Goal: Transaction & Acquisition: Book appointment/travel/reservation

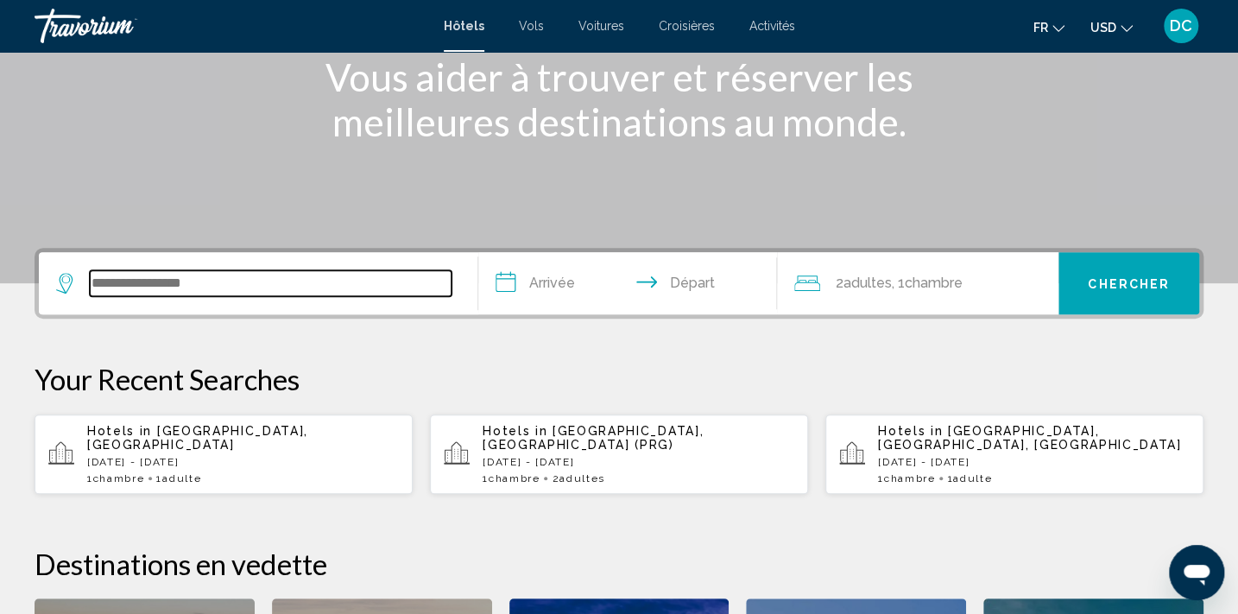
click at [289, 293] on input "Search widget" at bounding box center [271, 283] width 362 height 26
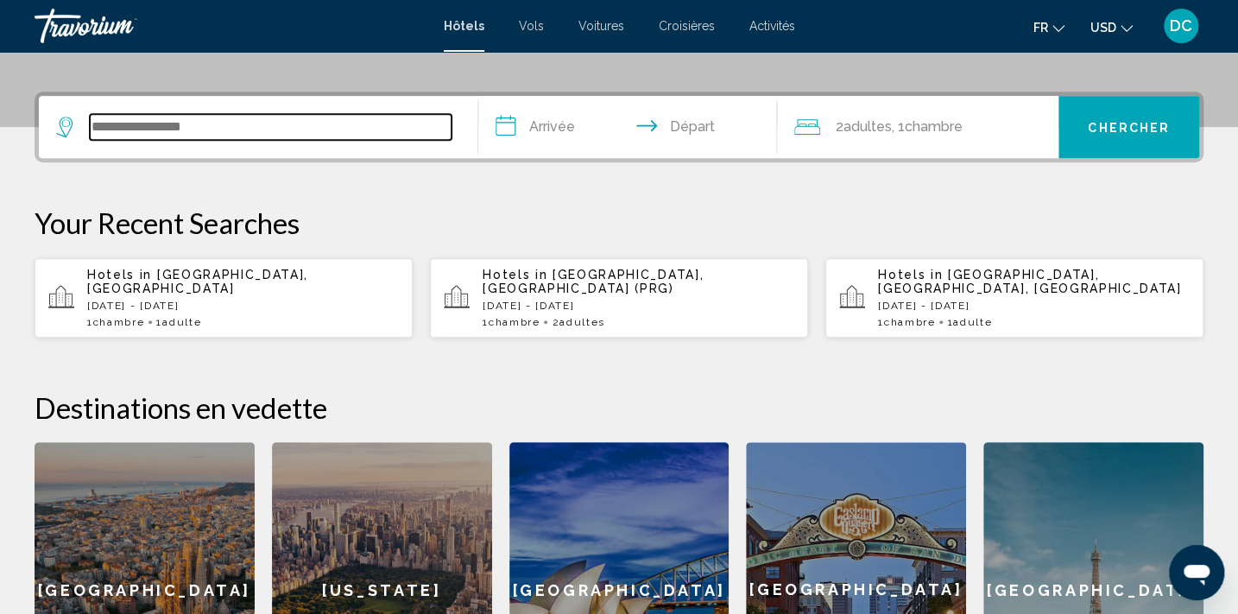
scroll to position [426, 0]
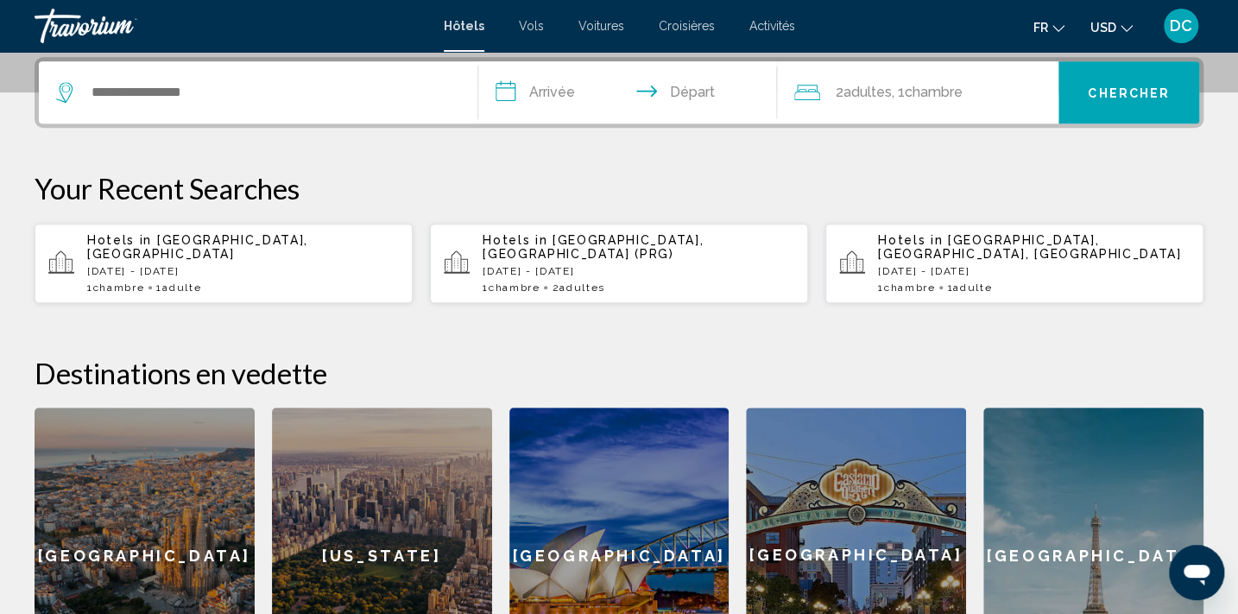
click at [245, 247] on div "Hotels in [GEOGRAPHIC_DATA], [GEOGRAPHIC_DATA] [DATE] - [DATE] 1 Chambre pièces…" at bounding box center [243, 263] width 312 height 60
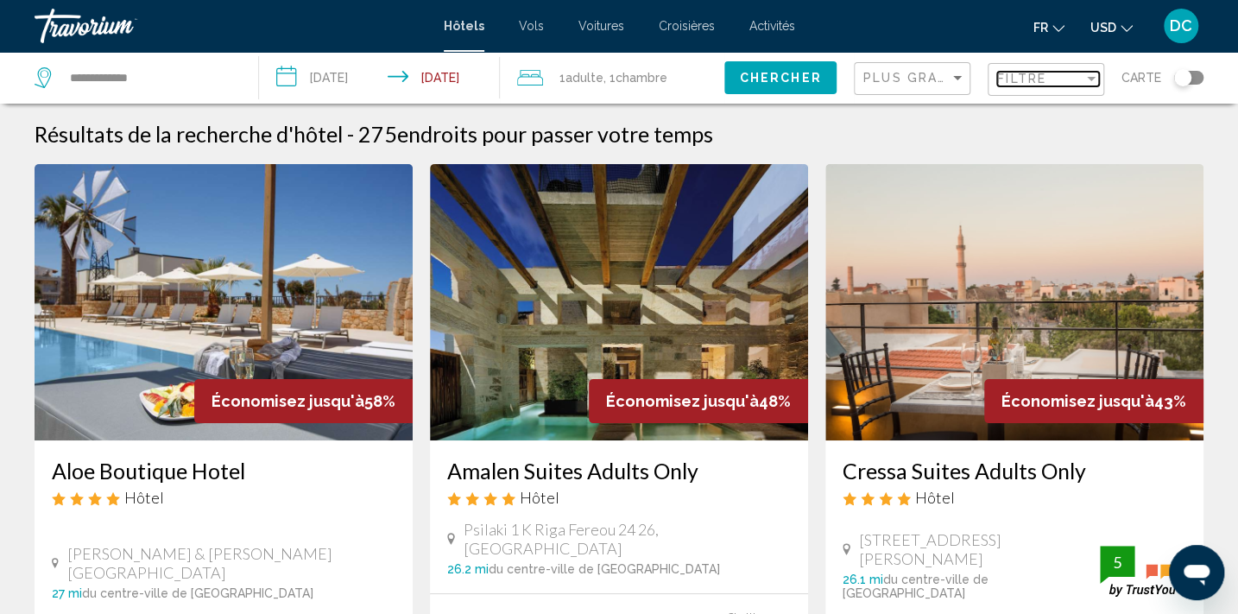
click at [1069, 77] on div "Filtre" at bounding box center [1040, 79] width 86 height 14
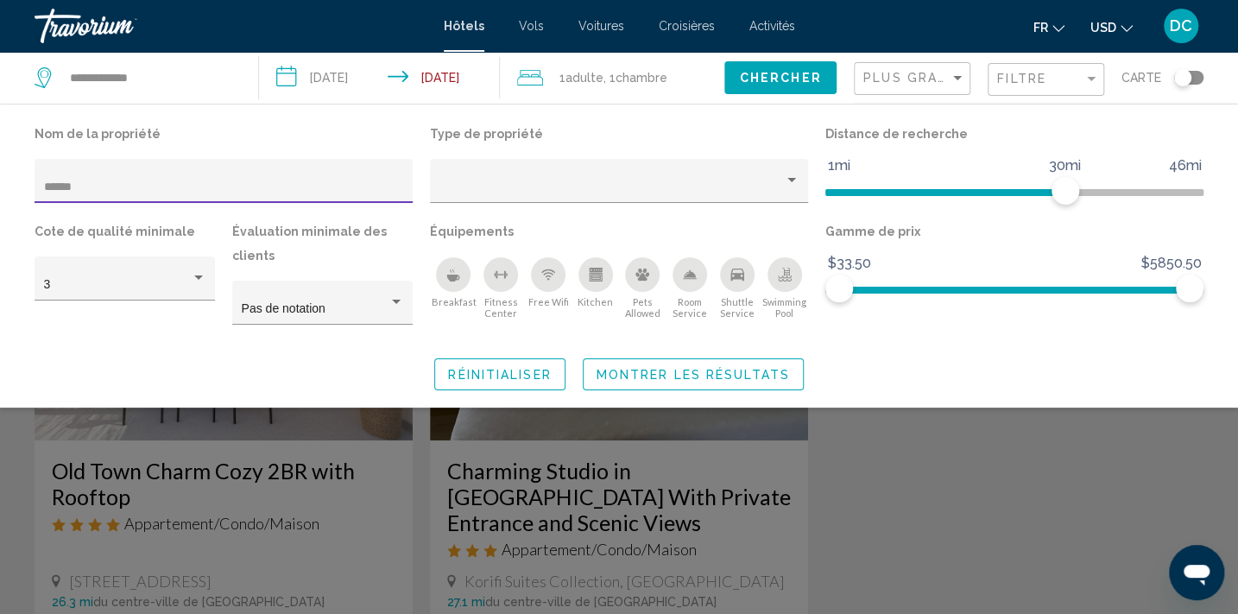
type input "*******"
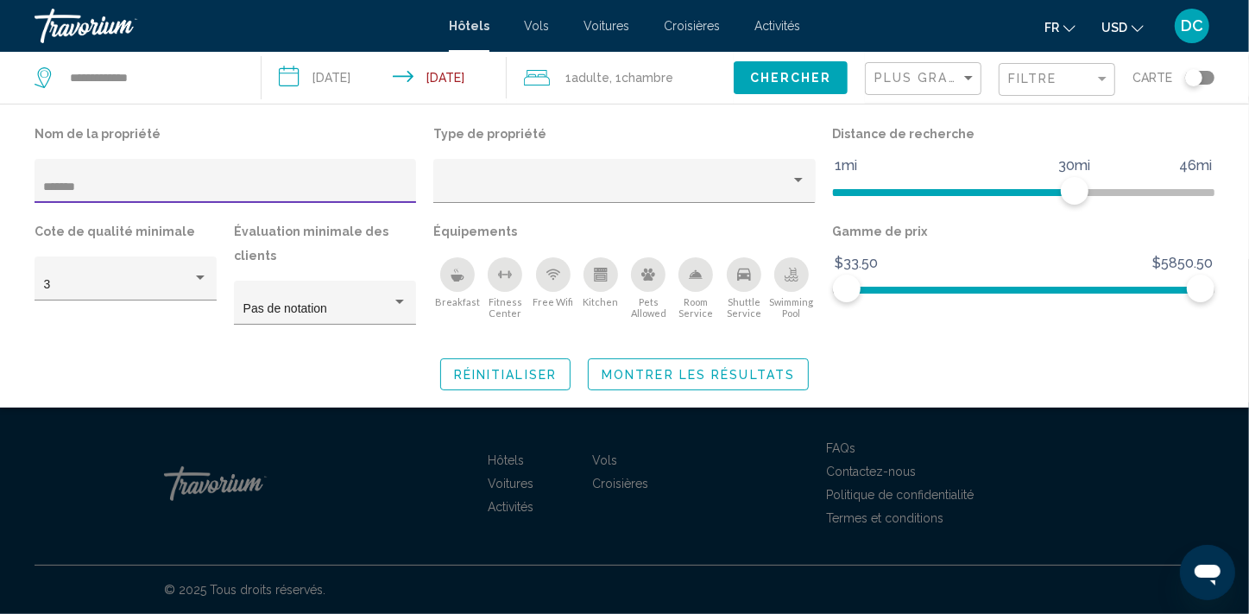
click at [619, 372] on span "Montrer les résultats" at bounding box center [698, 375] width 193 height 14
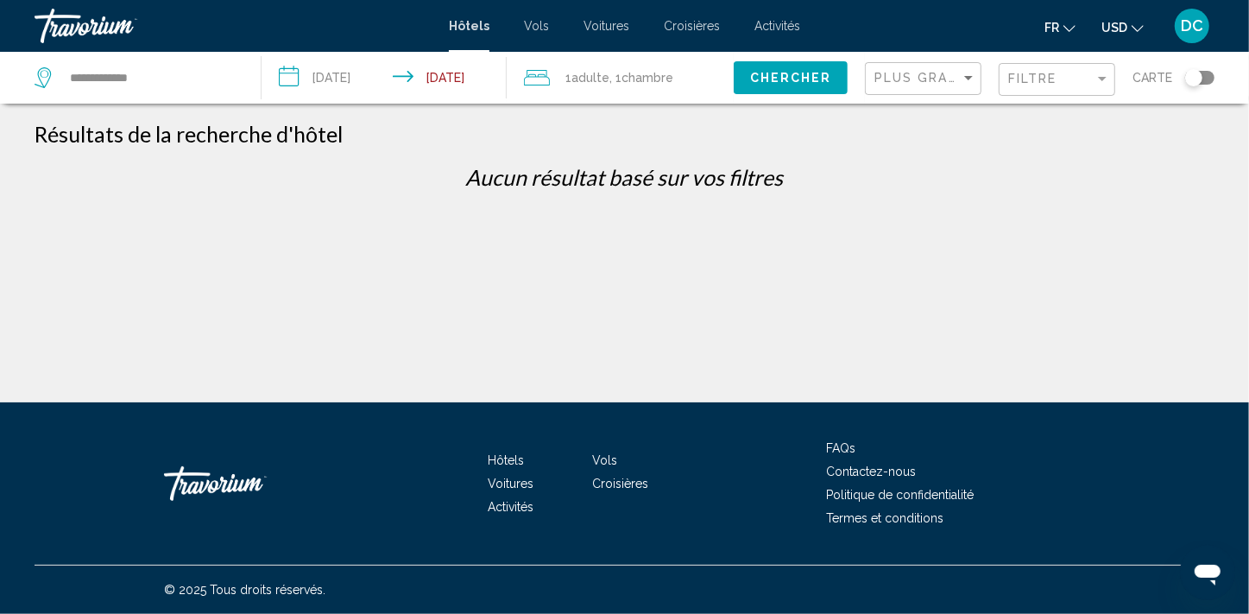
click at [602, 73] on span "Adulte" at bounding box center [590, 78] width 38 height 14
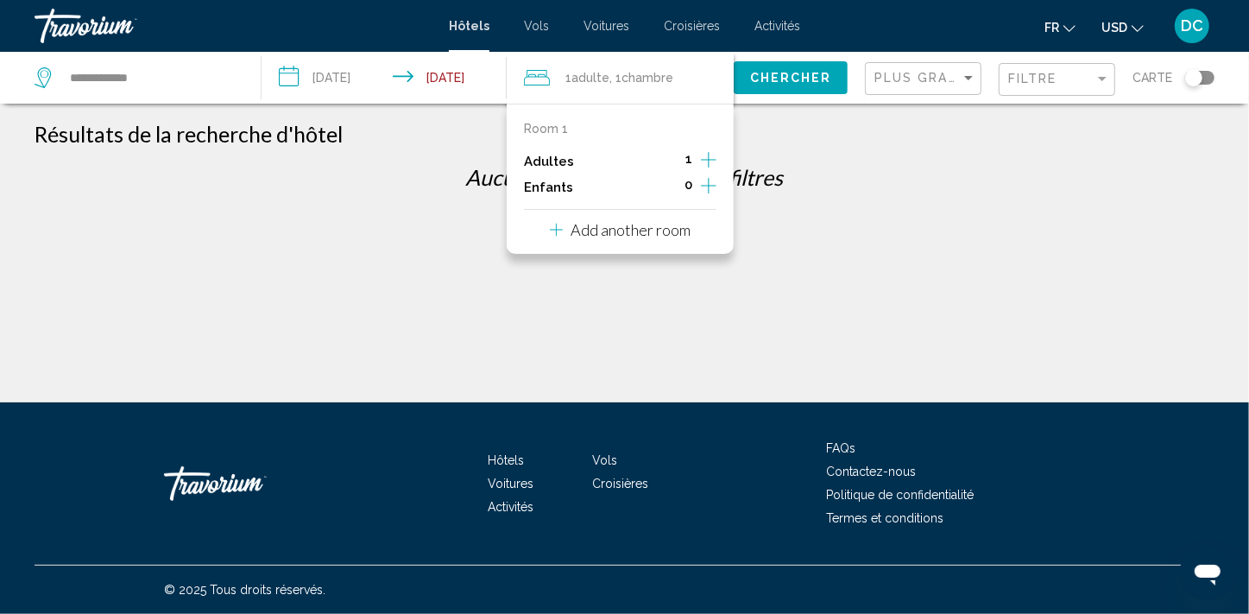
click at [714, 155] on icon "Increment adults" at bounding box center [709, 159] width 16 height 21
click at [779, 76] on span "Chercher" at bounding box center [791, 79] width 82 height 14
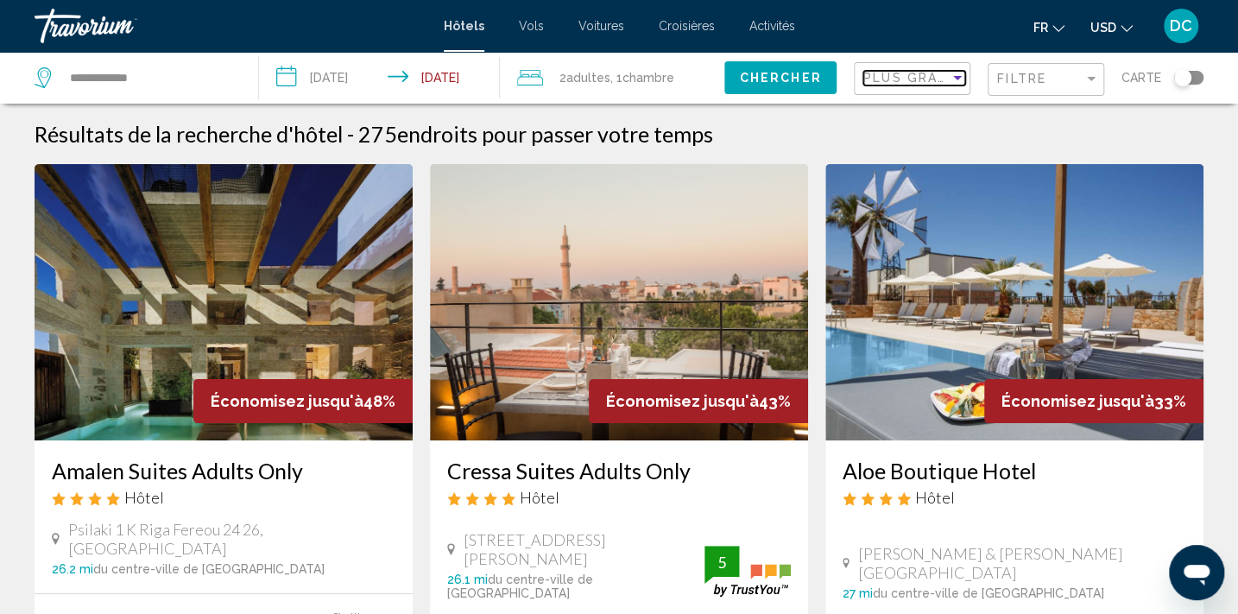
click at [929, 80] on span "Plus grandes économies" at bounding box center [965, 78] width 205 height 14
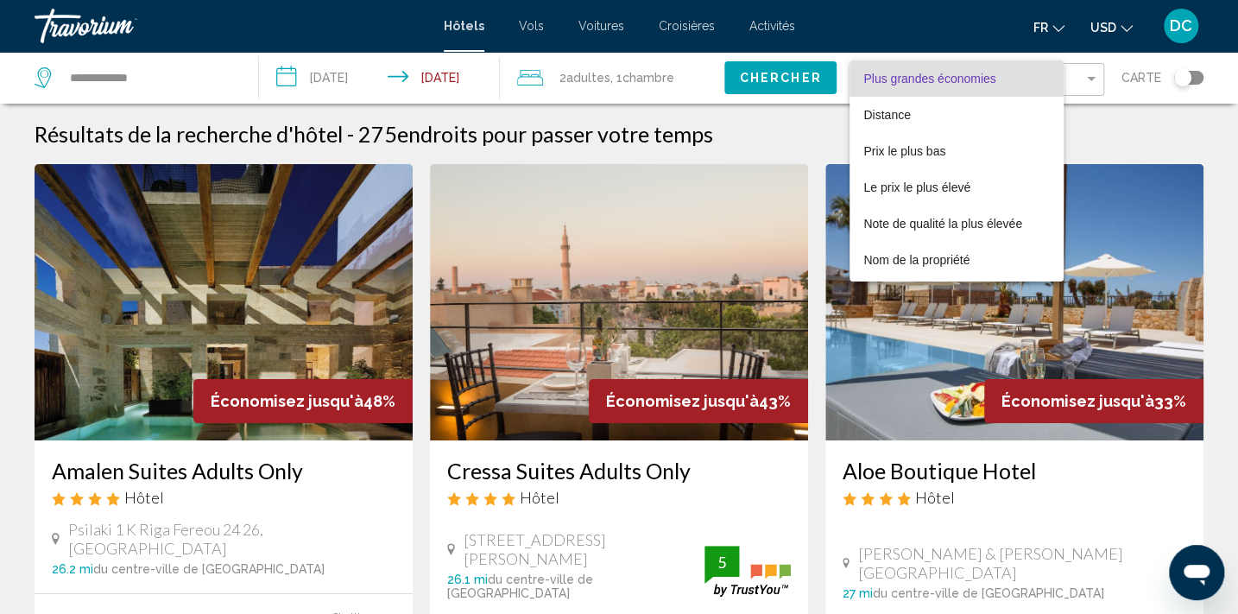
click at [1087, 79] on div at bounding box center [619, 307] width 1238 height 614
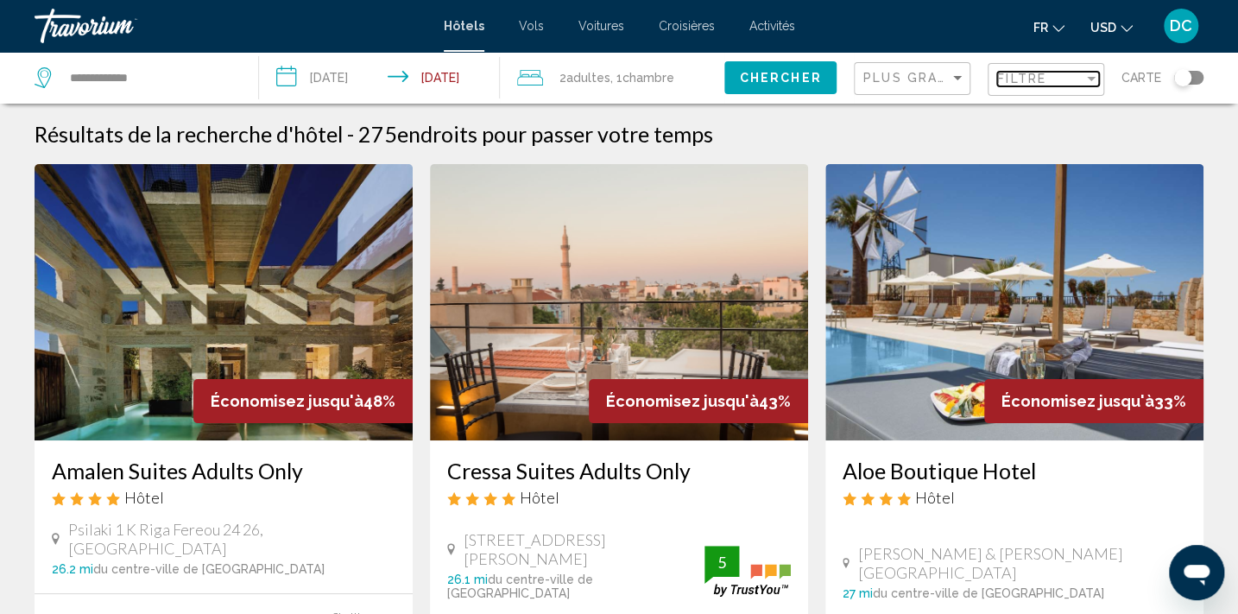
click at [1043, 82] on span "Filtre" at bounding box center [1021, 79] width 49 height 14
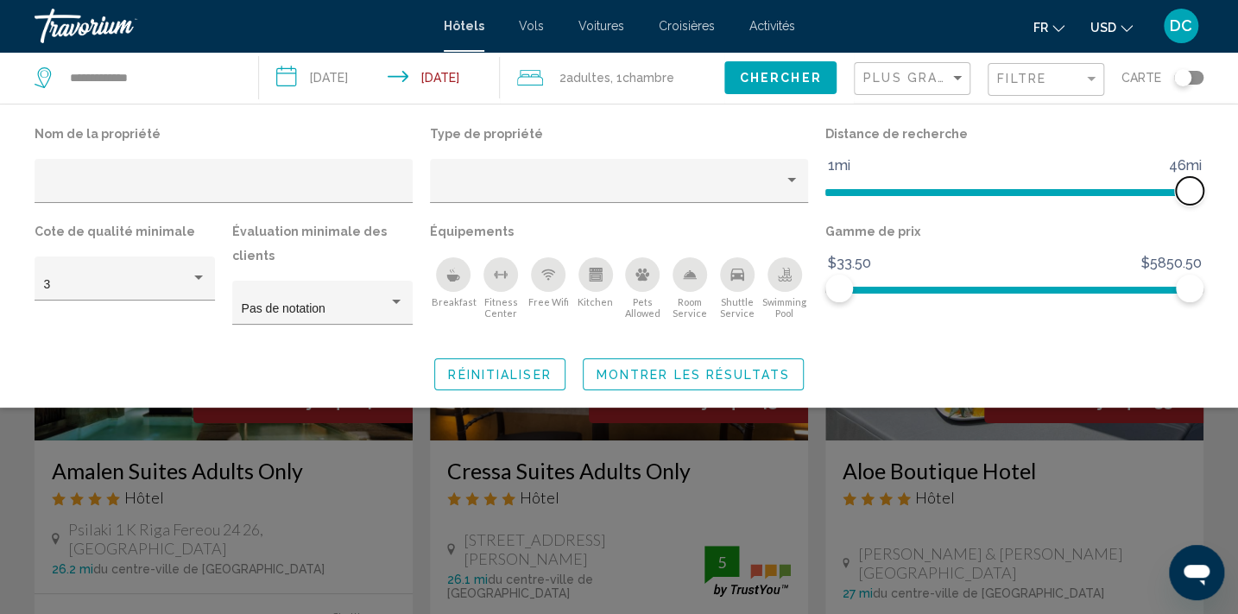
drag, startPoint x: 1062, startPoint y: 194, endPoint x: 1213, endPoint y: 194, distance: 151.0
click at [1213, 194] on div "Nom de la propriété Type de propriété Distance de recherche 1mi 46mi 46mi Cote …" at bounding box center [619, 256] width 1238 height 268
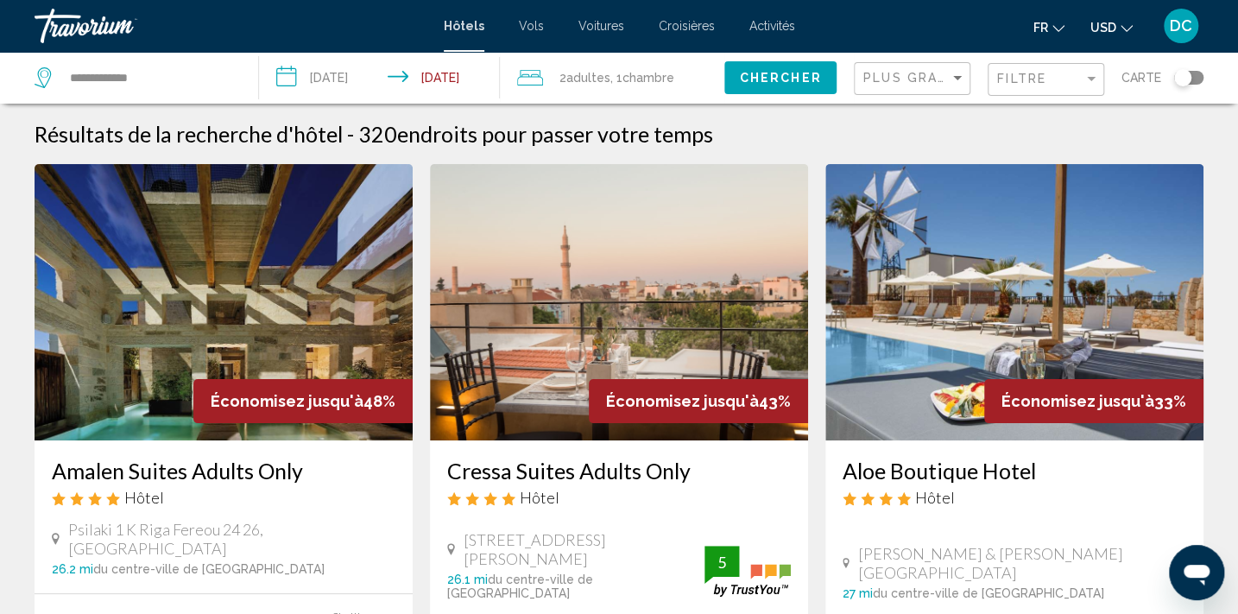
click at [1188, 78] on div "Toggle map" at bounding box center [1182, 77] width 17 height 17
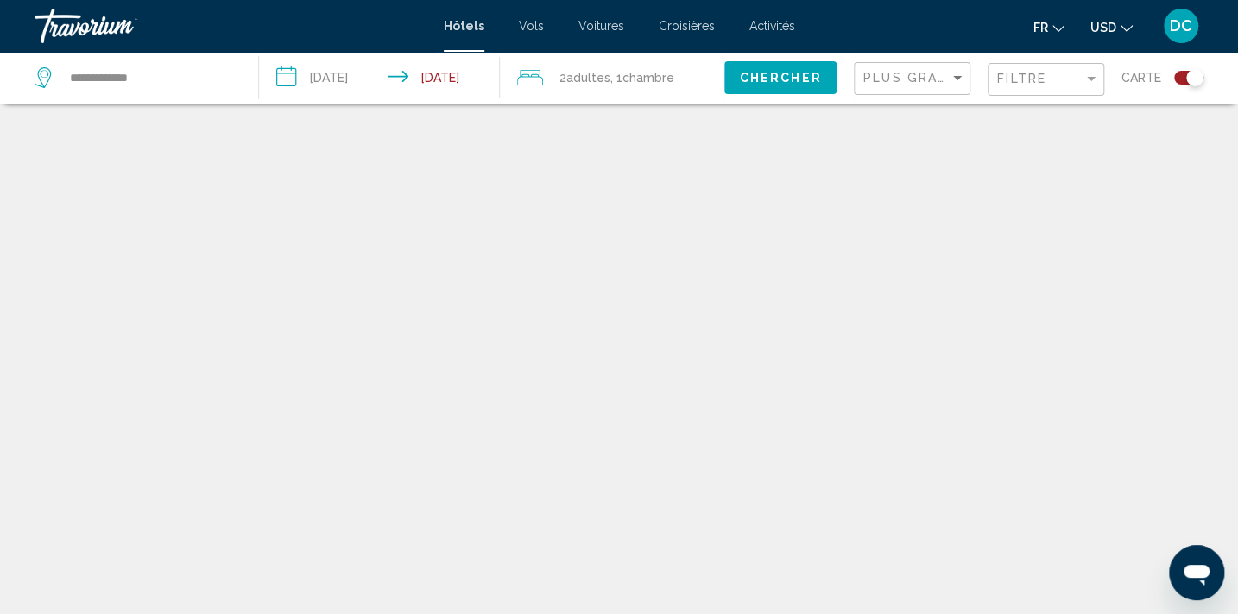
scroll to position [104, 0]
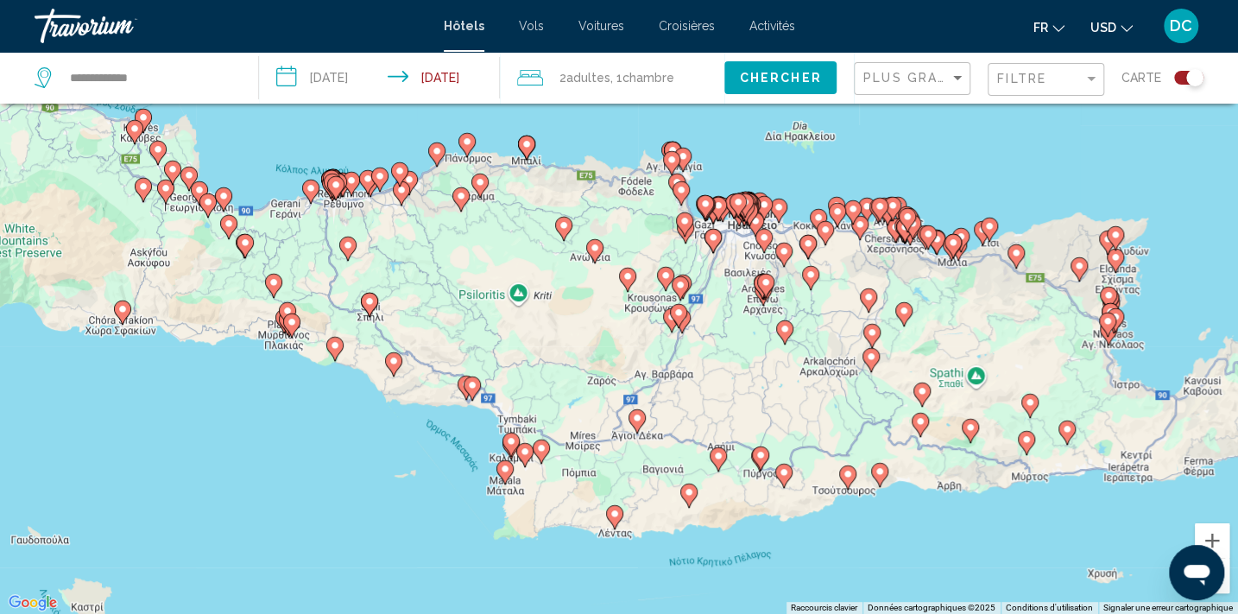
click at [1176, 78] on div "Toggle map" at bounding box center [1188, 78] width 29 height 14
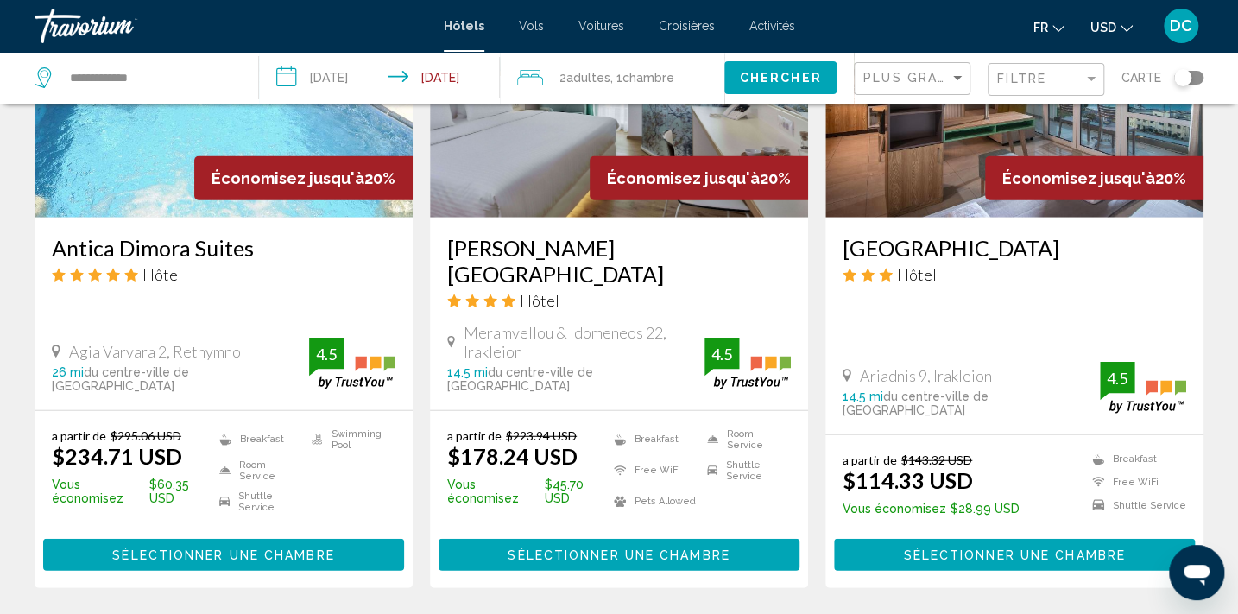
scroll to position [2317, 0]
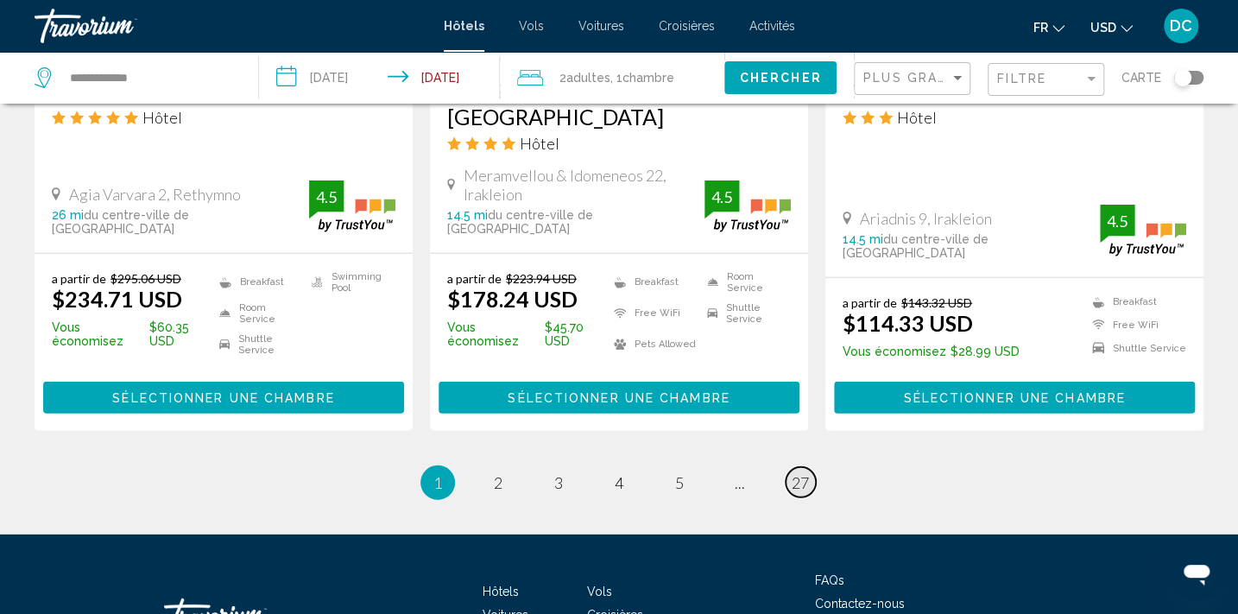
click at [799, 473] on span "27" at bounding box center [799, 482] width 17 height 19
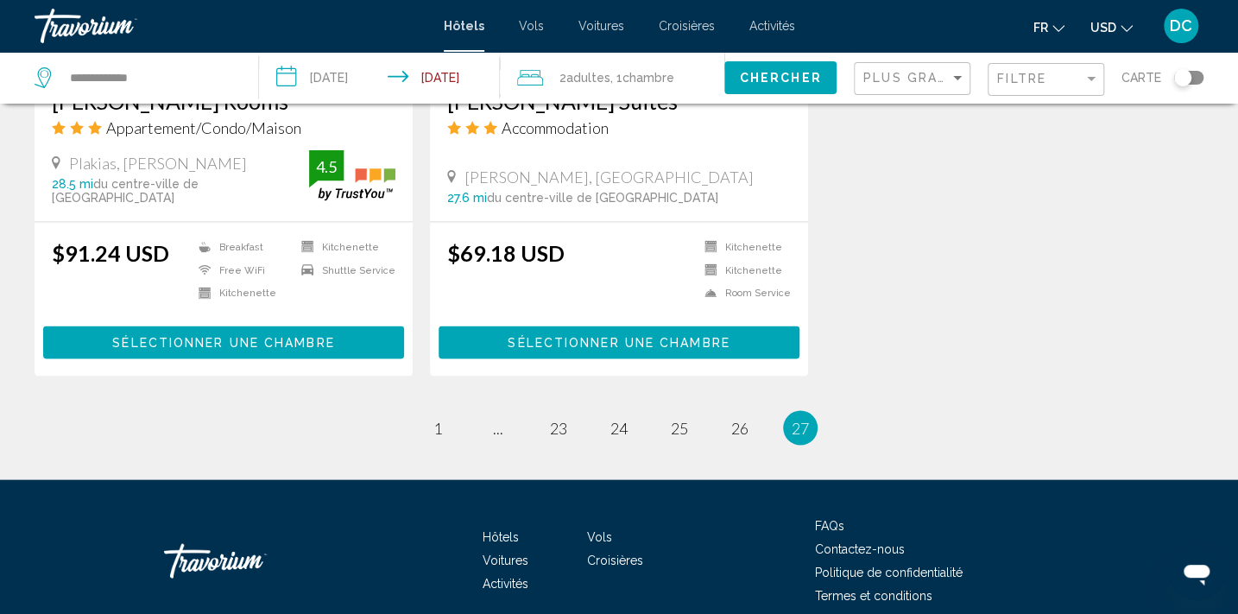
scroll to position [1678, 0]
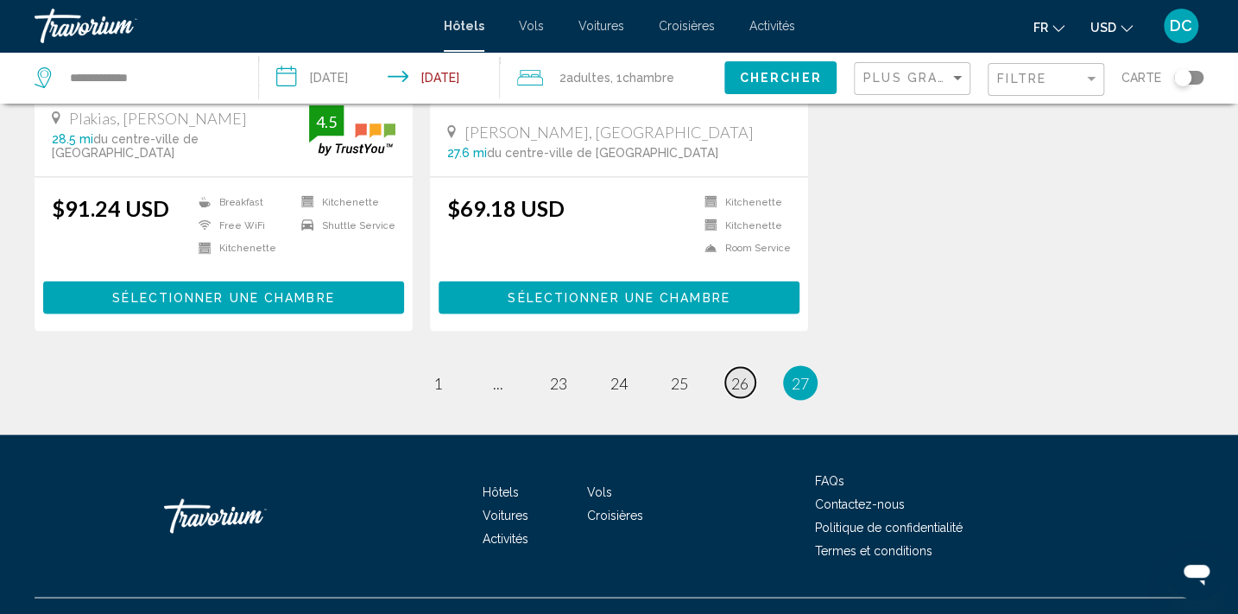
click at [745, 373] on span "26" at bounding box center [739, 382] width 17 height 19
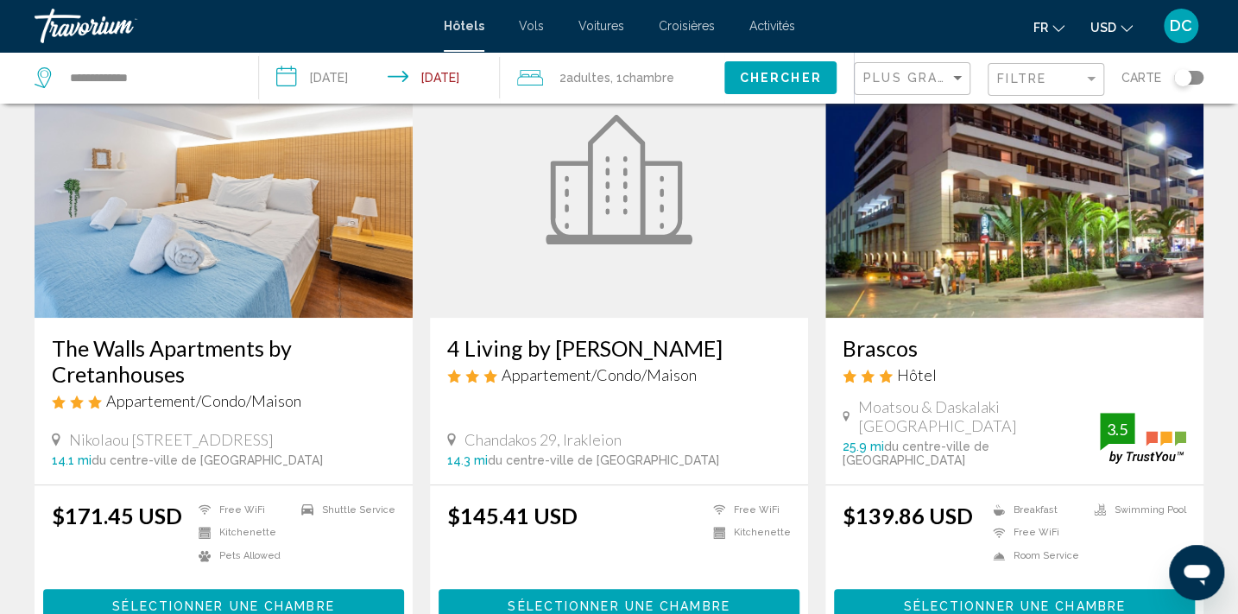
scroll to position [156, 0]
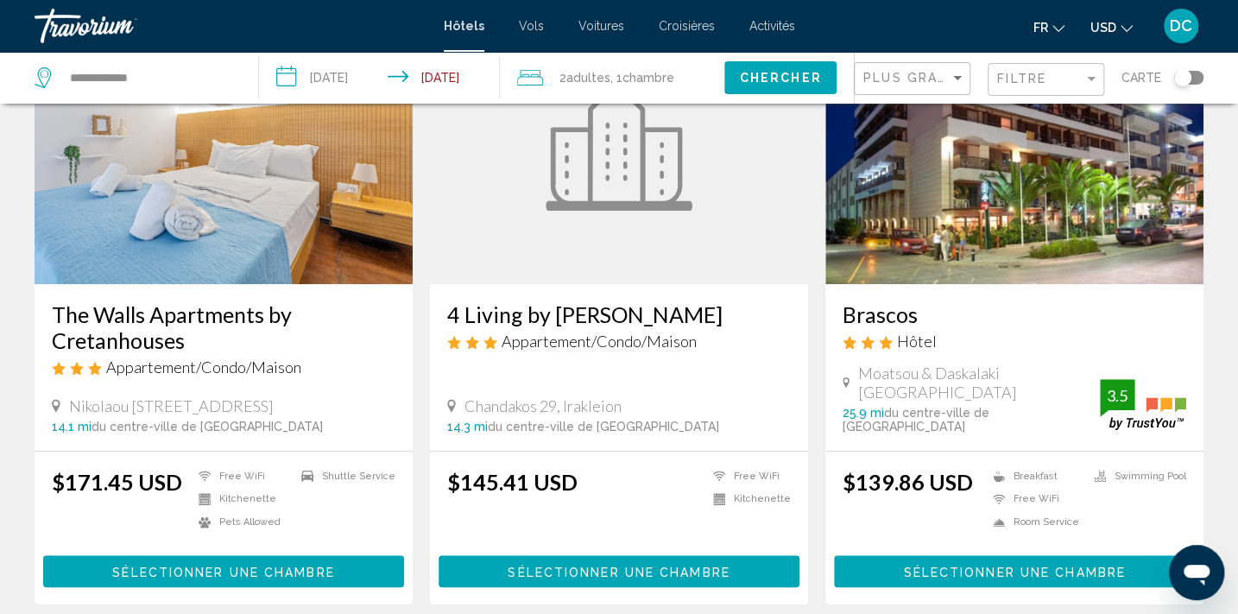
click at [293, 159] on img "Main content" at bounding box center [224, 146] width 378 height 276
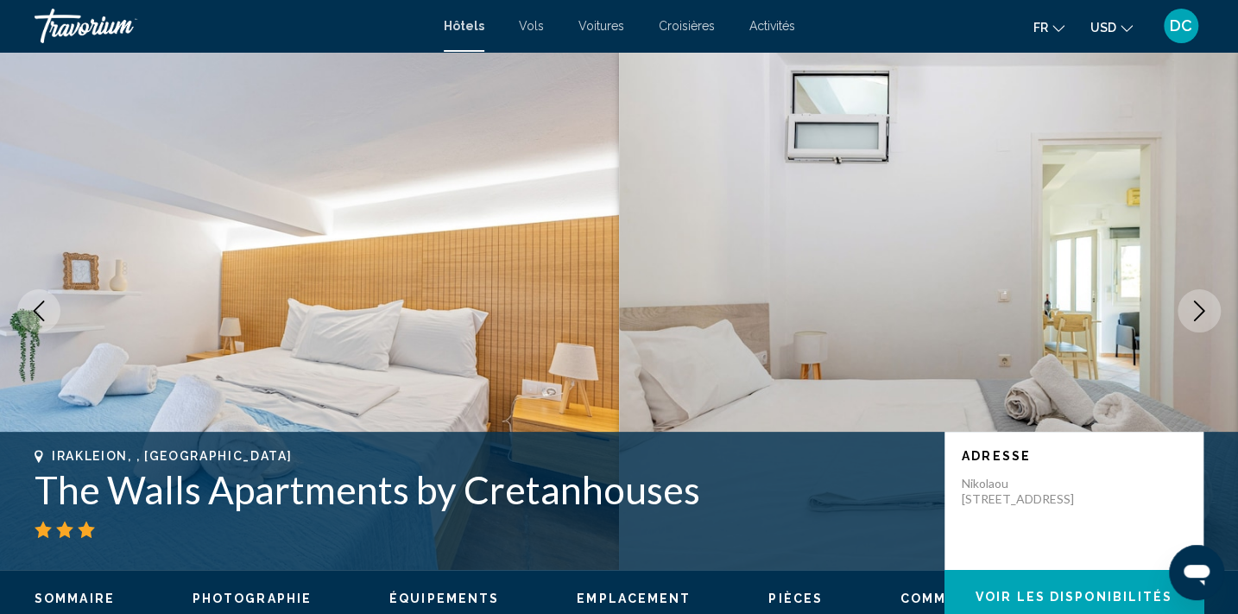
click at [1195, 314] on icon "Next image" at bounding box center [1198, 310] width 21 height 21
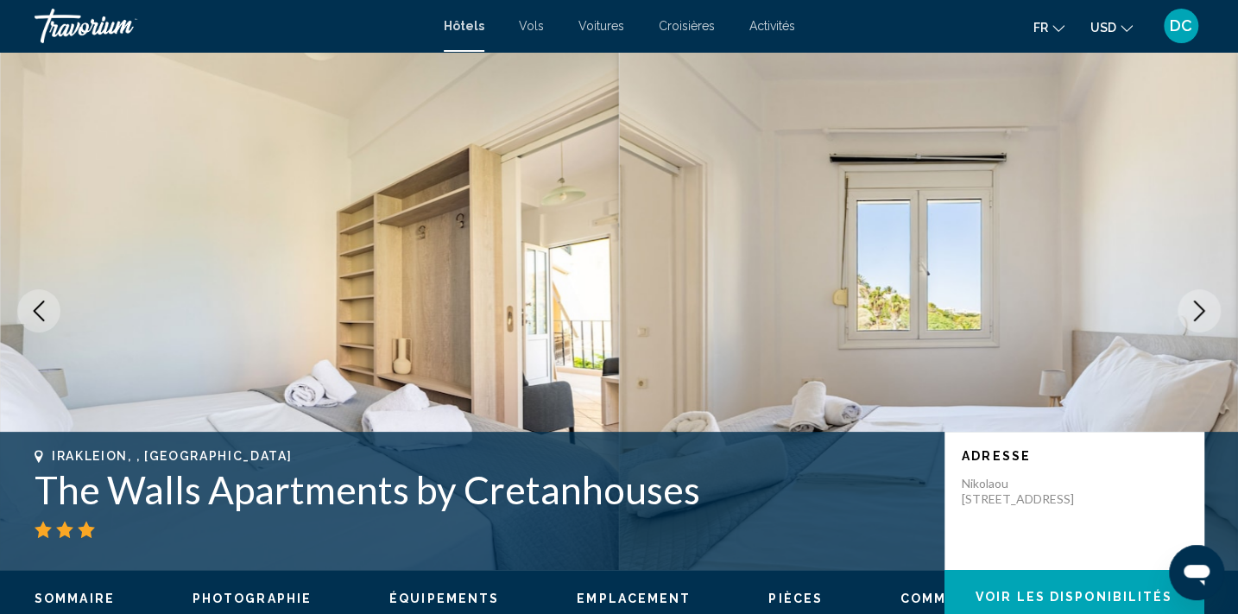
click at [1195, 314] on icon "Next image" at bounding box center [1198, 310] width 21 height 21
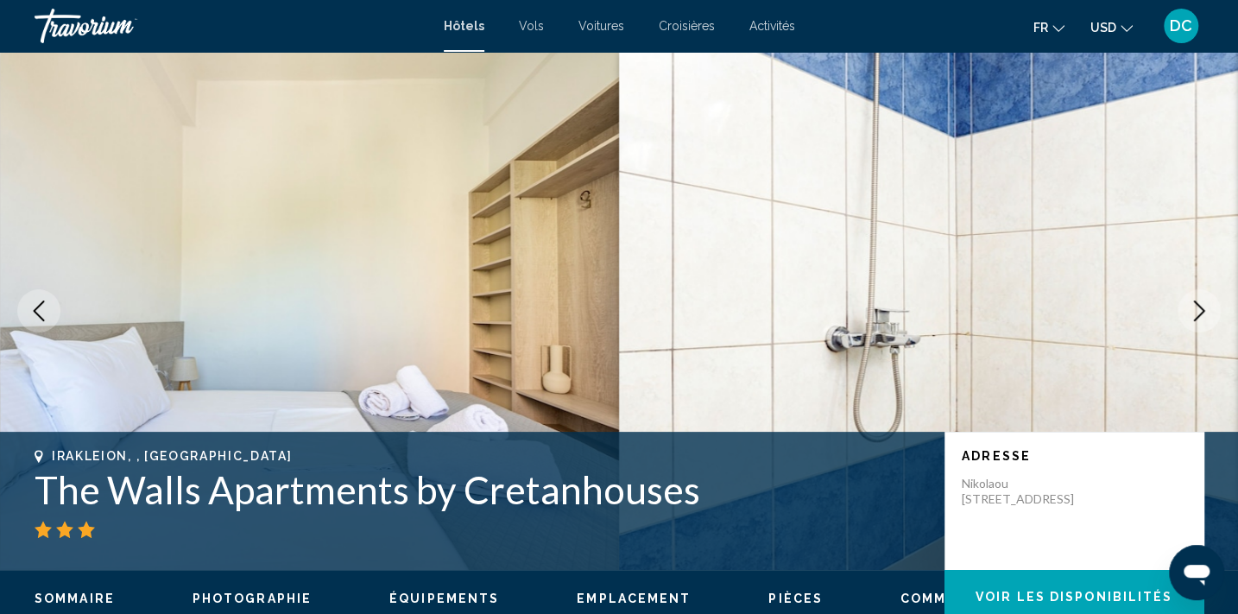
click at [1195, 314] on icon "Next image" at bounding box center [1198, 310] width 21 height 21
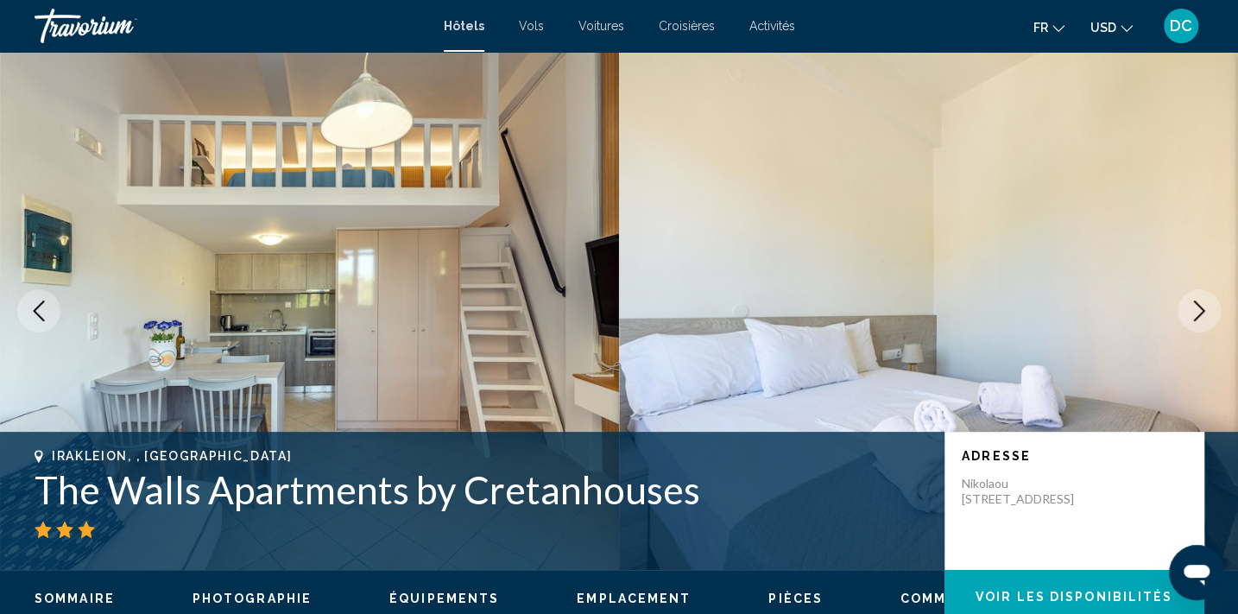
click at [1195, 314] on icon "Next image" at bounding box center [1198, 310] width 21 height 21
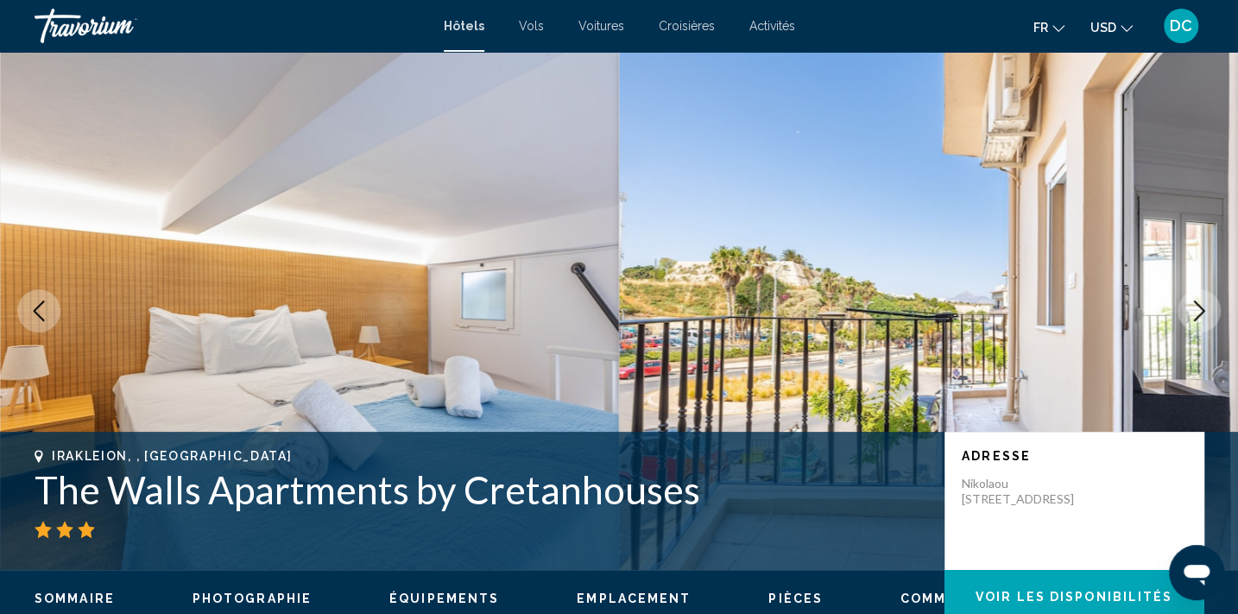
click at [1195, 314] on icon "Next image" at bounding box center [1198, 310] width 21 height 21
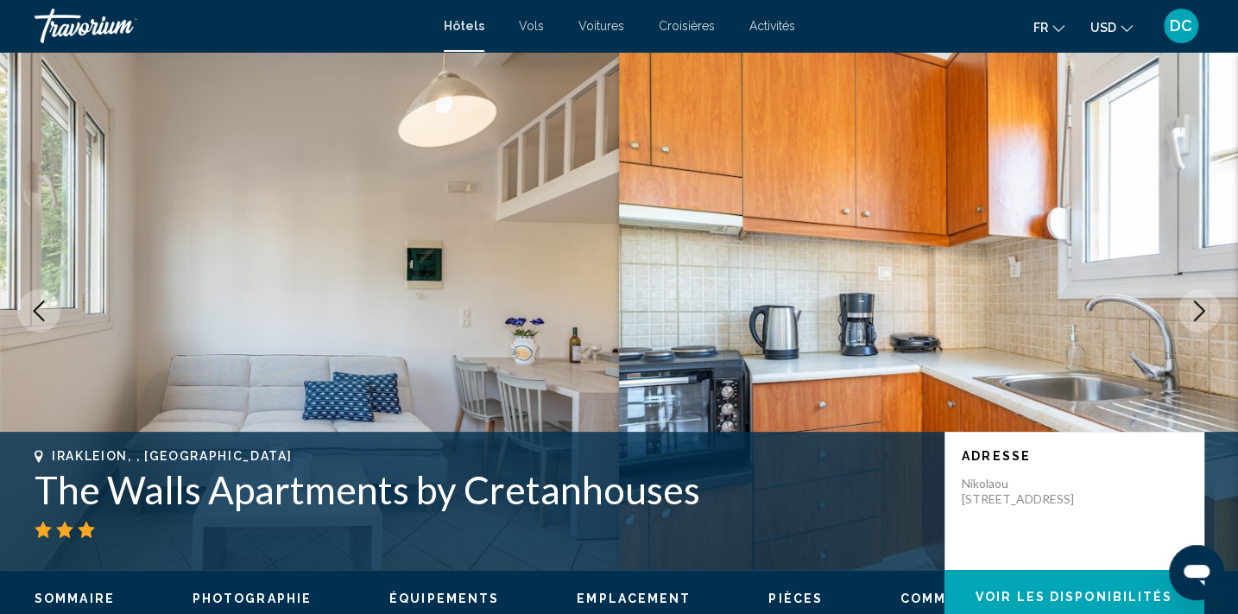
click at [1195, 314] on icon "Next image" at bounding box center [1198, 310] width 21 height 21
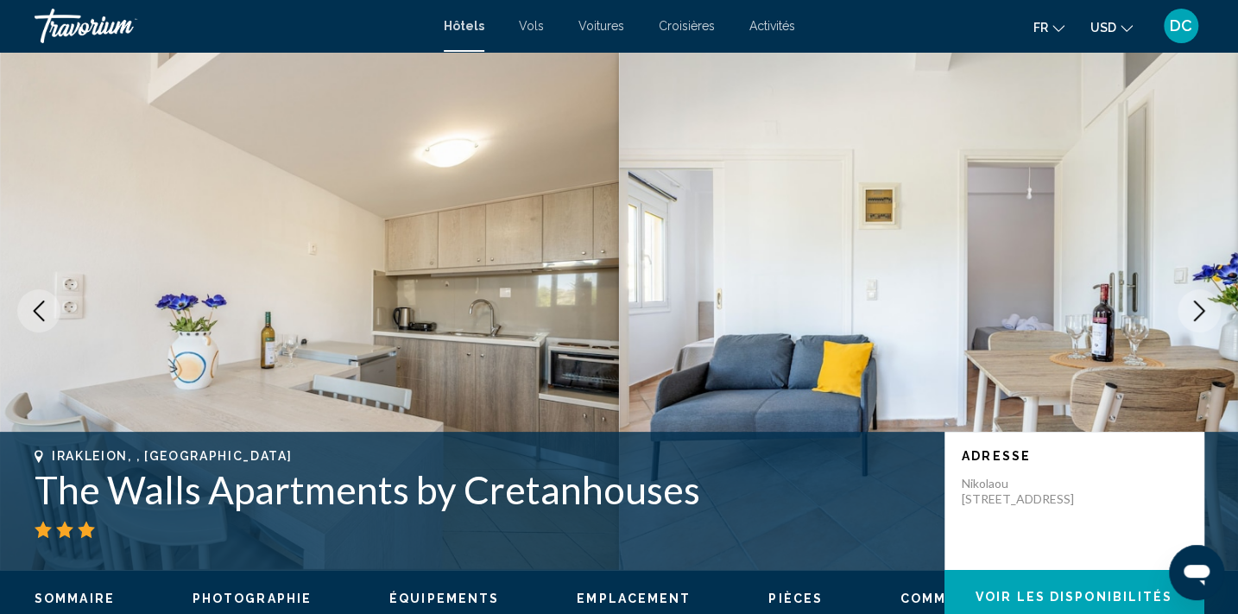
click at [1195, 314] on icon "Next image" at bounding box center [1198, 310] width 21 height 21
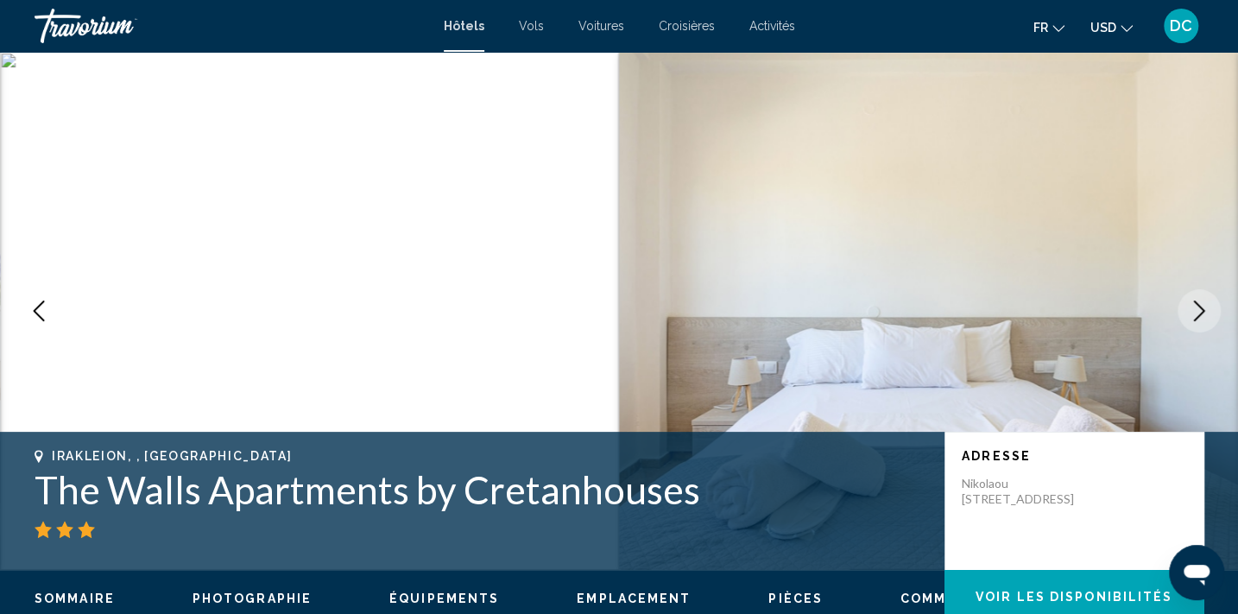
click at [1195, 314] on icon "Next image" at bounding box center [1198, 310] width 21 height 21
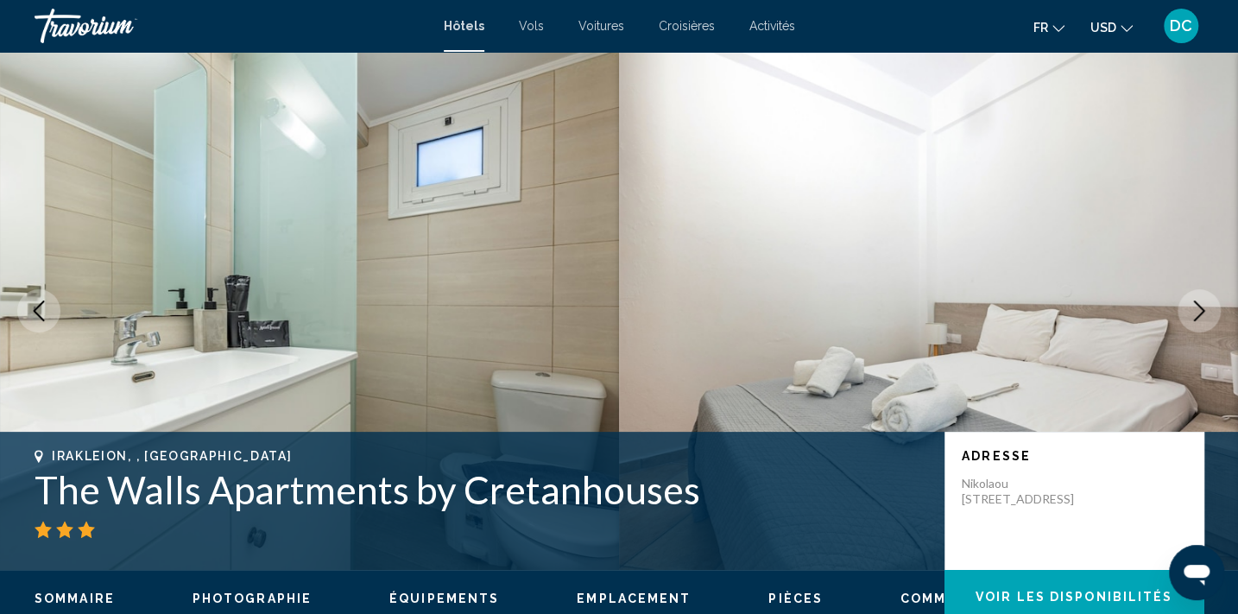
click at [1195, 314] on icon "Next image" at bounding box center [1198, 310] width 21 height 21
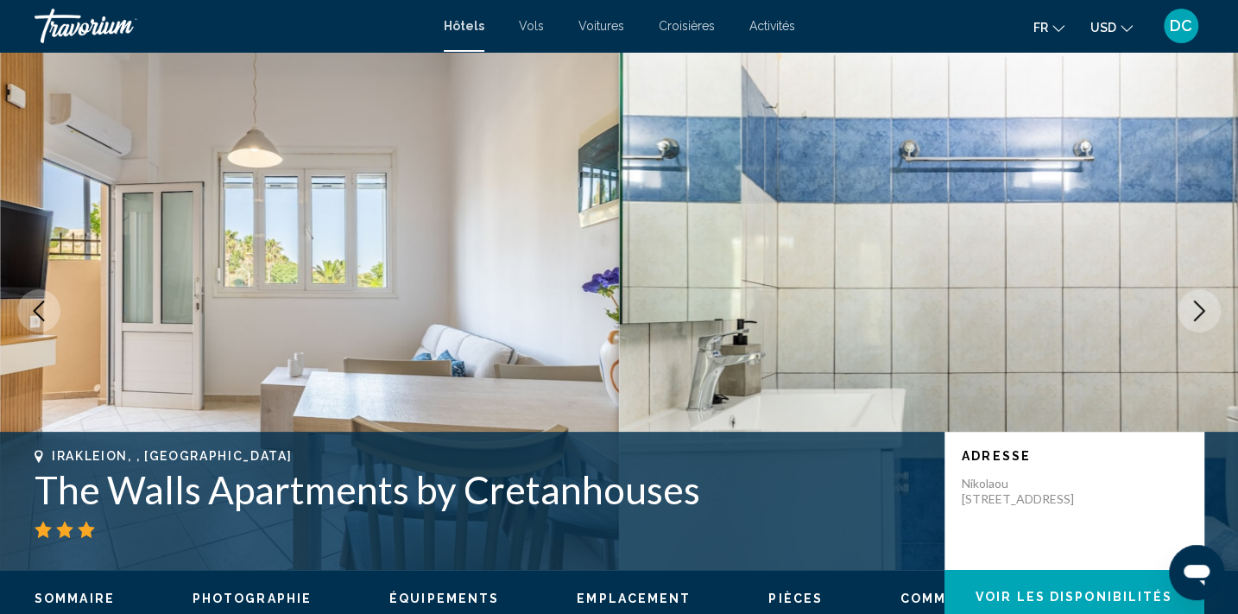
click at [1195, 314] on icon "Next image" at bounding box center [1198, 310] width 21 height 21
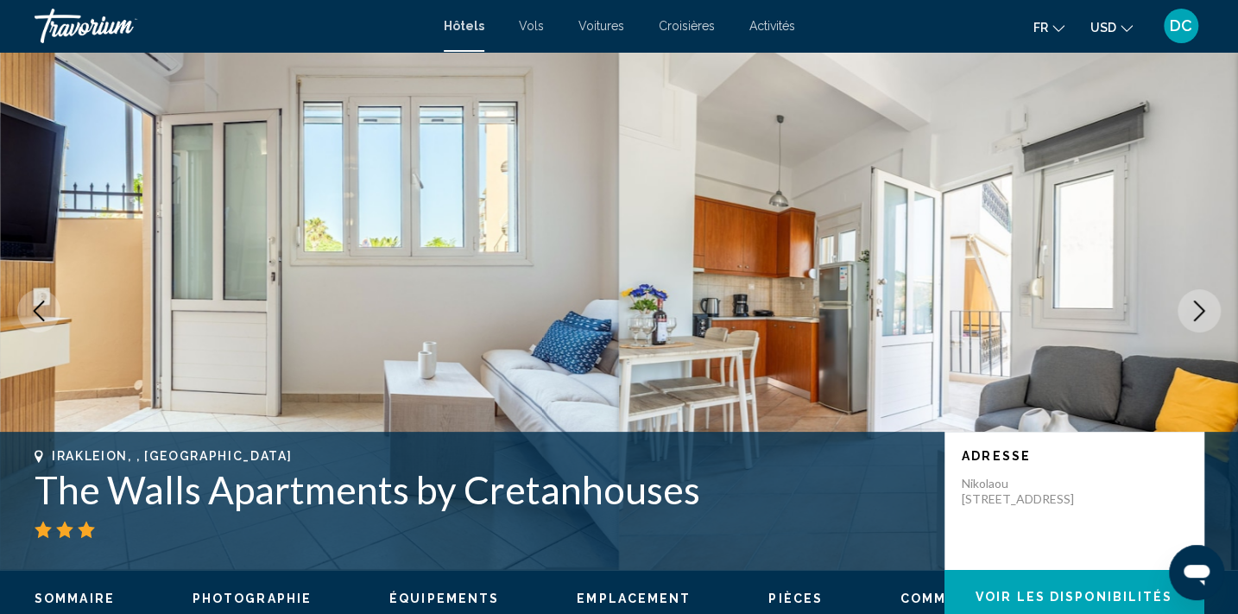
click at [1195, 314] on icon "Next image" at bounding box center [1198, 310] width 21 height 21
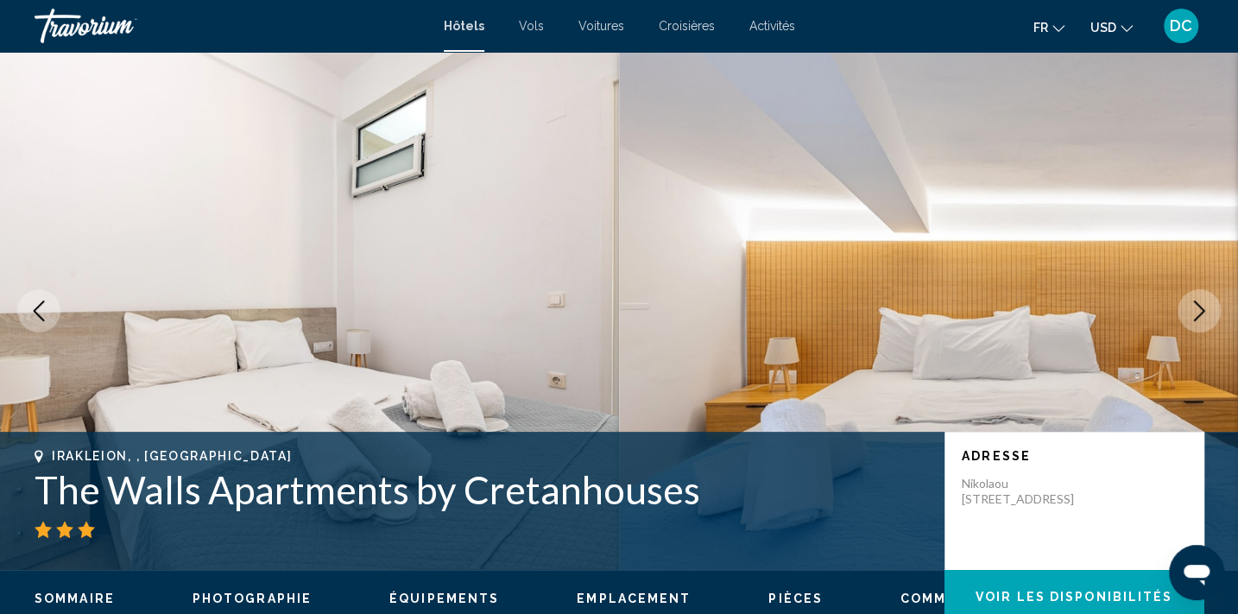
click at [470, 25] on span "Hôtels" at bounding box center [464, 26] width 41 height 14
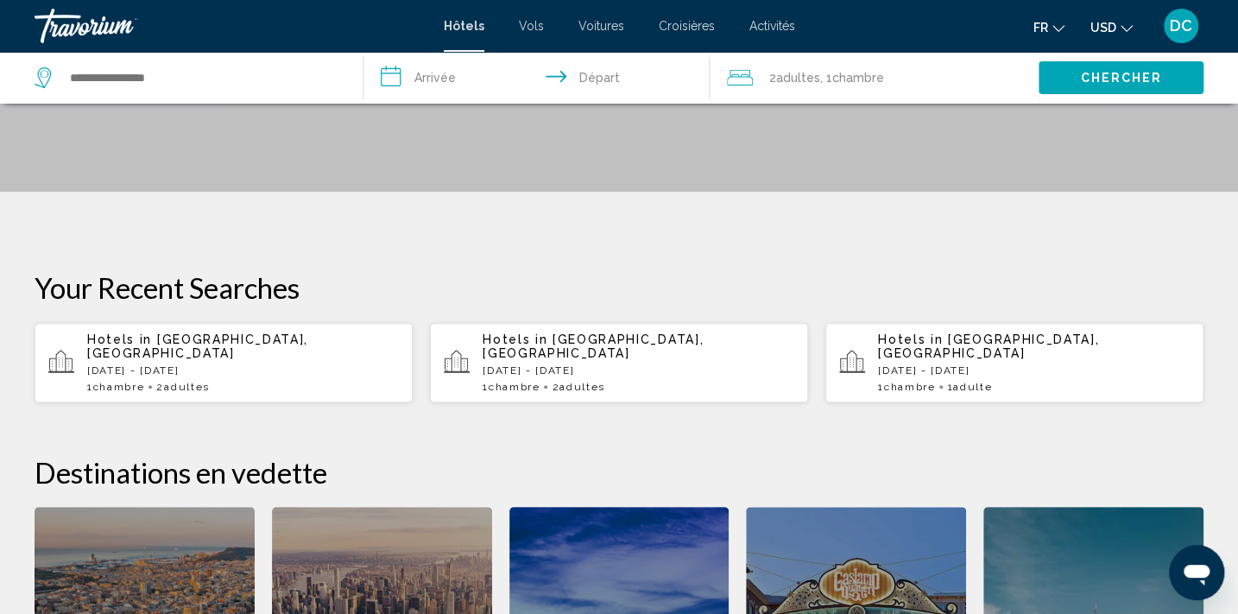
scroll to position [313, 0]
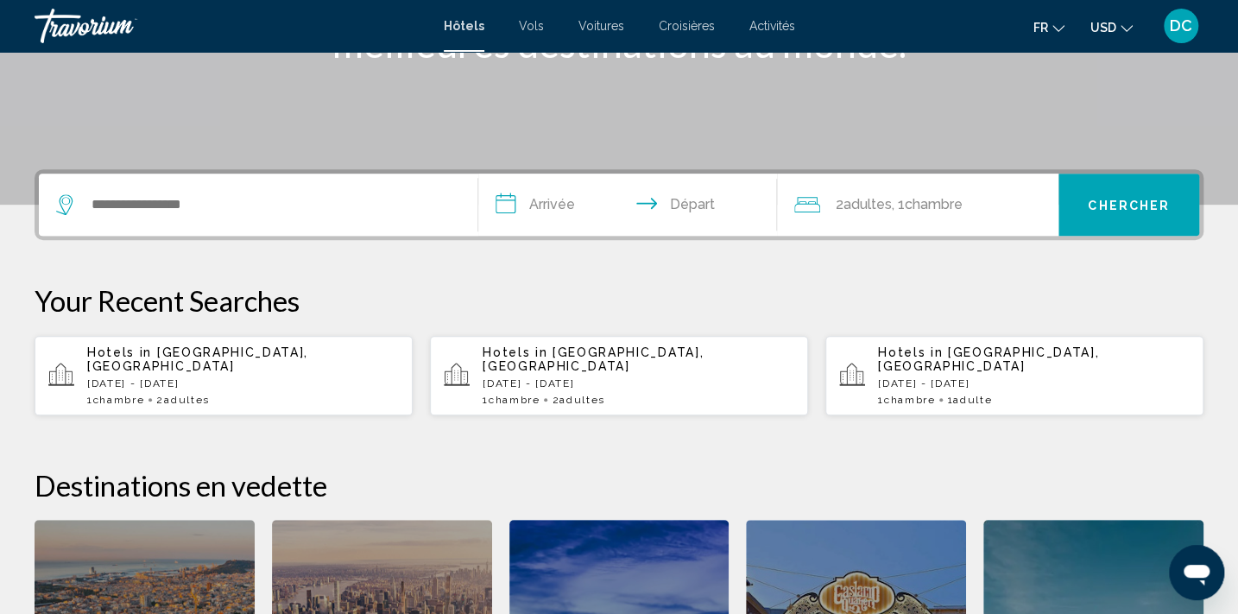
click at [184, 377] on p "Fri, 28 Nov - Sun, 30 Nov" at bounding box center [243, 383] width 312 height 12
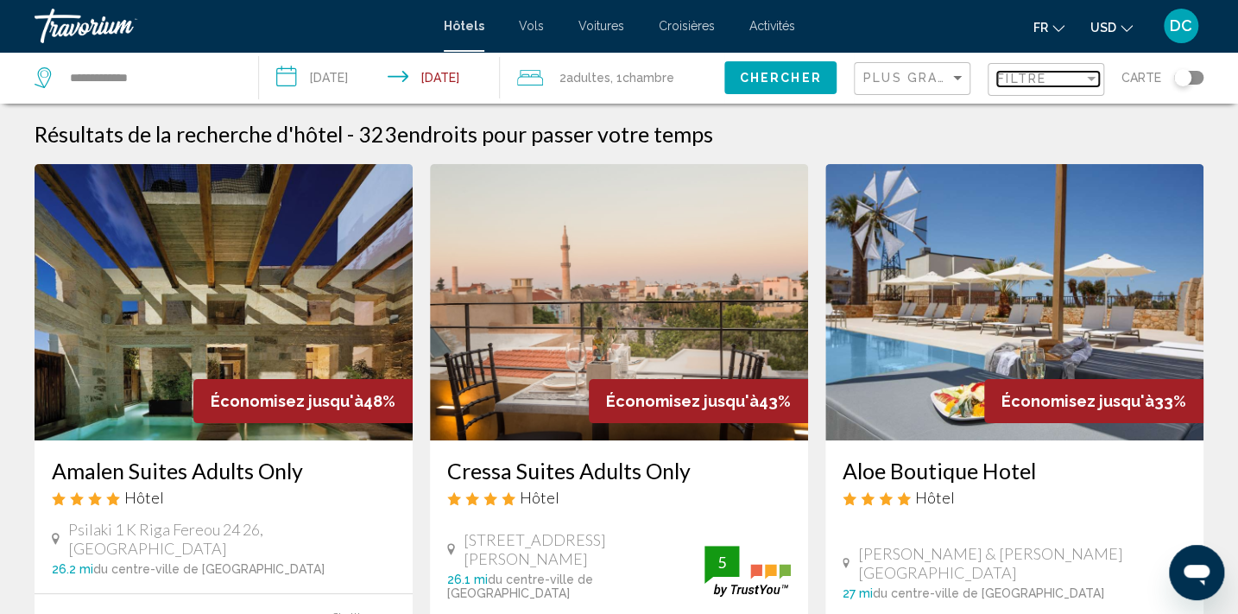
click at [1032, 73] on mat-select "Filtre" at bounding box center [1048, 80] width 102 height 15
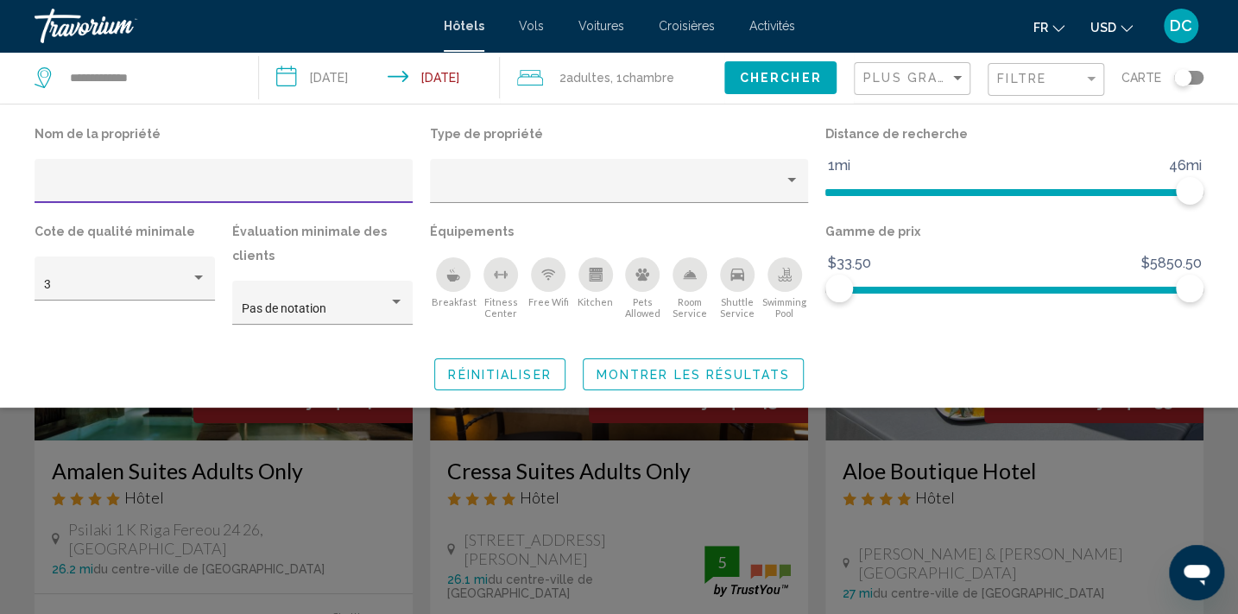
click at [596, 274] on icon "Kitchen" at bounding box center [596, 275] width 14 height 14
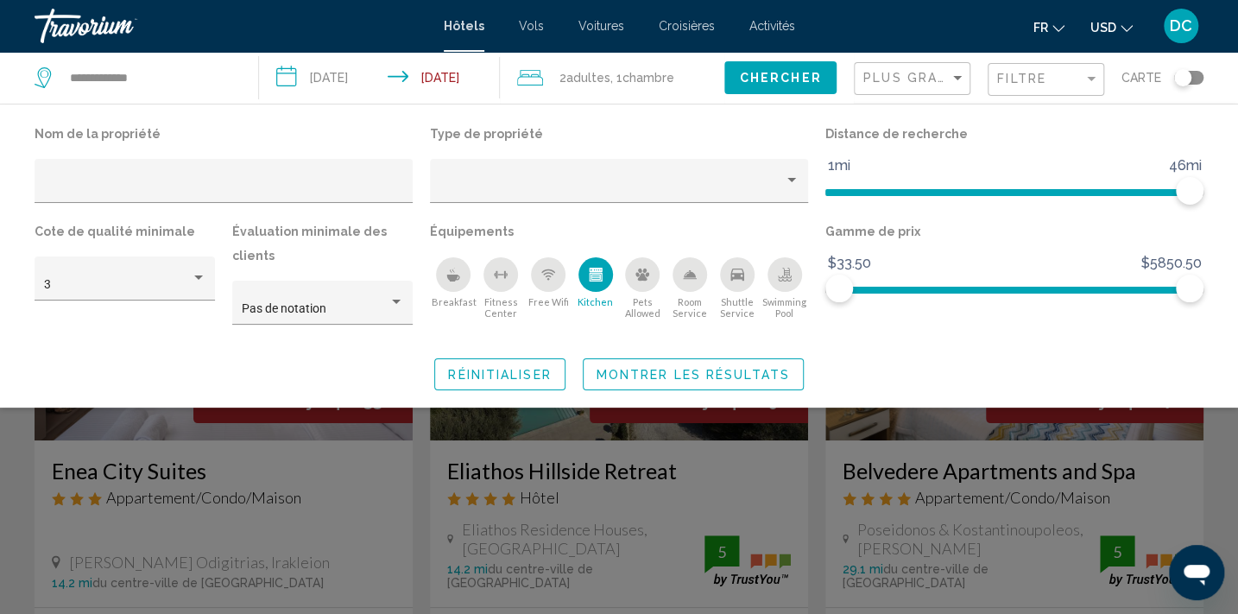
click at [637, 375] on span "Montrer les résultats" at bounding box center [692, 375] width 193 height 14
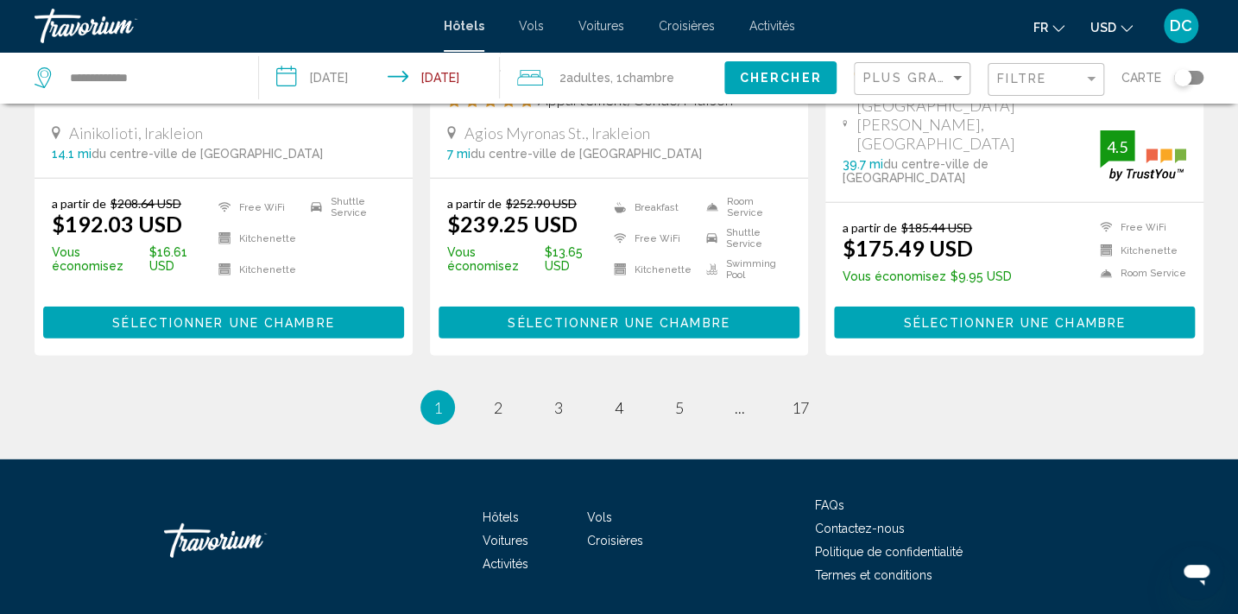
scroll to position [2398, 0]
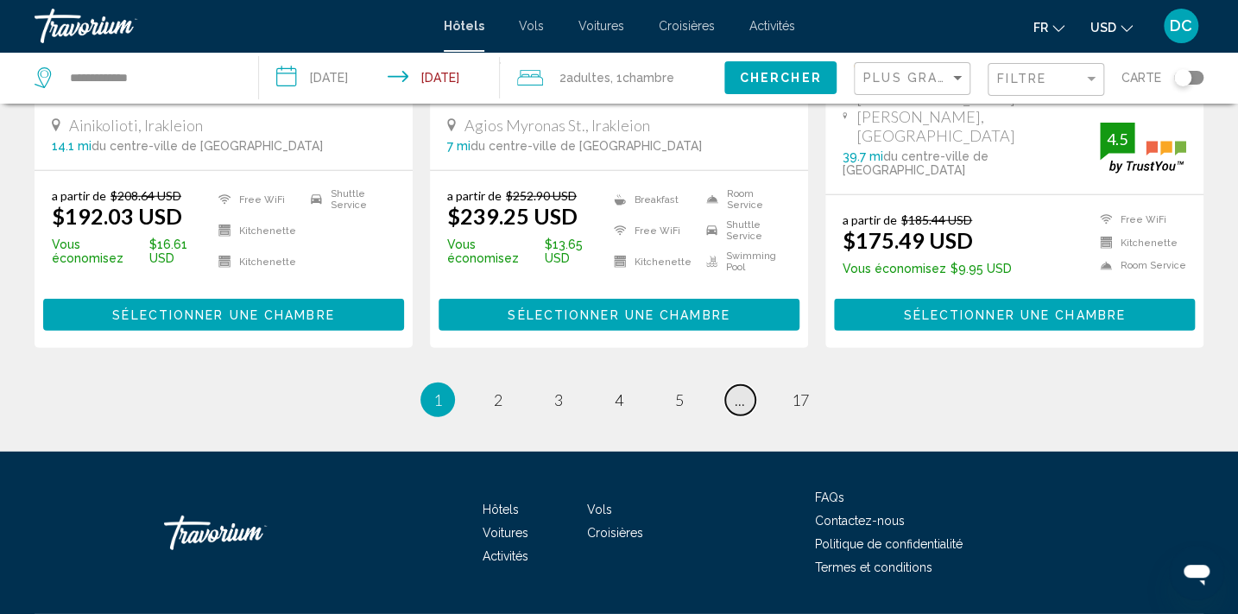
click at [741, 390] on span "..." at bounding box center [739, 399] width 10 height 19
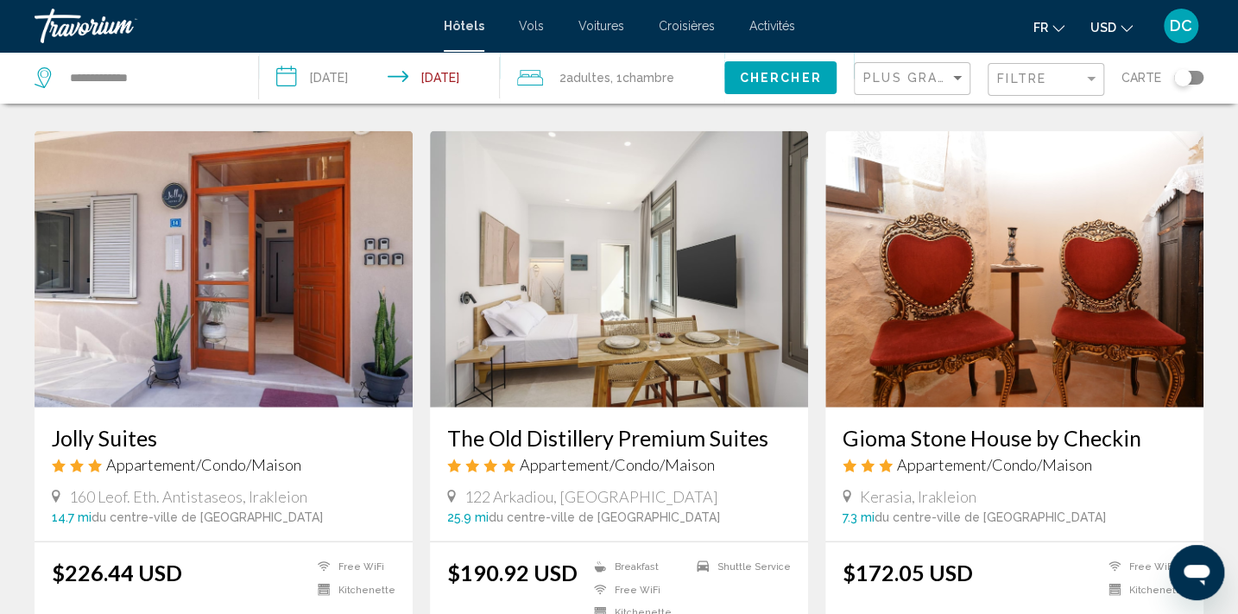
scroll to position [1882, 0]
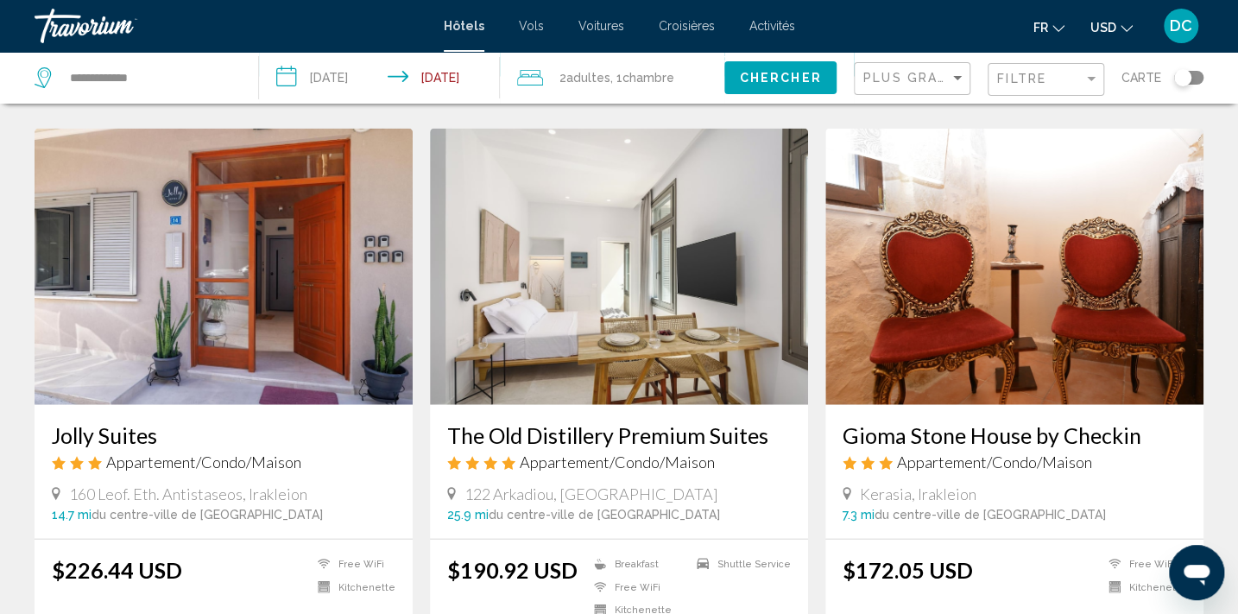
click at [1088, 311] on img "Main content" at bounding box center [1014, 267] width 378 height 276
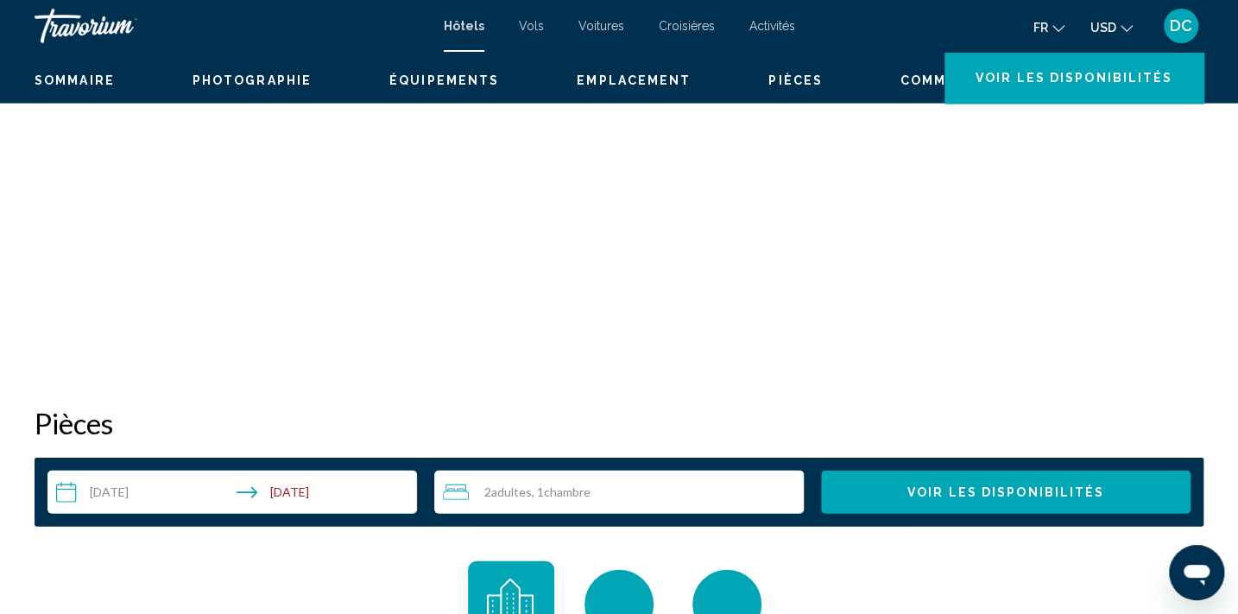
scroll to position [3, 0]
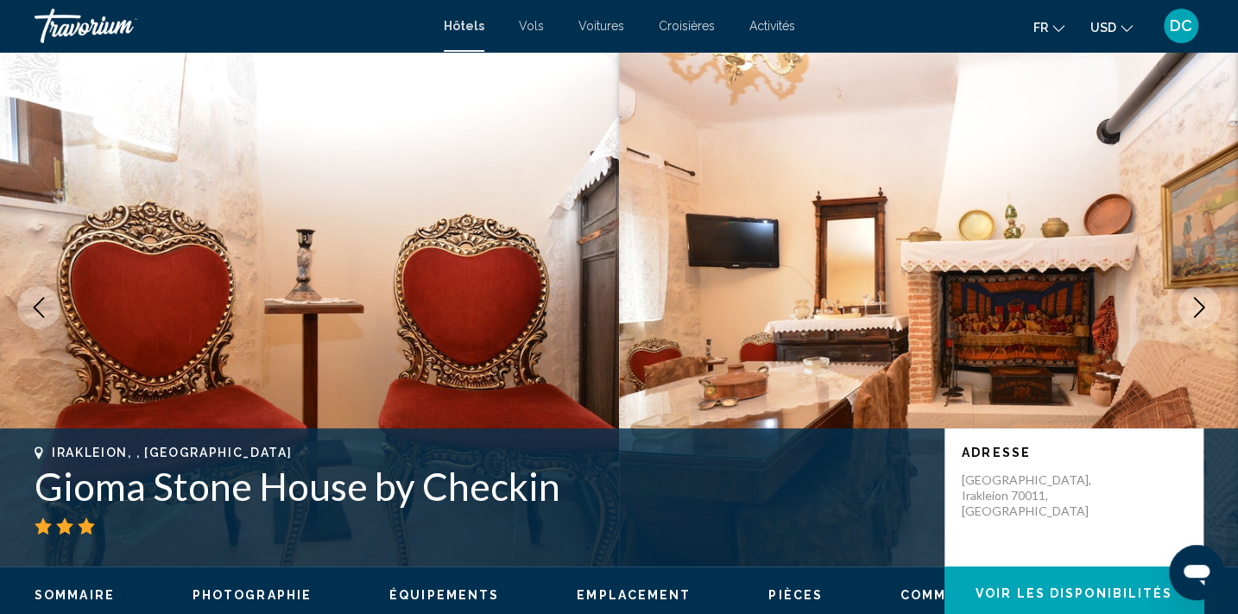
click at [1201, 308] on icon "Next image" at bounding box center [1199, 307] width 11 height 21
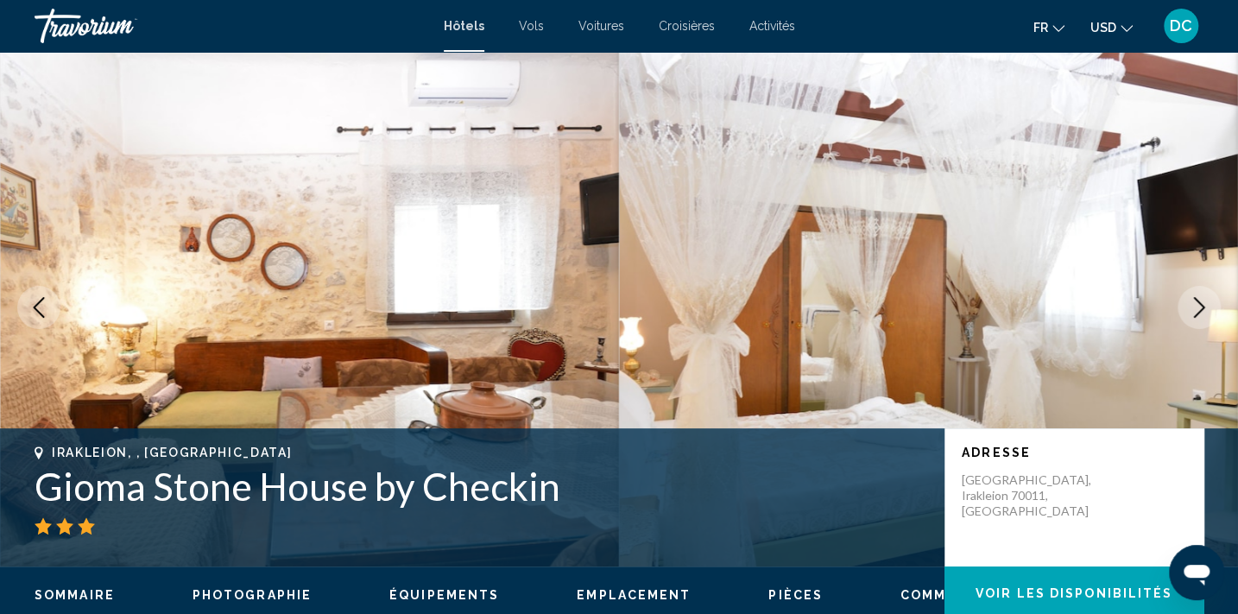
click at [1195, 299] on icon "Next image" at bounding box center [1199, 307] width 11 height 21
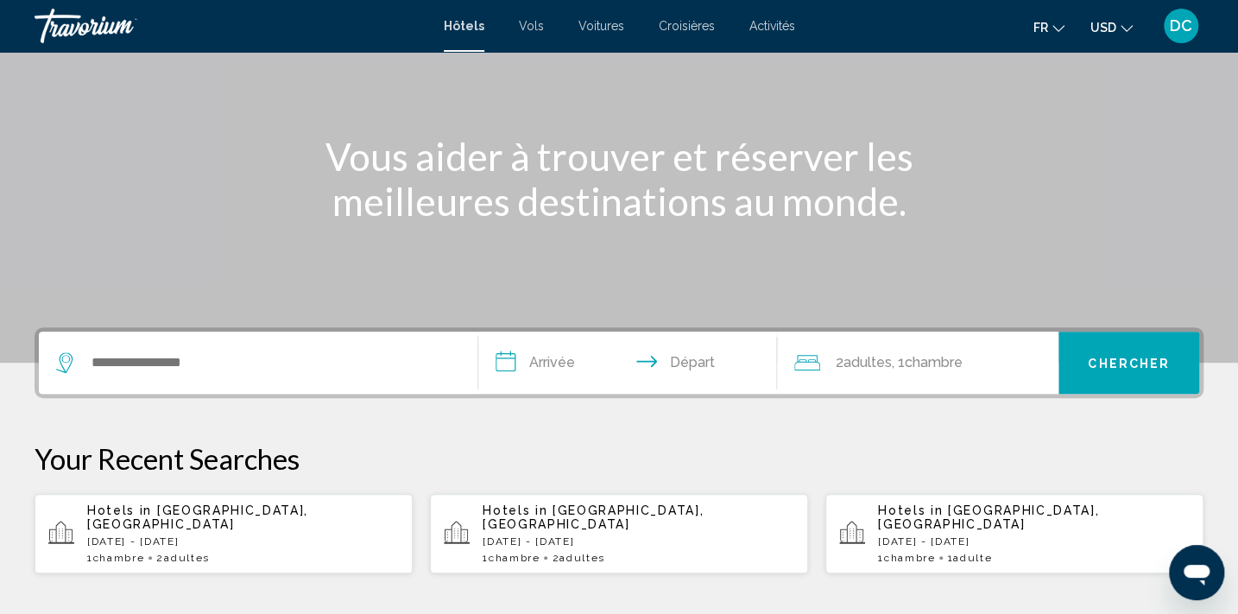
scroll to position [313, 0]
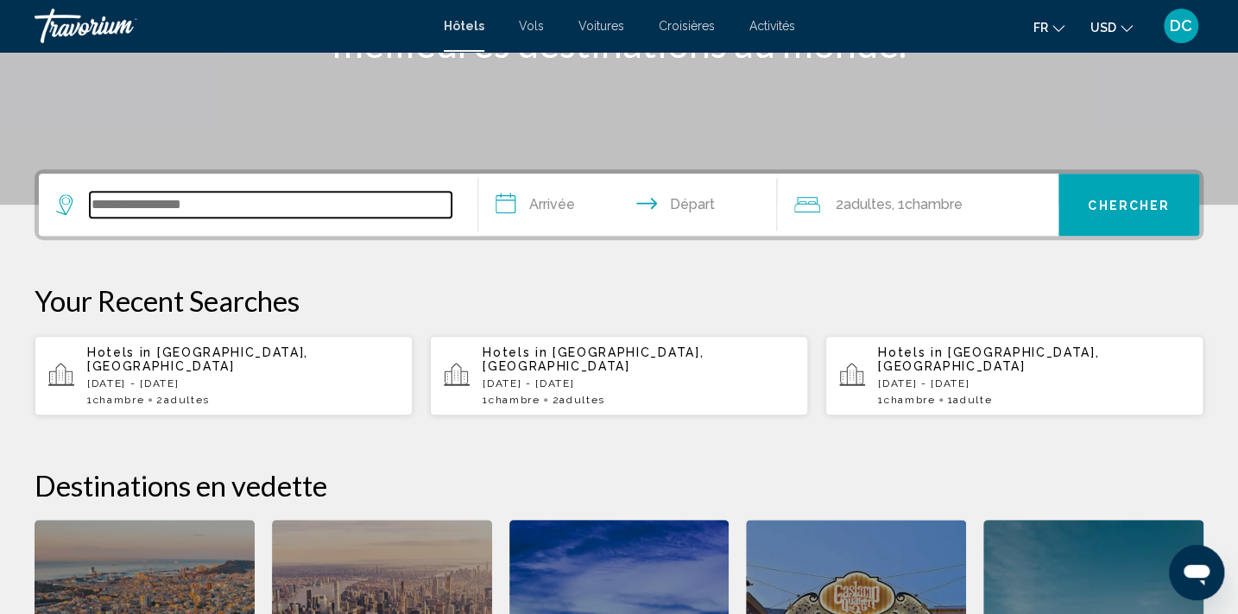
click at [196, 201] on input "Search widget" at bounding box center [271, 205] width 362 height 26
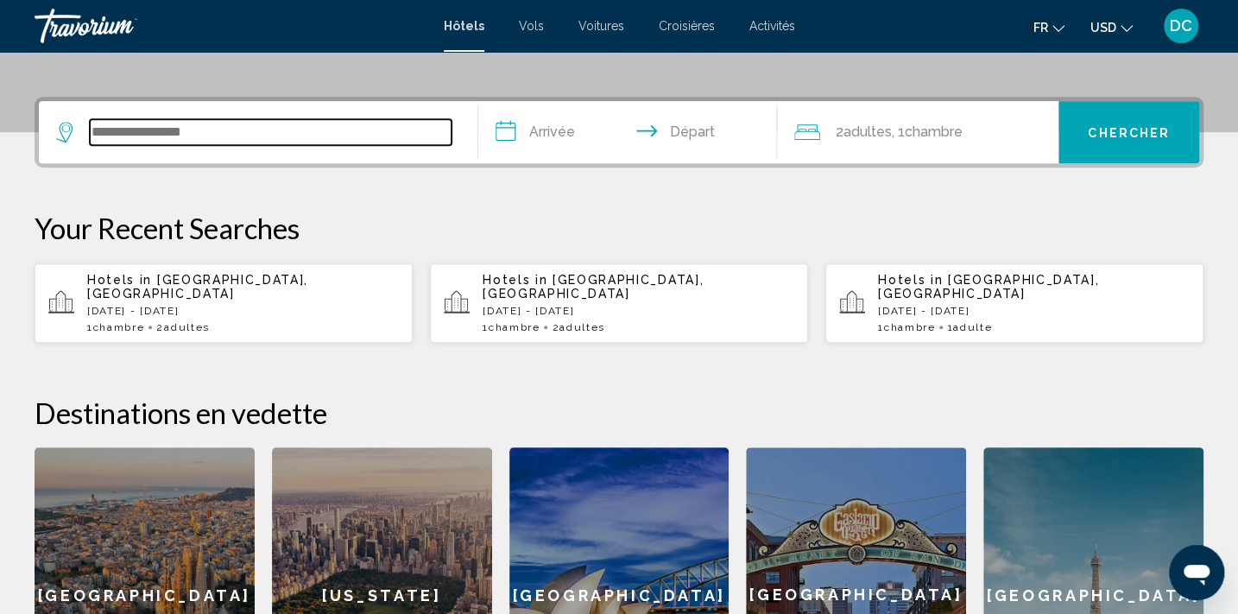
scroll to position [426, 0]
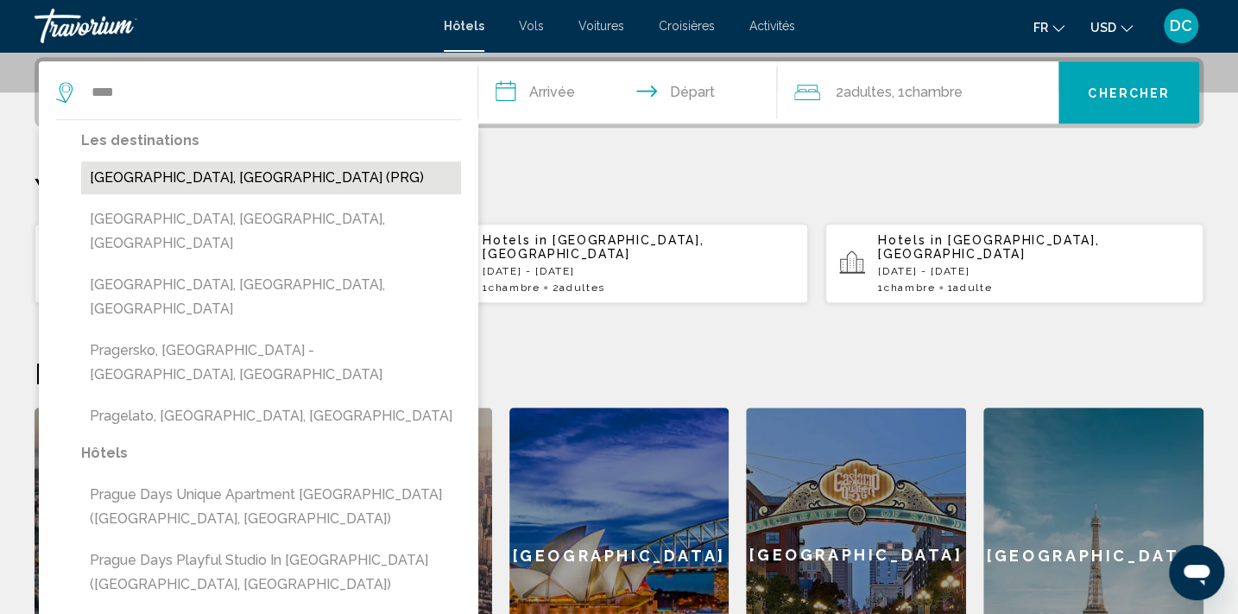
click at [220, 184] on button "[GEOGRAPHIC_DATA], [GEOGRAPHIC_DATA] (PRG)" at bounding box center [271, 177] width 380 height 33
type input "**********"
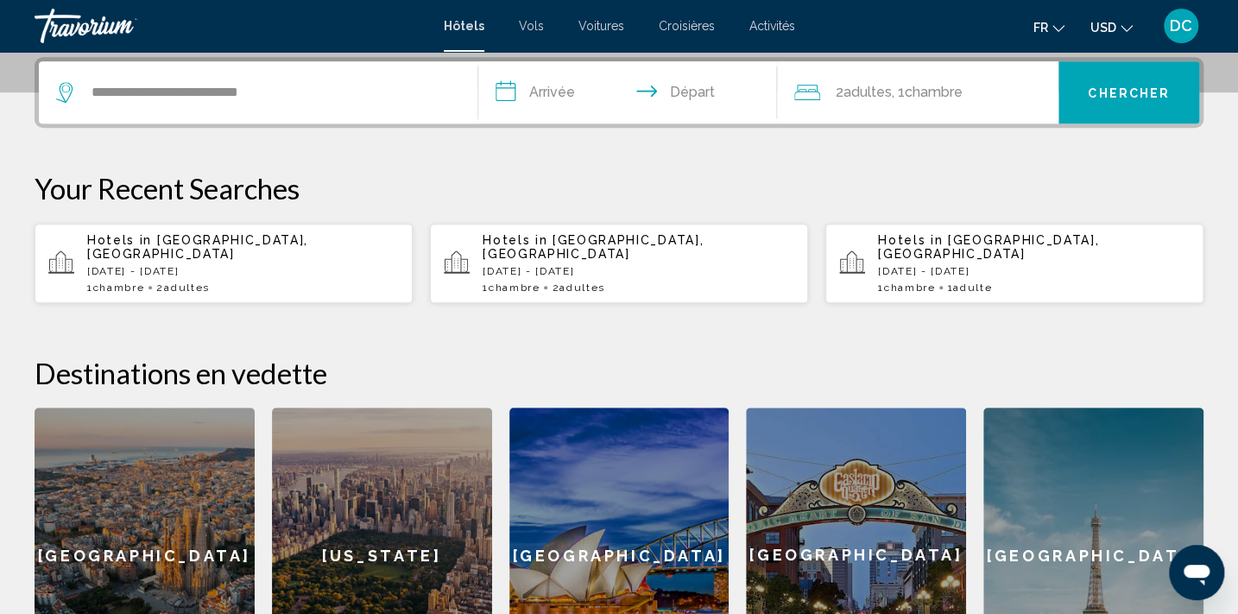
click at [545, 79] on input "**********" at bounding box center [631, 94] width 306 height 67
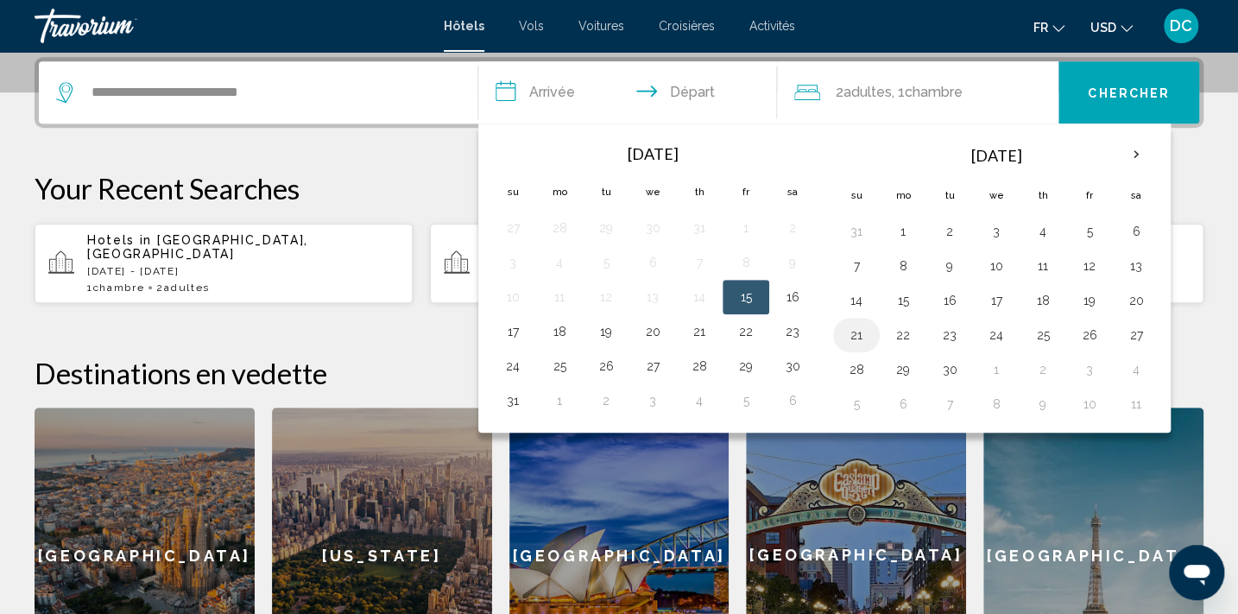
click at [857, 334] on button "21" at bounding box center [856, 335] width 28 height 24
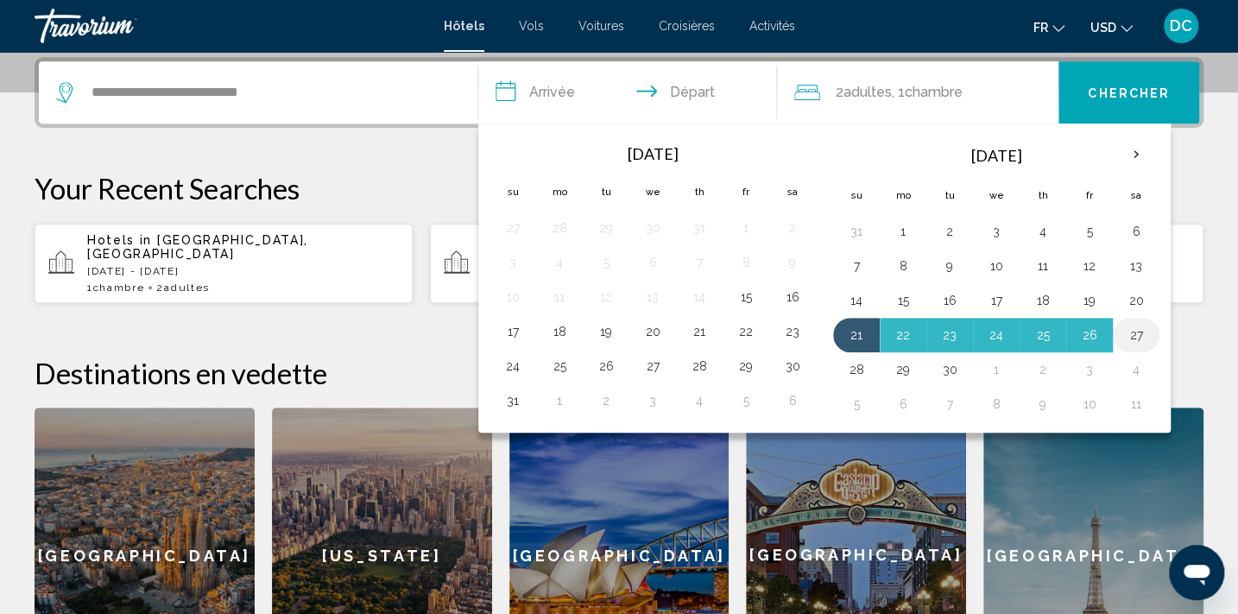
click at [1140, 337] on button "27" at bounding box center [1136, 335] width 28 height 24
type input "**********"
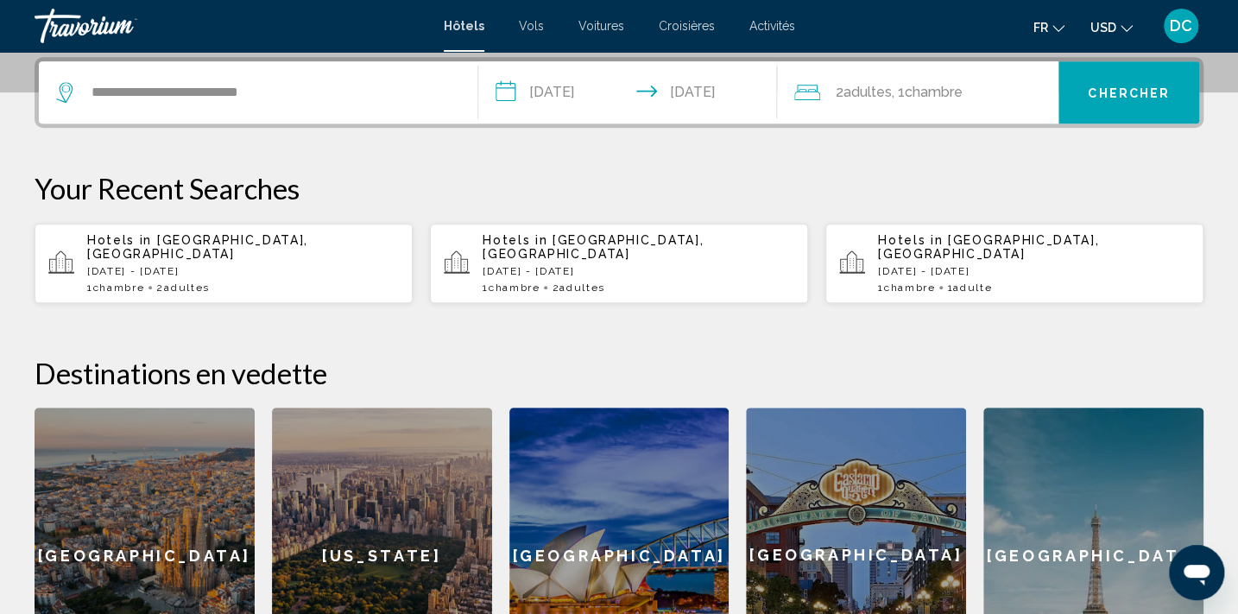
click at [1131, 95] on span "Chercher" at bounding box center [1129, 93] width 82 height 14
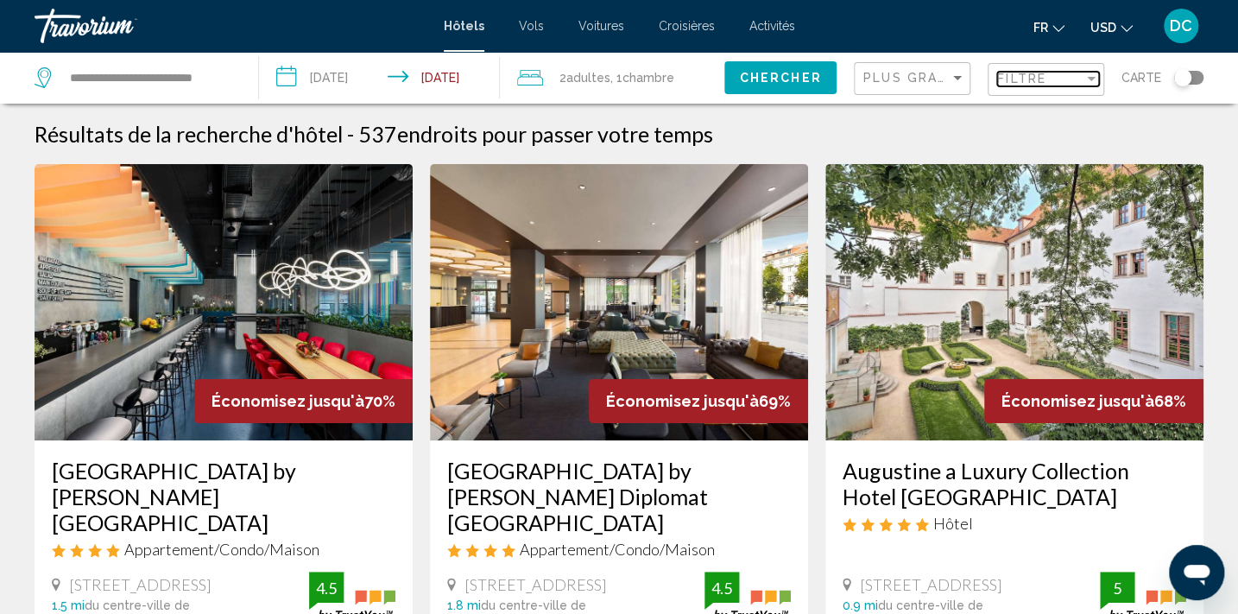
click at [1024, 85] on span "Filtre" at bounding box center [1021, 79] width 49 height 14
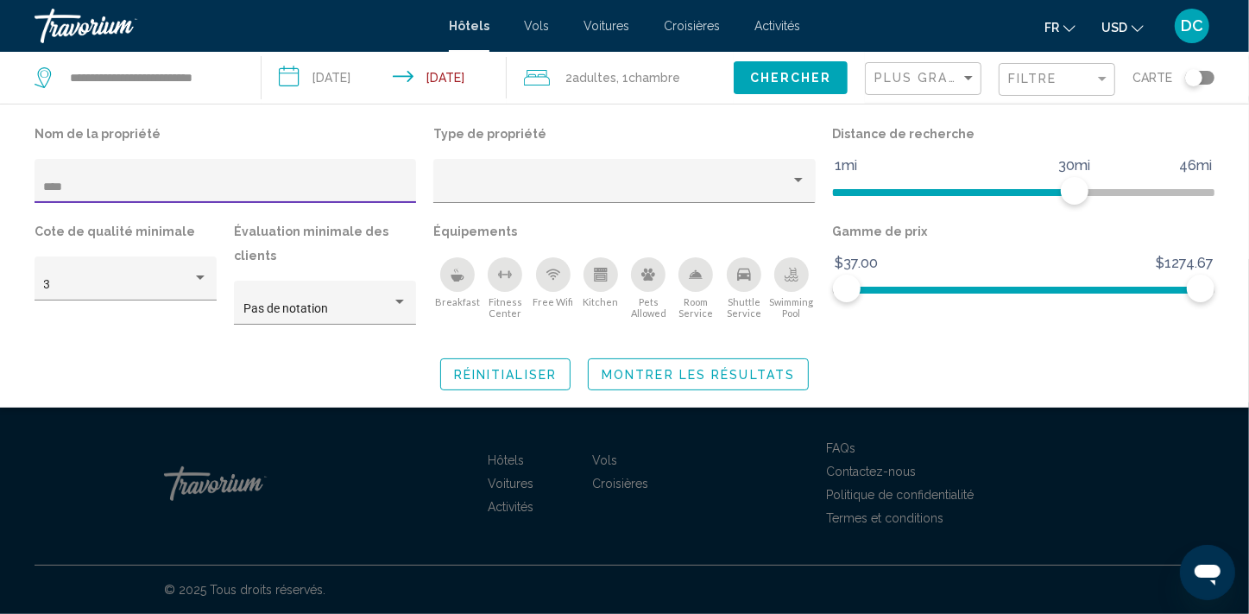
type input "****"
drag, startPoint x: 1084, startPoint y: 196, endPoint x: 1215, endPoint y: 197, distance: 131.2
click at [1215, 197] on div "Distance de recherche 1mi 46mi 46mi" at bounding box center [1023, 171] width 399 height 98
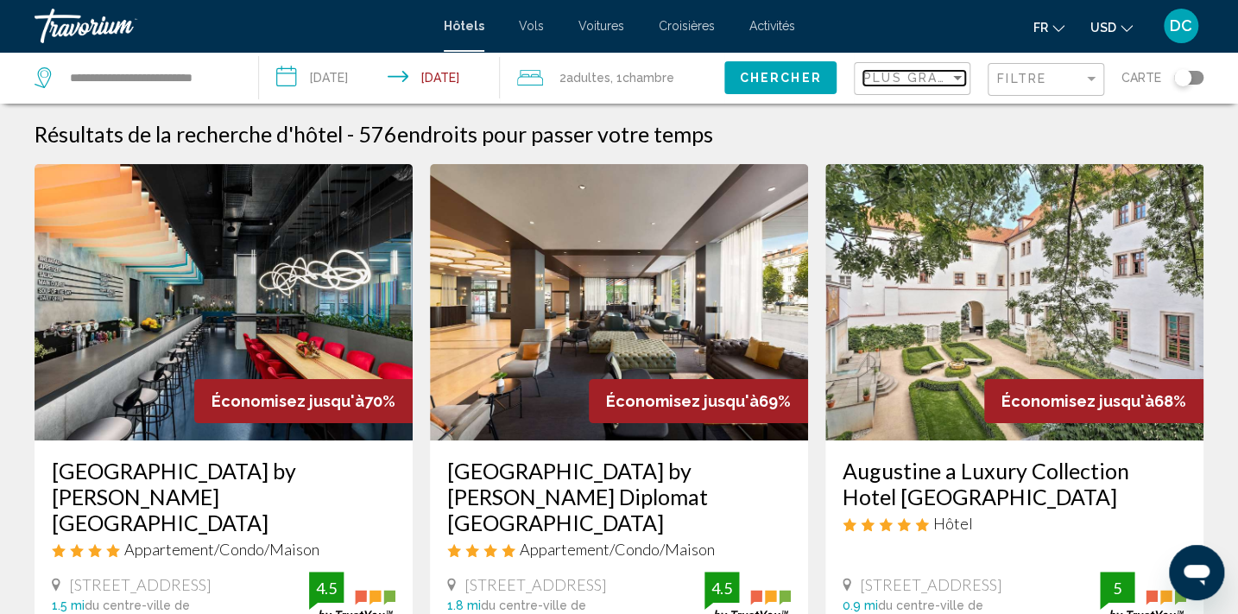
click at [905, 76] on span "Plus grandes économies" at bounding box center [965, 78] width 205 height 14
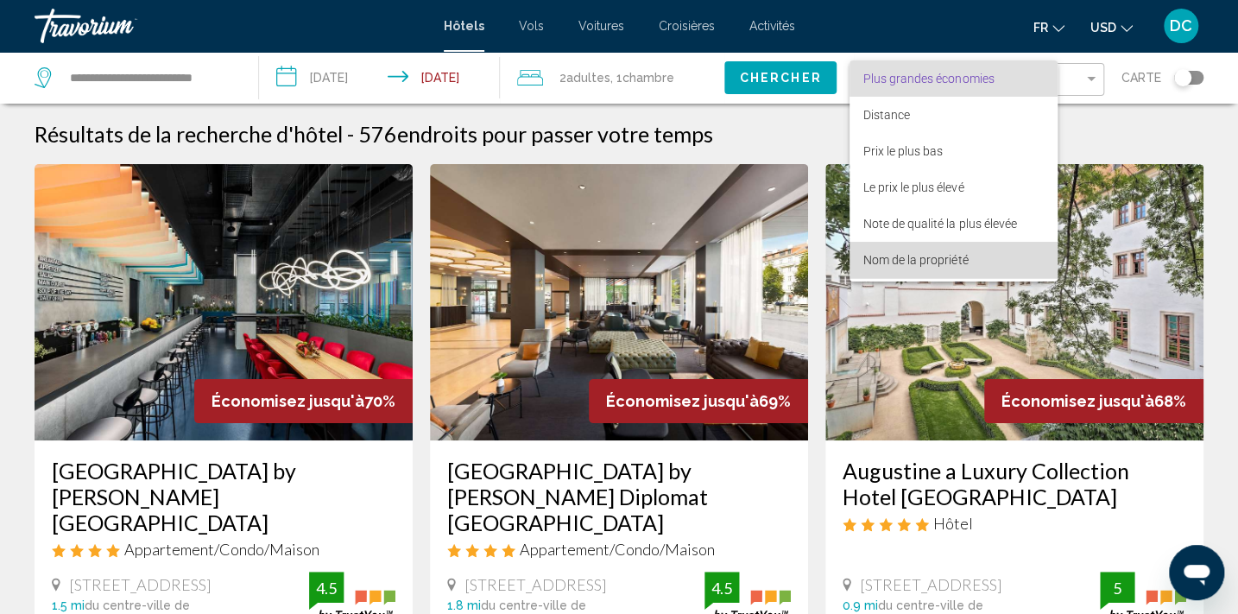
click at [898, 265] on span "Nom de la propriété" at bounding box center [915, 260] width 104 height 14
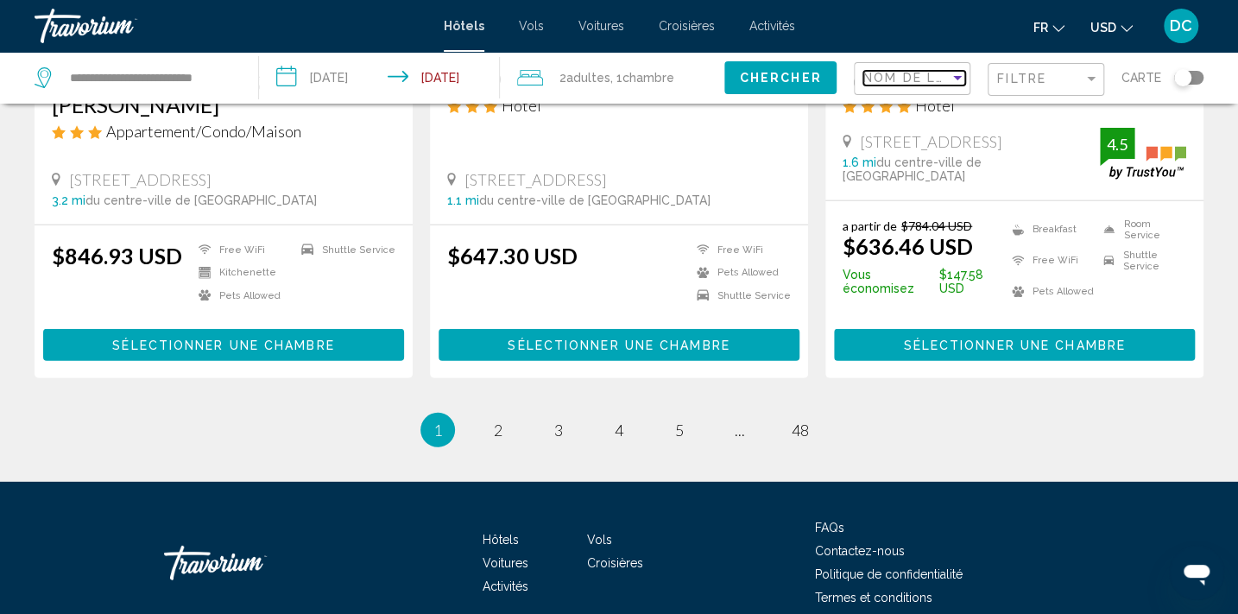
scroll to position [2349, 0]
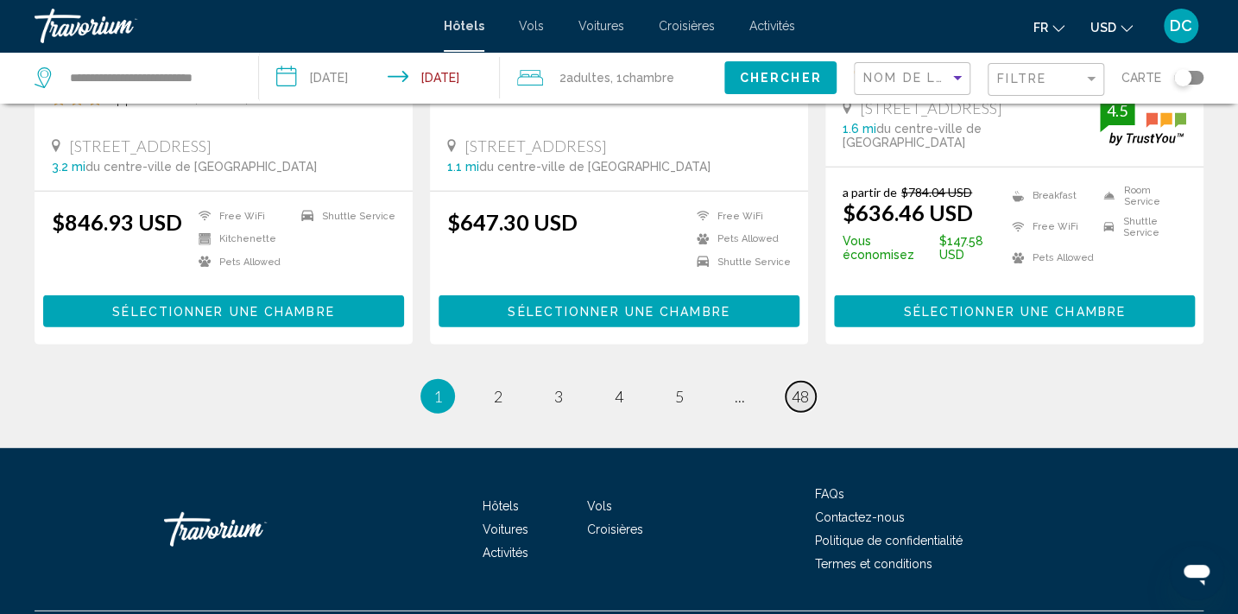
click at [809, 381] on link "page 48" at bounding box center [800, 396] width 30 height 30
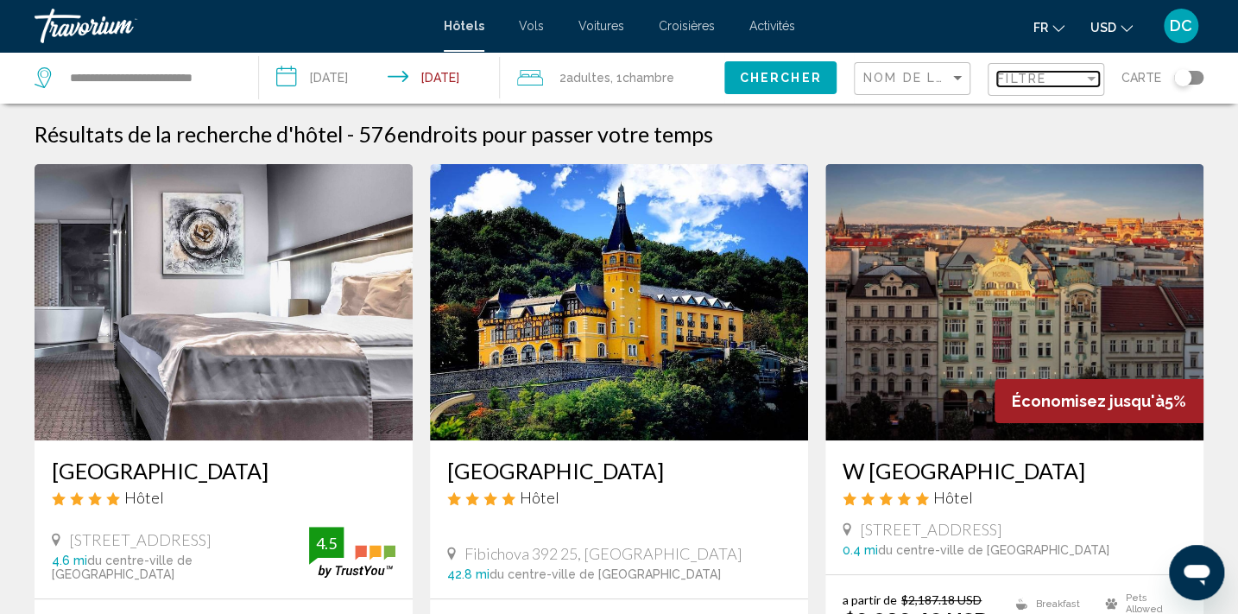
click at [1027, 75] on span "Filtre" at bounding box center [1021, 79] width 49 height 14
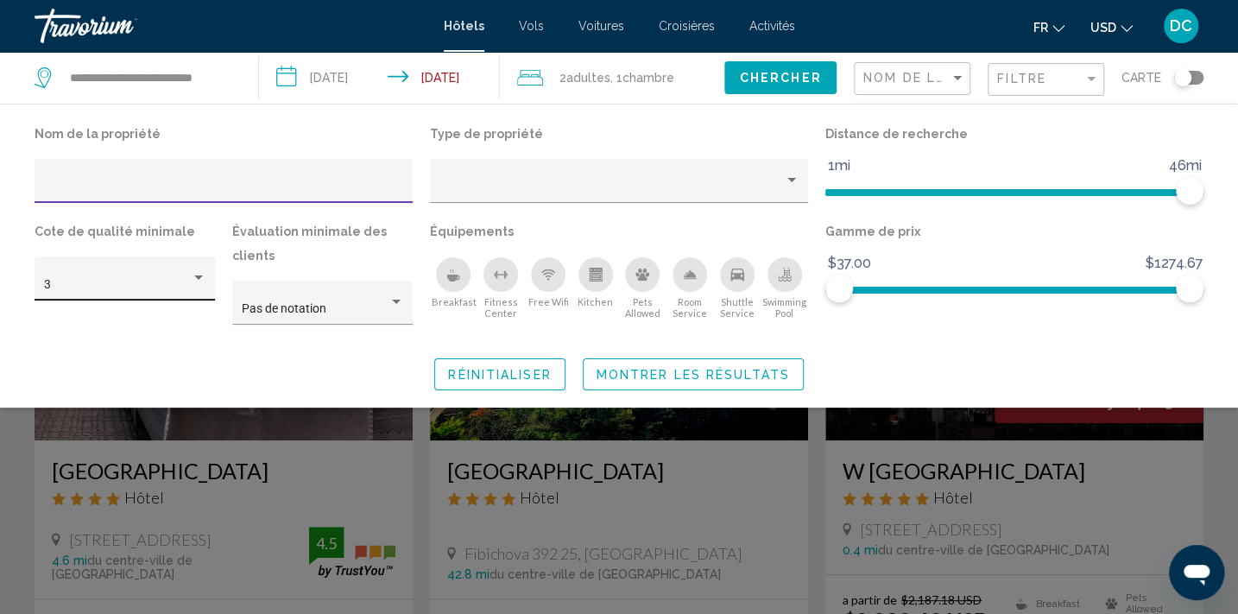
click at [202, 280] on div "Hotel Filters" at bounding box center [199, 278] width 16 height 14
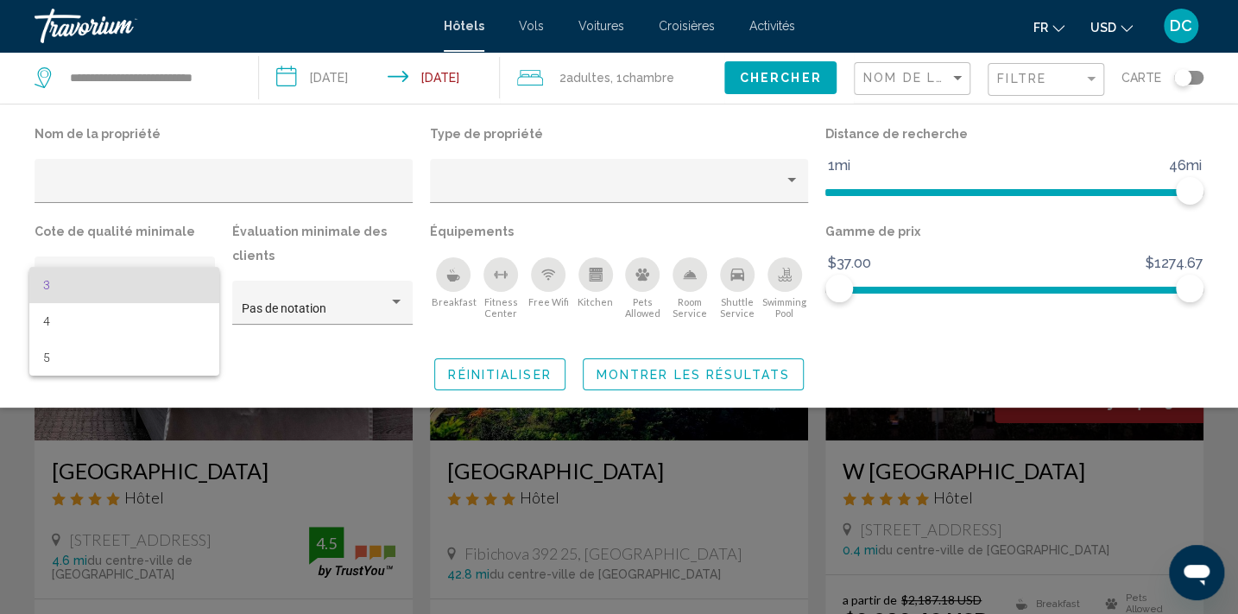
click at [132, 283] on span "3" at bounding box center [124, 285] width 162 height 36
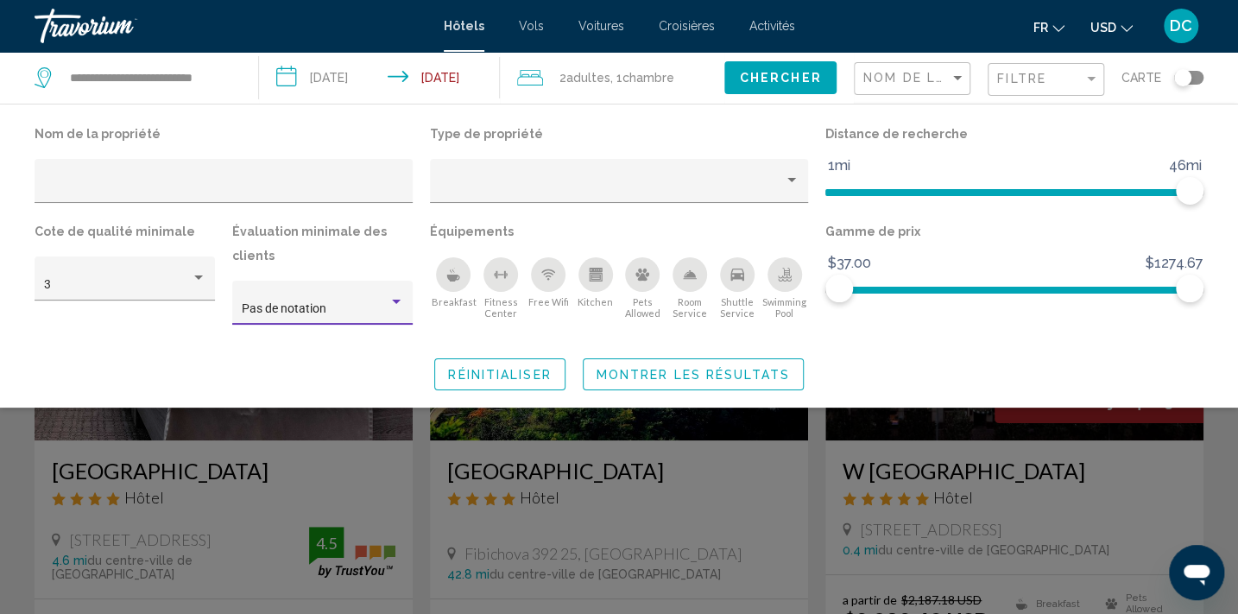
click at [323, 306] on span "Pas de notation" at bounding box center [284, 308] width 85 height 14
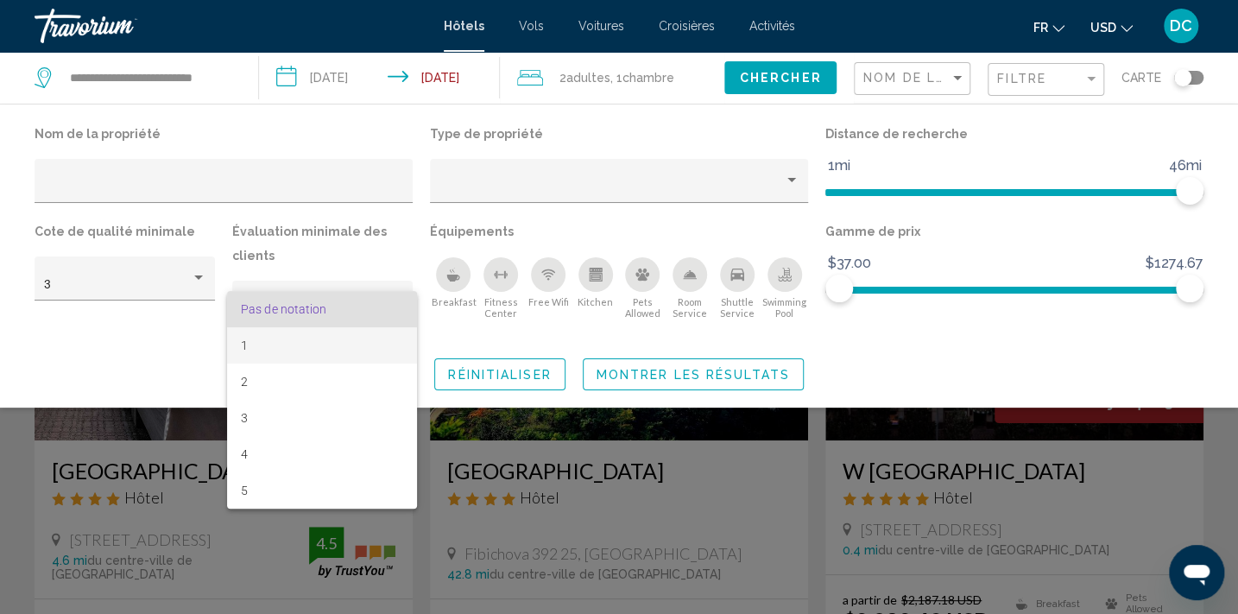
click at [258, 350] on span "1" at bounding box center [322, 345] width 162 height 36
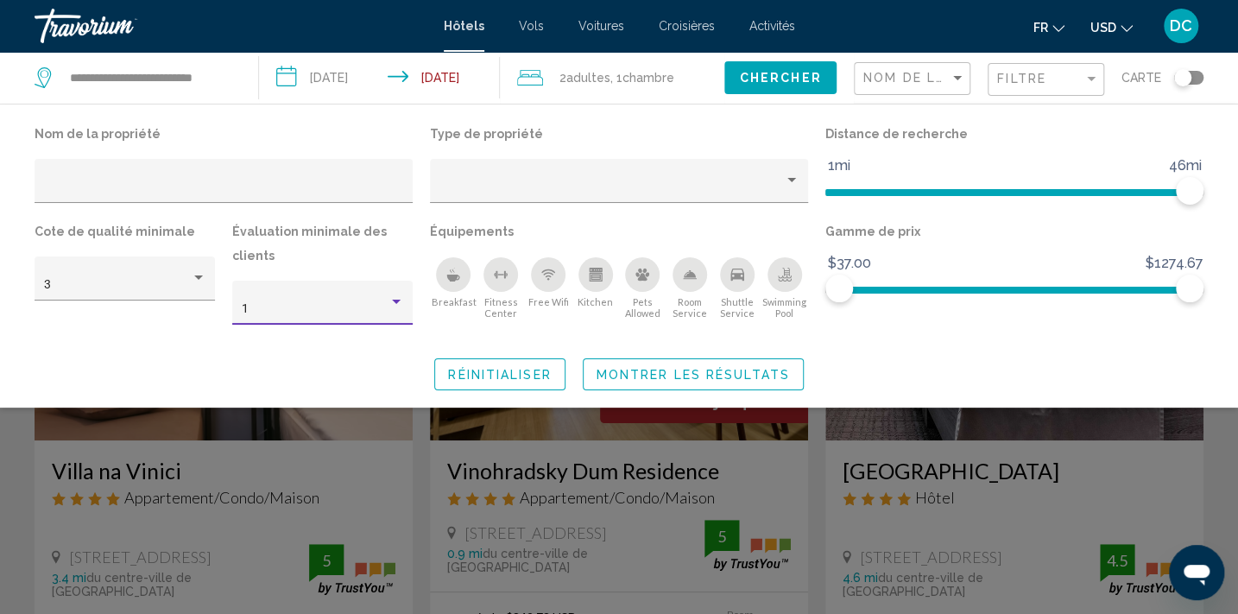
click at [657, 372] on span "Montrer les résultats" at bounding box center [692, 375] width 193 height 14
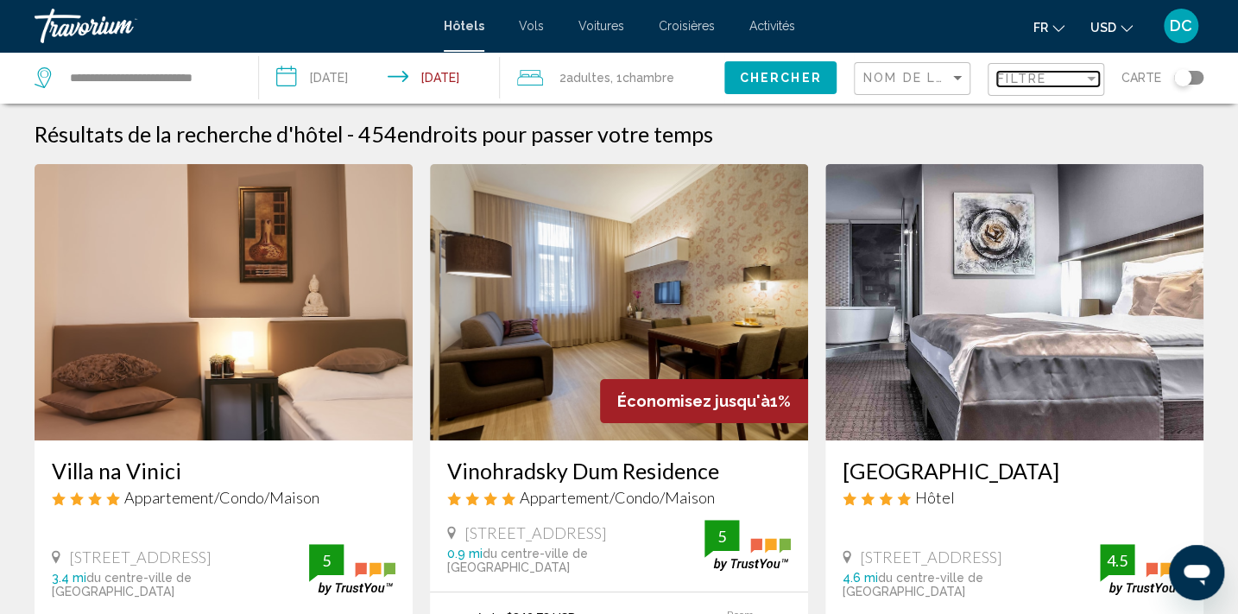
click at [1037, 79] on span "Filtre" at bounding box center [1021, 79] width 49 height 14
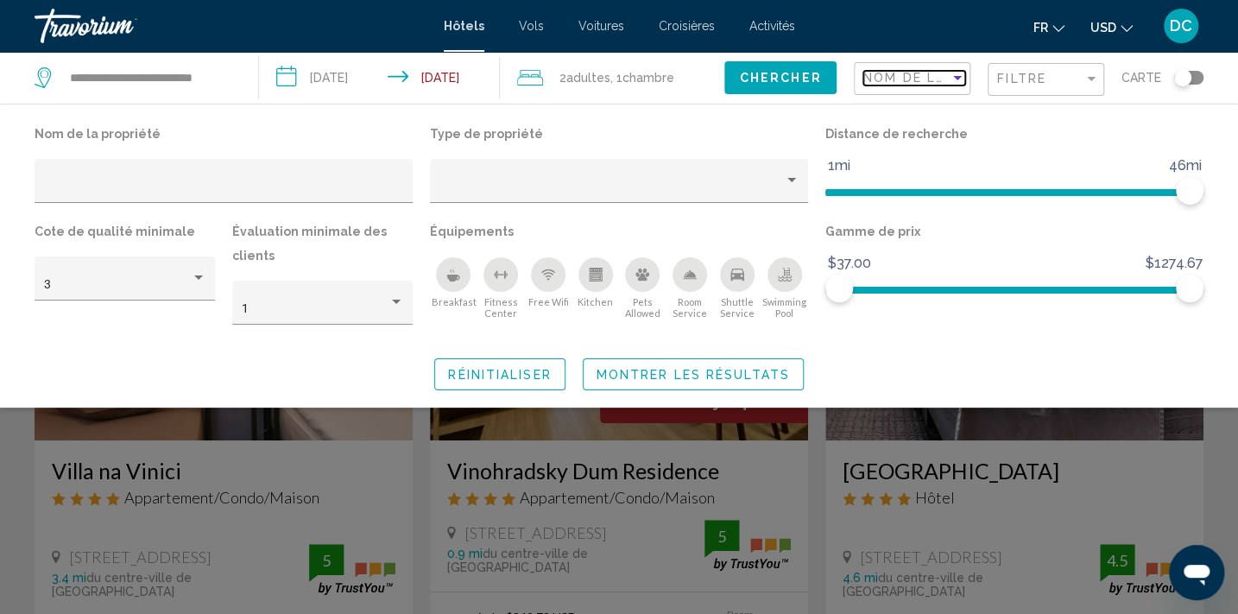
click at [917, 80] on span "Nom de la propriété" at bounding box center [947, 78] width 169 height 14
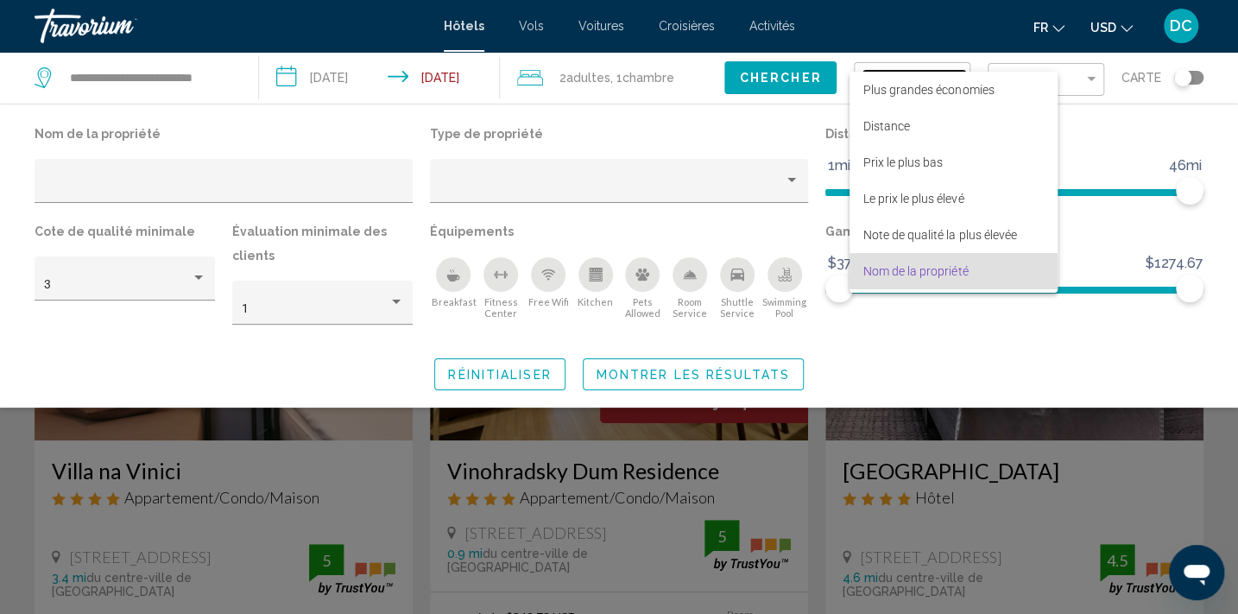
scroll to position [32, 0]
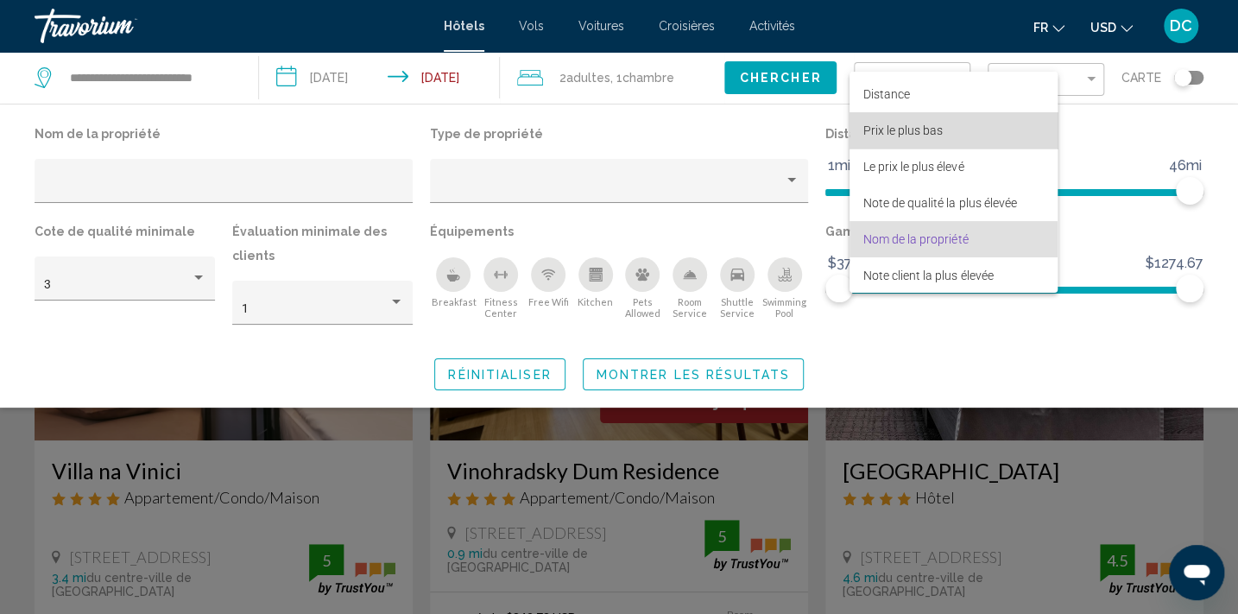
click at [917, 139] on span "Prix le plus bas" at bounding box center [953, 130] width 180 height 36
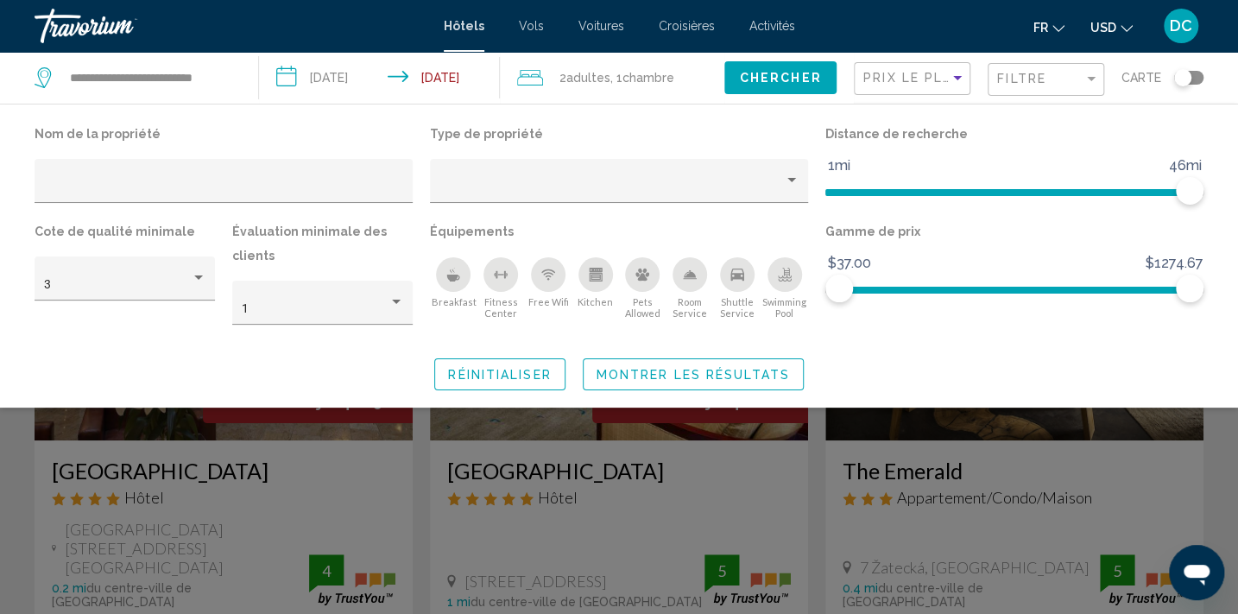
click at [708, 370] on span "Montrer les résultats" at bounding box center [692, 375] width 193 height 14
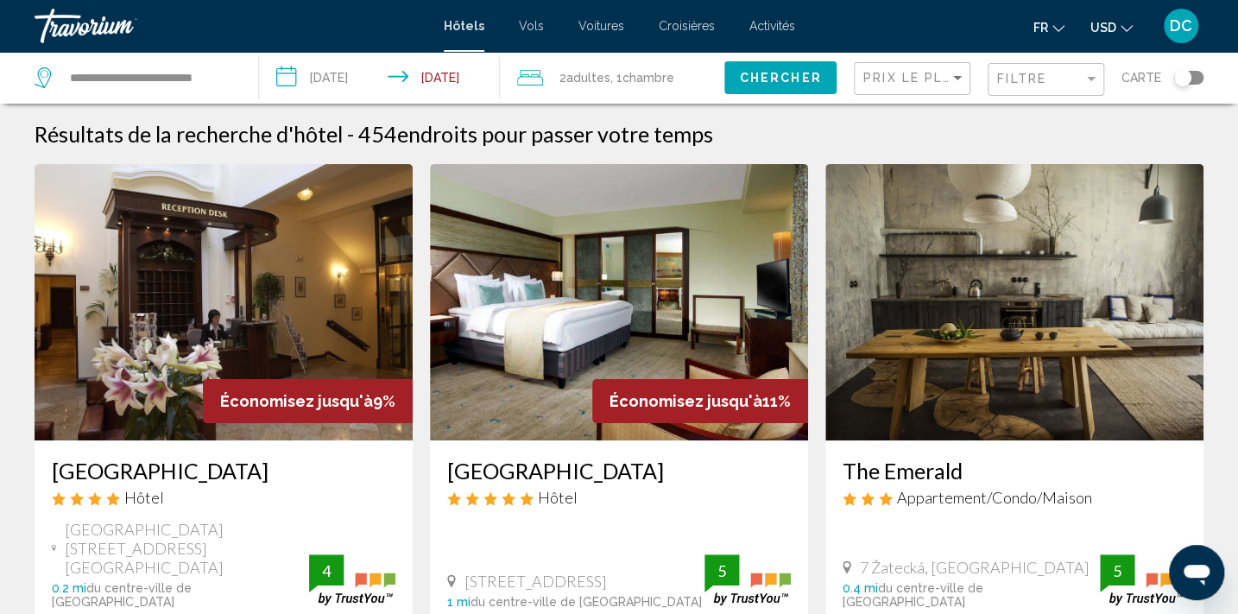
click at [1125, 24] on icon "Change currency" at bounding box center [1126, 28] width 12 height 12
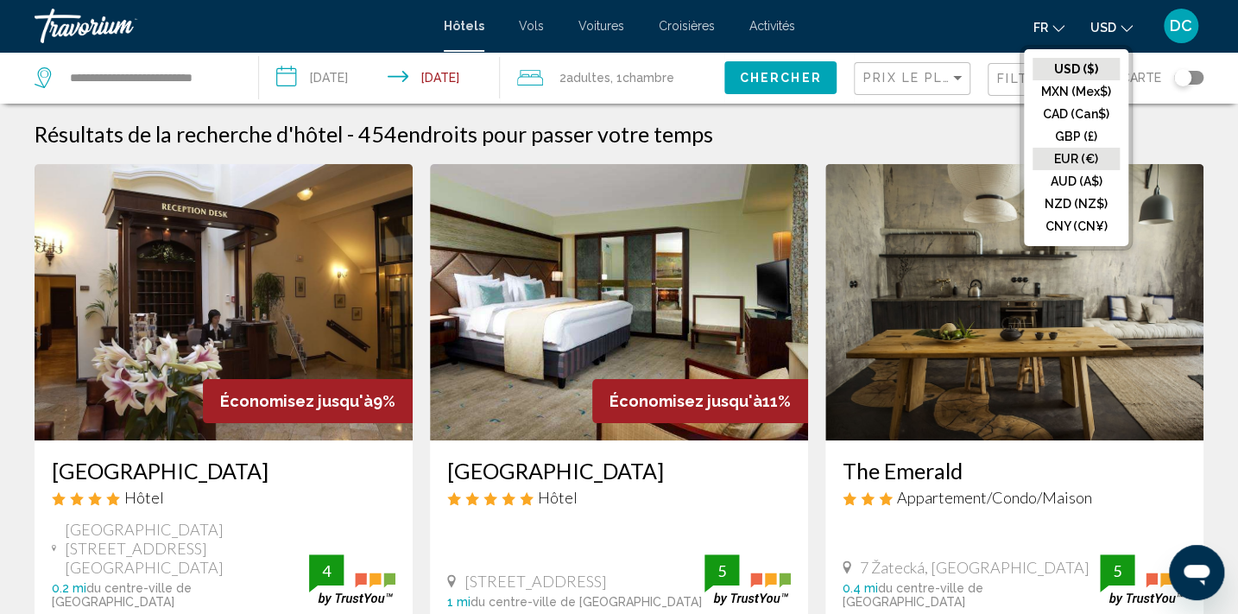
click at [1067, 161] on button "EUR (€)" at bounding box center [1075, 159] width 87 height 22
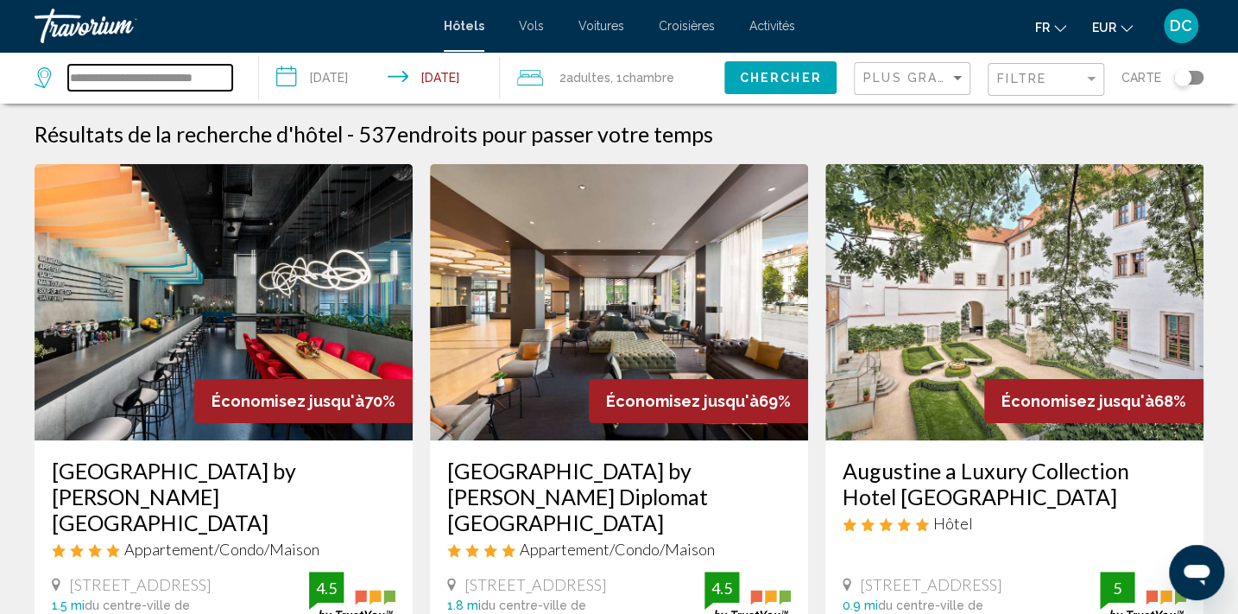
click at [189, 81] on input "**********" at bounding box center [150, 78] width 164 height 26
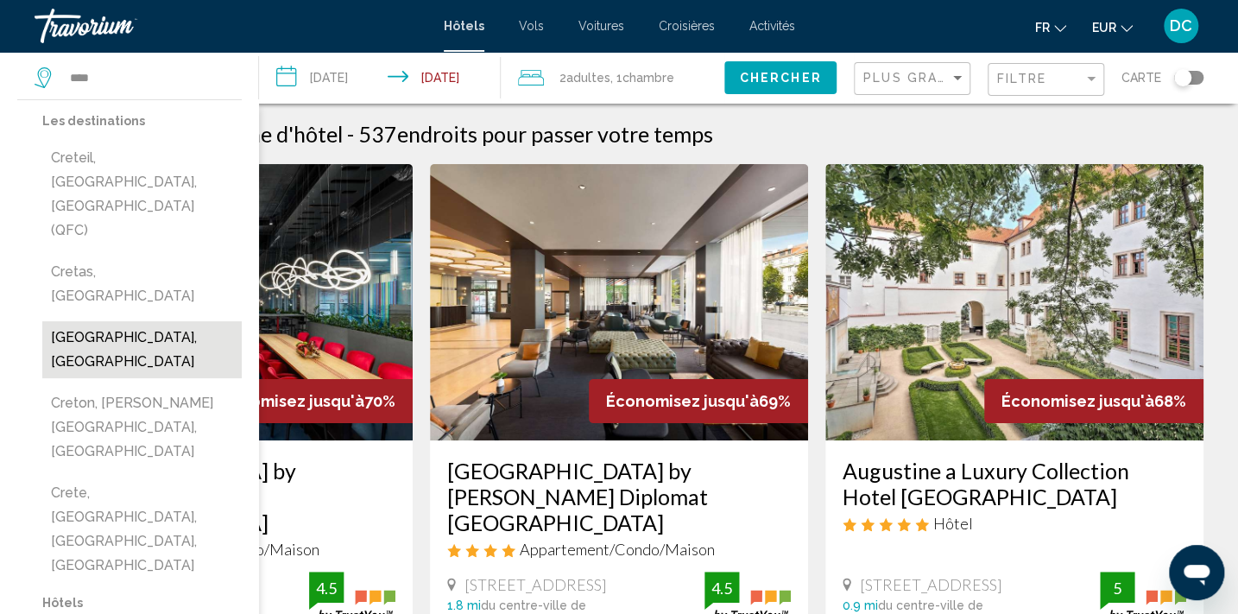
click at [158, 321] on button "Crete, Greece" at bounding box center [141, 349] width 199 height 57
type input "**********"
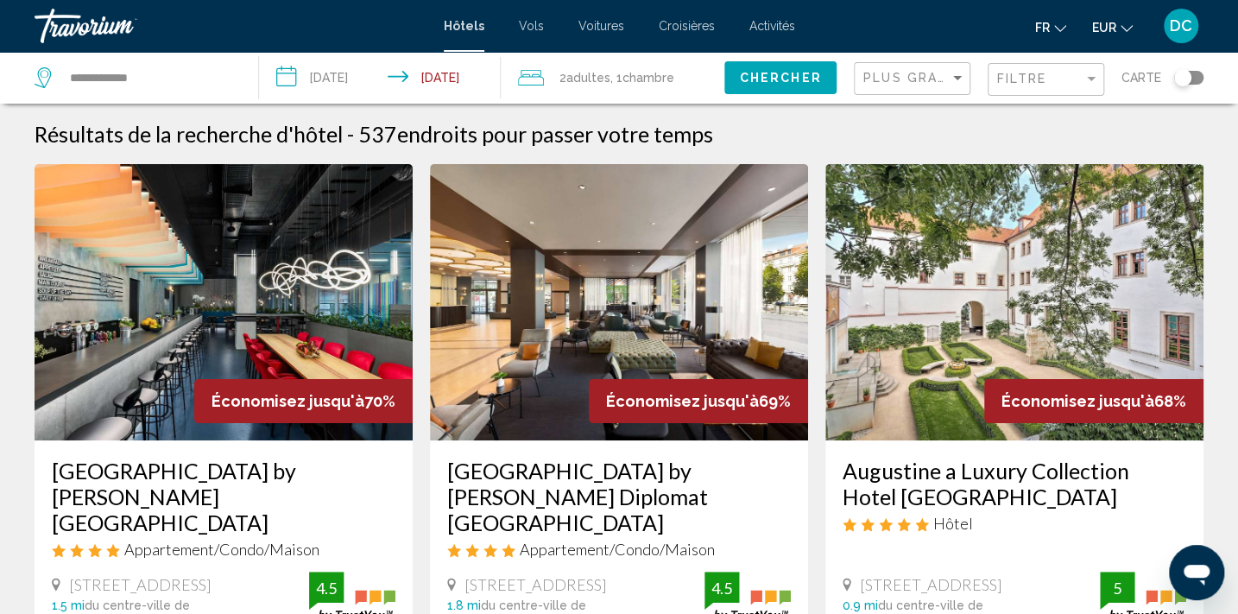
click at [785, 79] on span "Chercher" at bounding box center [781, 79] width 82 height 14
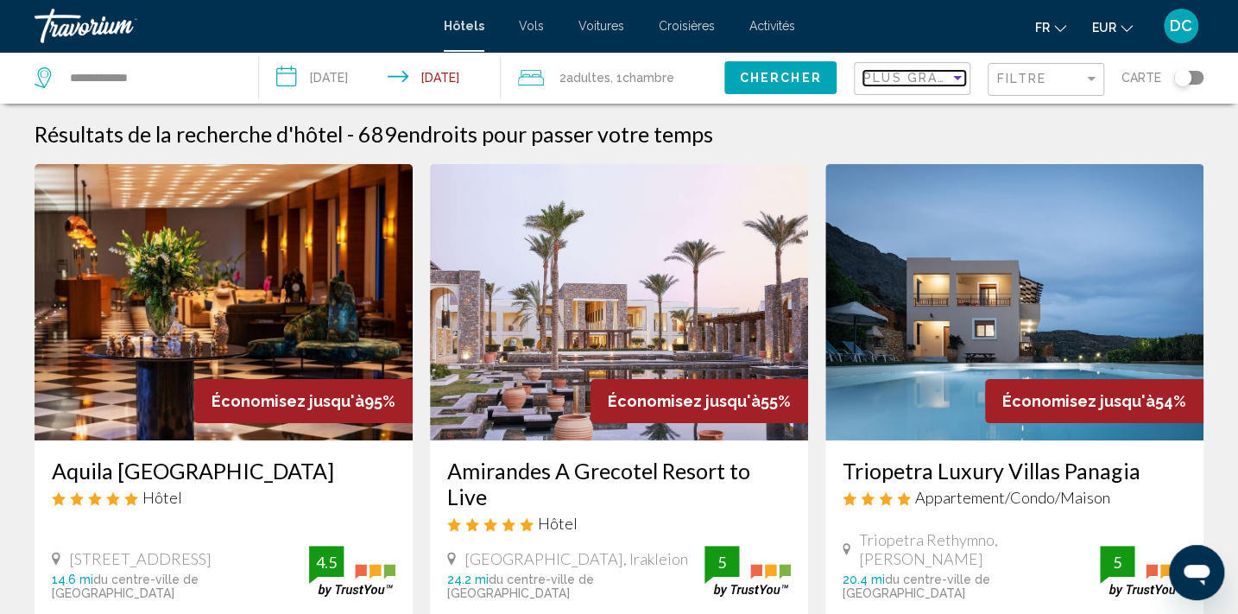
click at [901, 85] on div "Plus grandes économies" at bounding box center [906, 78] width 86 height 14
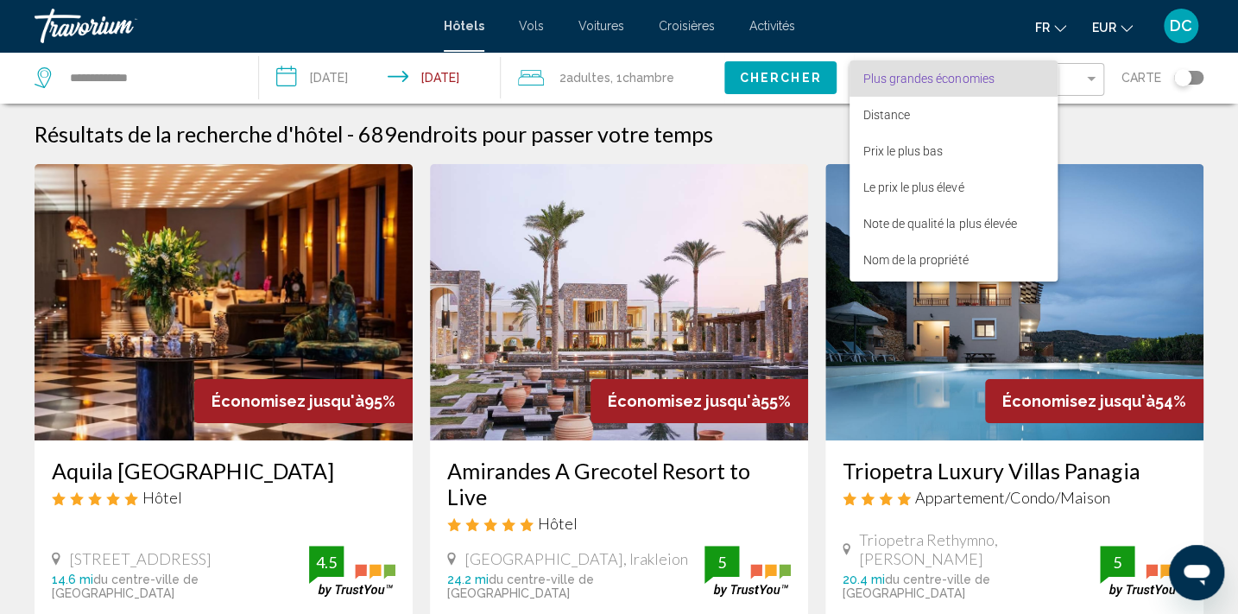
click at [1089, 79] on div at bounding box center [619, 307] width 1238 height 614
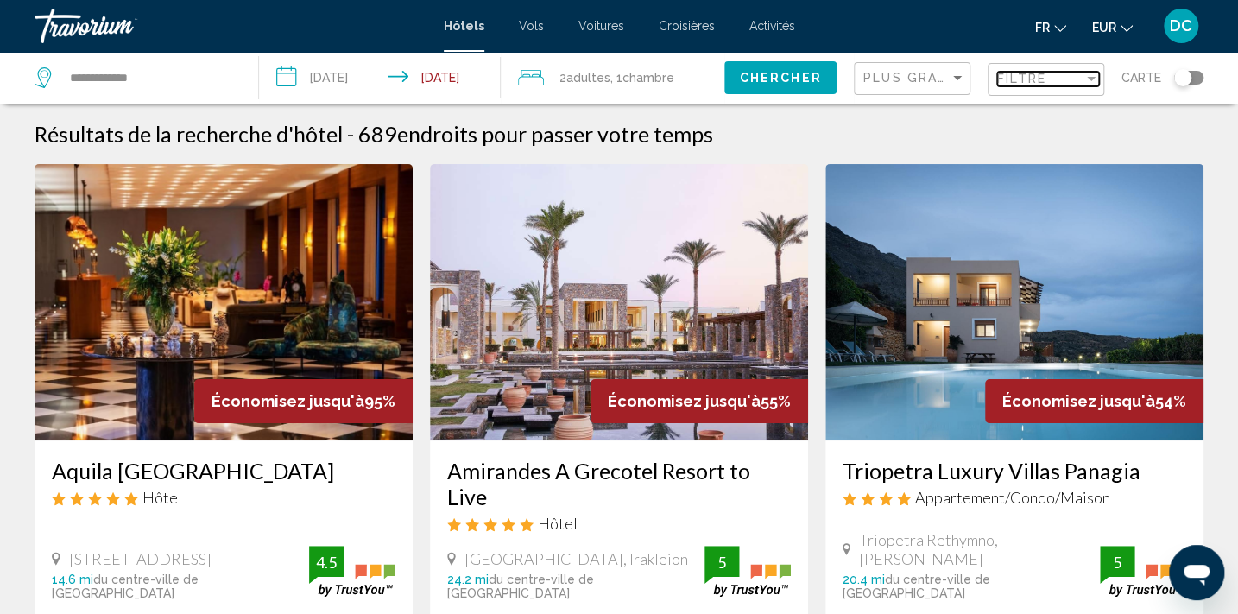
click at [1042, 79] on span "Filtre" at bounding box center [1021, 79] width 49 height 14
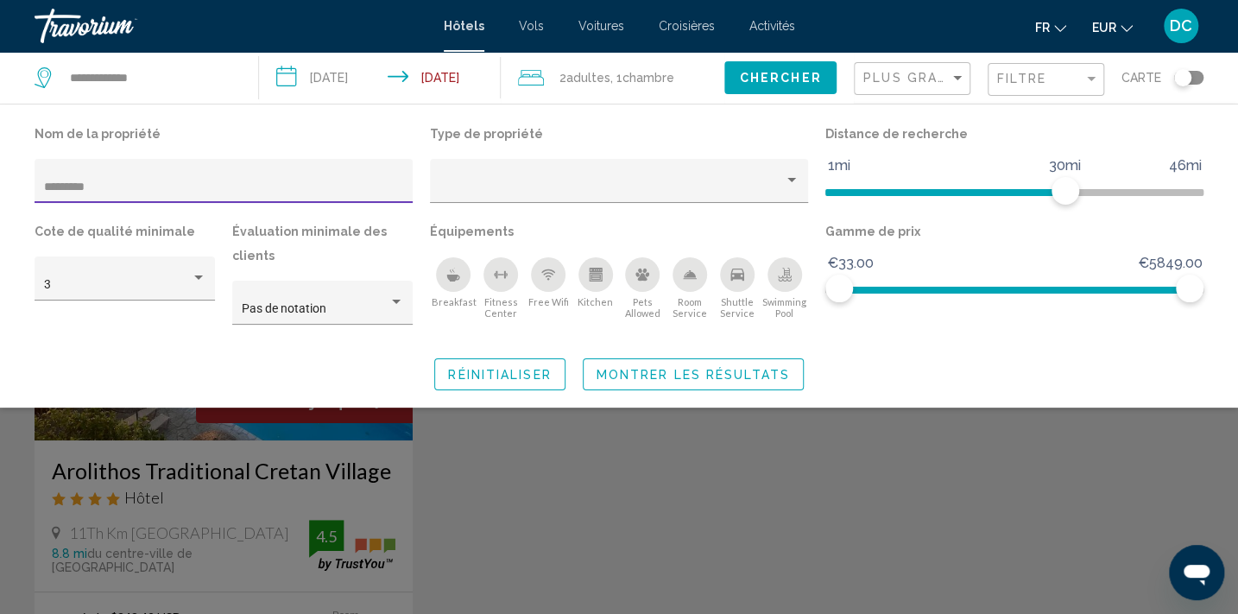
type input "*********"
click at [734, 376] on span "Montrer les résultats" at bounding box center [692, 375] width 193 height 14
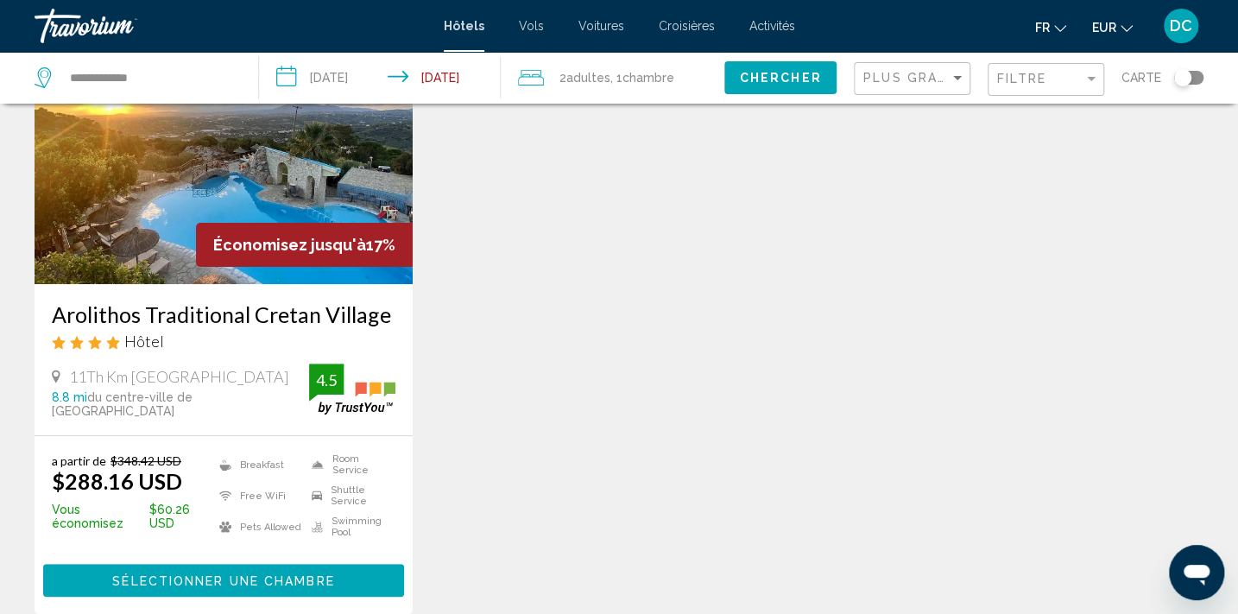
scroll to position [235, 0]
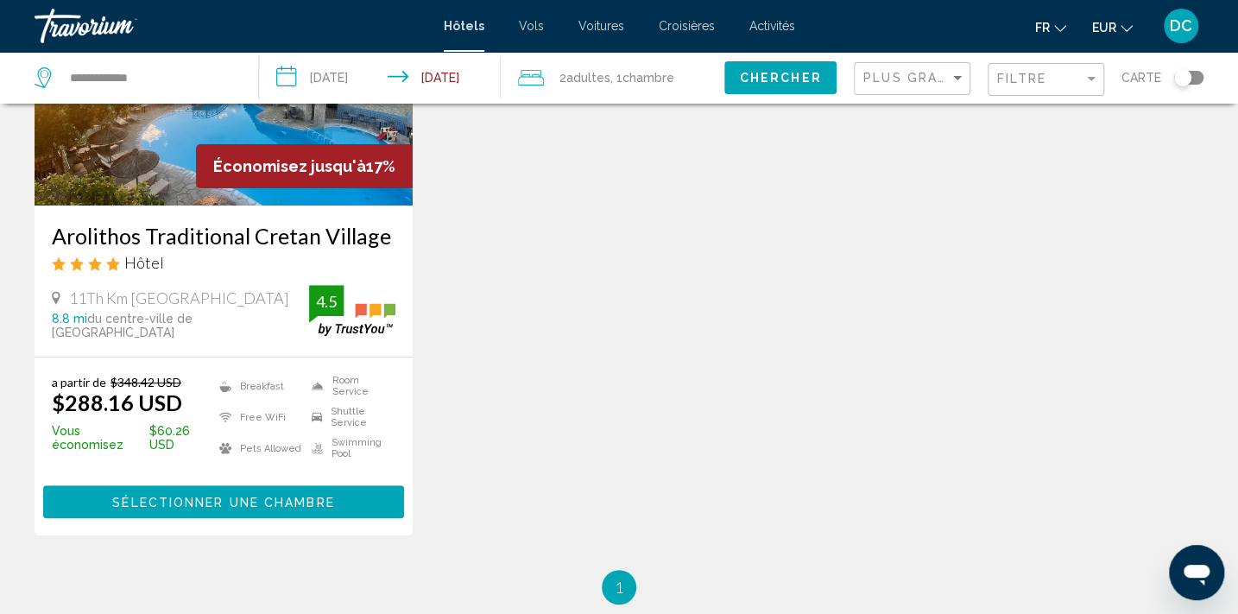
click at [225, 195] on img "Main content" at bounding box center [224, 67] width 378 height 276
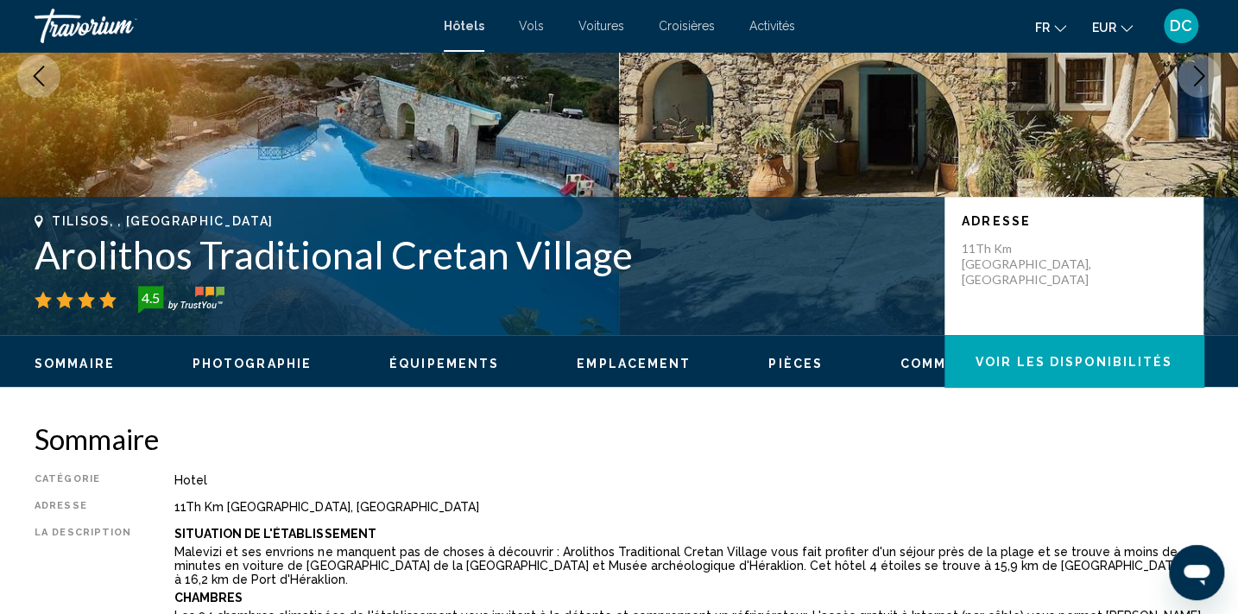
scroll to position [3, 0]
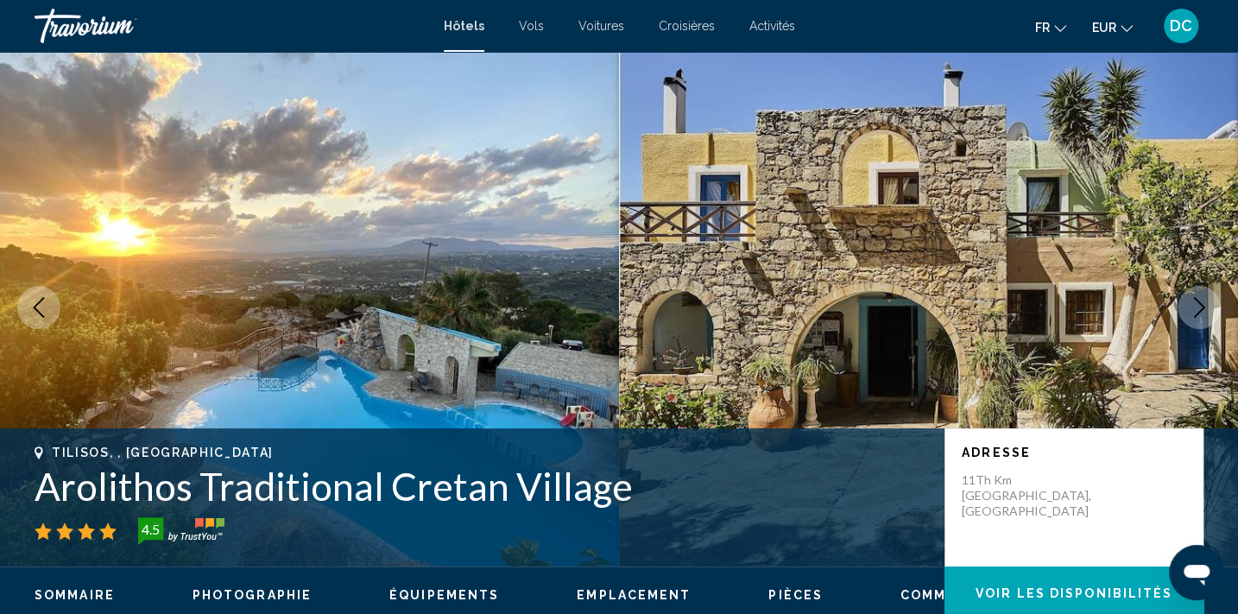
click at [1202, 321] on button "Next image" at bounding box center [1198, 307] width 43 height 43
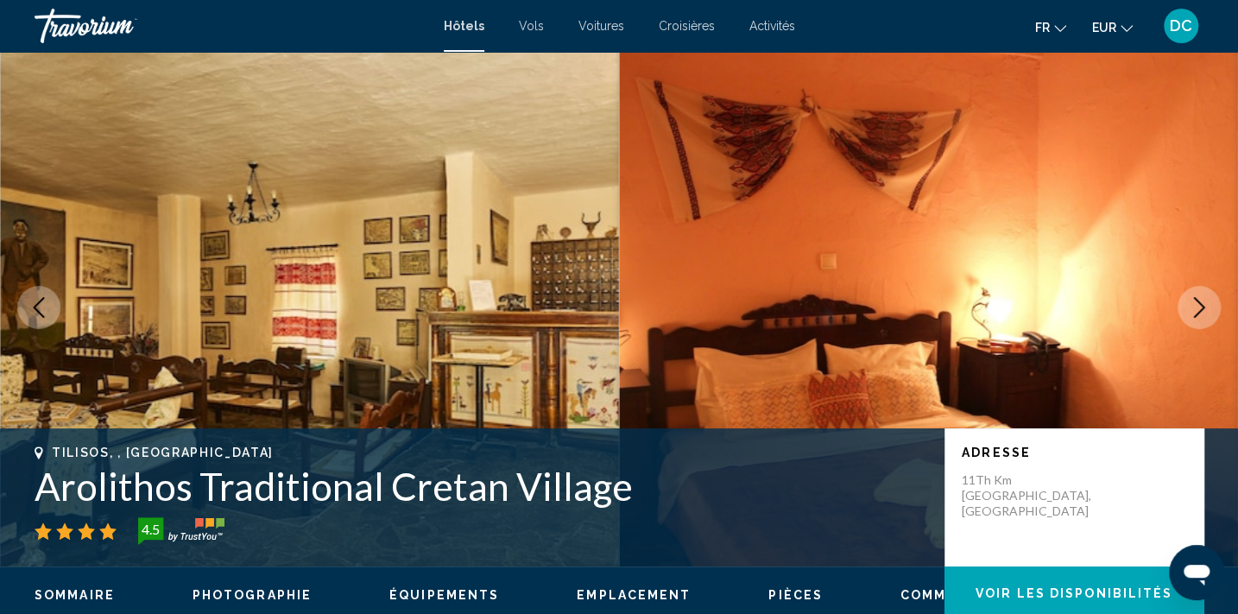
click at [1202, 321] on button "Next image" at bounding box center [1198, 307] width 43 height 43
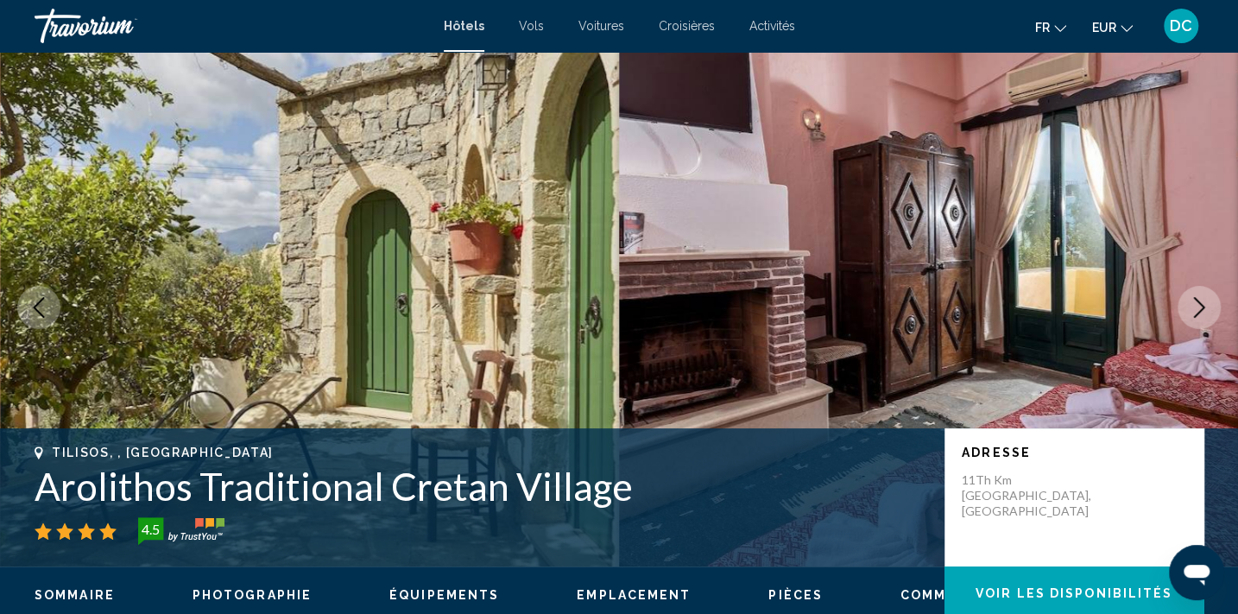
click at [1202, 321] on button "Next image" at bounding box center [1198, 307] width 43 height 43
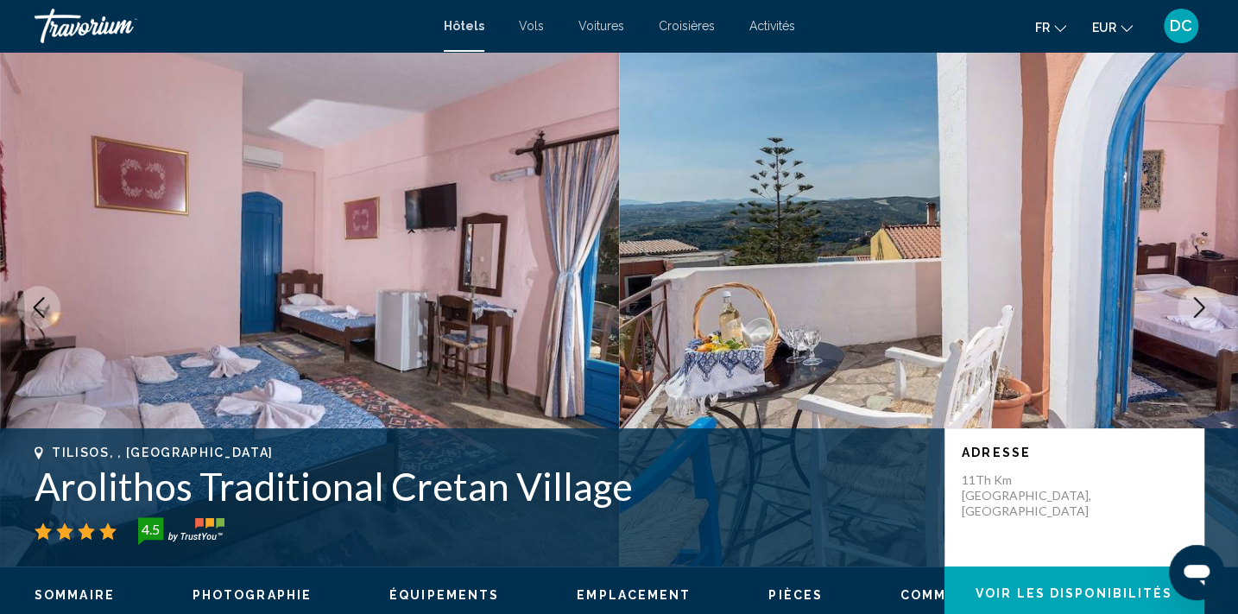
click at [1201, 307] on icon "Next image" at bounding box center [1199, 307] width 11 height 21
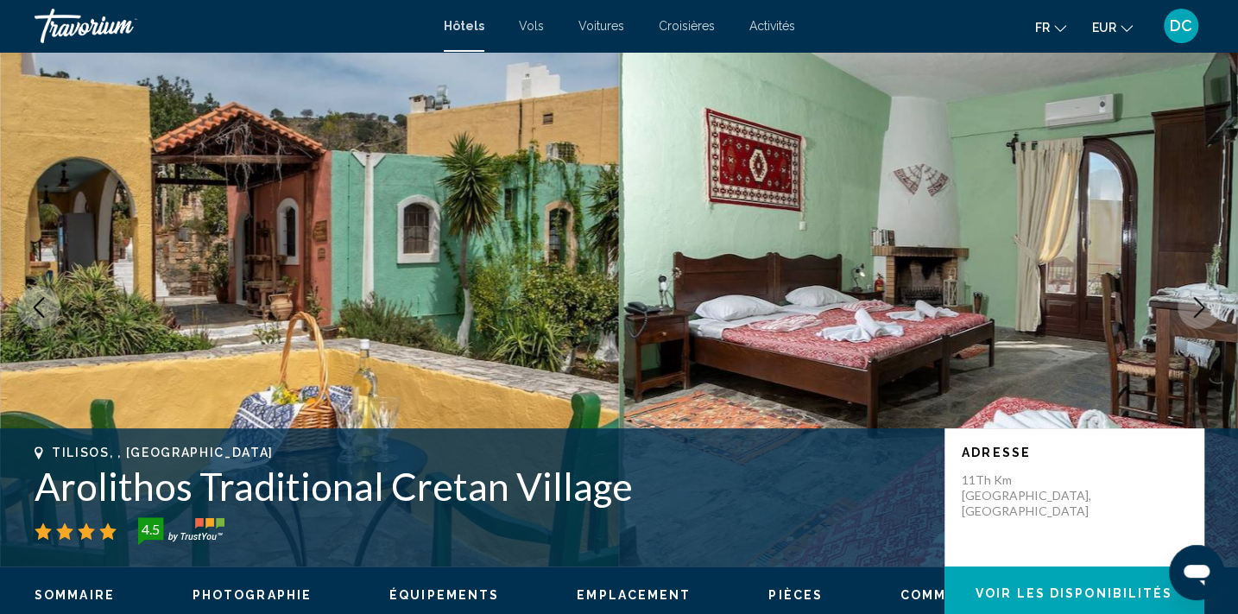
click at [1201, 307] on icon "Next image" at bounding box center [1199, 307] width 11 height 21
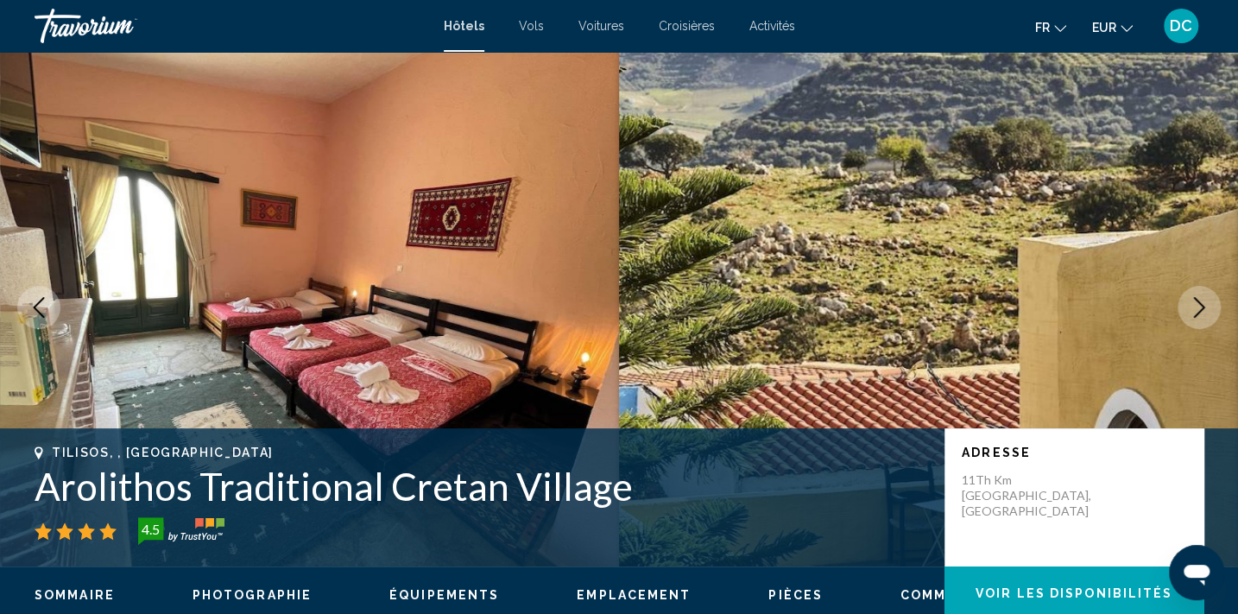
click at [1201, 307] on icon "Next image" at bounding box center [1199, 307] width 11 height 21
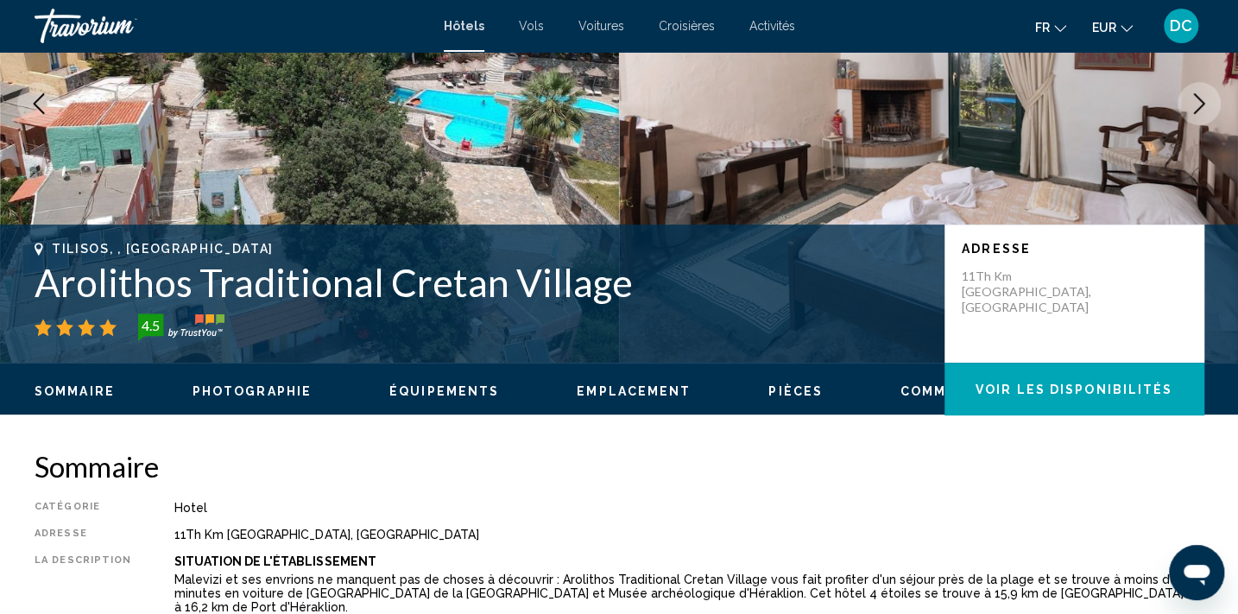
scroll to position [239, 0]
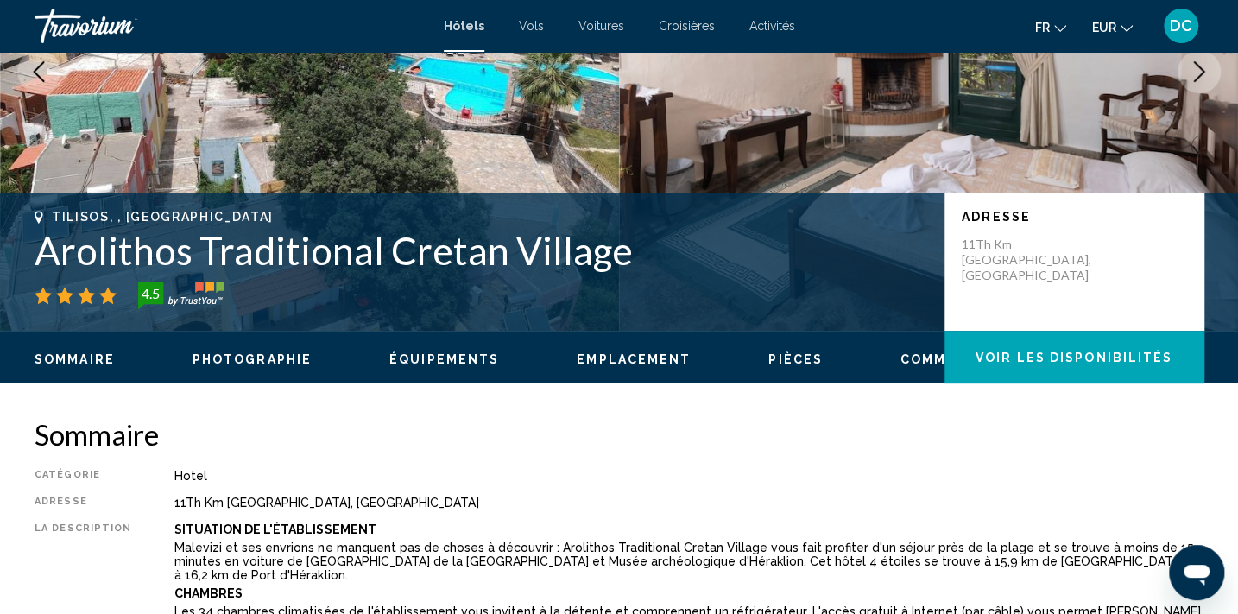
click at [259, 363] on span "Photographie" at bounding box center [251, 359] width 119 height 14
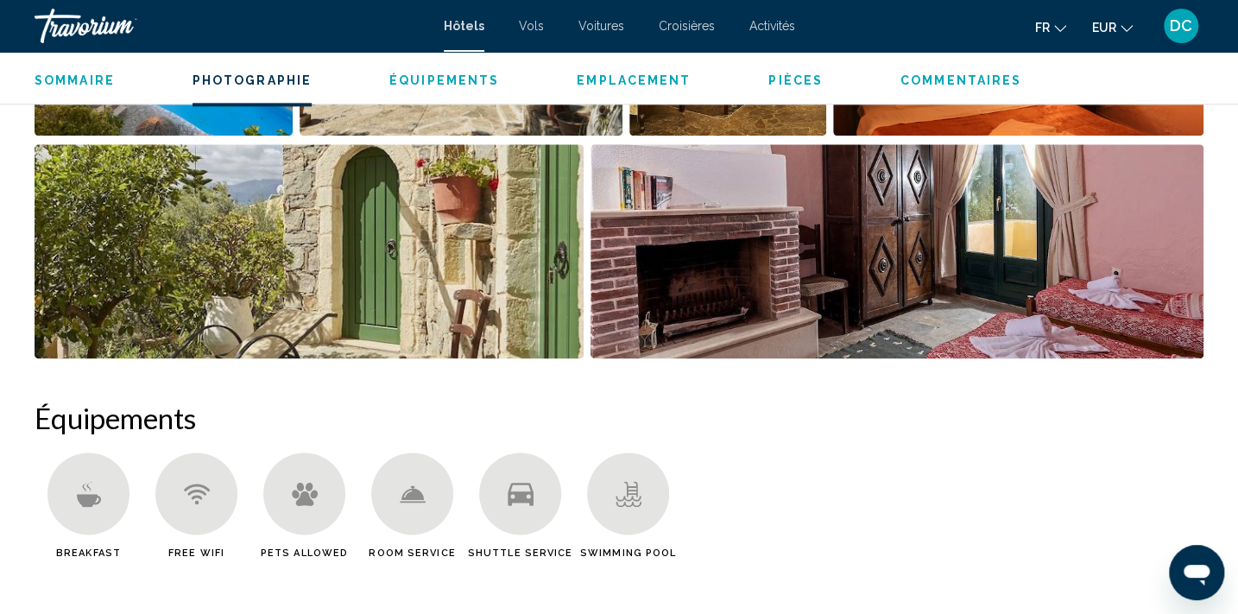
scroll to position [1000, 0]
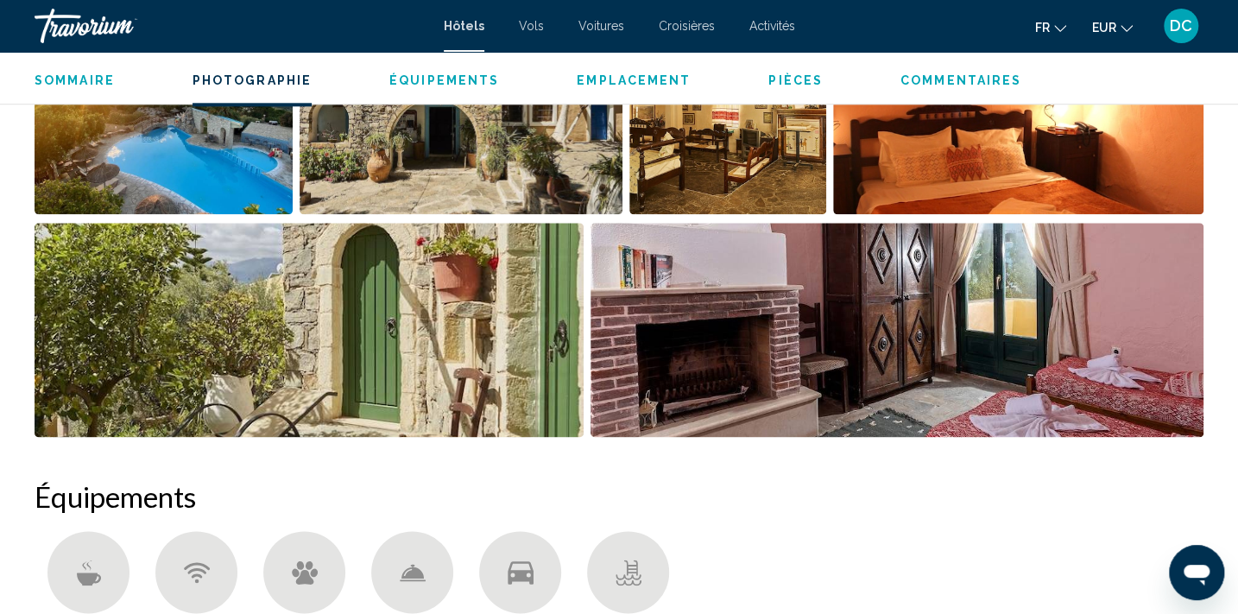
click at [791, 86] on span "Pièces" at bounding box center [795, 80] width 54 height 14
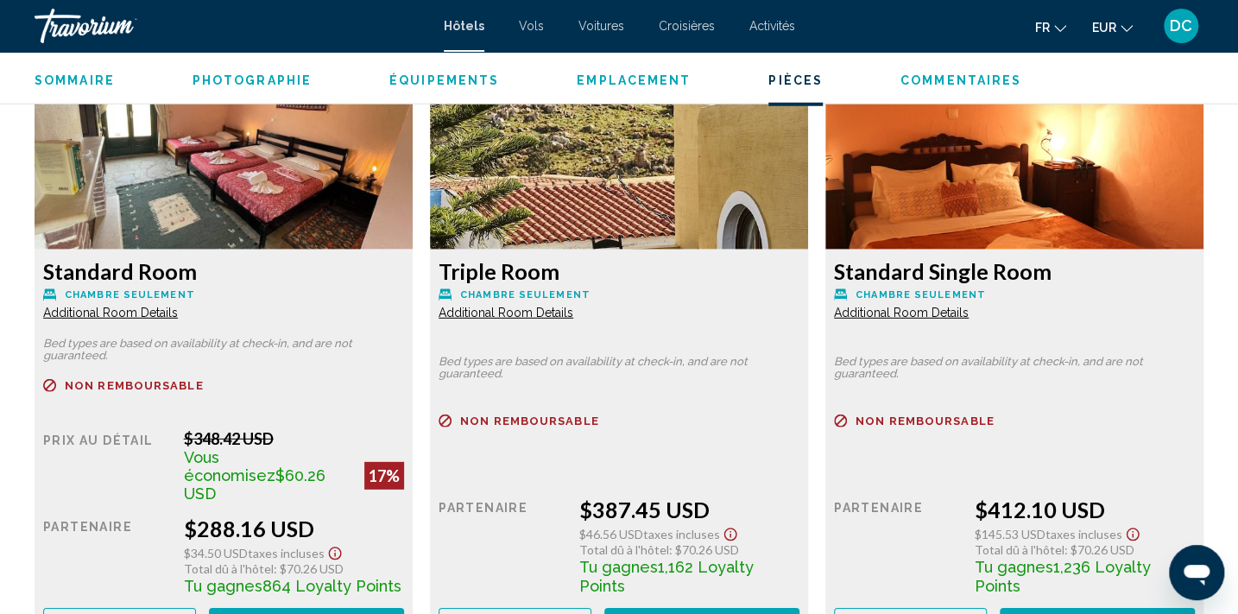
scroll to position [2499, 0]
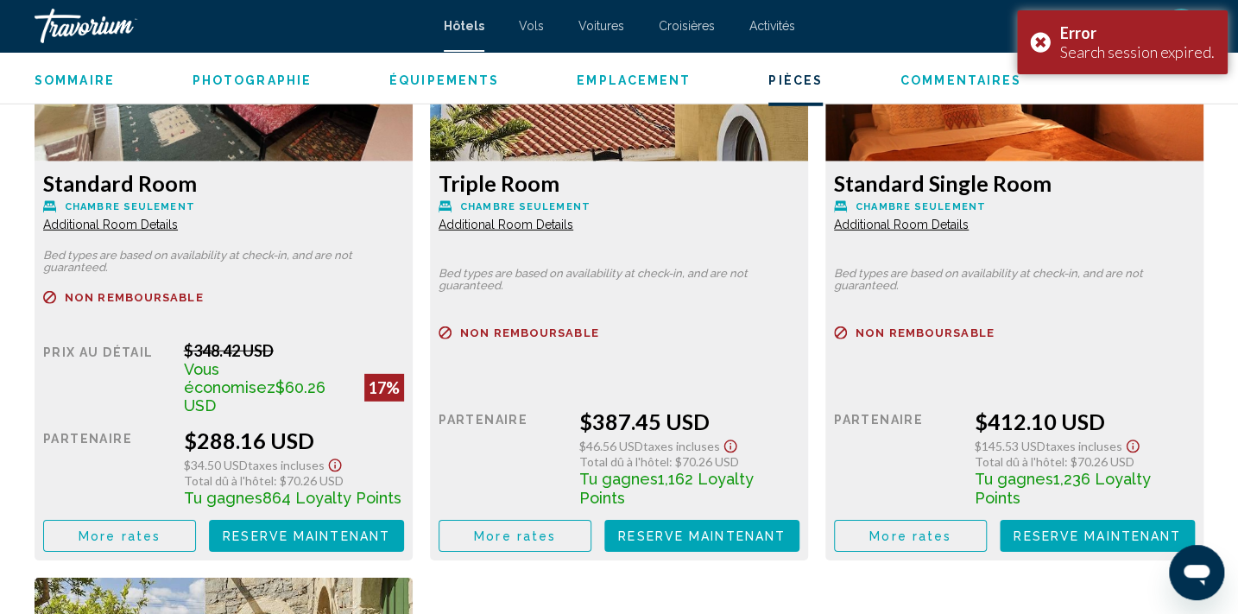
click at [307, 529] on span "Reserve maintenant" at bounding box center [306, 536] width 167 height 14
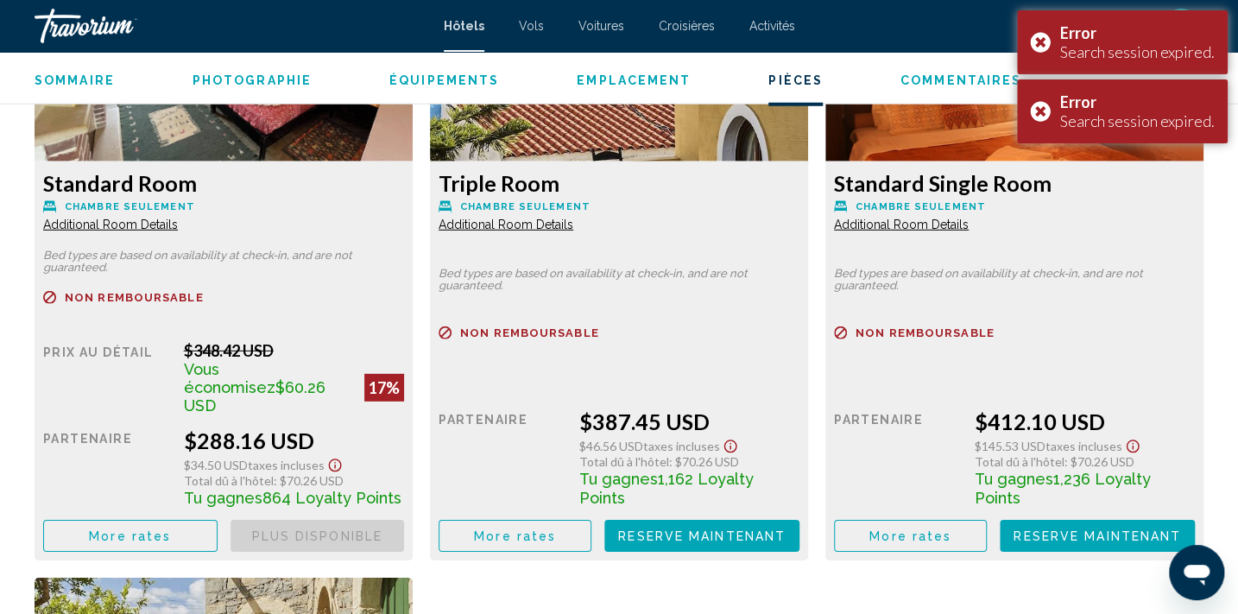
click at [166, 529] on span "More rates" at bounding box center [130, 536] width 82 height 14
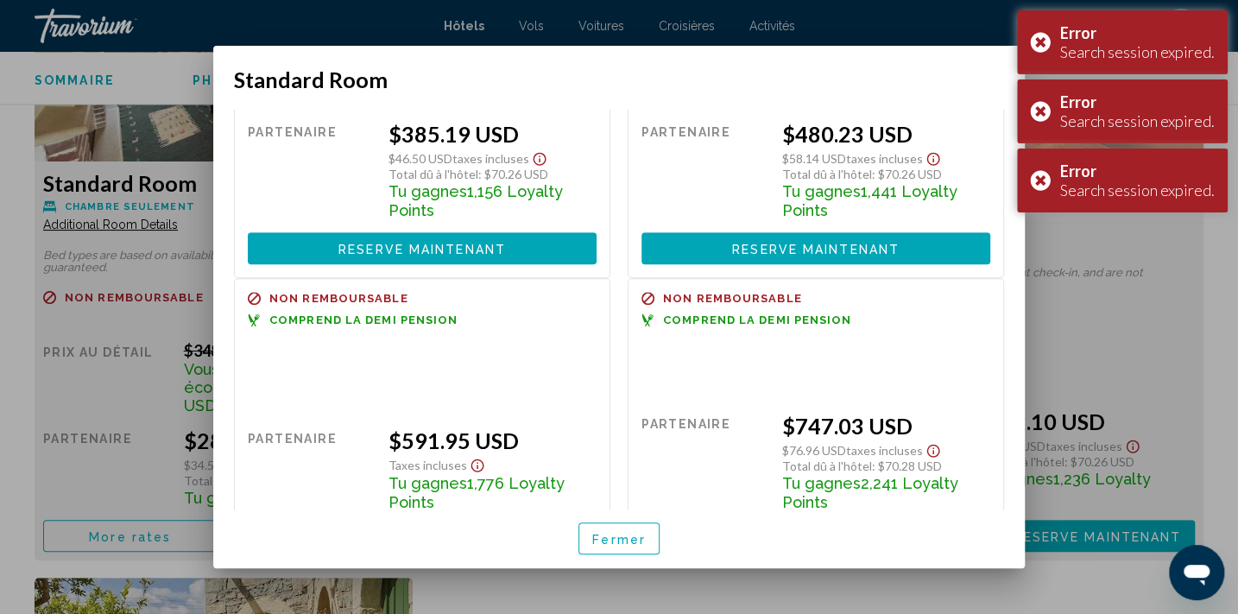
scroll to position [0, 0]
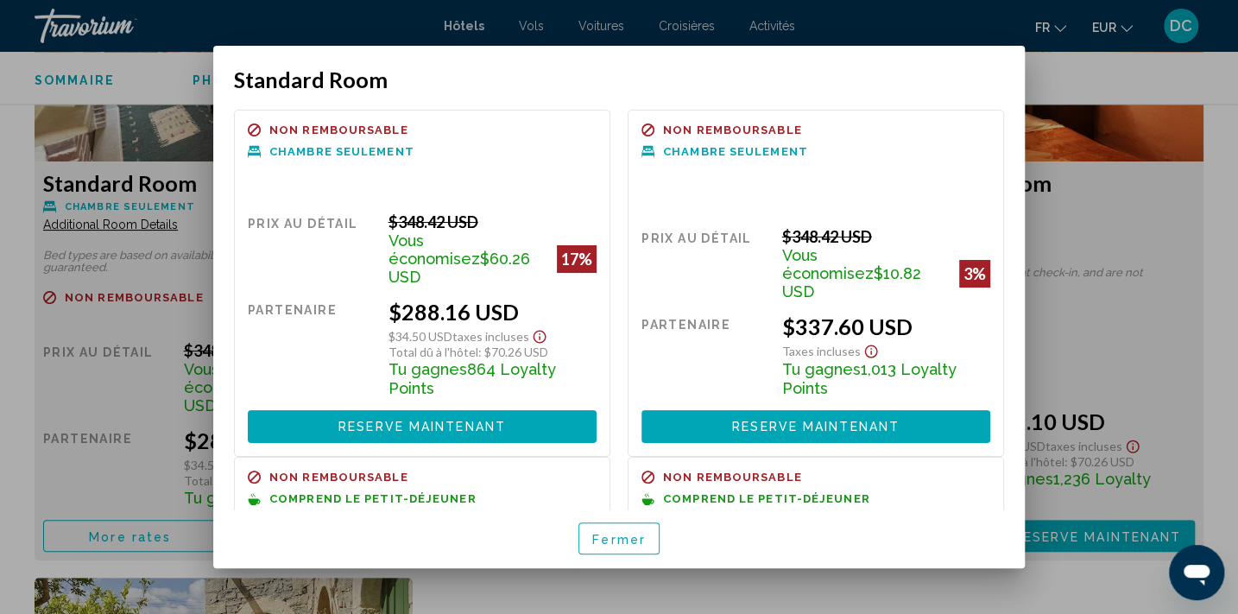
click at [867, 21] on div at bounding box center [619, 307] width 1238 height 614
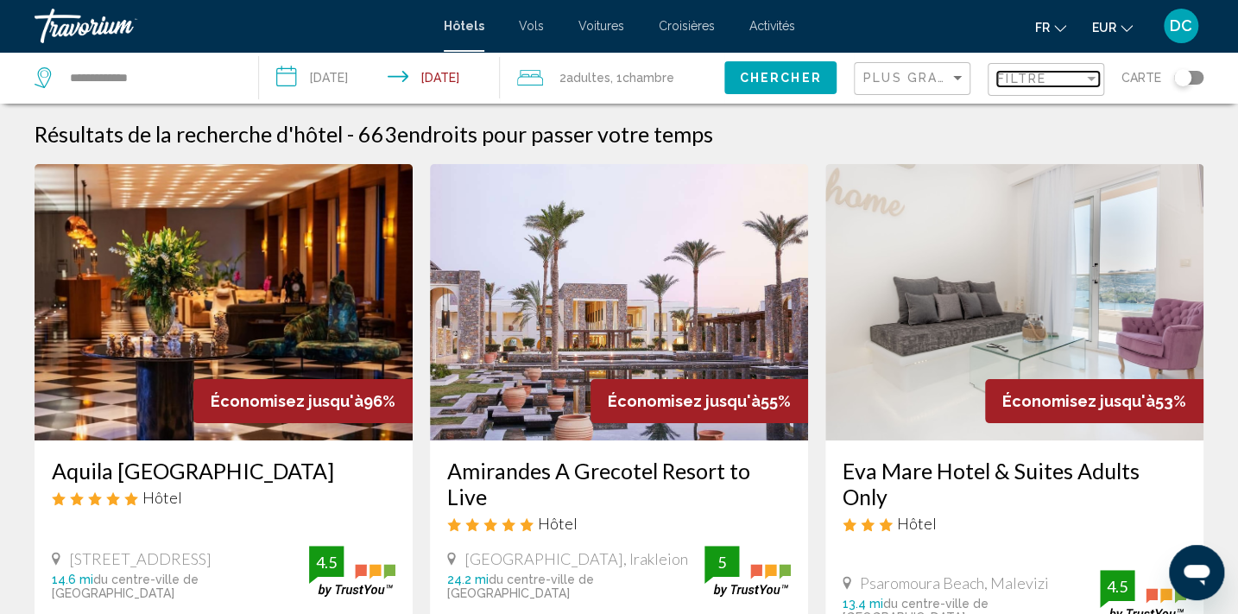
click at [1018, 85] on span "Filtre" at bounding box center [1021, 79] width 49 height 14
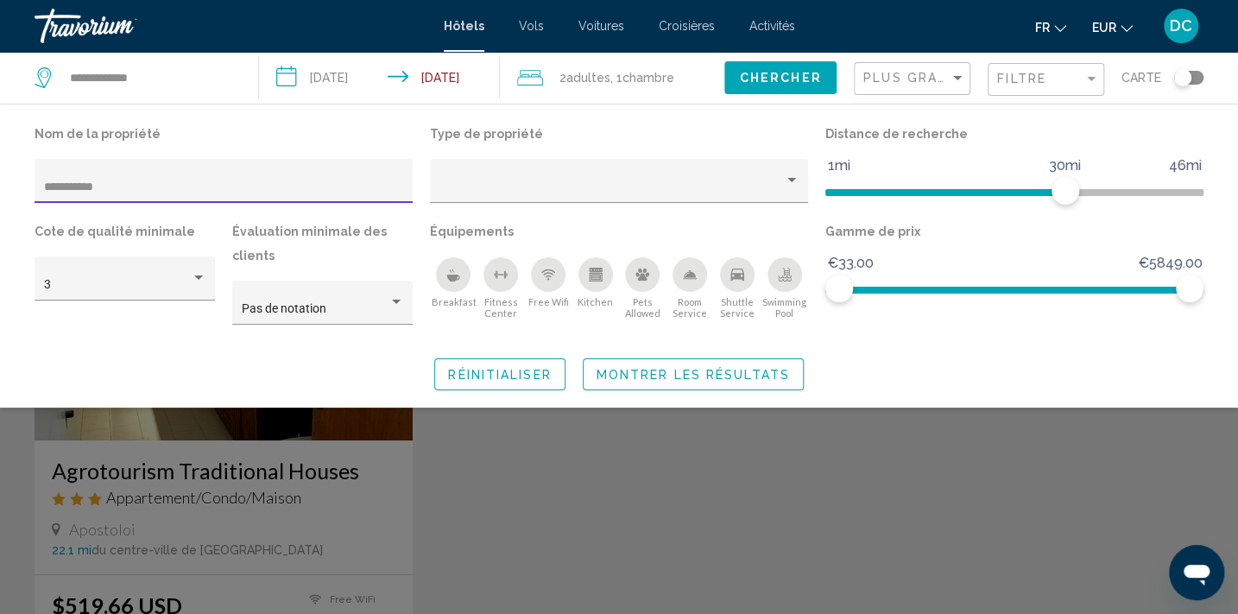
type input "**********"
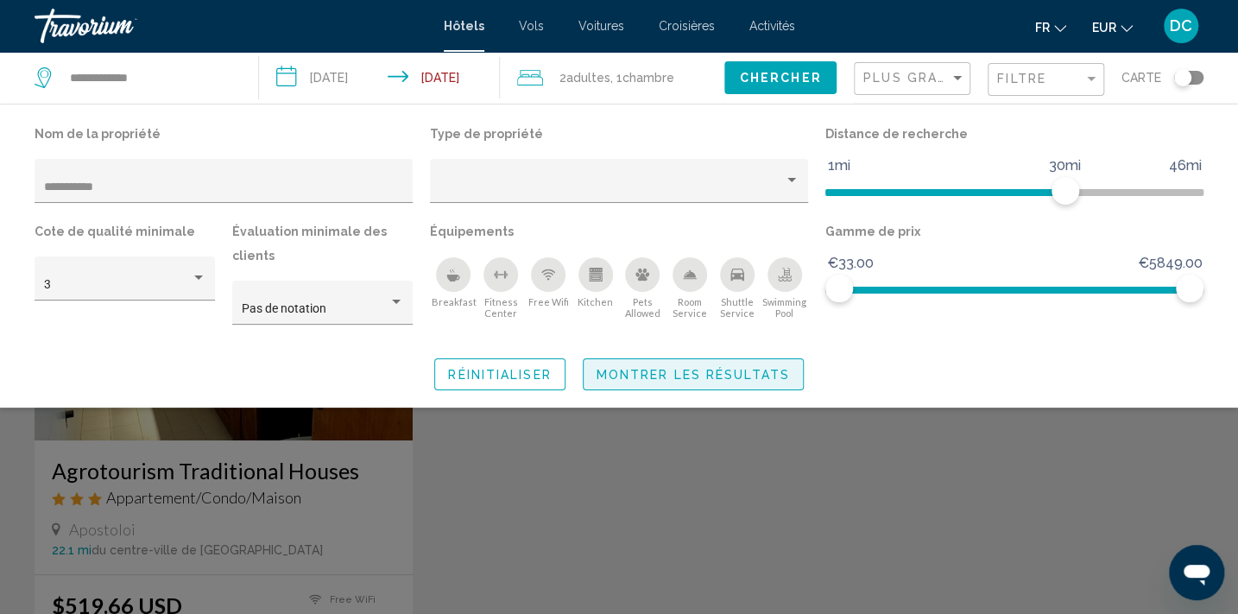
click at [671, 374] on span "Montrer les résultats" at bounding box center [692, 375] width 193 height 14
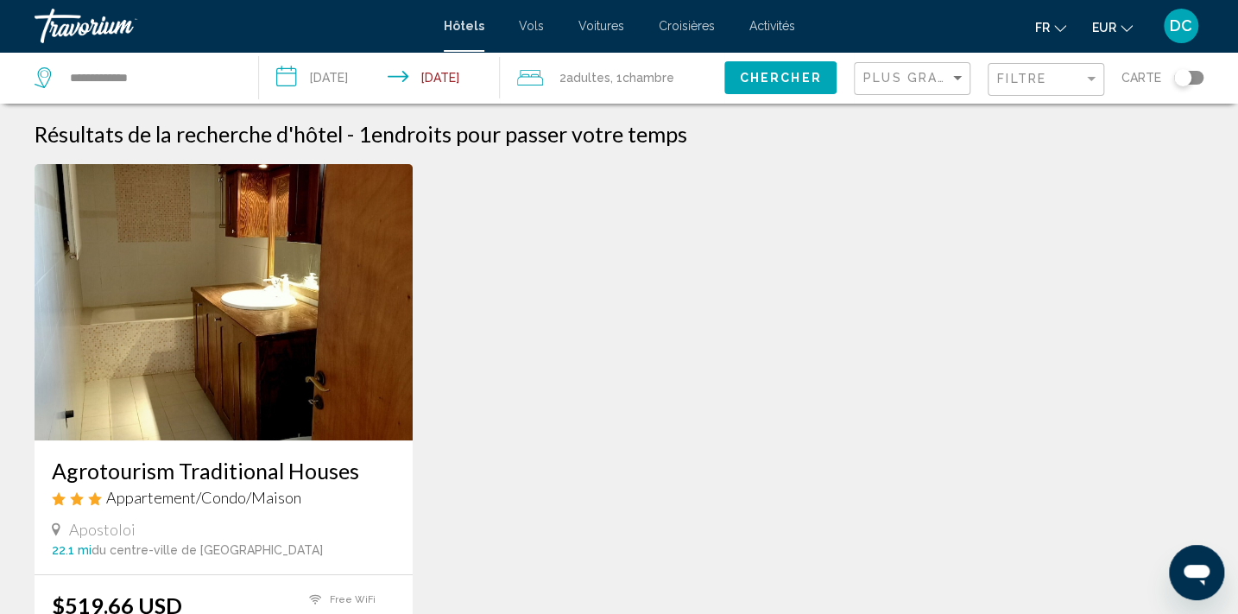
click at [161, 329] on img "Main content" at bounding box center [224, 302] width 378 height 276
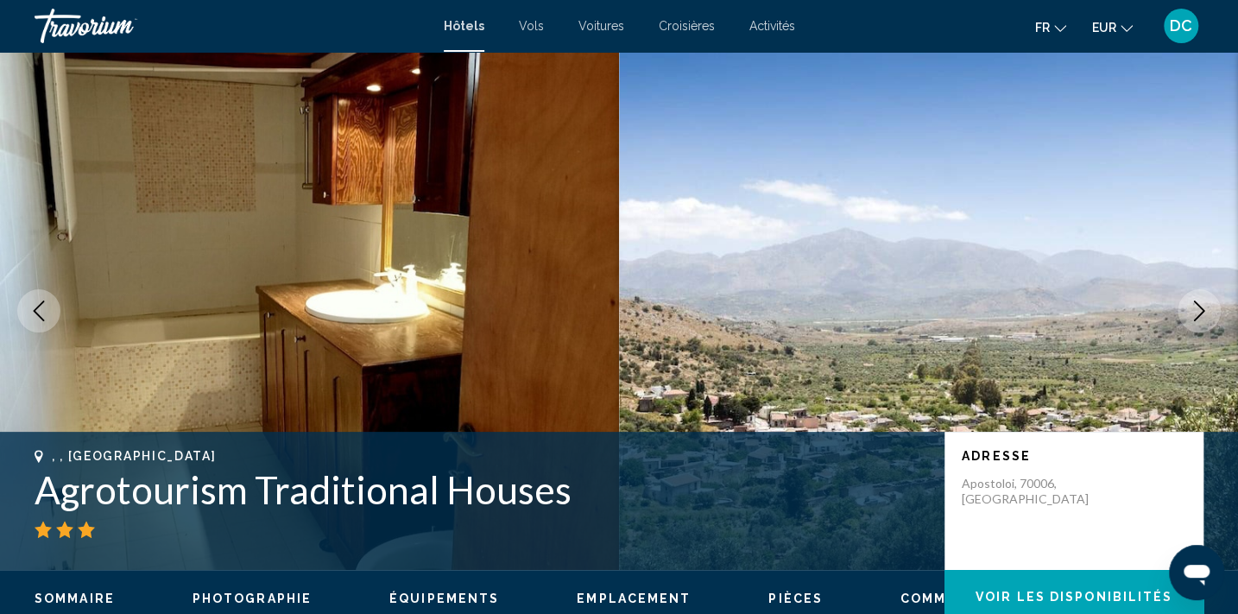
scroll to position [3, 0]
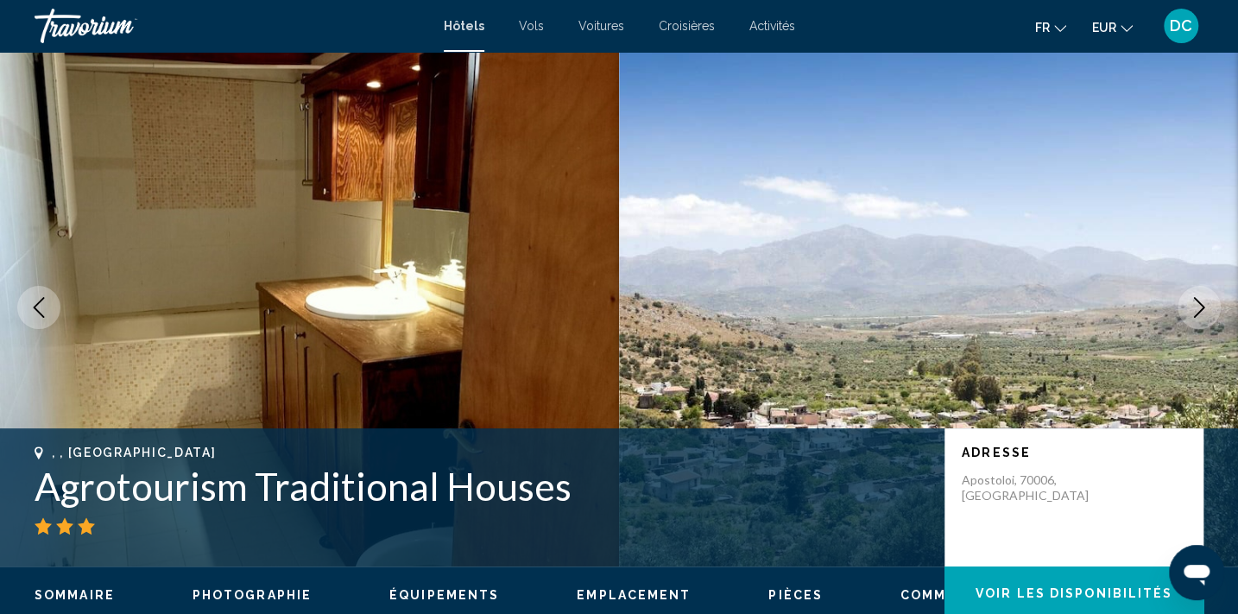
click at [1199, 306] on icon "Next image" at bounding box center [1198, 307] width 21 height 21
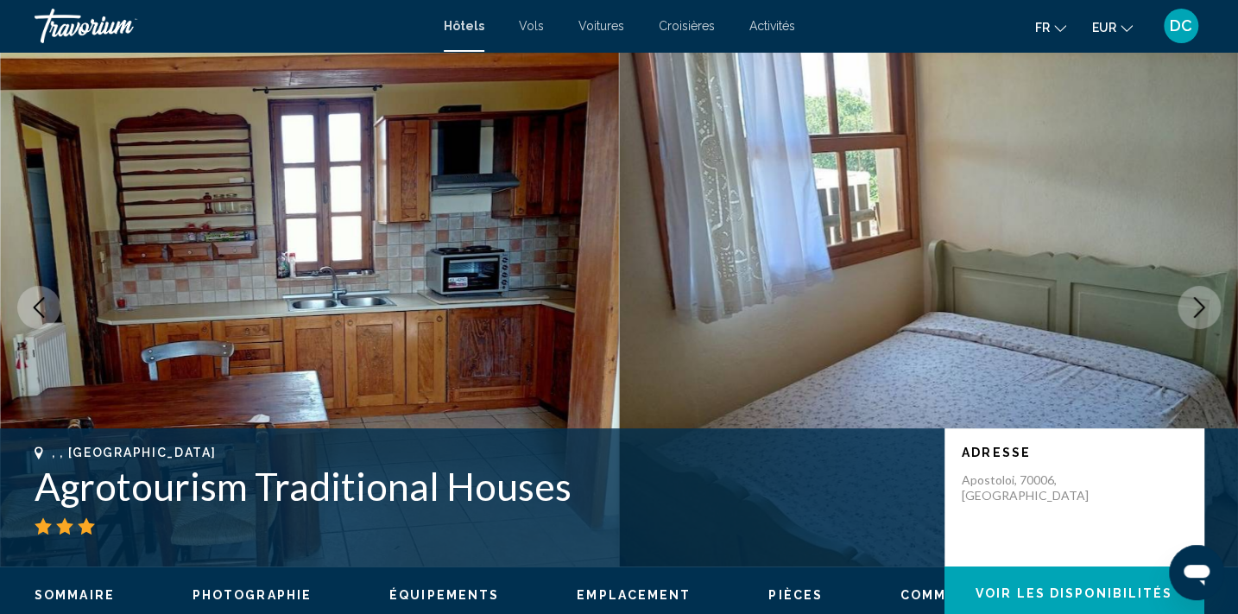
click at [1199, 306] on icon "Next image" at bounding box center [1198, 307] width 21 height 21
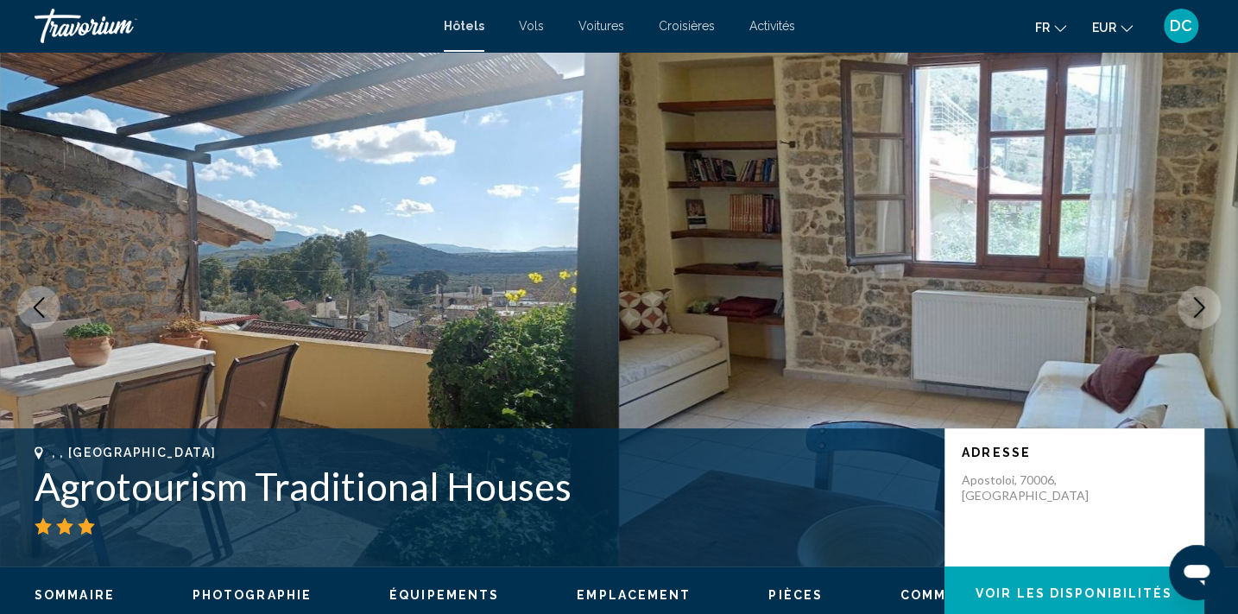
click at [1199, 306] on icon "Next image" at bounding box center [1198, 307] width 21 height 21
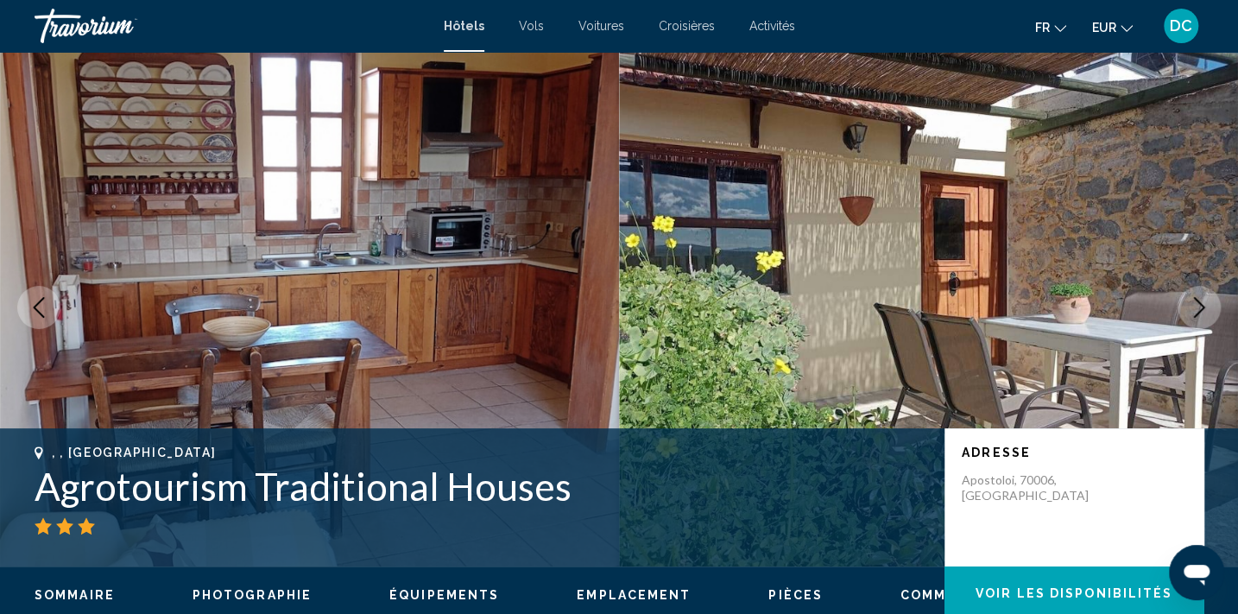
click at [1199, 306] on icon "Next image" at bounding box center [1198, 307] width 21 height 21
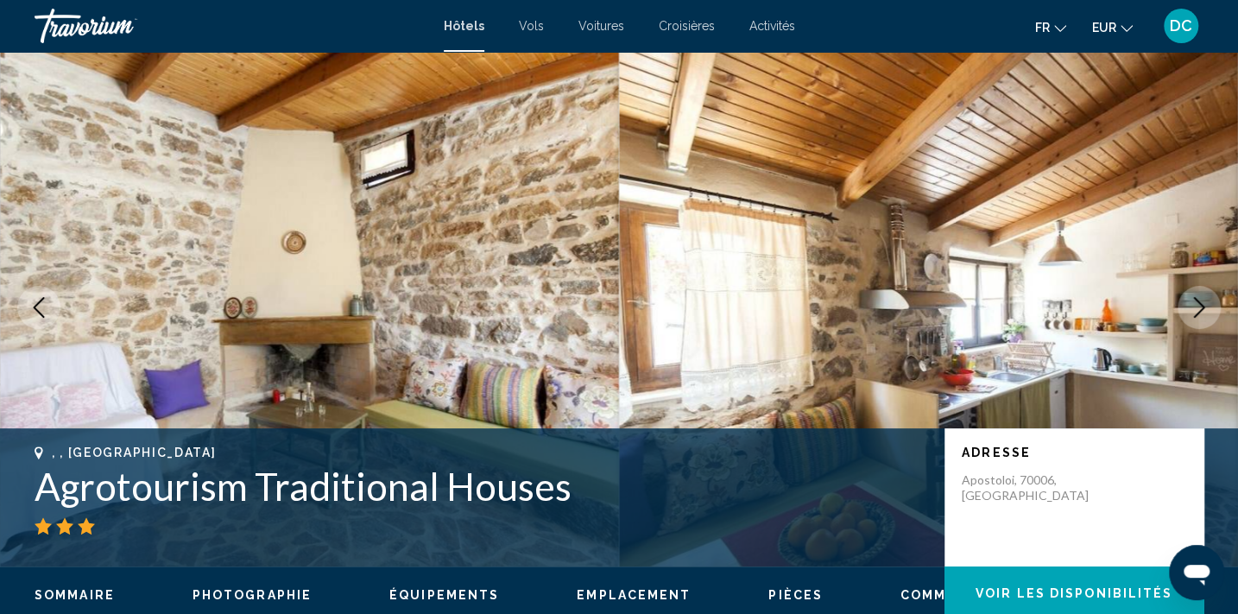
click at [1199, 306] on icon "Next image" at bounding box center [1198, 307] width 21 height 21
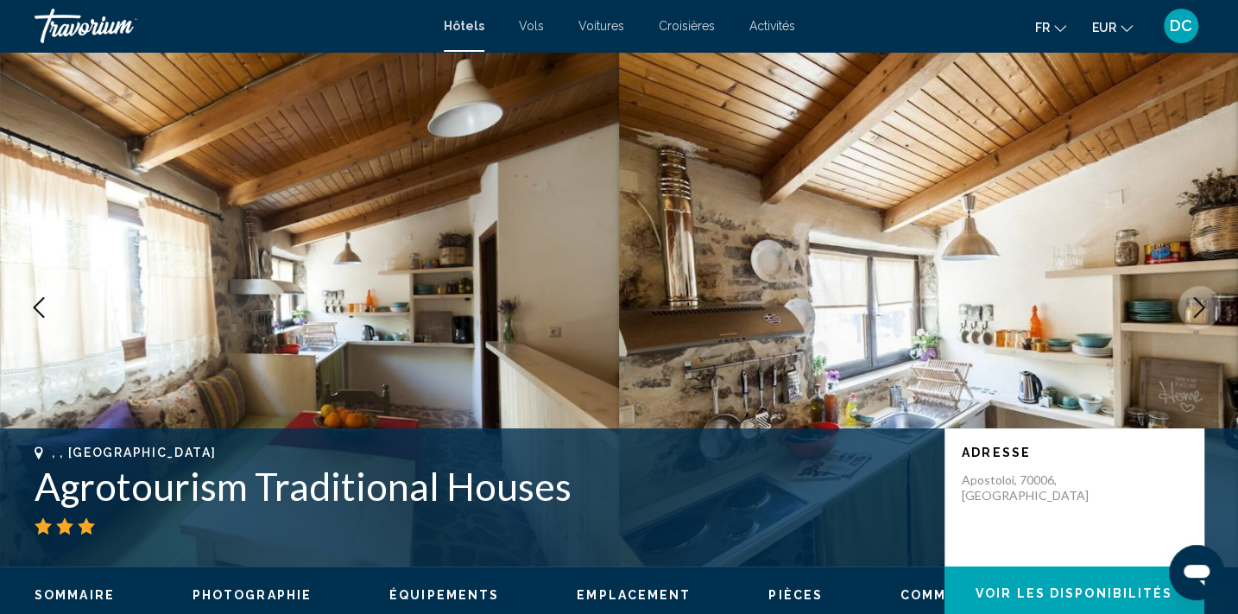
click at [1199, 306] on icon "Next image" at bounding box center [1198, 307] width 21 height 21
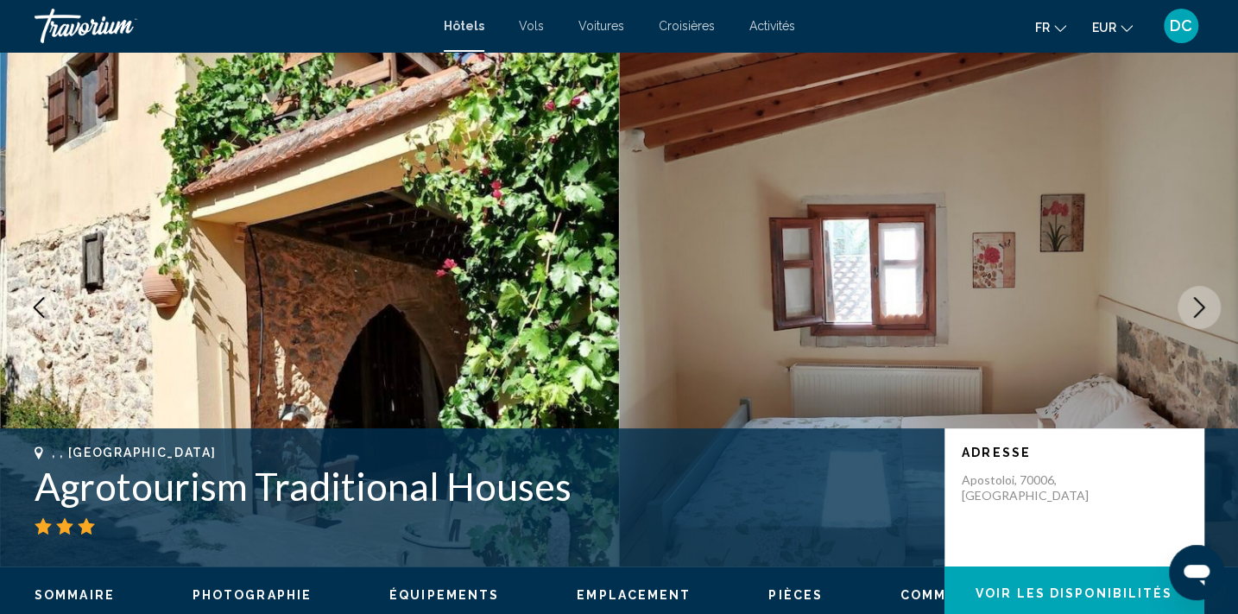
click at [1199, 306] on icon "Next image" at bounding box center [1198, 307] width 21 height 21
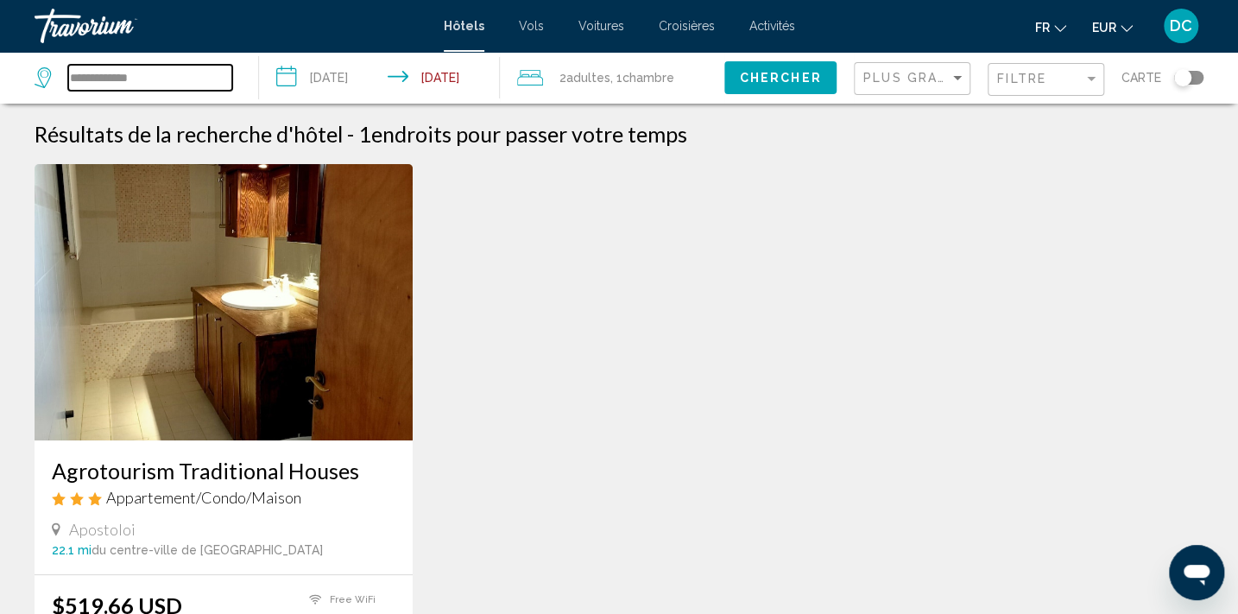
click at [165, 81] on input "**********" at bounding box center [150, 78] width 164 height 26
type input "*"
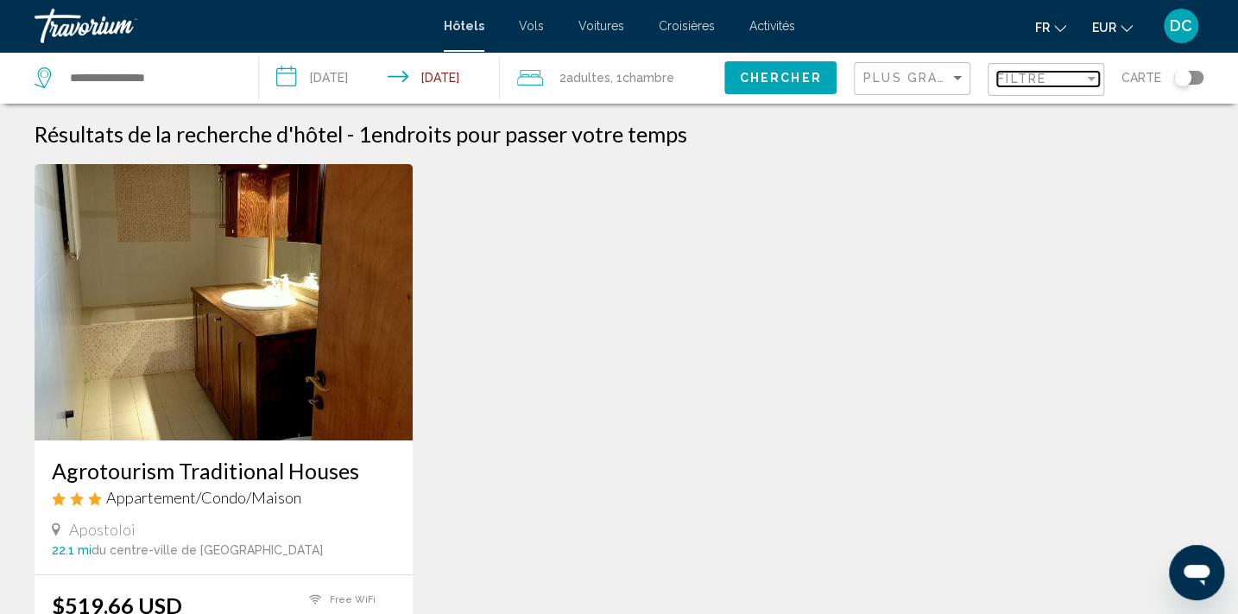
click at [1040, 84] on span "Filtre" at bounding box center [1021, 79] width 49 height 14
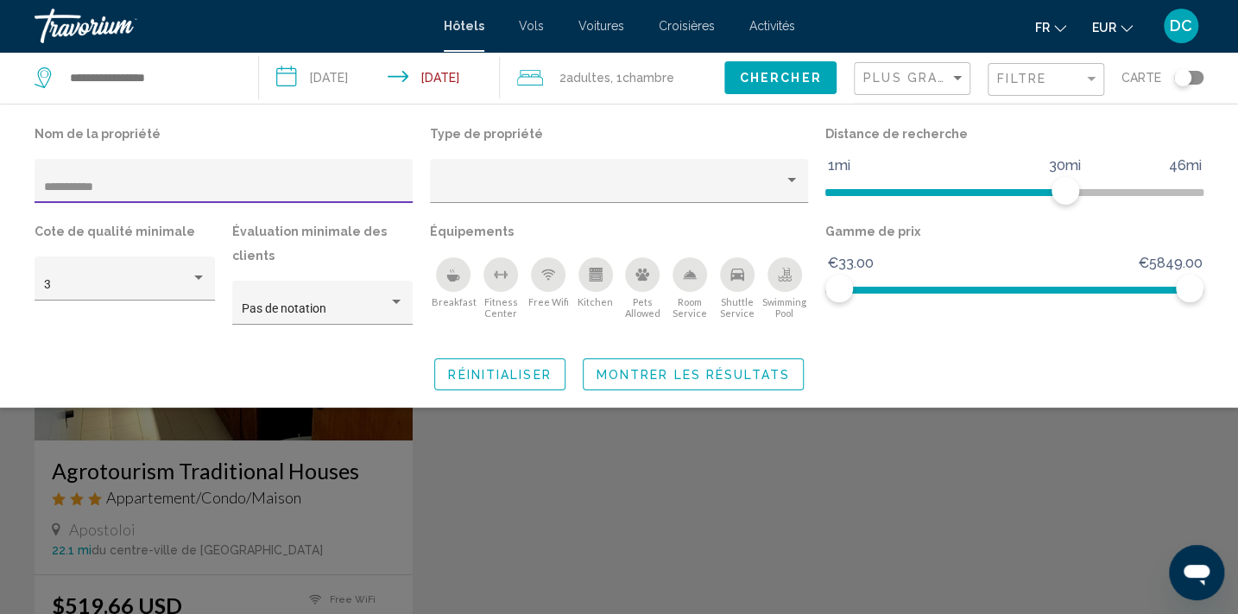
drag, startPoint x: 306, startPoint y: 185, endPoint x: 0, endPoint y: 167, distance: 306.9
click at [0, 166] on html "**********" at bounding box center [619, 307] width 1238 height 614
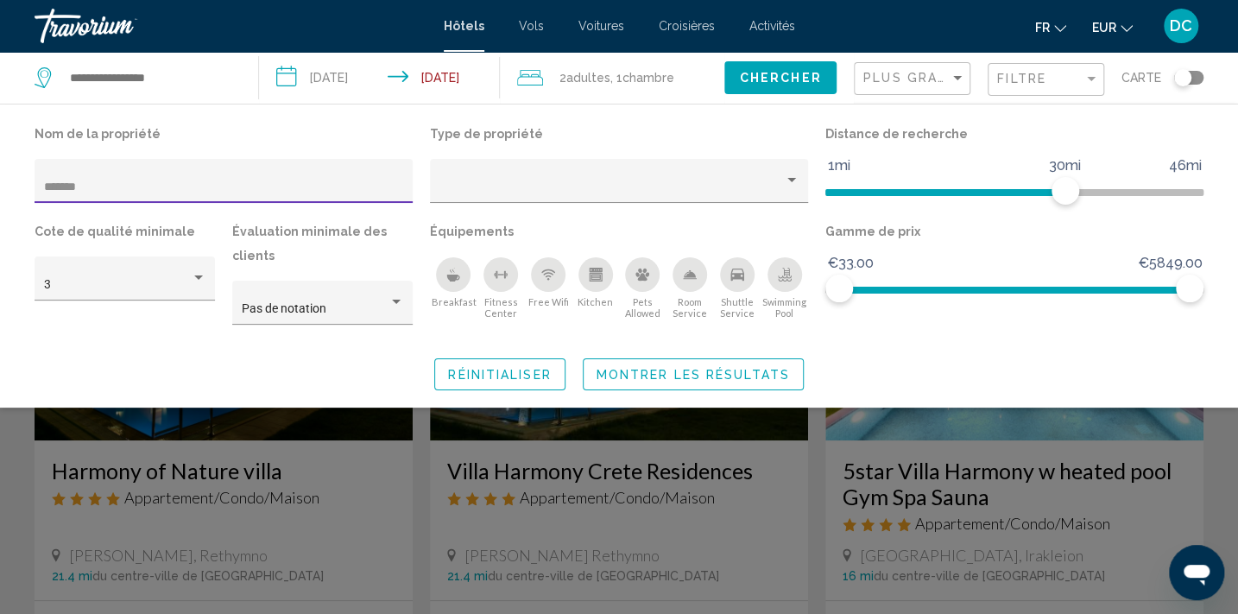
type input "*******"
click at [675, 378] on span "Montrer les résultats" at bounding box center [692, 375] width 193 height 14
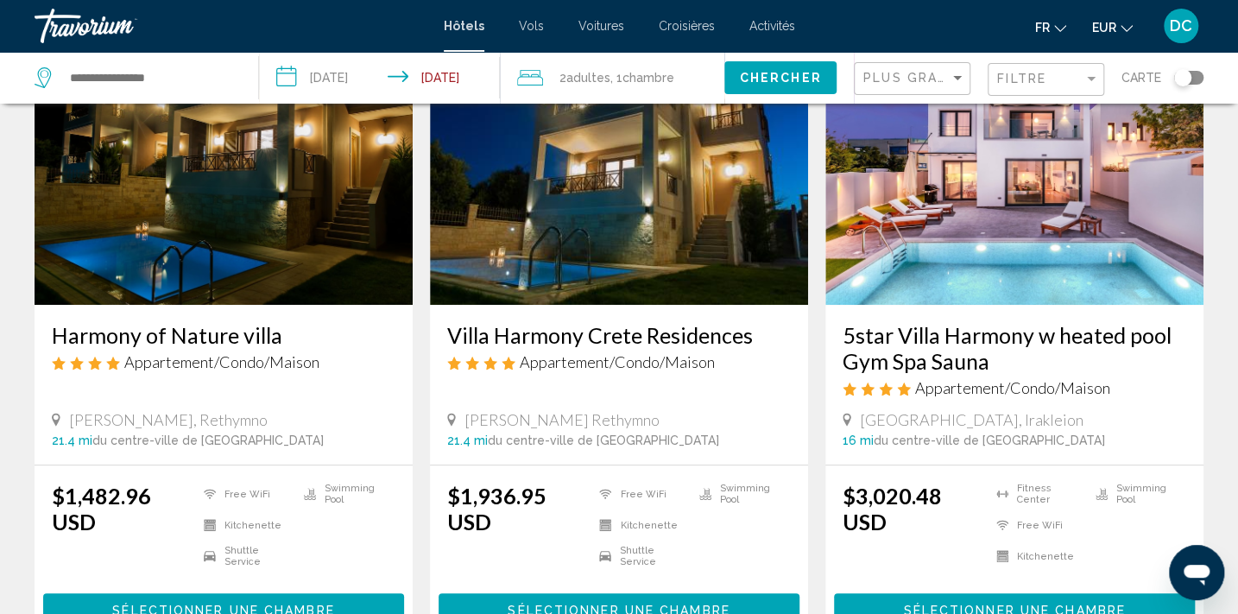
scroll to position [235, 0]
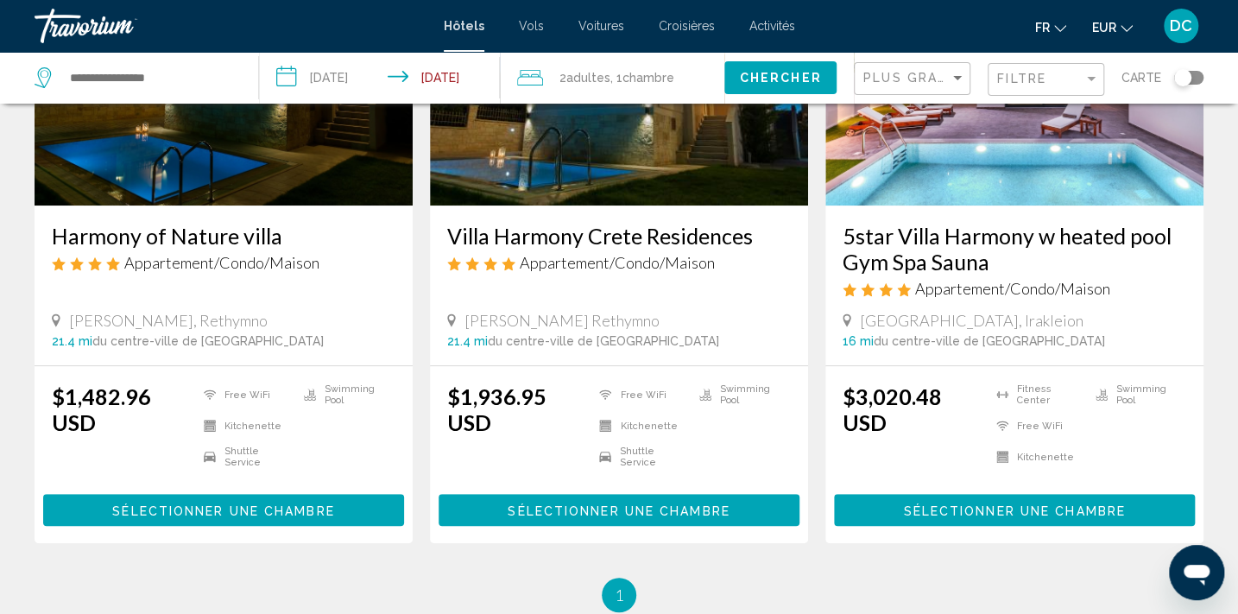
click at [314, 503] on span "Sélectionner une chambre" at bounding box center [223, 510] width 222 height 14
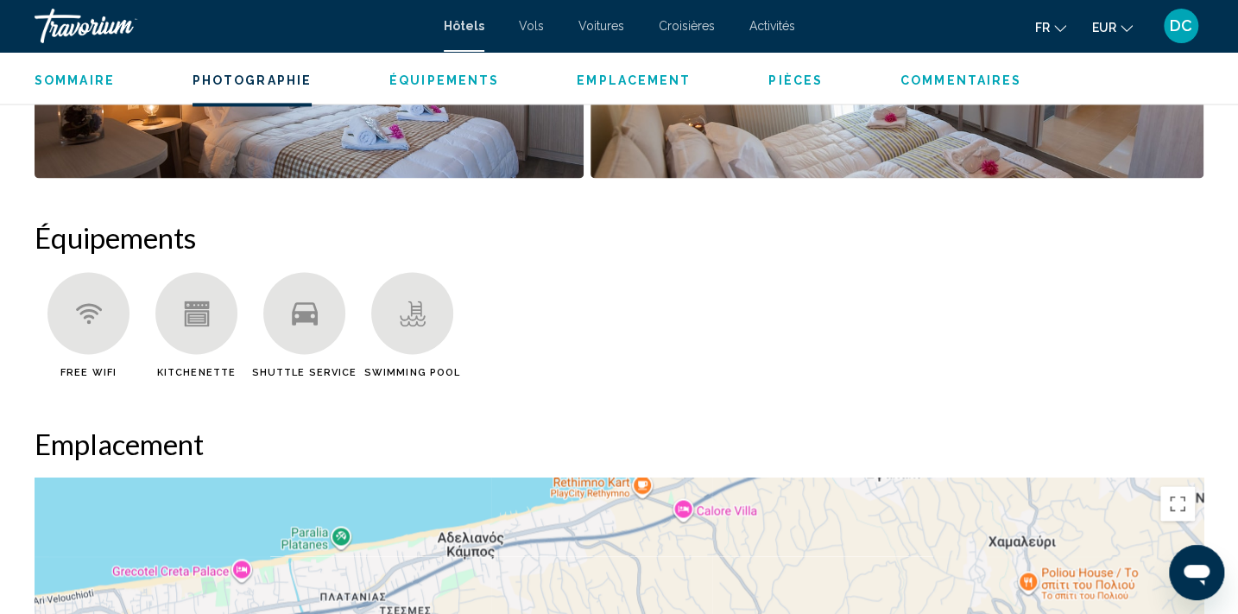
scroll to position [1494, 0]
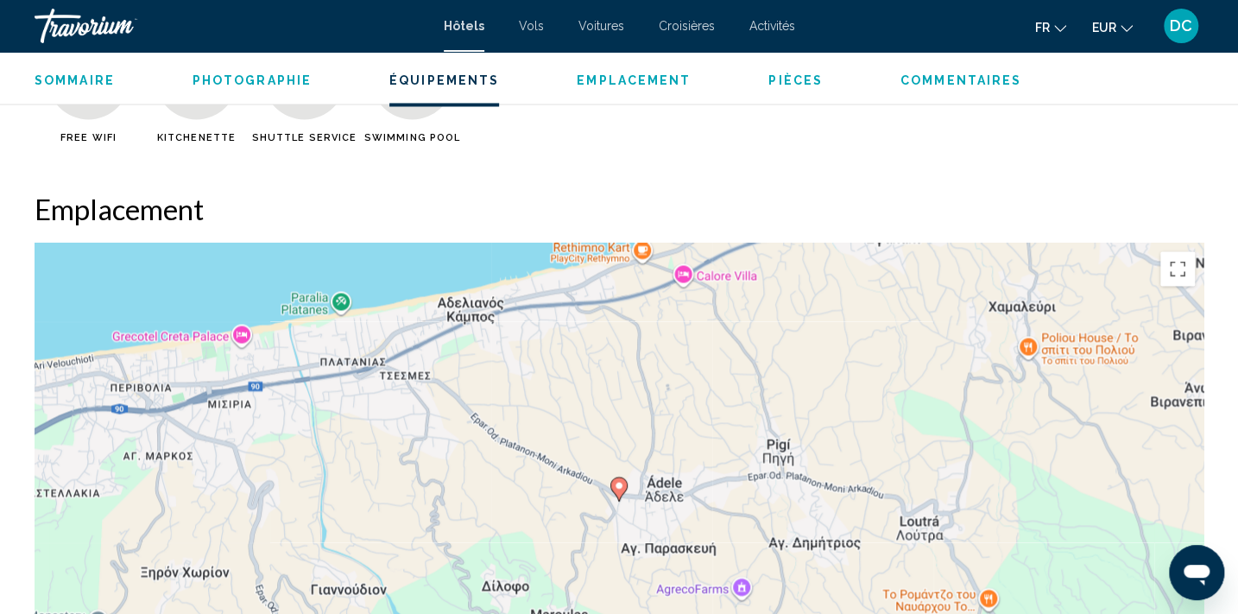
click at [469, 30] on span "Hôtels" at bounding box center [464, 26] width 41 height 14
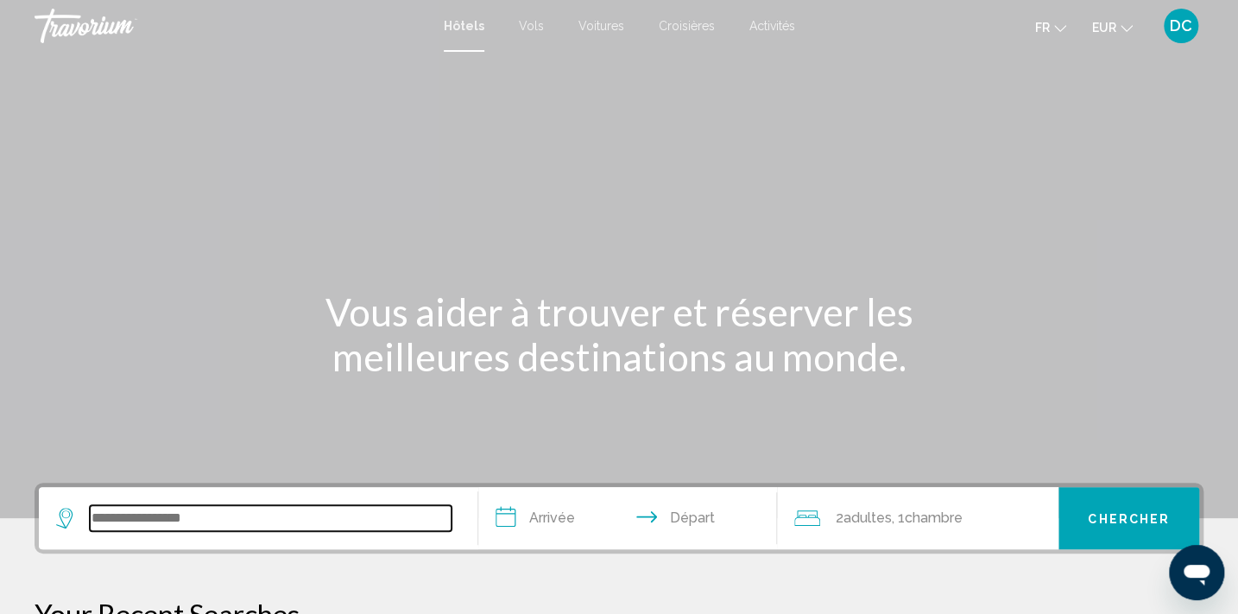
click at [262, 524] on input "Search widget" at bounding box center [271, 518] width 362 height 26
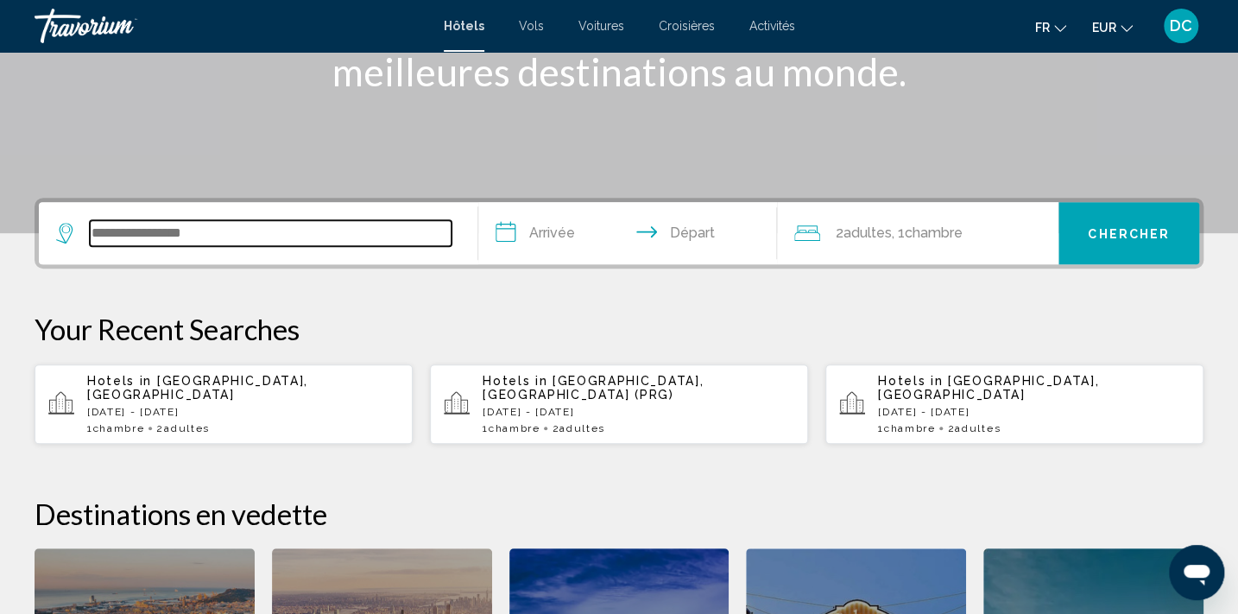
scroll to position [426, 0]
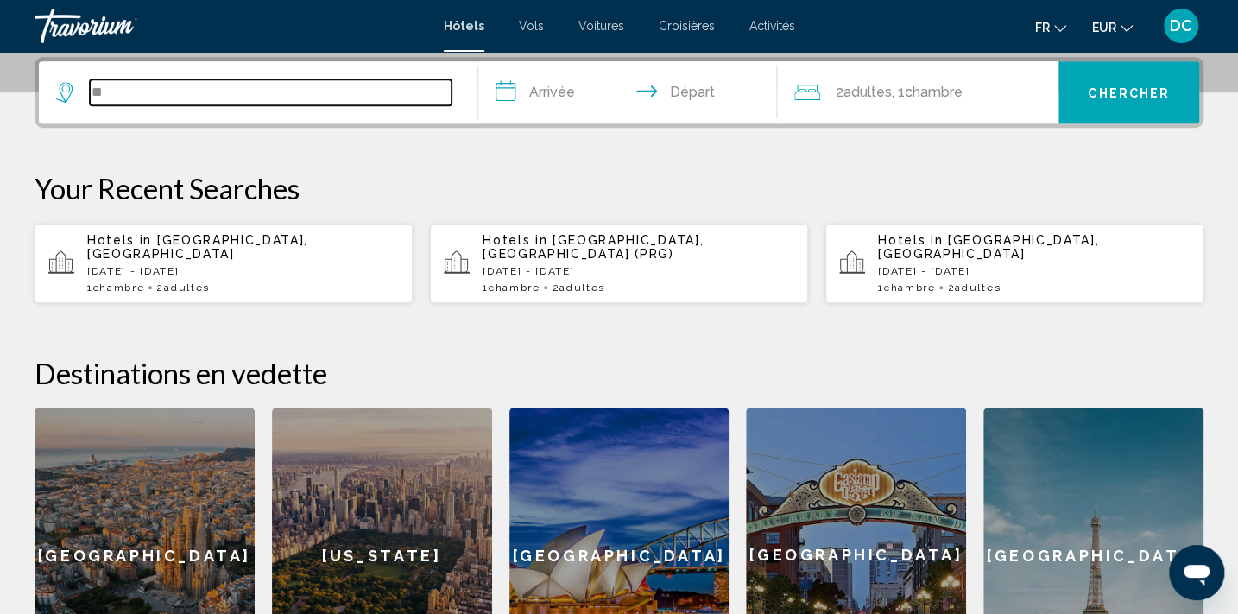
type input "*"
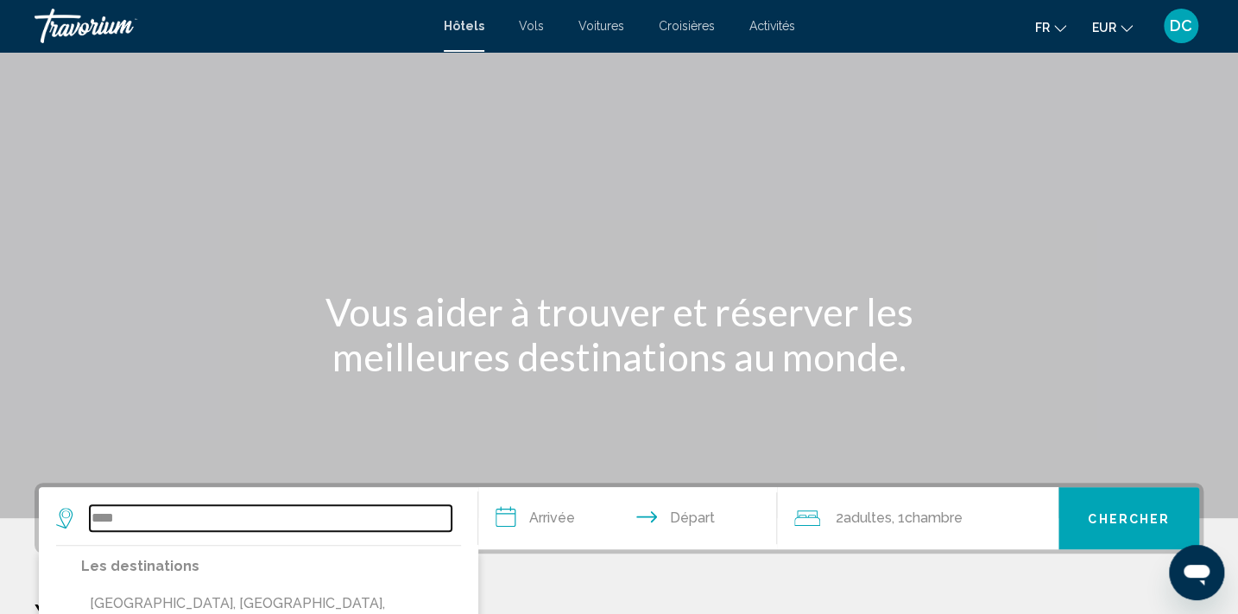
scroll to position [313, 0]
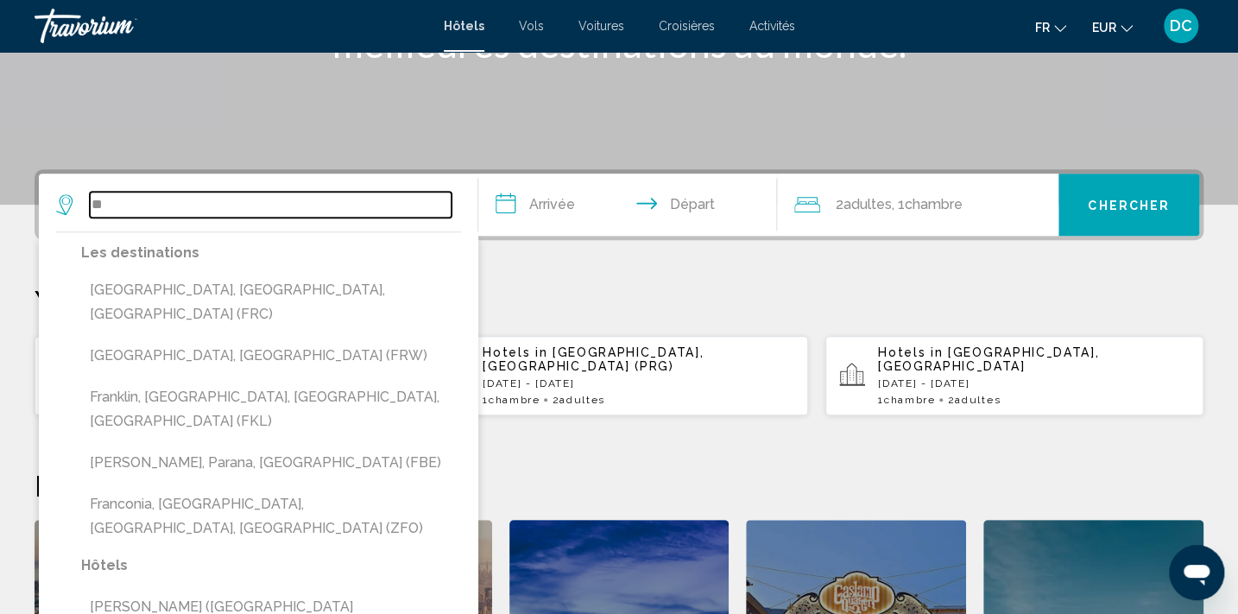
type input "*"
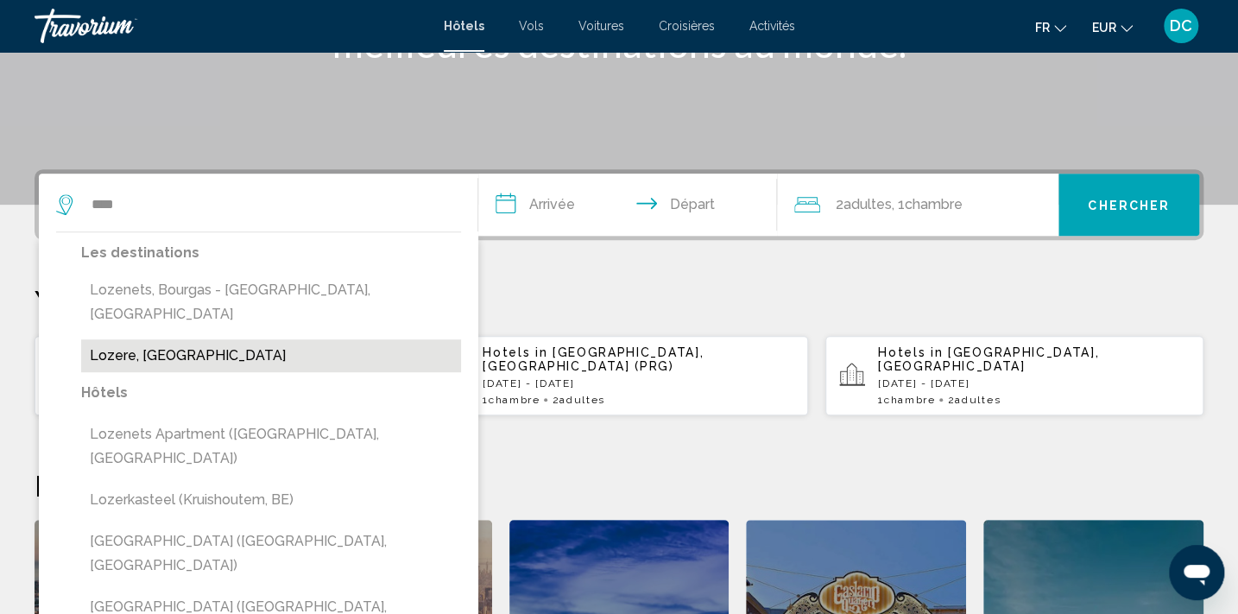
click at [161, 339] on button "Lozere, France" at bounding box center [271, 355] width 380 height 33
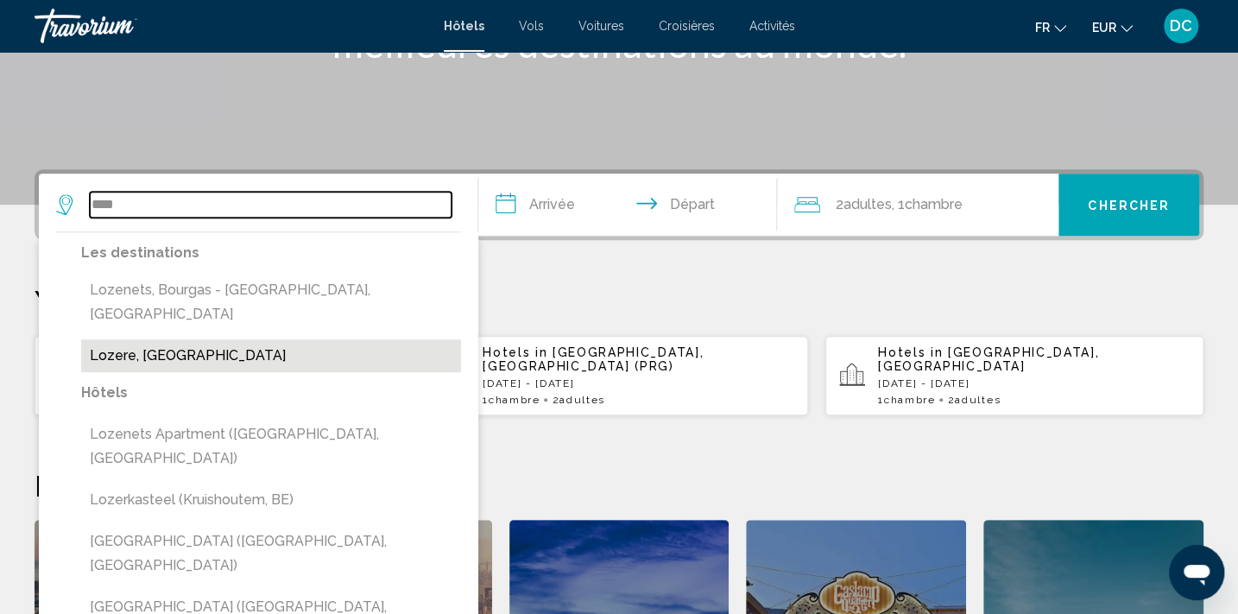
type input "**********"
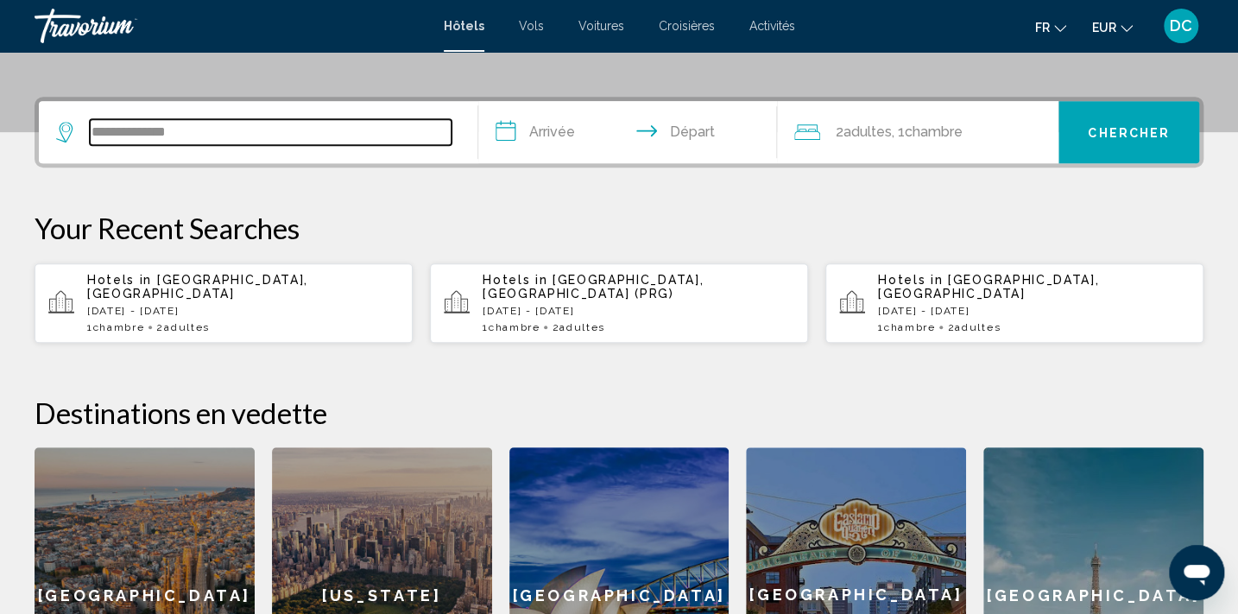
scroll to position [426, 0]
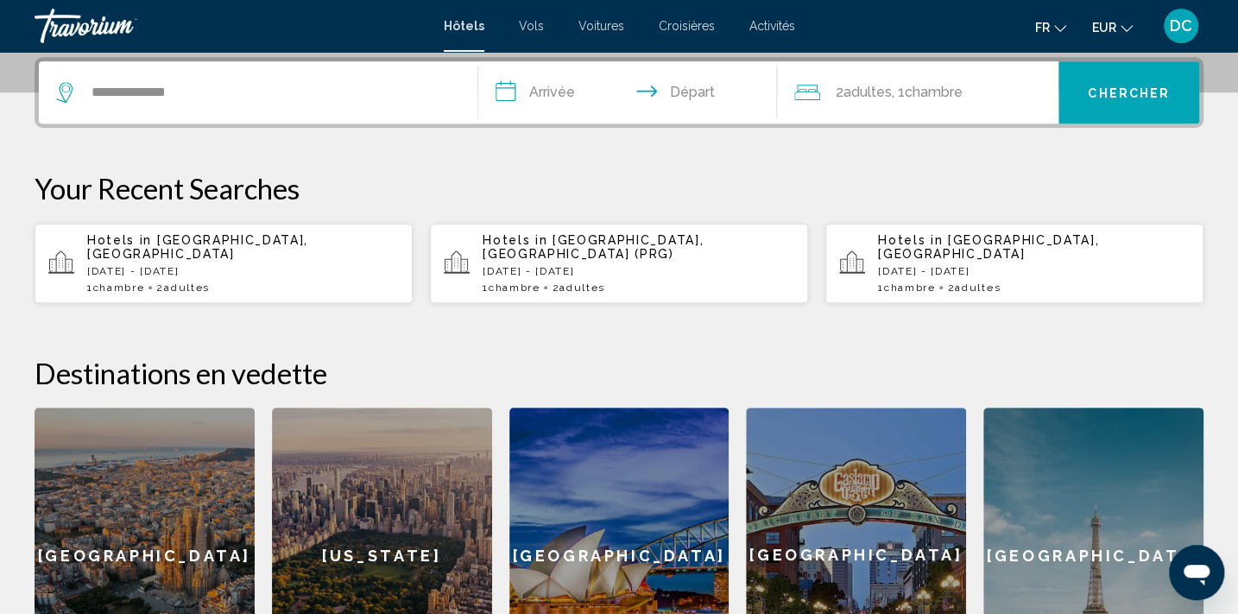
click at [555, 90] on input "**********" at bounding box center [631, 94] width 306 height 67
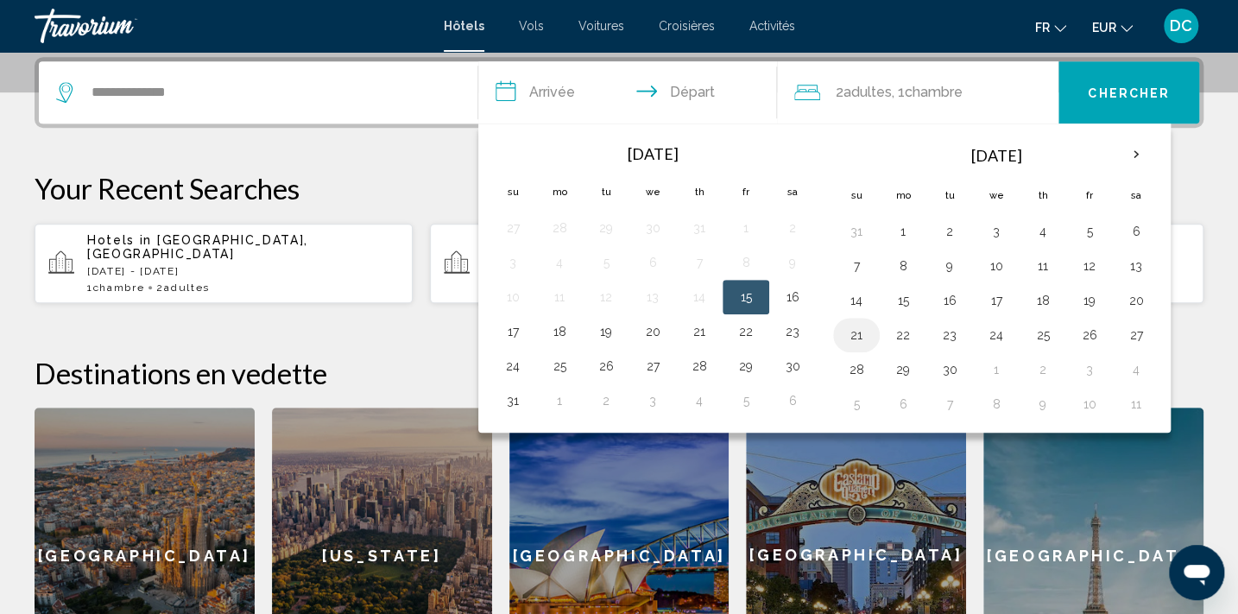
click at [856, 330] on button "21" at bounding box center [856, 335] width 28 height 24
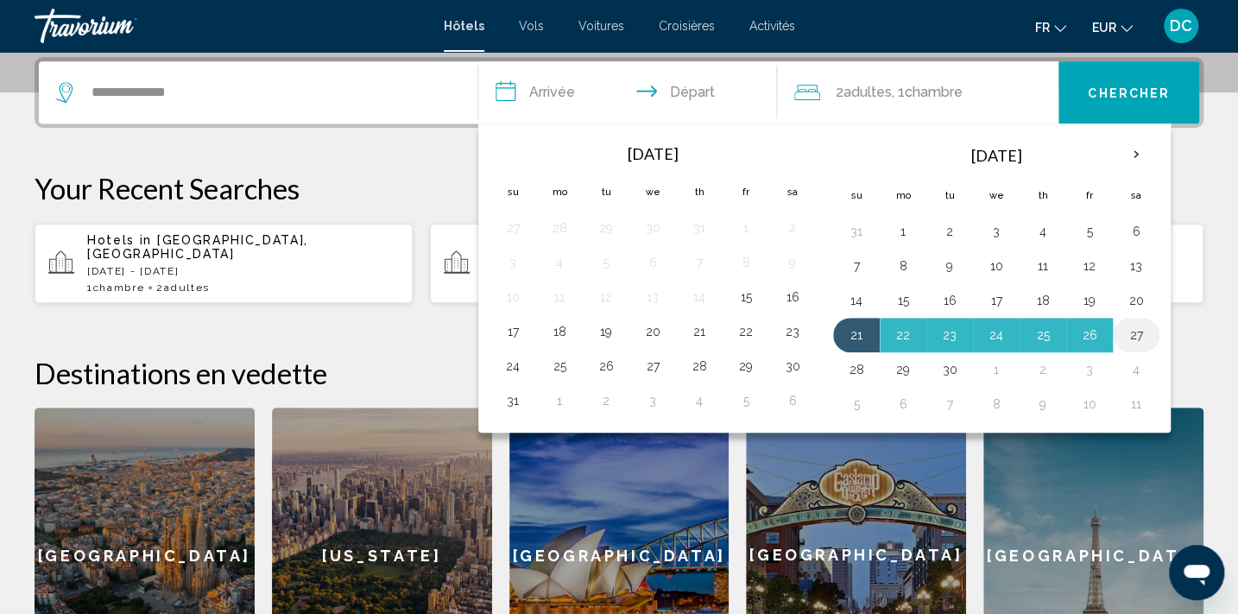
click at [1132, 335] on button "27" at bounding box center [1136, 335] width 28 height 24
type input "**********"
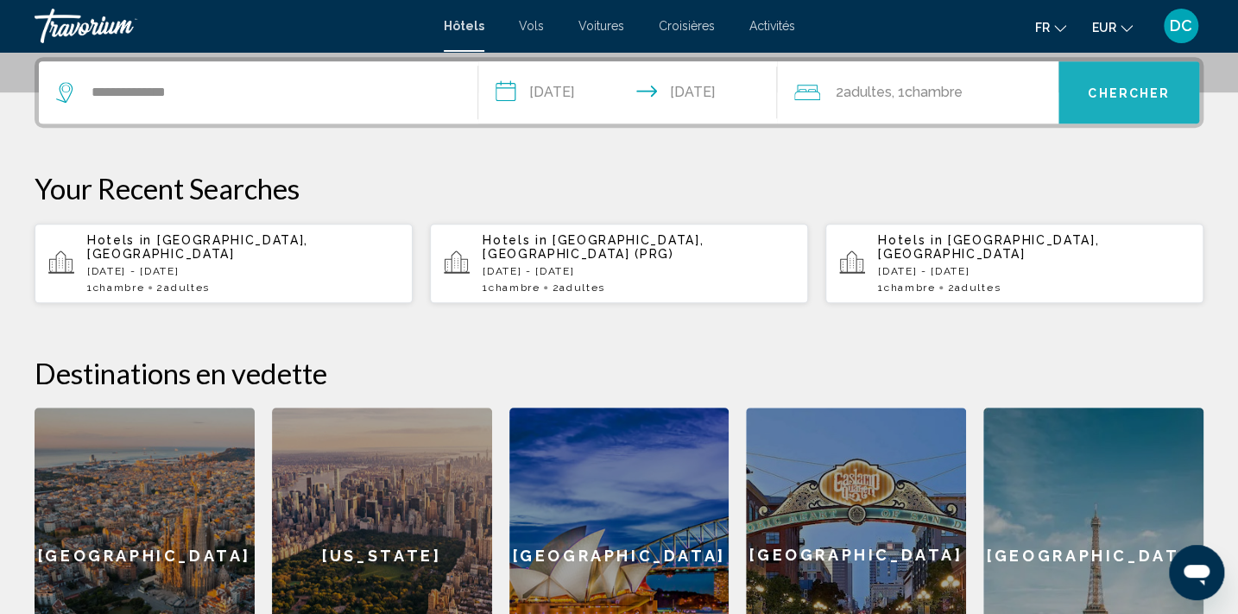
click at [1126, 99] on button "Chercher" at bounding box center [1128, 92] width 141 height 62
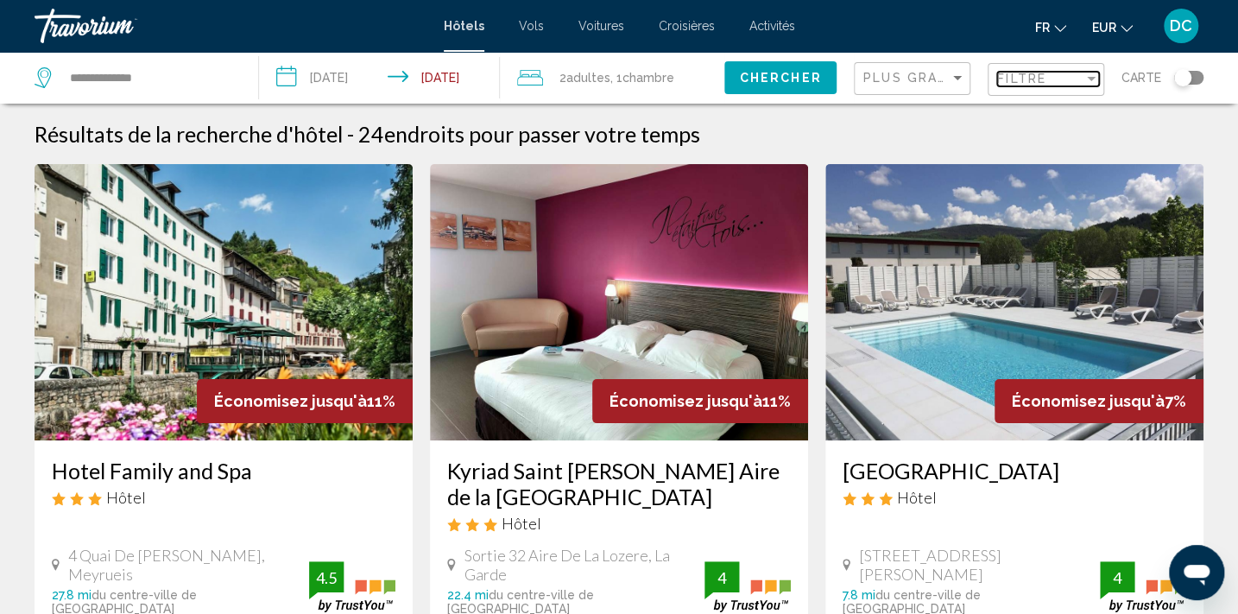
click at [1060, 79] on div "Filtre" at bounding box center [1040, 79] width 86 height 14
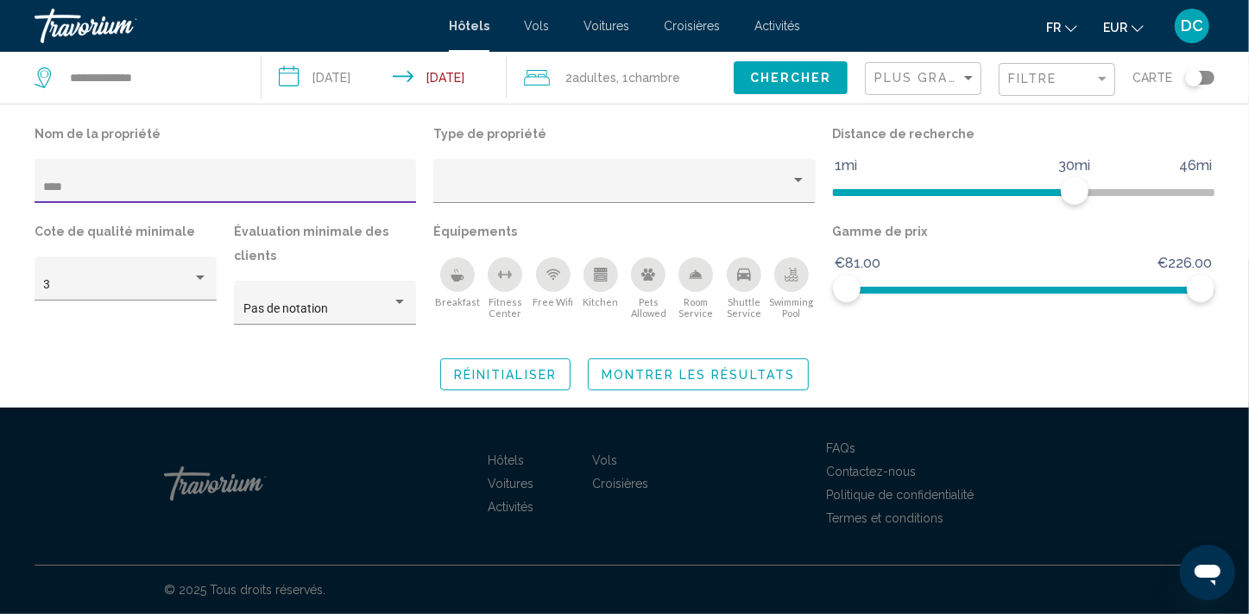
type input "****"
click at [690, 372] on span "Montrer les résultats" at bounding box center [698, 375] width 193 height 14
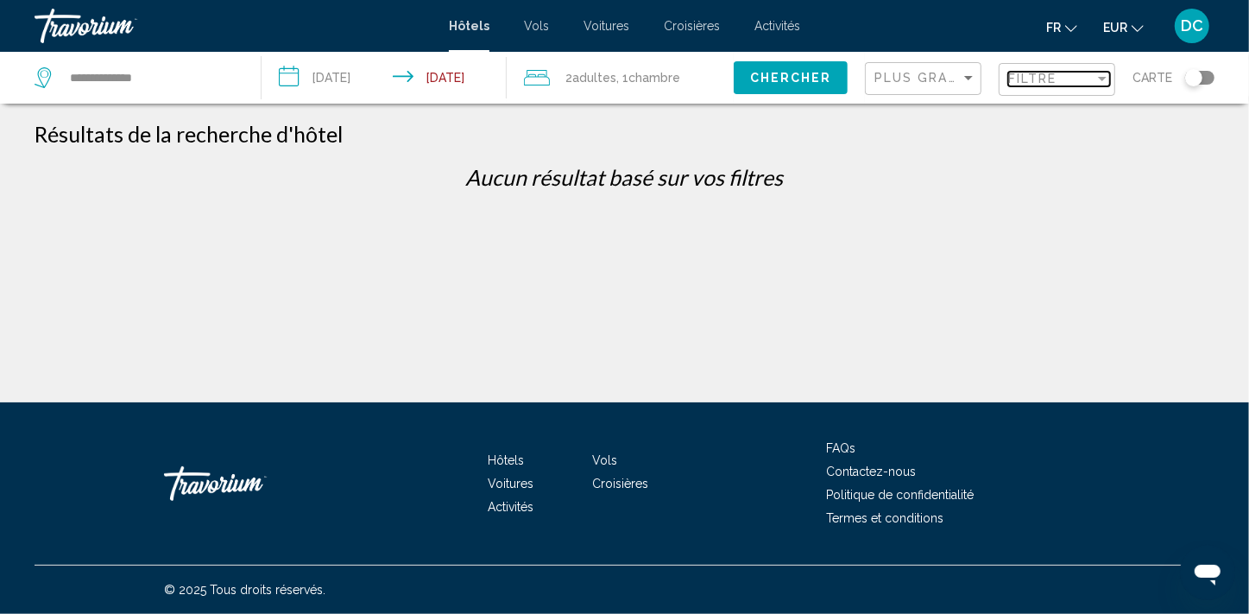
click at [1036, 82] on span "Filtre" at bounding box center [1032, 79] width 49 height 14
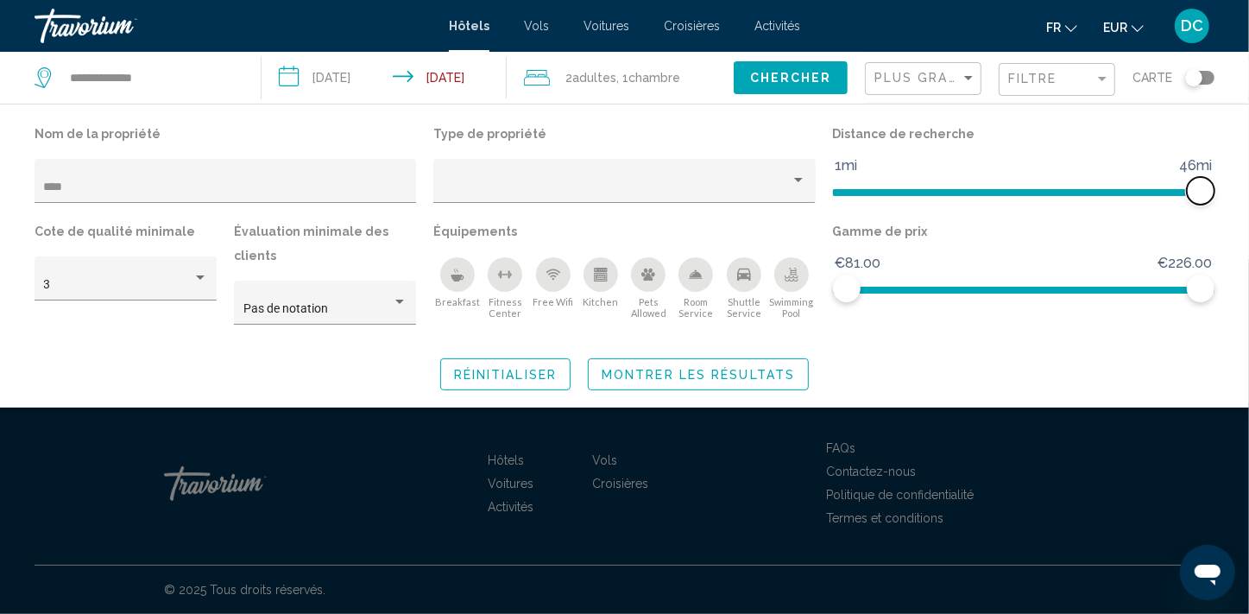
drag, startPoint x: 1081, startPoint y: 192, endPoint x: 1220, endPoint y: 199, distance: 140.0
click at [1220, 199] on div "Distance de recherche 1mi 46mi 46mi" at bounding box center [1023, 171] width 399 height 98
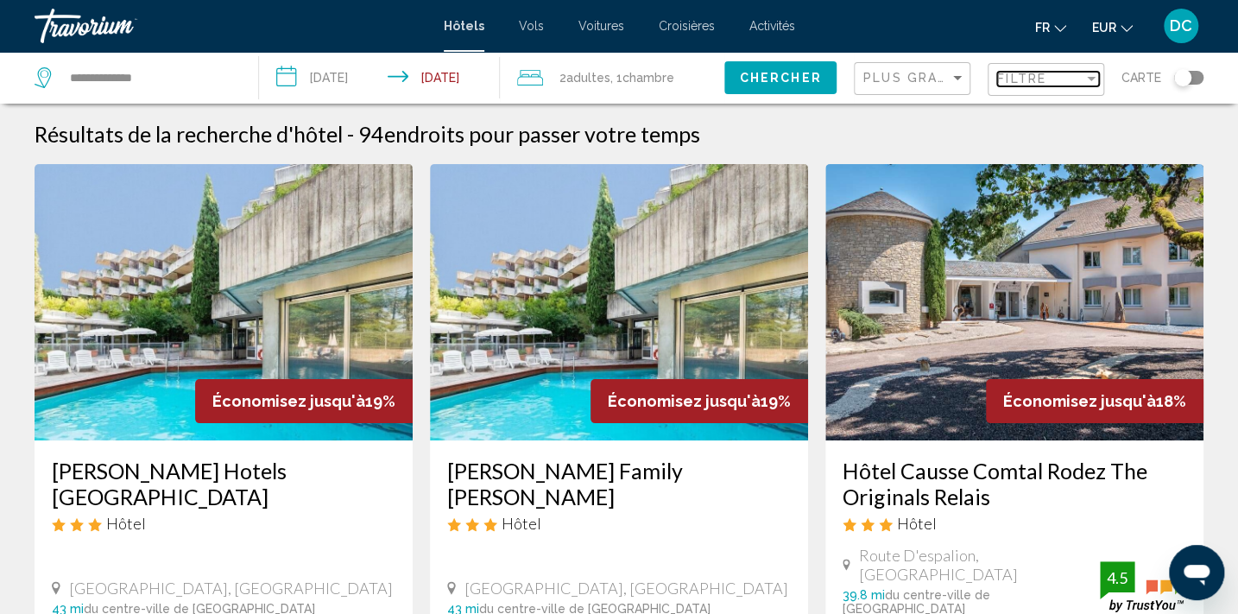
click at [1051, 78] on div "Filtre" at bounding box center [1040, 79] width 86 height 14
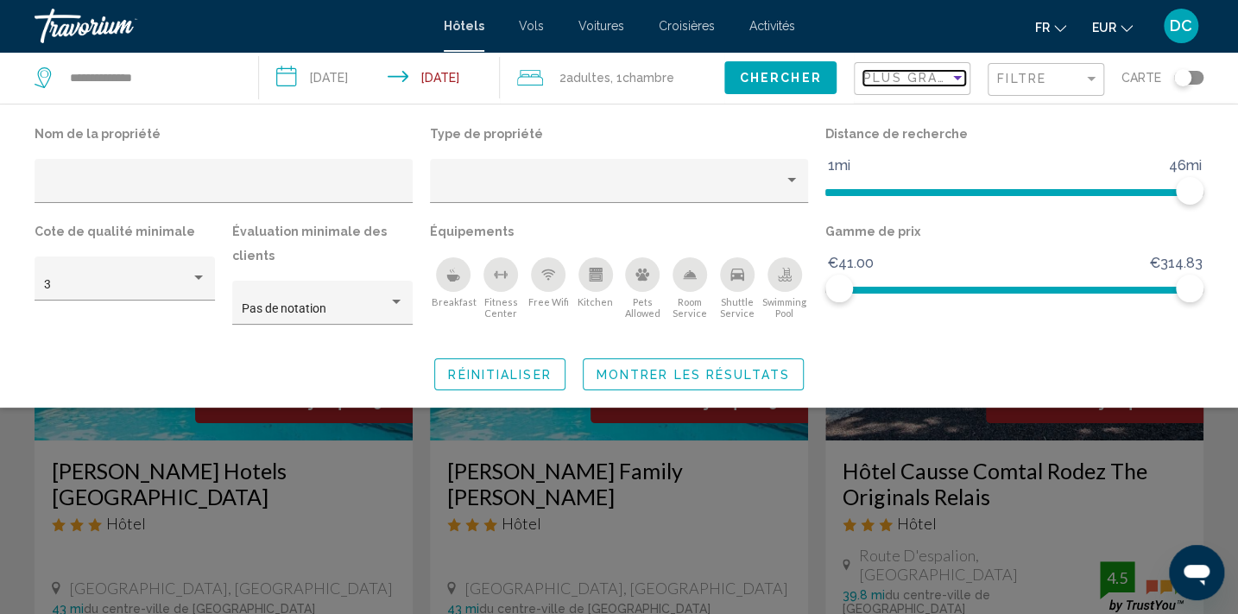
click at [910, 81] on span "Plus grandes économies" at bounding box center [965, 78] width 205 height 14
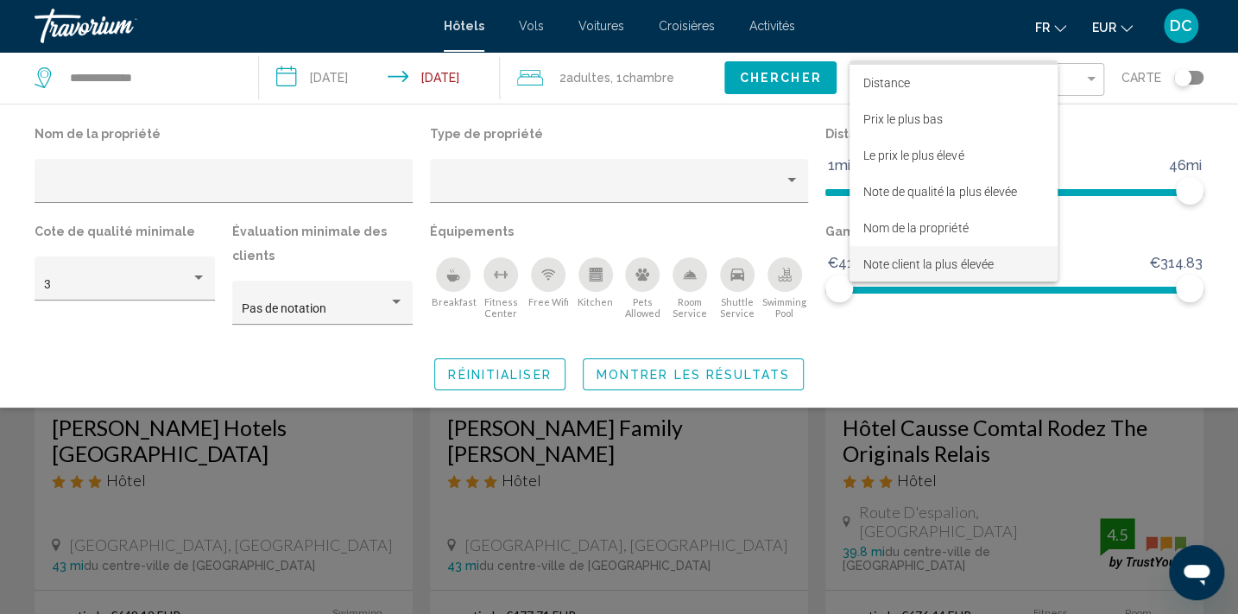
scroll to position [78, 0]
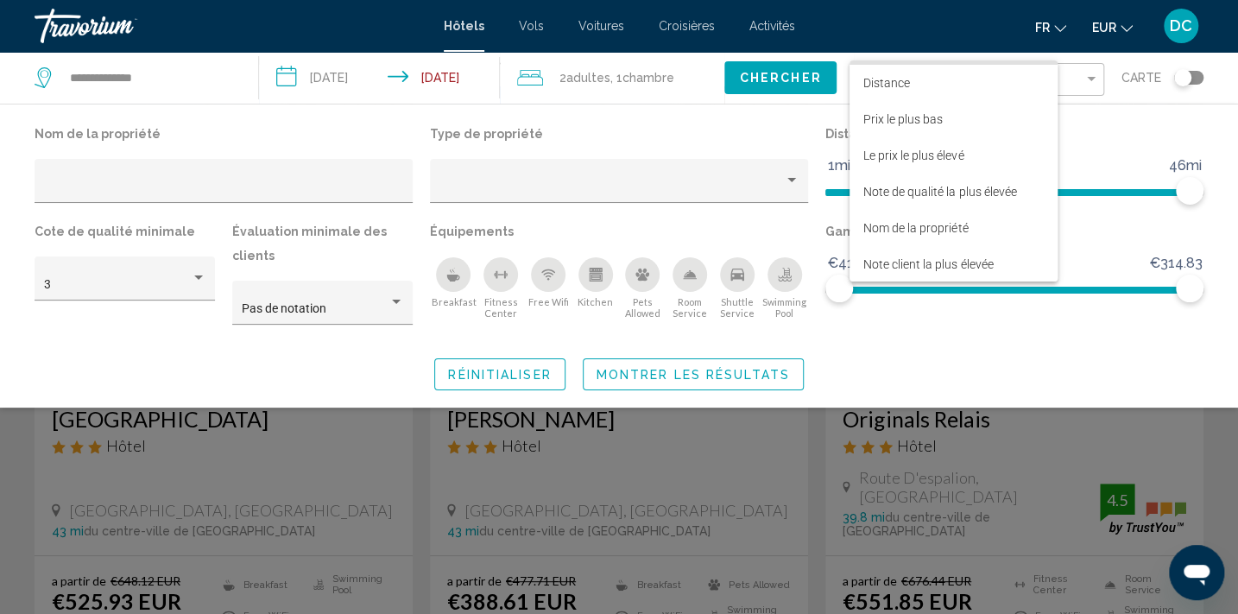
click at [746, 109] on div at bounding box center [619, 307] width 1238 height 614
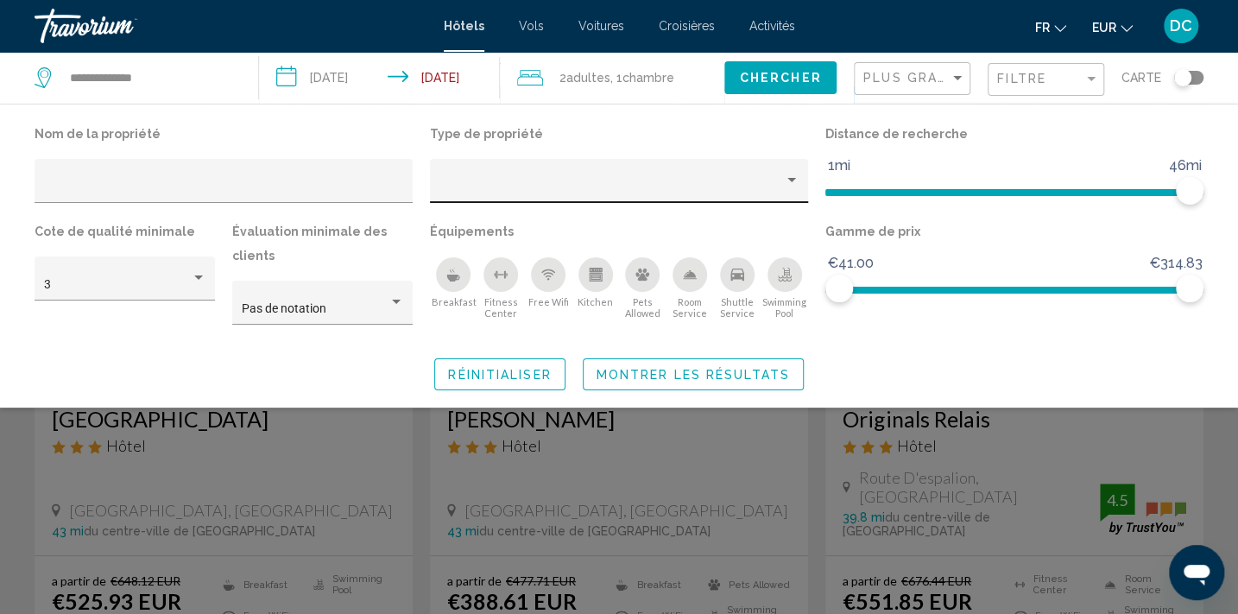
click at [595, 169] on div "Hotel Filters" at bounding box center [619, 185] width 360 height 35
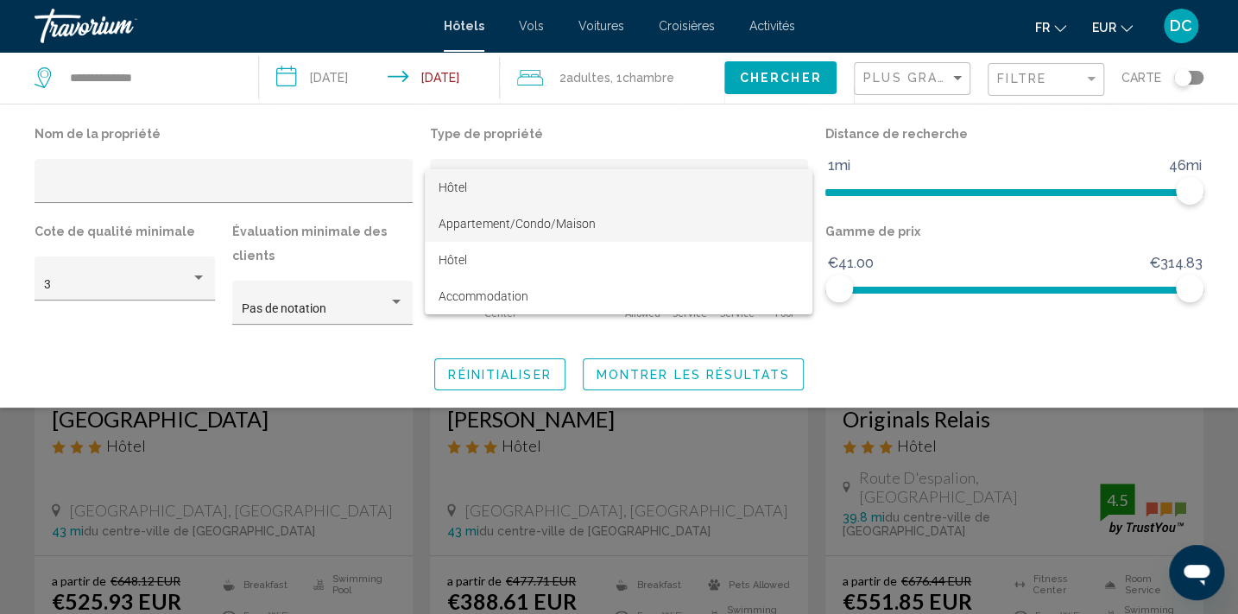
click at [523, 226] on span "Appartement/Condo/Maison" at bounding box center [516, 224] width 156 height 14
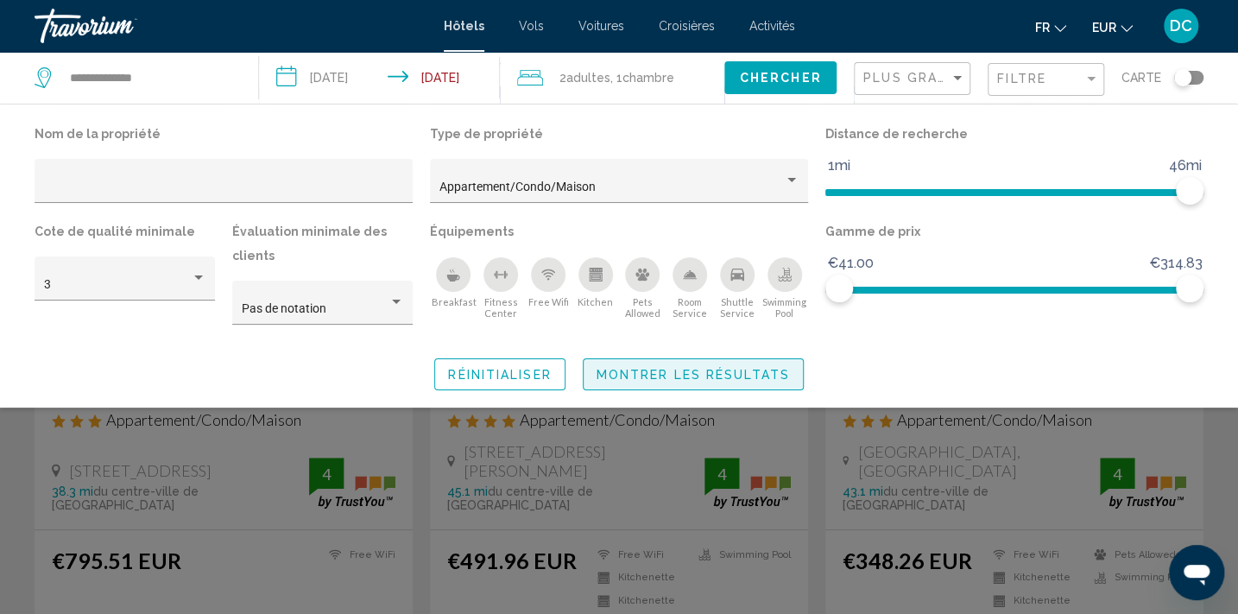
click at [709, 380] on button "Montrer les résultats" at bounding box center [693, 374] width 221 height 32
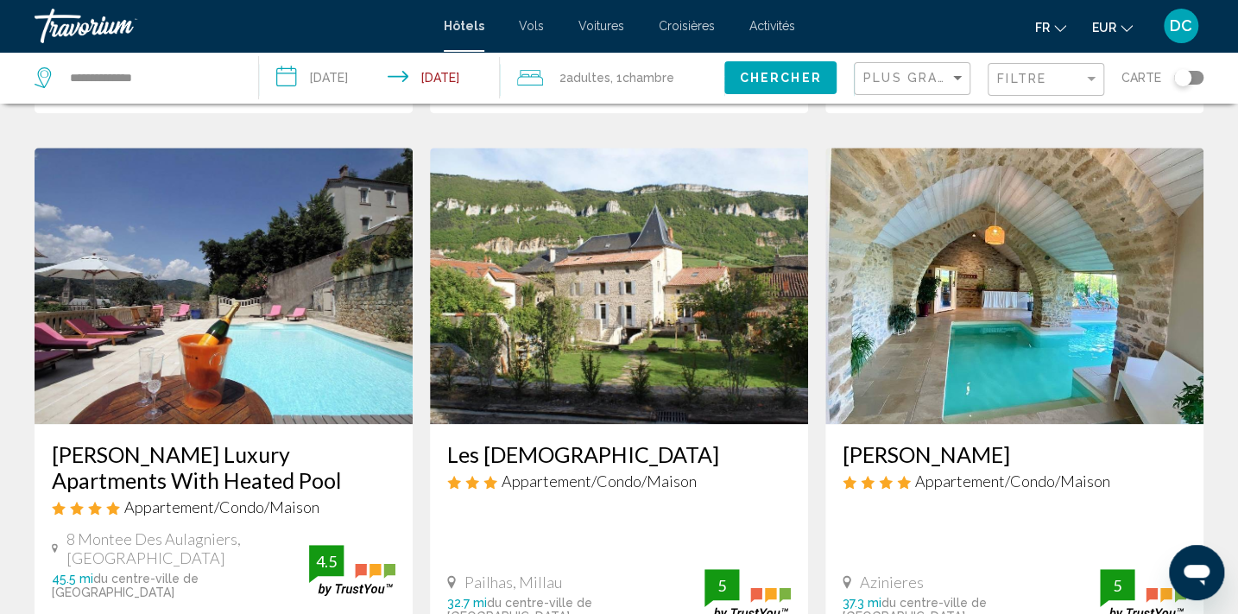
scroll to position [627, 0]
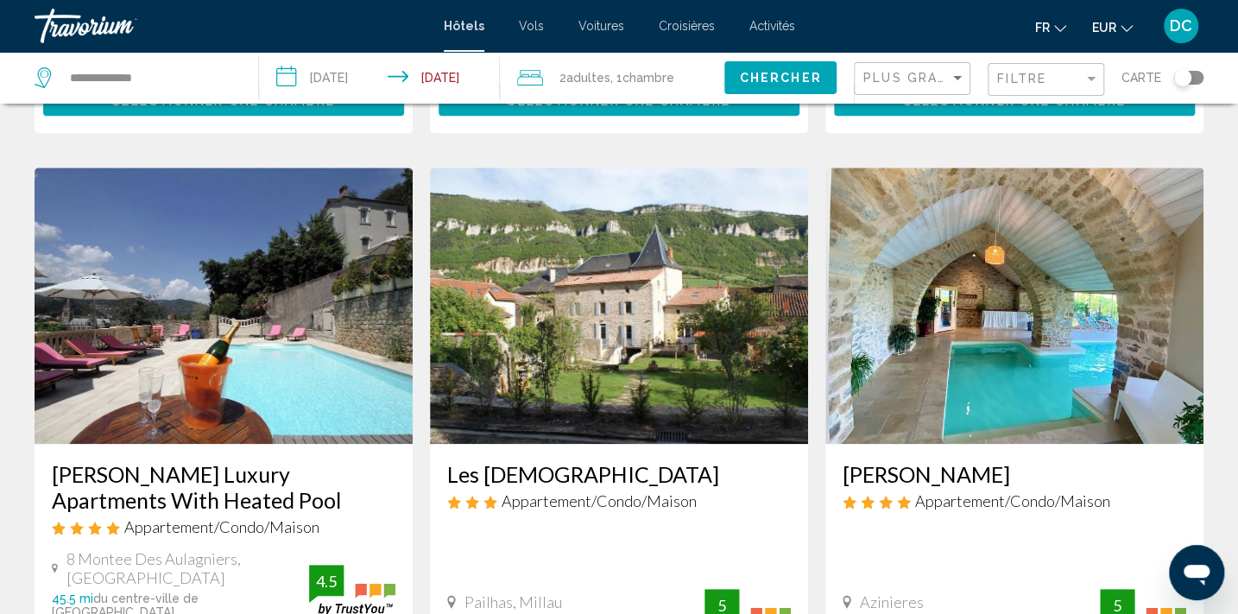
click at [942, 318] on img "Main content" at bounding box center [1014, 305] width 378 height 276
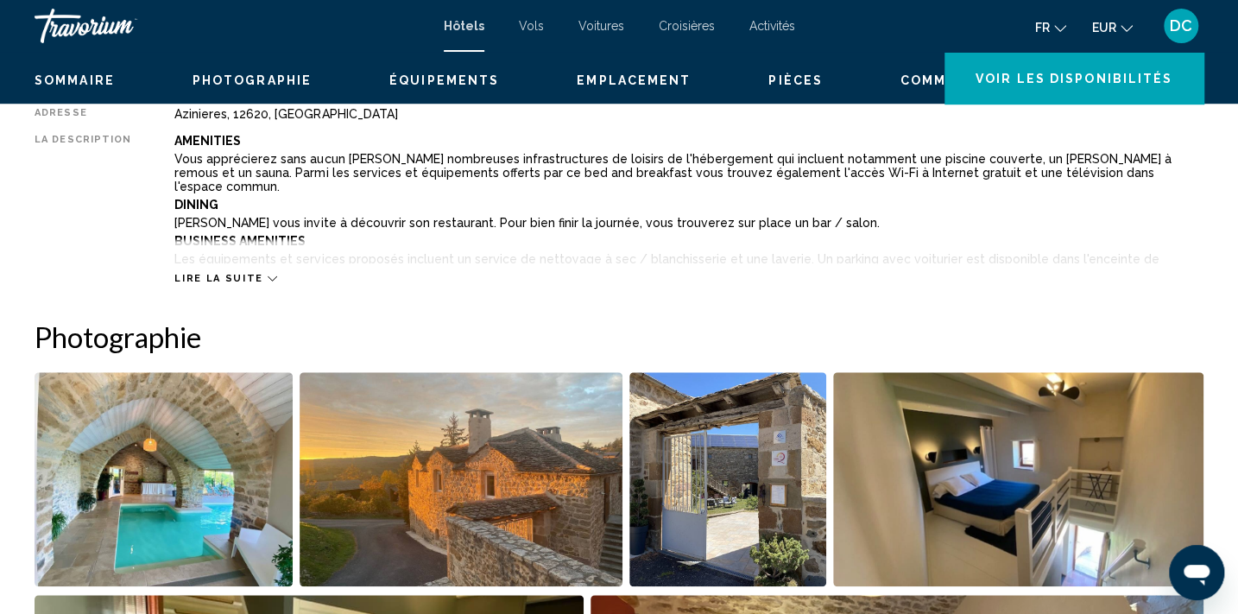
scroll to position [3, 0]
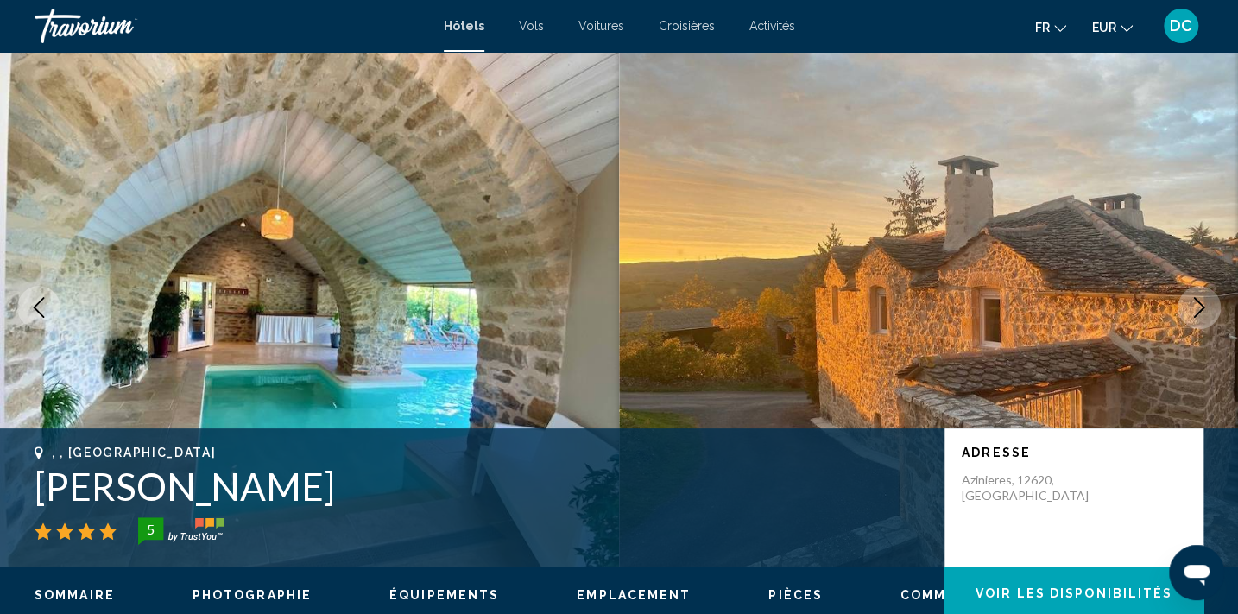
click at [1204, 297] on icon "Next image" at bounding box center [1198, 307] width 21 height 21
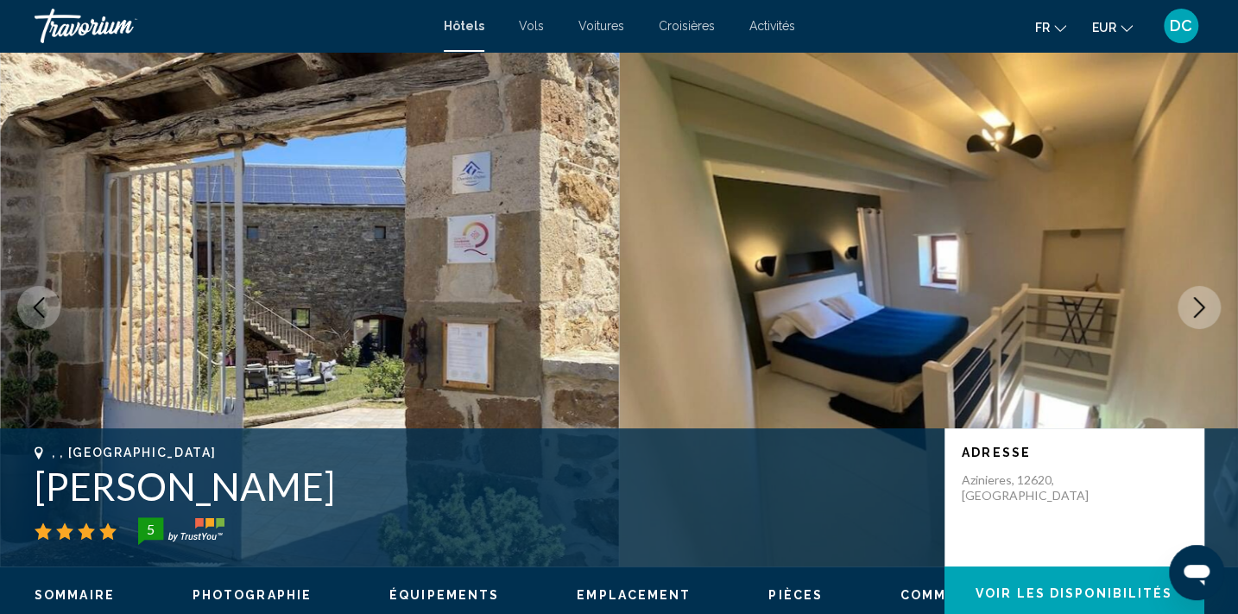
click at [1193, 311] on icon "Next image" at bounding box center [1198, 307] width 21 height 21
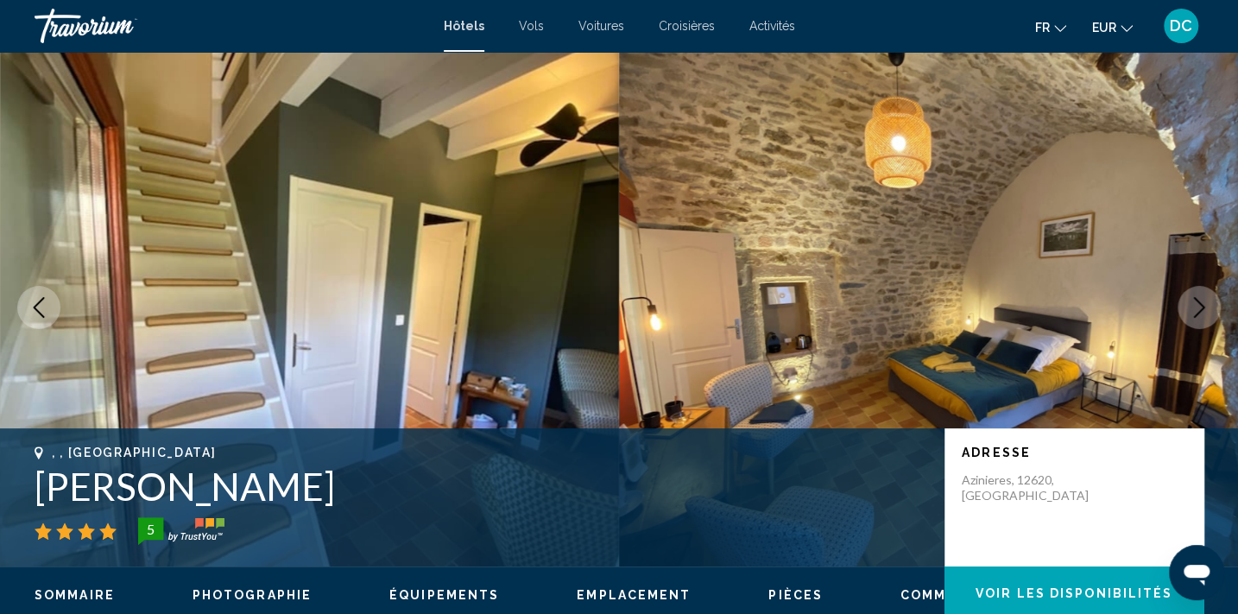
click at [1193, 312] on icon "Next image" at bounding box center [1198, 307] width 21 height 21
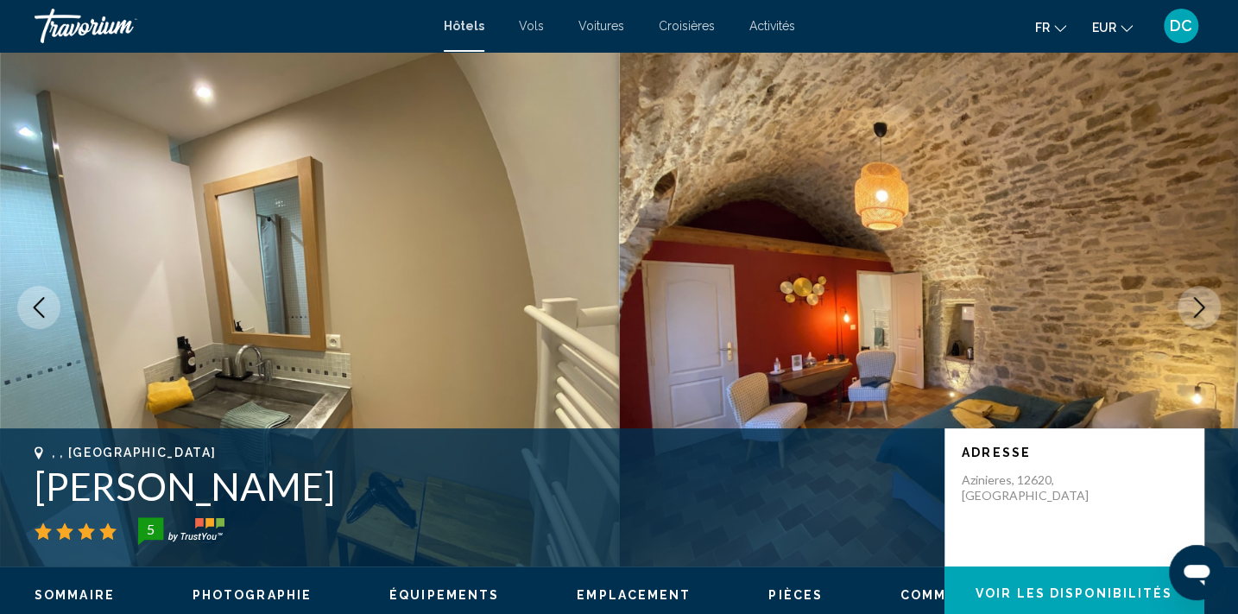
click at [1193, 312] on icon "Next image" at bounding box center [1198, 307] width 21 height 21
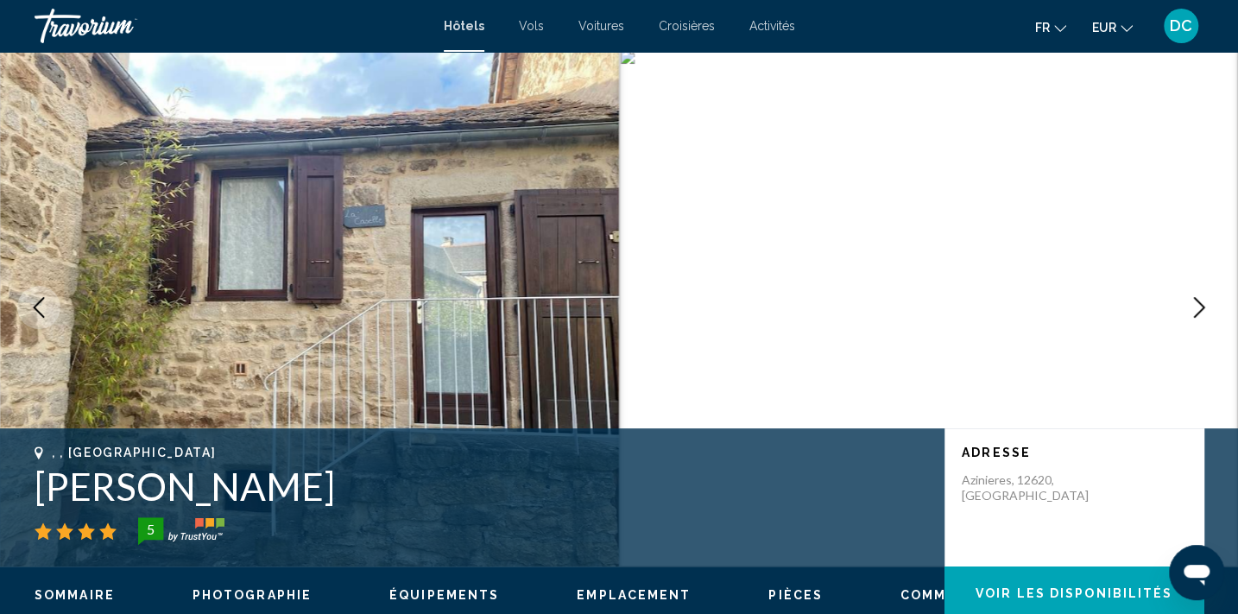
click at [1193, 312] on icon "Next image" at bounding box center [1198, 307] width 21 height 21
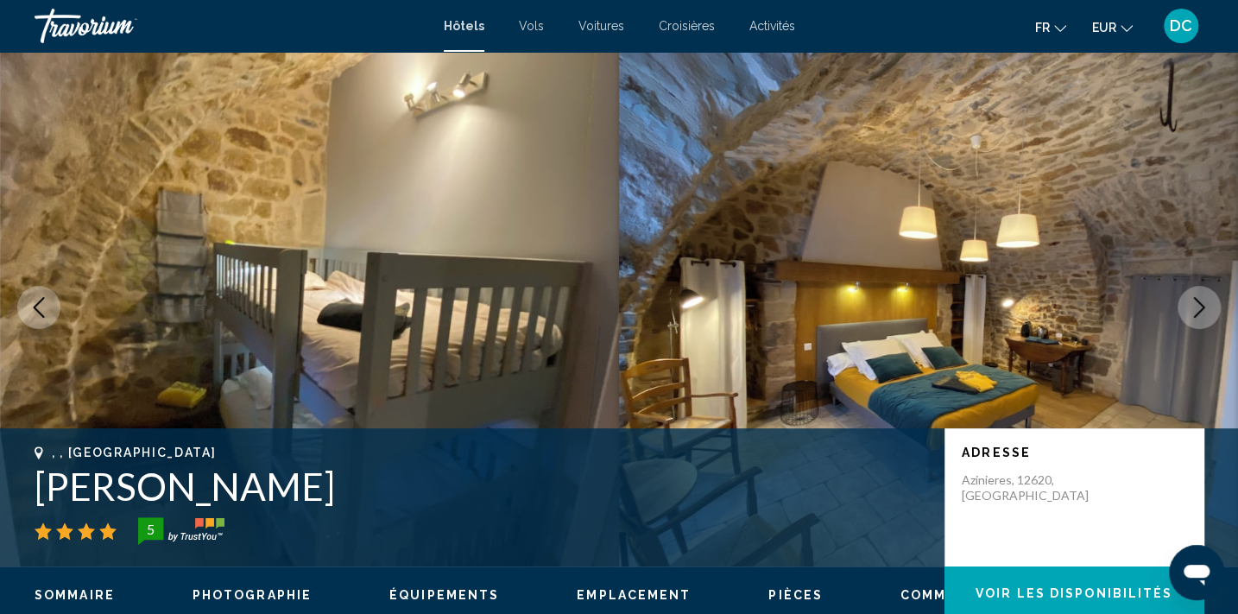
click at [1193, 312] on icon "Next image" at bounding box center [1198, 307] width 21 height 21
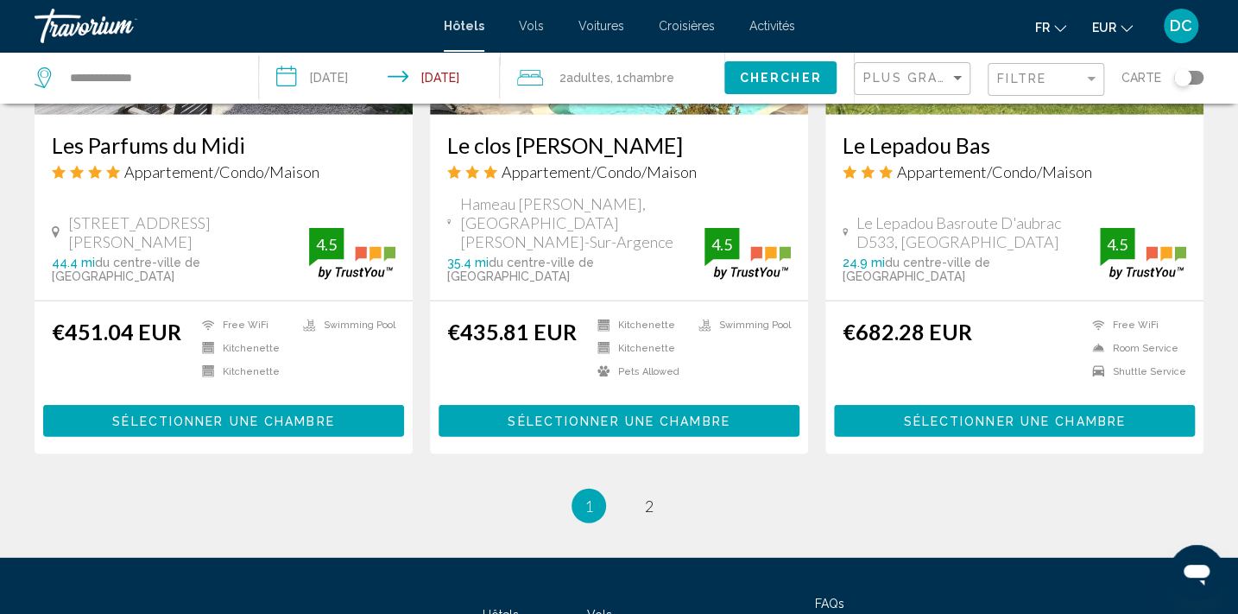
scroll to position [2354, 0]
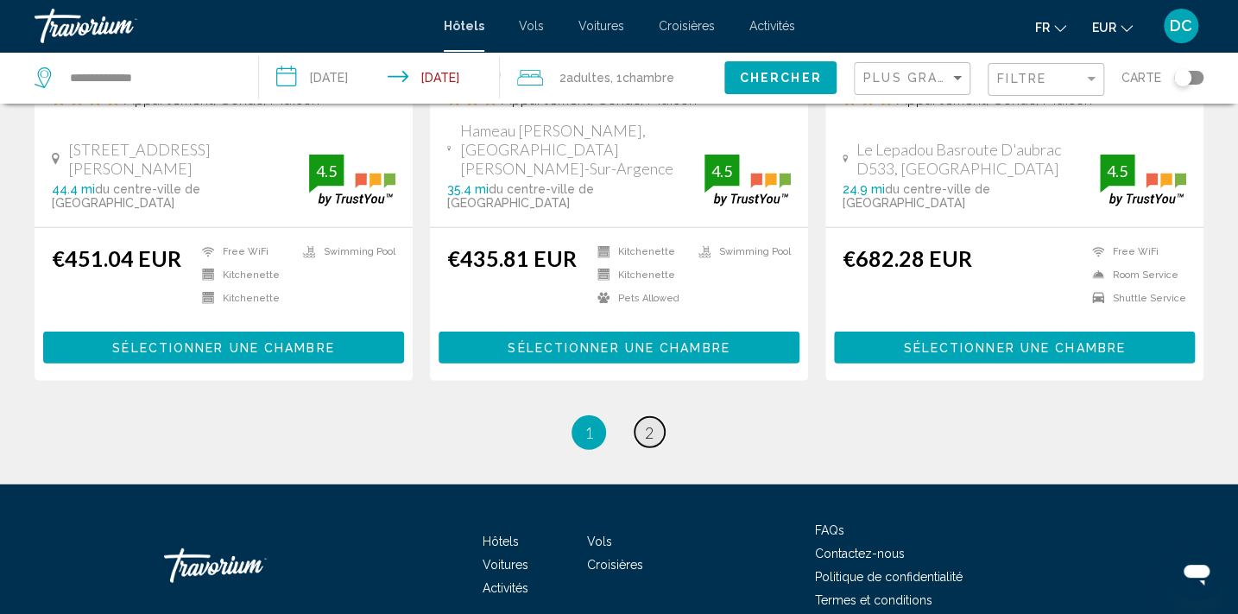
click at [645, 423] on span "2" at bounding box center [649, 432] width 9 height 19
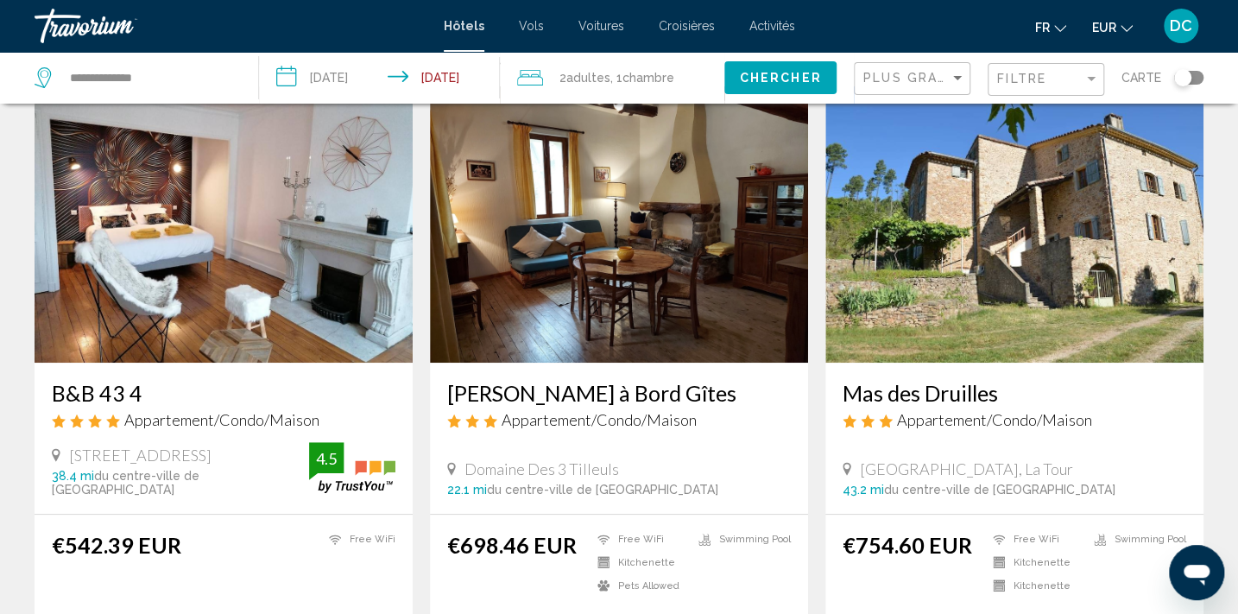
scroll to position [156, 0]
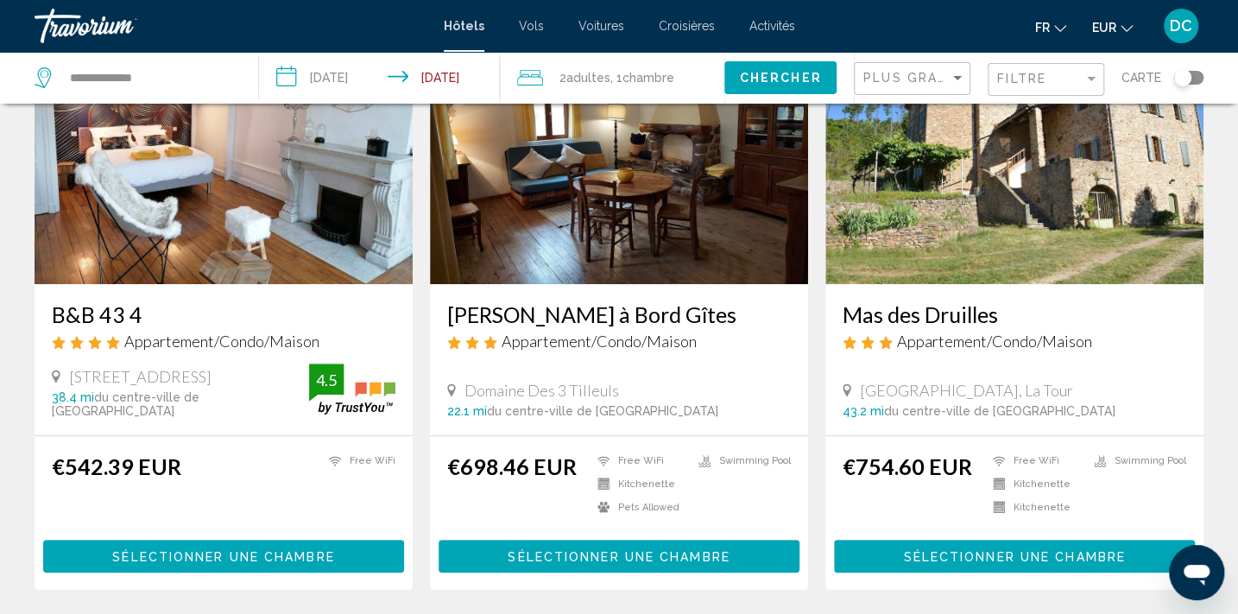
click at [204, 146] on img "Main content" at bounding box center [224, 146] width 378 height 276
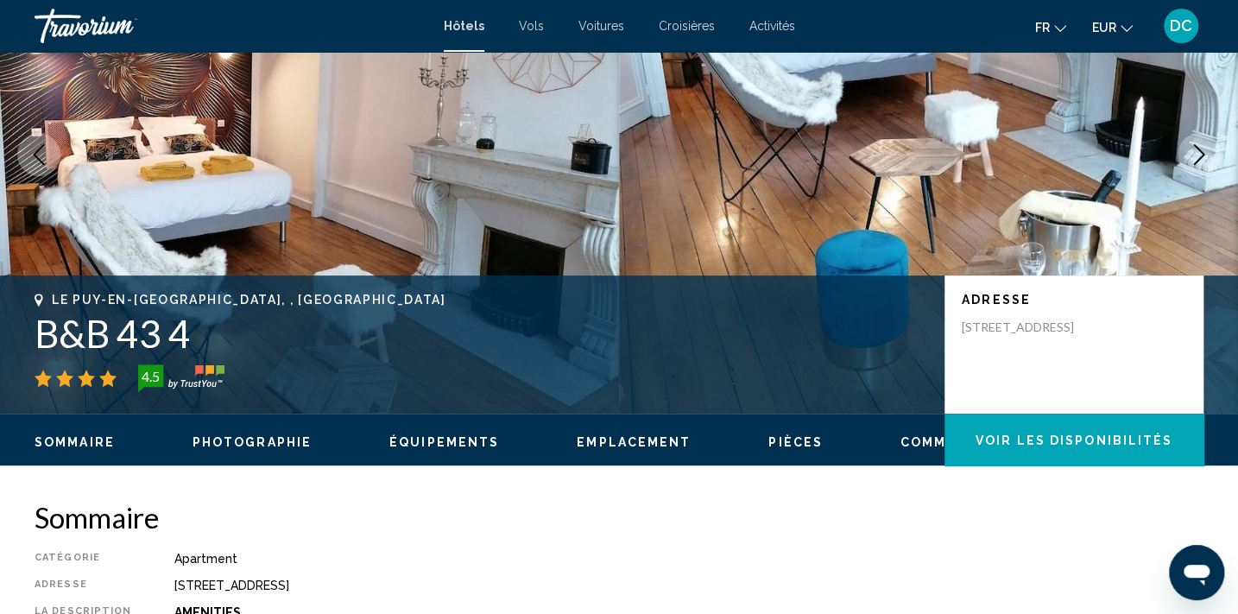
scroll to position [3, 0]
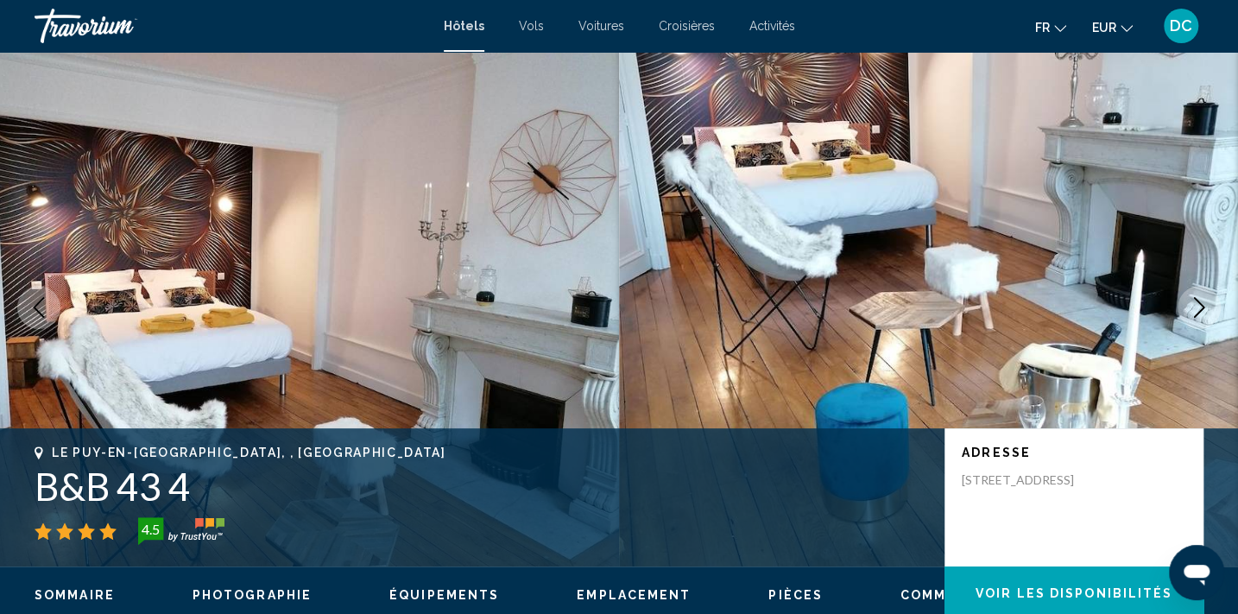
click at [1199, 311] on icon "Next image" at bounding box center [1199, 307] width 11 height 21
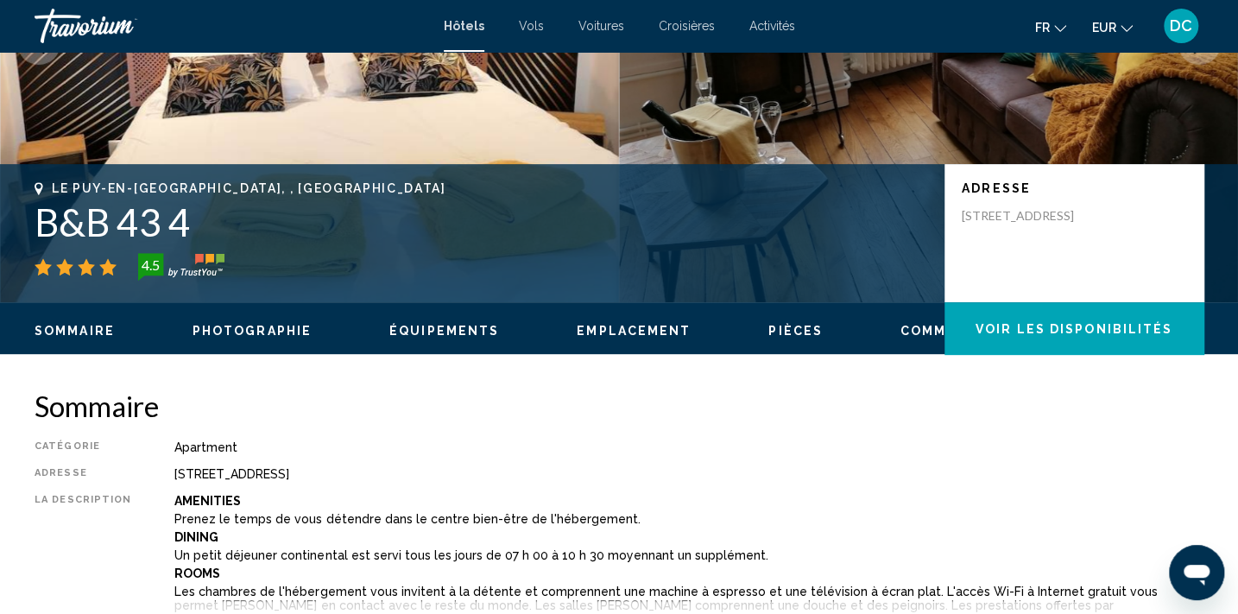
scroll to position [318, 0]
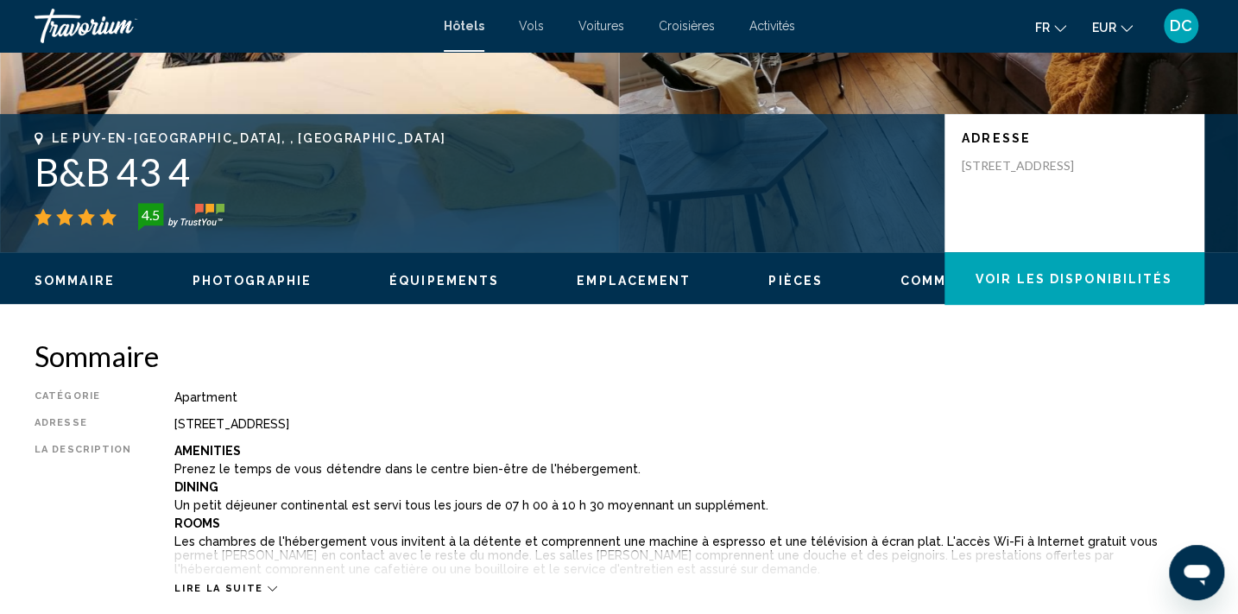
click at [785, 281] on span "Pièces" at bounding box center [795, 281] width 54 height 14
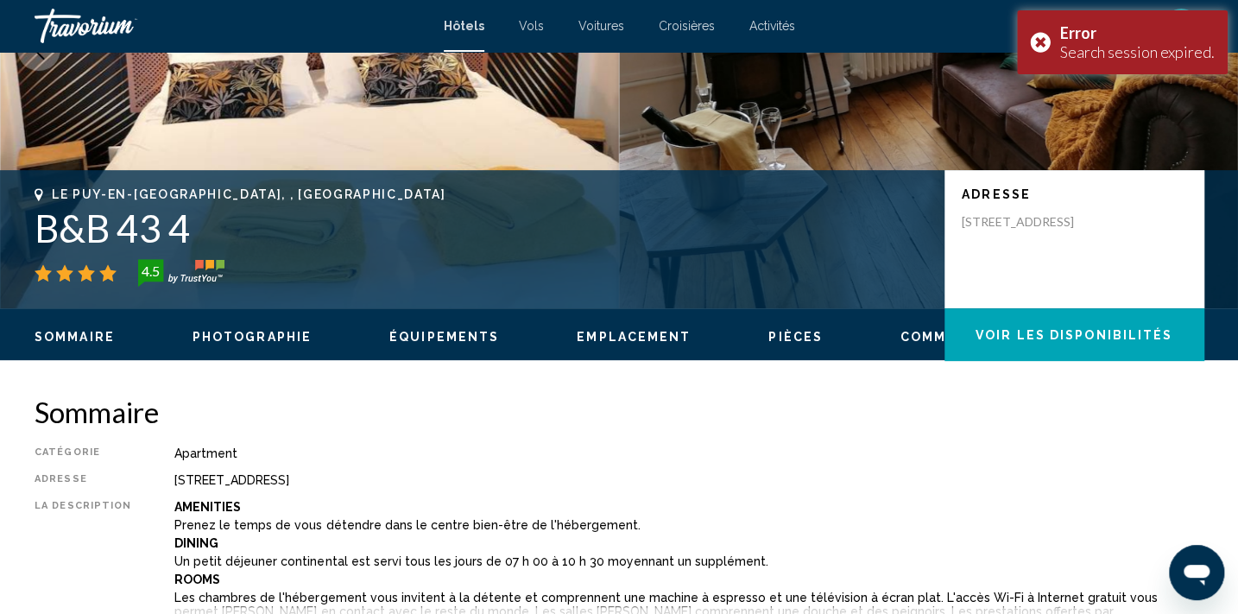
scroll to position [223, 0]
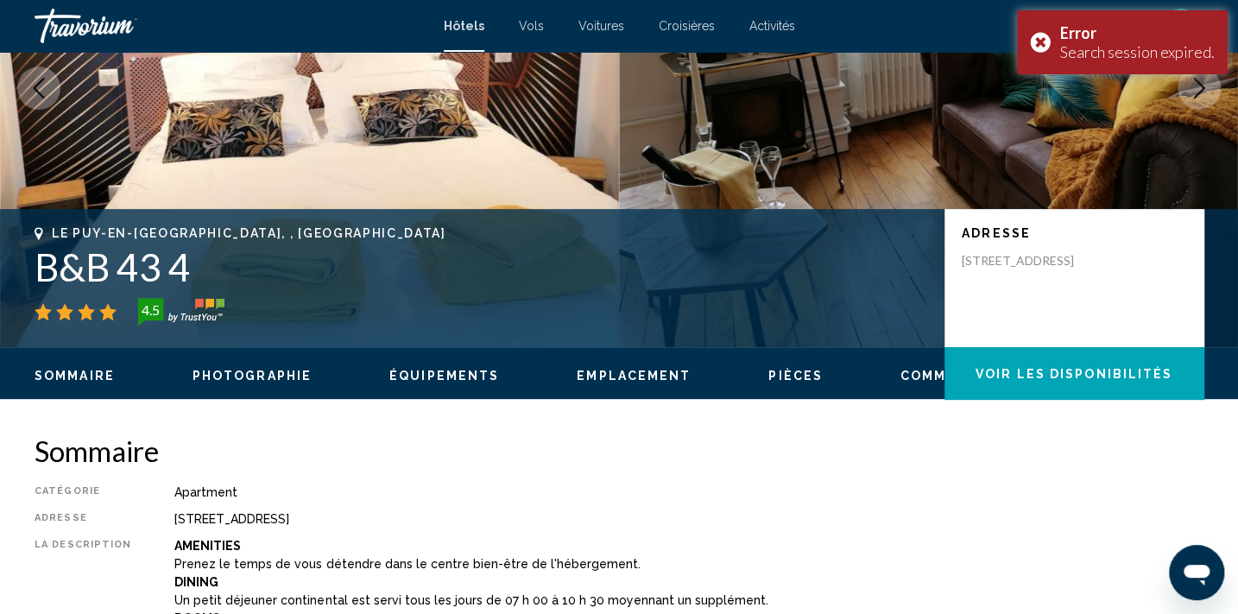
click at [285, 378] on span "Photographie" at bounding box center [251, 376] width 119 height 14
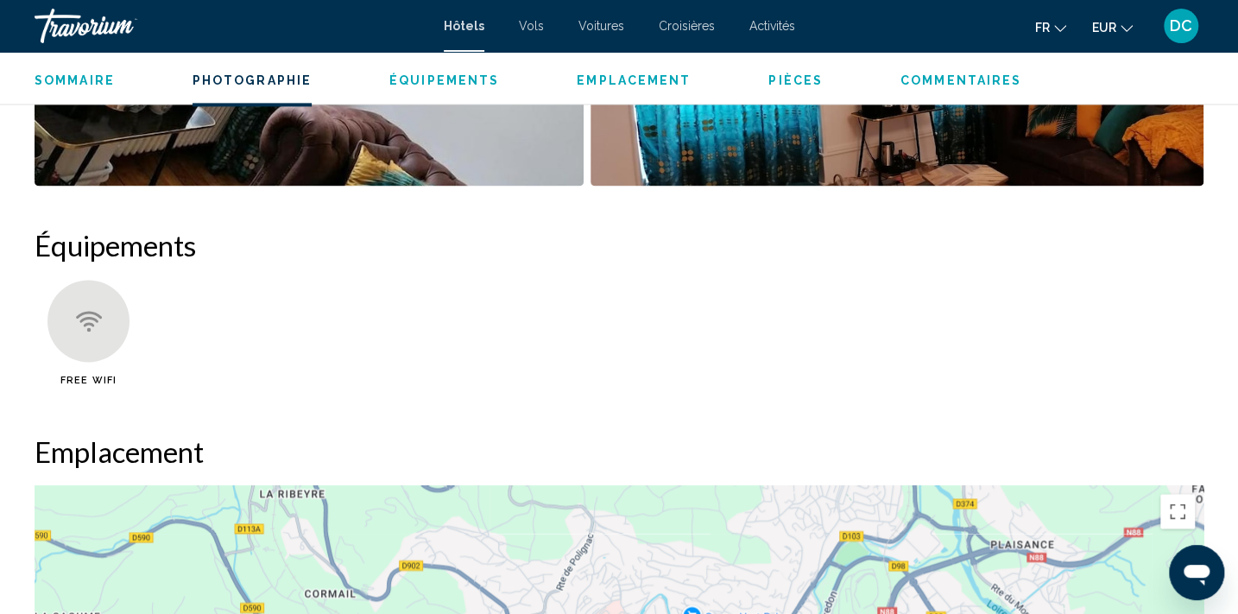
scroll to position [1079, 0]
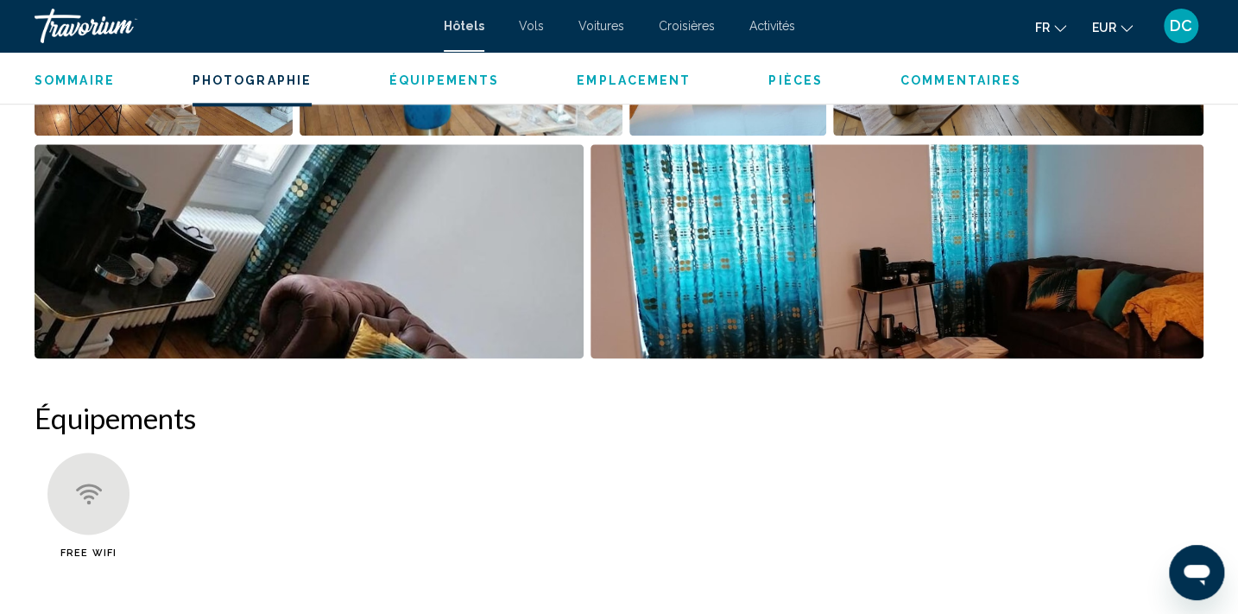
click at [464, 22] on span "Hôtels" at bounding box center [464, 26] width 41 height 14
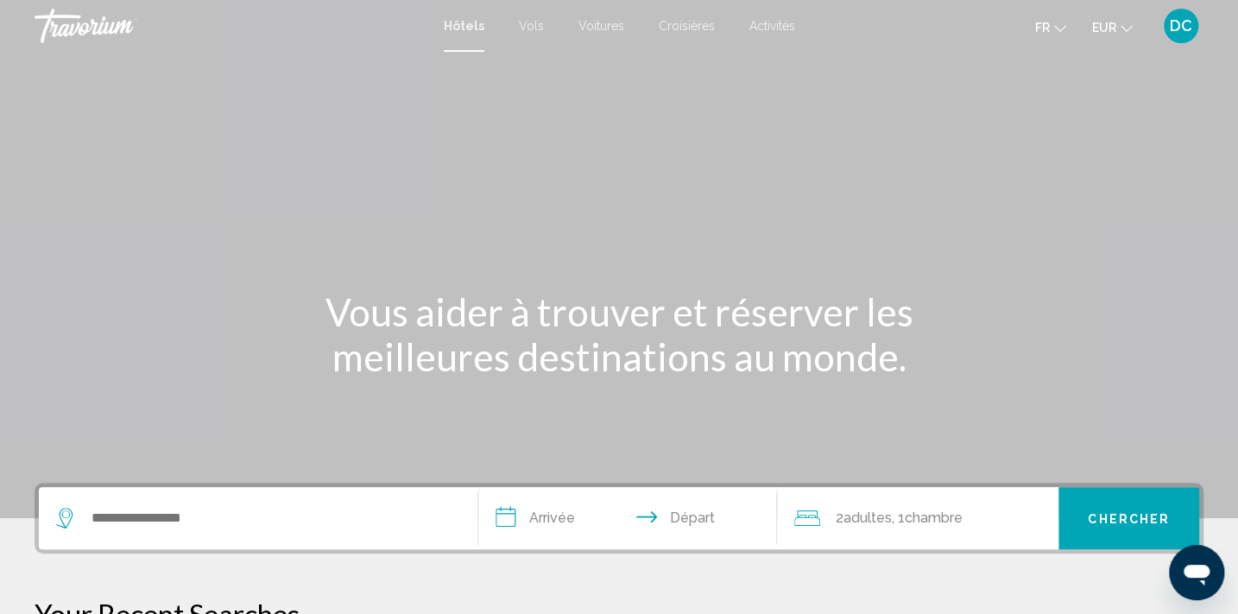
click at [785, 28] on span "Activités" at bounding box center [772, 26] width 46 height 14
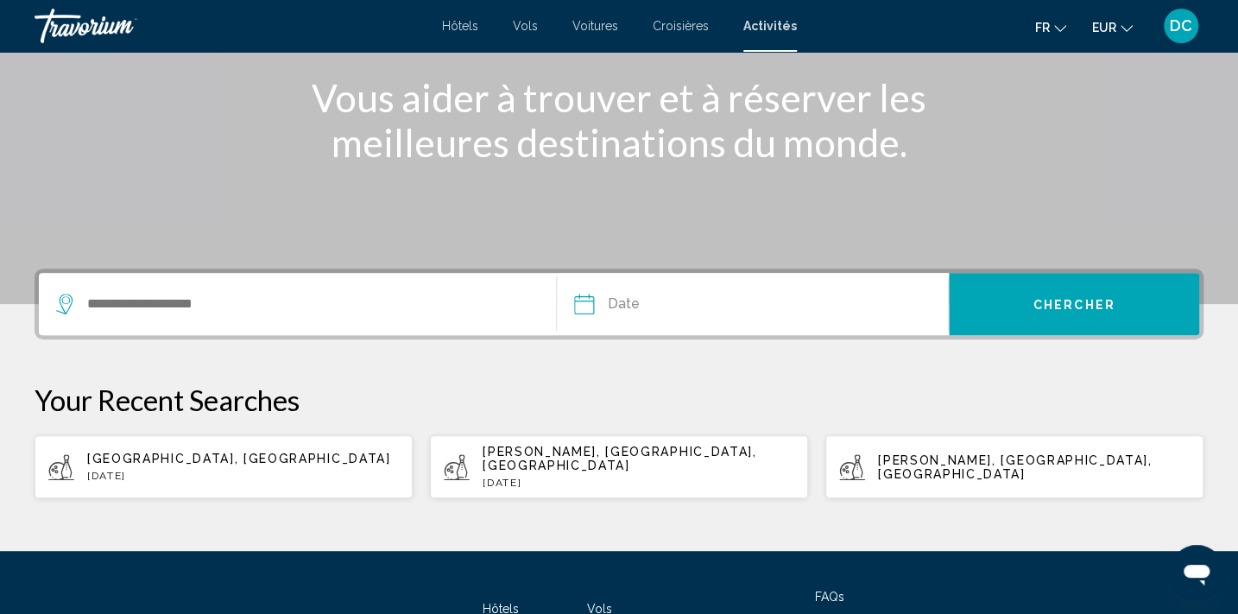
scroll to position [235, 0]
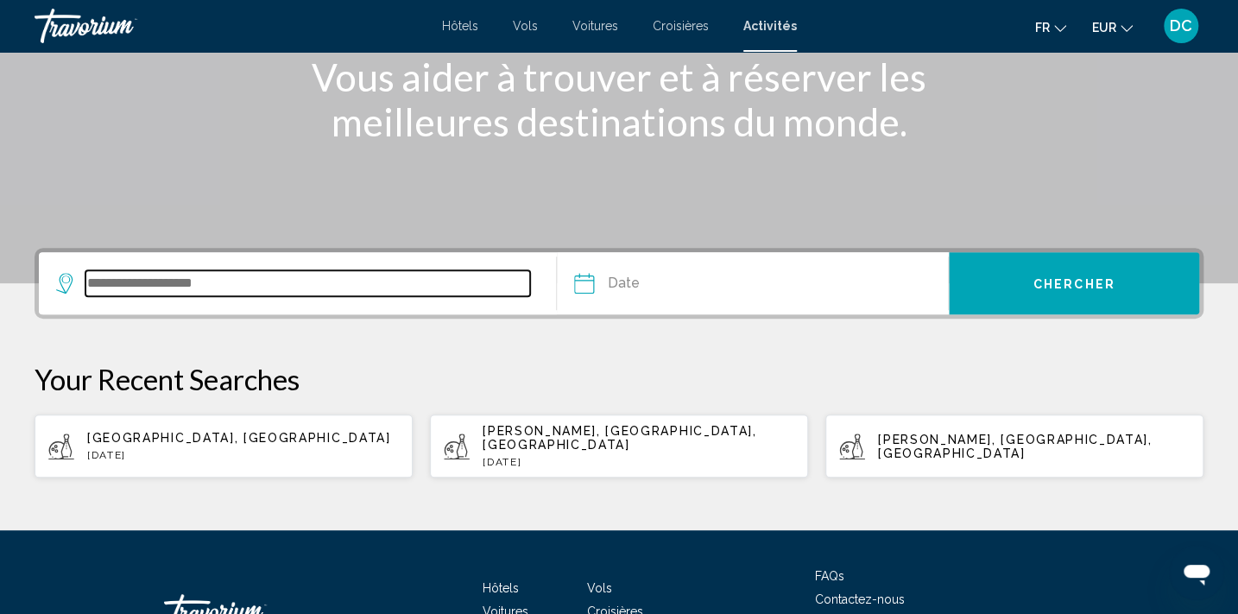
click at [199, 282] on input "Search widget" at bounding box center [307, 283] width 444 height 26
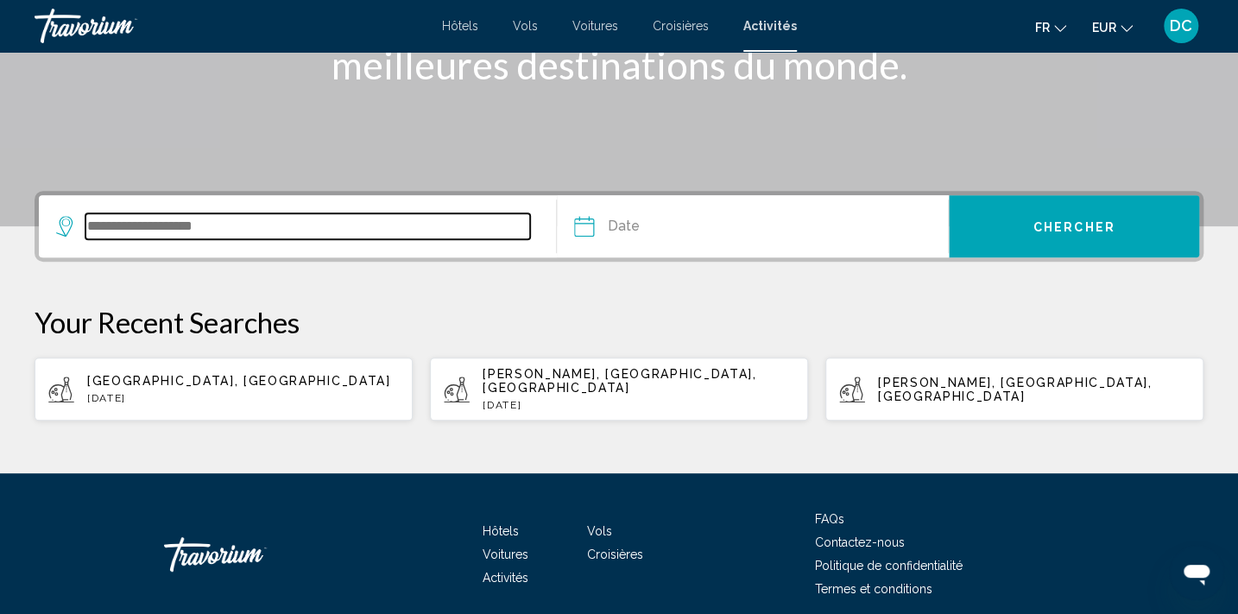
scroll to position [349, 0]
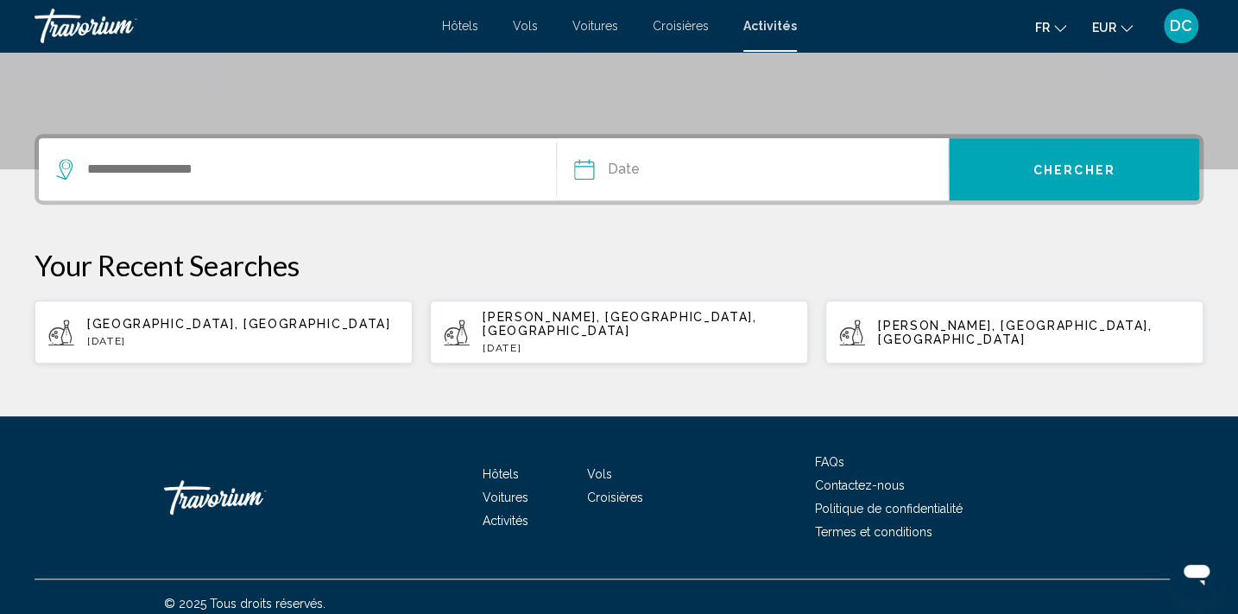
click at [173, 317] on span "[GEOGRAPHIC_DATA], [GEOGRAPHIC_DATA]" at bounding box center [238, 324] width 303 height 14
type input "**********"
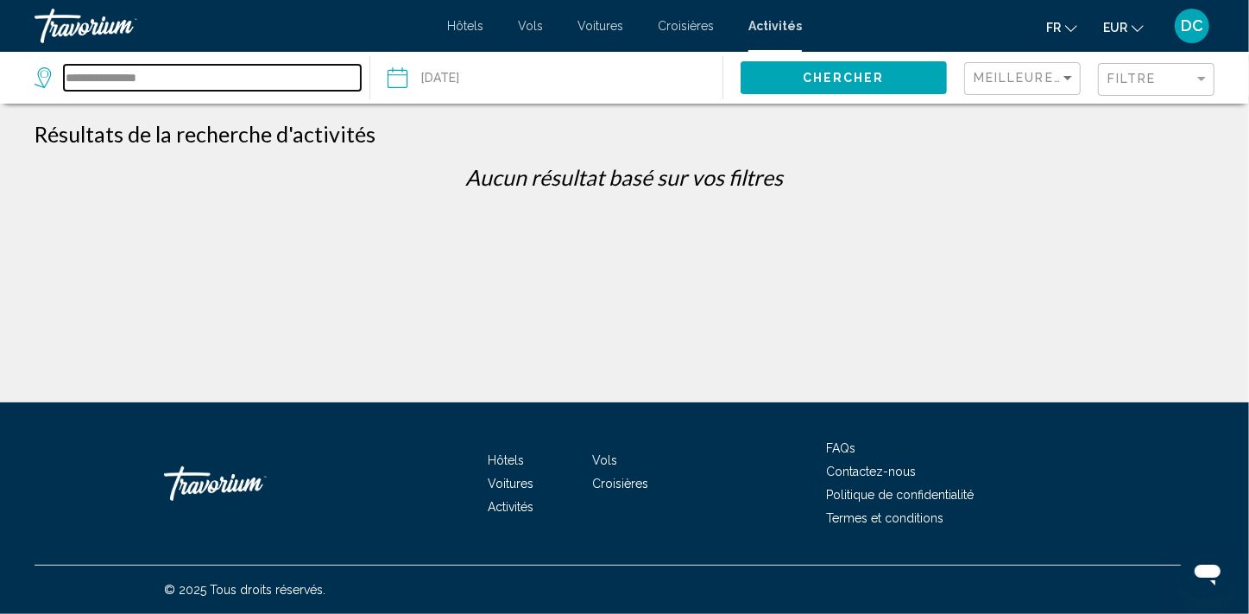
click at [221, 79] on input "**********" at bounding box center [212, 78] width 297 height 26
type input "*"
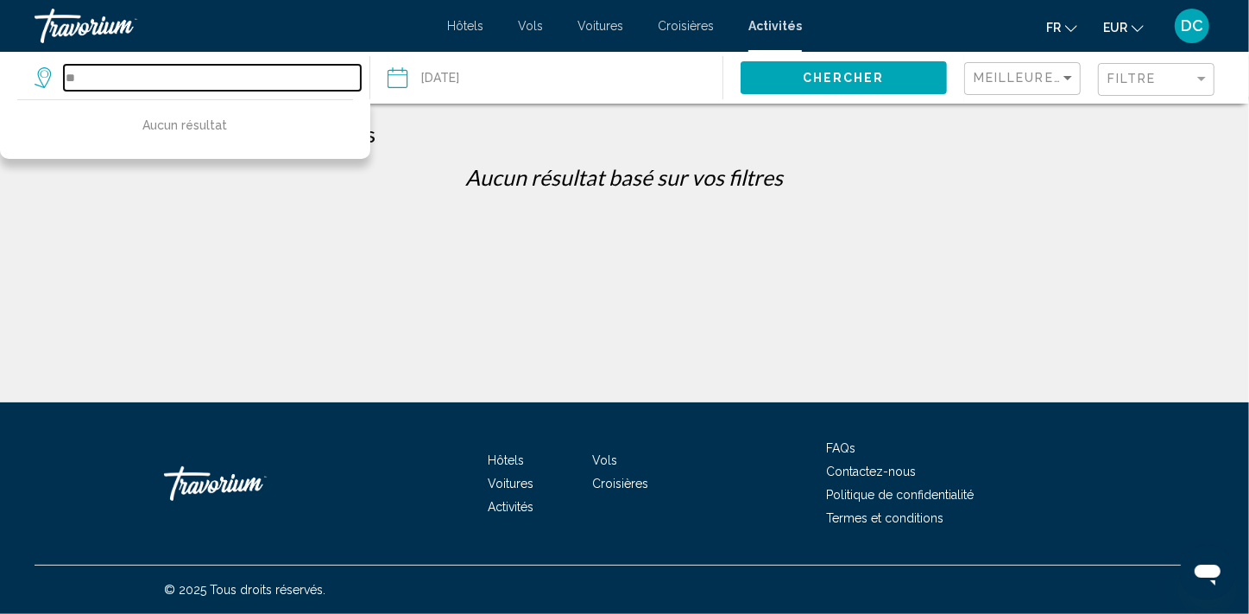
type input "*"
type input "***"
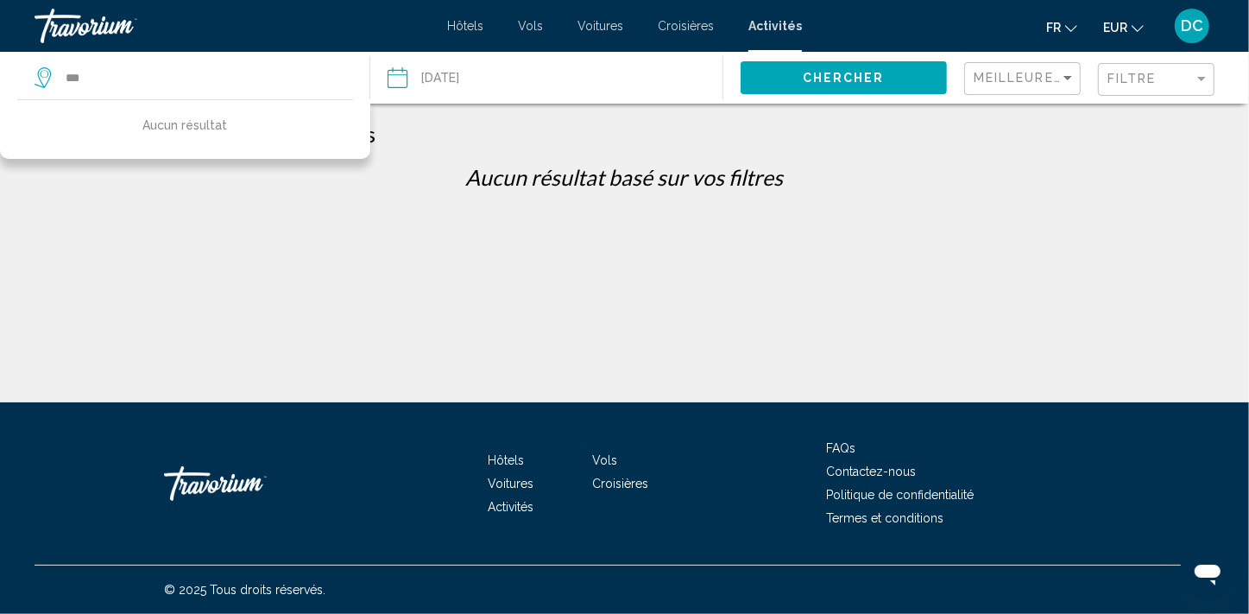
click at [602, 26] on span "Voitures" at bounding box center [600, 26] width 46 height 14
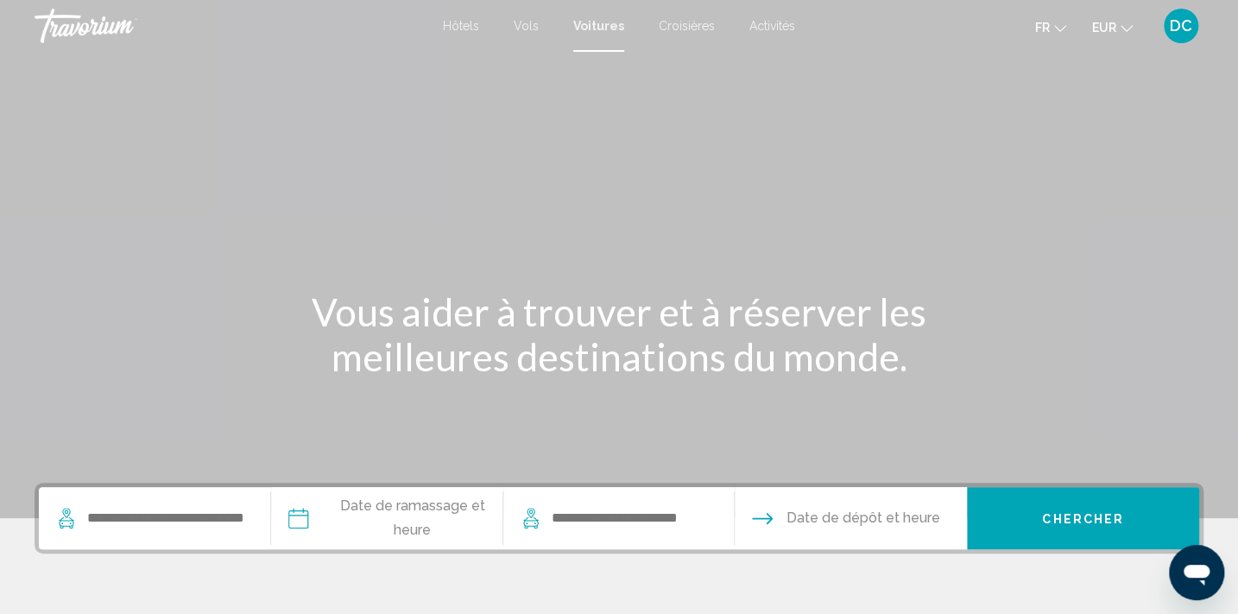
click at [774, 28] on span "Activités" at bounding box center [772, 26] width 46 height 14
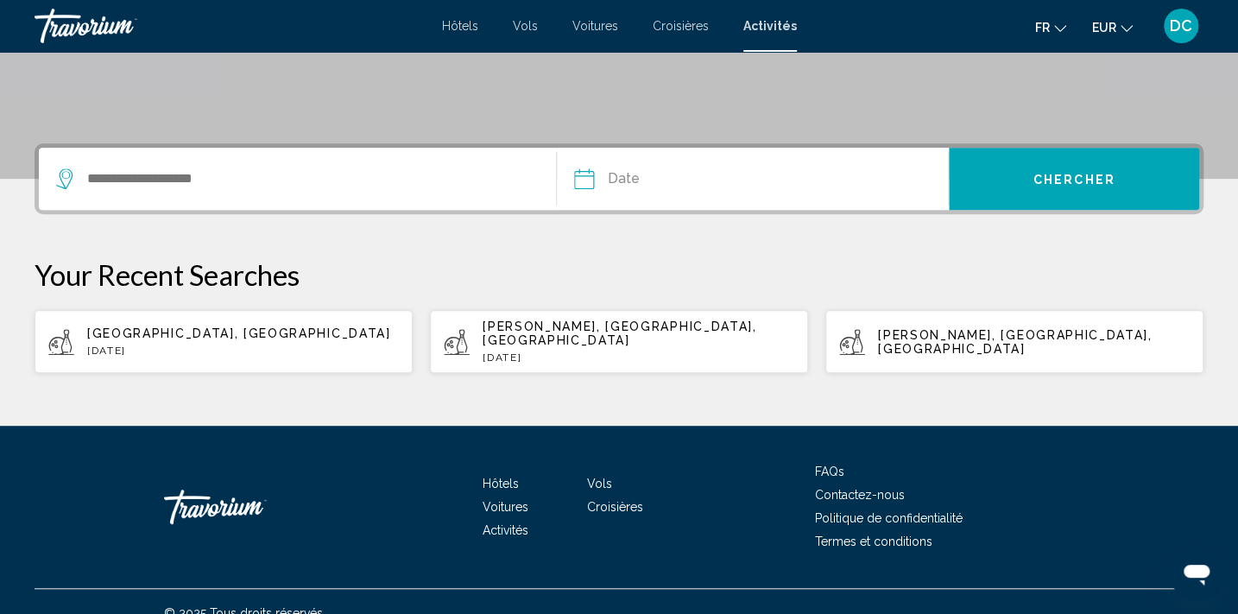
scroll to position [349, 0]
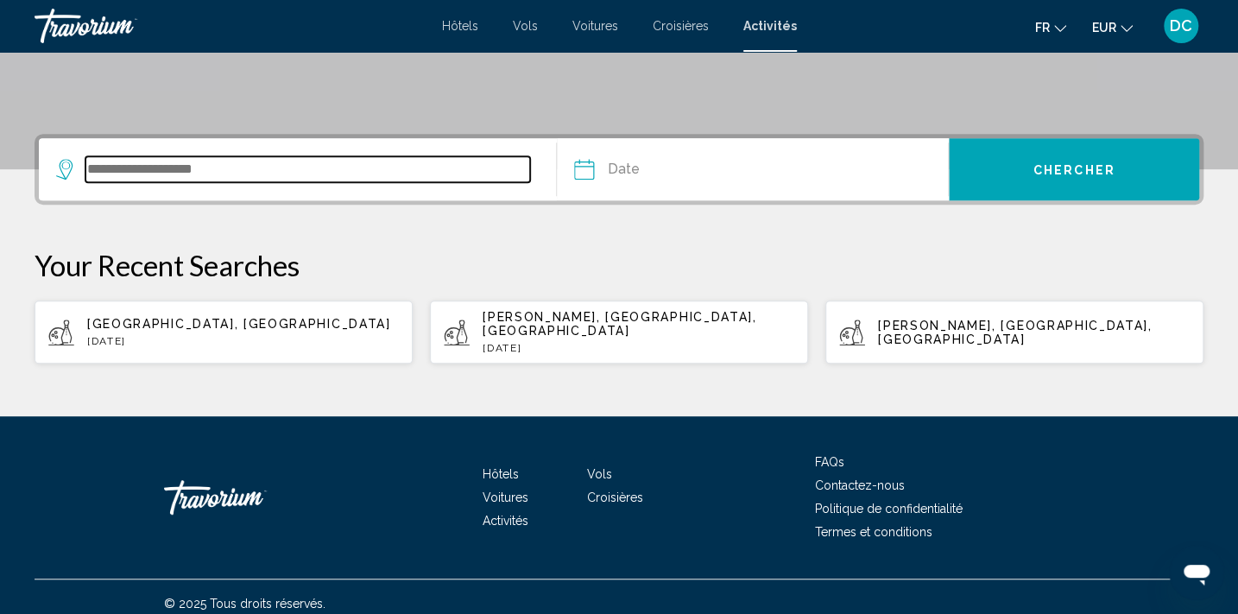
click at [270, 180] on input "Search widget" at bounding box center [307, 169] width 444 height 26
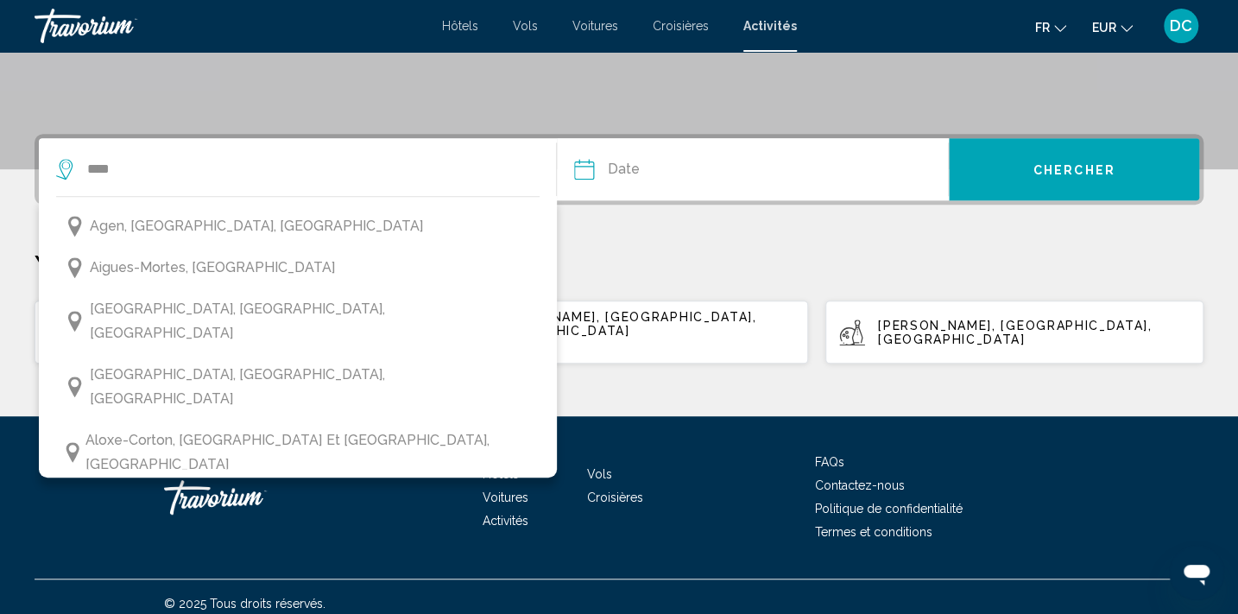
click at [126, 494] on span "[GEOGRAPHIC_DATA], [GEOGRAPHIC_DATA]" at bounding box center [236, 506] width 293 height 24
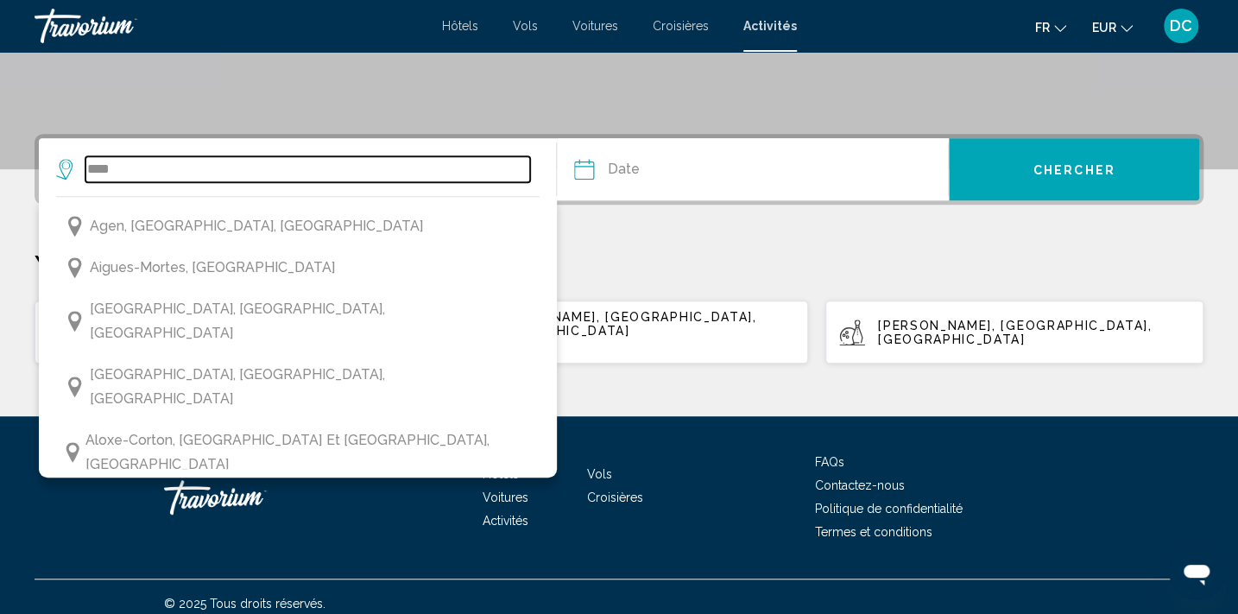
type input "**********"
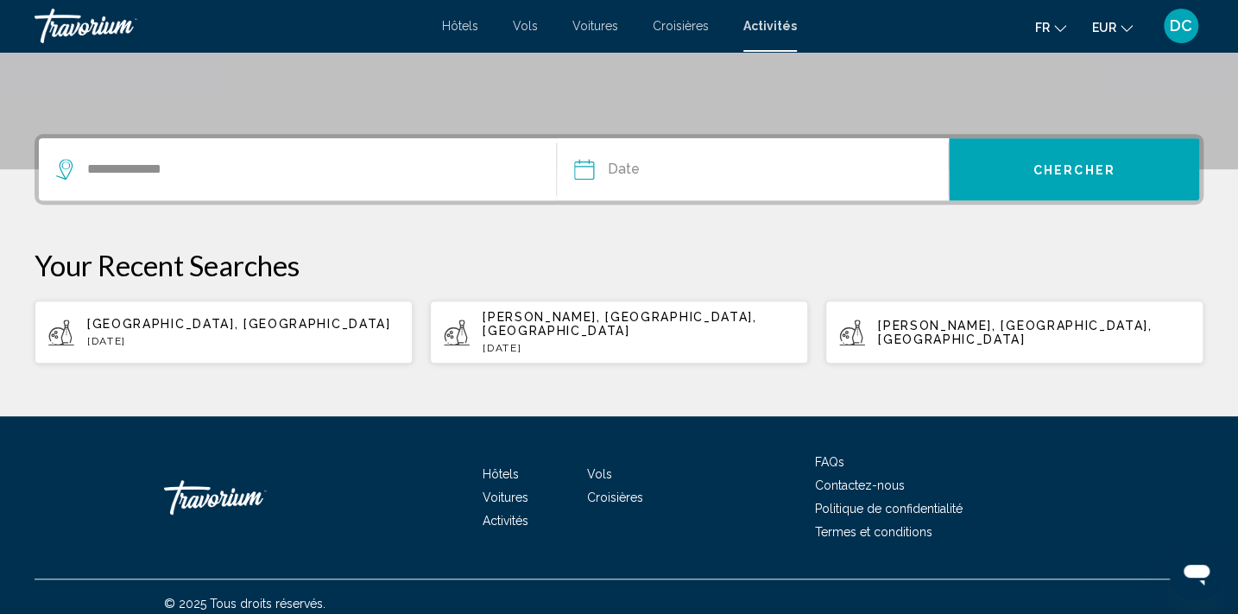
click at [824, 167] on button "Date Aug *** *** *** *** *** *** *** *** *** *** *** *** 2025 **** **** **** **…" at bounding box center [761, 169] width 375 height 62
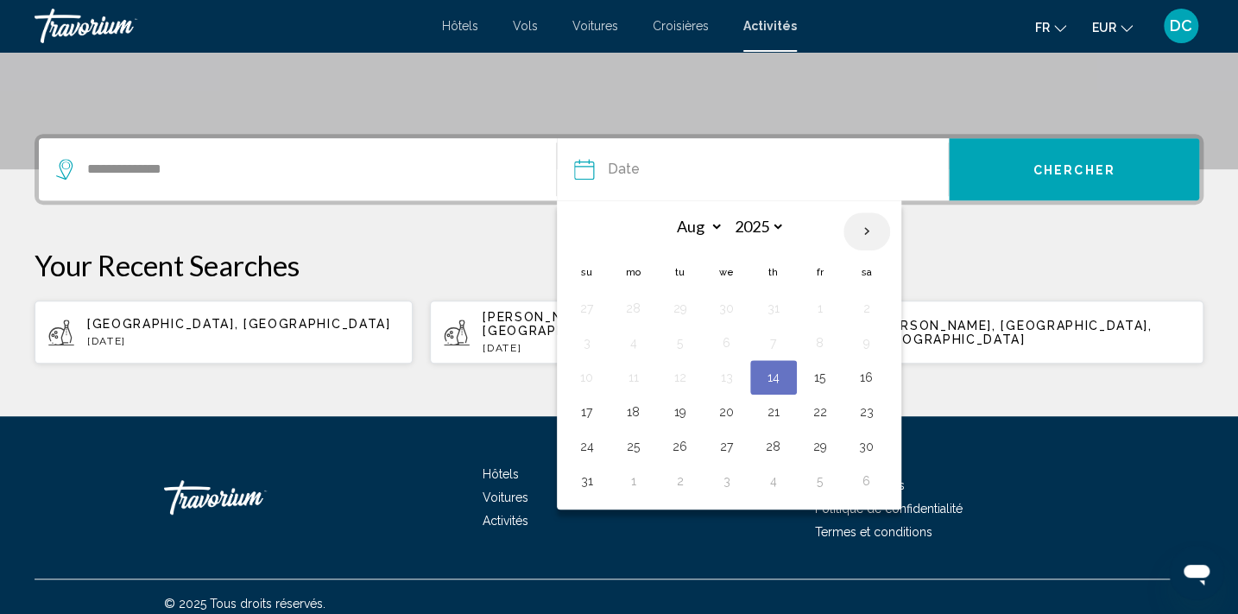
click at [867, 233] on th "Next month" at bounding box center [866, 231] width 47 height 38
select select "*"
click at [582, 417] on button "21" at bounding box center [587, 412] width 28 height 24
type input "**********"
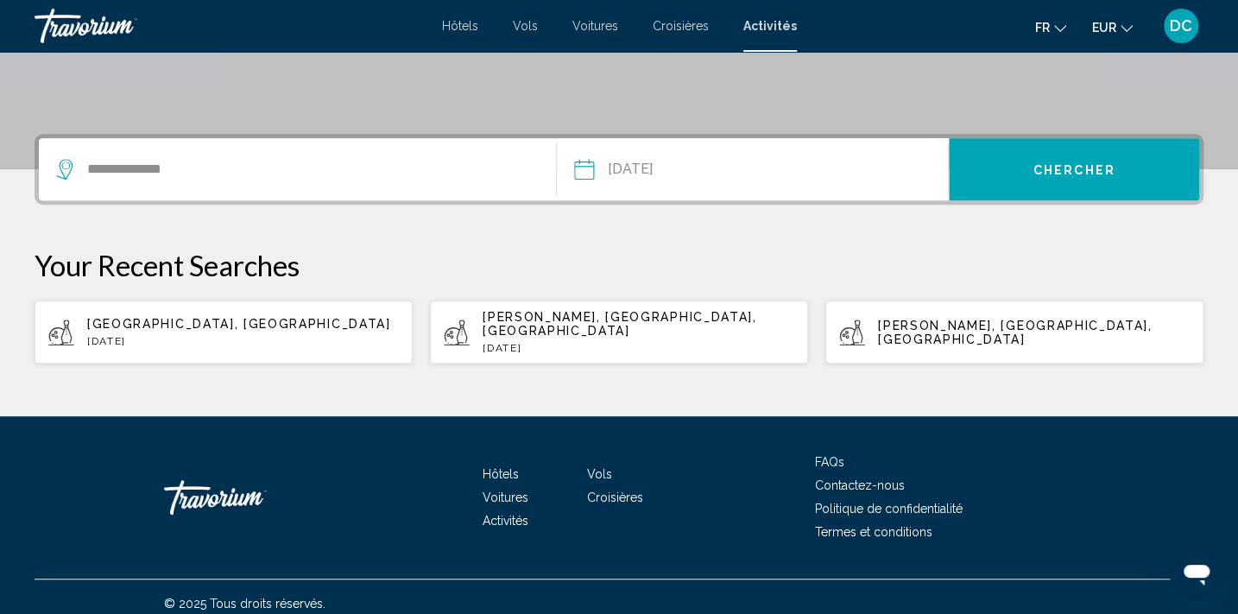
click at [1072, 170] on span "Chercher" at bounding box center [1074, 170] width 82 height 14
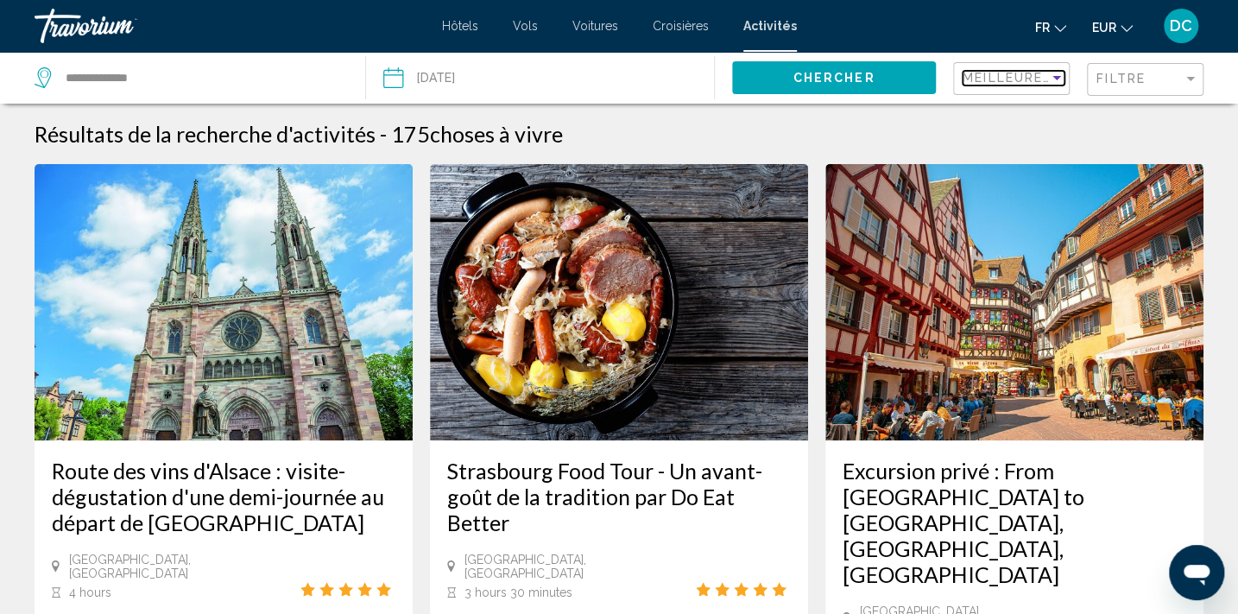
click at [998, 81] on span "Meilleures ventes" at bounding box center [1039, 78] width 154 height 14
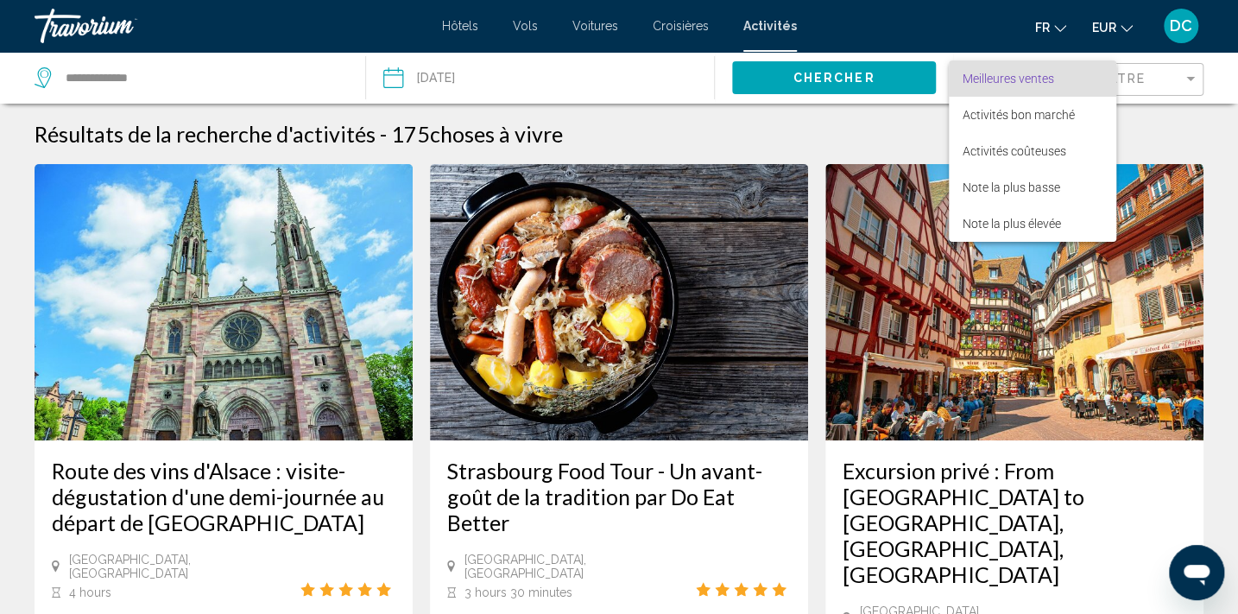
click at [1163, 78] on div at bounding box center [619, 307] width 1238 height 614
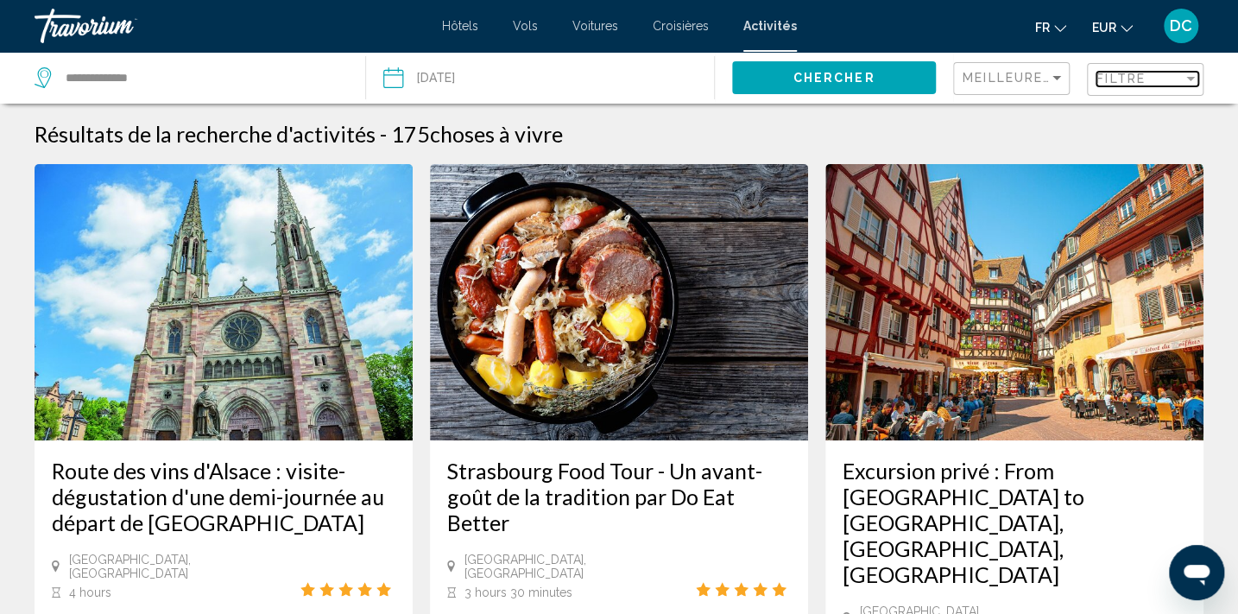
click at [1153, 79] on div "Filtre" at bounding box center [1139, 79] width 86 height 14
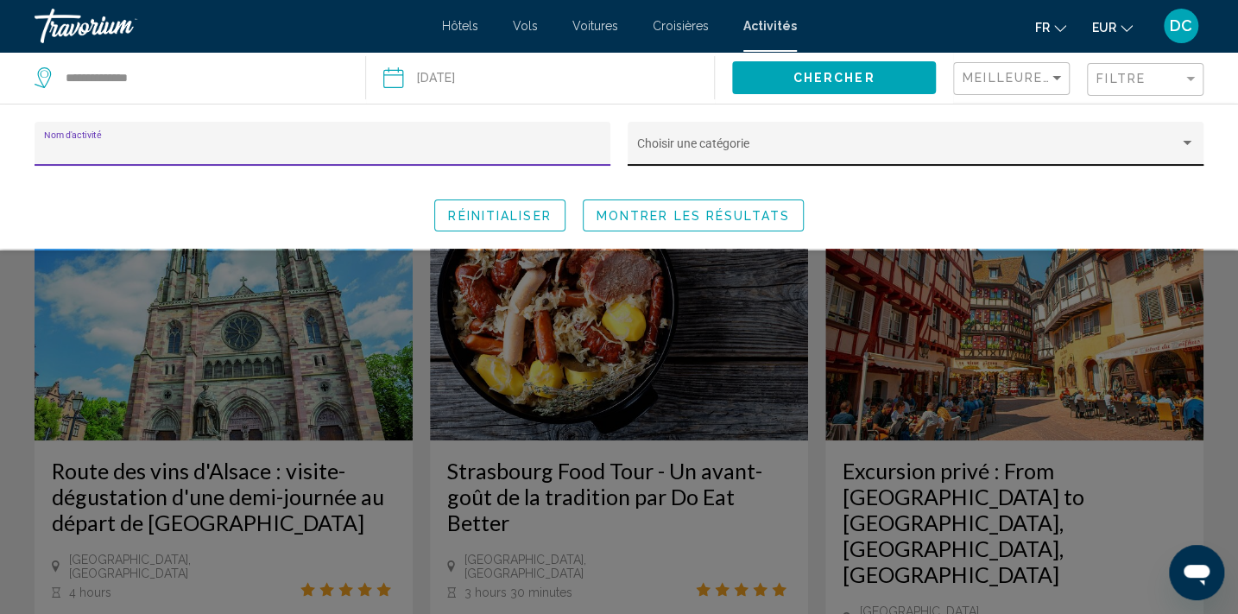
click at [716, 148] on span "Search widget" at bounding box center [908, 150] width 542 height 14
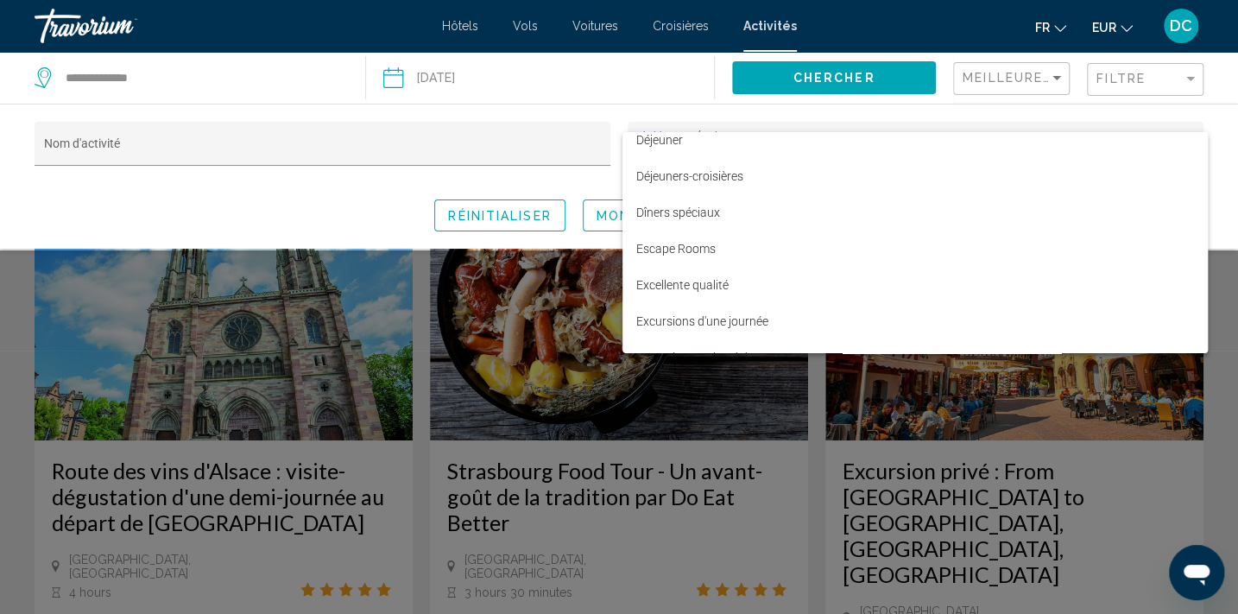
scroll to position [1412, 0]
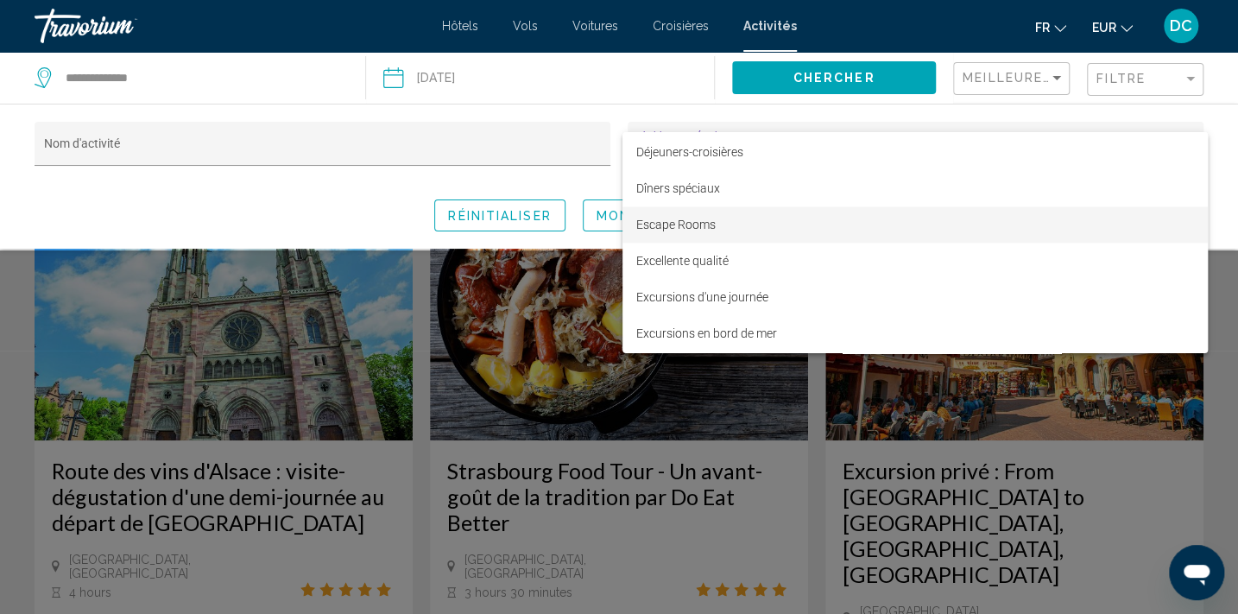
click at [703, 227] on span "Escape Rooms" at bounding box center [915, 224] width 558 height 36
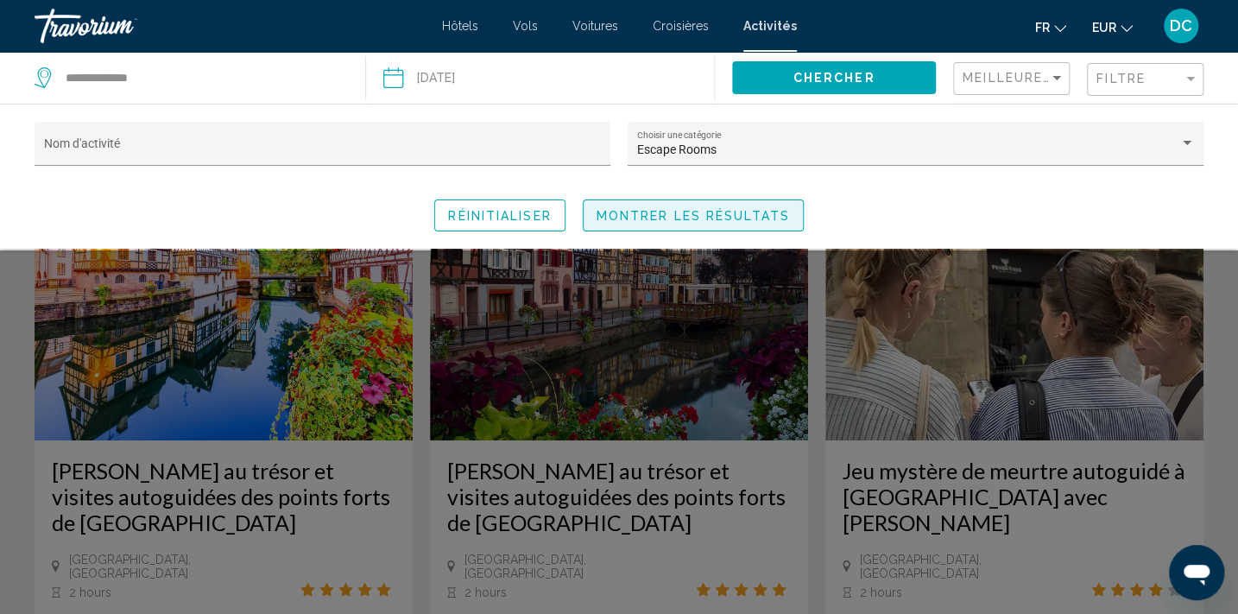
click at [718, 217] on span "Montrer les résultats" at bounding box center [692, 216] width 193 height 14
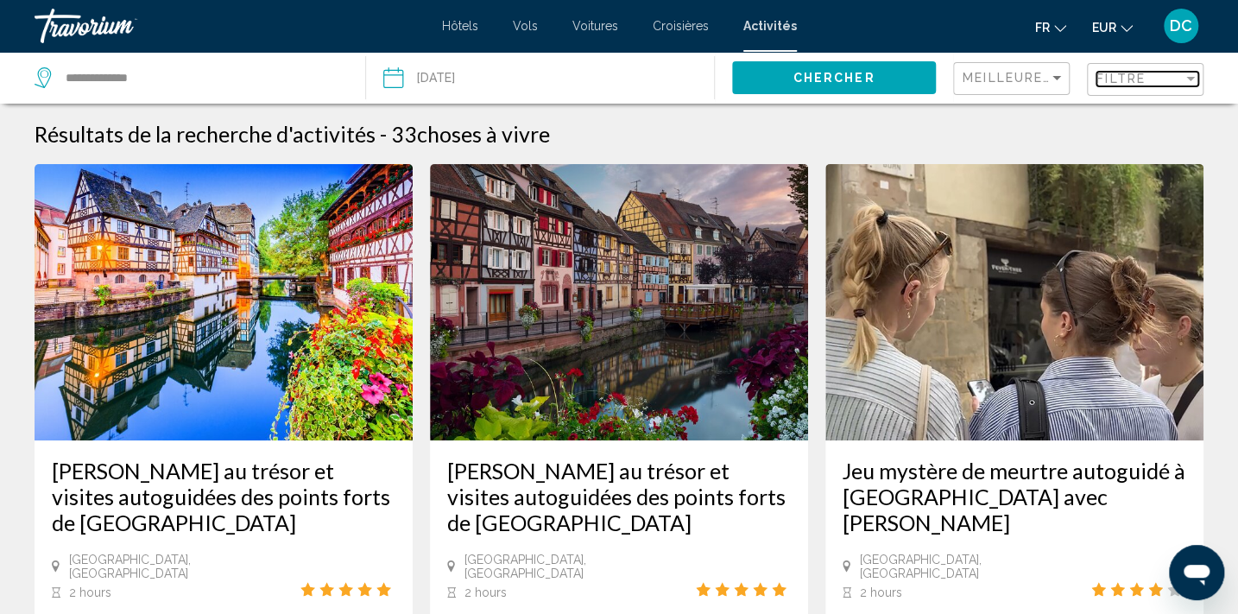
click at [1117, 84] on span "Filtre" at bounding box center [1120, 79] width 49 height 14
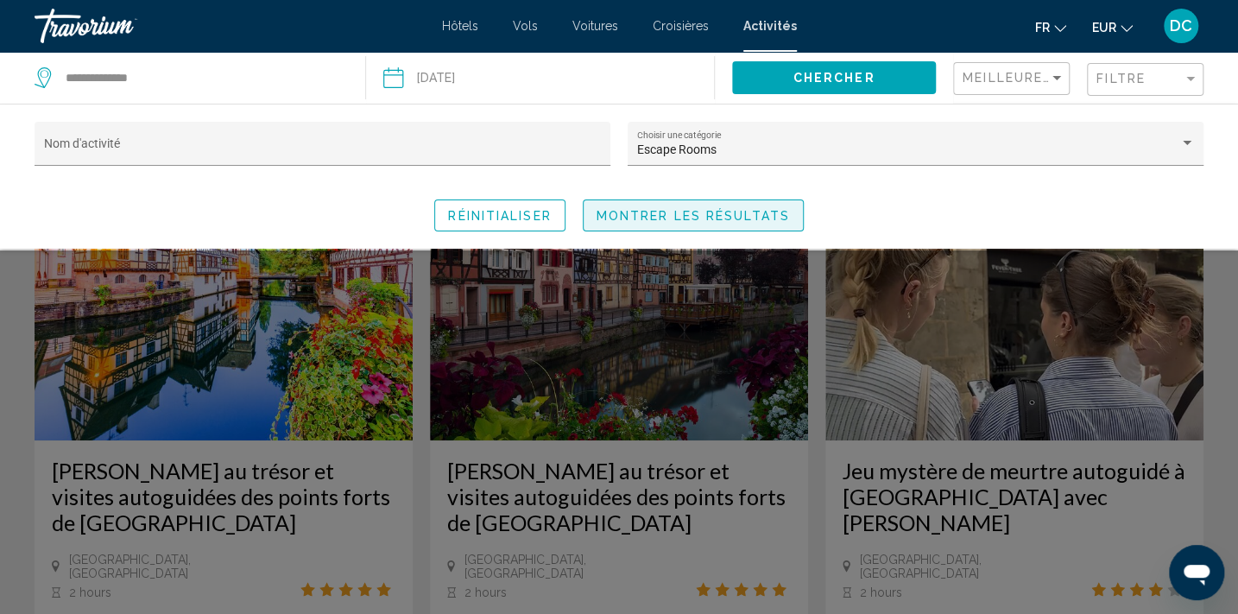
click at [709, 218] on span "Montrer les résultats" at bounding box center [692, 216] width 193 height 14
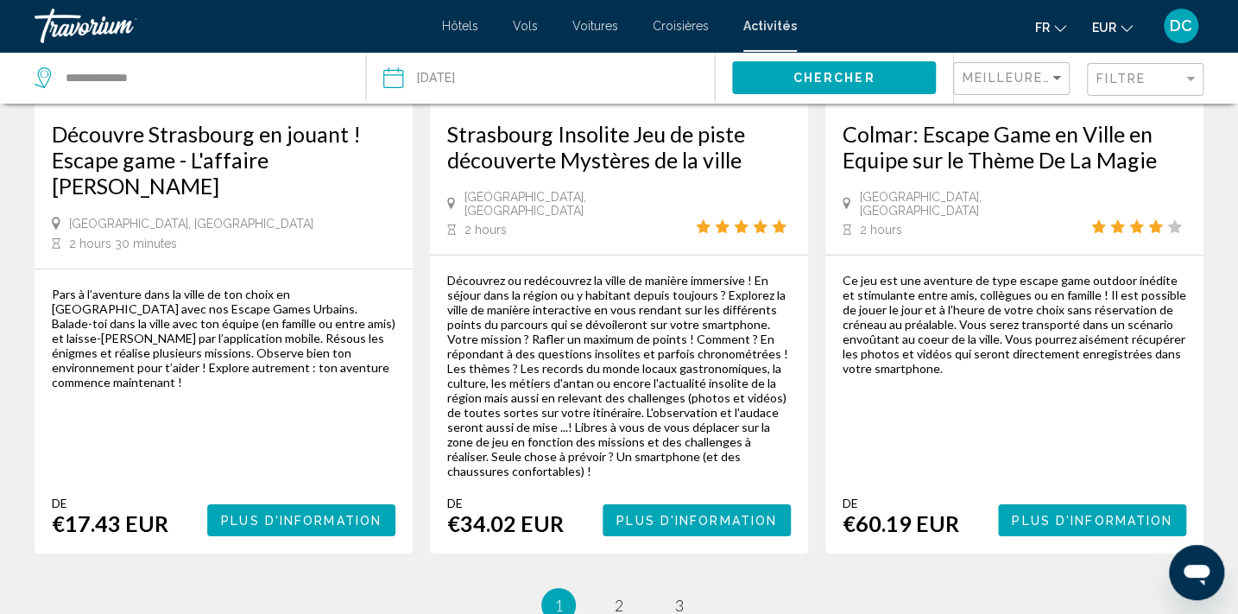
scroll to position [2746, 0]
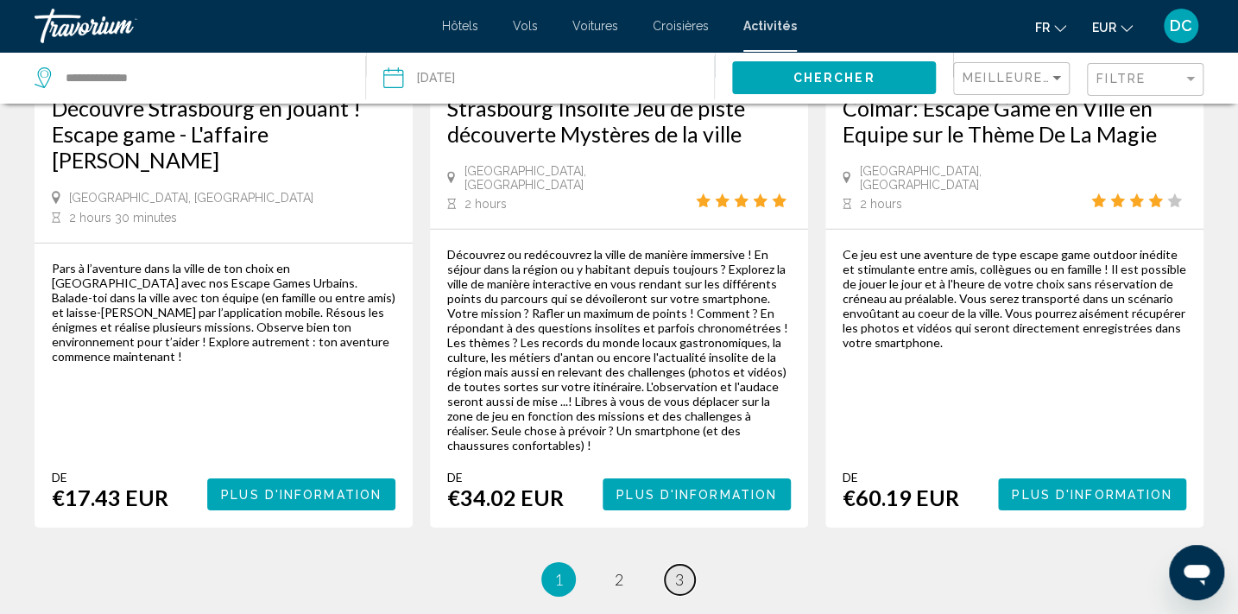
click at [678, 570] on span "3" at bounding box center [679, 579] width 9 height 19
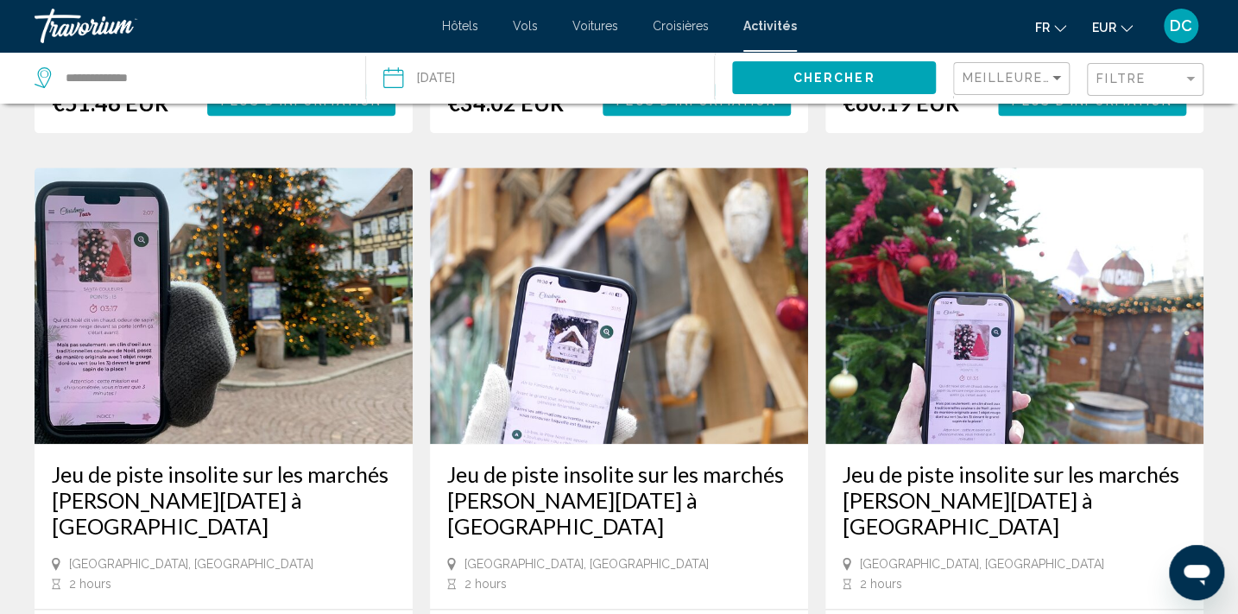
scroll to position [785, 0]
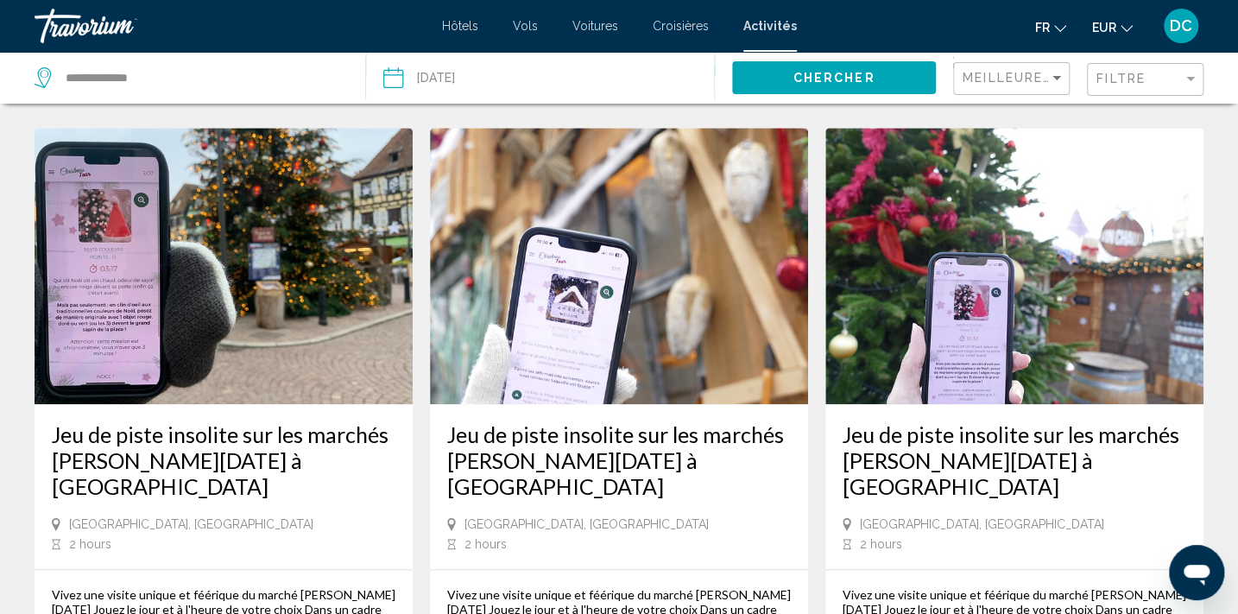
click at [461, 28] on span "Hôtels" at bounding box center [460, 26] width 36 height 14
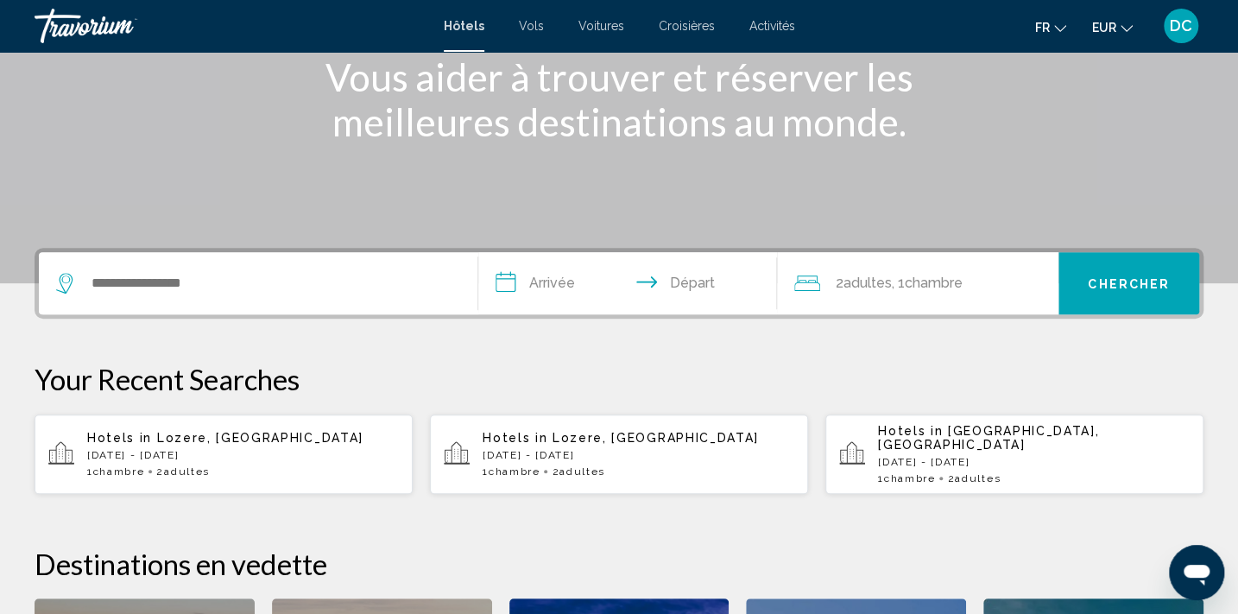
scroll to position [313, 0]
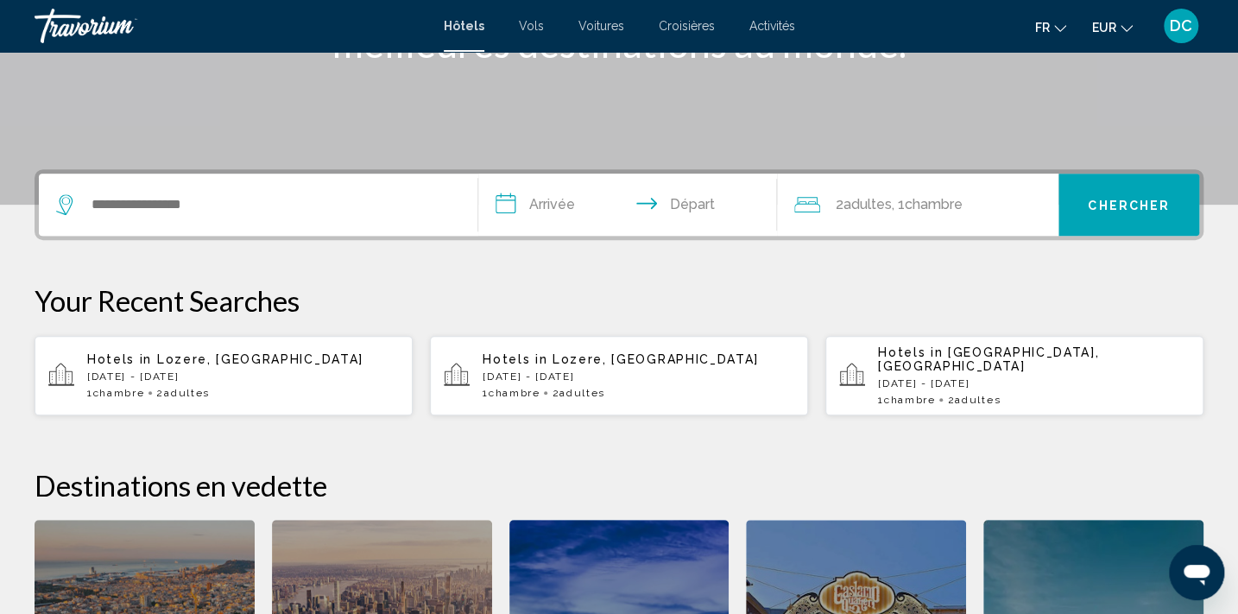
click at [925, 375] on div "Hotels in Crete, Greece Sun, 21 Sep - Sat, 27 Sep 1 Chambre pièces 2 Adulte Adu…" at bounding box center [1034, 375] width 312 height 60
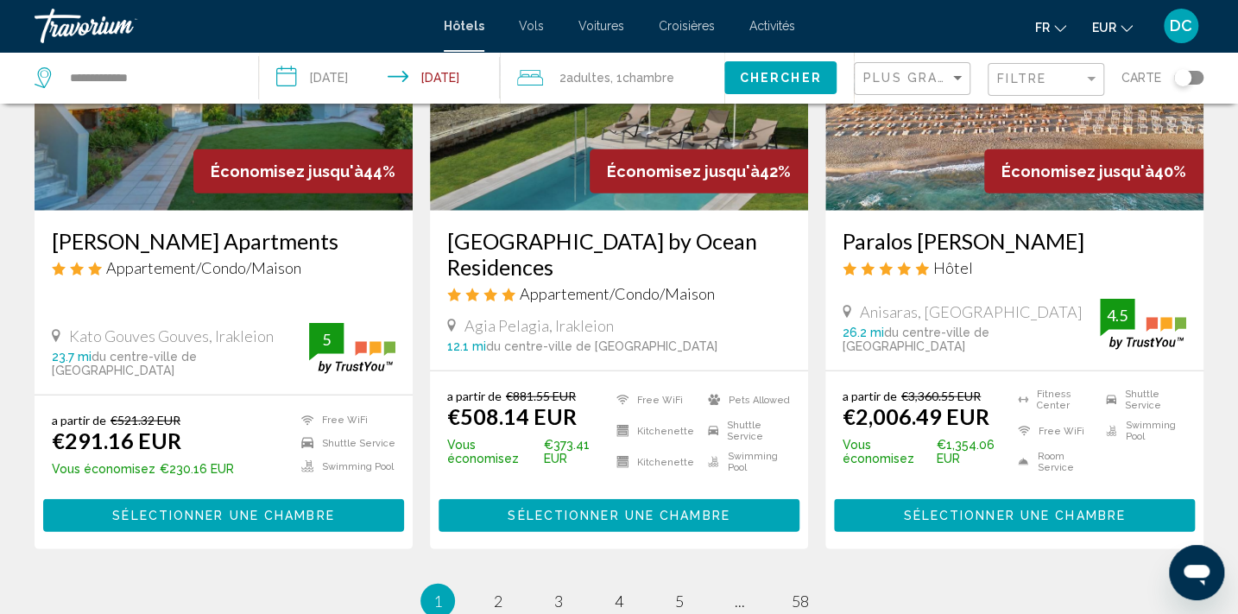
scroll to position [2197, 0]
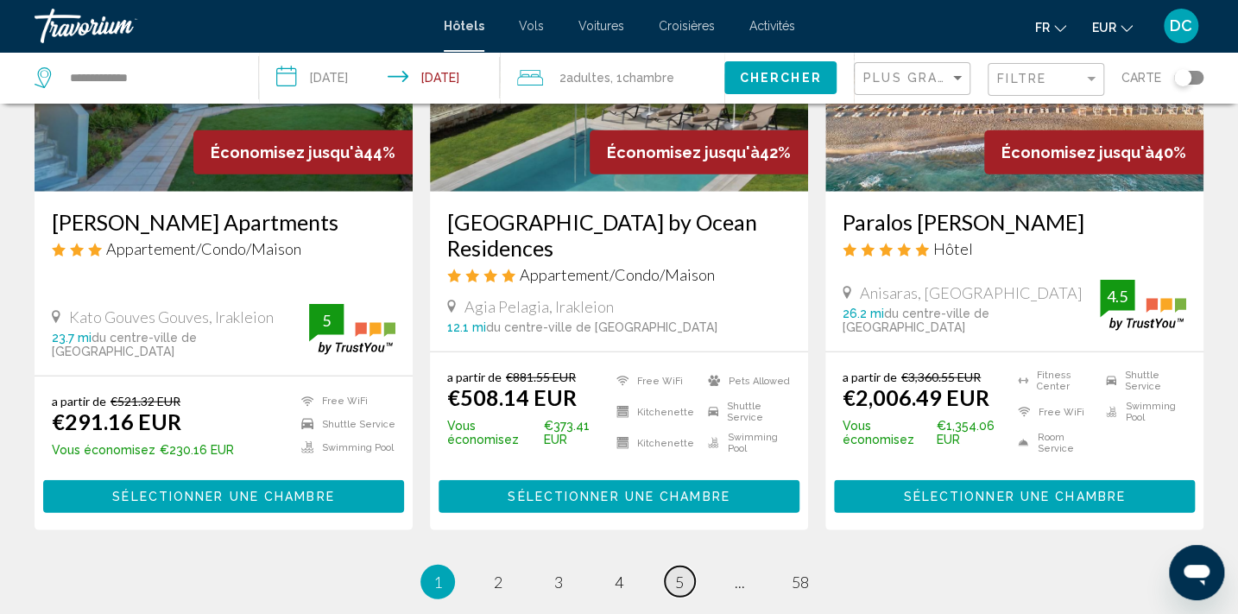
click at [681, 572] on span "5" at bounding box center [679, 581] width 9 height 19
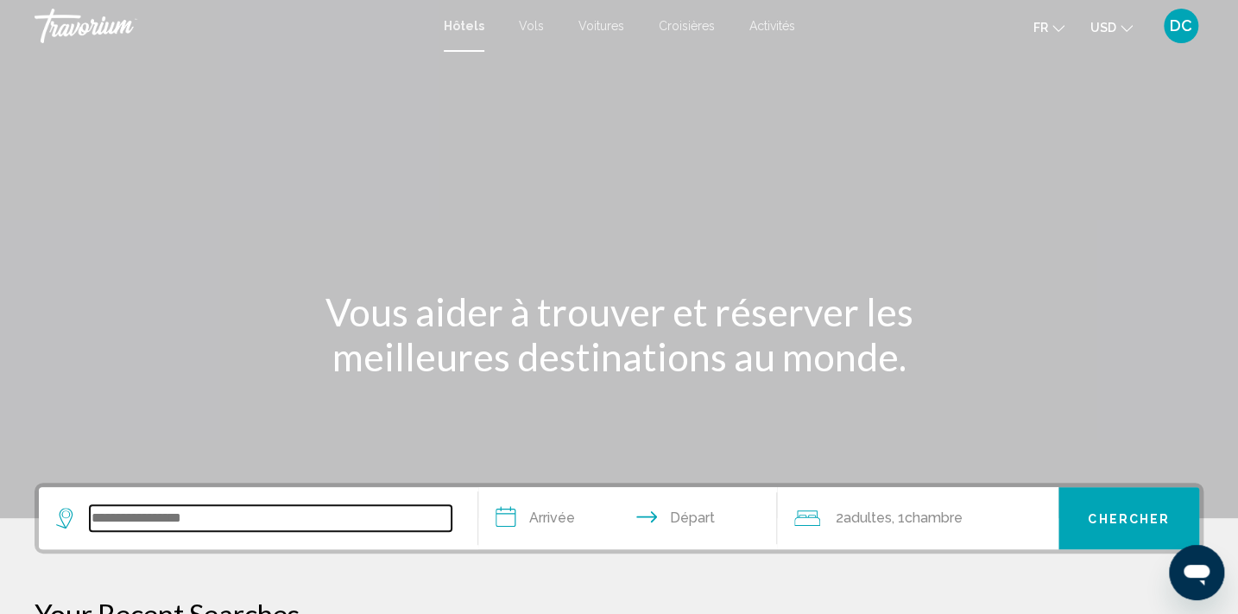
click at [190, 516] on input "Search widget" at bounding box center [271, 518] width 362 height 26
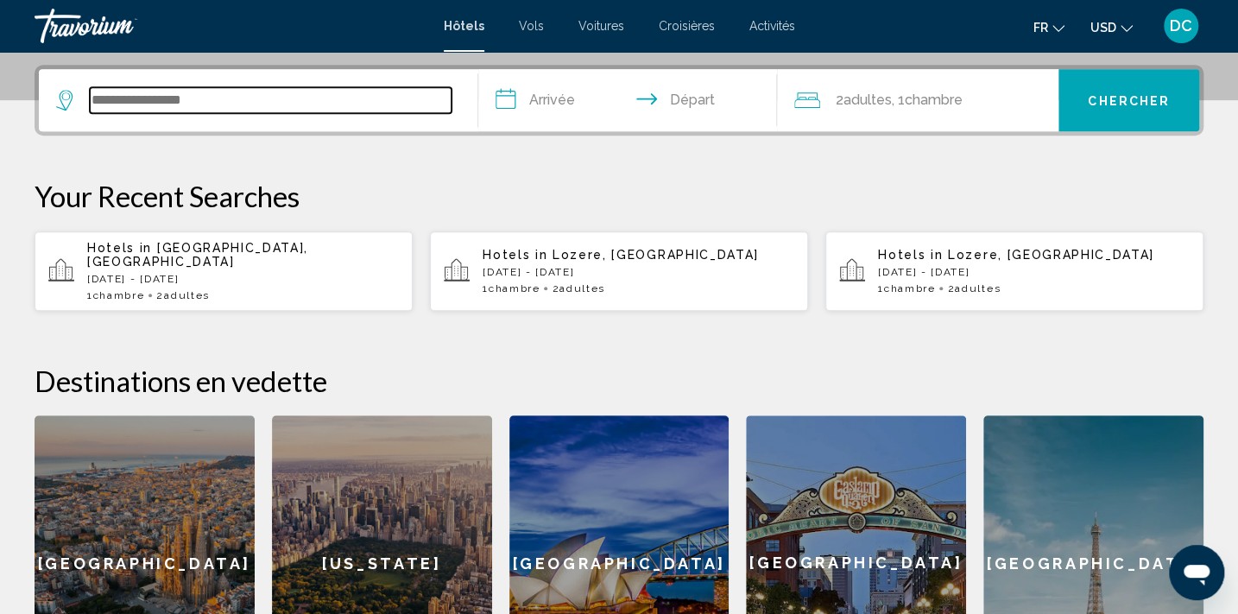
scroll to position [426, 0]
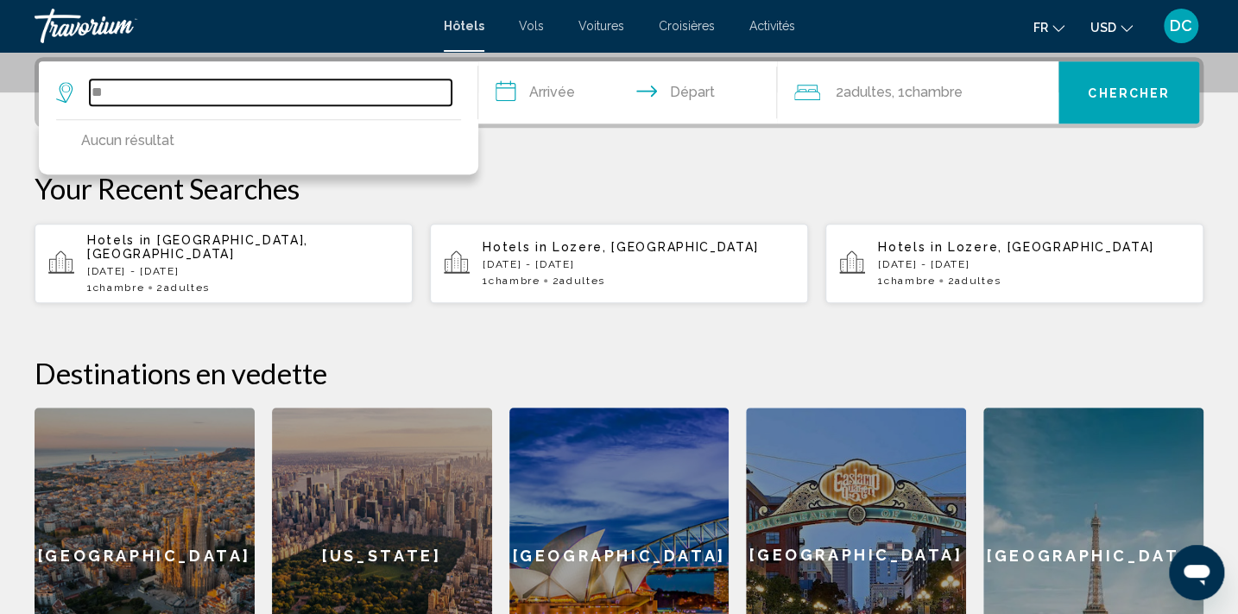
type input "*"
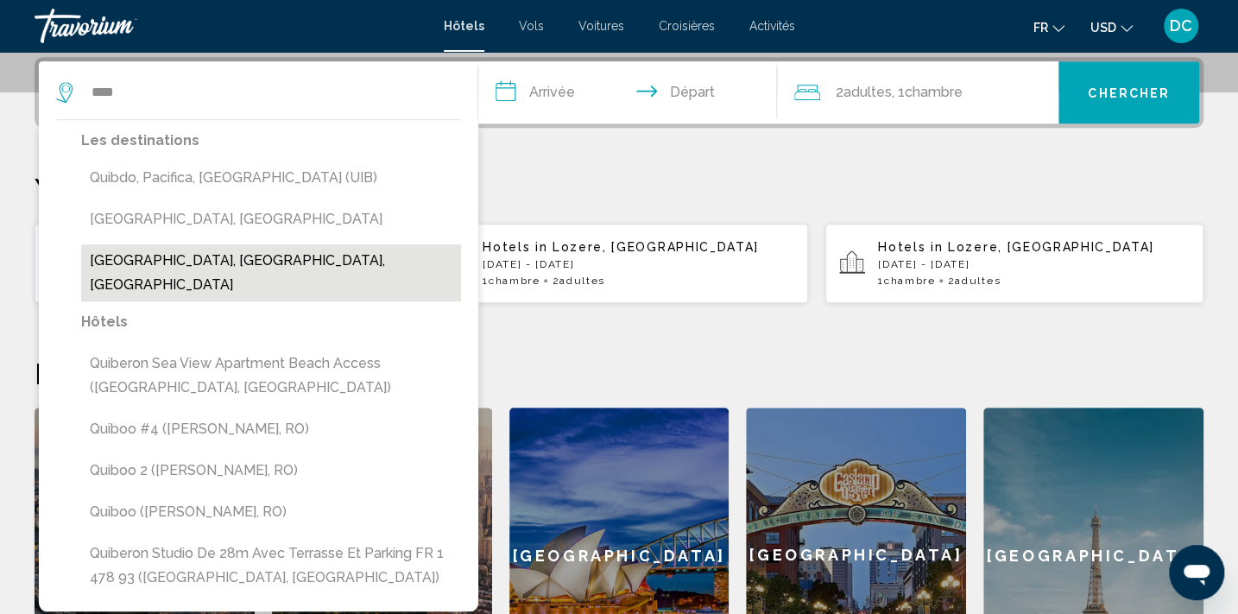
click at [203, 265] on button "Quiberon, Morbihan, France" at bounding box center [271, 272] width 380 height 57
type input "**********"
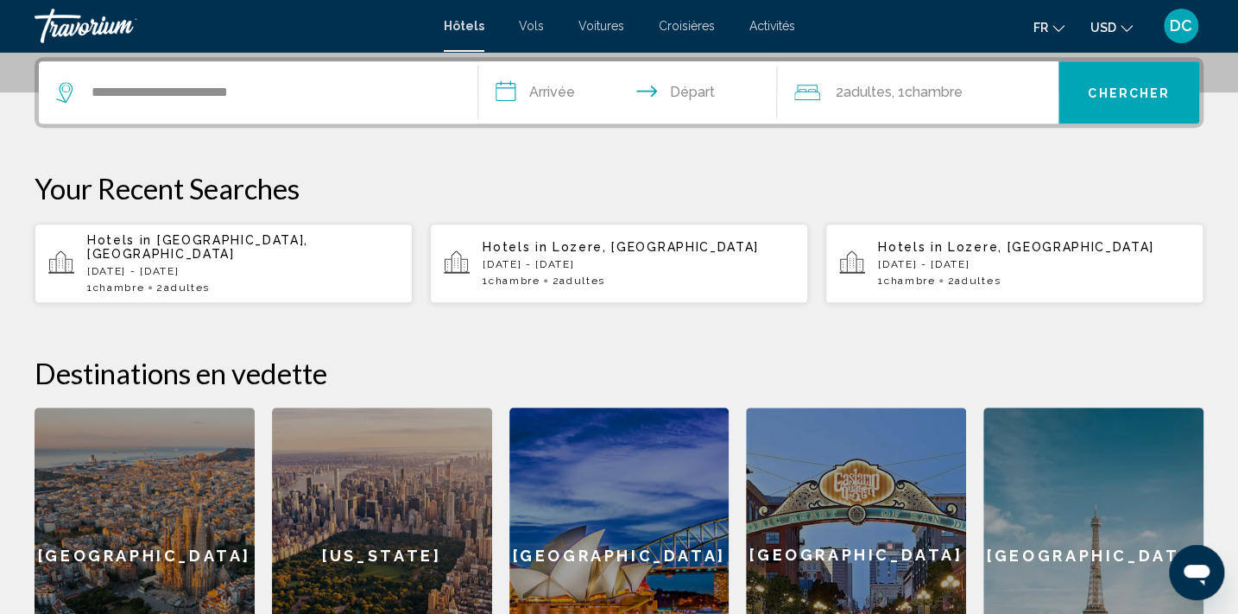
click at [552, 97] on input "**********" at bounding box center [631, 94] width 306 height 67
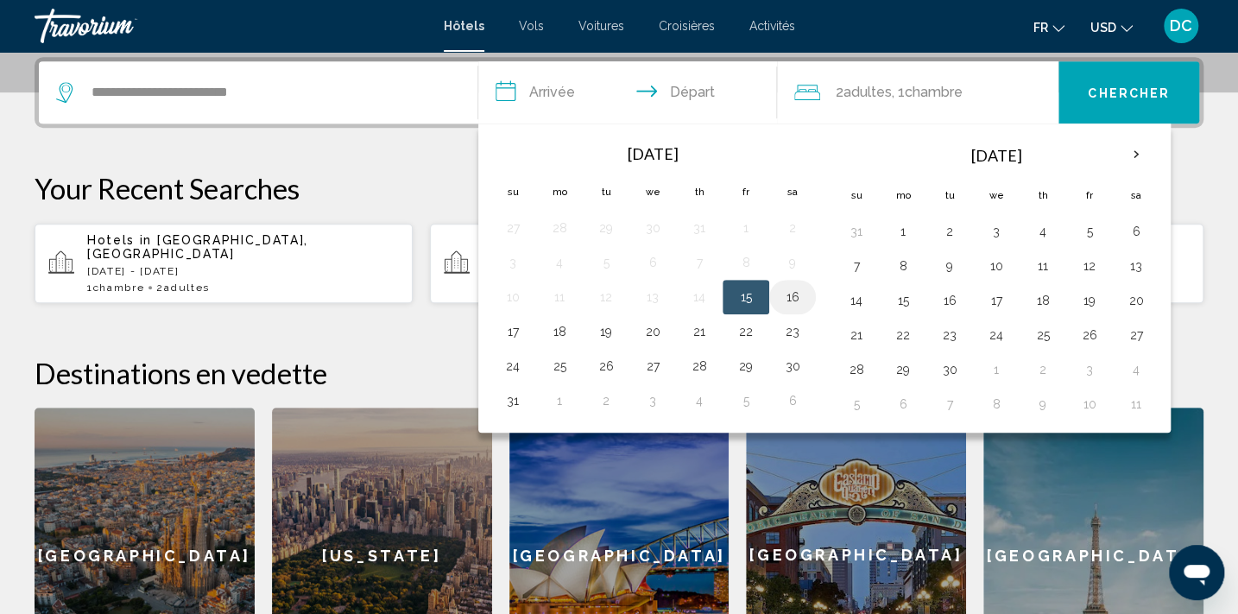
click at [791, 296] on button "16" at bounding box center [793, 297] width 28 height 24
click at [514, 331] on button "17" at bounding box center [513, 331] width 28 height 24
type input "**********"
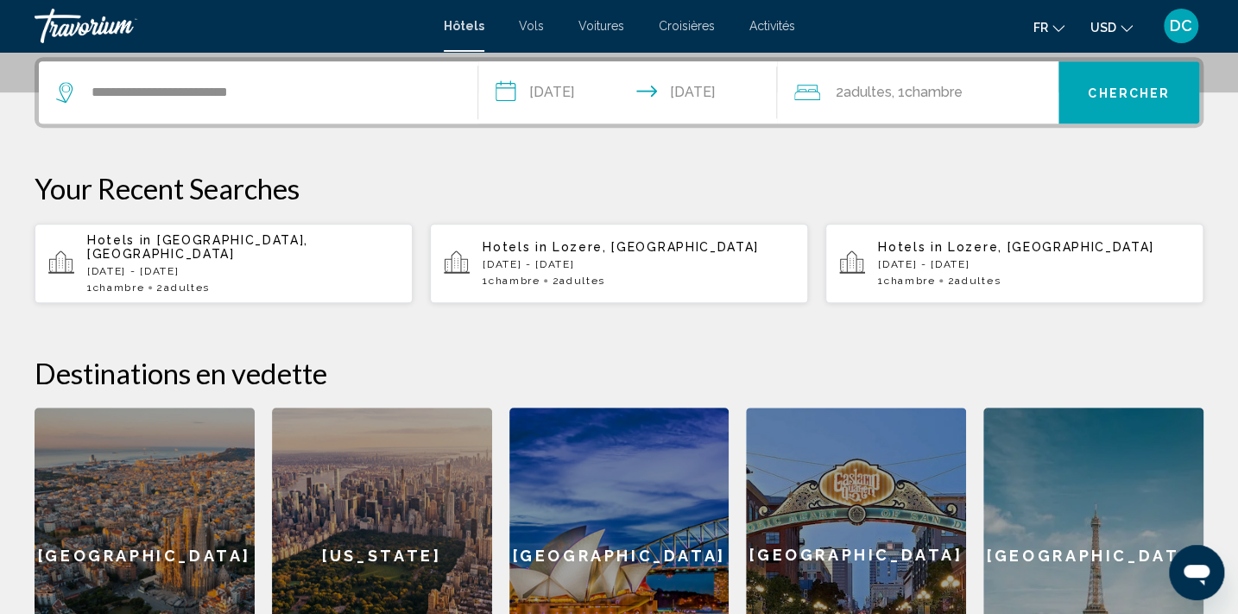
click at [1140, 103] on button "Chercher" at bounding box center [1128, 92] width 141 height 62
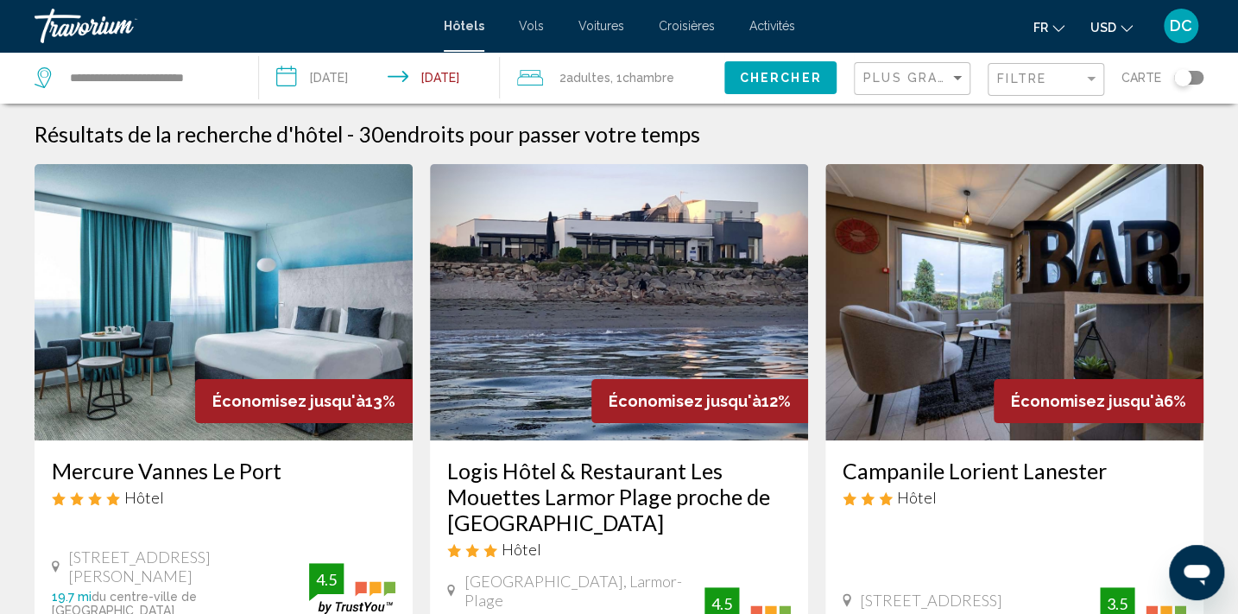
click at [1193, 78] on div "Toggle map" at bounding box center [1188, 78] width 29 height 14
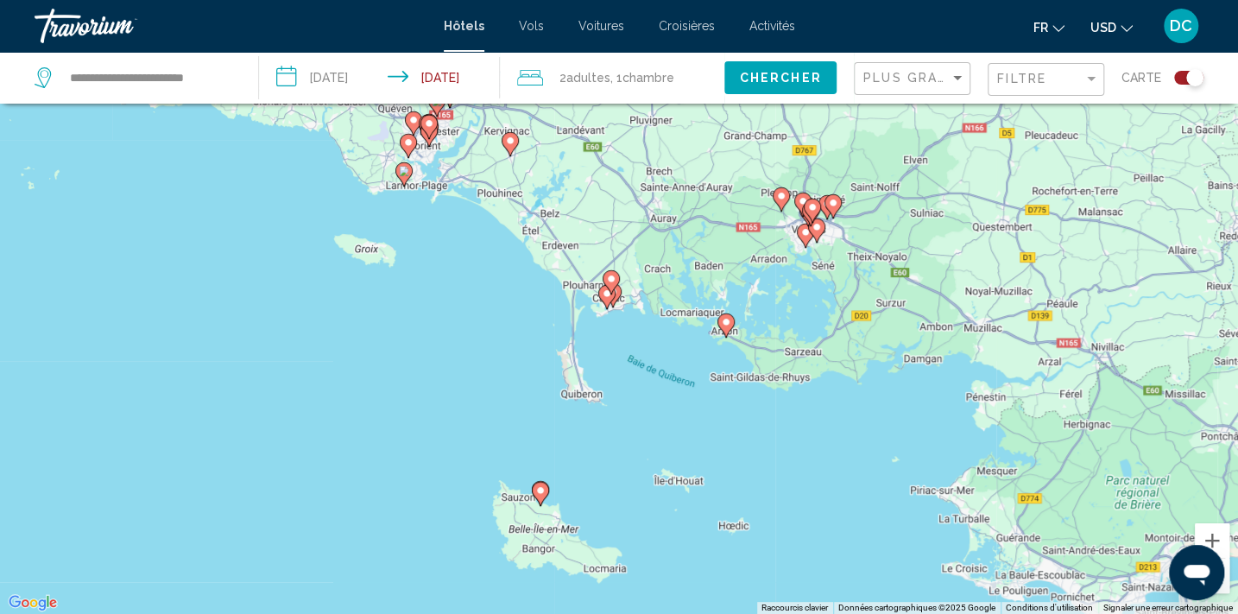
click at [543, 491] on image "Main content" at bounding box center [540, 490] width 10 height 10
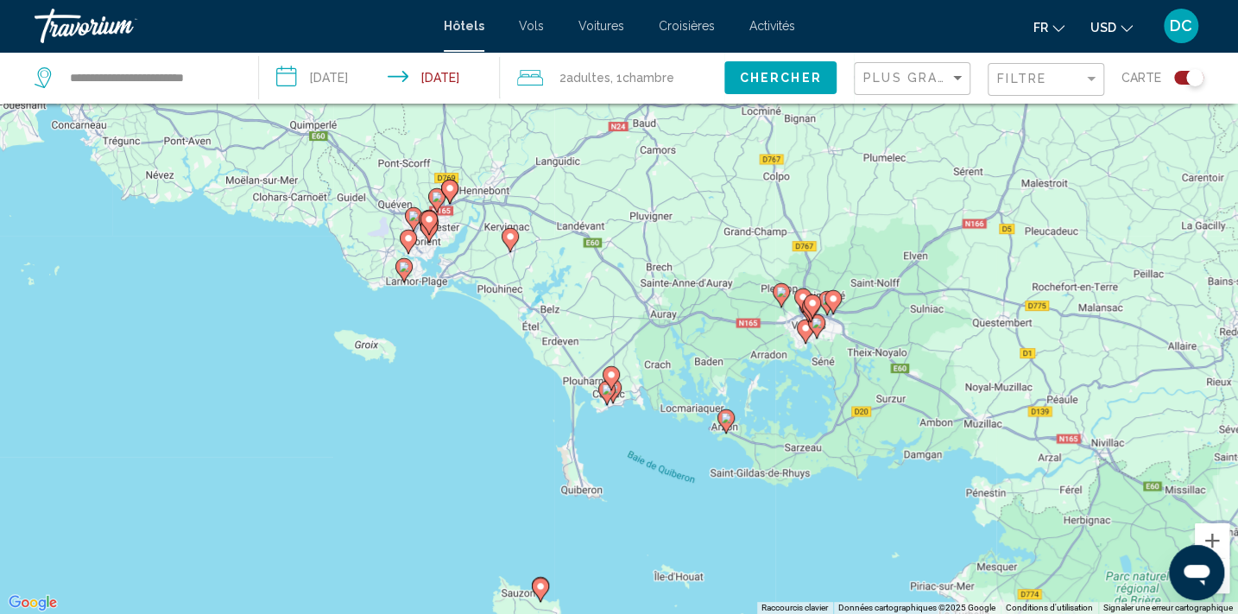
click at [722, 413] on image "Main content" at bounding box center [726, 418] width 10 height 10
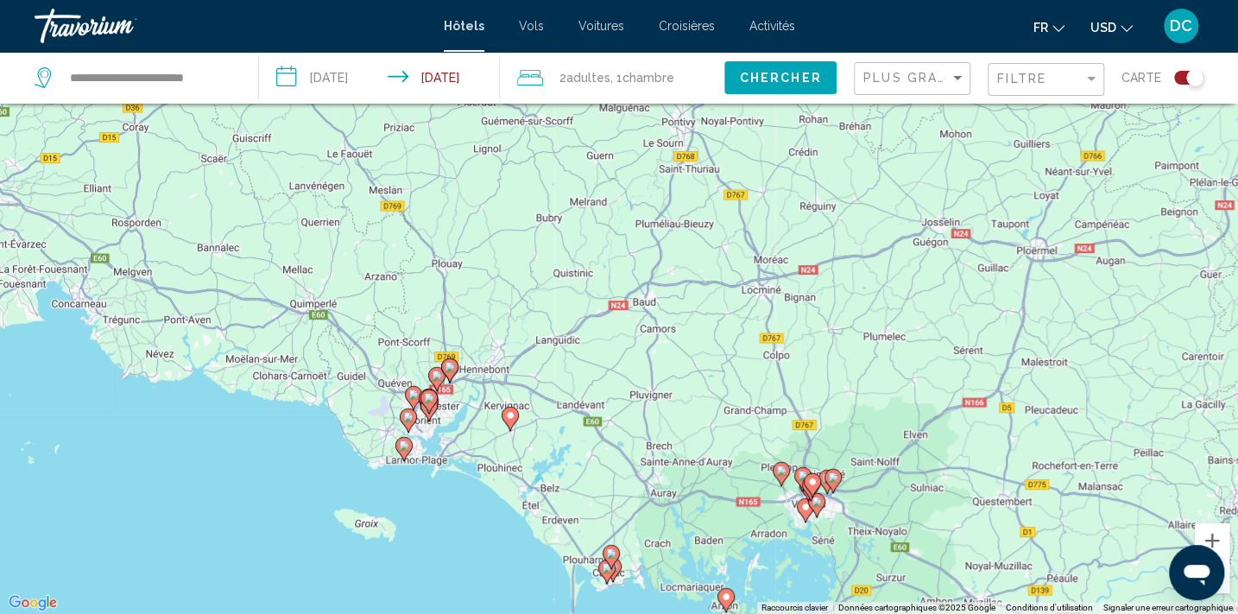
click at [405, 449] on image "Main content" at bounding box center [404, 445] width 10 height 10
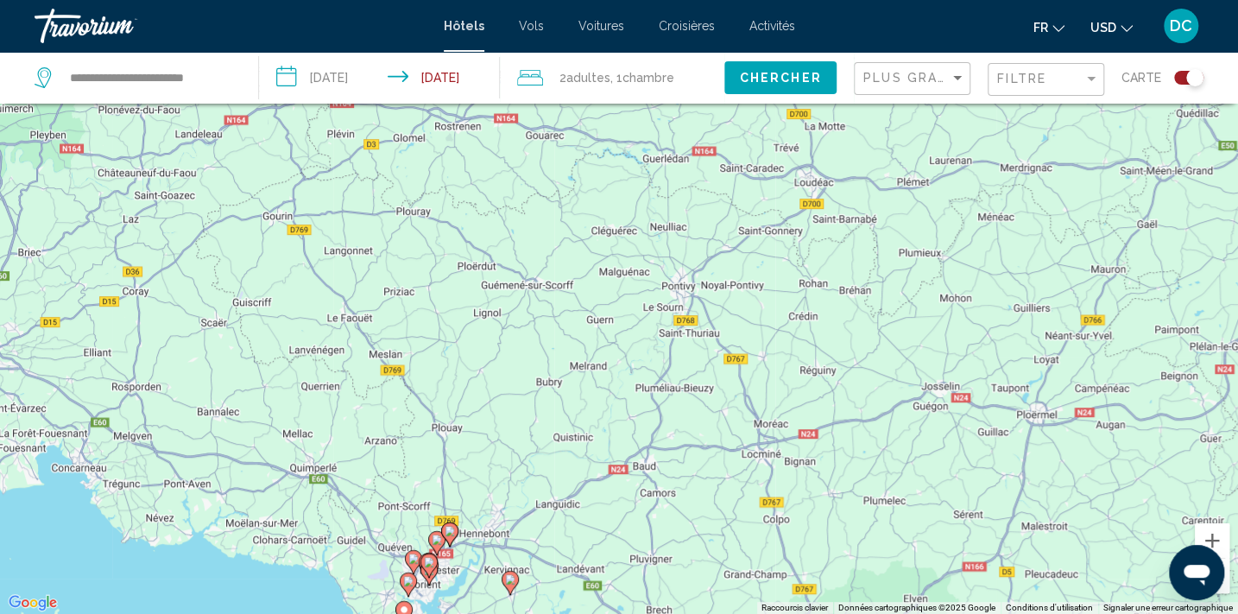
click at [369, 76] on input "**********" at bounding box center [383, 80] width 249 height 57
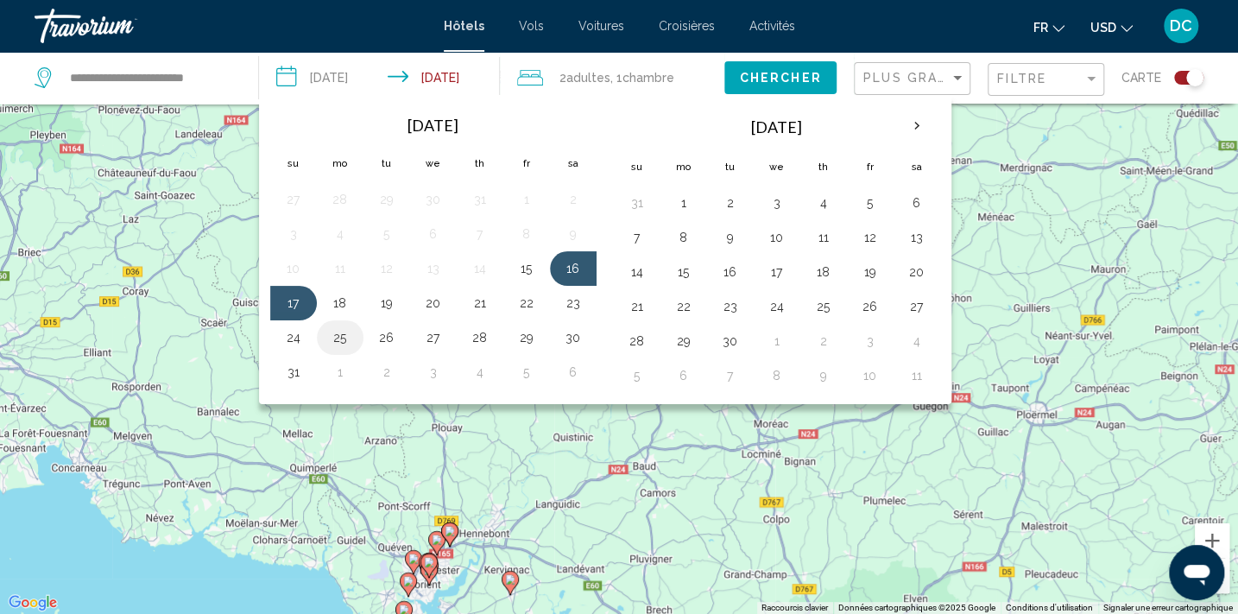
click at [350, 334] on button "25" at bounding box center [340, 337] width 28 height 24
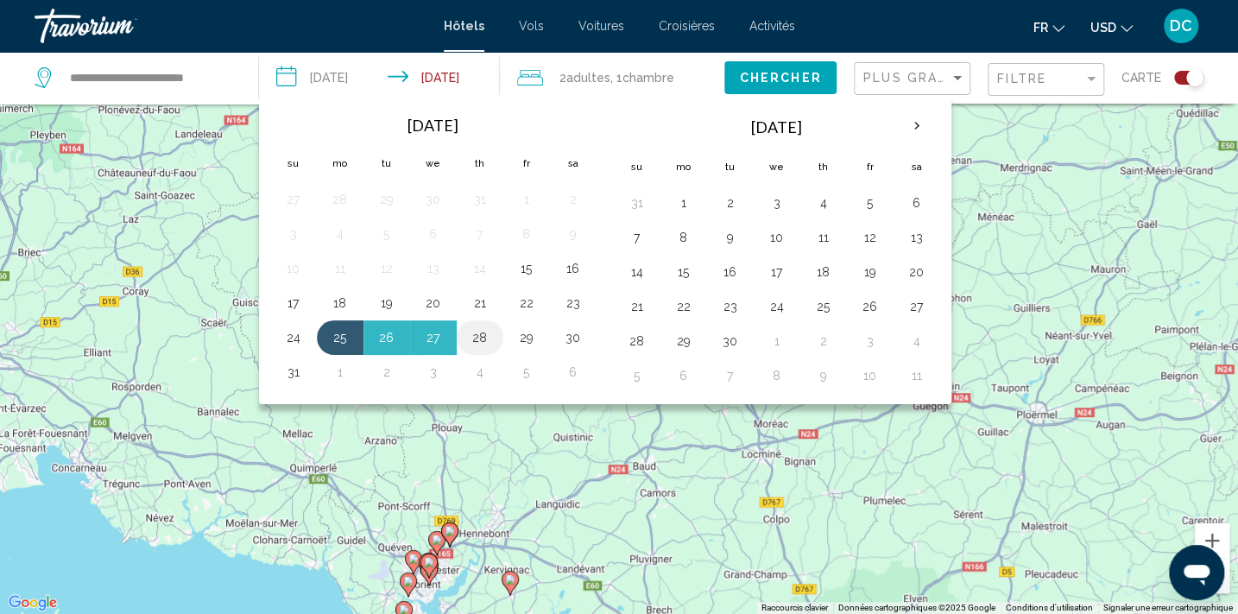
click at [474, 340] on button "28" at bounding box center [480, 337] width 28 height 24
type input "**********"
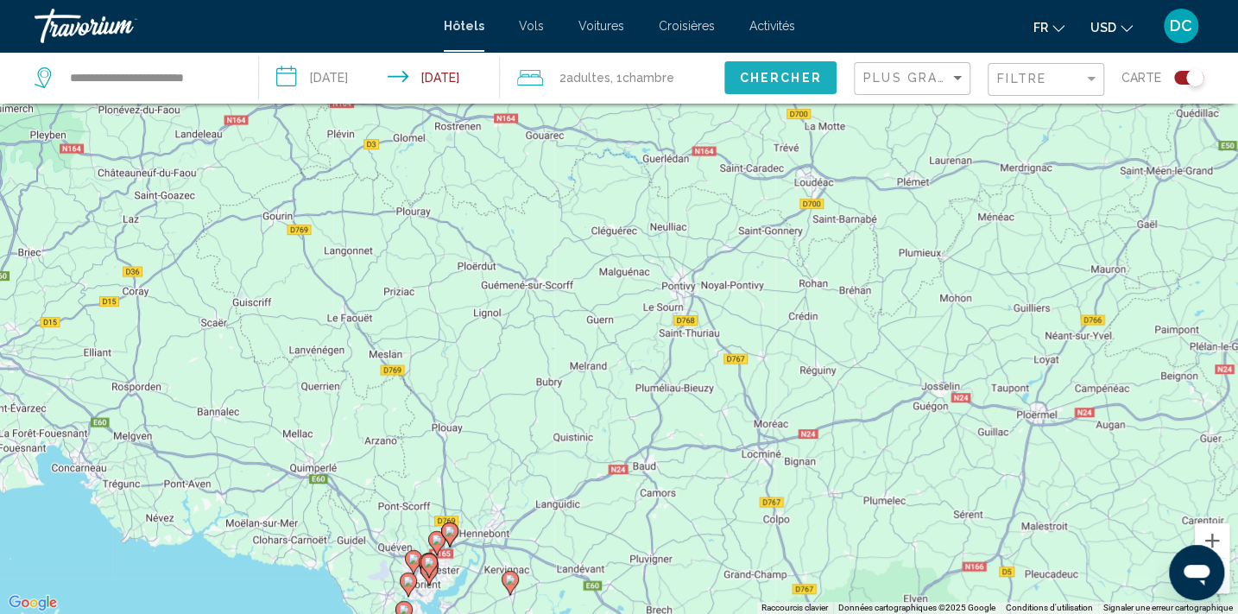
click at [779, 81] on span "Chercher" at bounding box center [781, 79] width 82 height 14
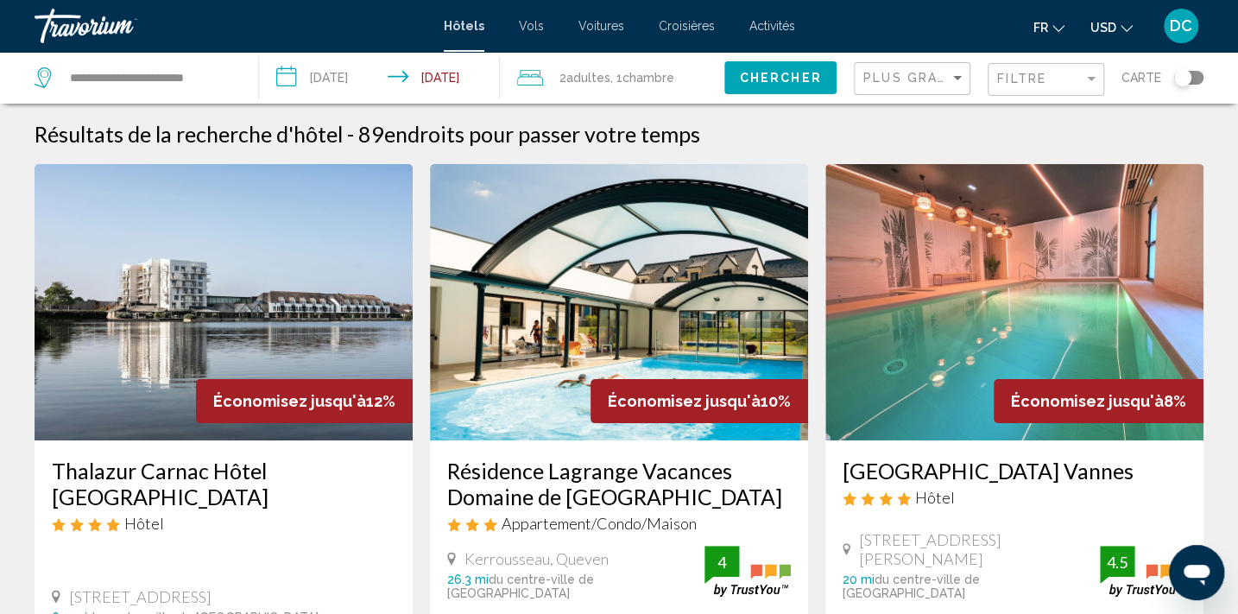
click at [1195, 79] on div "Toggle map" at bounding box center [1188, 78] width 29 height 14
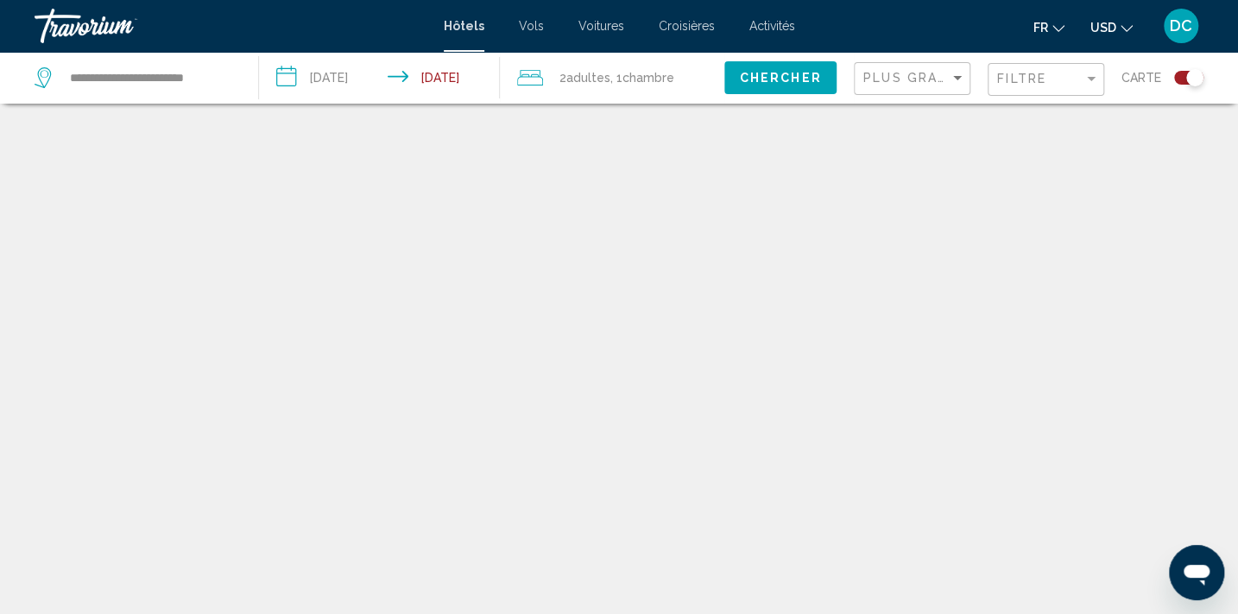
scroll to position [104, 0]
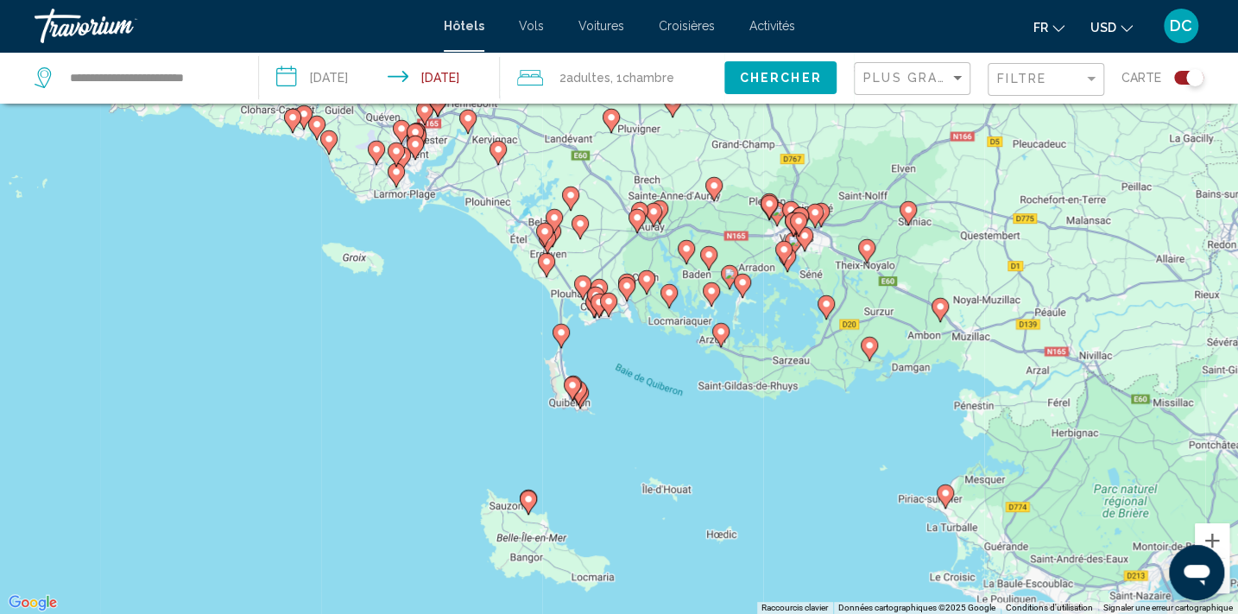
click at [869, 343] on image "Main content" at bounding box center [869, 345] width 10 height 10
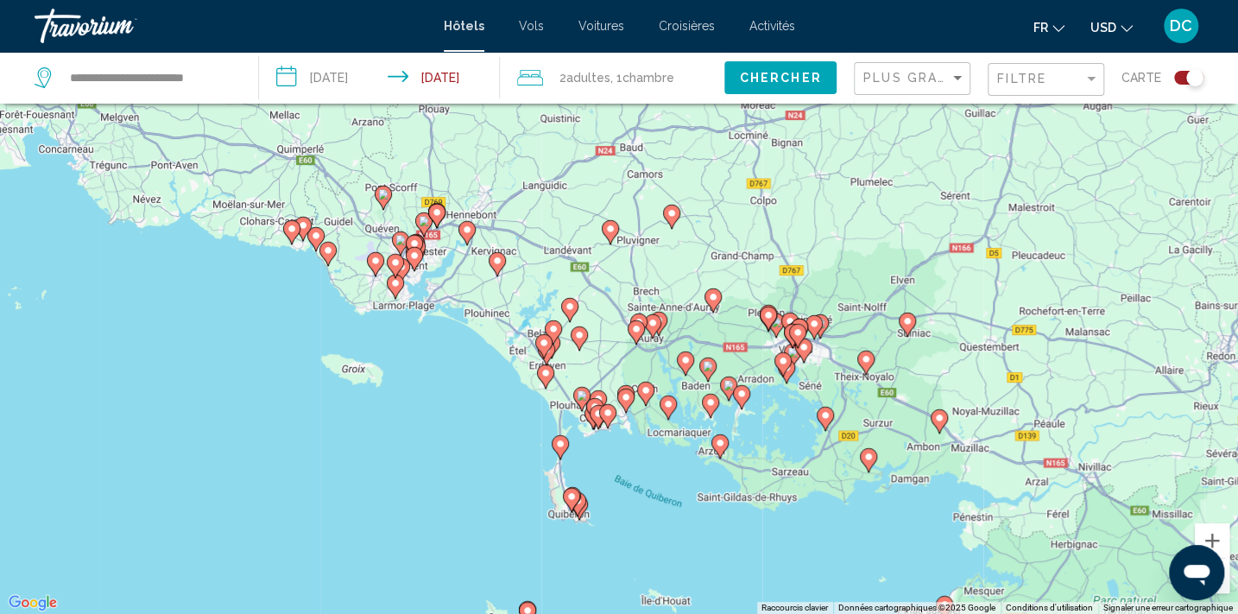
drag, startPoint x: 509, startPoint y: 579, endPoint x: 502, endPoint y: 361, distance: 218.5
click at [502, 361] on div "Pour activer le glissement avec le clavier, appuyez sur Alt+Entrée. Une fois ce…" at bounding box center [619, 307] width 1238 height 614
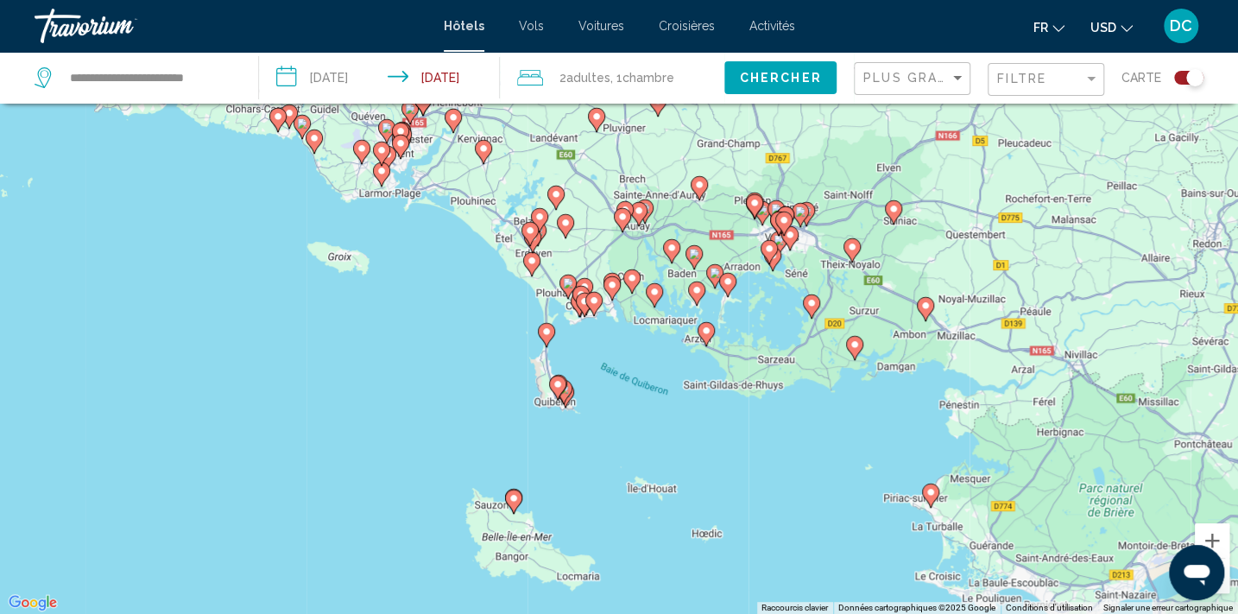
click at [558, 381] on image "Main content" at bounding box center [557, 384] width 10 height 10
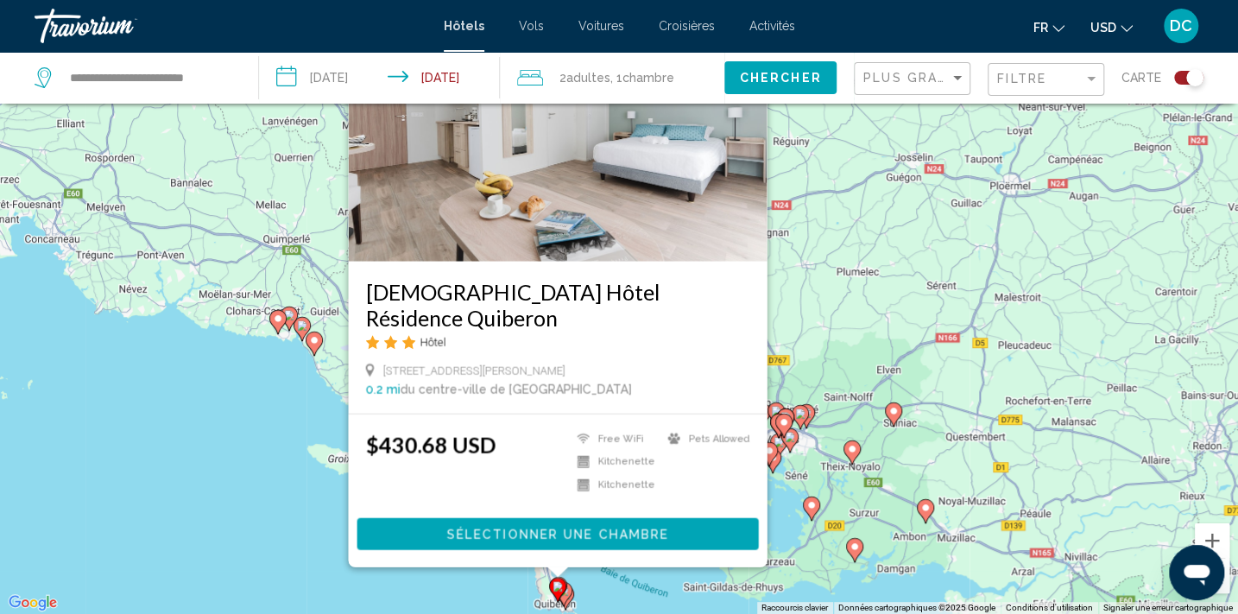
click at [567, 595] on image "Main content" at bounding box center [563, 590] width 10 height 10
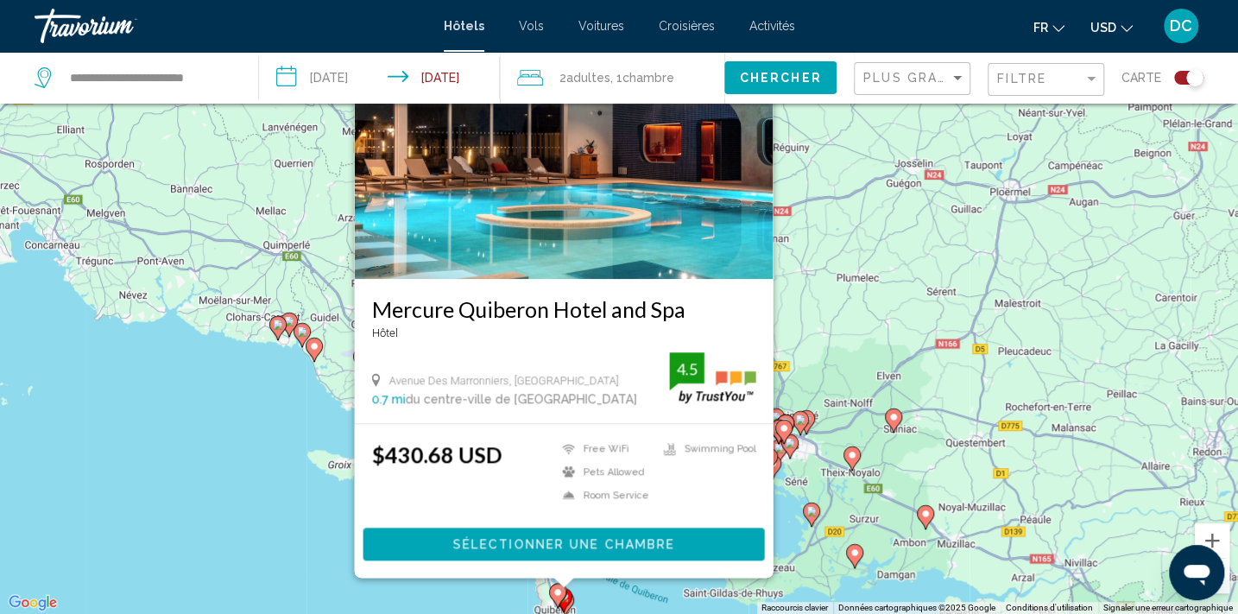
click at [564, 602] on gmp-advanced-marker "Main content" at bounding box center [557, 596] width 17 height 26
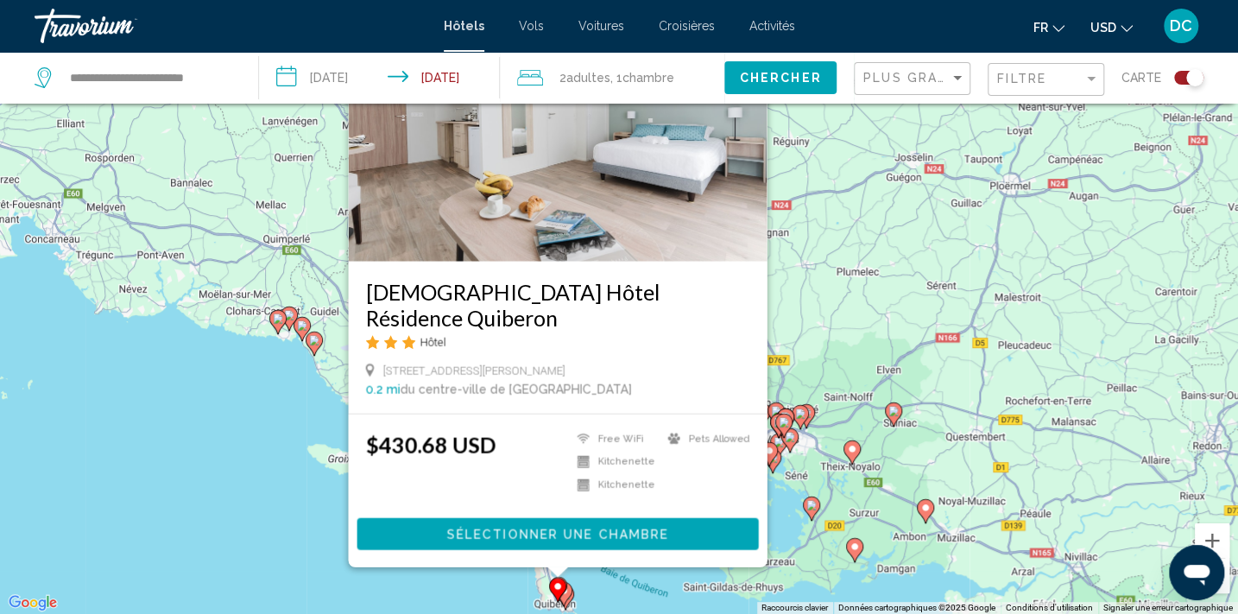
click at [571, 598] on gmp-advanced-marker "Main content" at bounding box center [563, 594] width 17 height 26
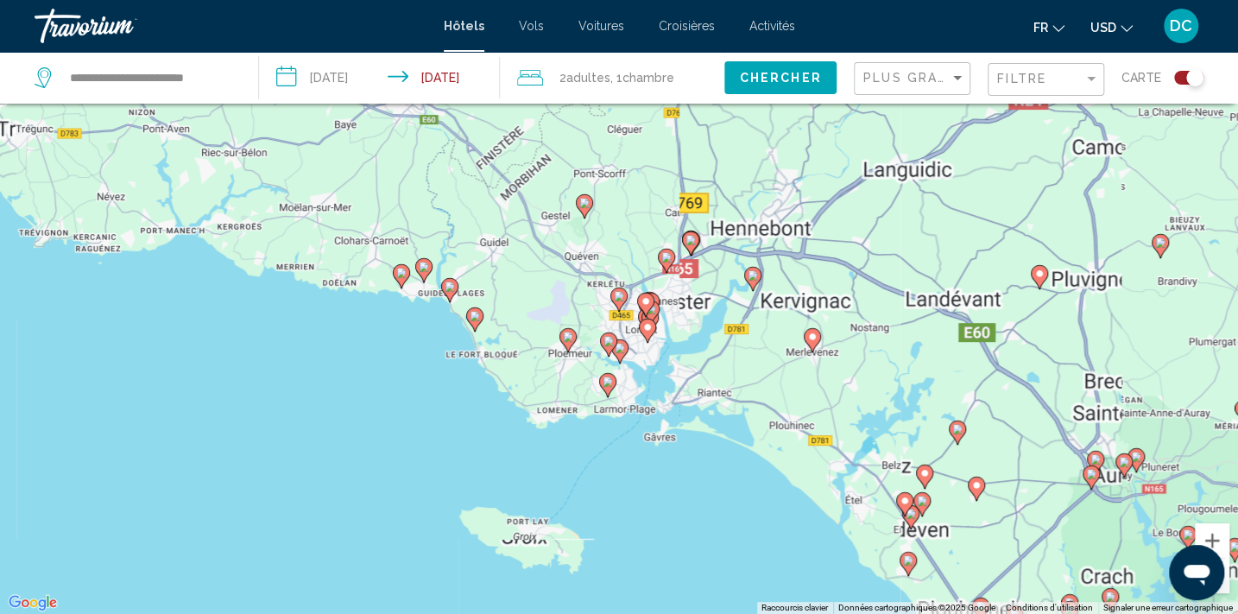
click at [155, 393] on div "Pour activer le glissement avec le clavier, appuyez sur Alt+Entrée. Une fois ce…" at bounding box center [619, 307] width 1238 height 614
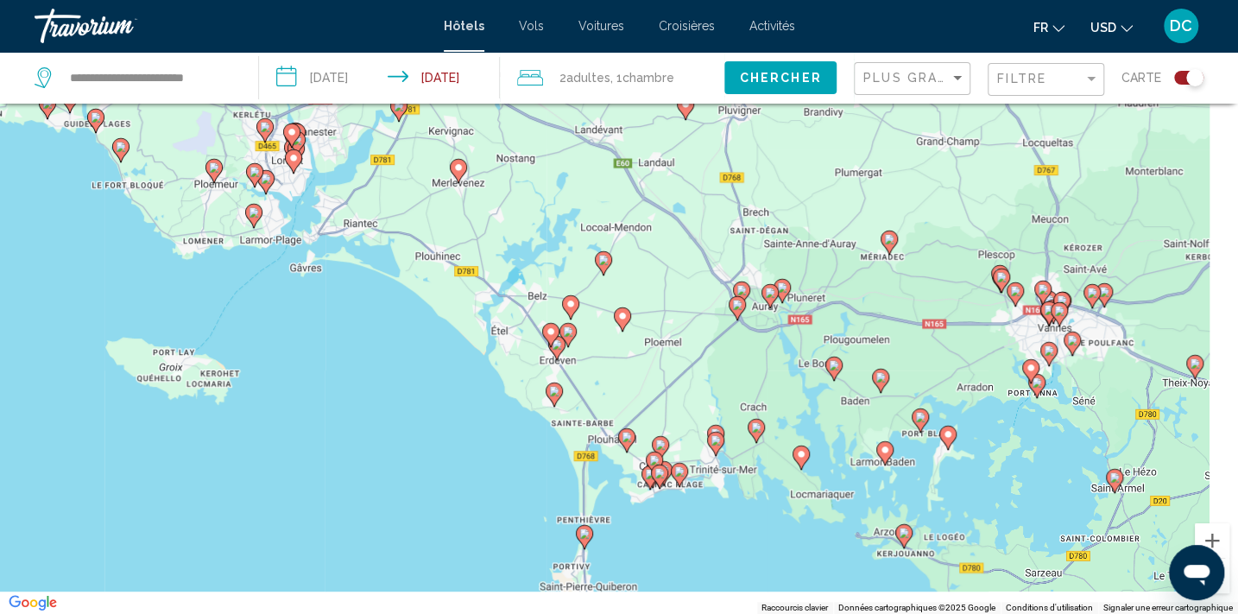
drag, startPoint x: 696, startPoint y: 495, endPoint x: 417, endPoint y: 429, distance: 286.6
click at [297, 295] on div "Pour activer le glissement avec le clavier, appuyez sur Alt+Entrée. Une fois ce…" at bounding box center [619, 307] width 1238 height 614
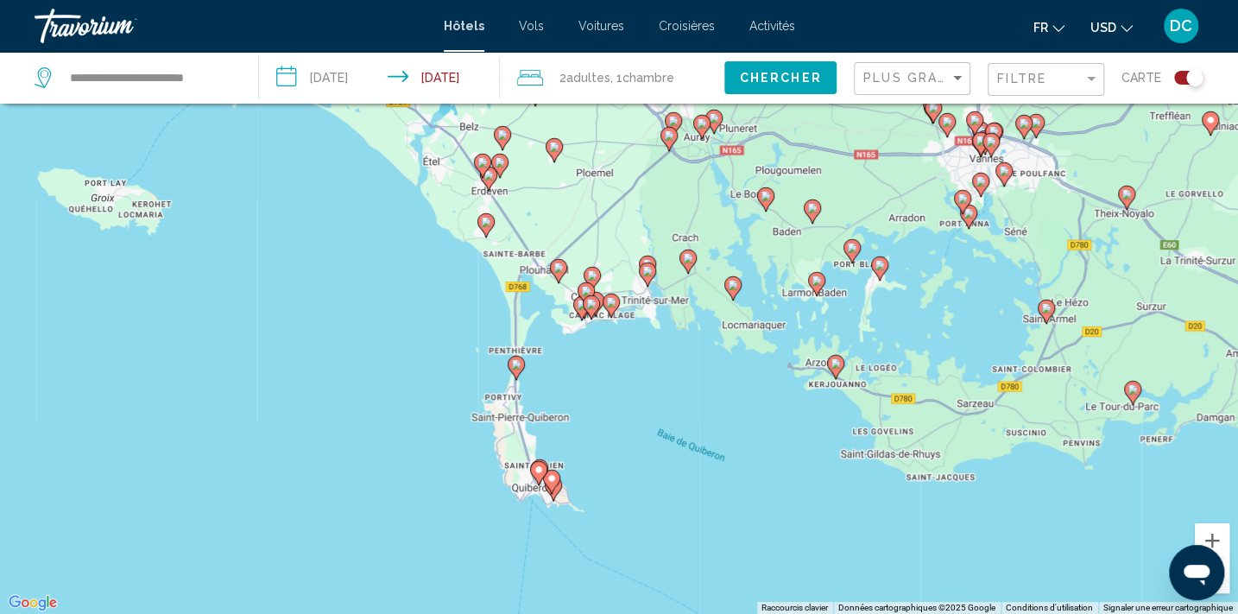
drag, startPoint x: 483, startPoint y: 511, endPoint x: 447, endPoint y: 369, distance: 147.0
click at [447, 361] on div "Pour activer le glissement avec le clavier, appuyez sur Alt+Entrée. Une fois ce…" at bounding box center [619, 307] width 1238 height 614
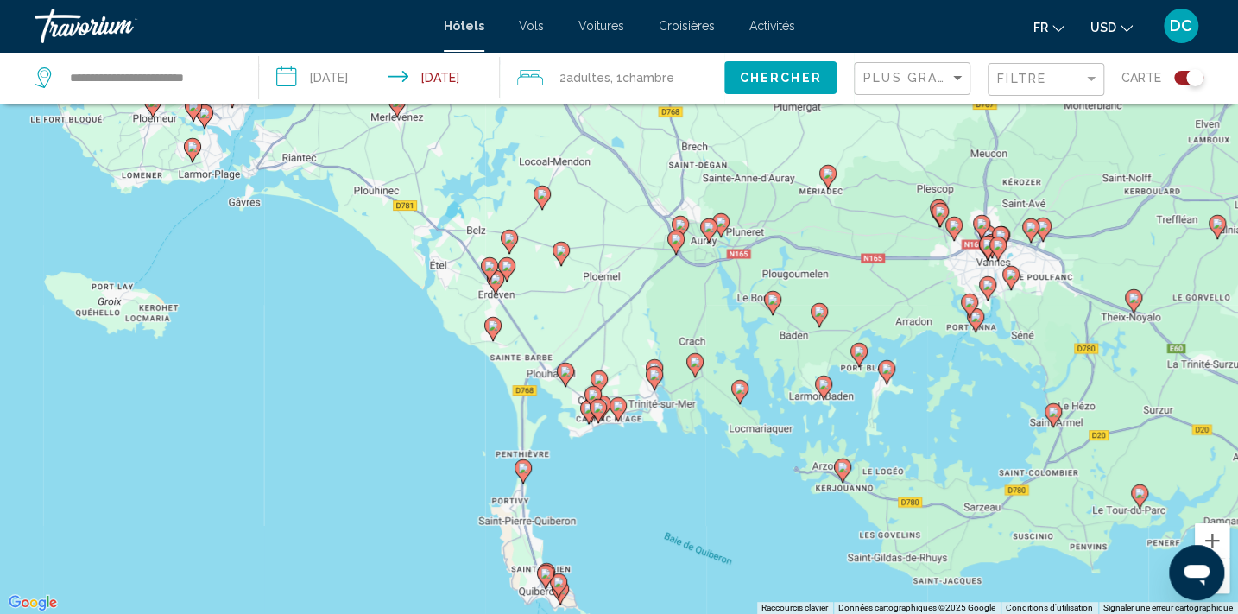
drag, startPoint x: 446, startPoint y: 344, endPoint x: 455, endPoint y: 453, distance: 109.1
click at [455, 453] on div "Pour activer le glissement avec le clavier, appuyez sur Alt+Entrée. Une fois ce…" at bounding box center [619, 307] width 1238 height 614
click at [523, 466] on image "Main content" at bounding box center [523, 468] width 10 height 10
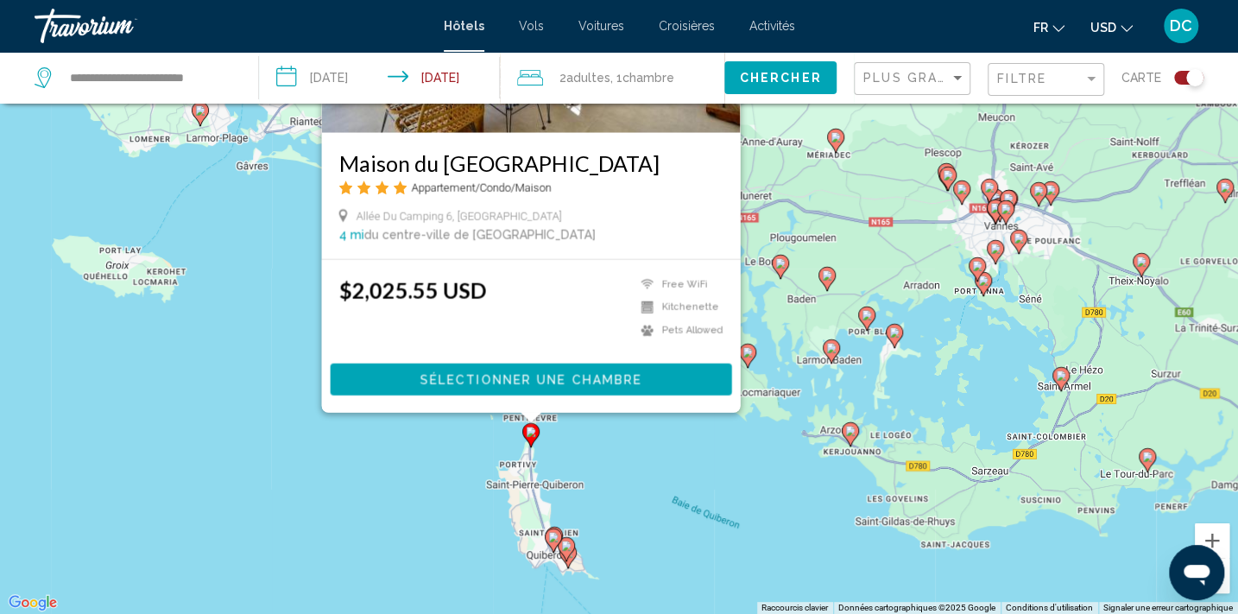
drag, startPoint x: 257, startPoint y: 403, endPoint x: 265, endPoint y: 255, distance: 148.7
click at [265, 255] on div "Pour activer le glissement avec le clavier, appuyez sur Alt+Entrée. Une fois ce…" at bounding box center [619, 307] width 1238 height 614
click at [344, 458] on div "Pour activer le glissement avec le clavier, appuyez sur Alt+Entrée. Une fois ce…" at bounding box center [619, 307] width 1238 height 614
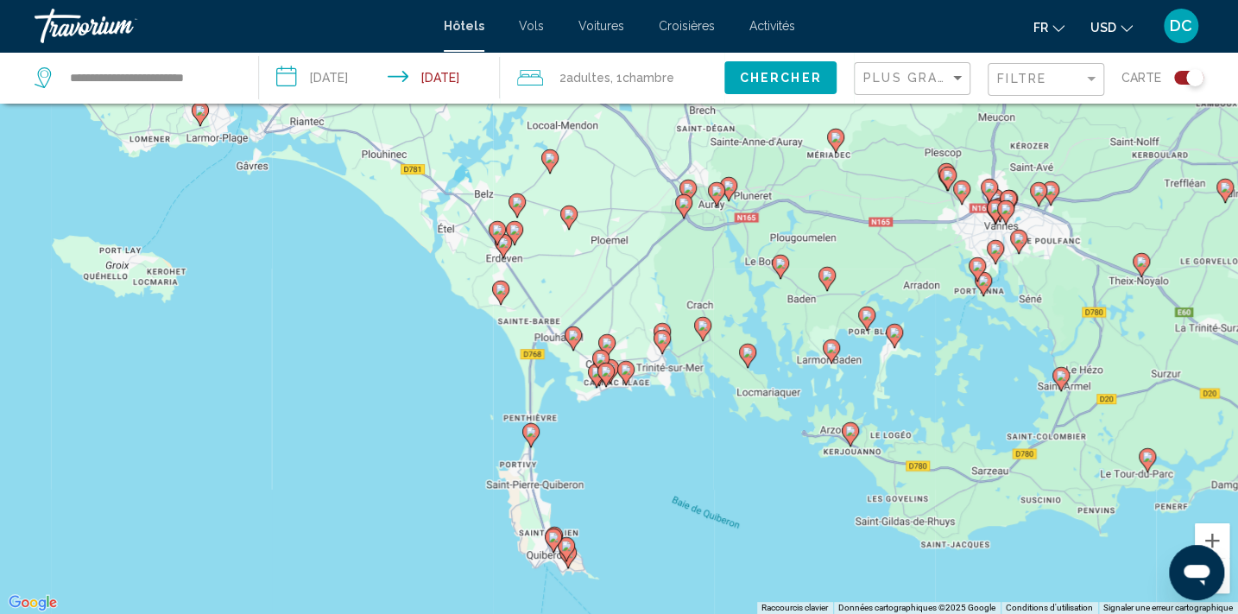
click at [572, 335] on image "Main content" at bounding box center [573, 335] width 10 height 10
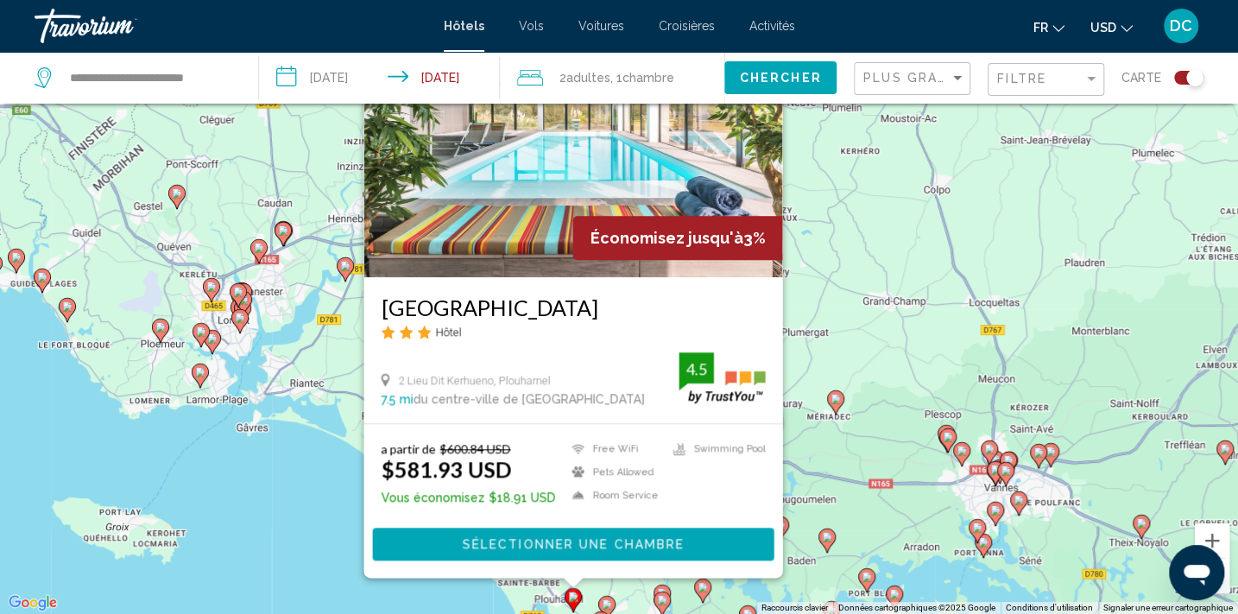
click at [73, 305] on icon "Main content" at bounding box center [68, 309] width 16 height 22
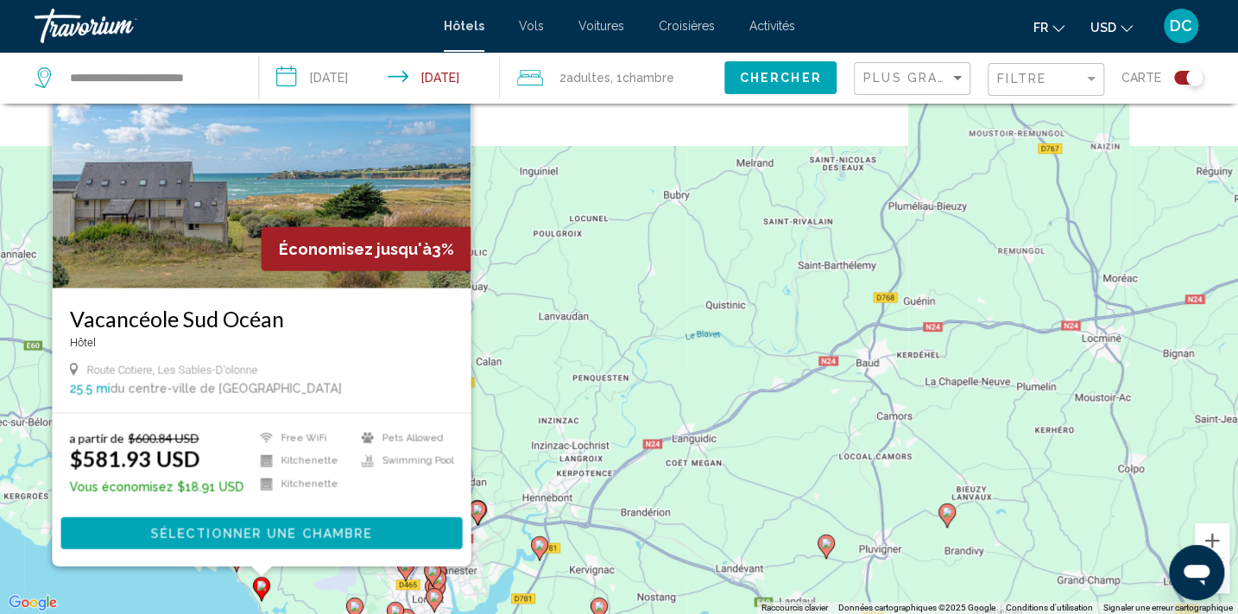
click at [123, 596] on div "Pour activer le glissement avec le clavier, appuyez sur Alt+Entrée. Une fois ce…" at bounding box center [619, 307] width 1238 height 614
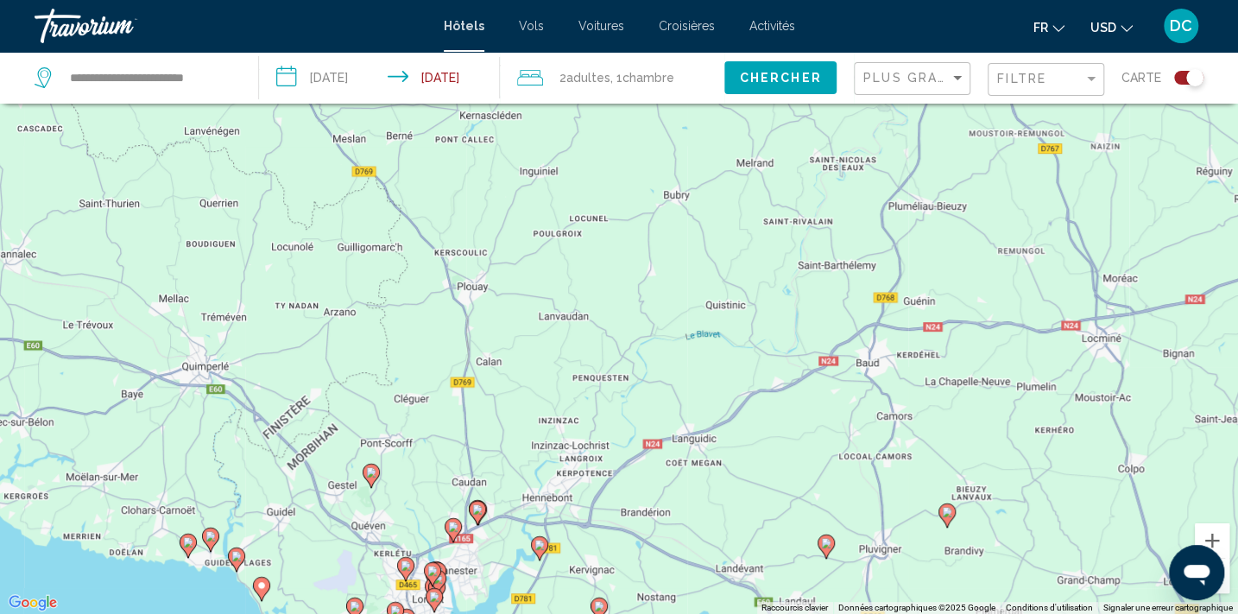
click at [240, 556] on image "Main content" at bounding box center [236, 556] width 10 height 10
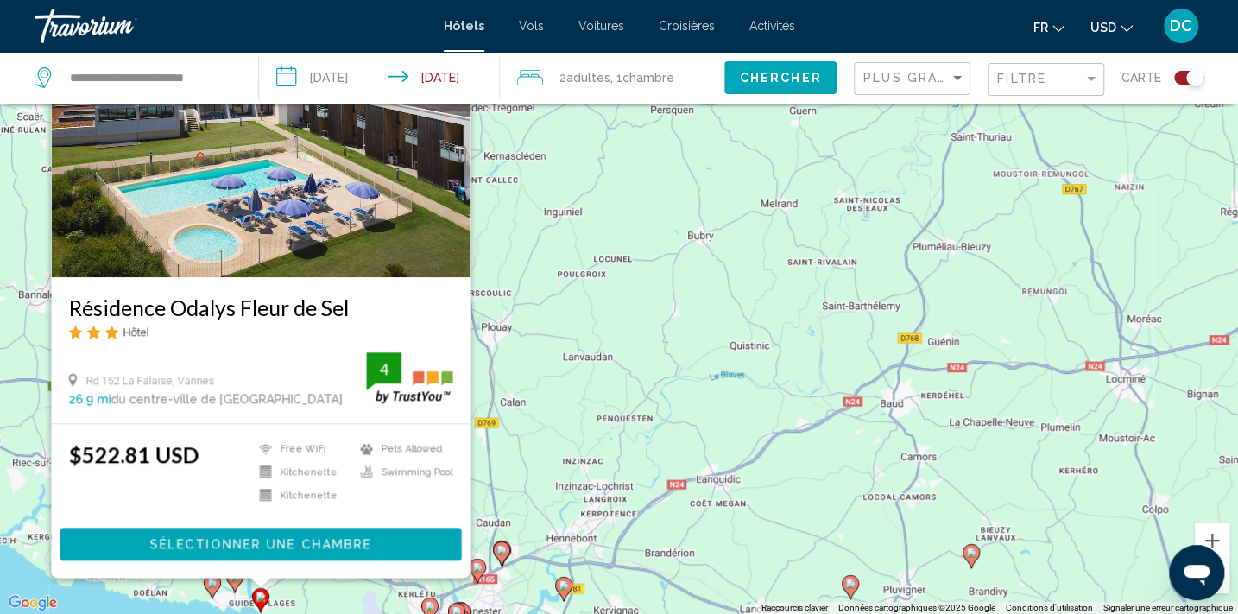
click at [208, 587] on image "Main content" at bounding box center [212, 582] width 10 height 10
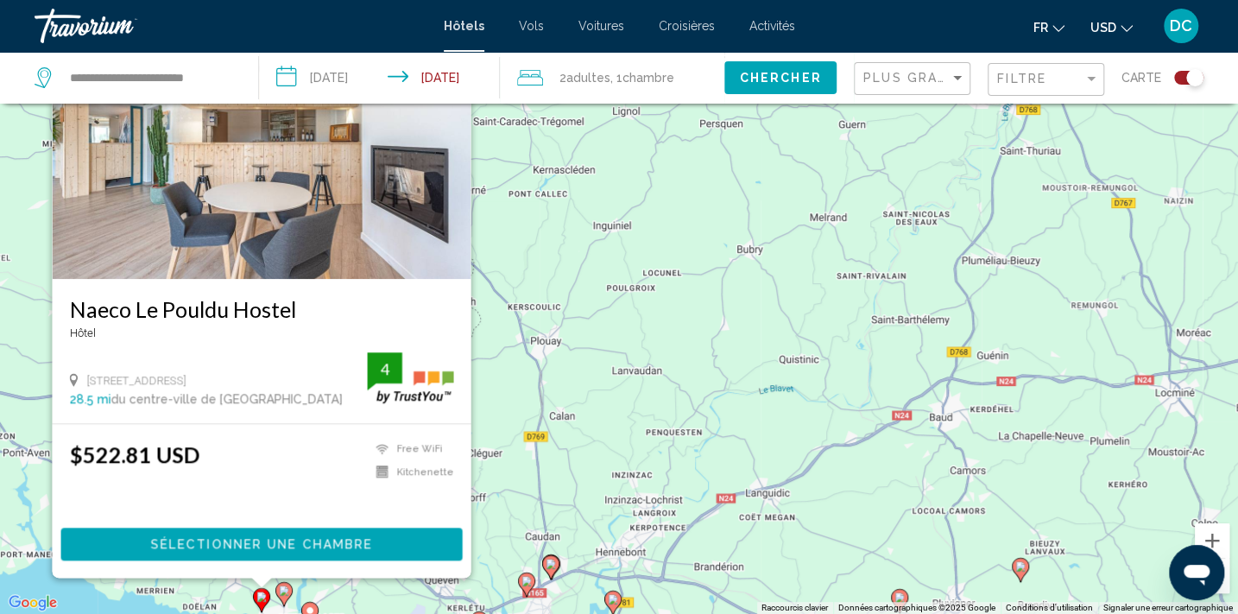
click at [285, 588] on image "Main content" at bounding box center [284, 590] width 10 height 10
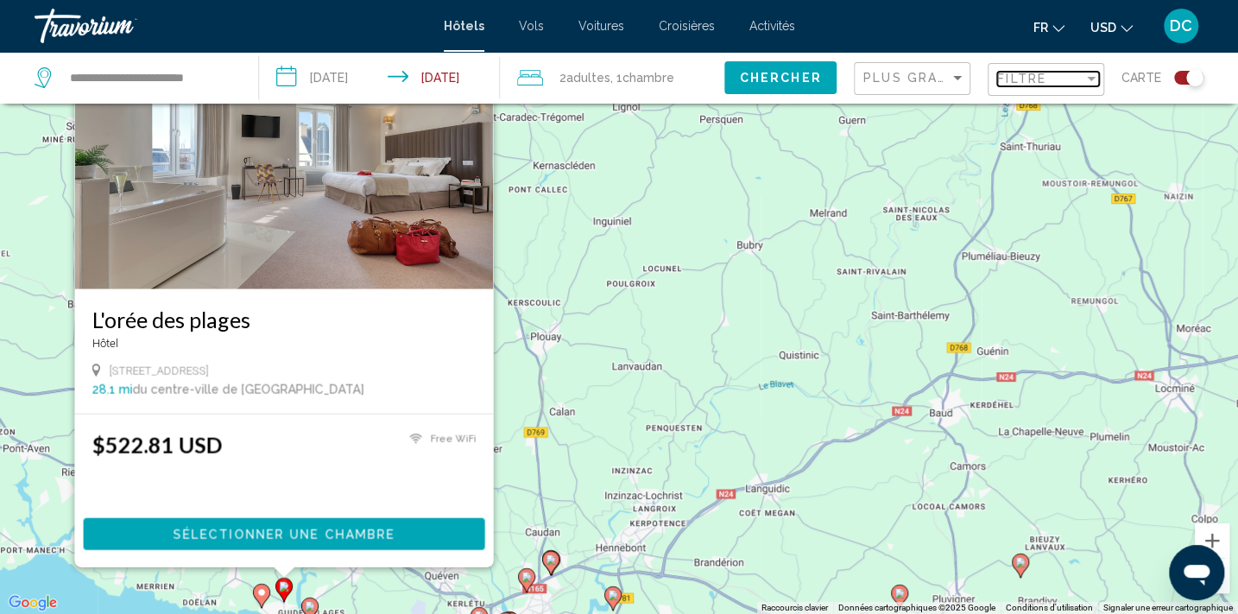
click at [1062, 73] on div "Filtre" at bounding box center [1040, 79] width 86 height 14
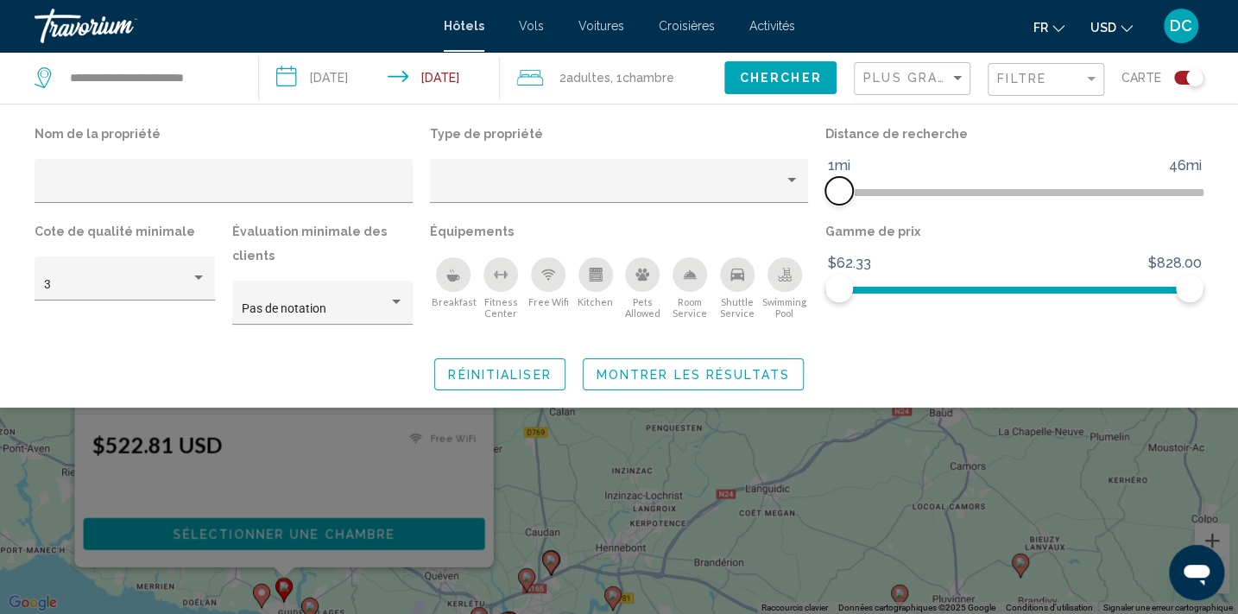
drag, startPoint x: 1070, startPoint y: 183, endPoint x: 816, endPoint y: 165, distance: 254.4
click at [816, 165] on div "Distance de recherche 1mi 46mi 1mi" at bounding box center [1013, 171] width 395 height 98
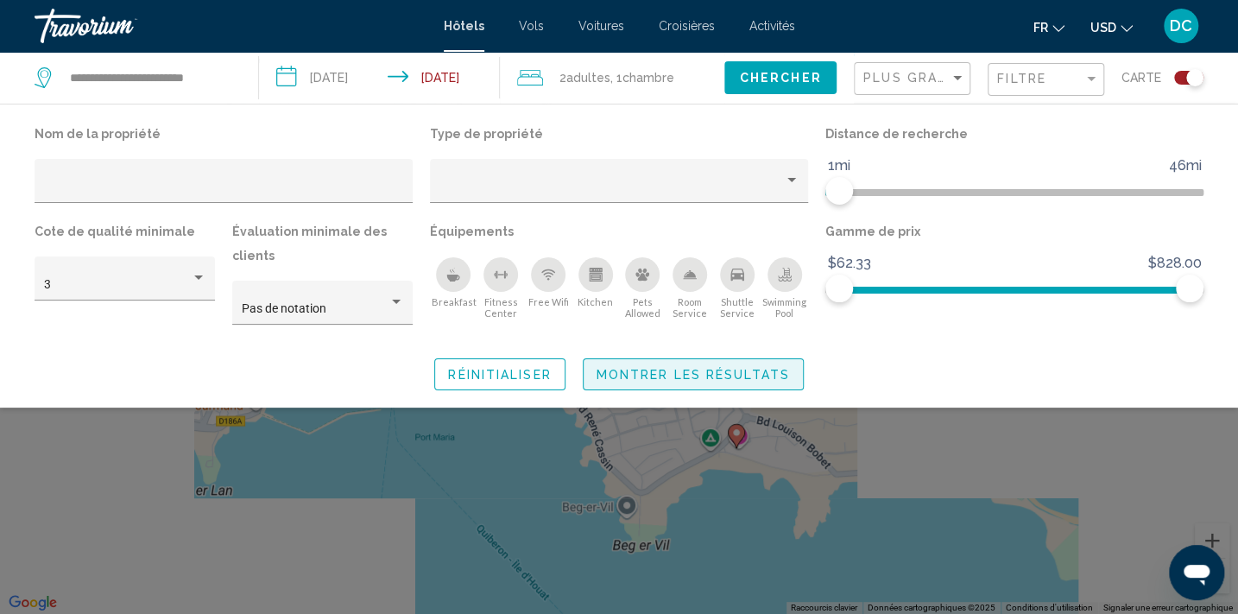
click at [626, 375] on span "Montrer les résultats" at bounding box center [692, 375] width 193 height 14
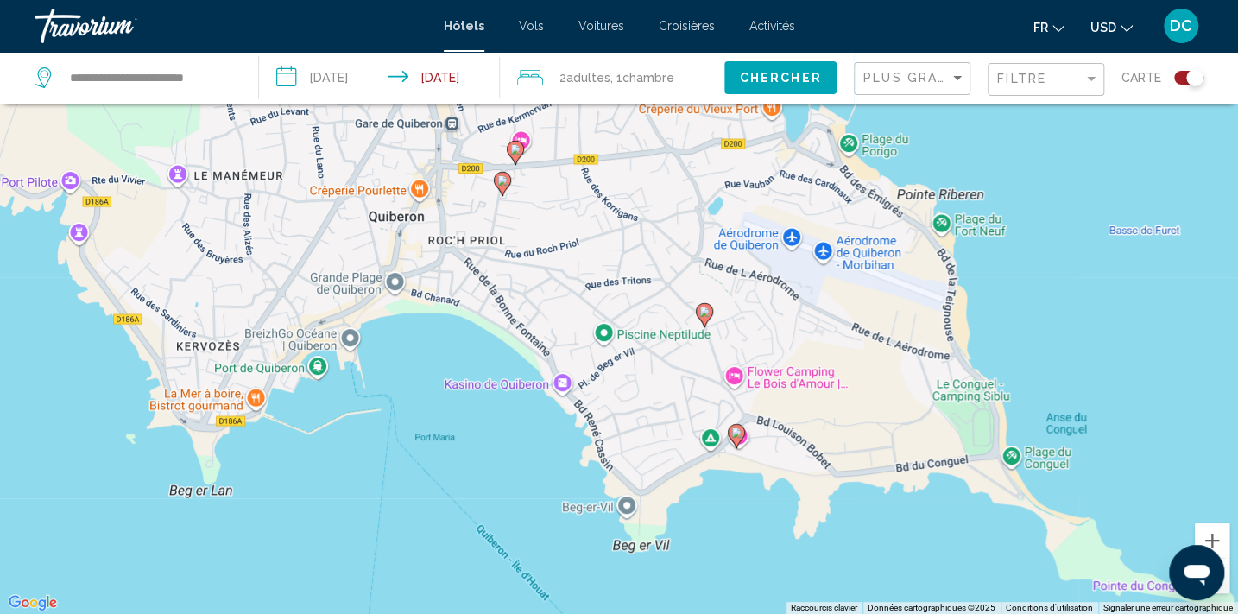
click at [734, 432] on image "Main content" at bounding box center [736, 432] width 10 height 10
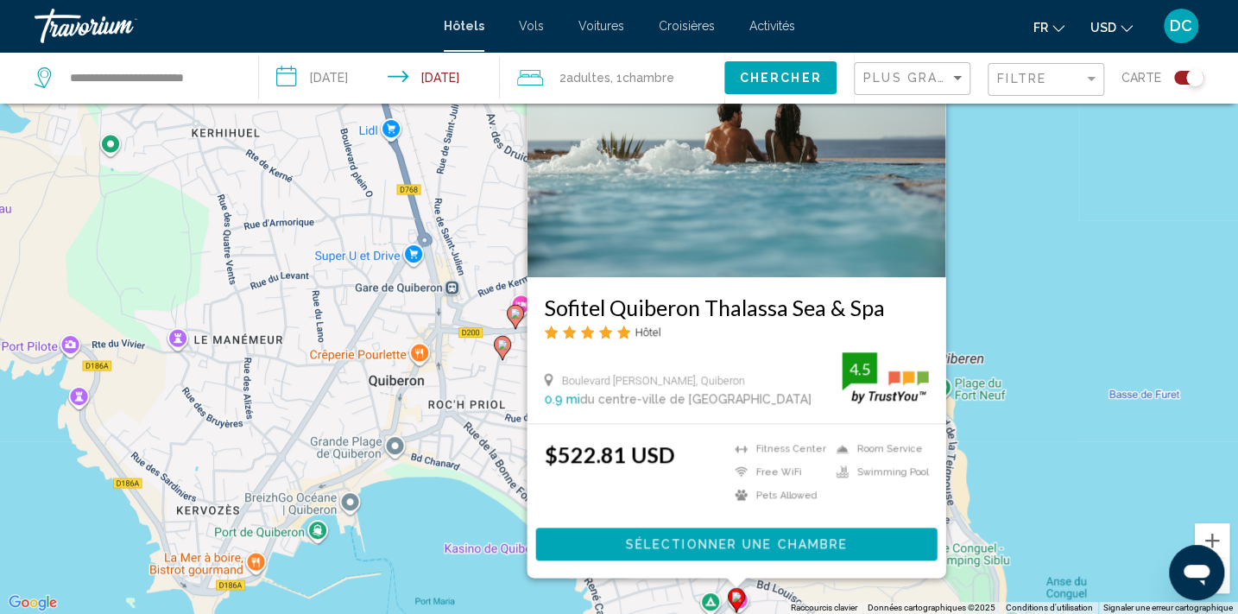
click at [1131, 348] on div "Pour activer le glissement avec le clavier, appuyez sur Alt+Entrée. Une fois ce…" at bounding box center [619, 307] width 1238 height 614
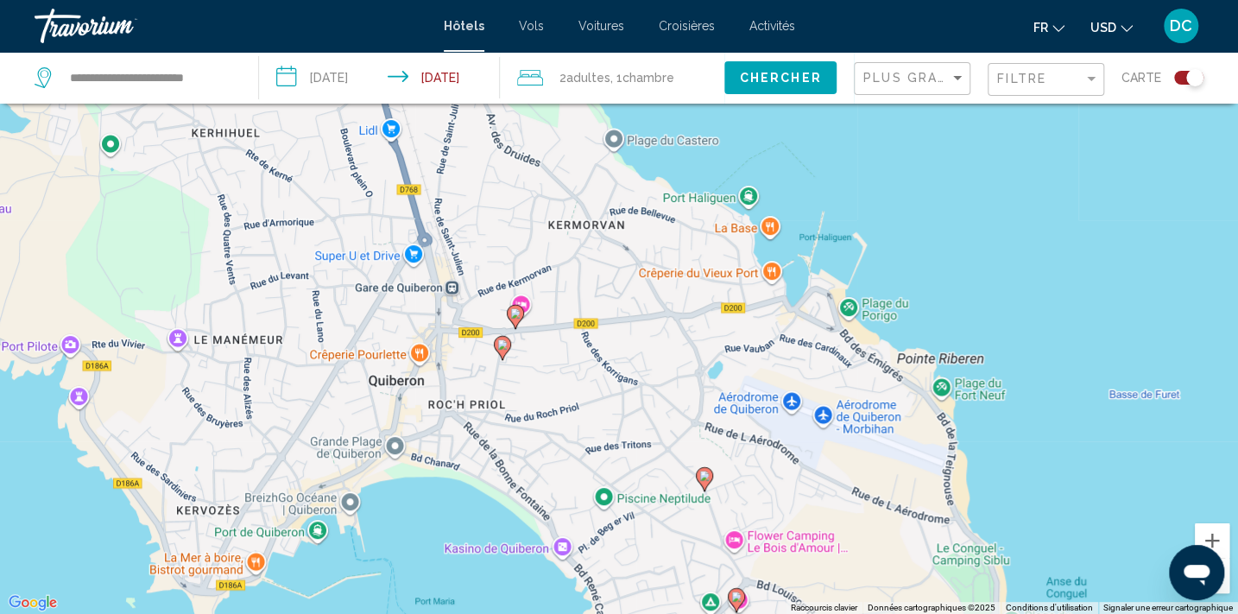
click at [505, 346] on image "Main content" at bounding box center [502, 344] width 10 height 10
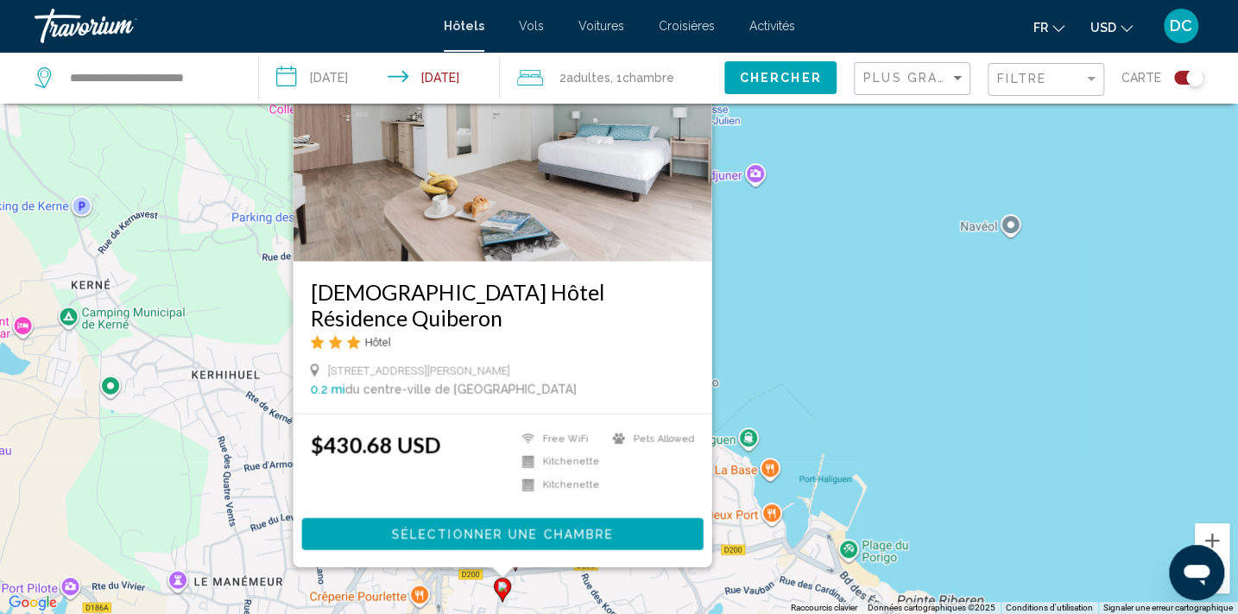
click at [926, 337] on div "Pour activer le glissement avec le clavier, appuyez sur Alt+Entrée. Une fois ce…" at bounding box center [619, 307] width 1238 height 614
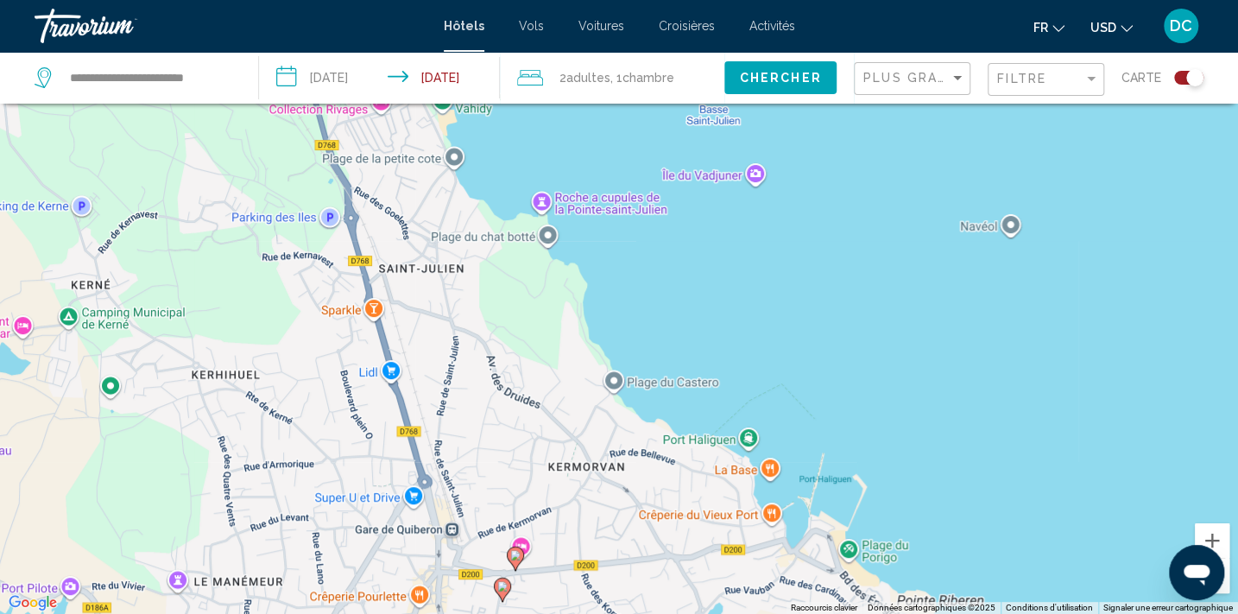
click at [516, 557] on image "Main content" at bounding box center [515, 555] width 10 height 10
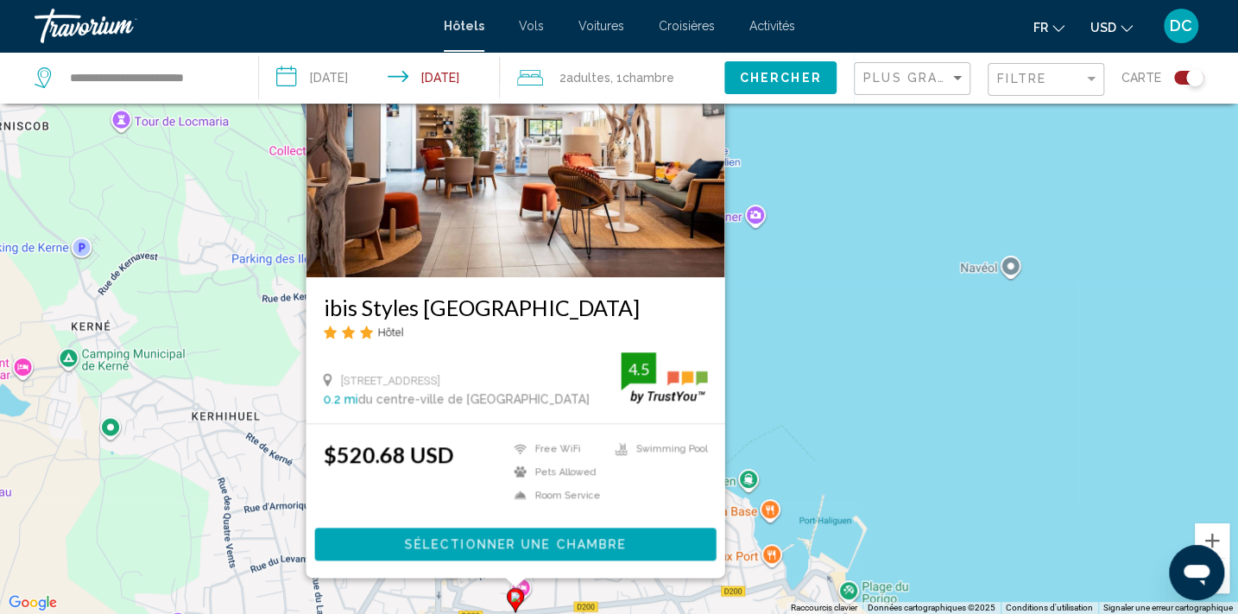
click at [879, 422] on div "Pour activer le glissement avec le clavier, appuyez sur Alt+Entrée. Une fois ce…" at bounding box center [619, 307] width 1238 height 614
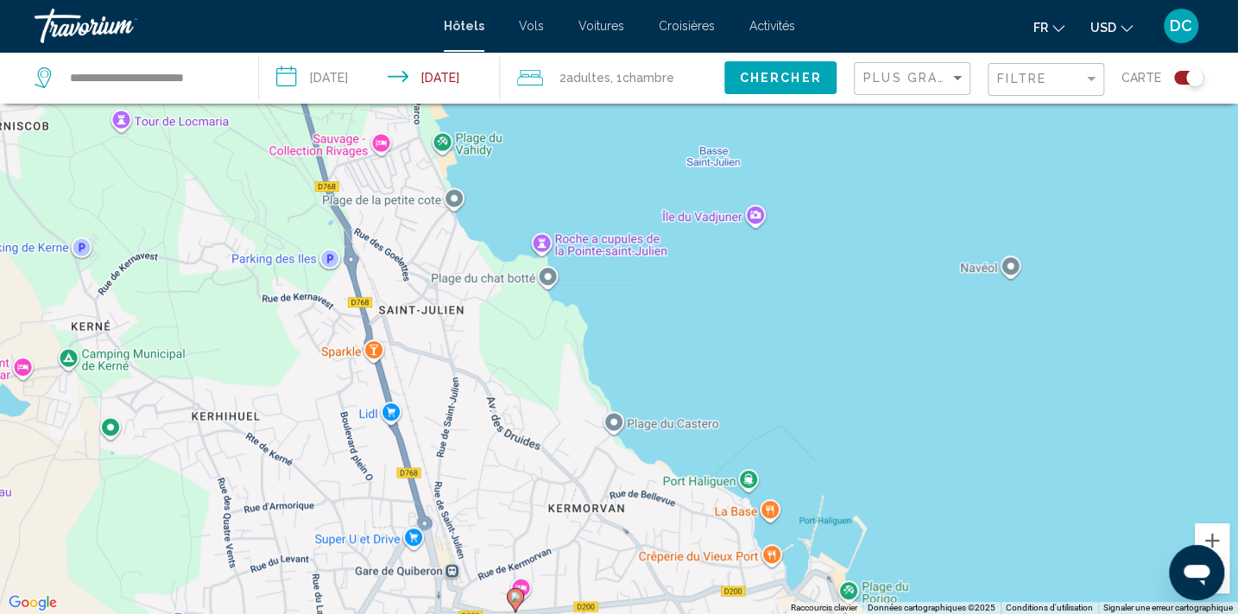
click at [380, 147] on div "Pour activer le glissement avec le clavier, appuyez sur Alt+Entrée. Une fois ce…" at bounding box center [619, 307] width 1238 height 614
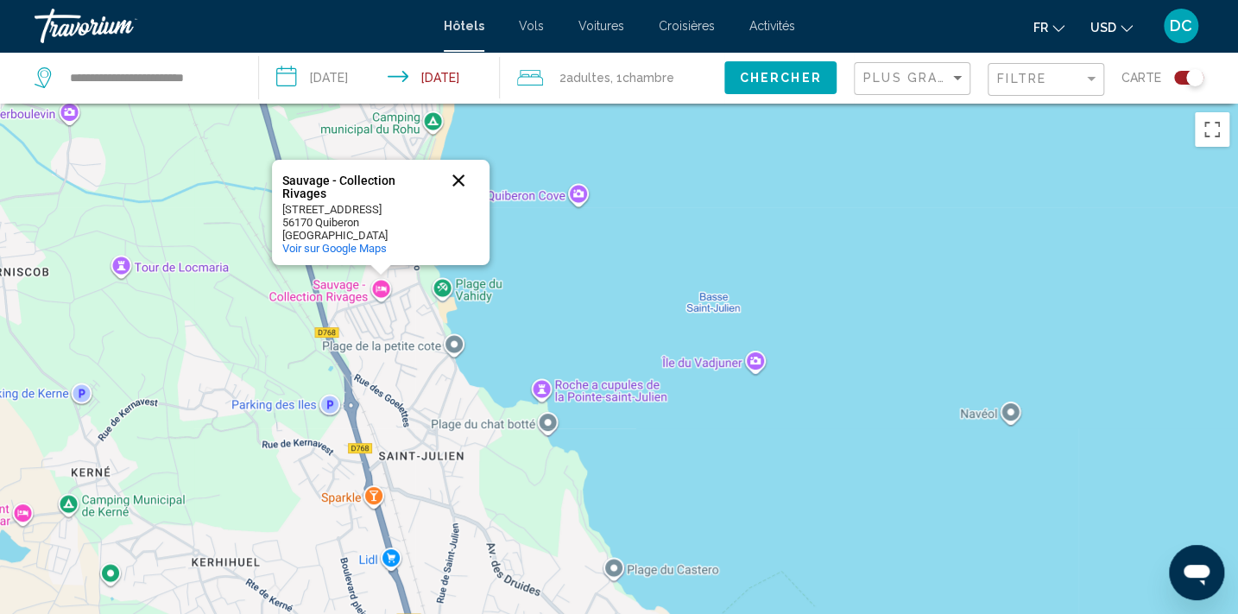
click at [465, 172] on button "Fermer" at bounding box center [458, 180] width 41 height 41
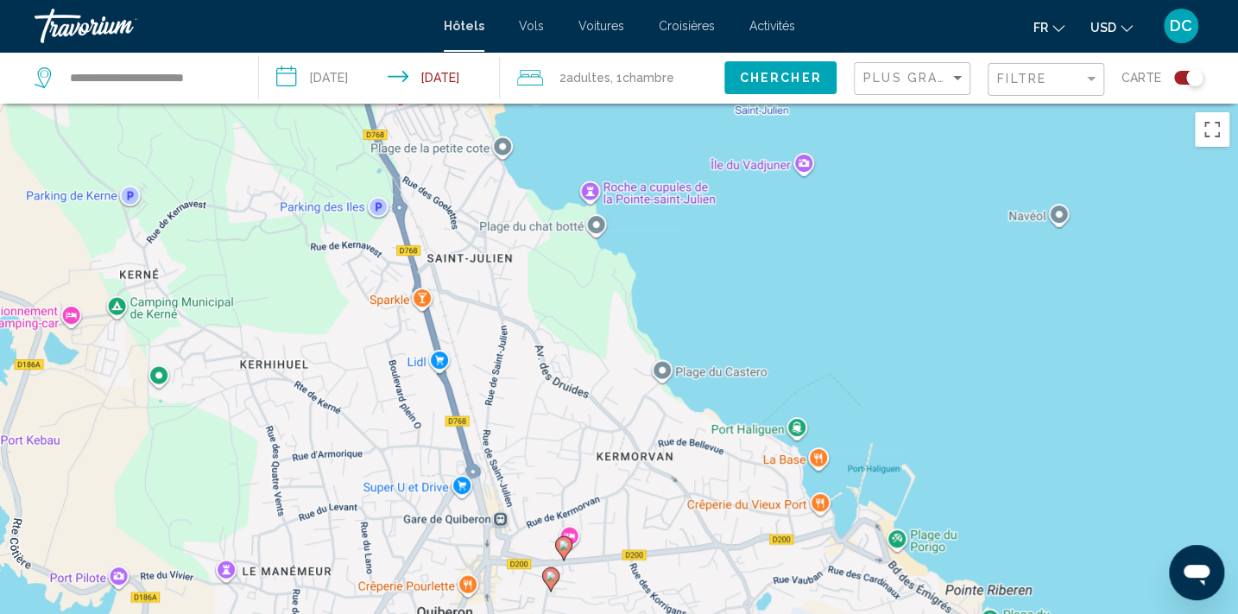
drag, startPoint x: 892, startPoint y: 417, endPoint x: 938, endPoint y: 191, distance: 230.7
click at [938, 191] on div "Pour activer le glissement avec le clavier, appuyez sur Alt+Entrée. Une fois ce…" at bounding box center [619, 411] width 1238 height 614
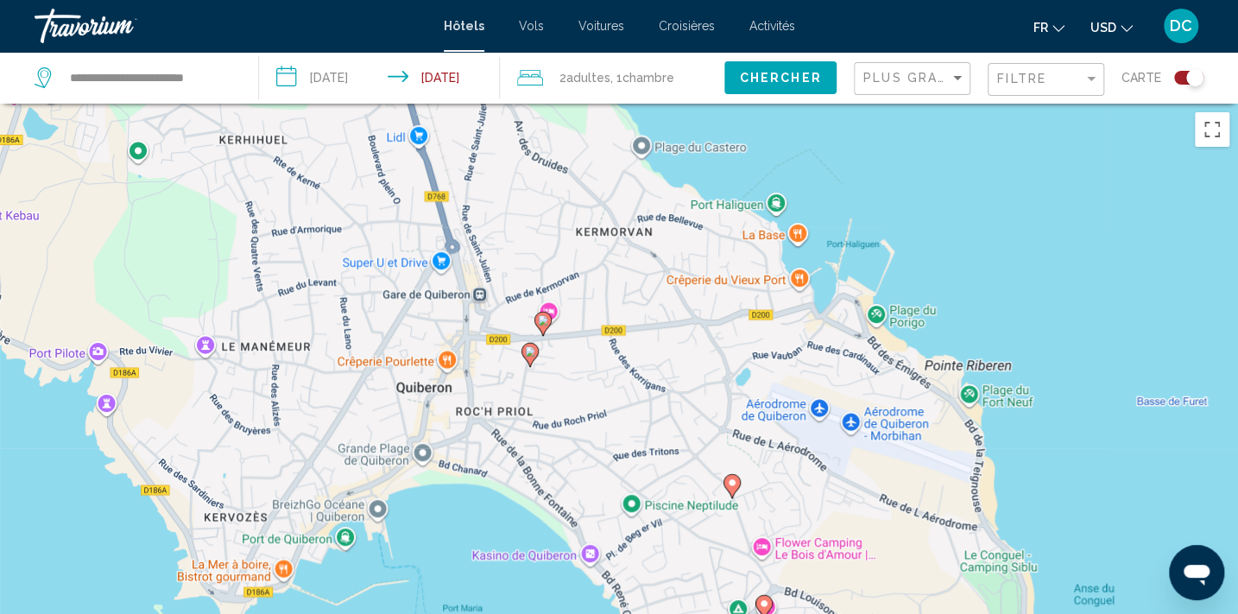
drag, startPoint x: 1005, startPoint y: 457, endPoint x: 987, endPoint y: 220, distance: 238.0
click at [987, 224] on div "Pour activer le glissement avec le clavier, appuyez sur Alt+Entrée. Une fois ce…" at bounding box center [619, 411] width 1238 height 614
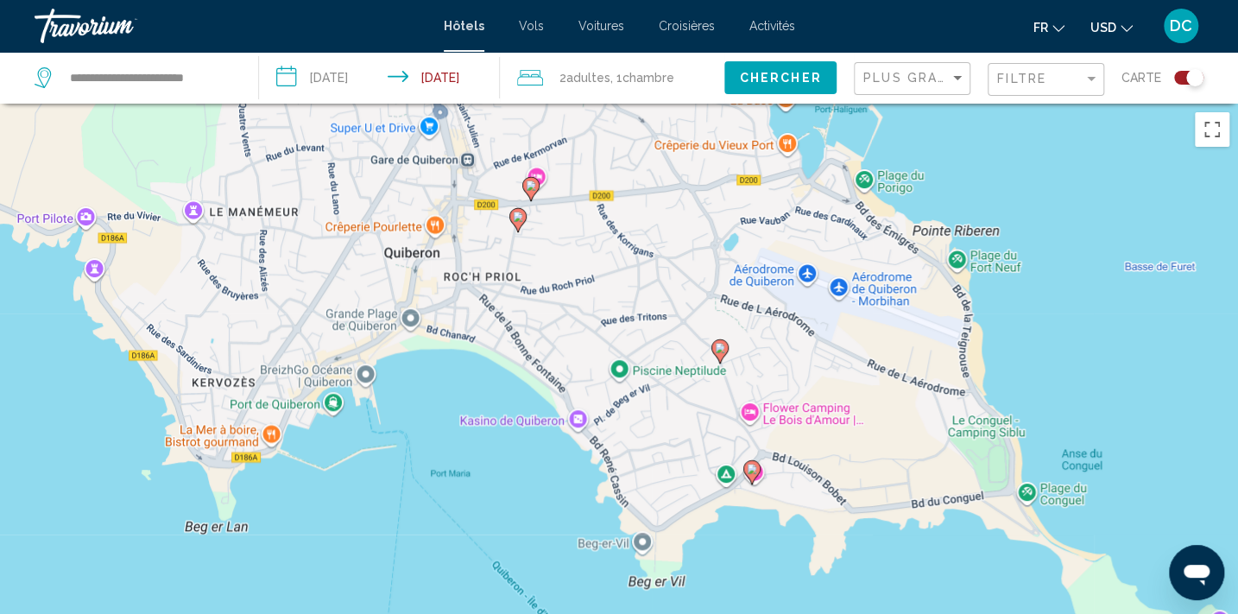
drag, startPoint x: 1103, startPoint y: 431, endPoint x: 1101, endPoint y: 295, distance: 135.5
click at [1105, 326] on div "Pour activer le glissement avec le clavier, appuyez sur Alt+Entrée. Une fois ce…" at bounding box center [619, 411] width 1238 height 614
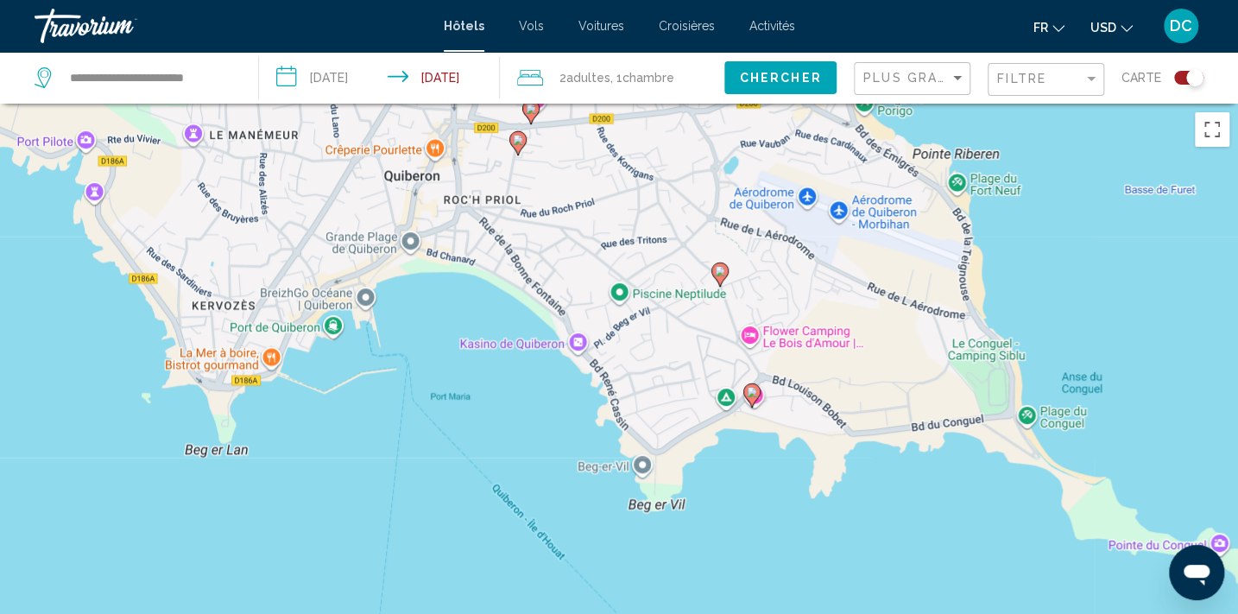
click at [719, 266] on image "Main content" at bounding box center [720, 271] width 10 height 10
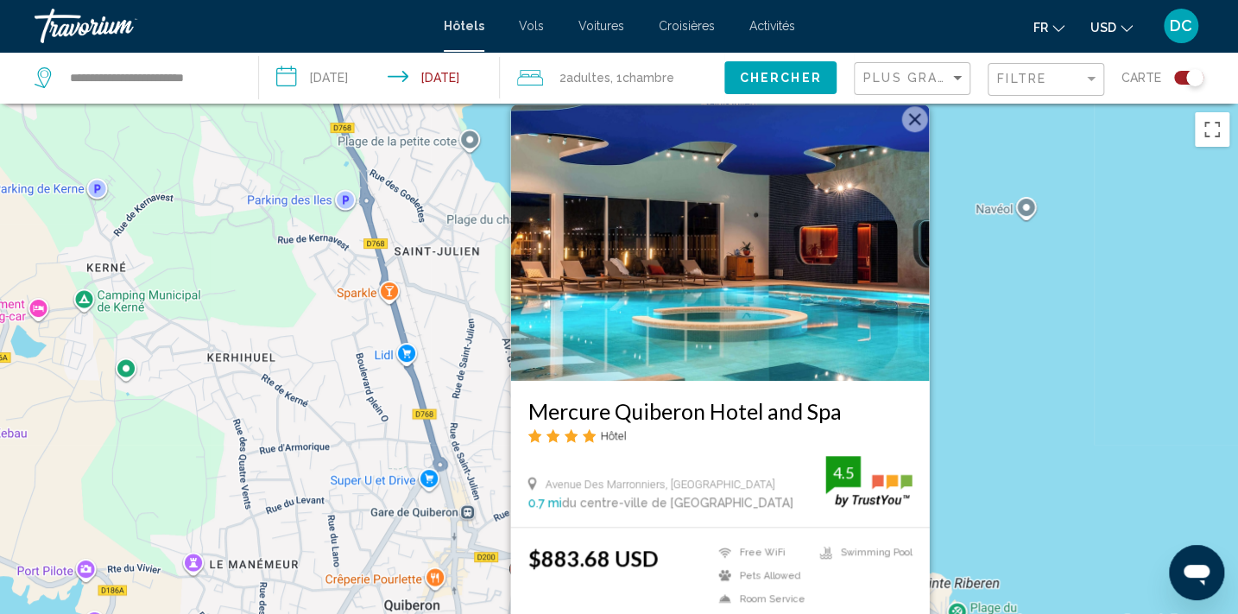
click at [1161, 408] on div "Pour activer le glissement avec le clavier, appuyez sur Alt+Entrée. Une fois ce…" at bounding box center [619, 411] width 1238 height 614
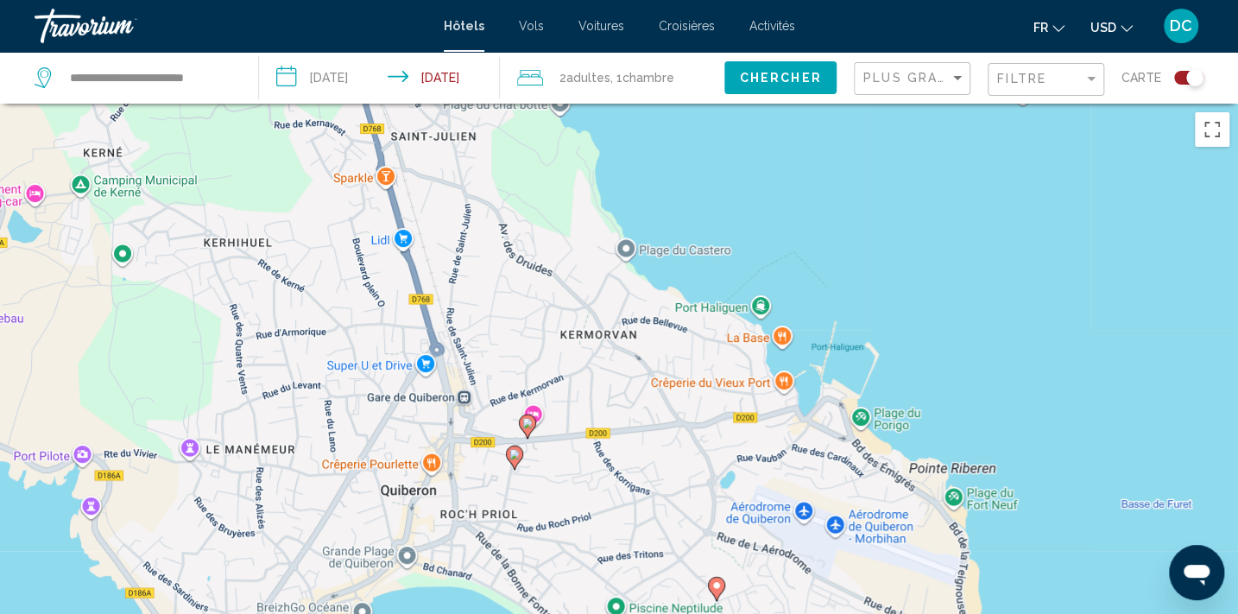
drag, startPoint x: 1129, startPoint y: 470, endPoint x: 1128, endPoint y: 224, distance: 246.0
click at [1128, 225] on div "Pour activer le glissement avec le clavier, appuyez sur Alt+Entrée. Une fois ce…" at bounding box center [619, 411] width 1238 height 614
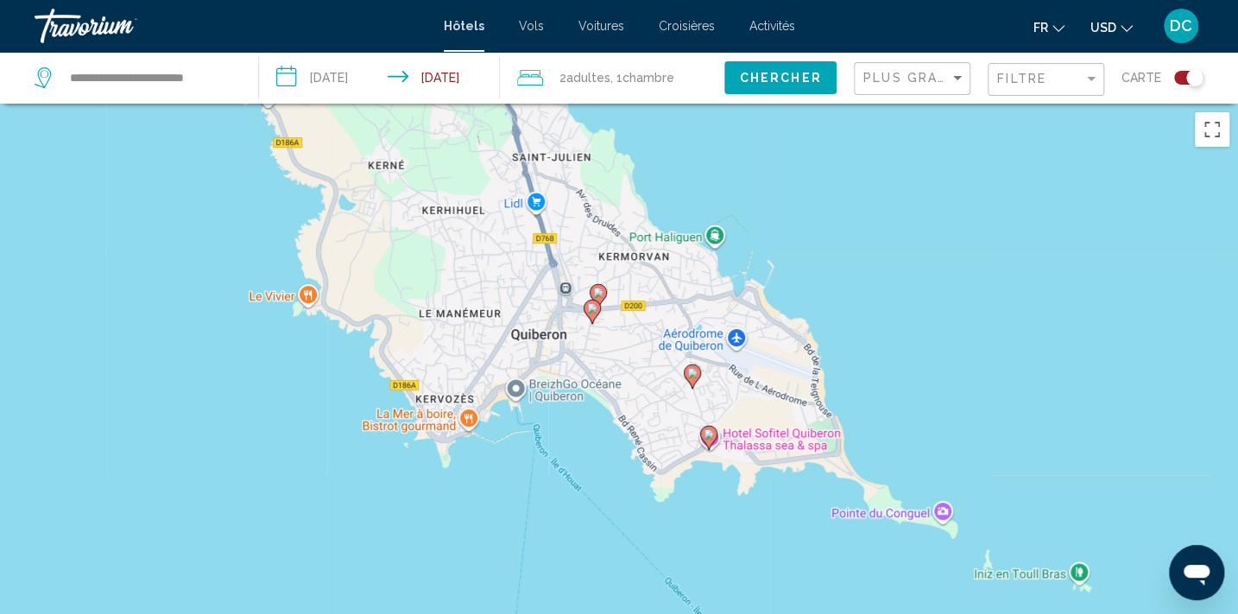
drag, startPoint x: 1069, startPoint y: 508, endPoint x: 822, endPoint y: 521, distance: 247.2
click at [822, 521] on div "Pour activer le glissement avec le clavier, appuyez sur Alt+Entrée. Une fois ce…" at bounding box center [619, 411] width 1238 height 614
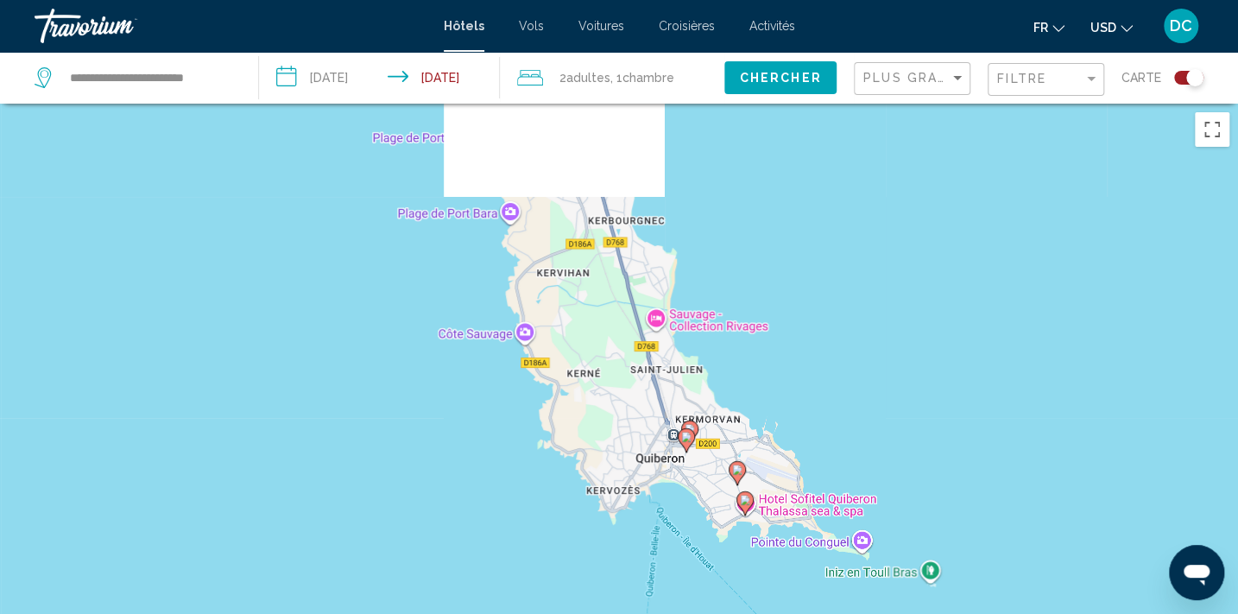
drag, startPoint x: 1119, startPoint y: 297, endPoint x: 951, endPoint y: 441, distance: 221.6
click at [951, 441] on div "Pour activer le glissement avec le clavier, appuyez sur Alt+Entrée. Une fois ce…" at bounding box center [619, 411] width 1238 height 614
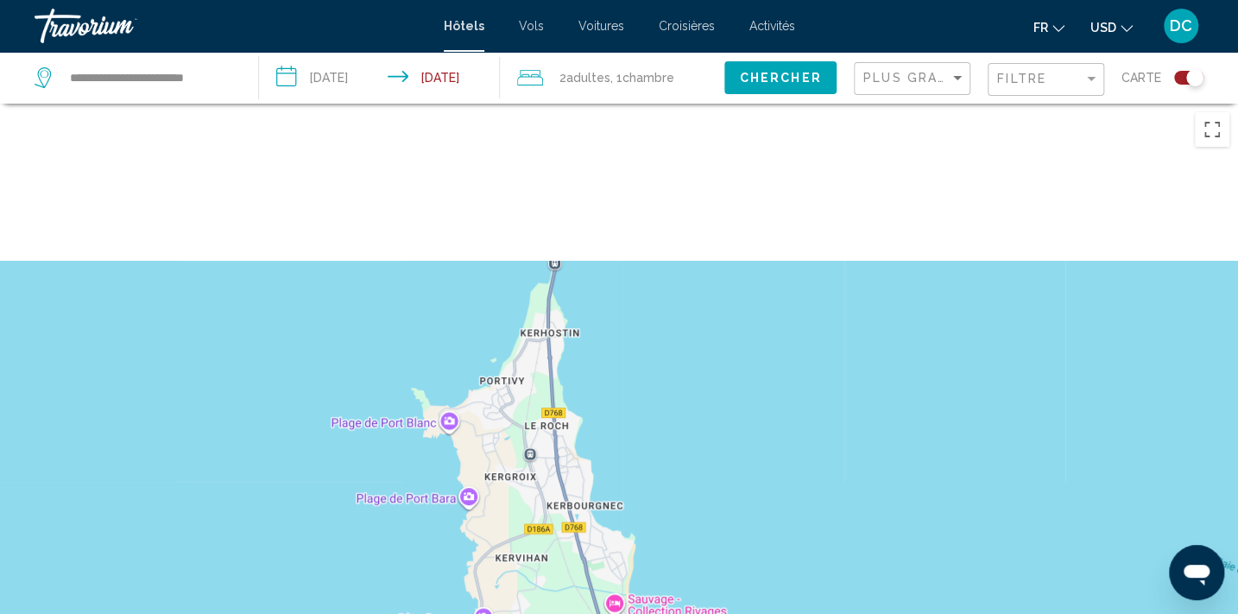
drag, startPoint x: 944, startPoint y: 258, endPoint x: 901, endPoint y: 546, distance: 291.5
click at [901, 546] on div "Pour activer le glissement avec le clavier, appuyez sur Alt+Entrée. Une fois ce…" at bounding box center [619, 411] width 1238 height 614
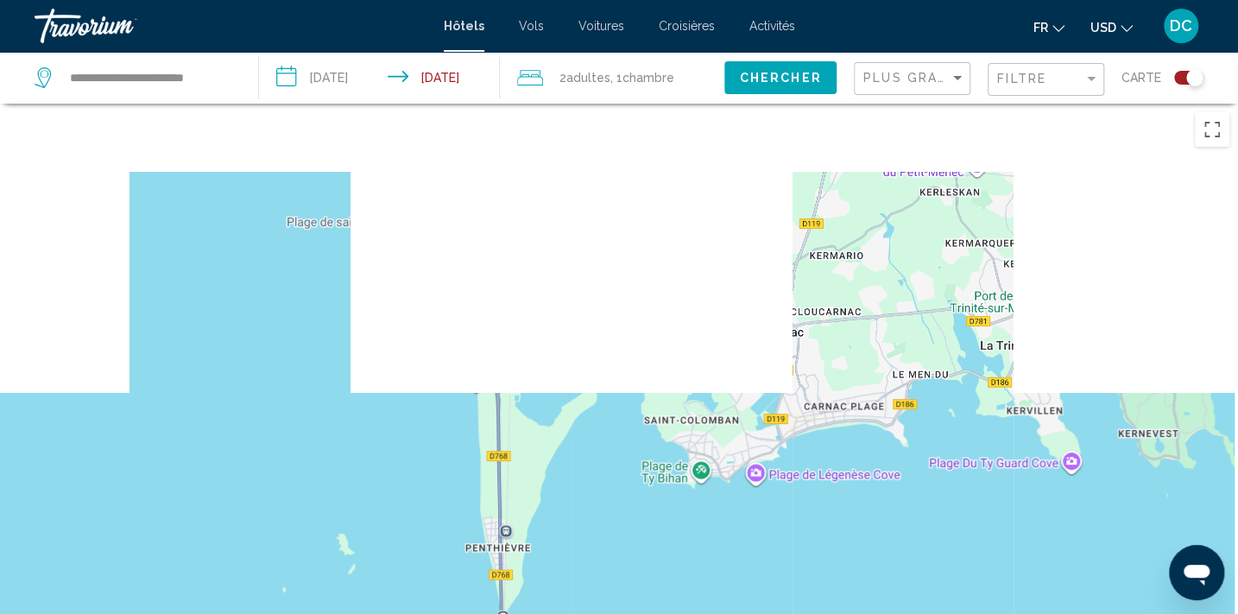
drag, startPoint x: 947, startPoint y: 252, endPoint x: 898, endPoint y: 604, distance: 355.6
click at [898, 604] on div "Pour activer le glissement avec le clavier, appuyez sur Alt+Entrée. Une fois ce…" at bounding box center [619, 411] width 1238 height 614
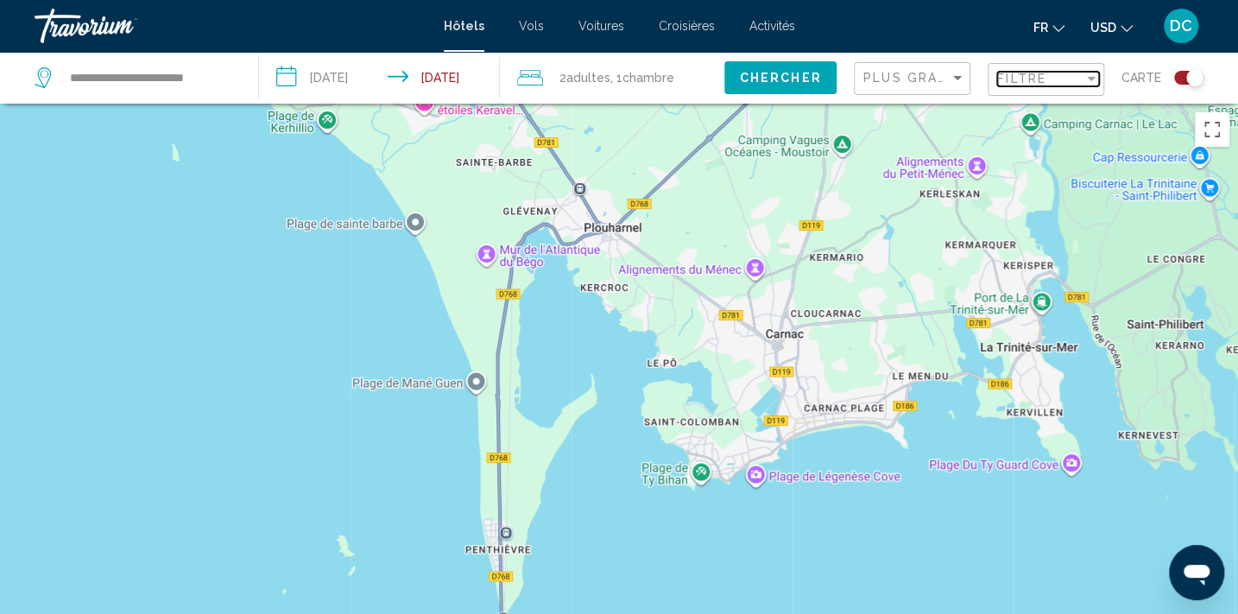
click at [1047, 80] on div "Filtre" at bounding box center [1040, 79] width 86 height 14
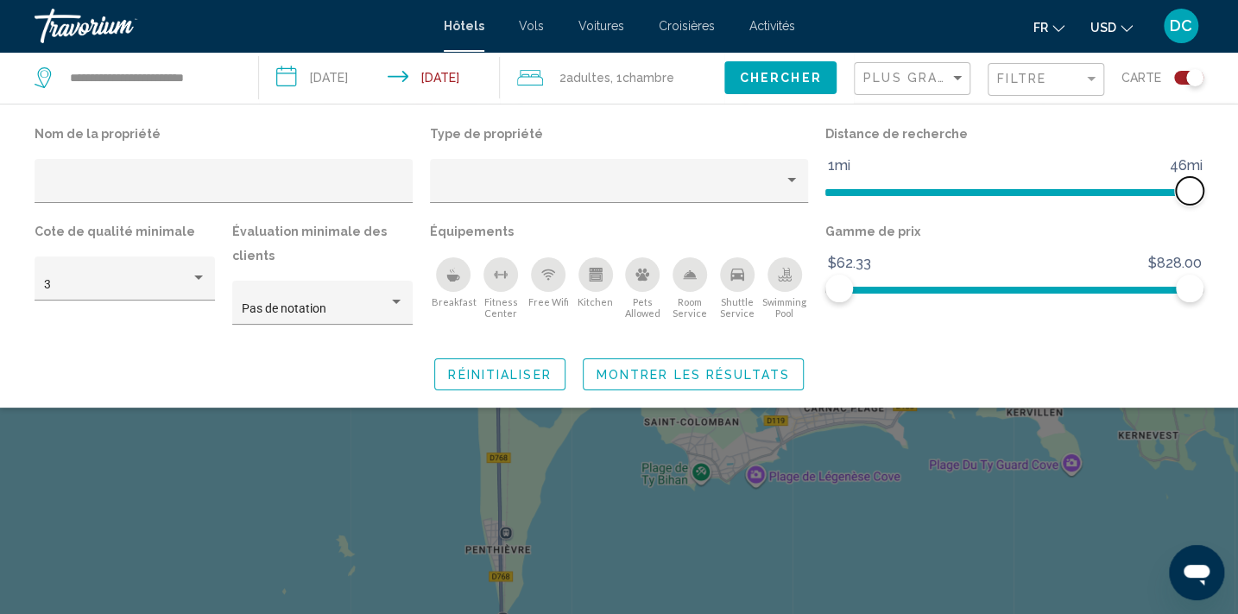
drag, startPoint x: 836, startPoint y: 196, endPoint x: 1209, endPoint y: 208, distance: 373.1
click at [1209, 208] on div "Distance de recherche 1mi 46mi 46mi" at bounding box center [1013, 171] width 395 height 98
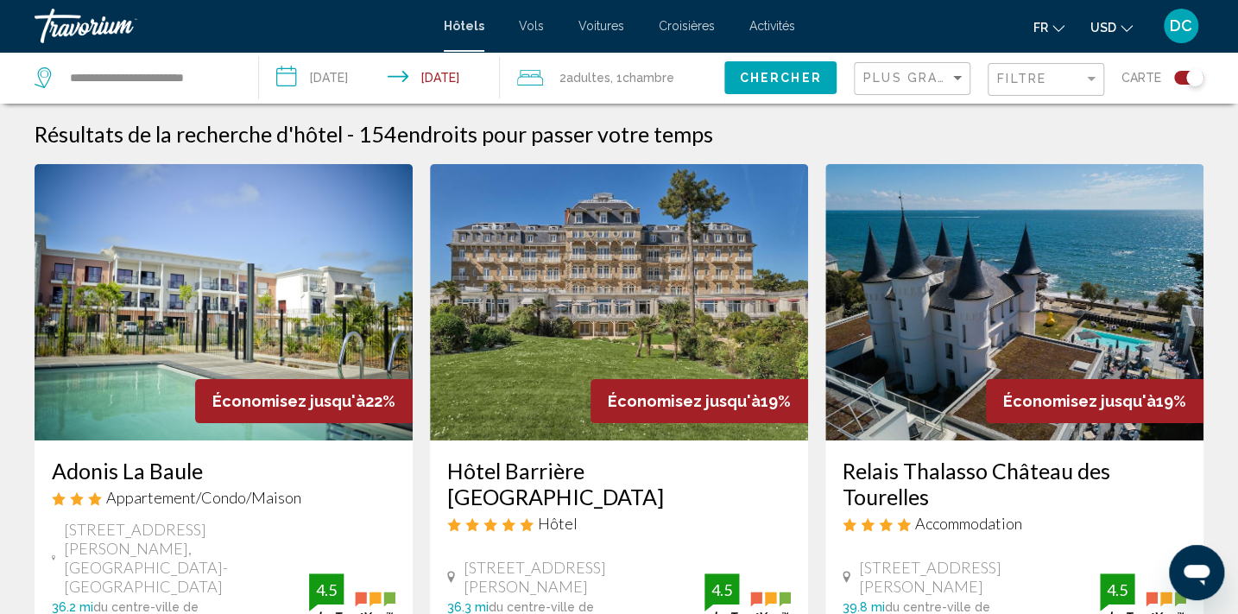
click at [0, 547] on html "**********" at bounding box center [619, 307] width 1238 height 614
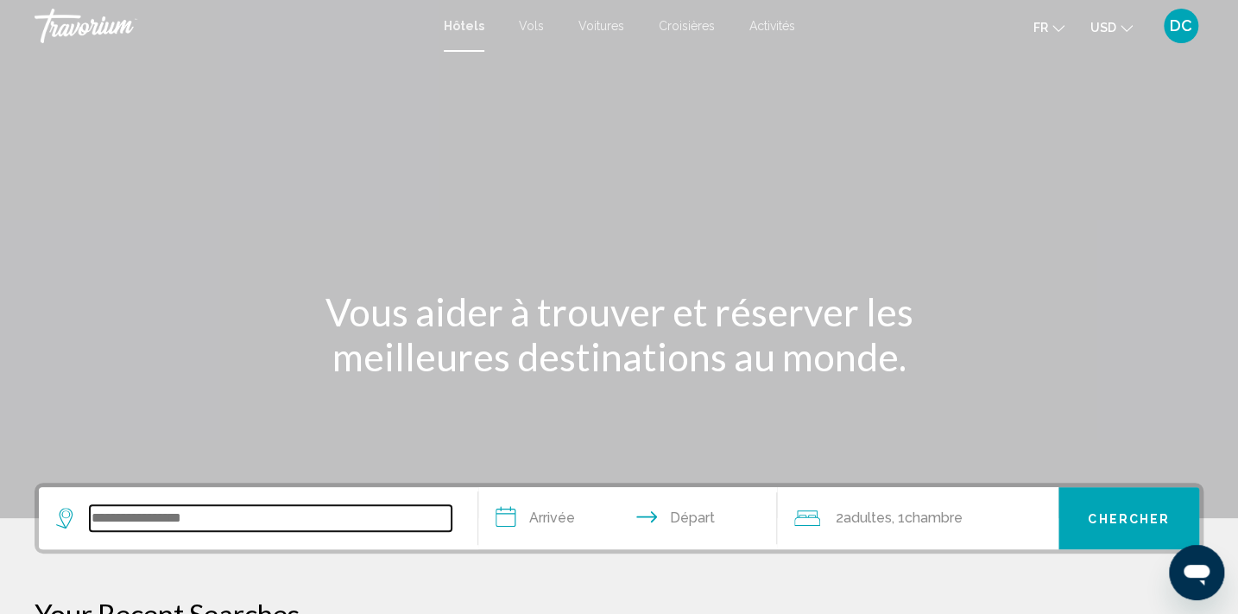
click at [176, 505] on input "Search widget" at bounding box center [271, 518] width 362 height 26
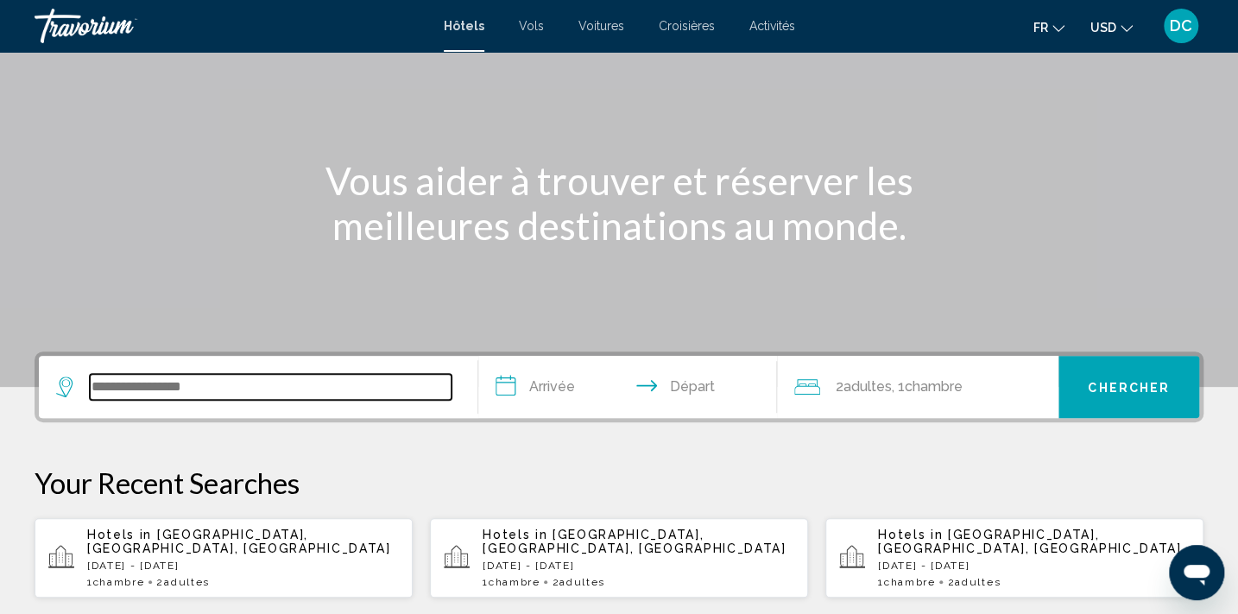
scroll to position [426, 0]
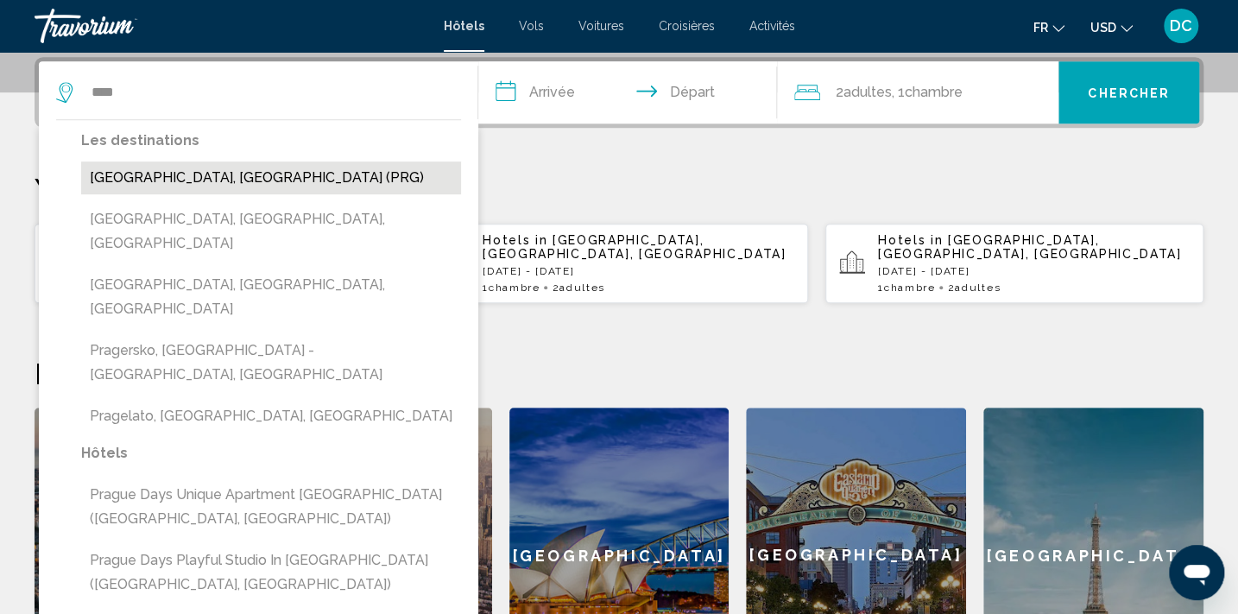
click at [230, 183] on button "[GEOGRAPHIC_DATA], [GEOGRAPHIC_DATA] (PRG)" at bounding box center [271, 177] width 380 height 33
type input "**********"
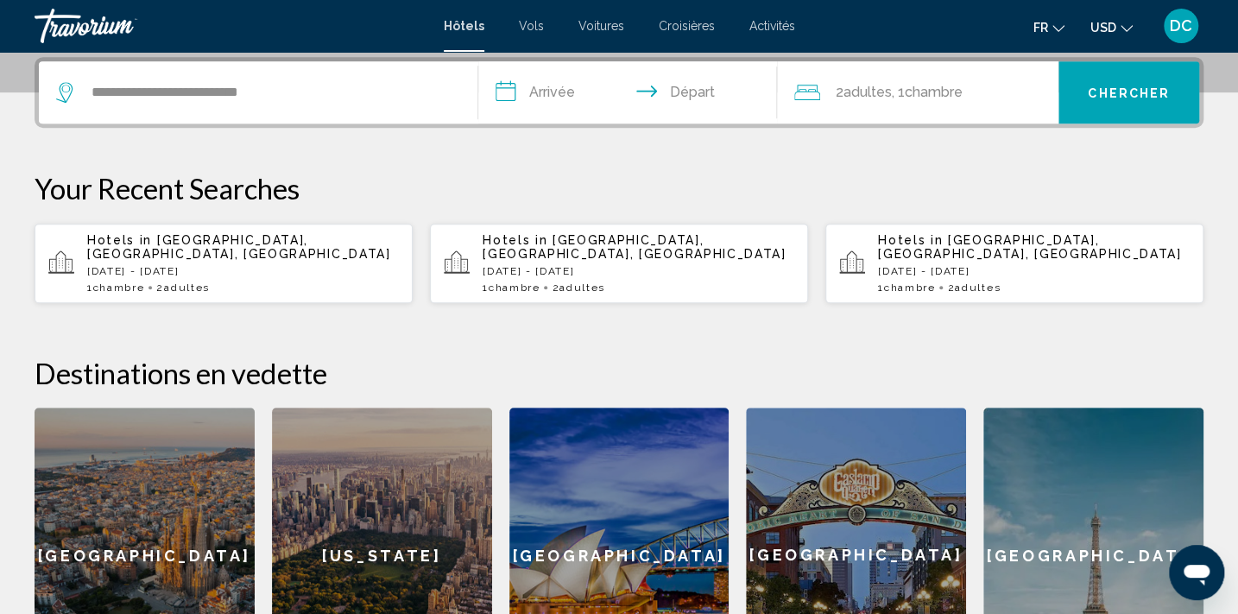
click at [568, 86] on input "**********" at bounding box center [631, 94] width 306 height 67
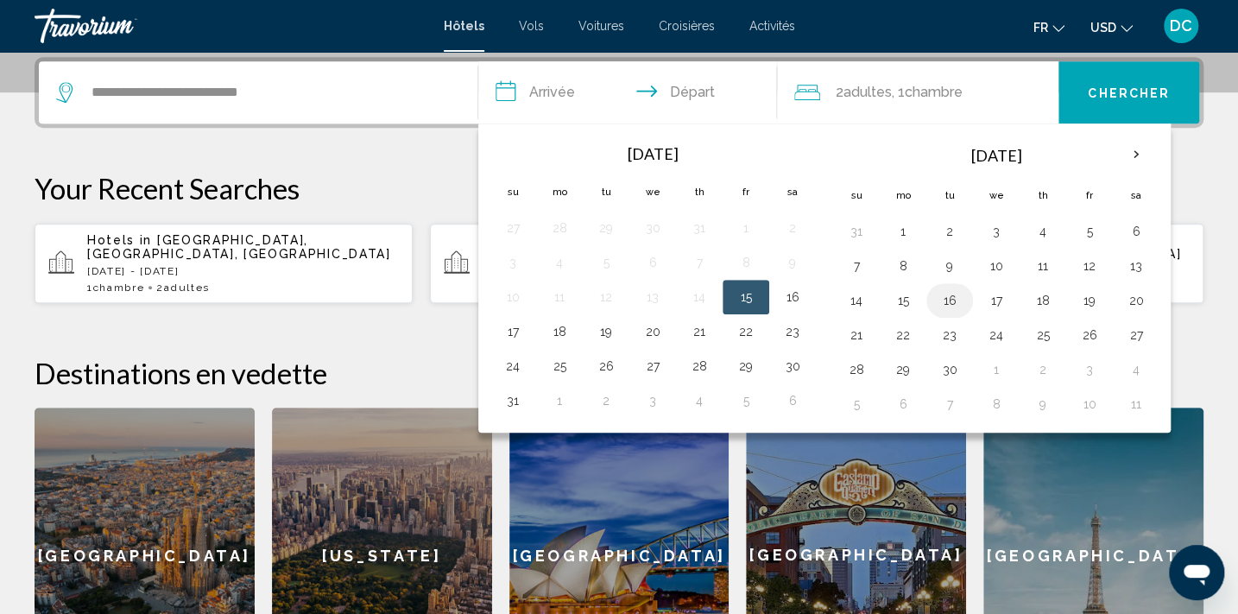
click at [949, 293] on button "16" at bounding box center [950, 300] width 28 height 24
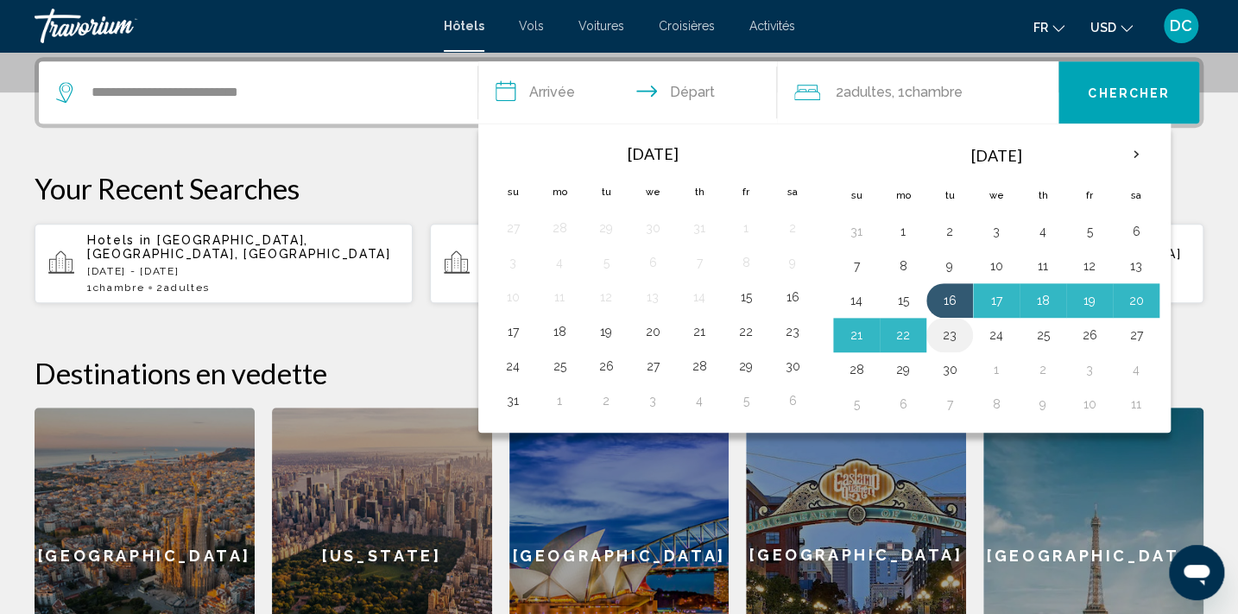
click at [939, 340] on button "23" at bounding box center [950, 335] width 28 height 24
type input "**********"
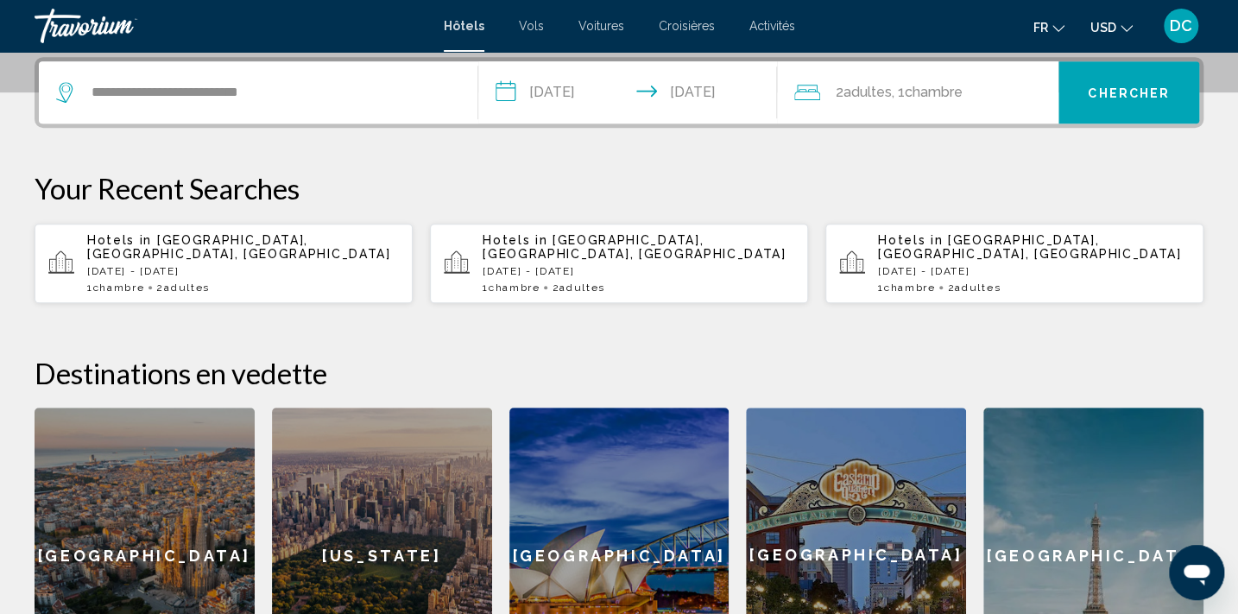
click at [1154, 98] on button "Chercher" at bounding box center [1128, 92] width 141 height 62
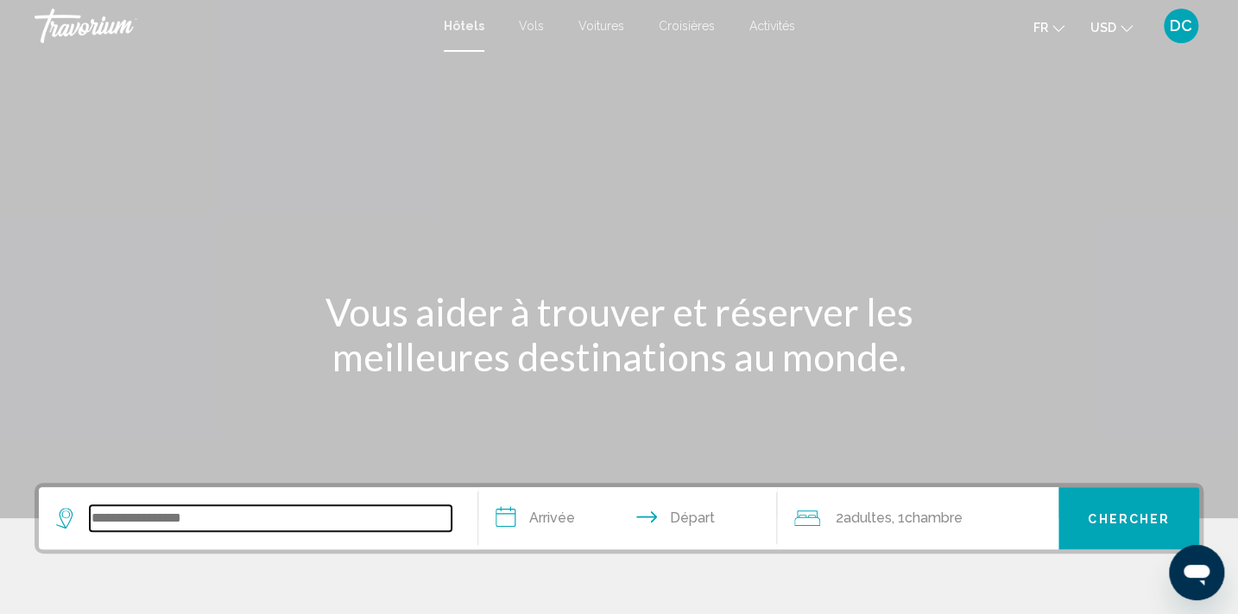
click at [260, 525] on input "Search widget" at bounding box center [271, 518] width 362 height 26
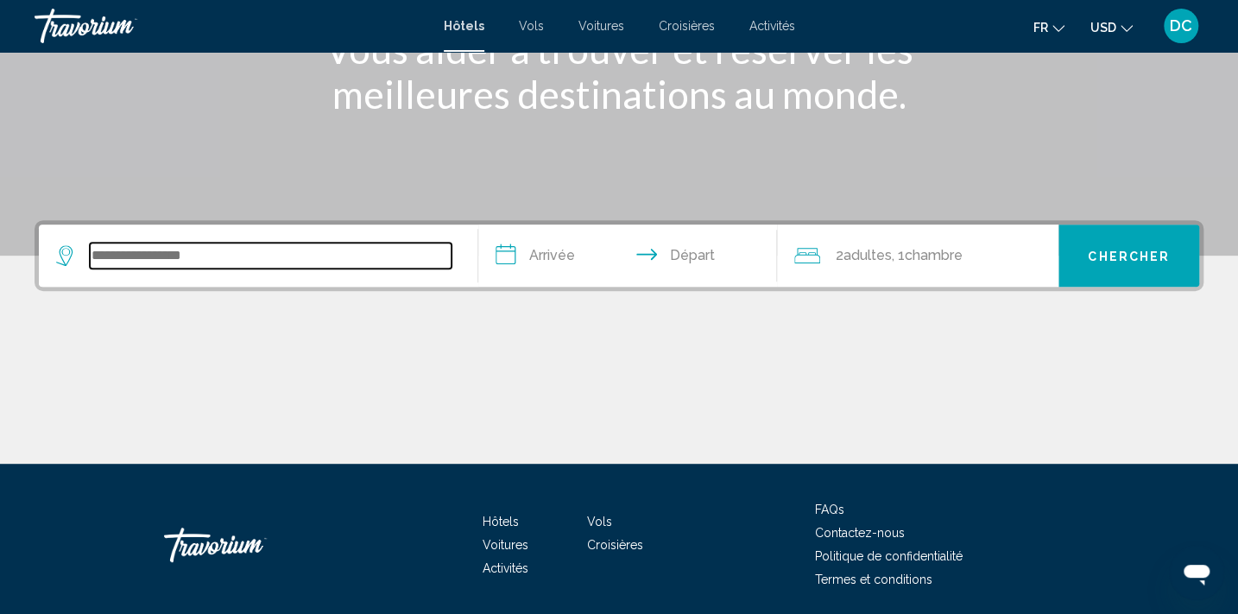
scroll to position [324, 0]
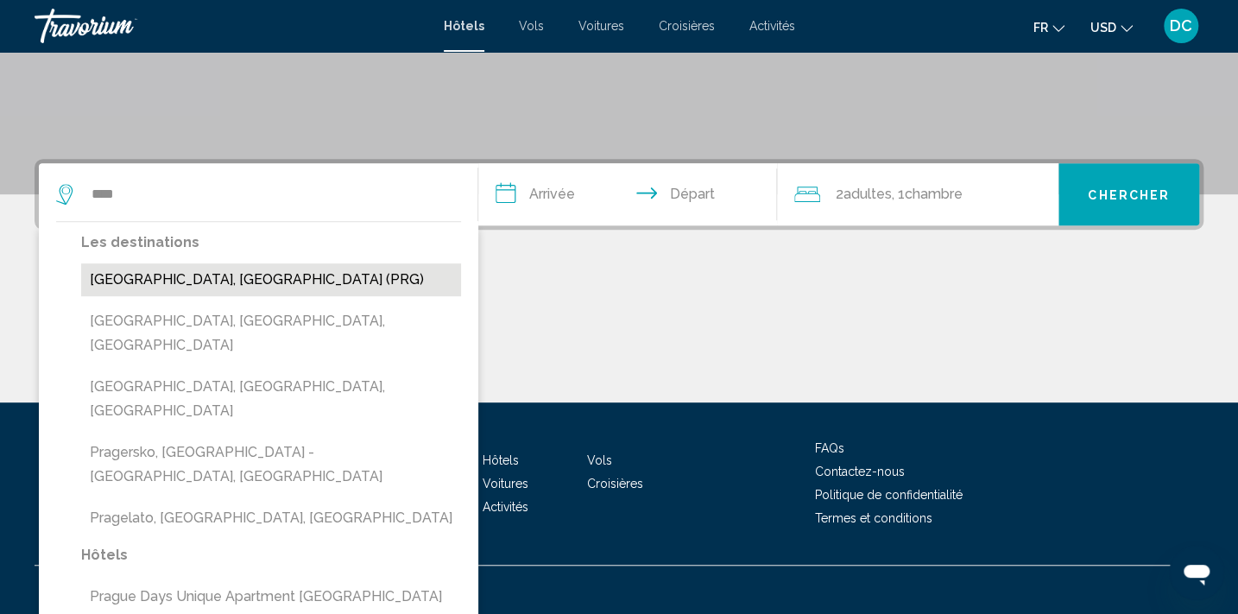
click at [186, 280] on button "[GEOGRAPHIC_DATA], [GEOGRAPHIC_DATA] (PRG)" at bounding box center [271, 279] width 380 height 33
type input "**********"
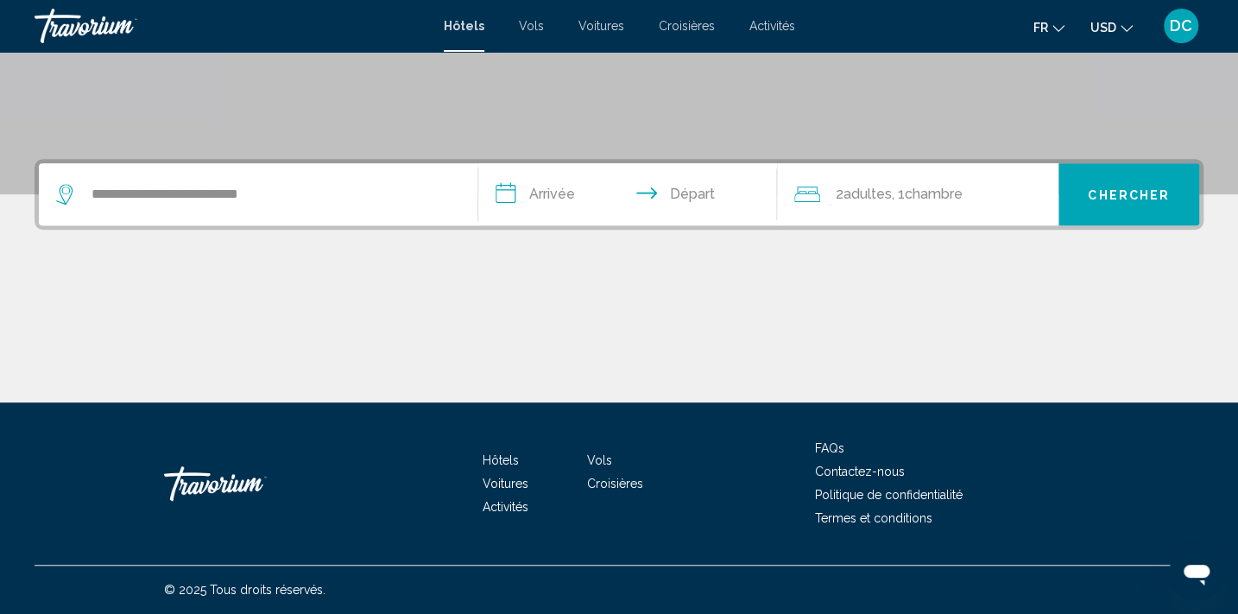
click at [597, 191] on input "**********" at bounding box center [631, 196] width 306 height 67
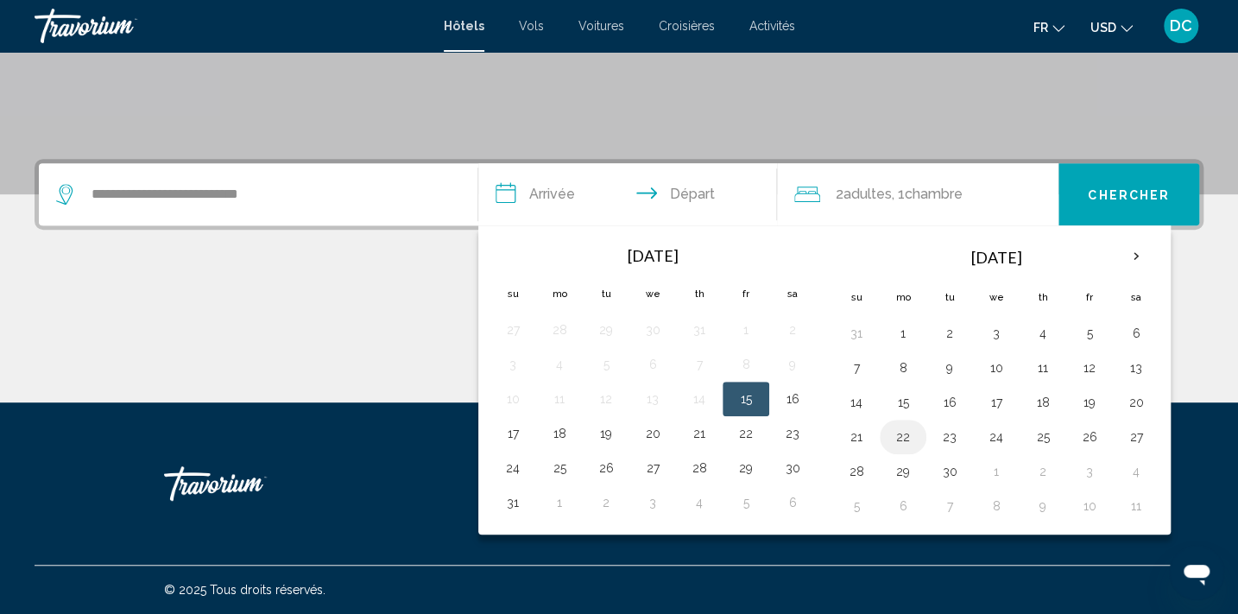
click at [905, 434] on button "22" at bounding box center [903, 437] width 28 height 24
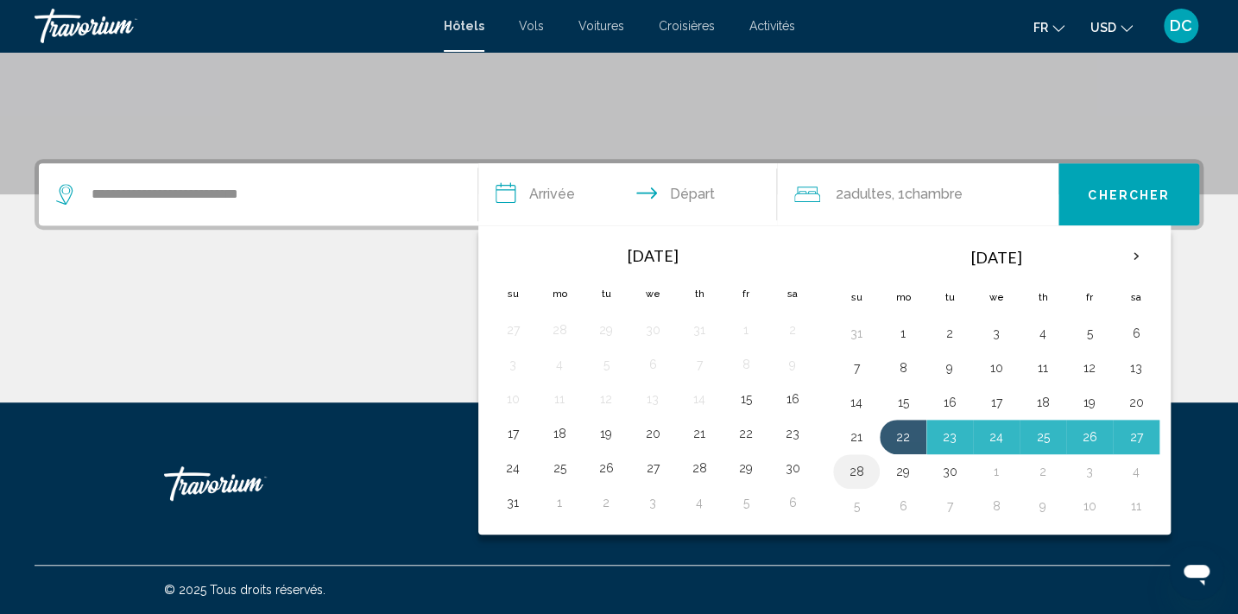
click at [862, 475] on button "28" at bounding box center [856, 471] width 28 height 24
type input "**********"
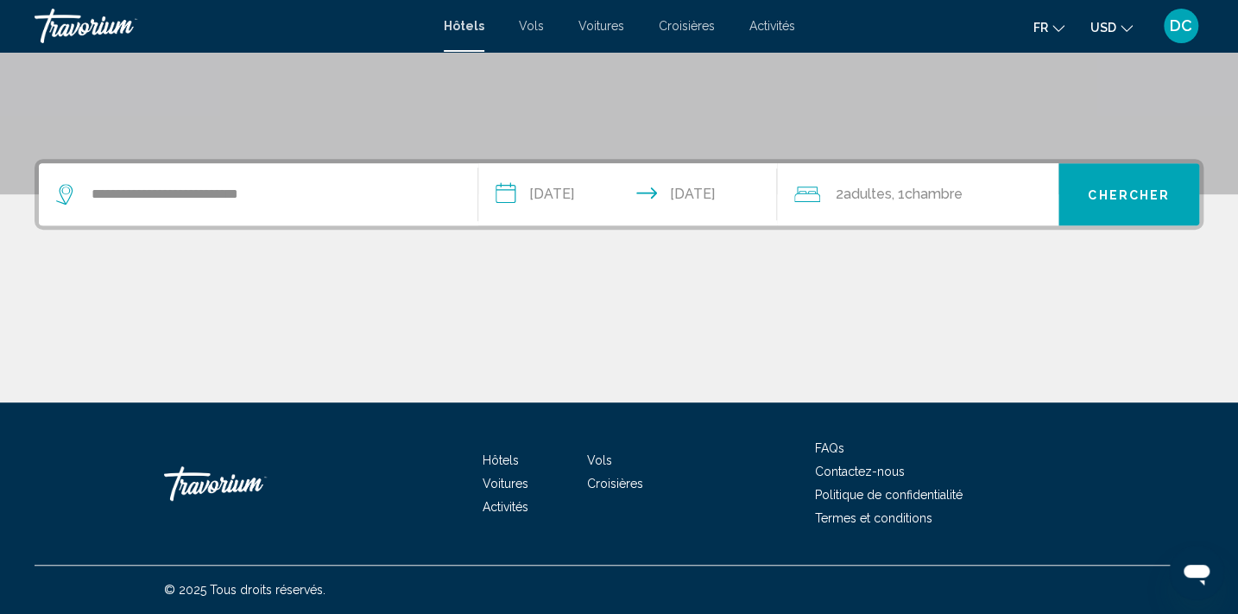
click at [1131, 209] on button "Chercher" at bounding box center [1128, 194] width 141 height 62
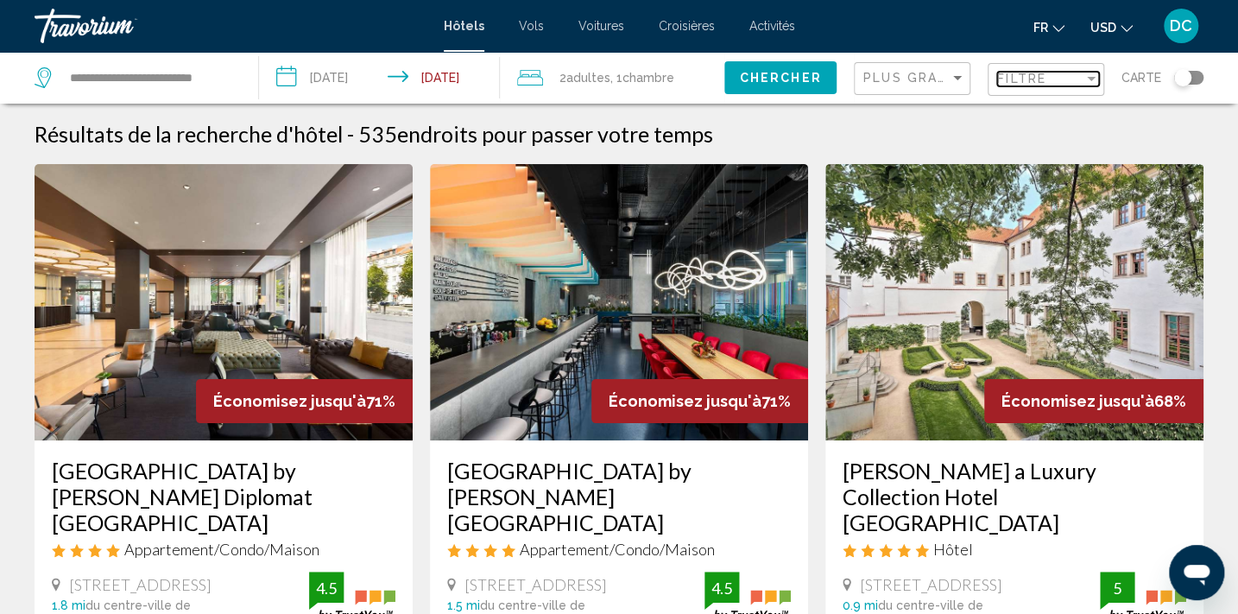
click at [1037, 75] on span "Filtre" at bounding box center [1021, 79] width 49 height 14
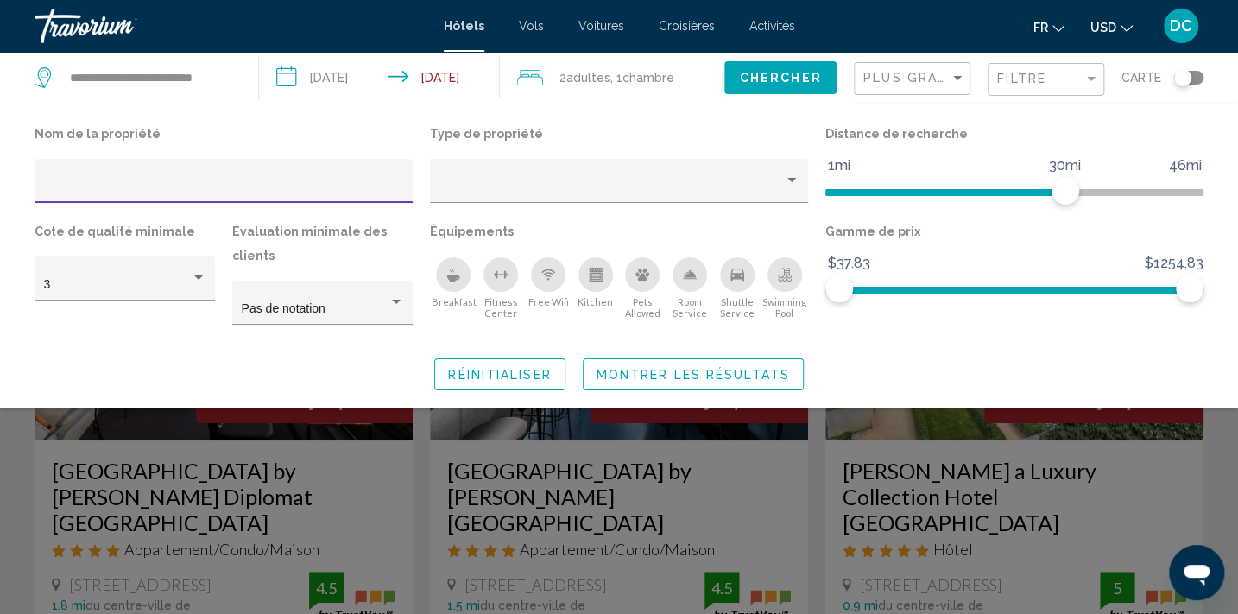
click at [299, 174] on div "Hotel Filters" at bounding box center [224, 185] width 360 height 35
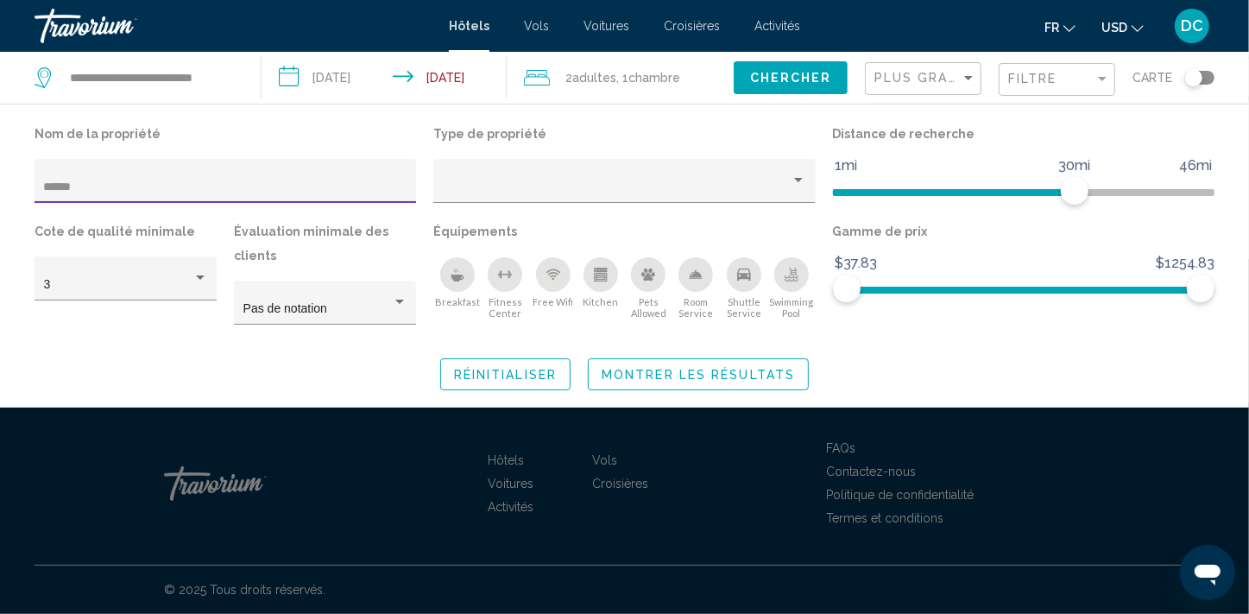
type input "******"
drag, startPoint x: 1072, startPoint y: 182, endPoint x: 1227, endPoint y: 182, distance: 155.4
click at [1227, 182] on div "Nom de la propriété ****** Type de propriété Distance de recherche 1mi 46mi 46m…" at bounding box center [624, 256] width 1249 height 268
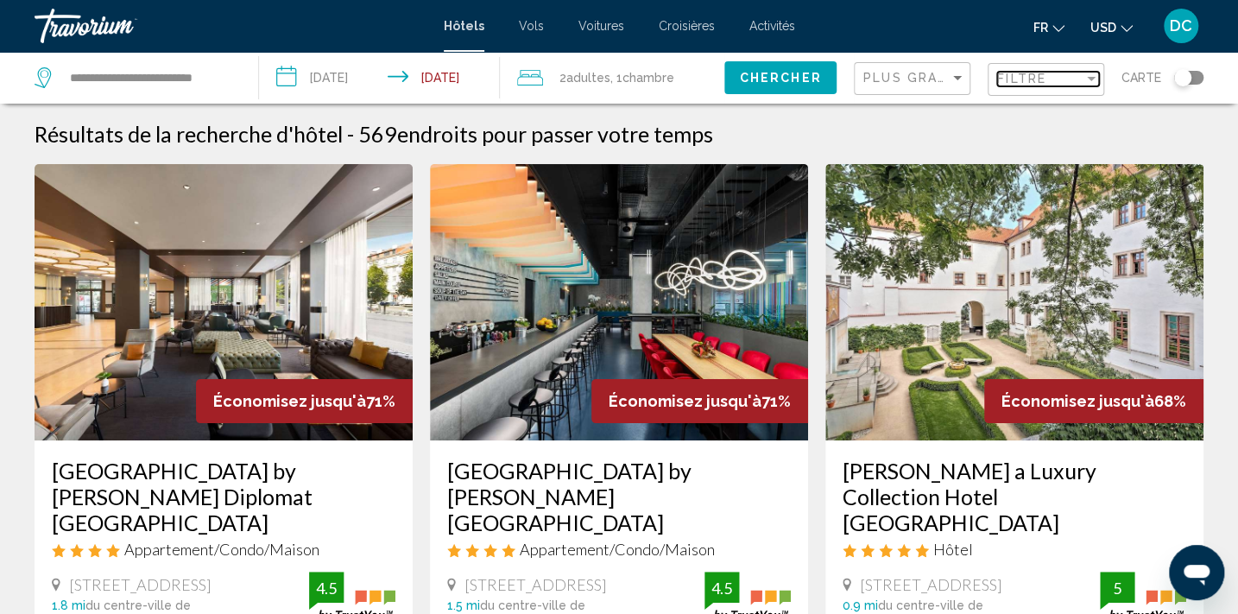
click at [1049, 74] on div "Filtre" at bounding box center [1040, 79] width 86 height 14
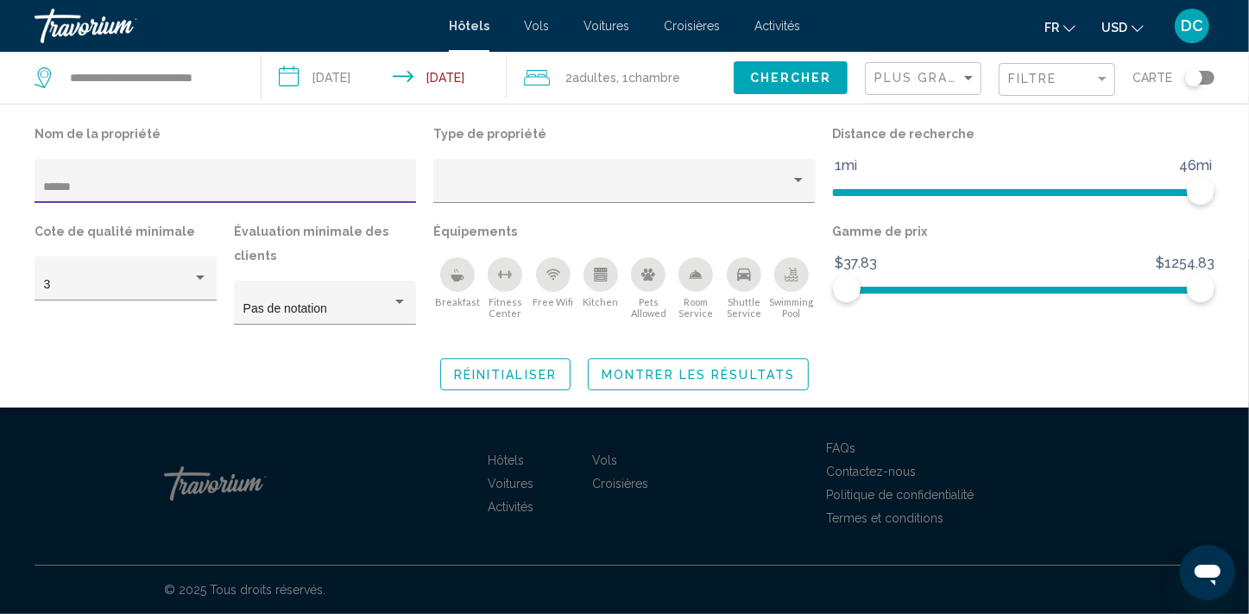
type input "******"
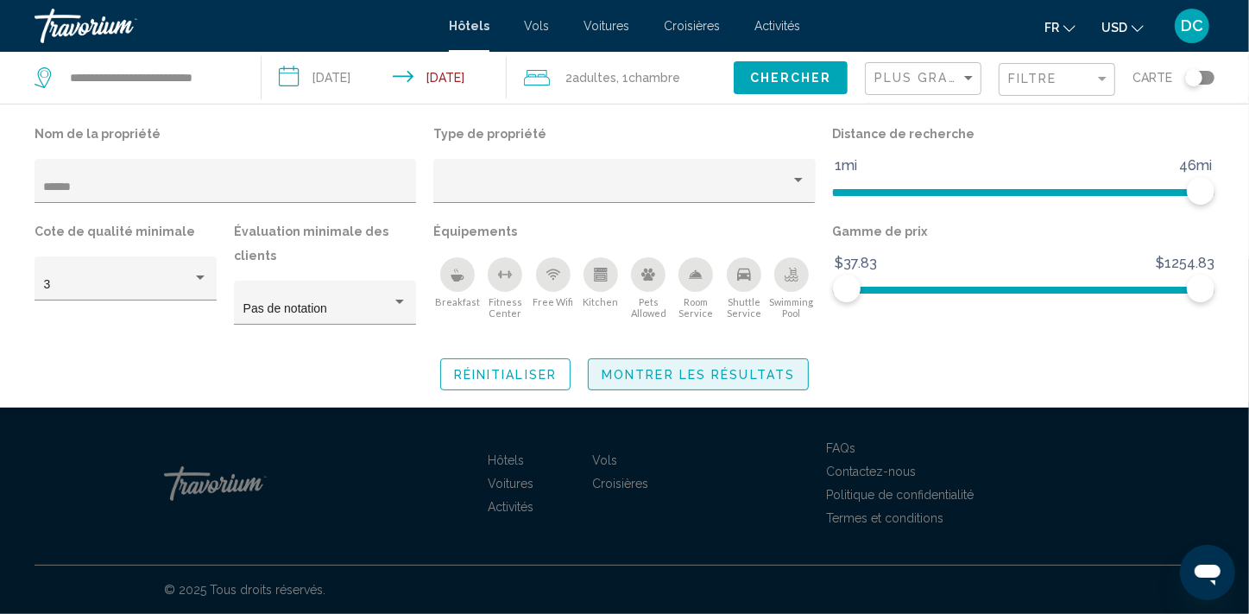
click at [653, 385] on button "Montrer les résultats" at bounding box center [698, 374] width 221 height 32
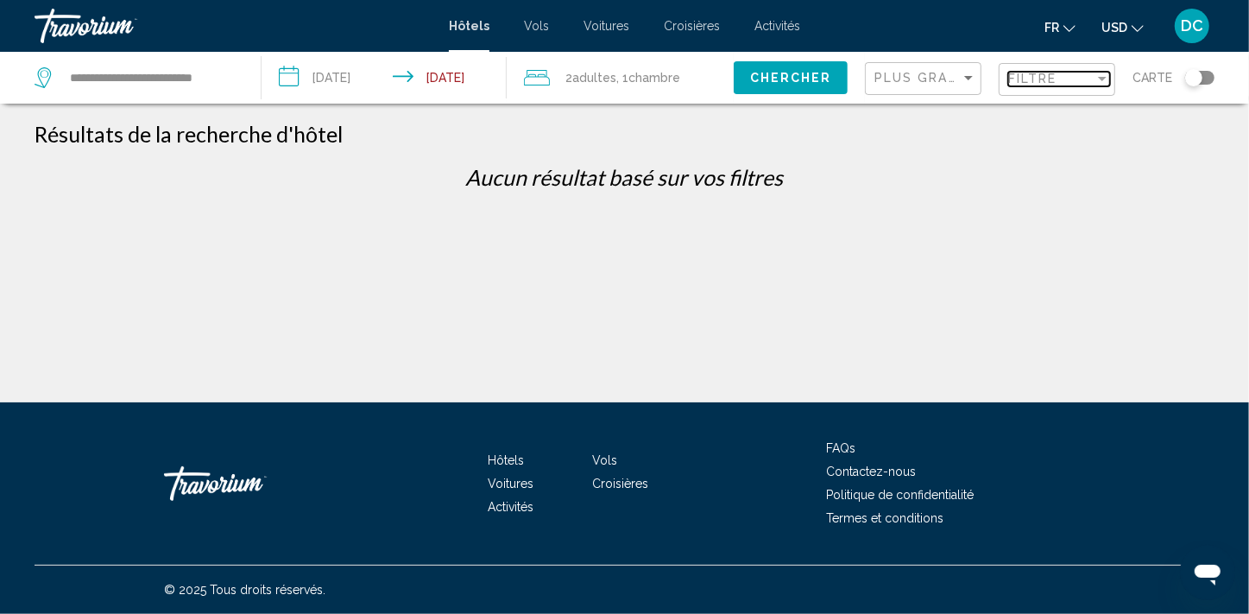
click at [1043, 73] on mat-select "Filtre" at bounding box center [1059, 80] width 102 height 15
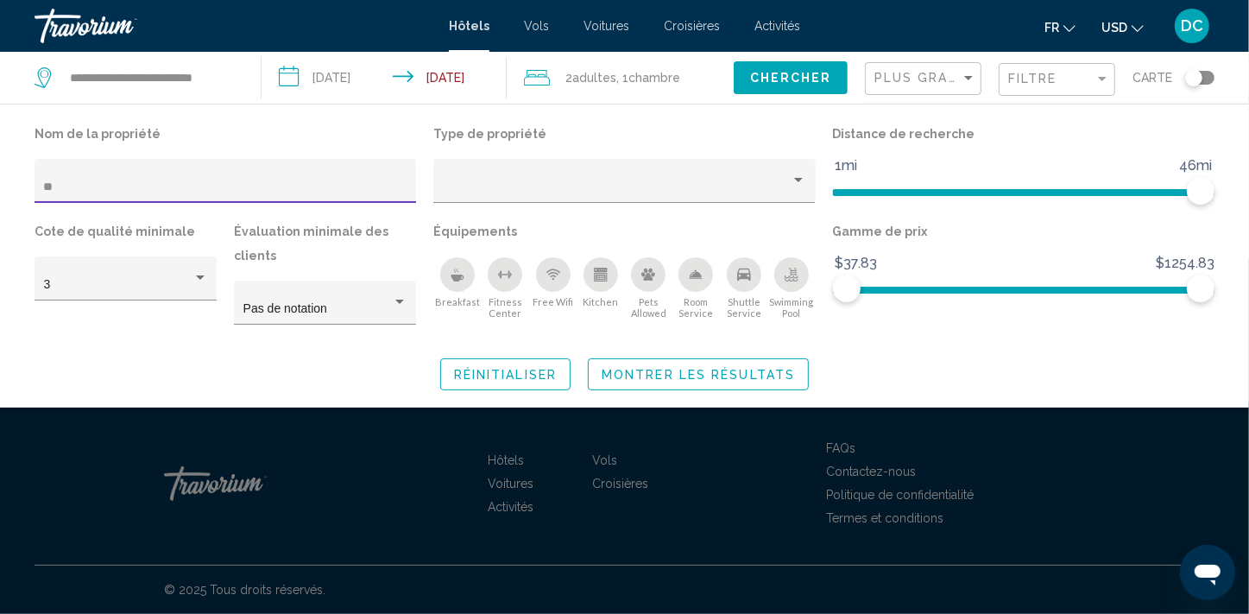
type input "*"
type input "****"
click at [741, 368] on span "Montrer les résultats" at bounding box center [698, 375] width 193 height 14
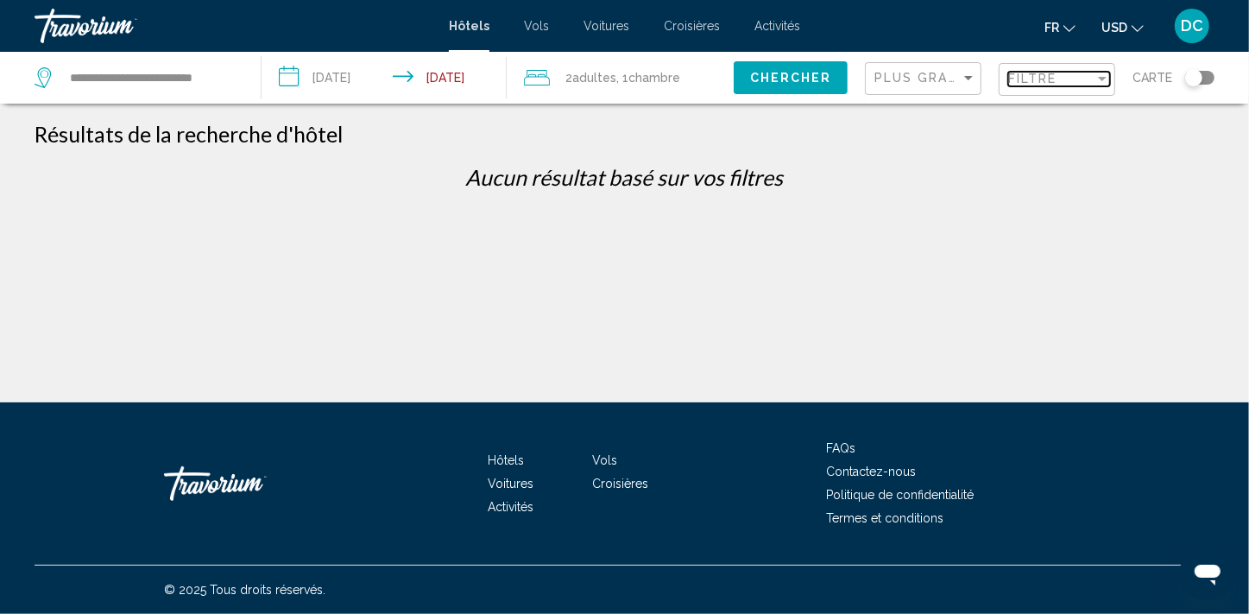
click at [1075, 82] on div "Filtre" at bounding box center [1051, 79] width 86 height 14
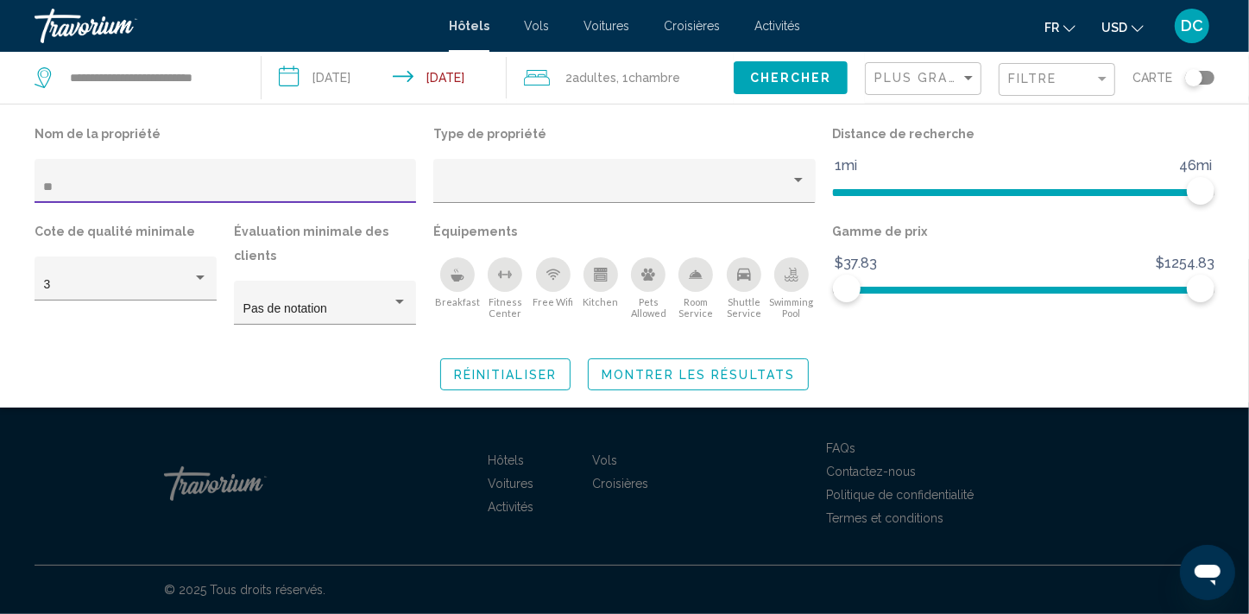
type input "*"
type input "*******"
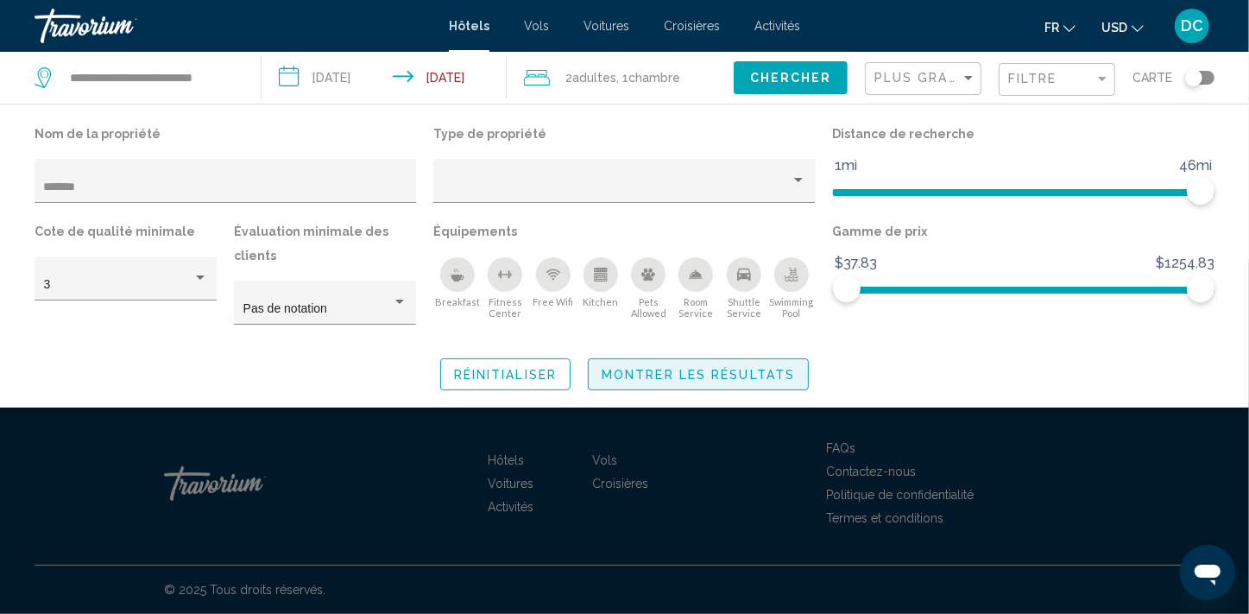
click at [621, 376] on span "Montrer les résultats" at bounding box center [698, 375] width 193 height 14
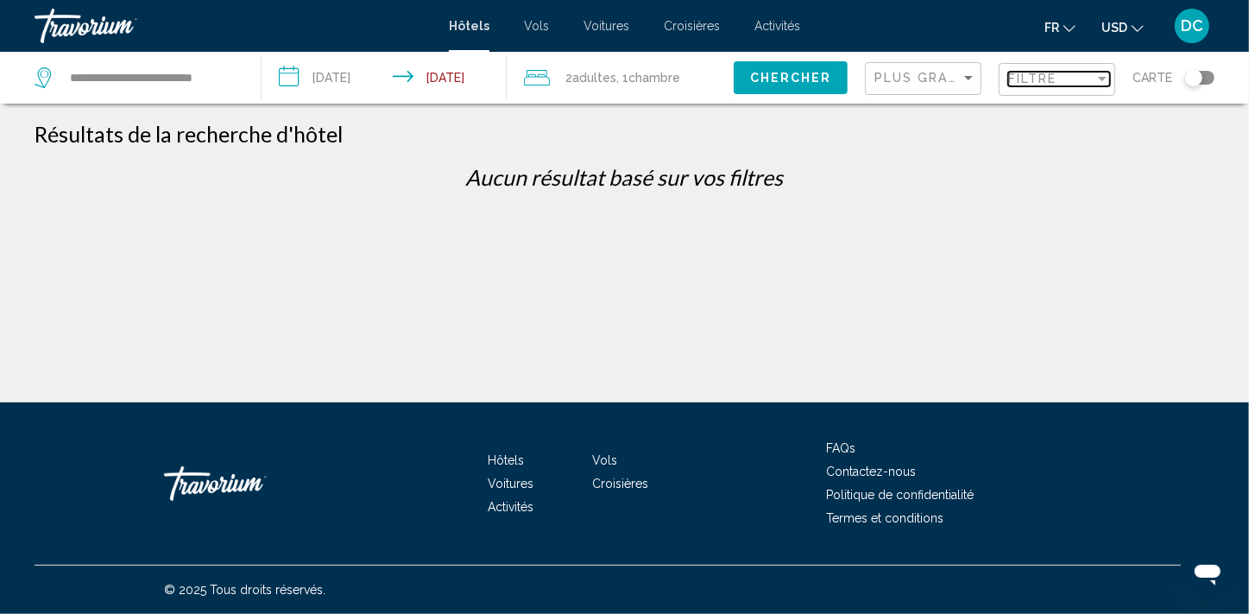
click at [1070, 73] on div "Filtre" at bounding box center [1051, 79] width 86 height 14
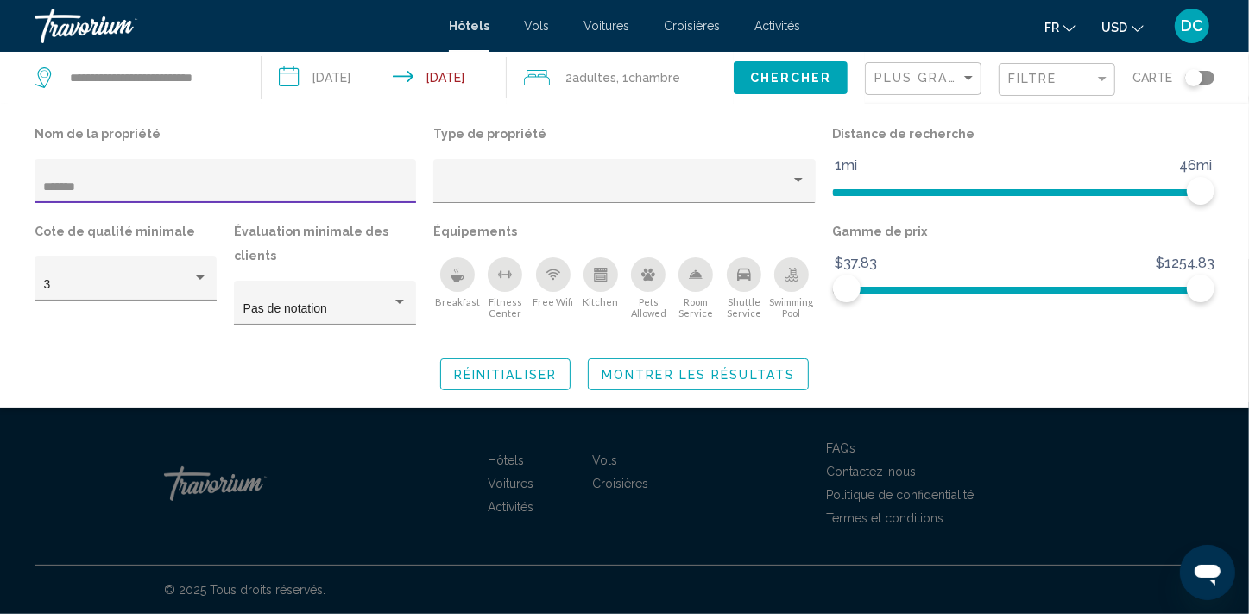
click at [121, 192] on input "*******" at bounding box center [225, 187] width 363 height 14
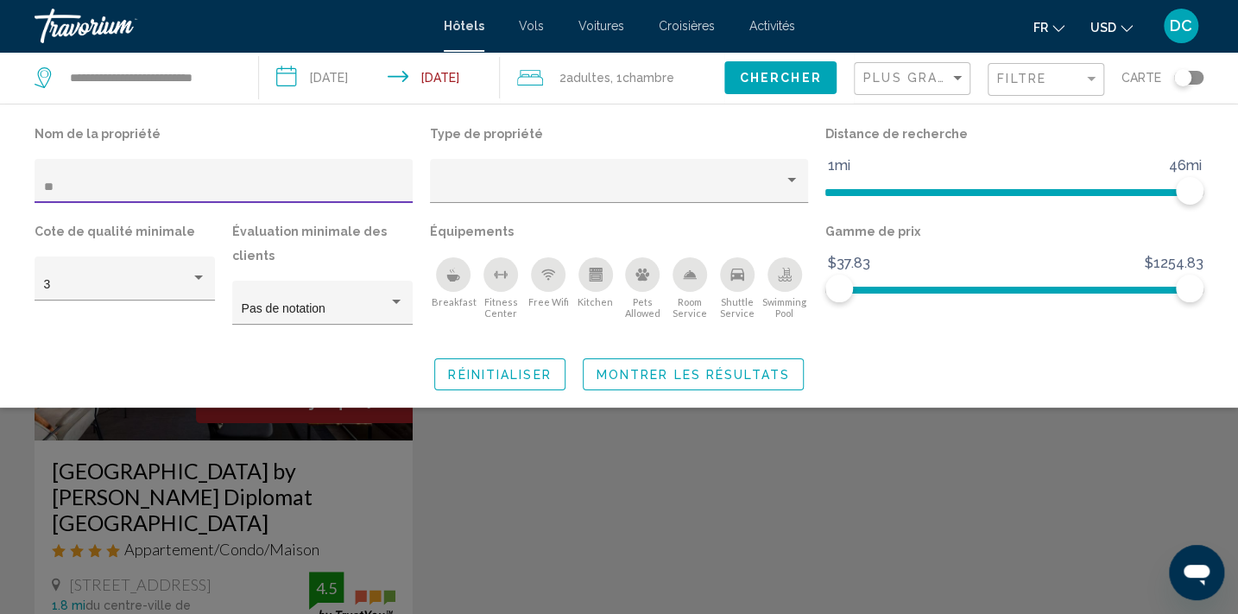
type input "*"
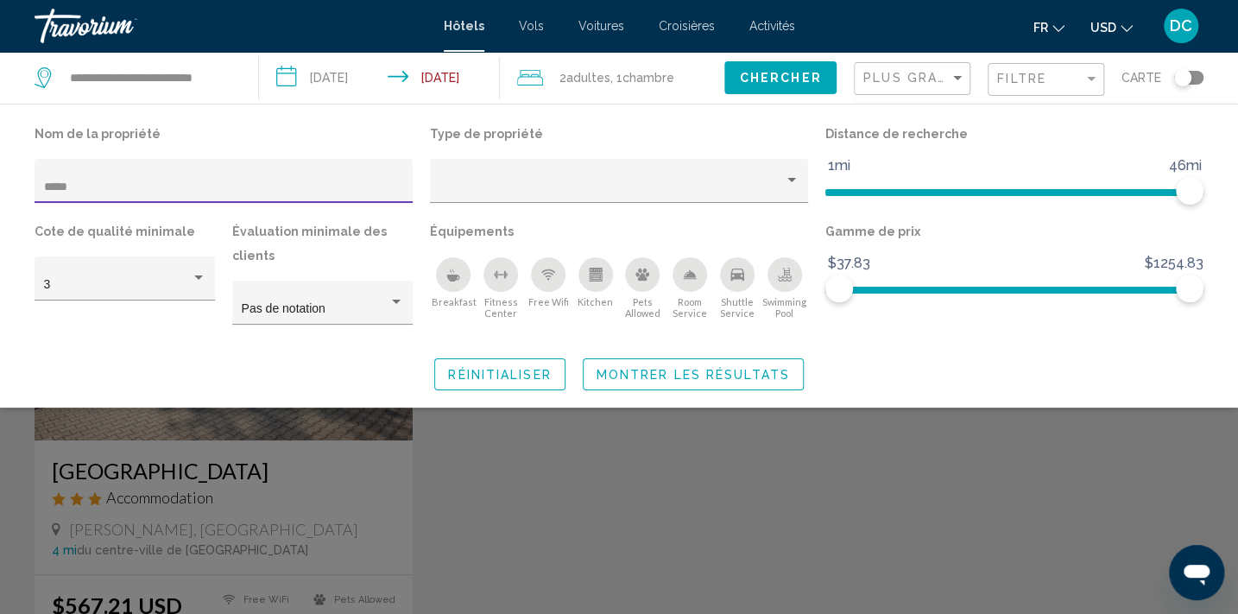
type input "*****"
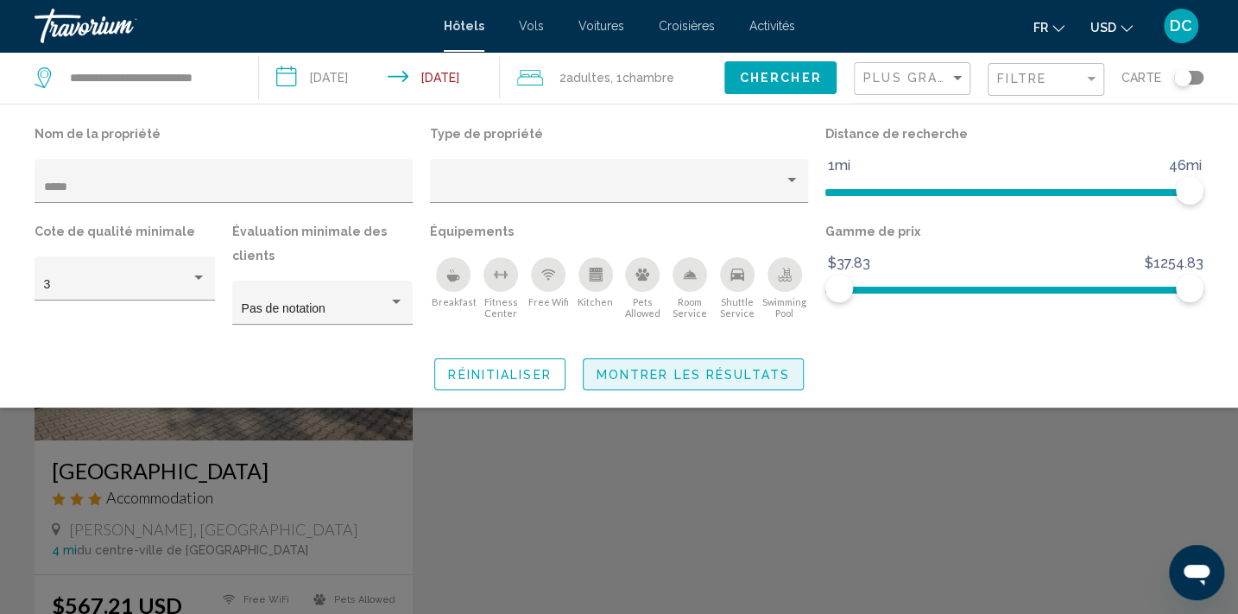
click at [670, 373] on span "Montrer les résultats" at bounding box center [692, 375] width 193 height 14
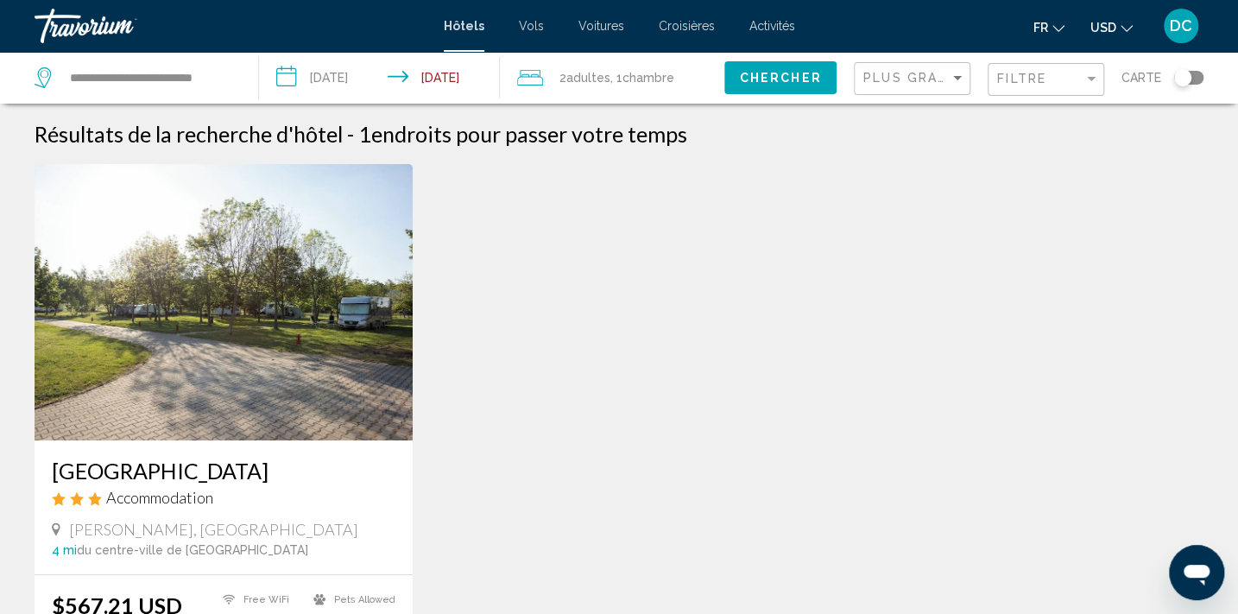
click at [213, 254] on img "Main content" at bounding box center [224, 302] width 378 height 276
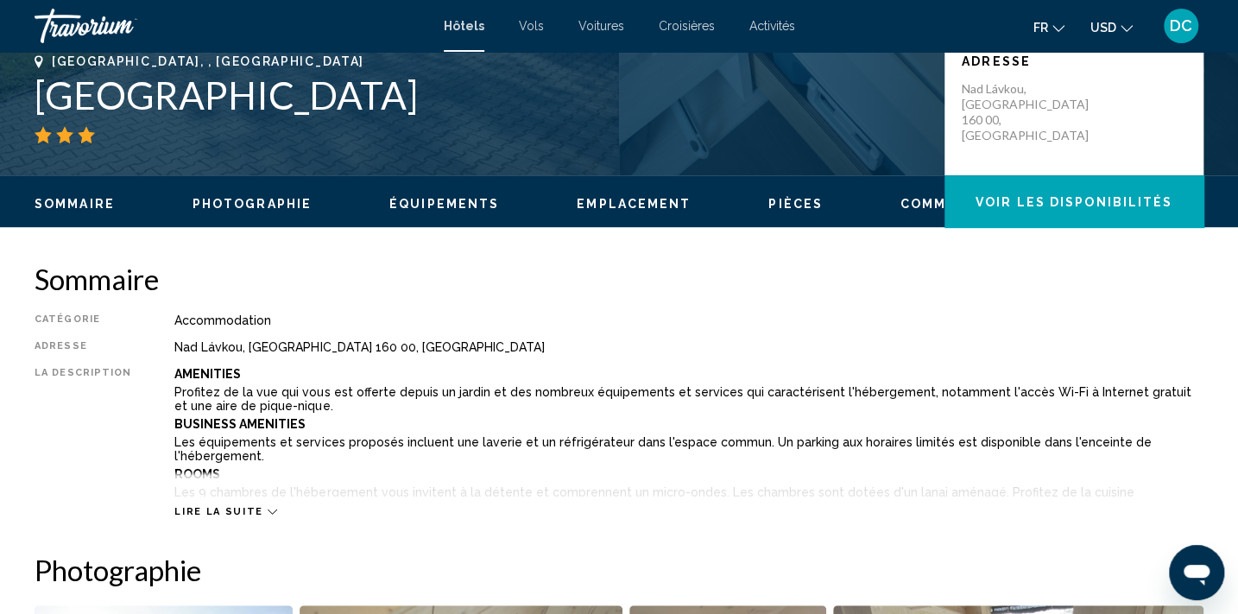
scroll to position [475, 0]
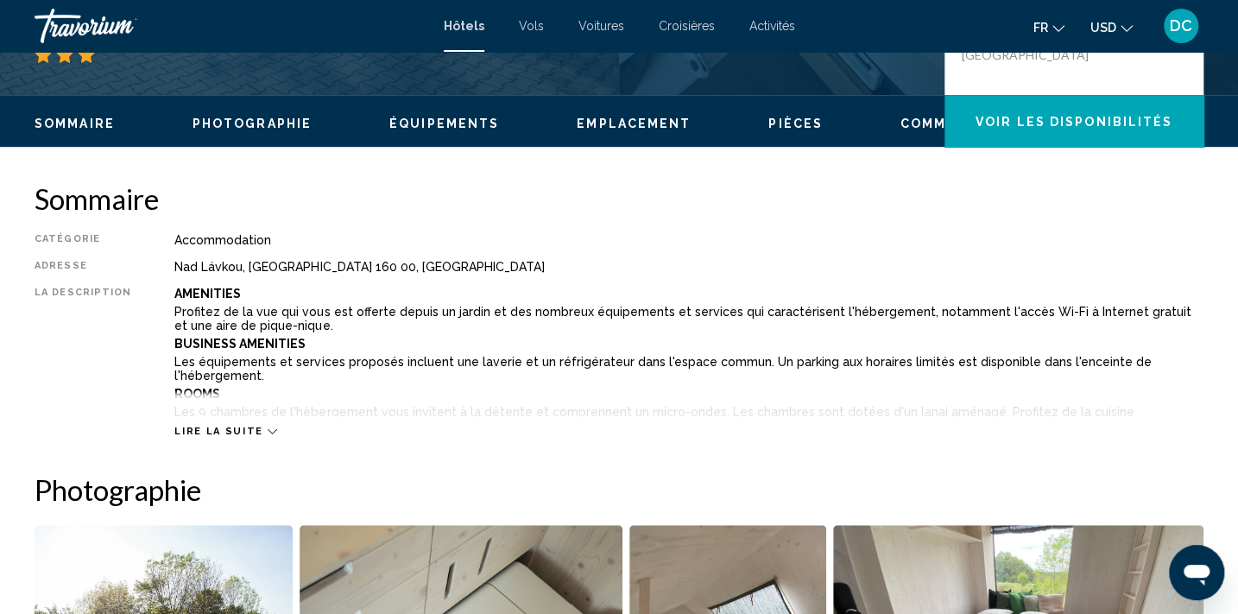
click at [1079, 136] on button "Voir les disponibilités" at bounding box center [1073, 121] width 259 height 52
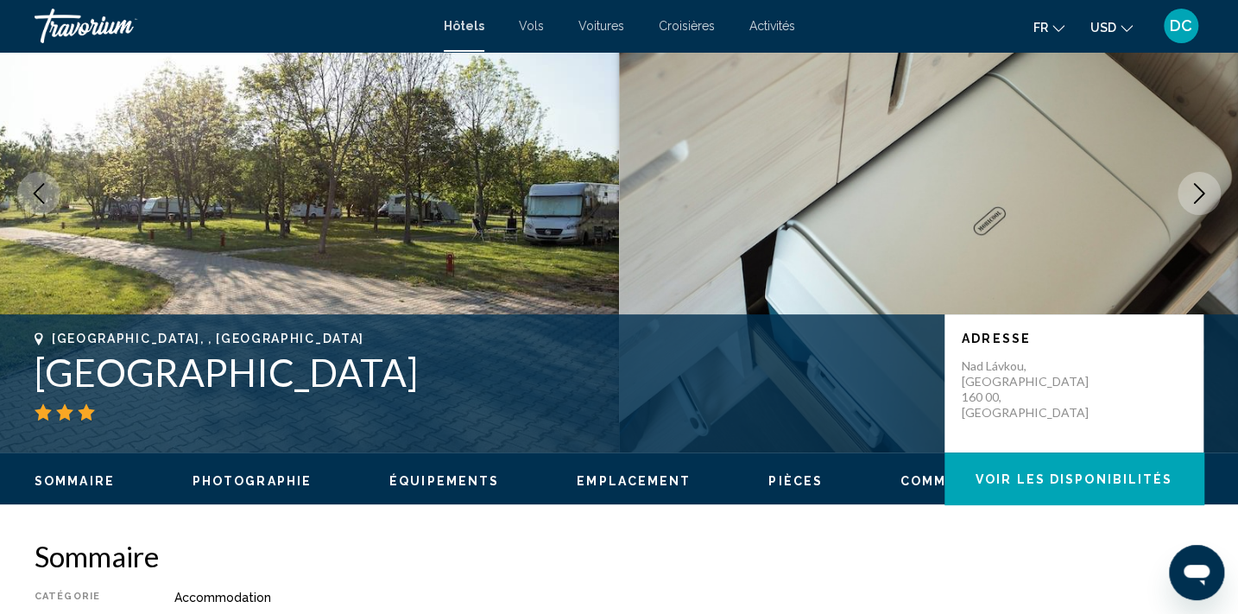
scroll to position [0, 0]
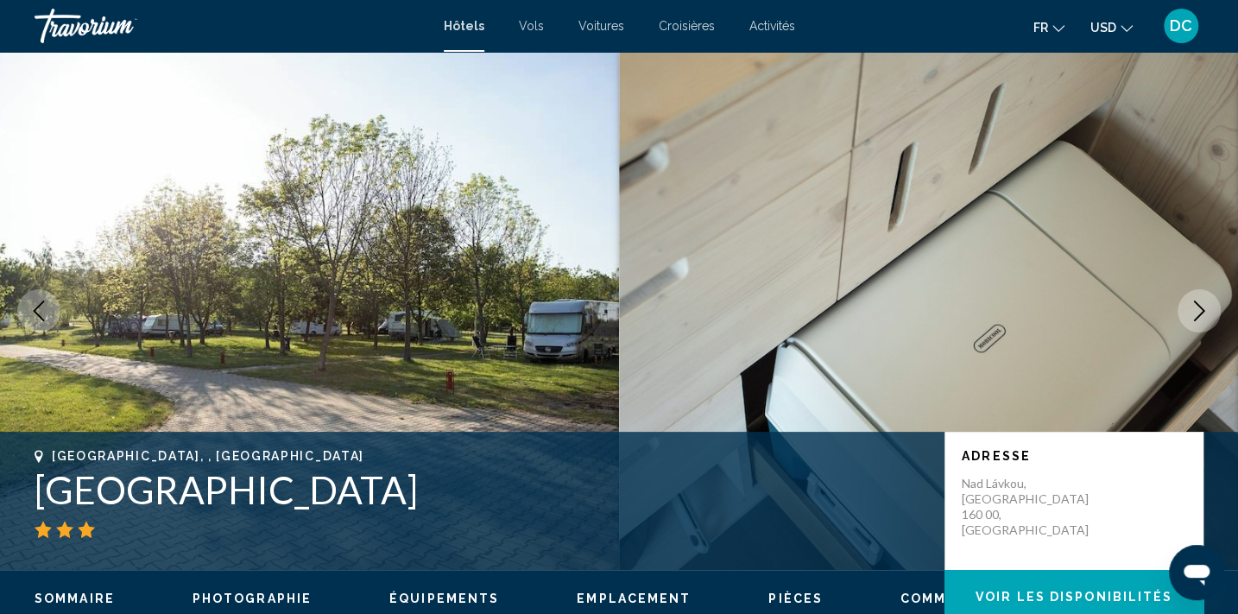
click at [466, 27] on span "Hôtels" at bounding box center [464, 26] width 41 height 14
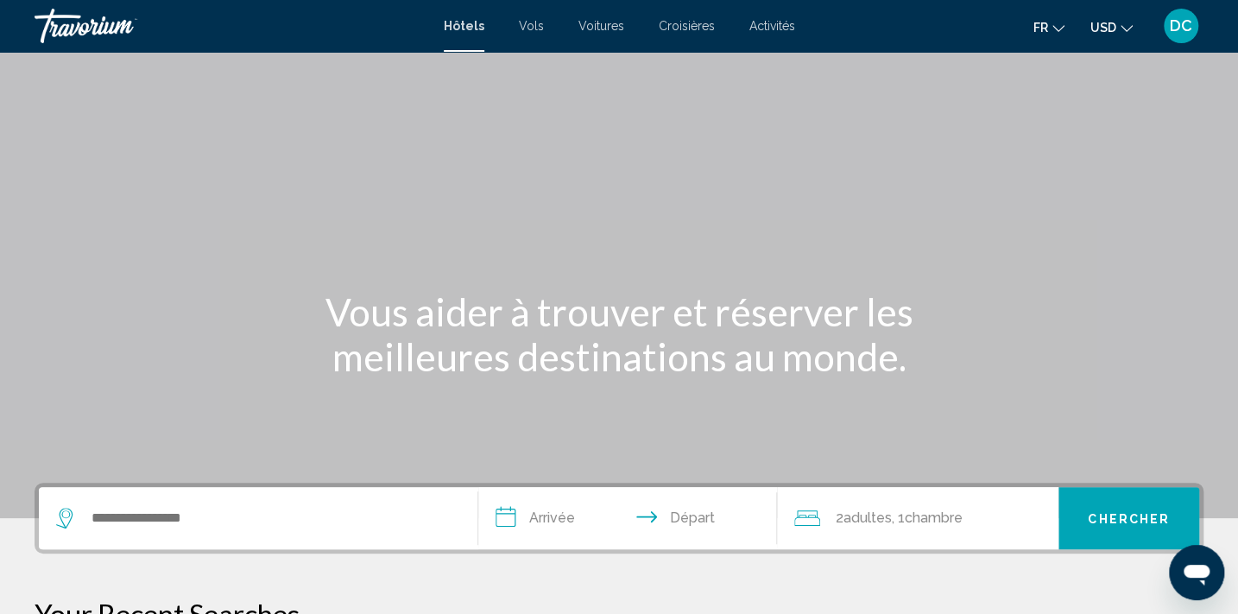
scroll to position [460, 0]
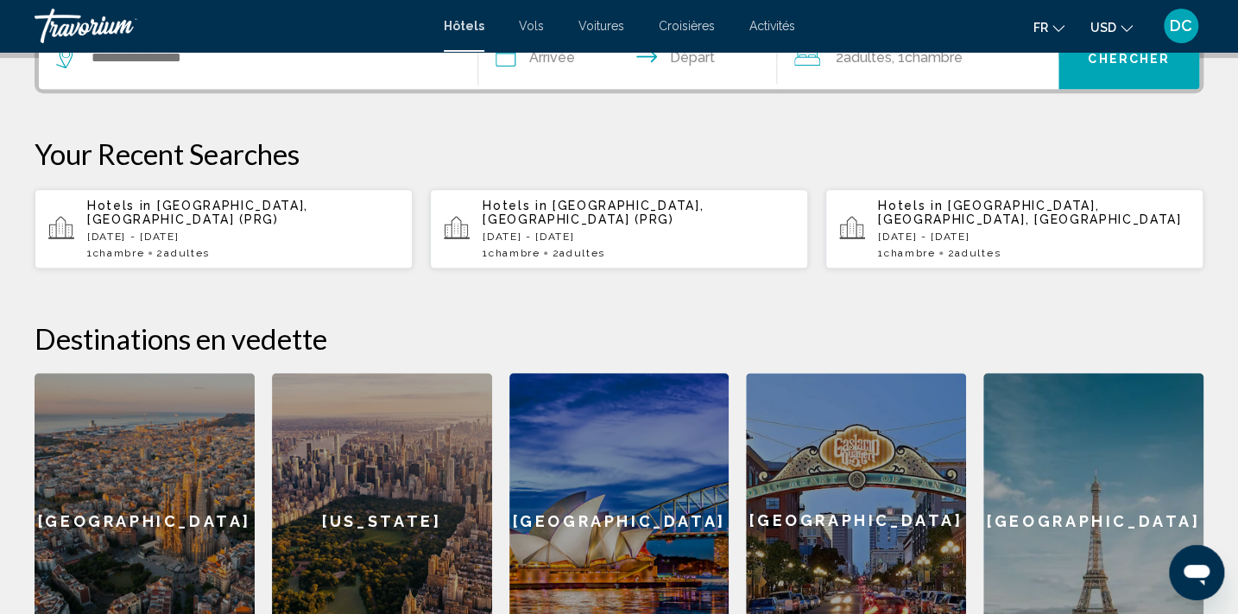
click at [268, 200] on span "[GEOGRAPHIC_DATA], [GEOGRAPHIC_DATA] (PRG)" at bounding box center [197, 213] width 221 height 28
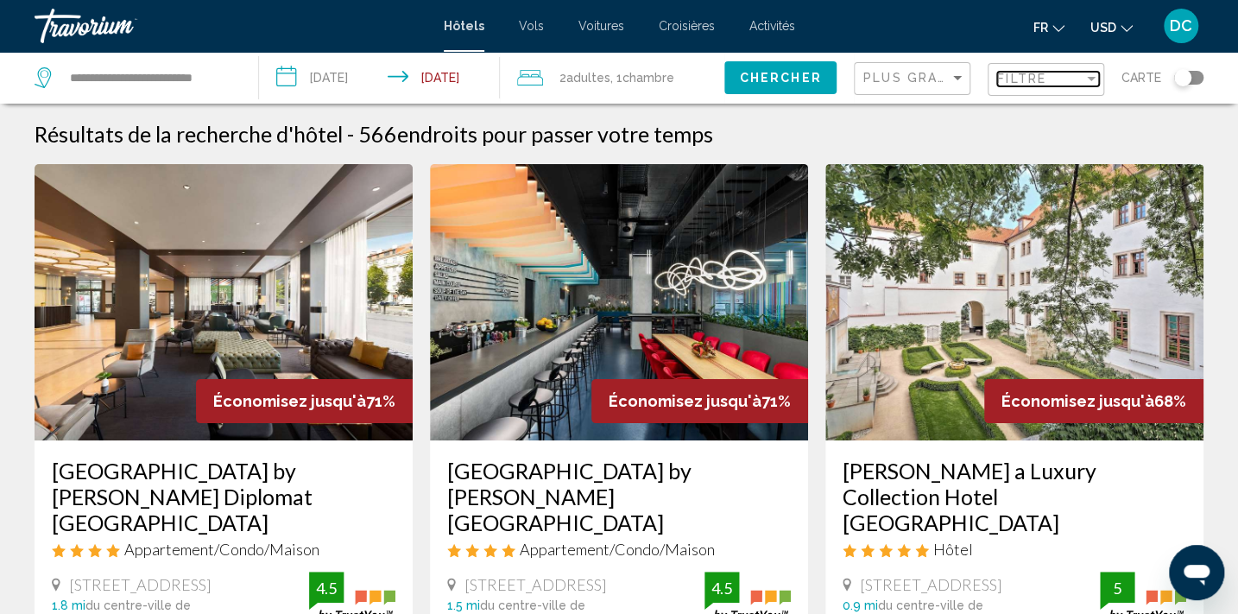
click at [1020, 78] on span "Filtre" at bounding box center [1021, 79] width 49 height 14
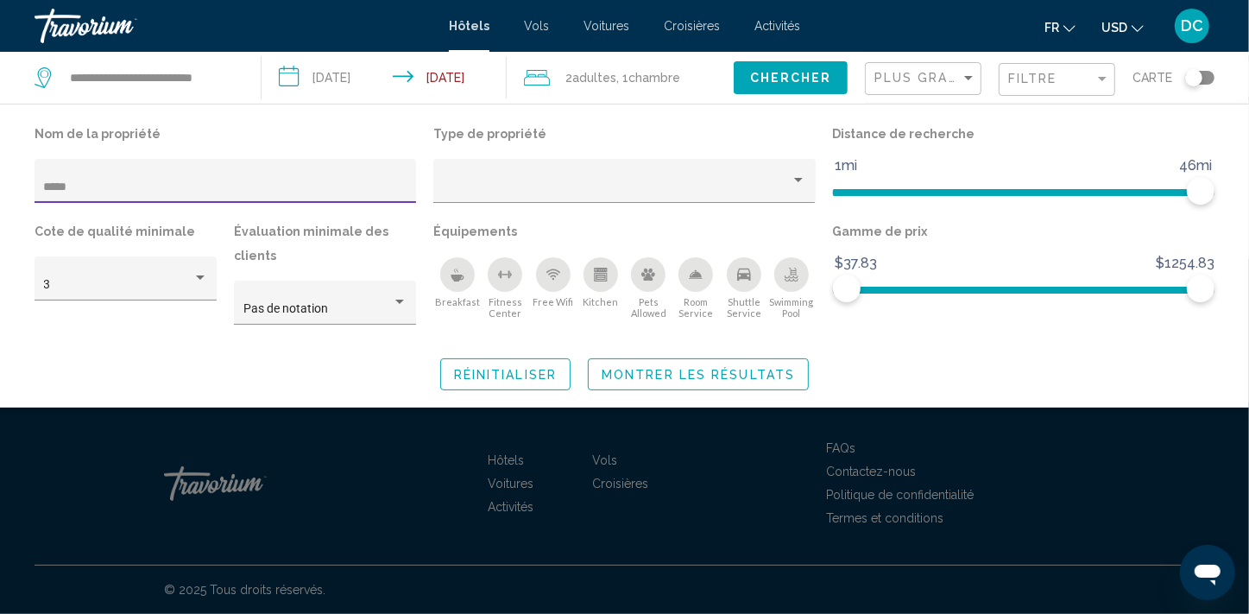
click at [50, 186] on input "*****" at bounding box center [225, 187] width 363 height 14
click at [54, 189] on input "*****" at bounding box center [225, 187] width 363 height 14
type input "******"
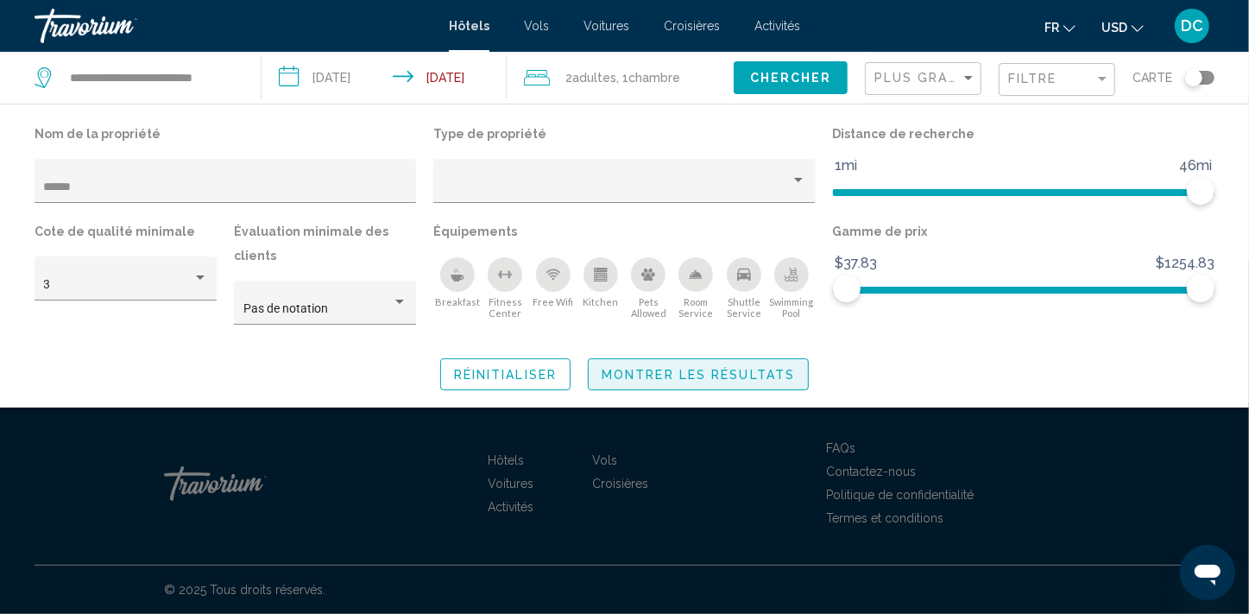
click at [716, 370] on span "Montrer les résultats" at bounding box center [698, 375] width 193 height 14
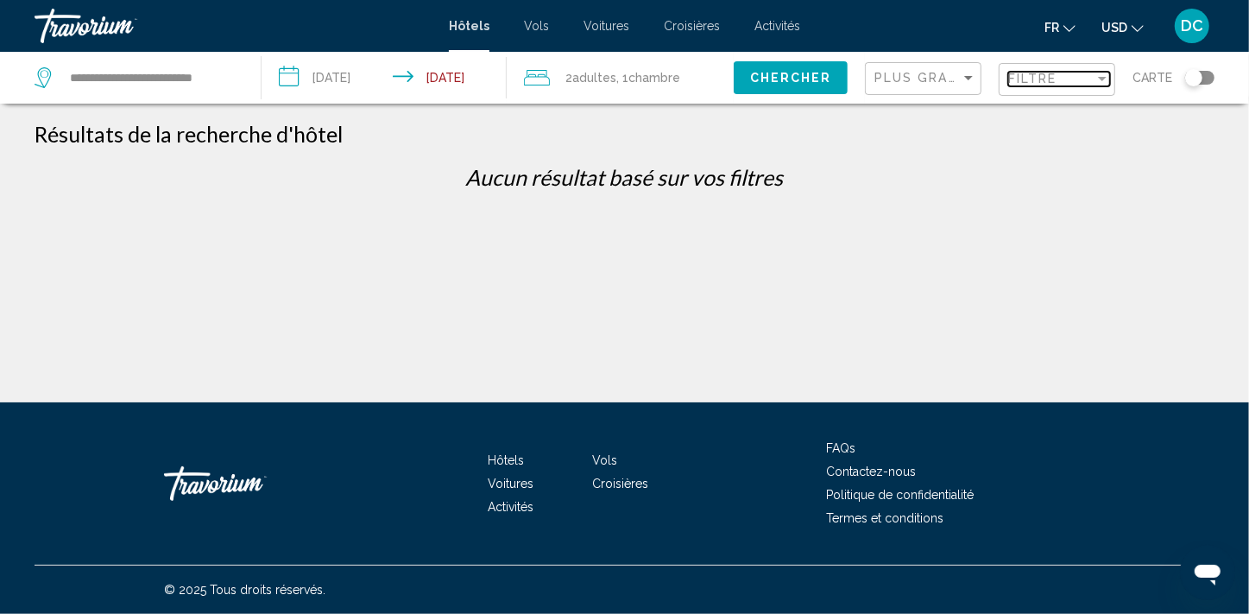
click at [1020, 79] on span "Filtre" at bounding box center [1032, 79] width 49 height 14
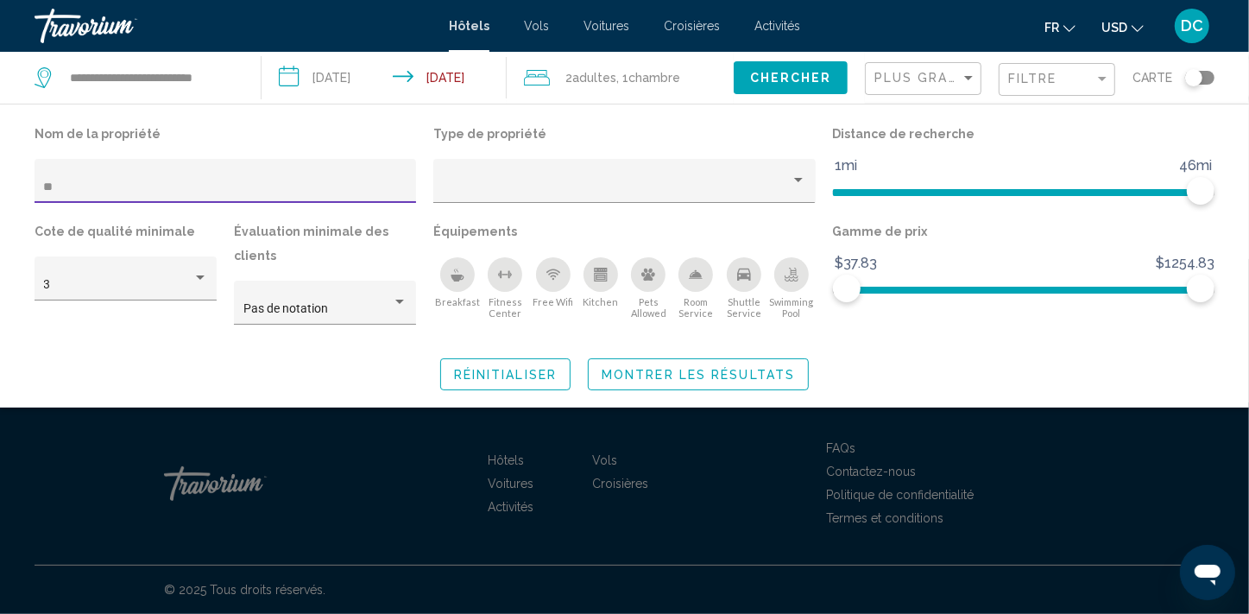
type input "*"
type input "******"
click at [719, 385] on button "Montrer les résultats" at bounding box center [698, 374] width 221 height 32
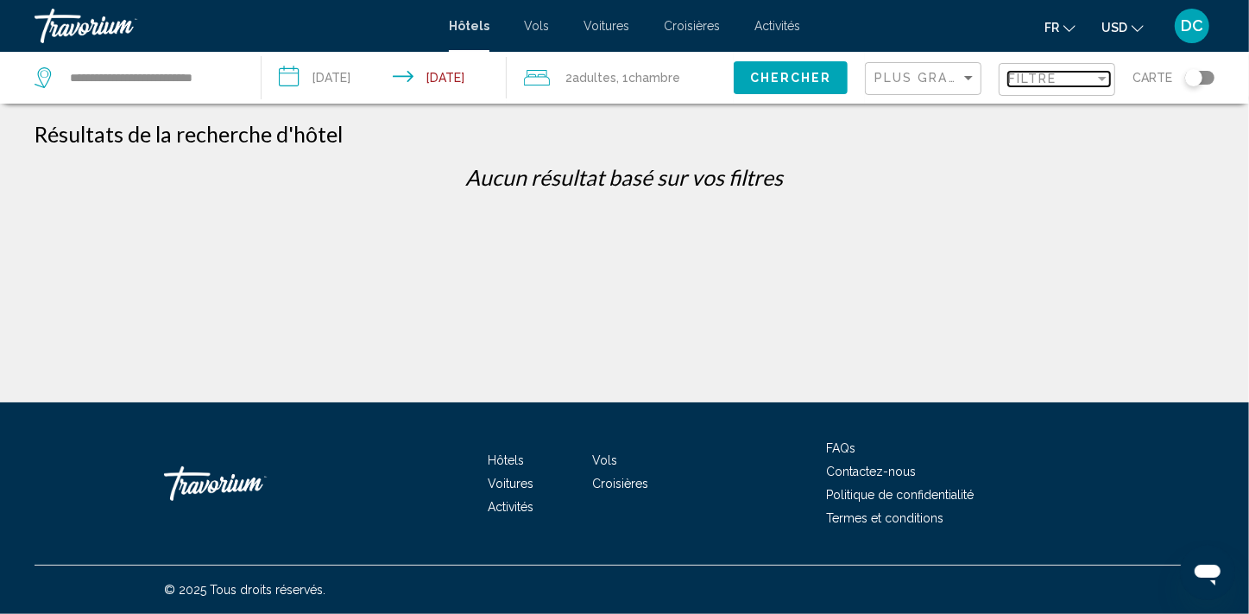
click at [1053, 77] on span "Filtre" at bounding box center [1032, 79] width 49 height 14
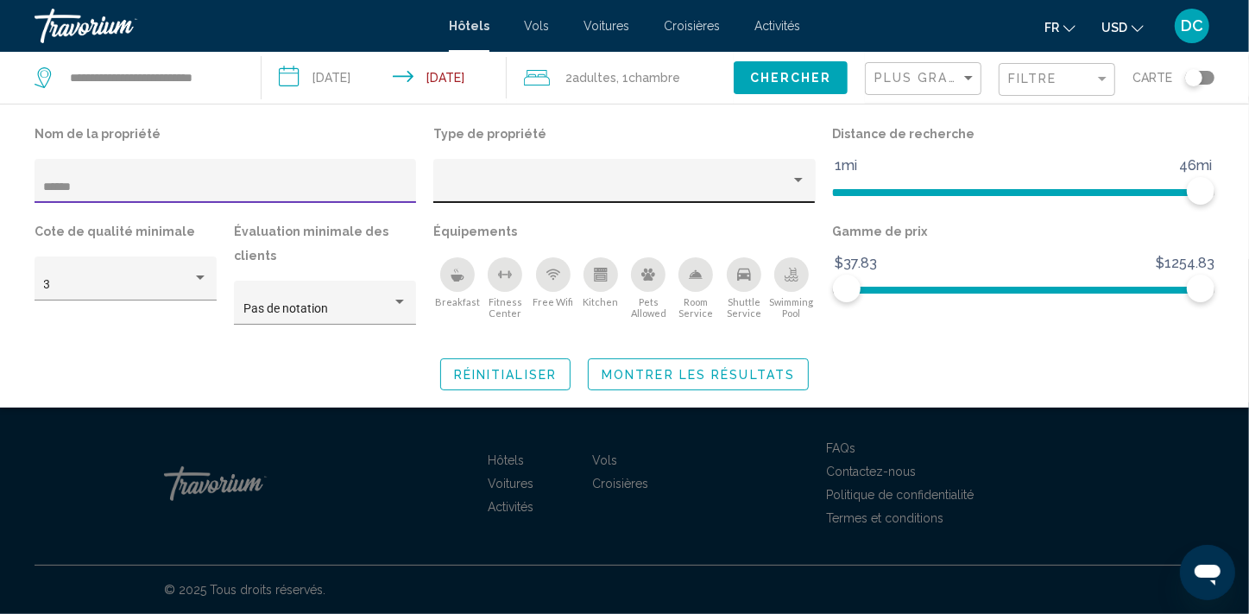
click at [486, 191] on div "Property type" at bounding box center [617, 187] width 348 height 14
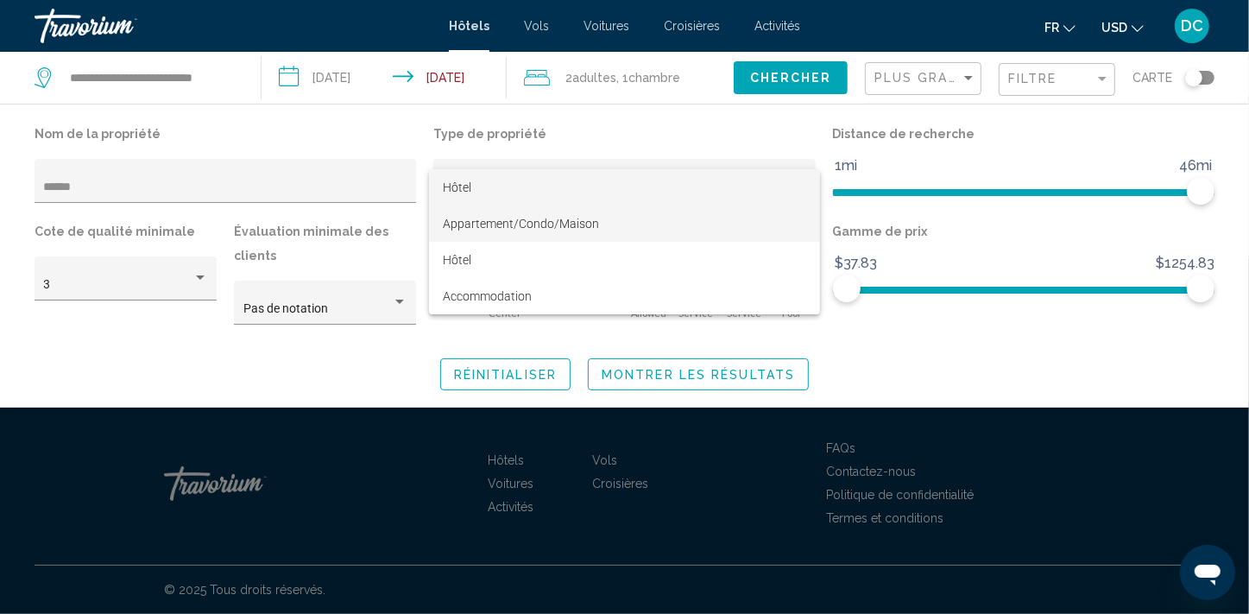
click at [489, 220] on span "Appartement/Condo/Maison" at bounding box center [521, 224] width 156 height 14
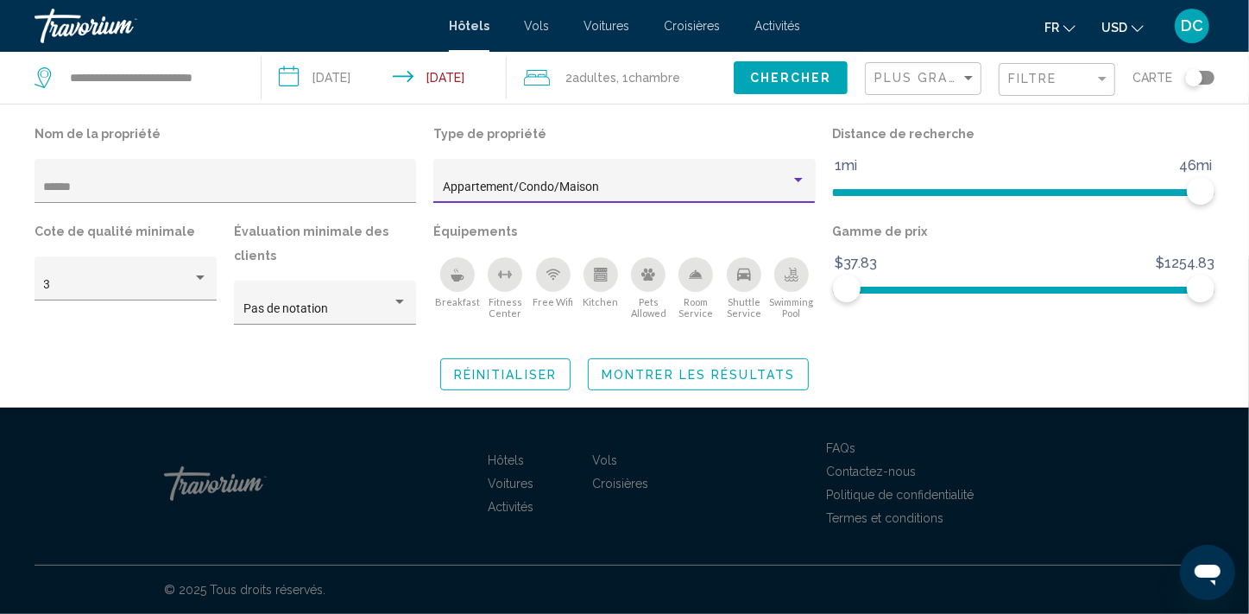
click at [645, 377] on span "Montrer les résultats" at bounding box center [698, 375] width 193 height 14
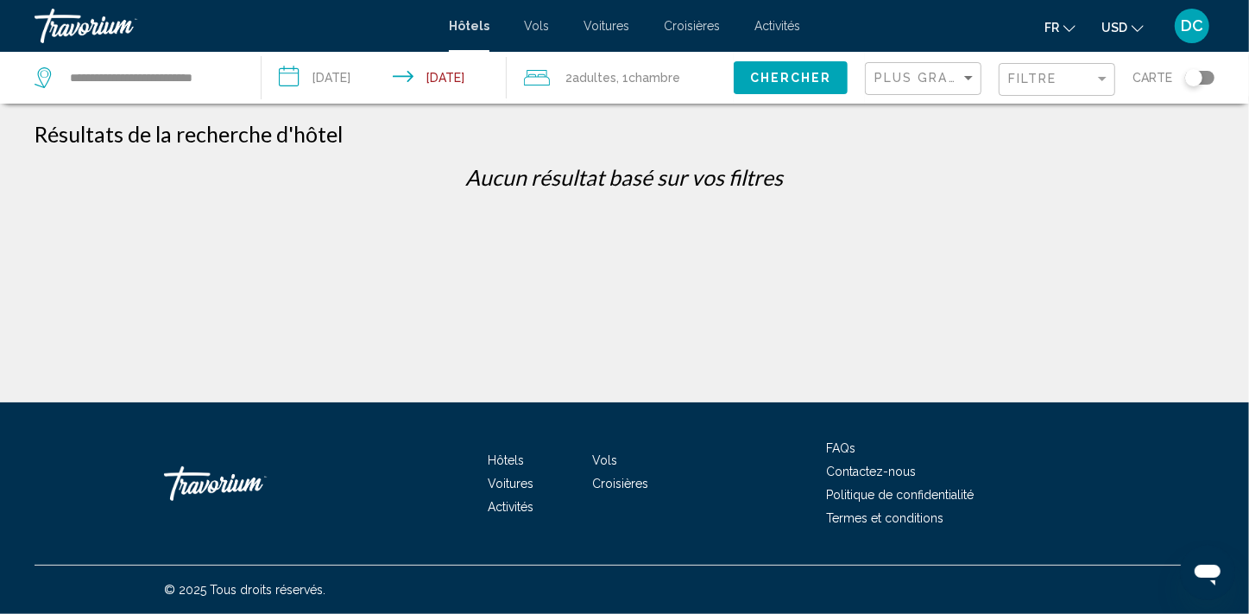
click at [801, 73] on span "Chercher" at bounding box center [791, 79] width 82 height 14
click at [1204, 79] on div "Toggle map" at bounding box center [1199, 78] width 29 height 14
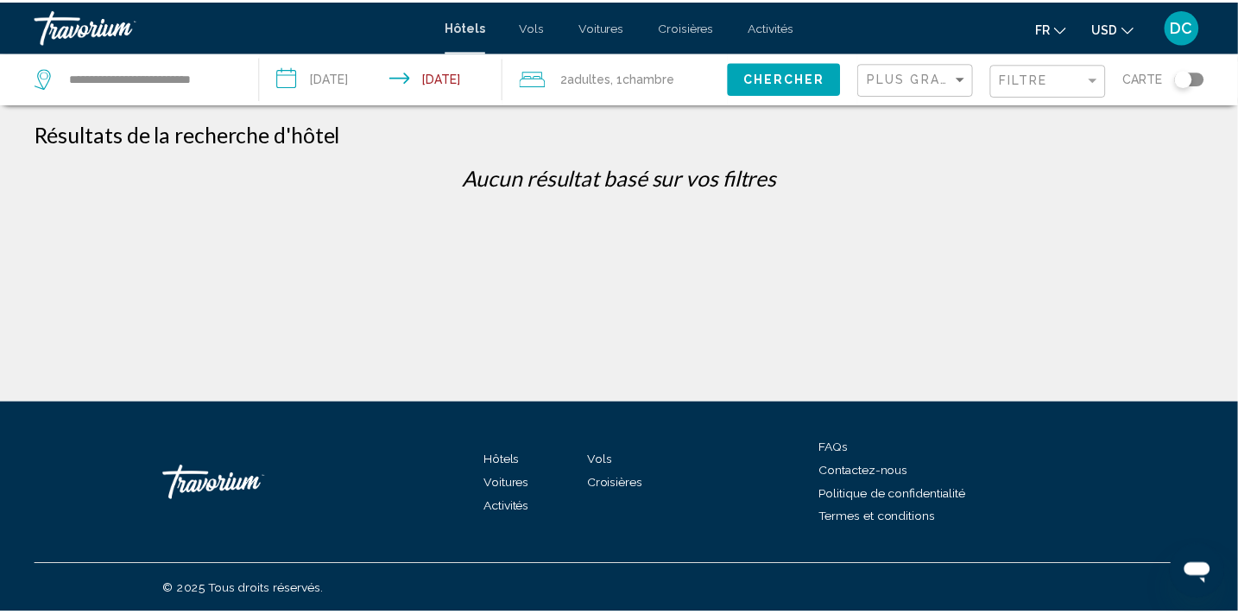
scroll to position [104, 0]
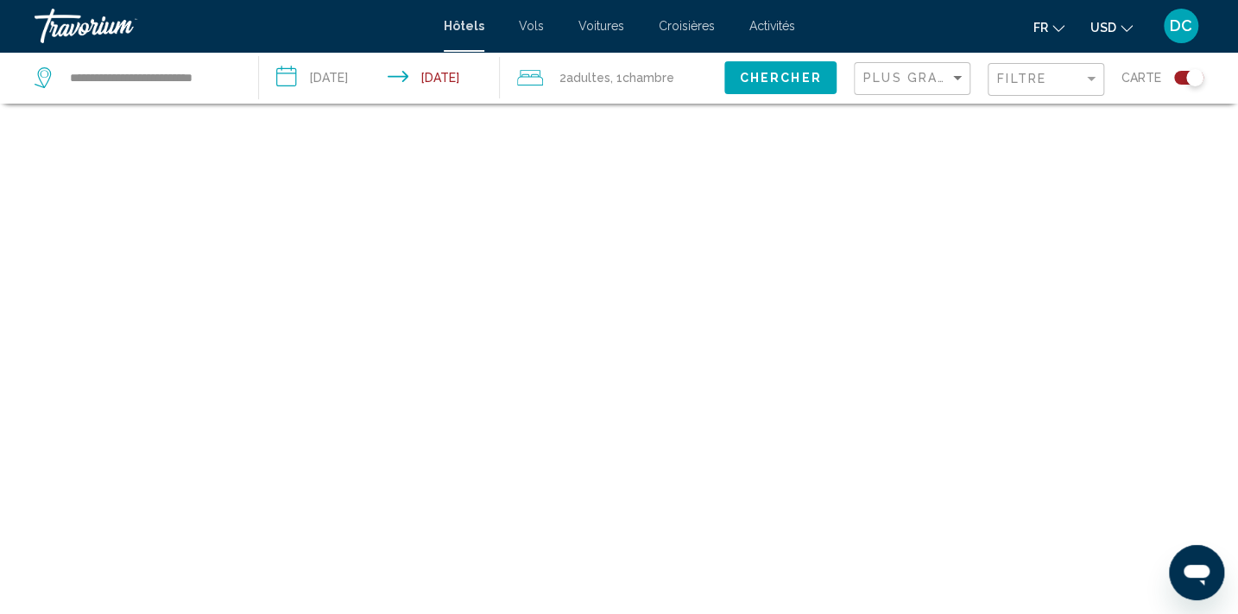
click at [1015, 91] on div "Filtre" at bounding box center [1048, 80] width 102 height 32
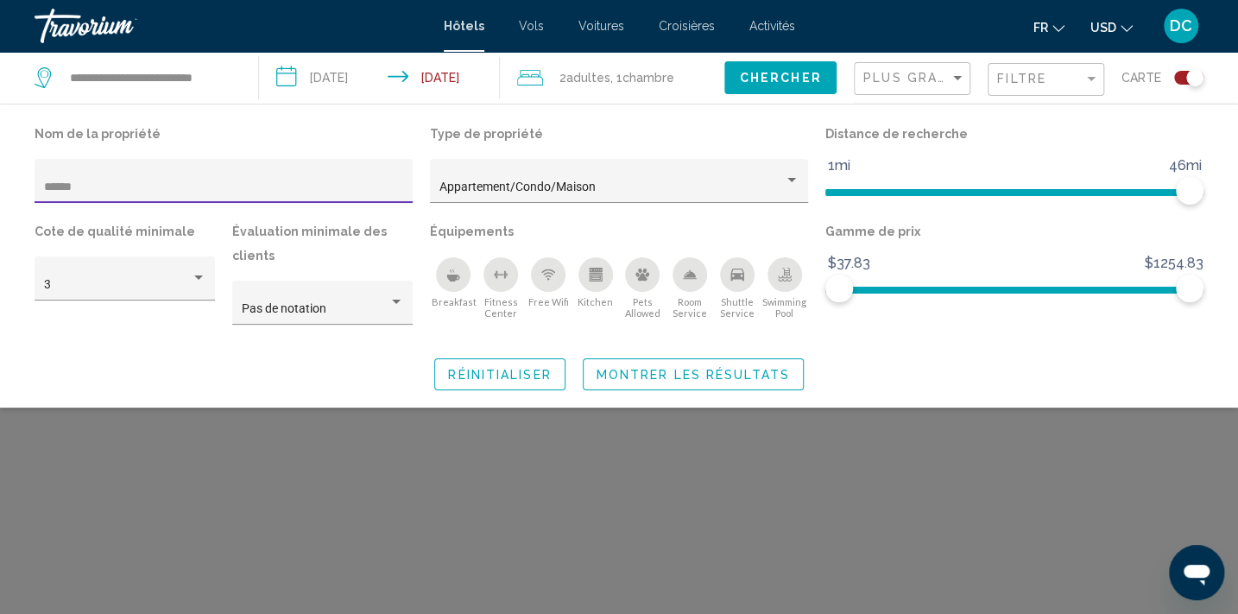
click at [164, 185] on input "******" at bounding box center [224, 187] width 360 height 14
type input "*"
type input "**********"
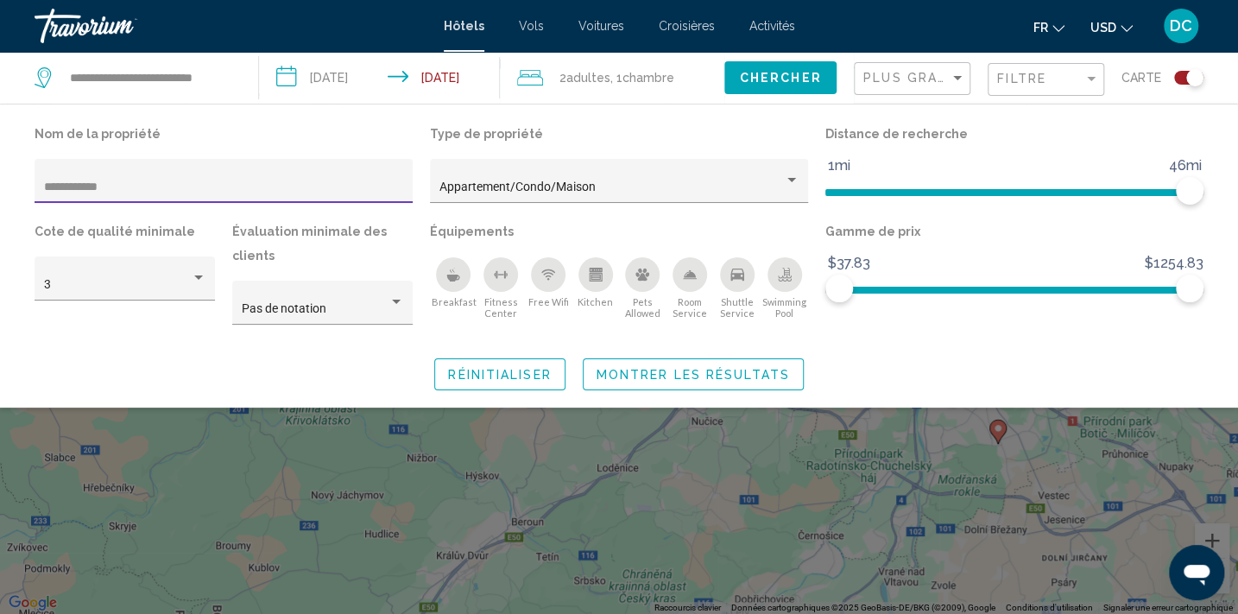
click at [645, 375] on span "Montrer les résultats" at bounding box center [692, 375] width 193 height 14
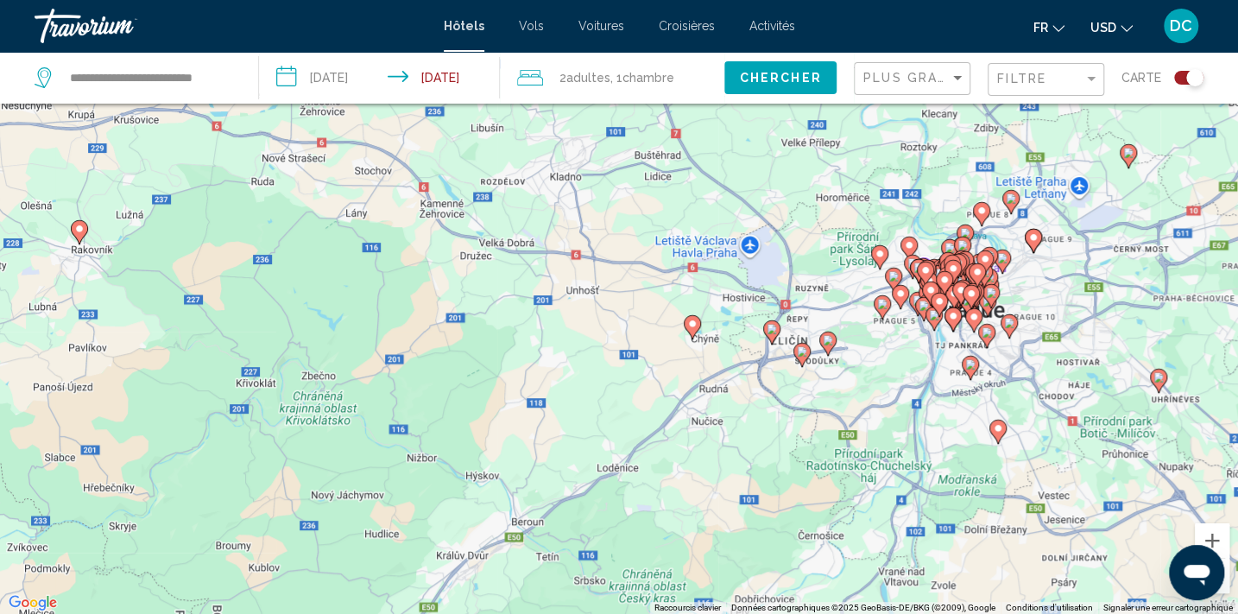
click at [1176, 76] on div "Toggle map" at bounding box center [1188, 78] width 29 height 14
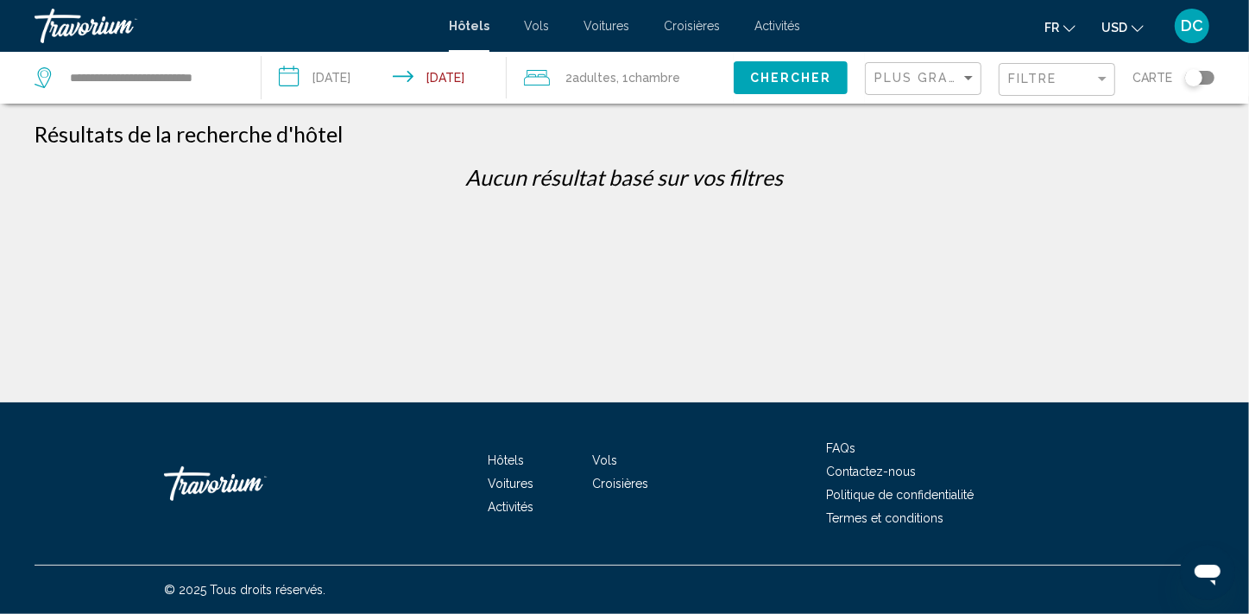
click at [460, 77] on input "**********" at bounding box center [387, 80] width 251 height 57
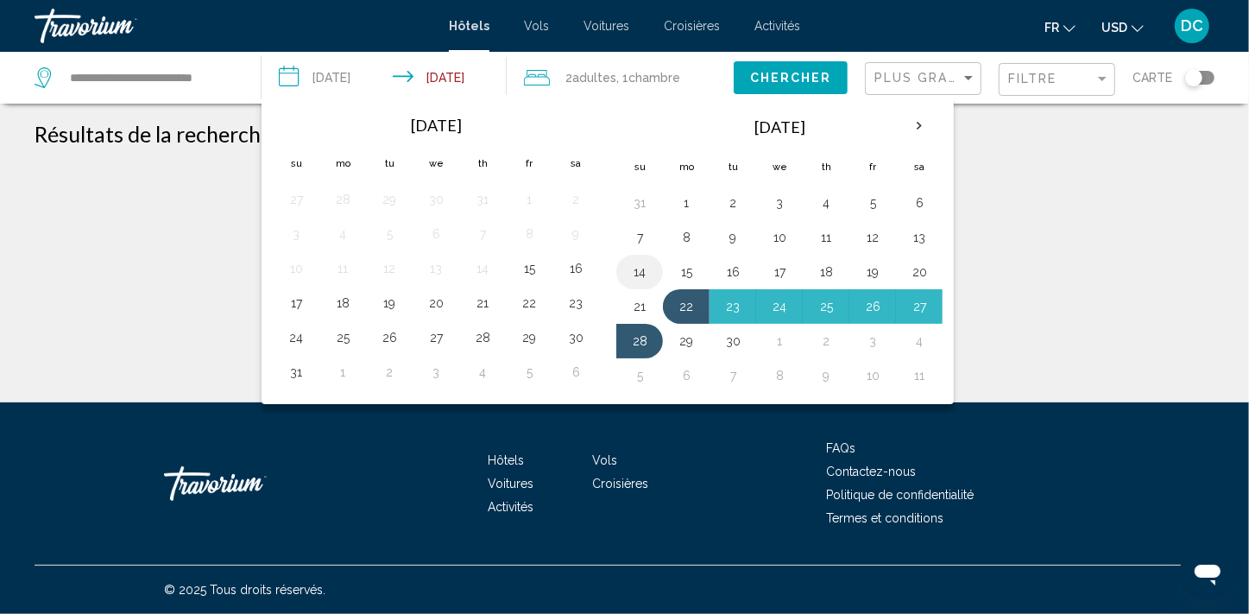
click at [640, 275] on button "14" at bounding box center [640, 272] width 28 height 24
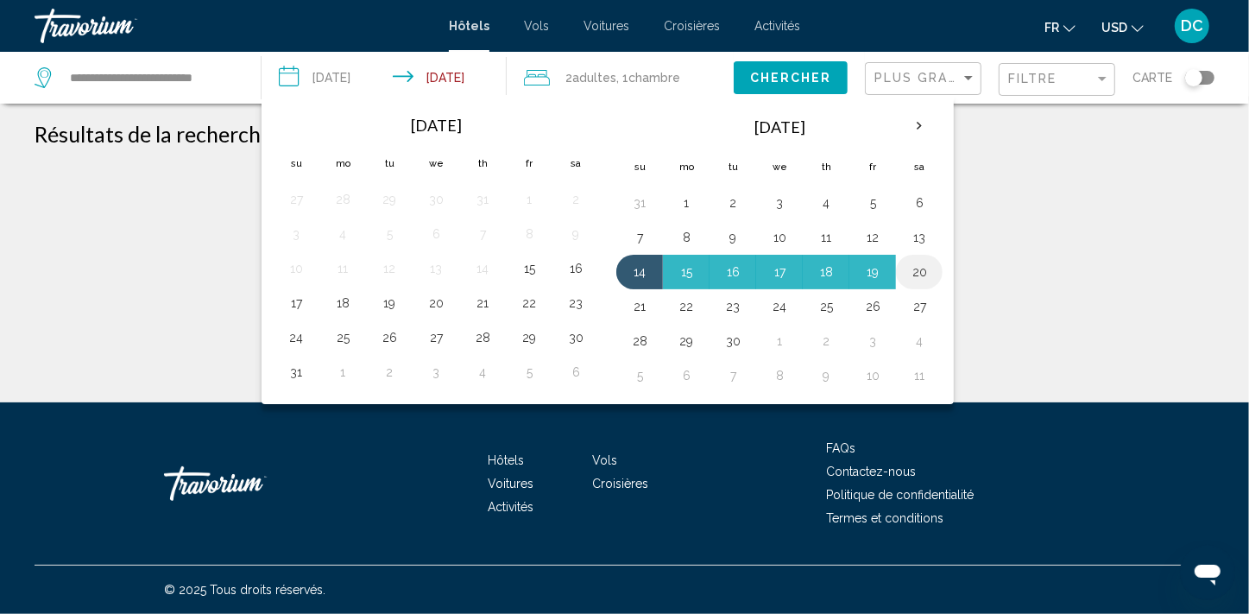
click at [918, 275] on button "20" at bounding box center [919, 272] width 28 height 24
type input "**********"
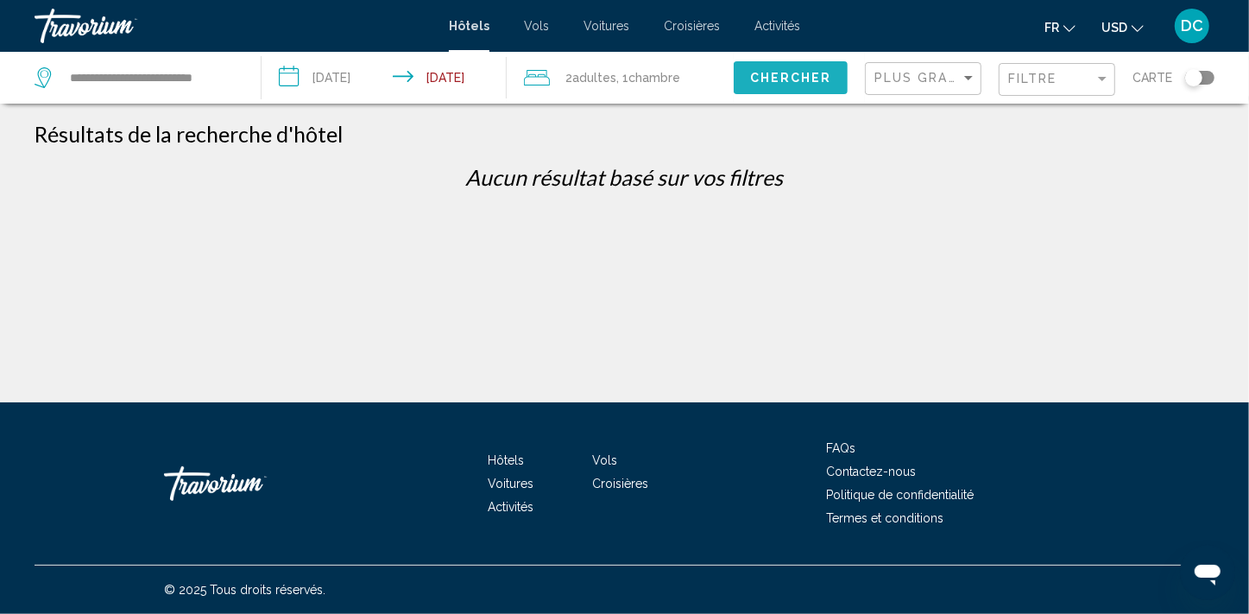
click at [812, 82] on span "Chercher" at bounding box center [791, 79] width 82 height 14
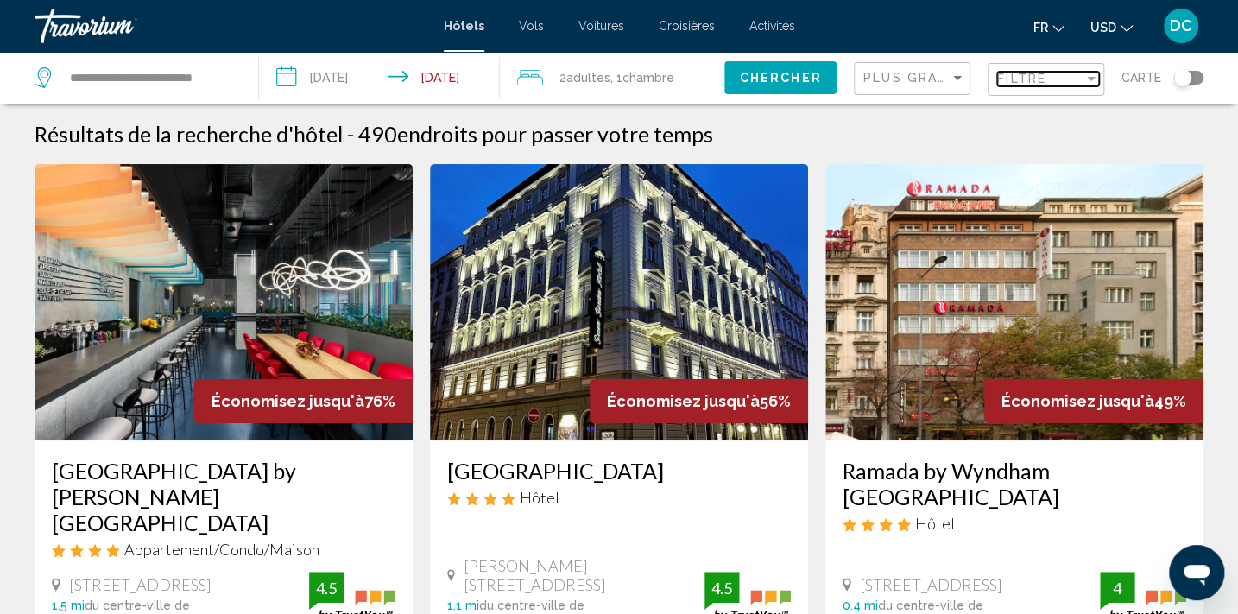
click at [1044, 79] on span "Filtre" at bounding box center [1021, 79] width 49 height 14
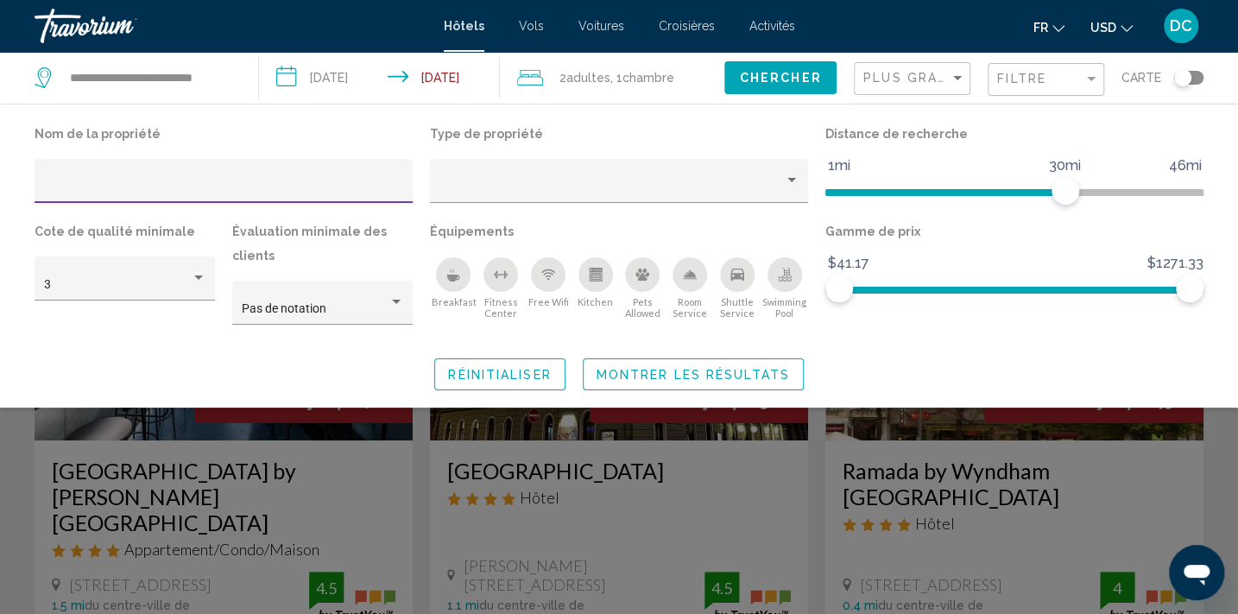
type input "**********"
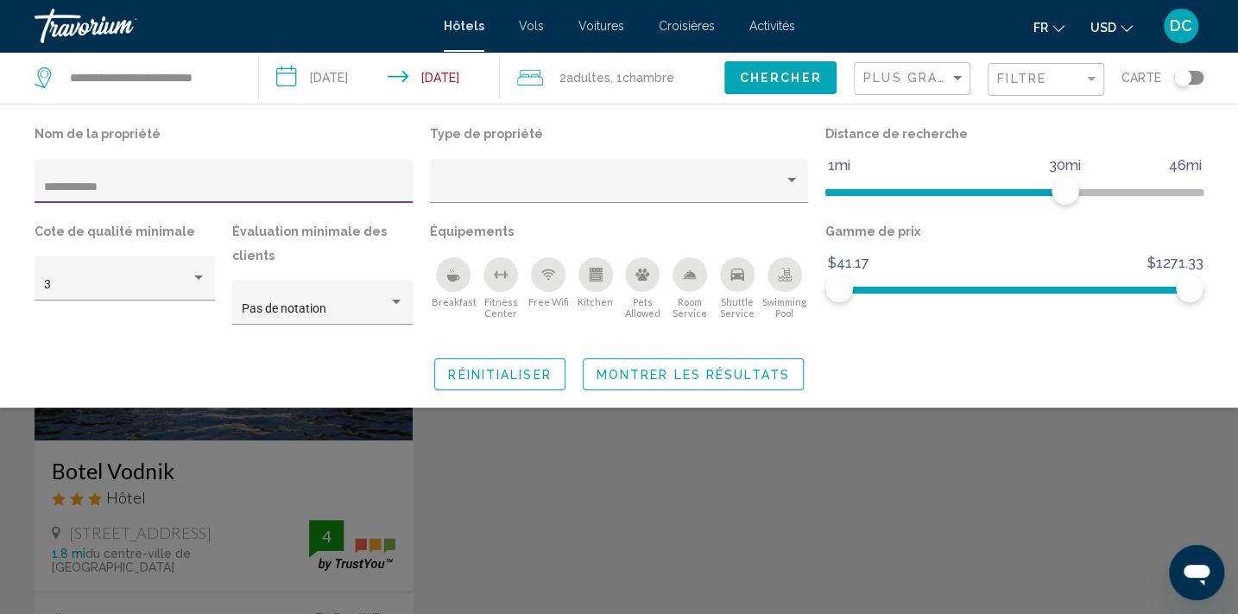
click at [670, 377] on span "Montrer les résultats" at bounding box center [692, 375] width 193 height 14
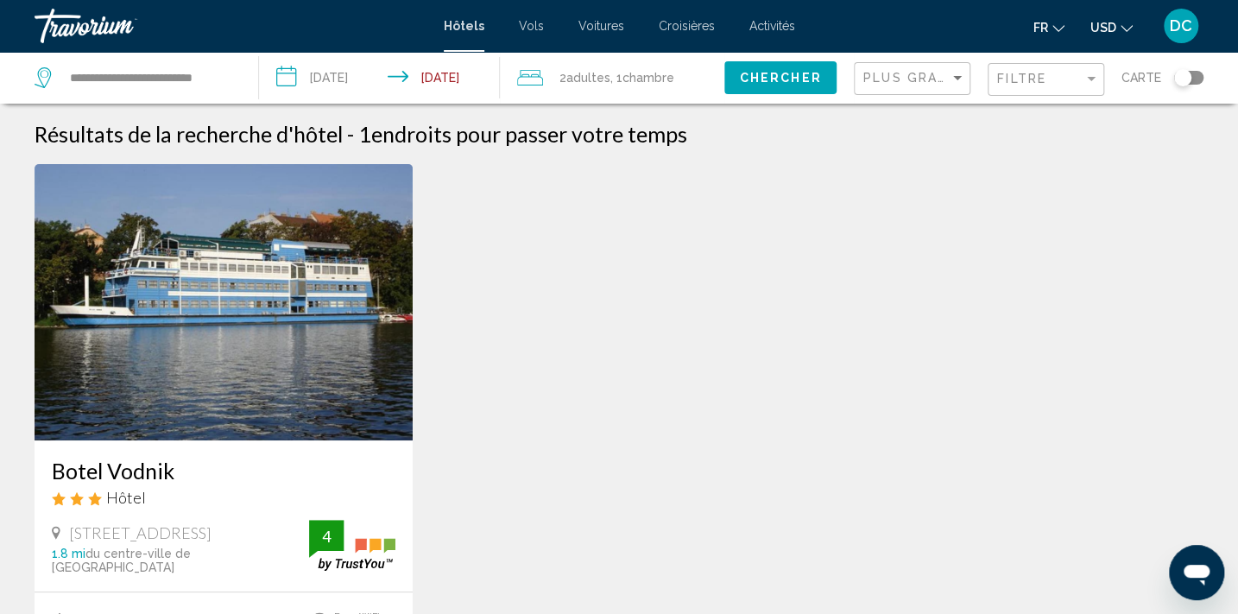
click at [352, 456] on div "Botel Vodnik Hôtel [GEOGRAPHIC_DATA], [GEOGRAPHIC_DATA] 1.8 mi du centre-ville …" at bounding box center [224, 515] width 378 height 151
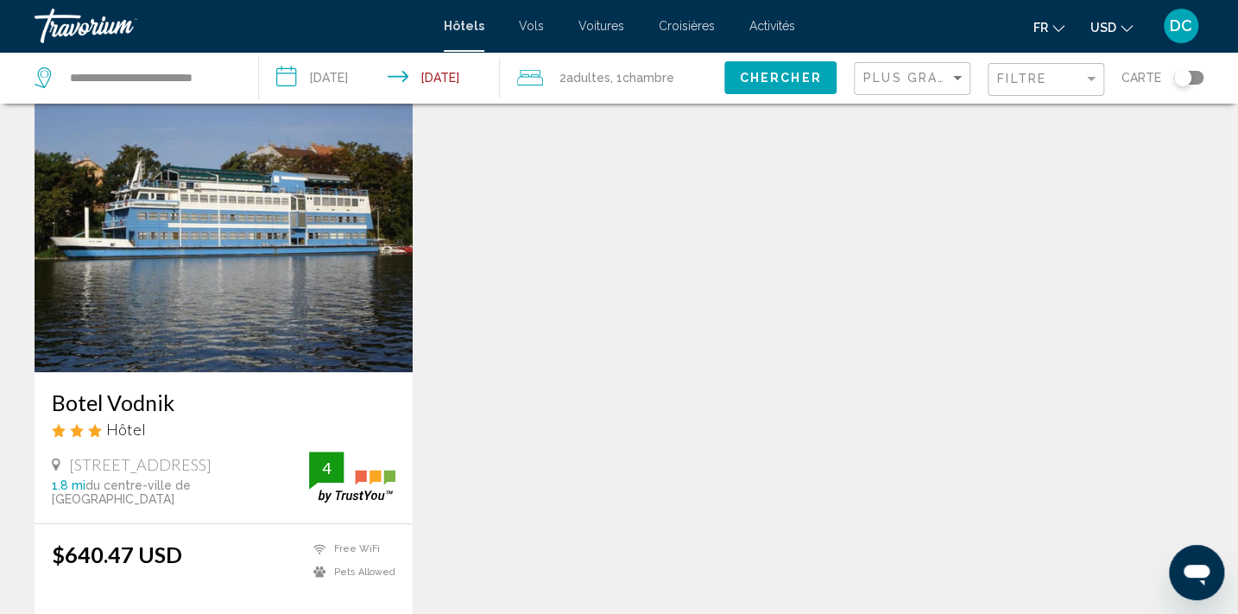
scroll to position [156, 0]
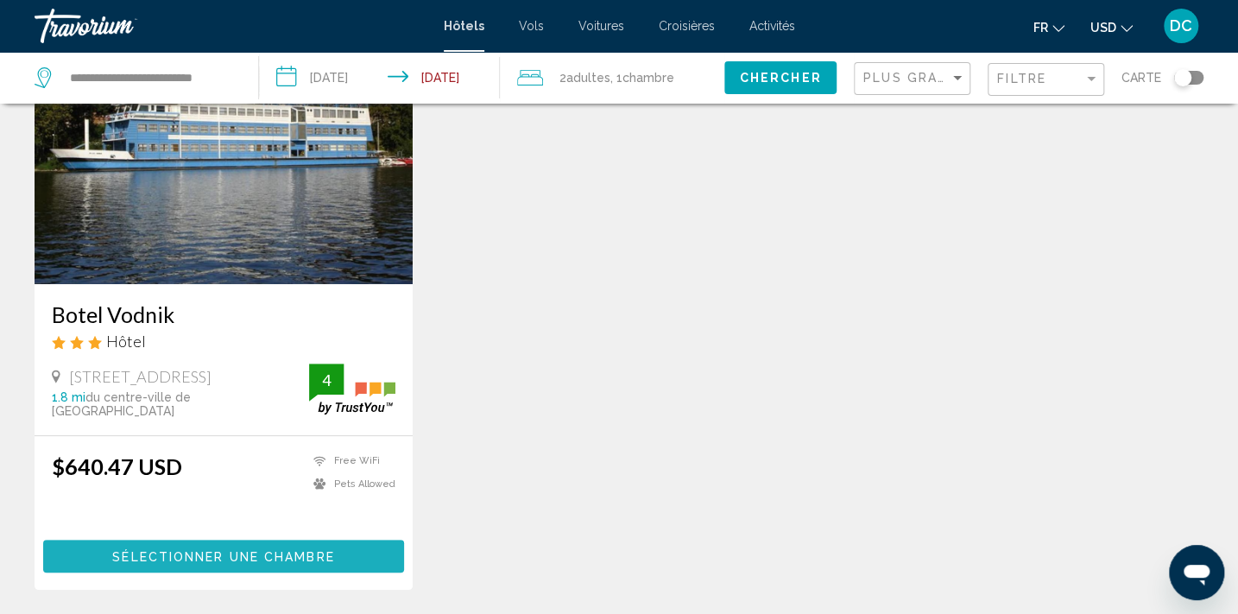
click at [199, 554] on span "Sélectionner une chambre" at bounding box center [223, 557] width 222 height 14
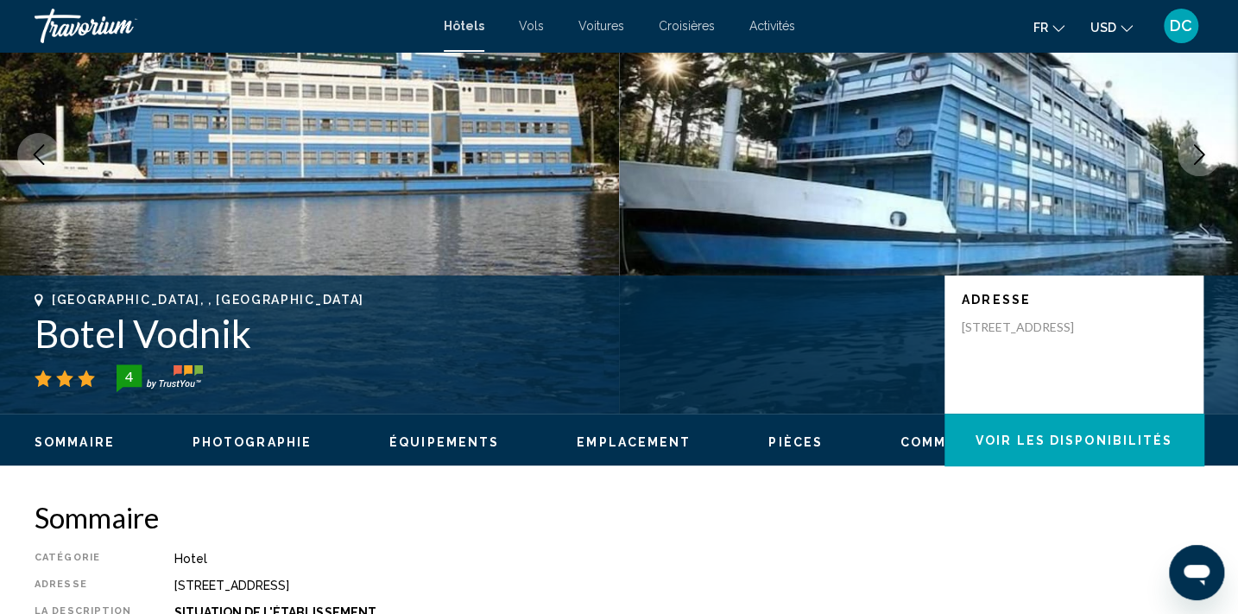
scroll to position [3, 0]
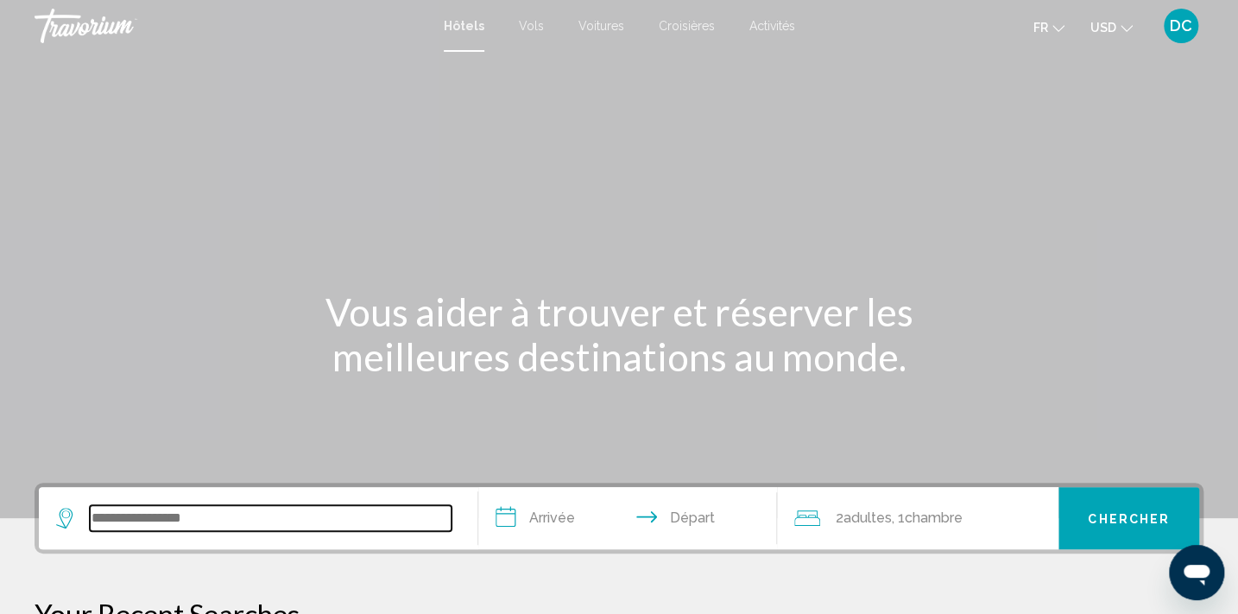
click at [144, 522] on input "Search widget" at bounding box center [271, 518] width 362 height 26
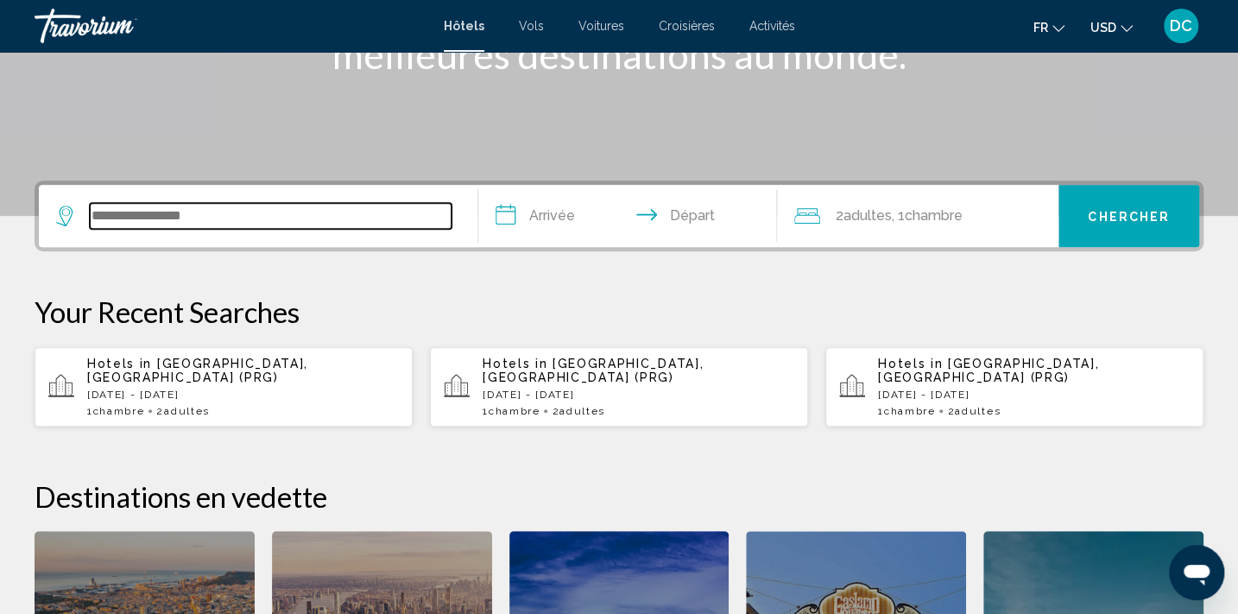
scroll to position [426, 0]
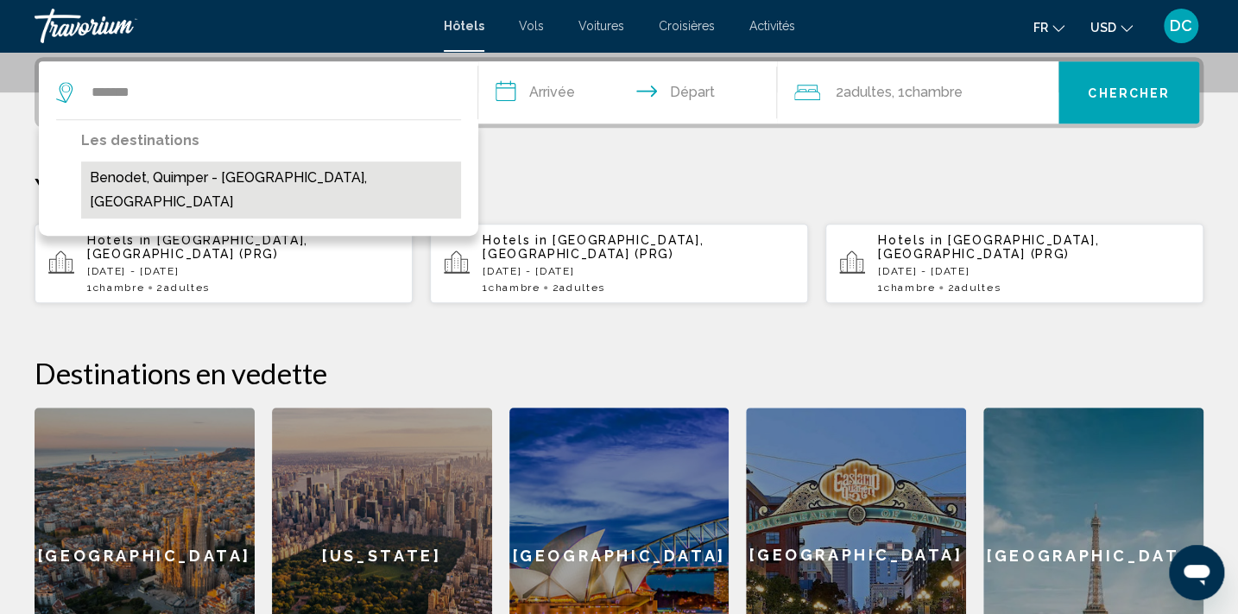
click at [148, 179] on button "Benodet, Quimper - [GEOGRAPHIC_DATA], [GEOGRAPHIC_DATA]" at bounding box center [271, 189] width 380 height 57
type input "**********"
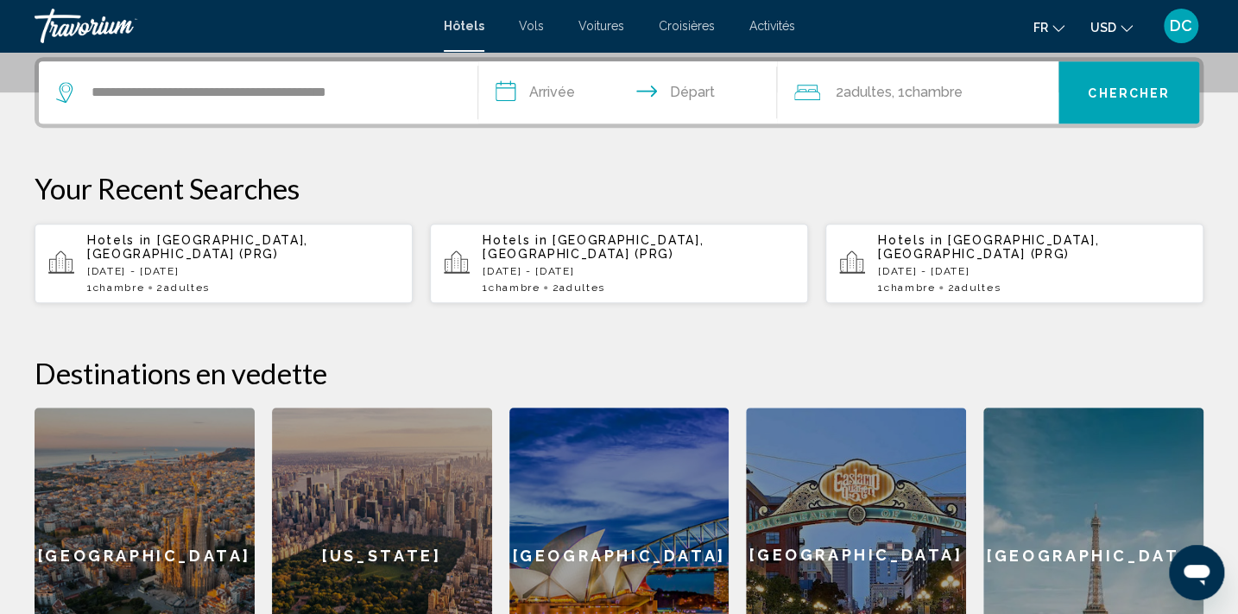
click at [555, 89] on input "**********" at bounding box center [631, 94] width 306 height 67
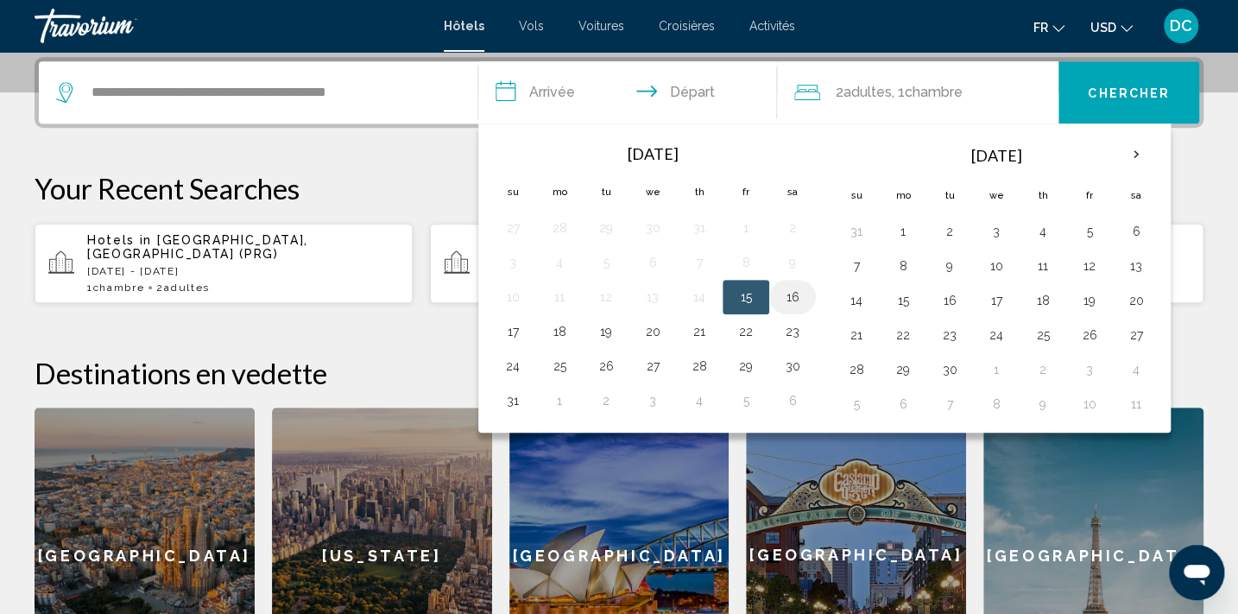
click at [787, 292] on button "16" at bounding box center [793, 297] width 28 height 24
click at [519, 333] on button "17" at bounding box center [513, 331] width 28 height 24
type input "**********"
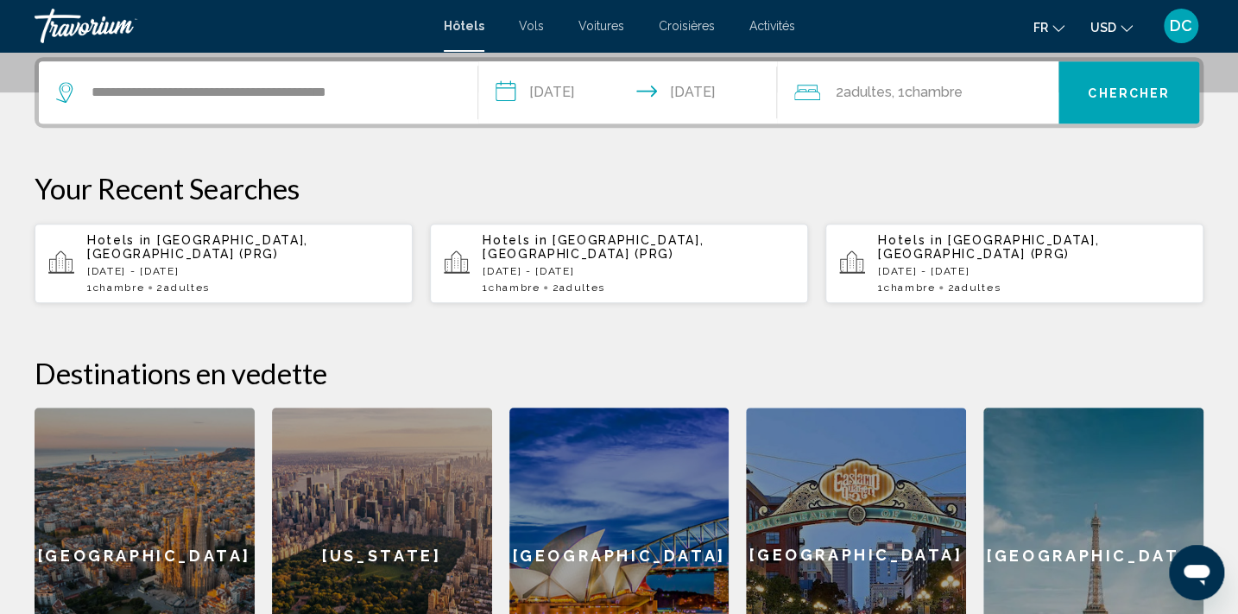
click at [1114, 108] on button "Chercher" at bounding box center [1128, 92] width 141 height 62
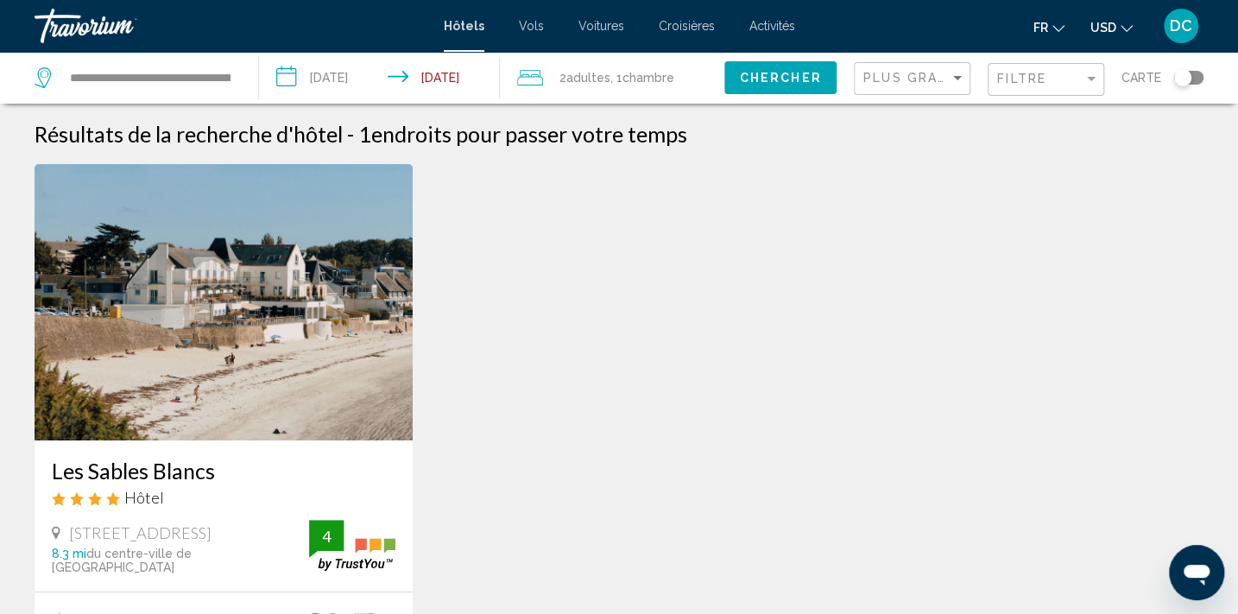
click at [393, 78] on input "**********" at bounding box center [383, 80] width 249 height 57
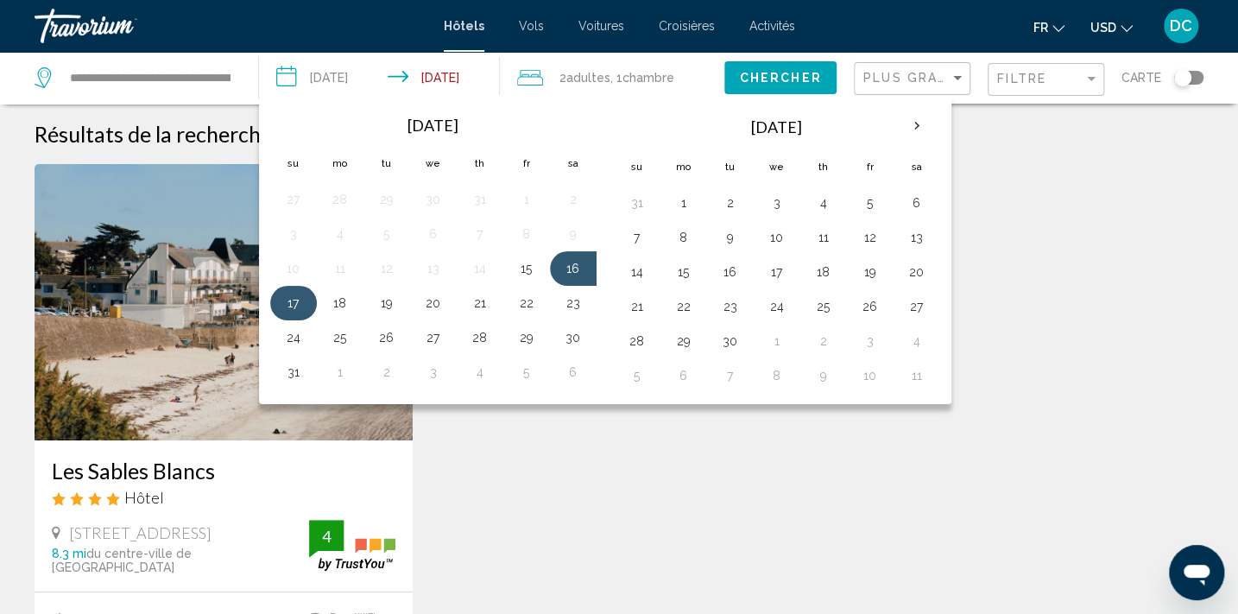
click at [304, 305] on button "17" at bounding box center [294, 303] width 28 height 24
click at [345, 301] on button "18" at bounding box center [340, 303] width 28 height 24
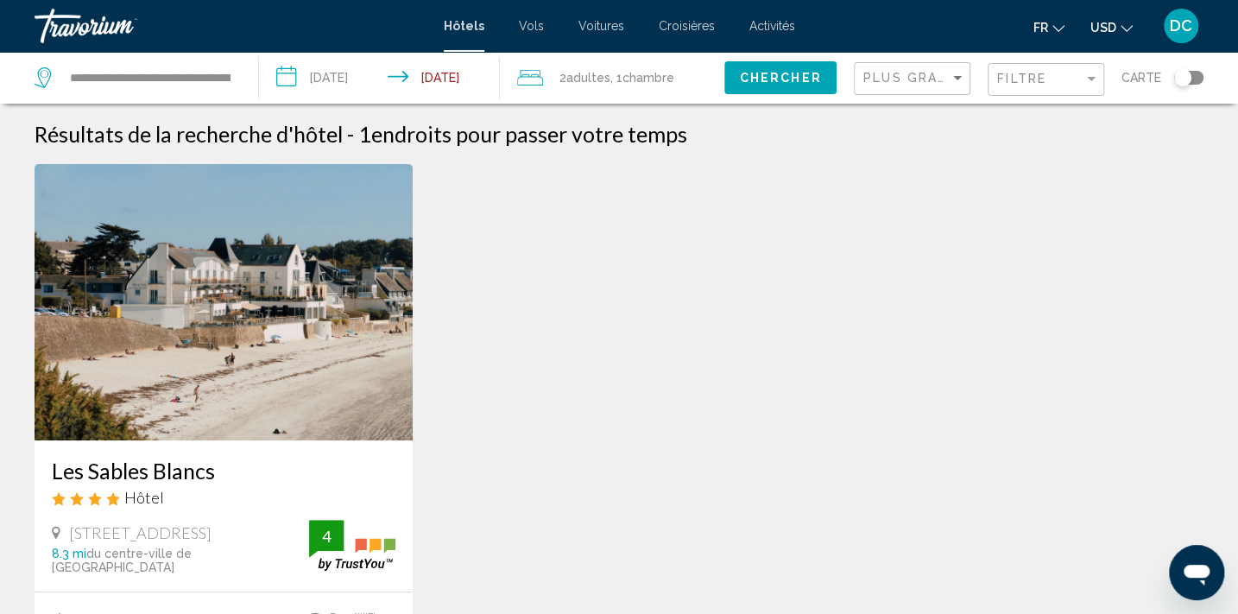
click at [791, 77] on span "Chercher" at bounding box center [781, 79] width 82 height 14
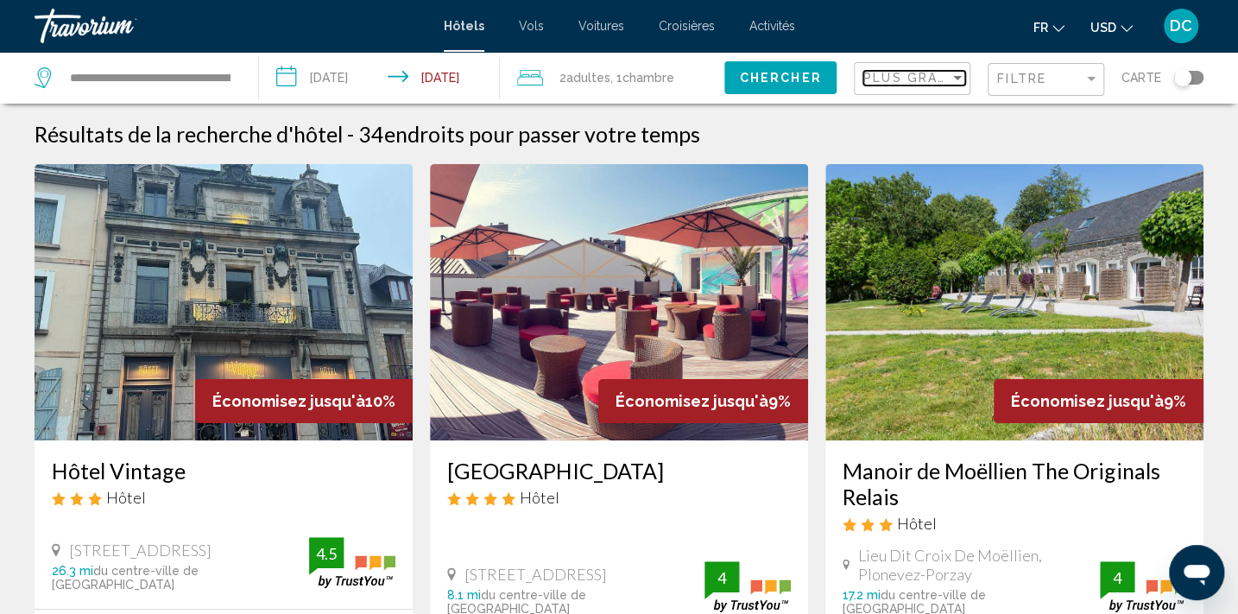
click at [934, 73] on span "Plus grandes économies" at bounding box center [965, 78] width 205 height 14
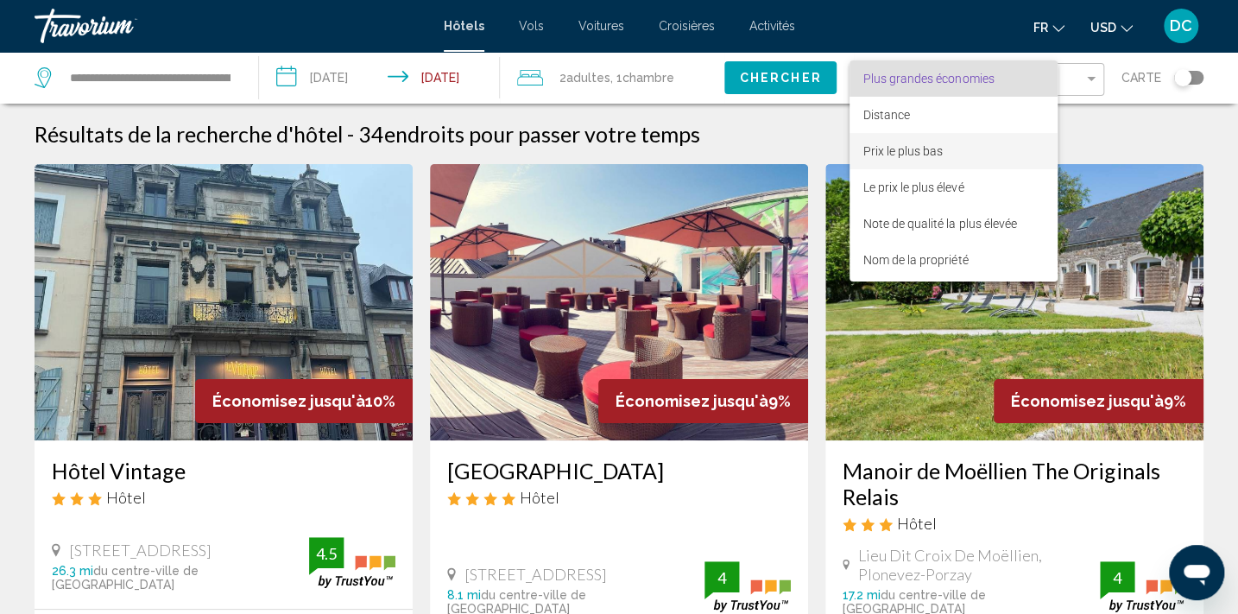
click at [895, 149] on span "Prix le plus bas" at bounding box center [902, 151] width 79 height 14
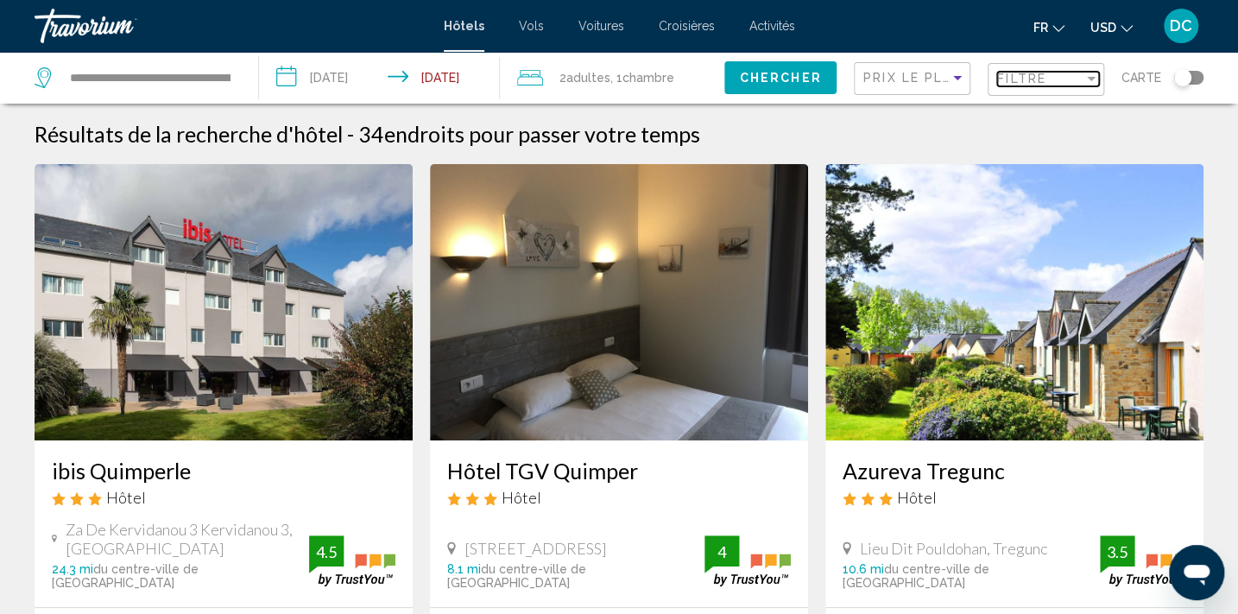
click at [1042, 78] on span "Filtre" at bounding box center [1021, 79] width 49 height 14
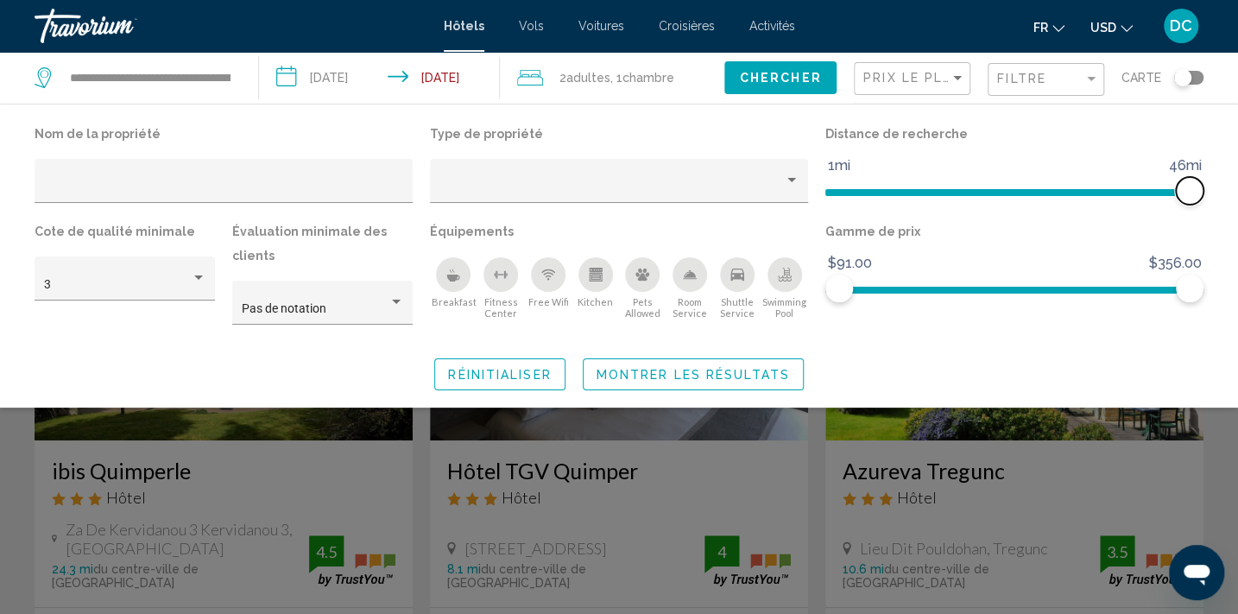
drag, startPoint x: 1058, startPoint y: 184, endPoint x: 1190, endPoint y: 196, distance: 132.6
click at [1190, 196] on span "Hotel Filters" at bounding box center [1190, 191] width 28 height 28
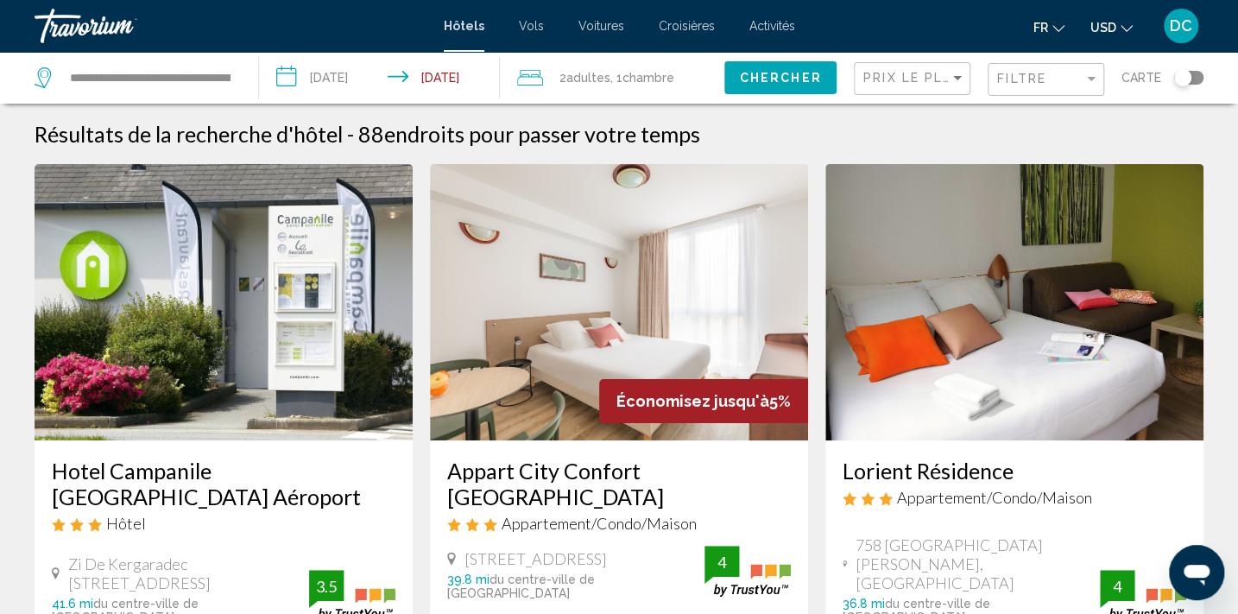
click at [1191, 76] on div "Toggle map" at bounding box center [1188, 78] width 29 height 14
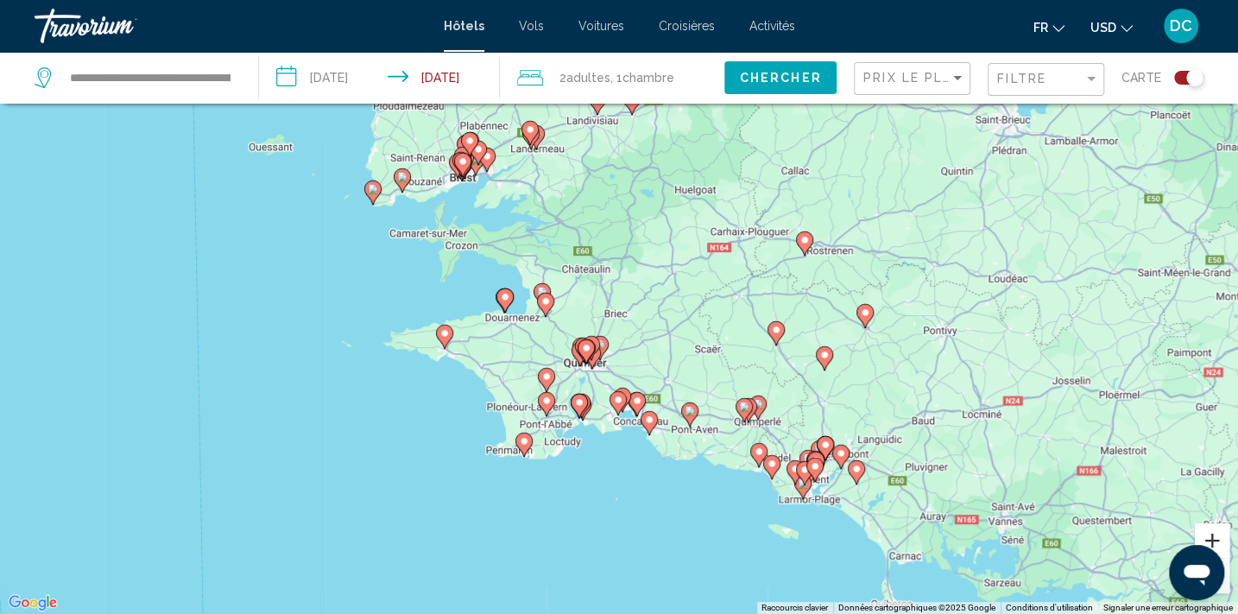
click at [1221, 533] on button "Zoom avant" at bounding box center [1212, 540] width 35 height 35
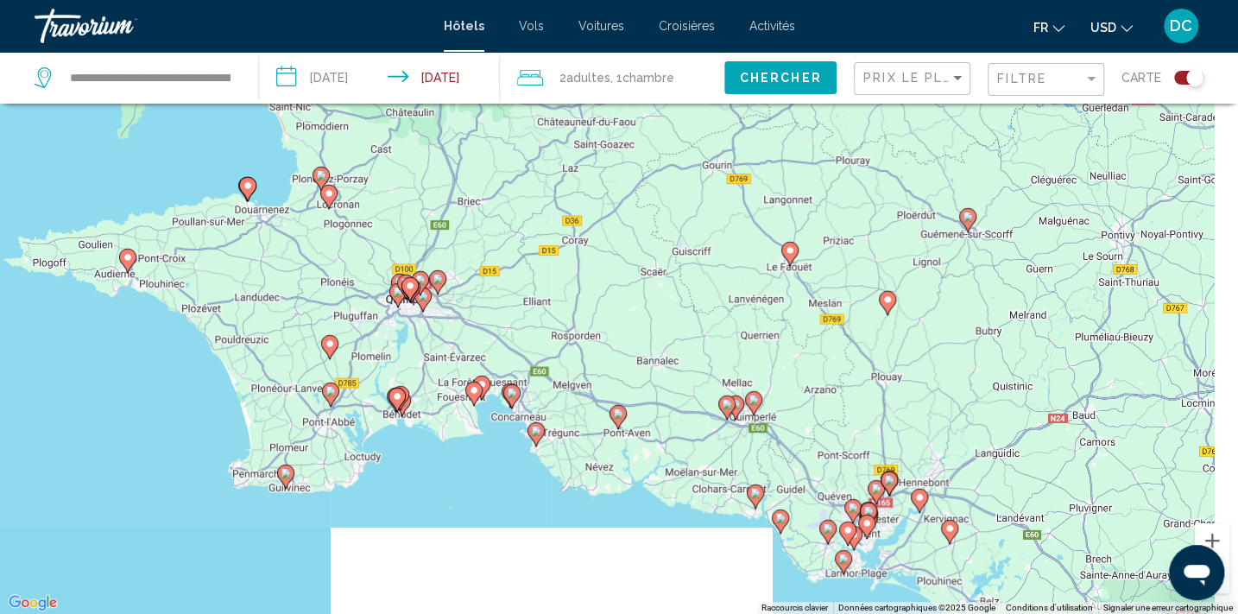
drag, startPoint x: 1088, startPoint y: 485, endPoint x: 901, endPoint y: 337, distance: 237.8
click at [901, 337] on div "Pour activer le glissement avec le clavier, appuyez sur Alt+Entrée. Une fois ce…" at bounding box center [619, 307] width 1238 height 614
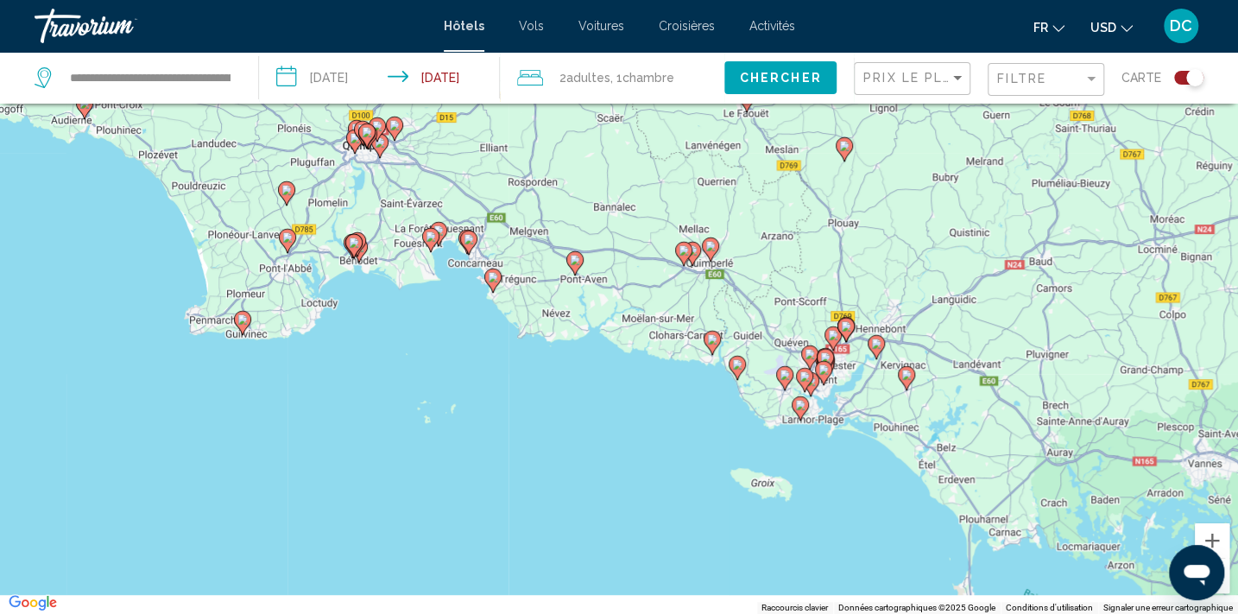
drag, startPoint x: 998, startPoint y: 451, endPoint x: 951, endPoint y: 271, distance: 185.5
click at [951, 271] on div "Pour activer le glissement avec le clavier, appuyez sur Alt+Entrée. Une fois ce…" at bounding box center [619, 307] width 1238 height 614
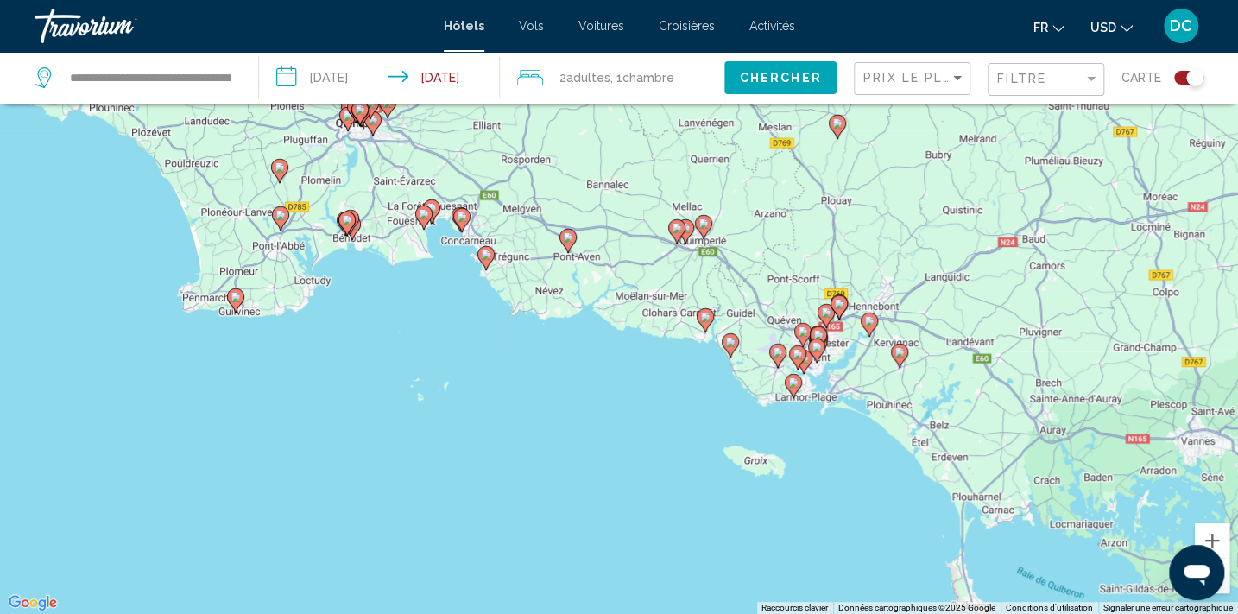
click at [728, 340] on image "Main content" at bounding box center [730, 342] width 10 height 10
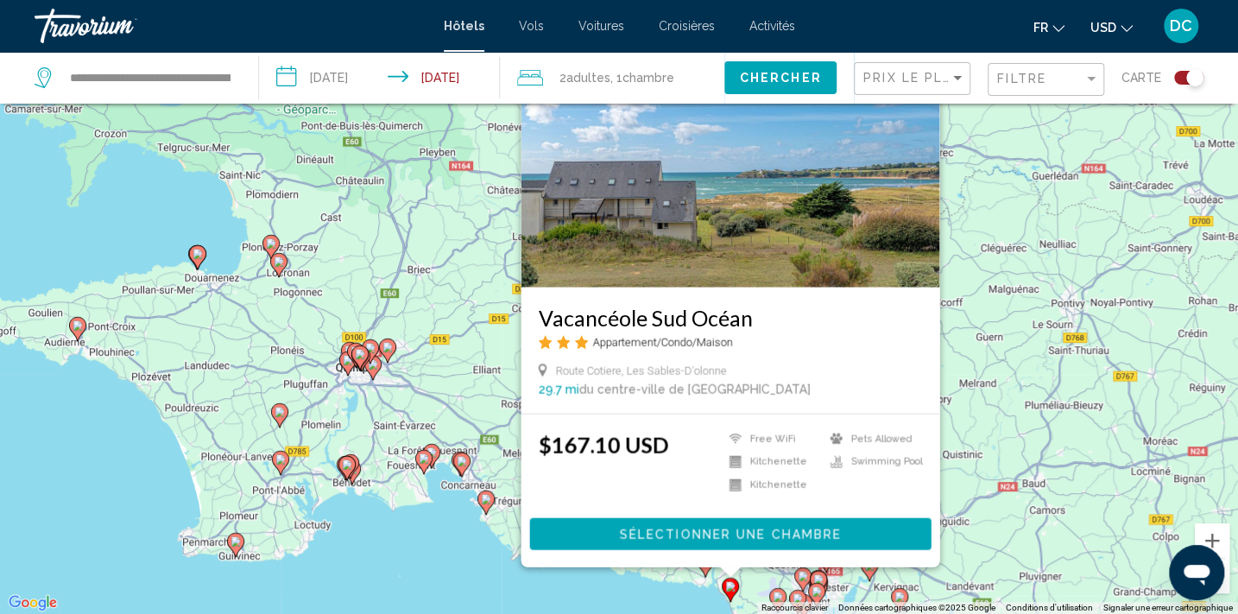
click at [454, 557] on div "Pour activer le glissement avec le clavier, appuyez sur Alt+Entrée. Une fois ce…" at bounding box center [619, 307] width 1238 height 614
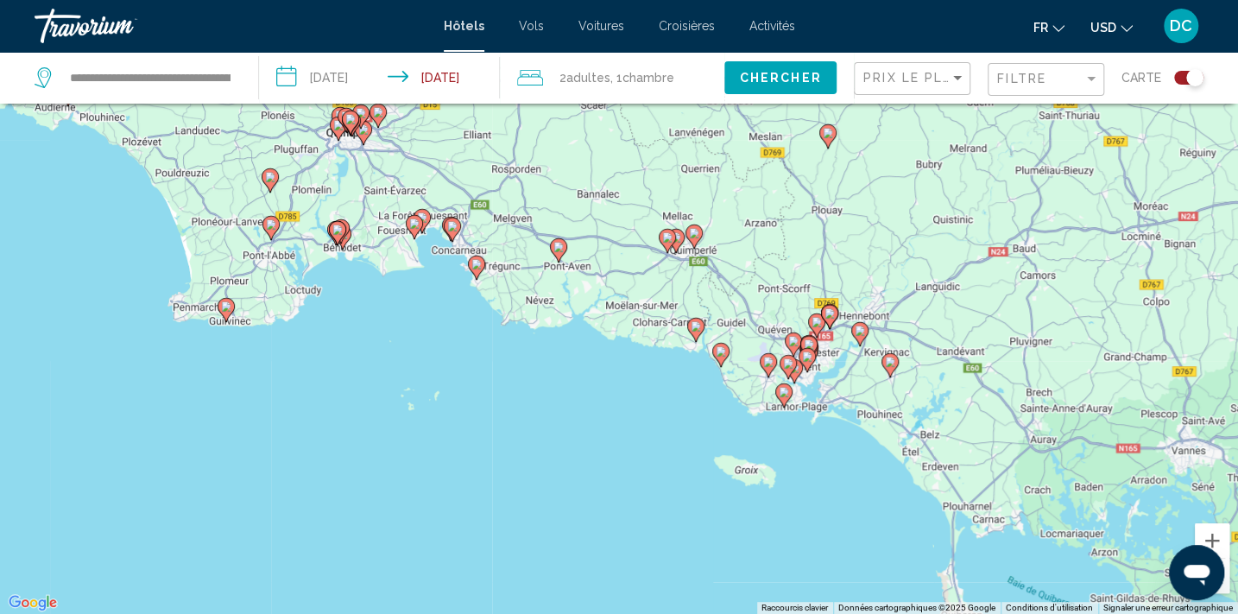
drag, startPoint x: 1031, startPoint y: 520, endPoint x: 998, endPoint y: 242, distance: 279.9
click at [998, 242] on div "Pour activer le glissement avec le clavier, appuyez sur Alt+Entrée. Une fois ce…" at bounding box center [619, 307] width 1238 height 614
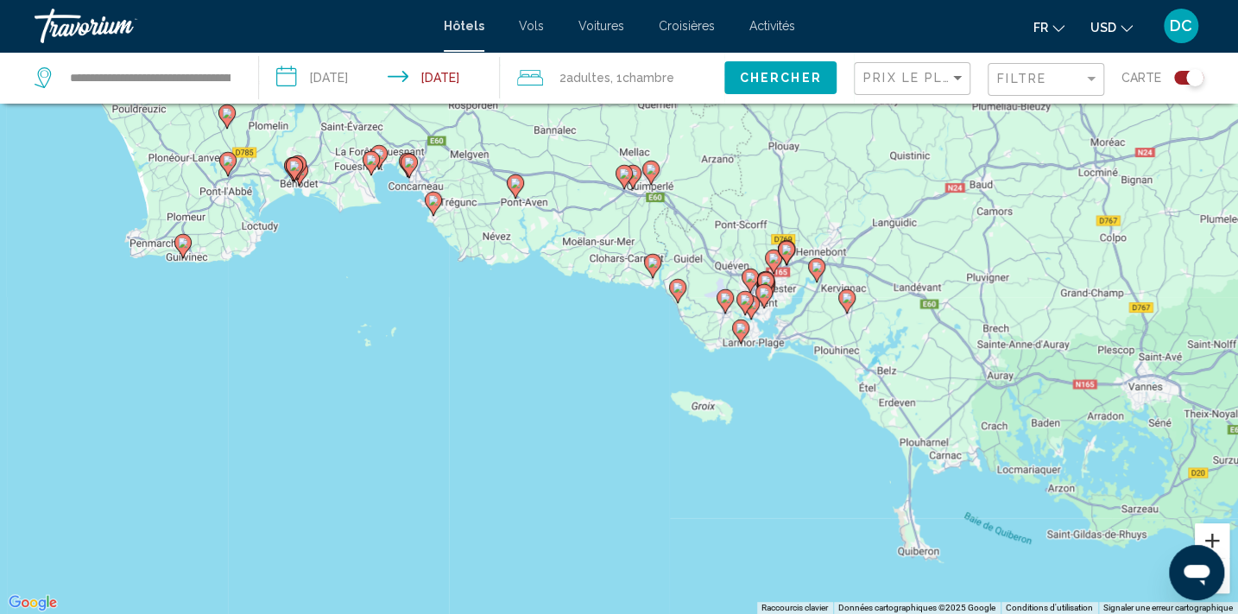
click at [1217, 540] on button "Zoom avant" at bounding box center [1212, 540] width 35 height 35
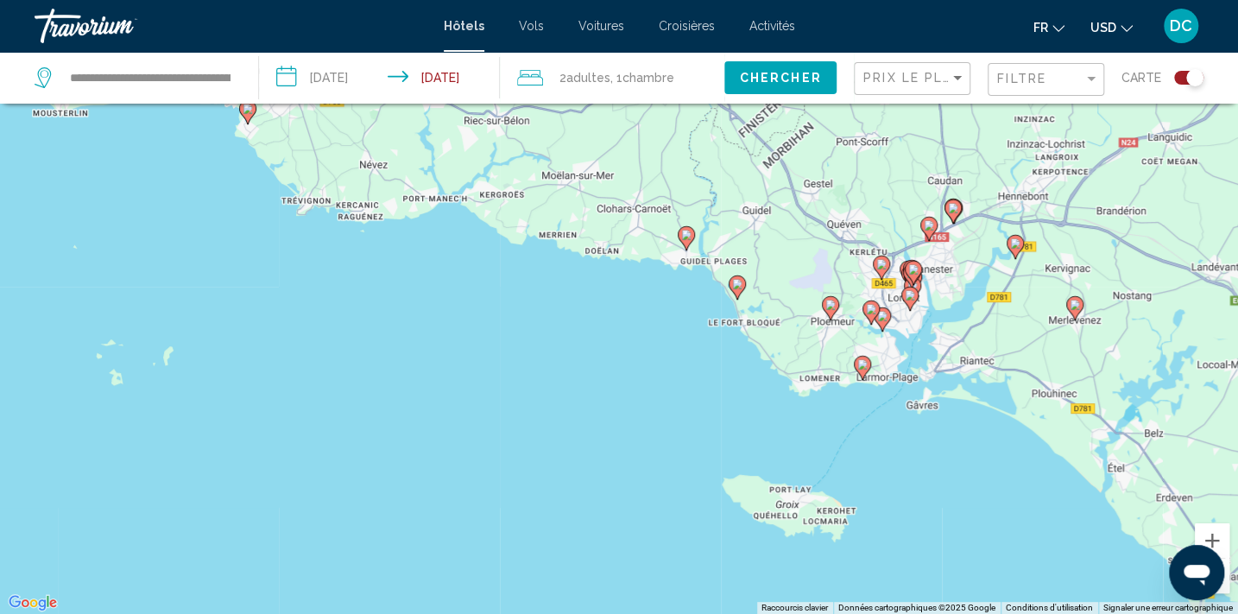
click at [857, 361] on image "Main content" at bounding box center [862, 364] width 10 height 10
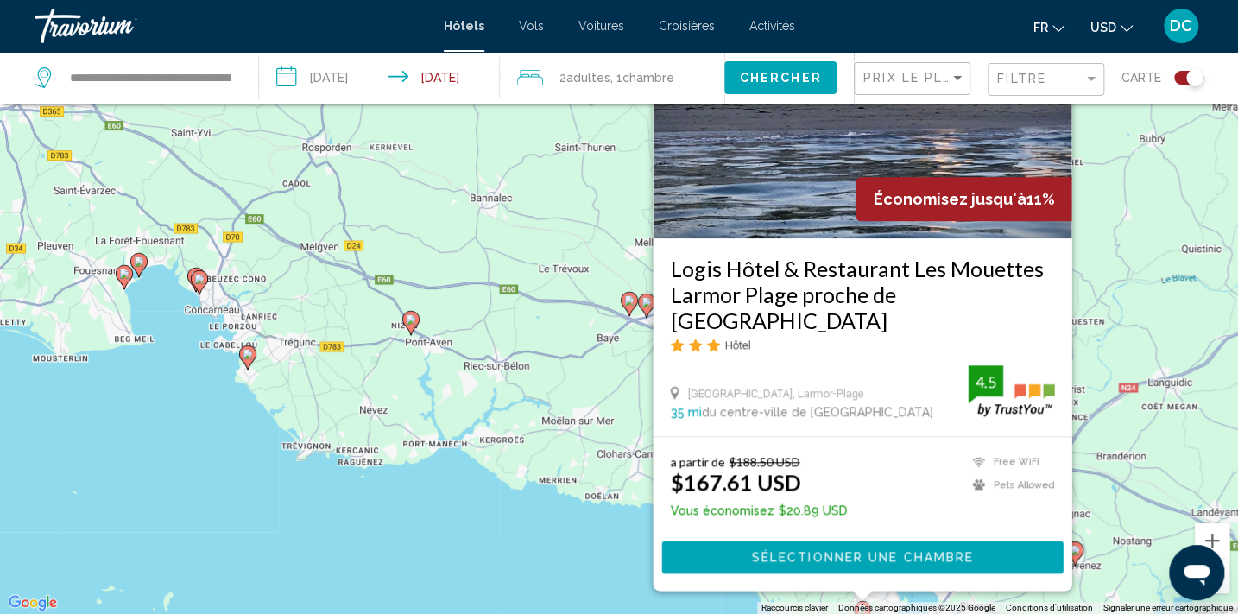
click at [587, 558] on div "Pour activer le glissement avec le clavier, appuyez sur Alt+Entrée. Une fois ce…" at bounding box center [619, 307] width 1238 height 614
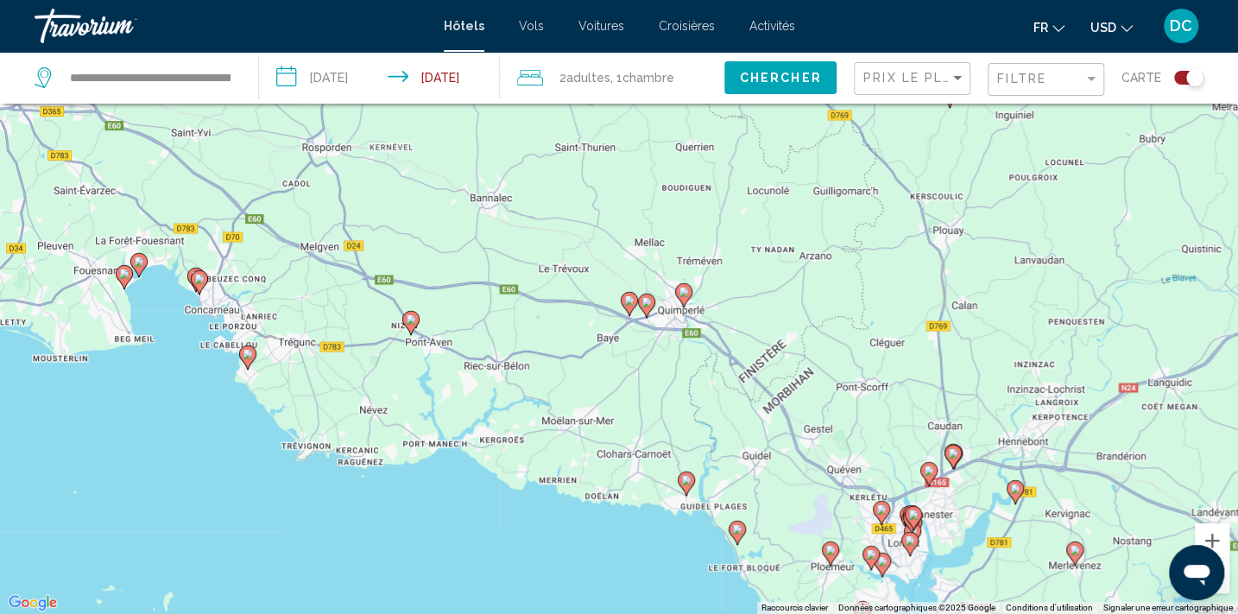
click at [739, 533] on image "Main content" at bounding box center [737, 529] width 10 height 10
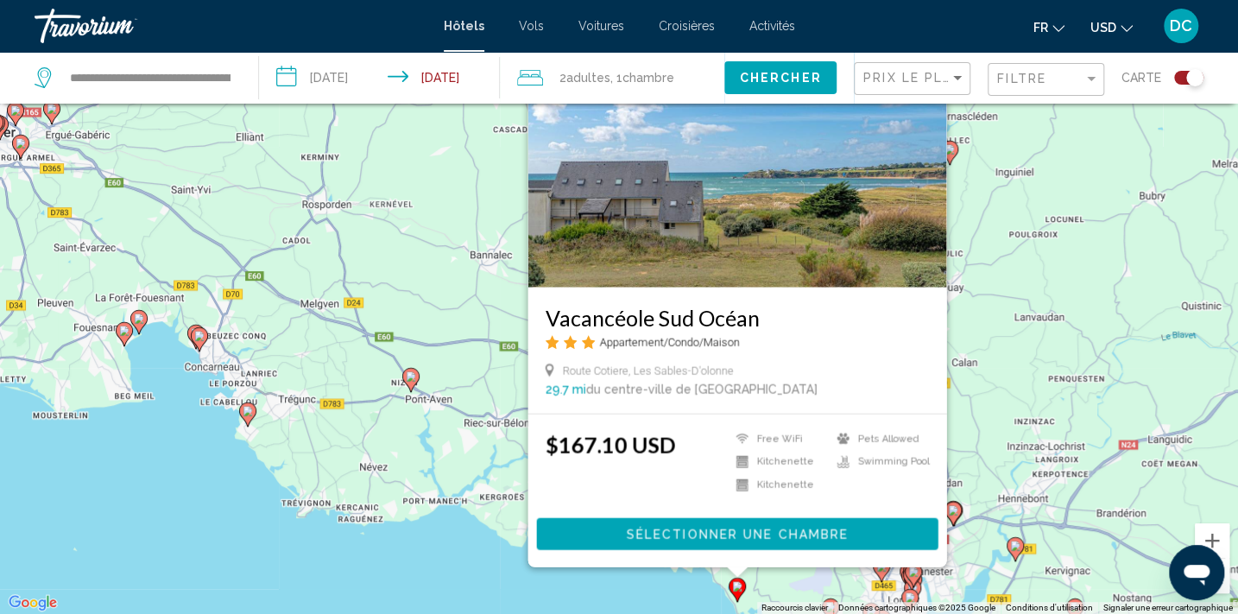
click at [644, 596] on div "Pour activer le glissement avec le clavier, appuyez sur Alt+Entrée. Une fois ce…" at bounding box center [619, 307] width 1238 height 614
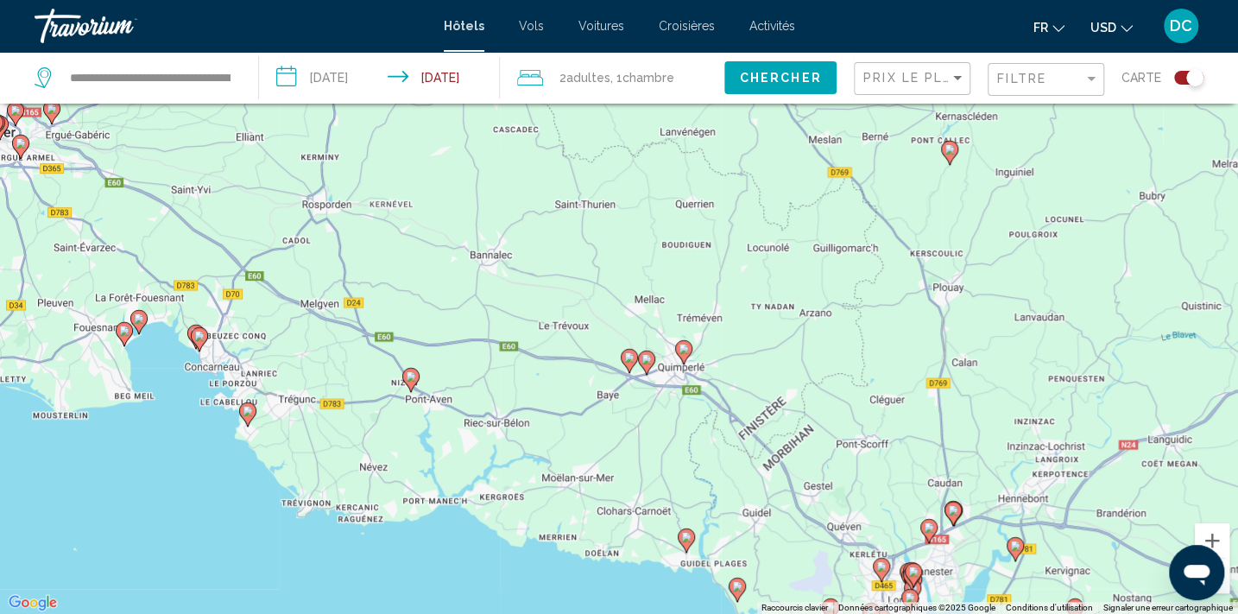
click at [689, 542] on icon "Main content" at bounding box center [686, 539] width 16 height 22
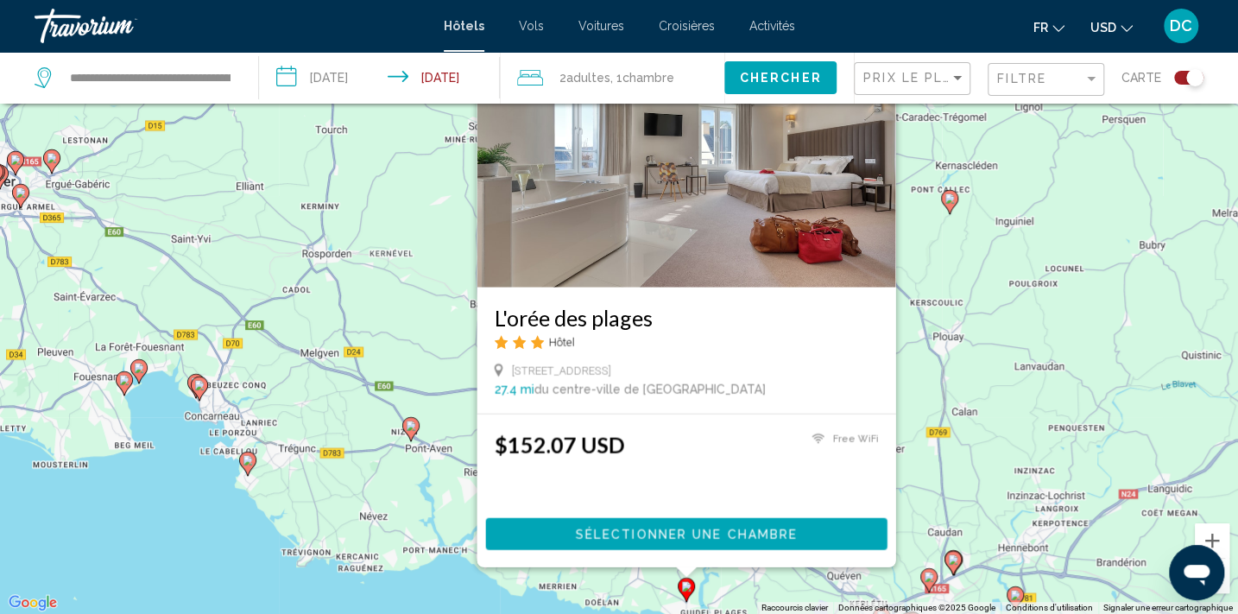
click at [243, 454] on icon "Main content" at bounding box center [248, 462] width 16 height 22
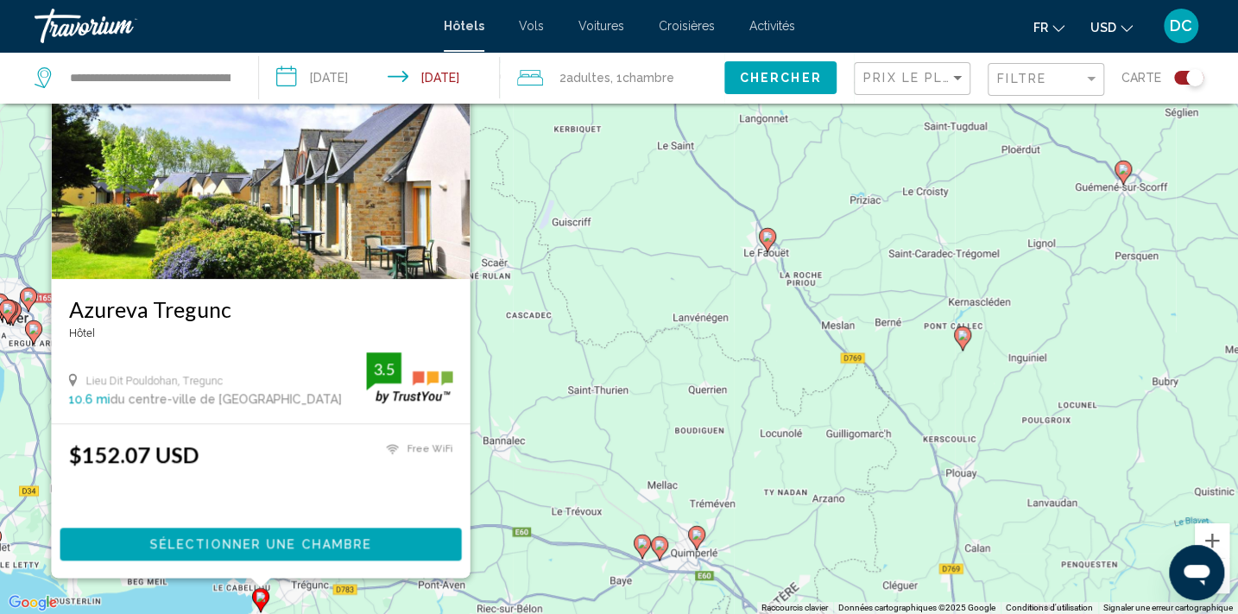
click at [191, 589] on div "Pour activer le glissement avec le clavier, appuyez sur Alt+Entrée. Une fois ce…" at bounding box center [619, 307] width 1238 height 614
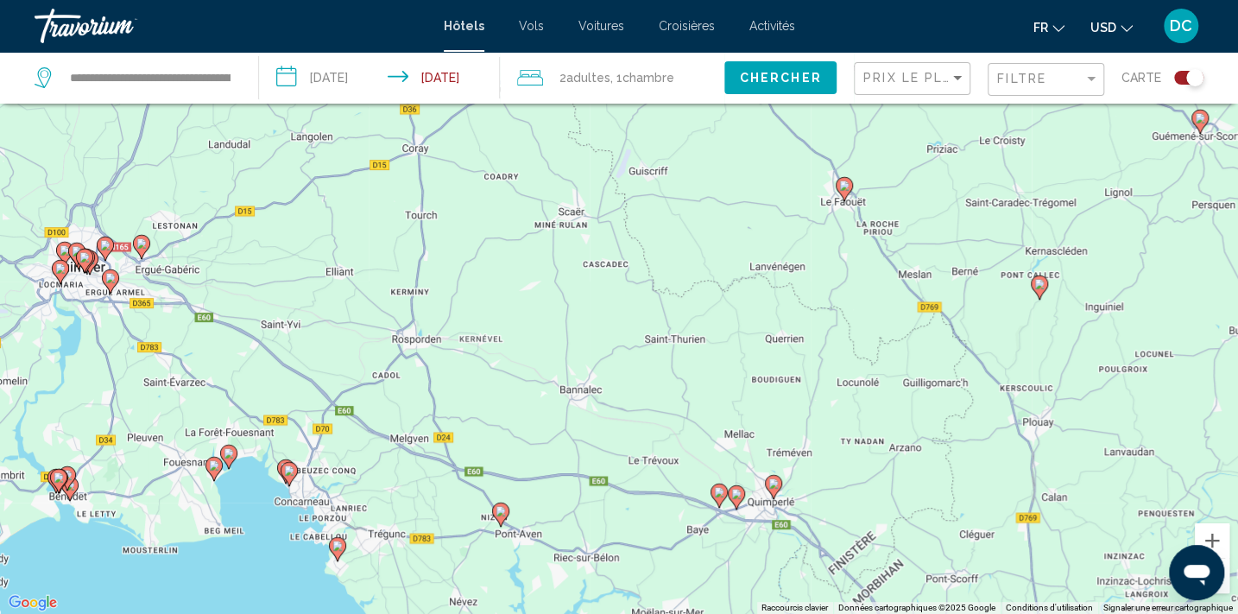
drag, startPoint x: 445, startPoint y: 480, endPoint x: 705, endPoint y: 310, distance: 310.5
click at [718, 274] on div "Pour activer le glissement avec le clavier, appuyez sur Alt+Entrée. Une fois ce…" at bounding box center [619, 307] width 1238 height 614
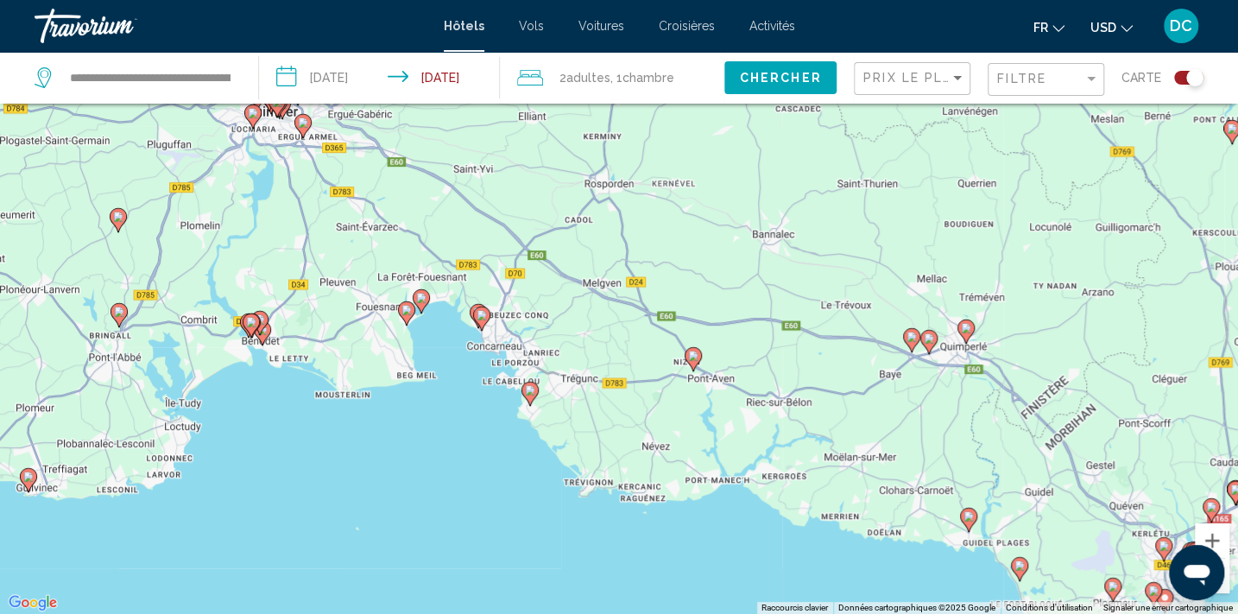
click at [486, 314] on image "Main content" at bounding box center [481, 315] width 10 height 10
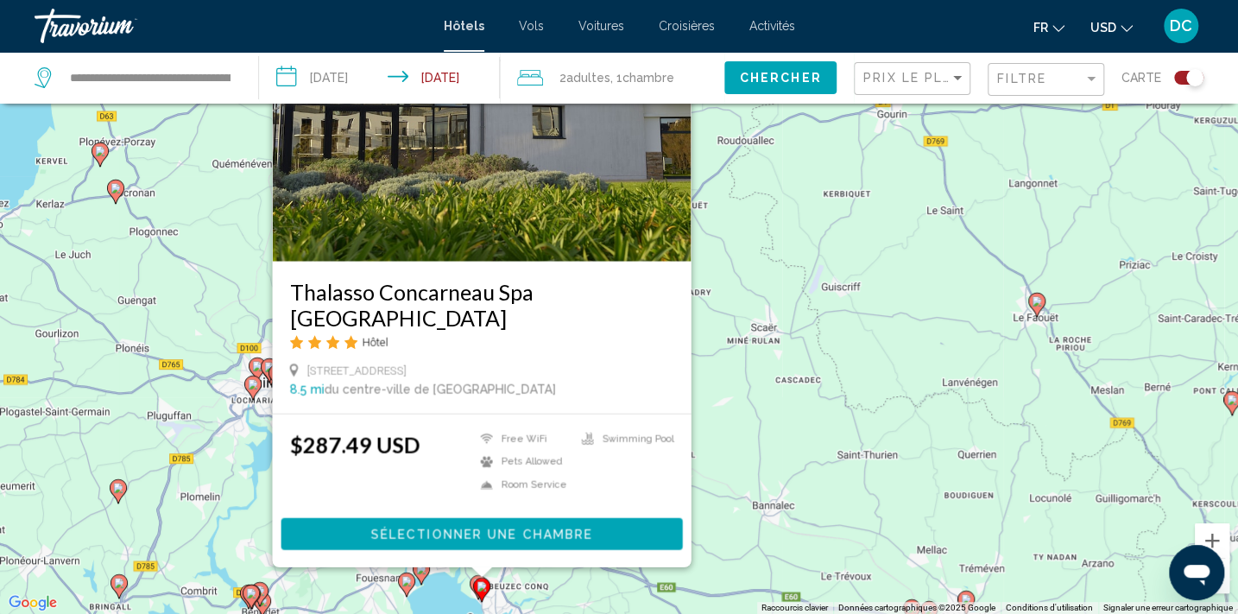
click at [435, 598] on div "Pour activer le glissement avec le clavier, appuyez sur Alt+Entrée. Une fois ce…" at bounding box center [619, 307] width 1238 height 614
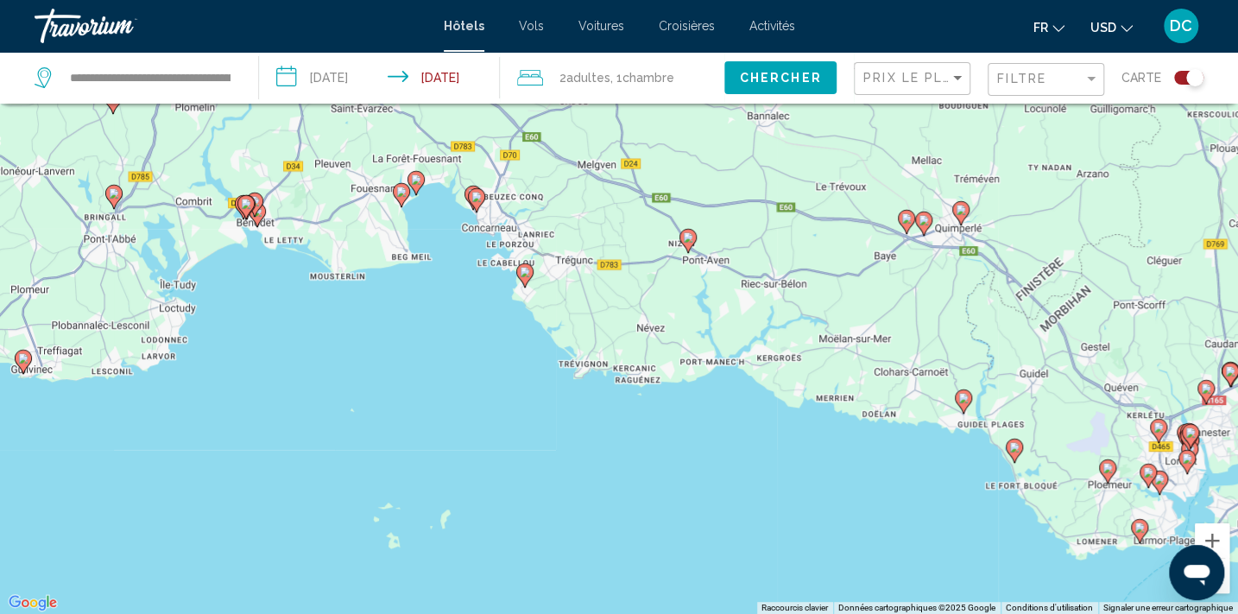
drag, startPoint x: 365, startPoint y: 505, endPoint x: 360, endPoint y: 110, distance: 395.3
click at [360, 110] on div "Pour activer le glissement avec le clavier, appuyez sur Alt+Entrée. Une fois ce…" at bounding box center [619, 307] width 1238 height 614
click at [414, 181] on image "Main content" at bounding box center [416, 179] width 10 height 10
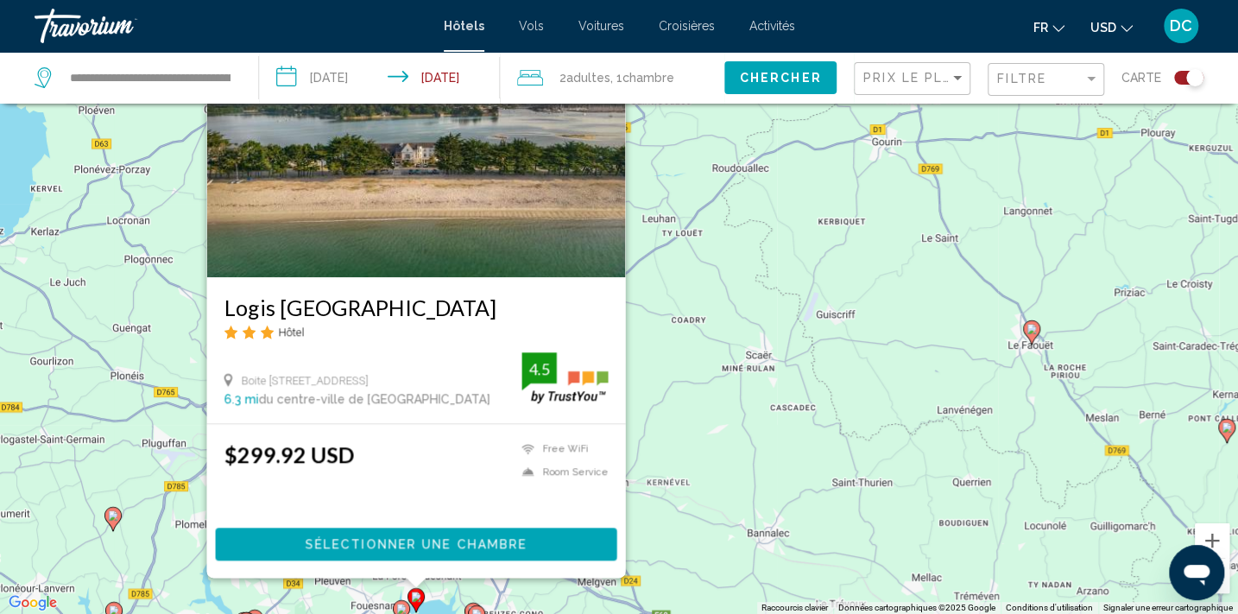
click at [396, 606] on icon "Main content" at bounding box center [402, 611] width 16 height 22
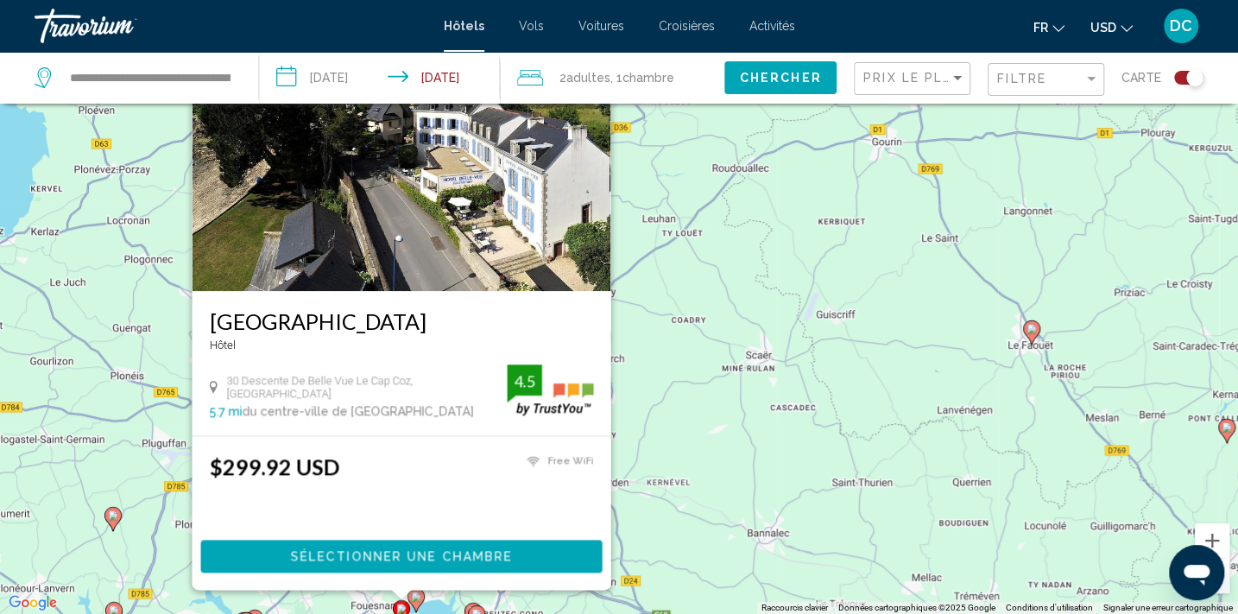
scroll to position [0, 0]
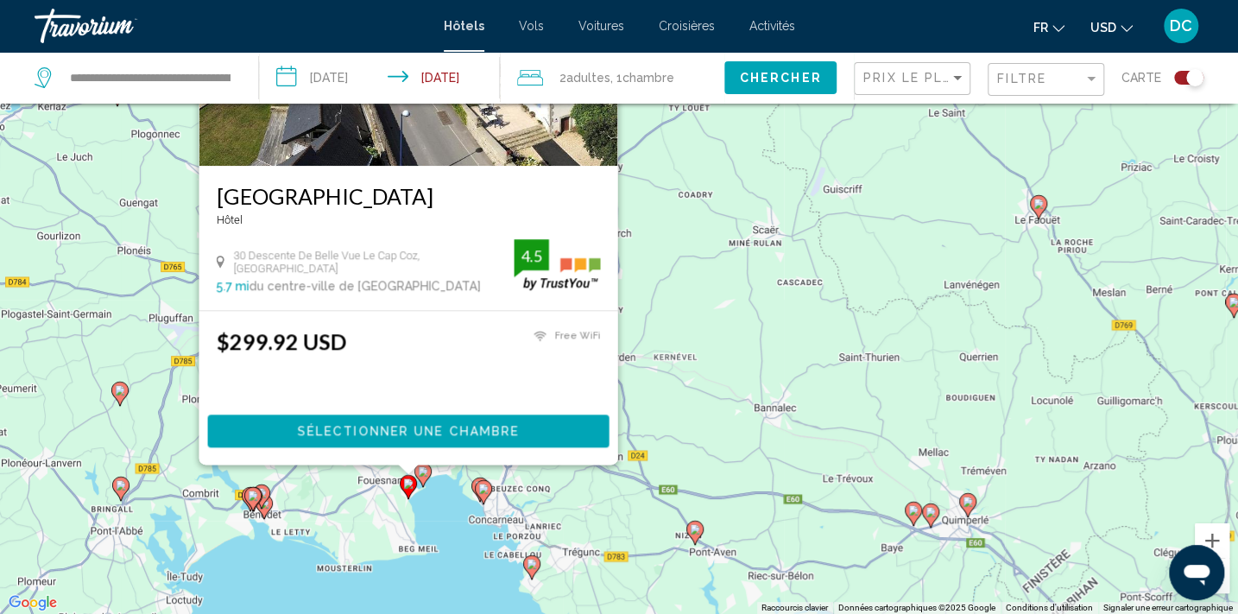
drag, startPoint x: 300, startPoint y: 599, endPoint x: 309, endPoint y: 483, distance: 116.0
click at [309, 483] on div "Pour activer le glissement avec le clavier, appuyez sur Alt+Entrée. Une fois ce…" at bounding box center [619, 307] width 1238 height 614
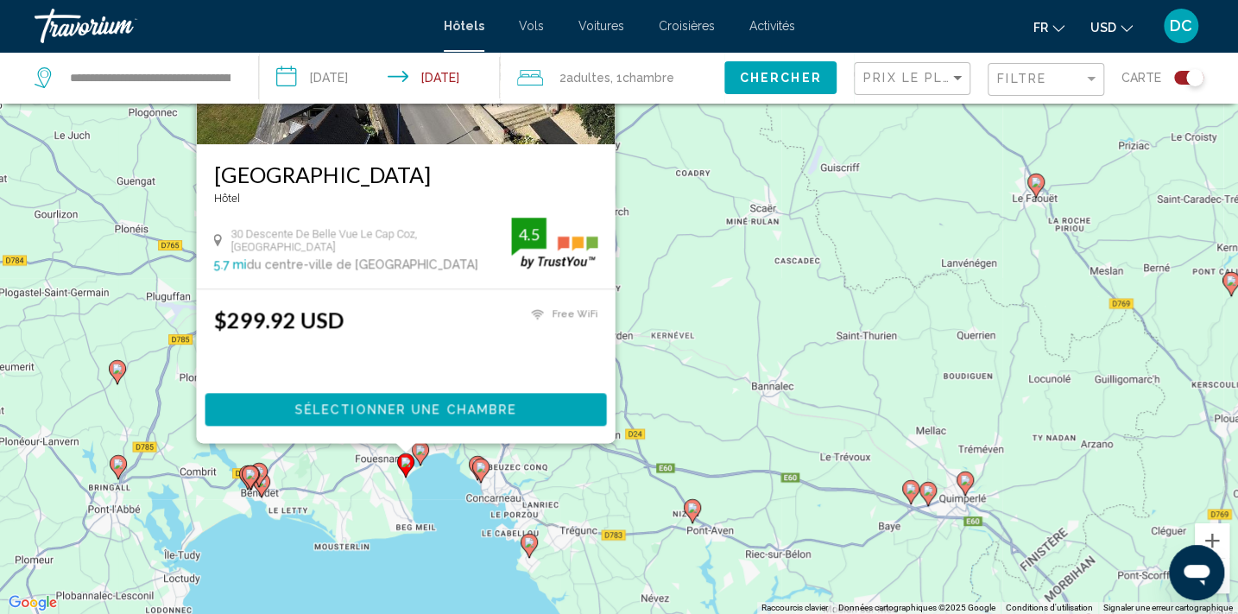
click at [261, 489] on icon "Main content" at bounding box center [262, 484] width 16 height 22
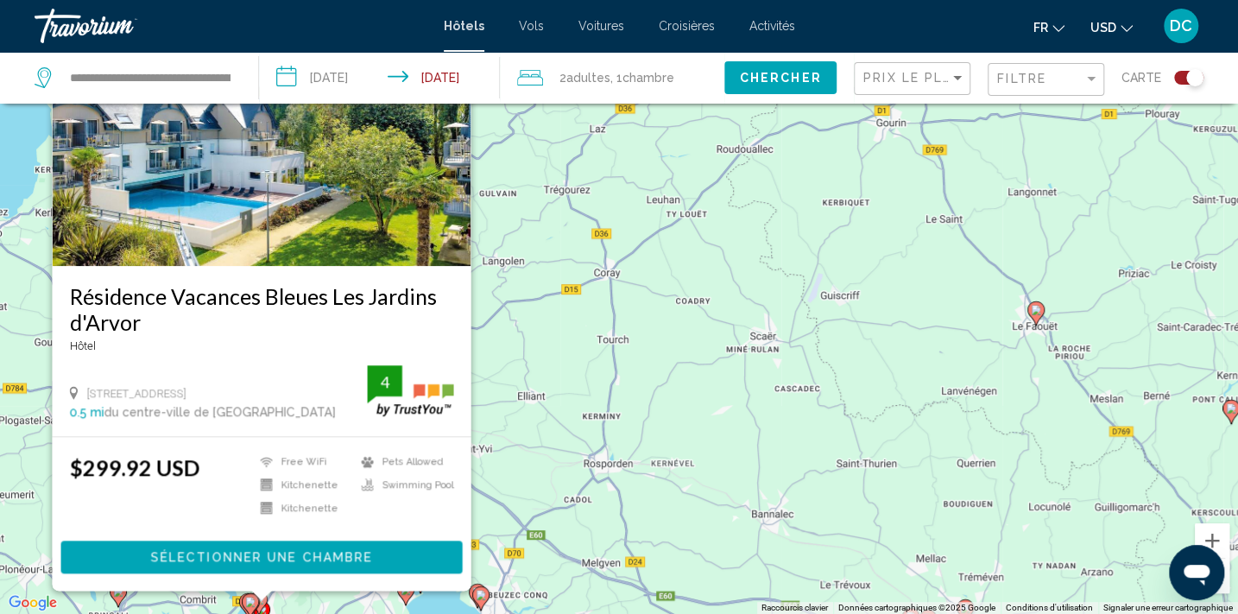
drag, startPoint x: 293, startPoint y: 480, endPoint x: 246, endPoint y: 600, distance: 129.0
click at [387, 328] on div "Résidence Vacances Bleues [GEOGRAPHIC_DATA] [STREET_ADDRESS] 0.5 mi du centre-v…" at bounding box center [262, 290] width 419 height 601
click at [662, 249] on div "Pour activer le glissement avec le clavier, appuyez sur Alt+Entrée. Une fois ce…" at bounding box center [619, 307] width 1238 height 614
click at [596, 360] on div "Pour activer le glissement avec le clavier, appuyez sur Alt+Entrée. Une fois ce…" at bounding box center [619, 307] width 1238 height 614
click at [266, 609] on gmp-advanced-marker "Main content" at bounding box center [258, 602] width 17 height 26
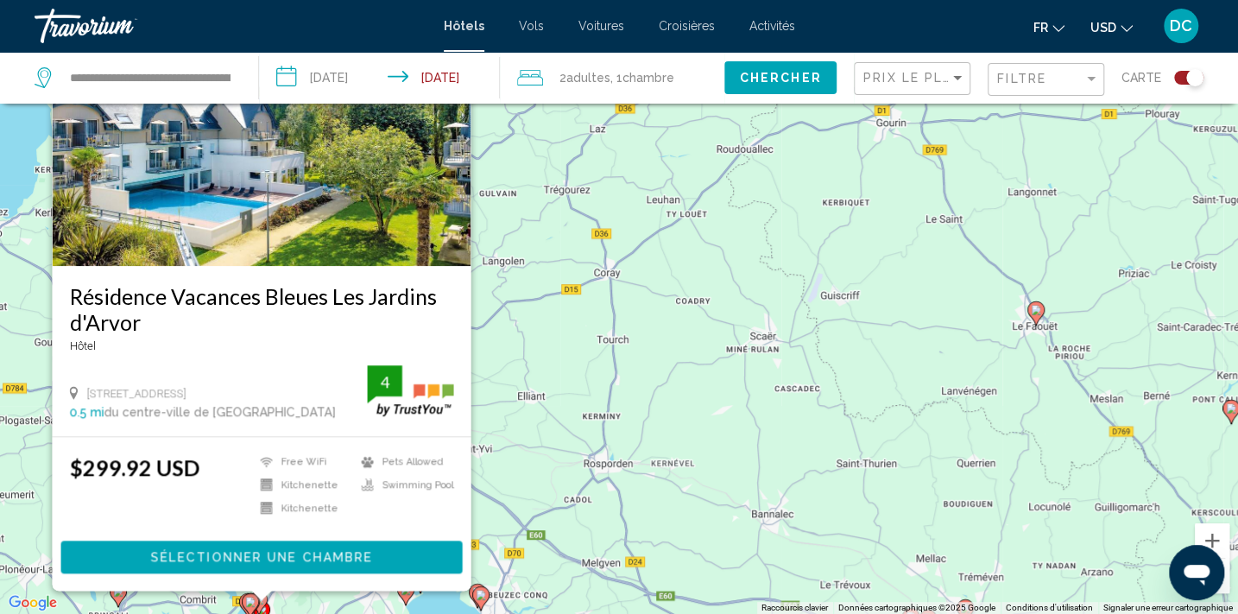
click at [246, 600] on image "Main content" at bounding box center [250, 601] width 10 height 10
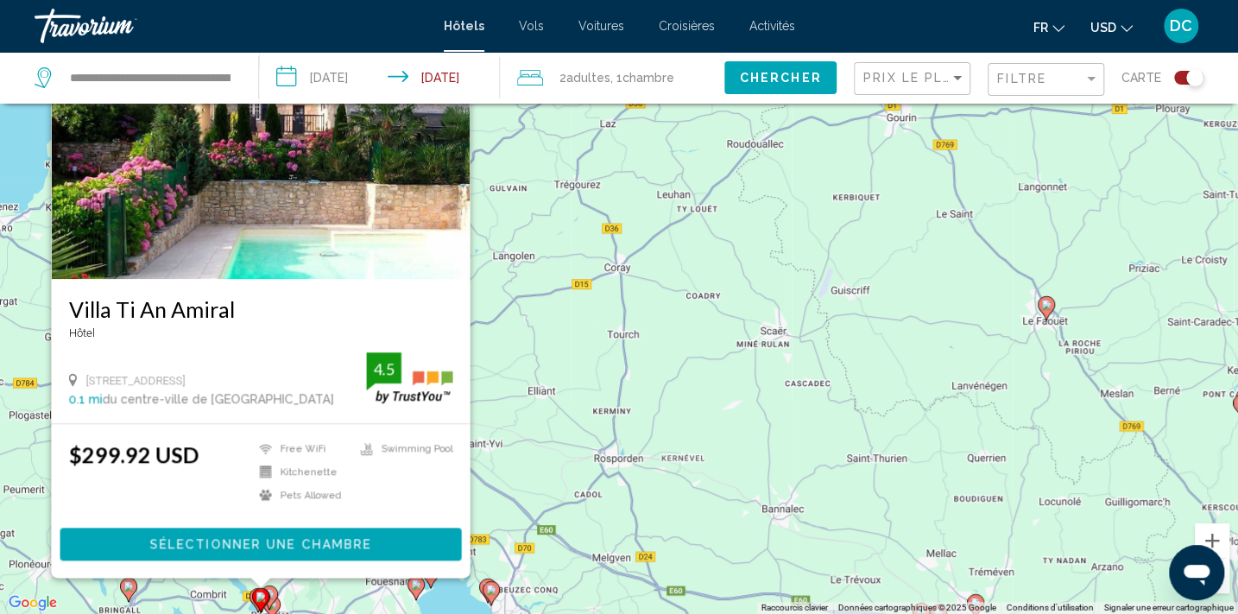
click at [350, 78] on input "**********" at bounding box center [383, 80] width 249 height 57
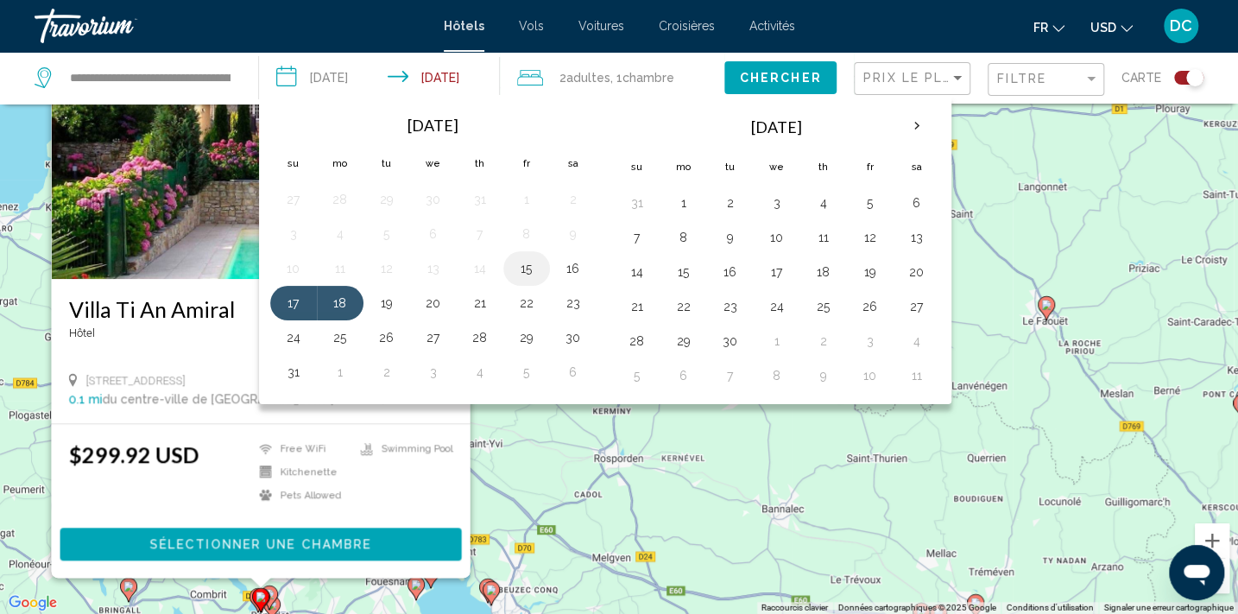
click at [531, 271] on button "15" at bounding box center [527, 268] width 28 height 24
click at [571, 267] on button "16" at bounding box center [573, 268] width 28 height 24
type input "**********"
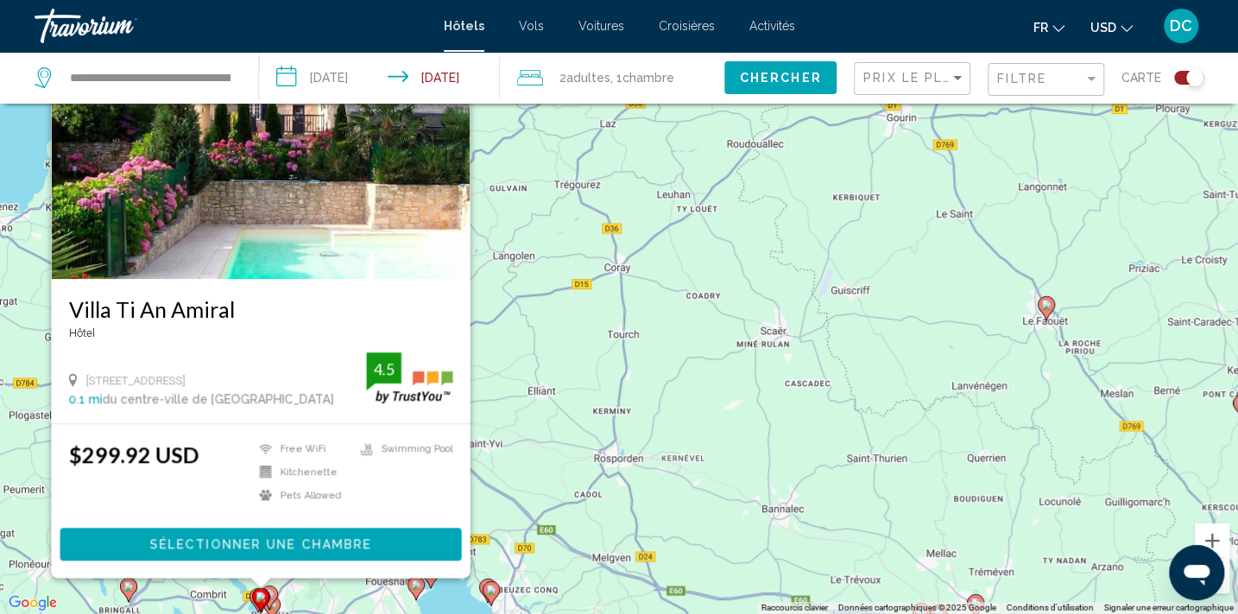
click at [785, 79] on span "Chercher" at bounding box center [781, 79] width 82 height 14
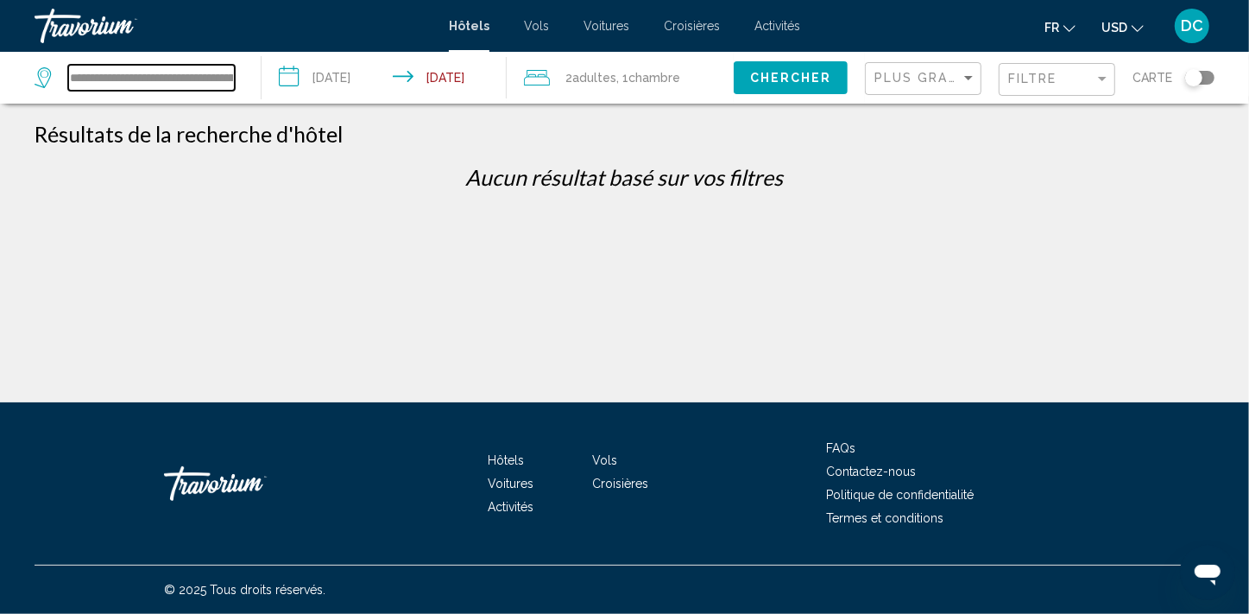
click at [138, 78] on input "**********" at bounding box center [151, 78] width 167 height 26
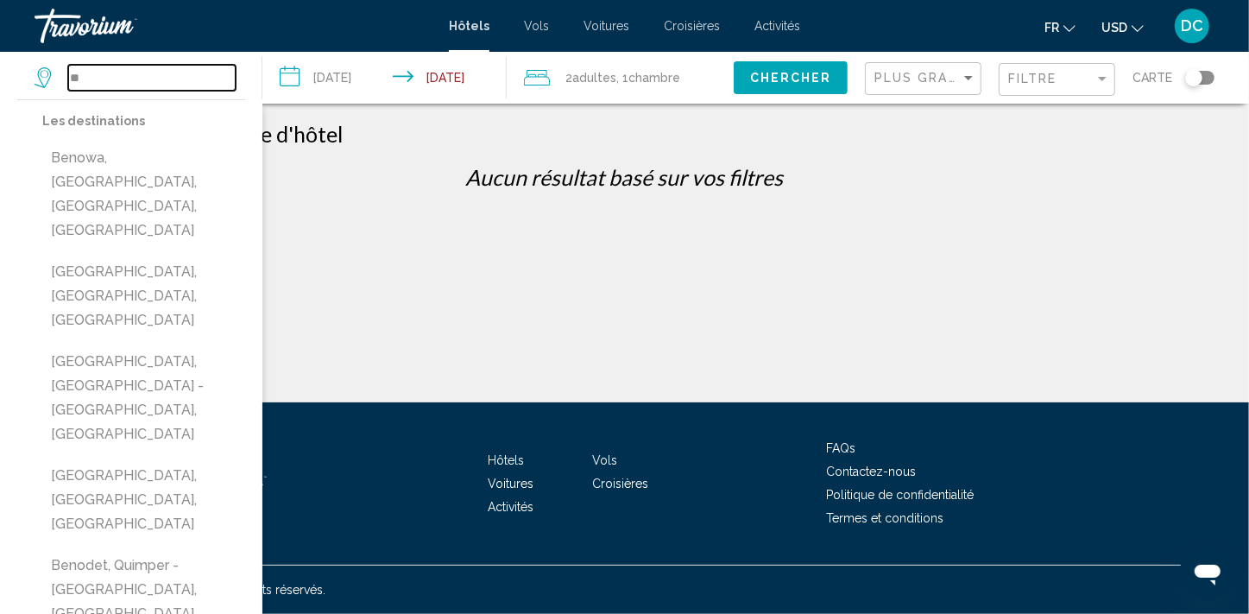
type input "*"
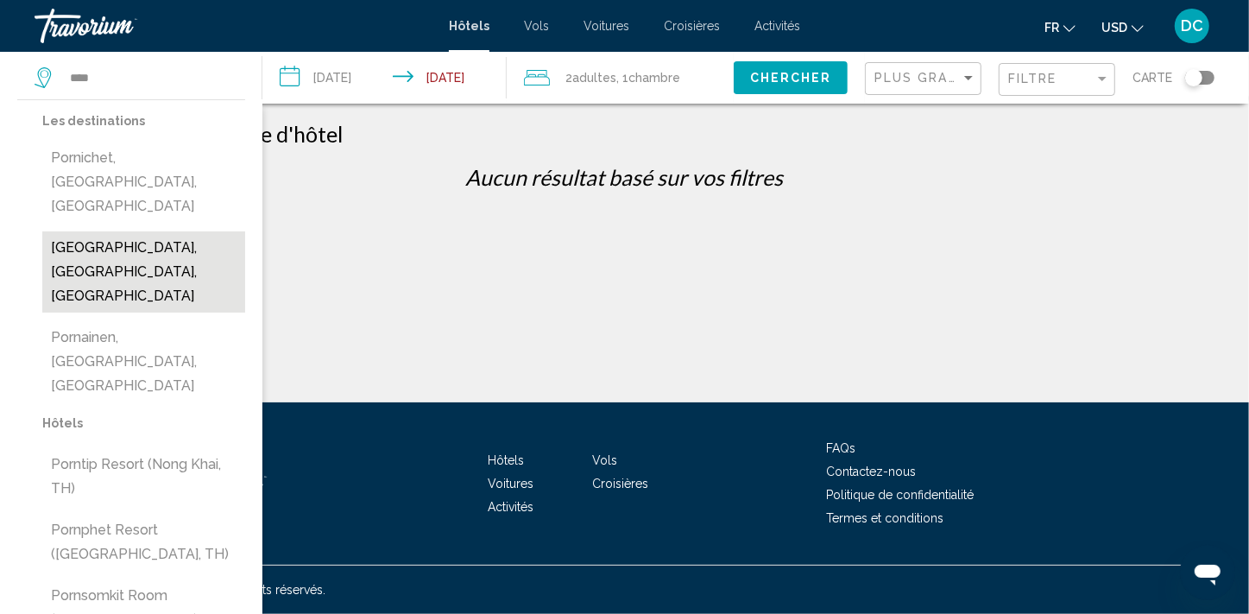
click at [108, 238] on button "[GEOGRAPHIC_DATA], [GEOGRAPHIC_DATA], [GEOGRAPHIC_DATA]" at bounding box center [143, 271] width 203 height 81
type input "**********"
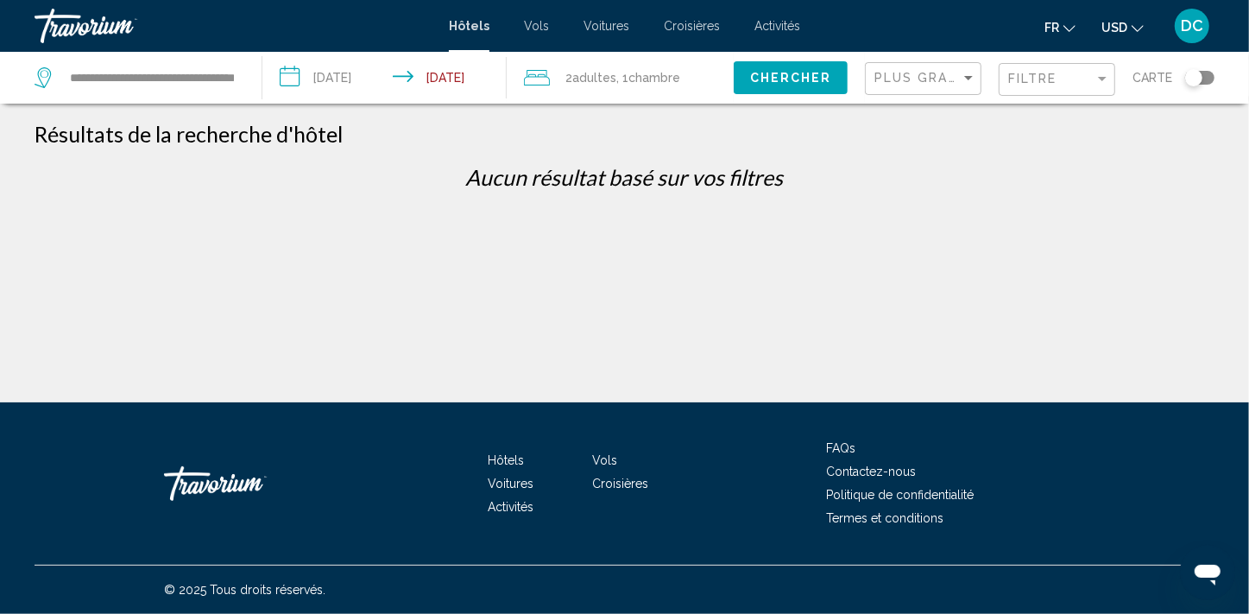
click at [779, 77] on span "Chercher" at bounding box center [791, 79] width 82 height 14
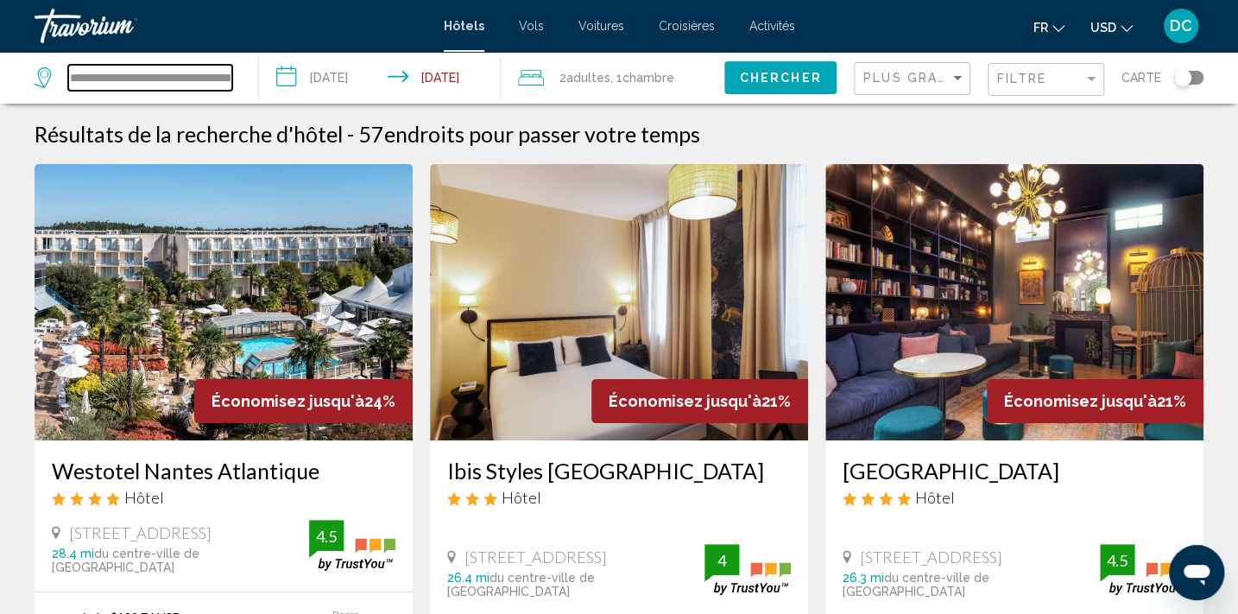
click at [149, 78] on input "**********" at bounding box center [150, 78] width 164 height 26
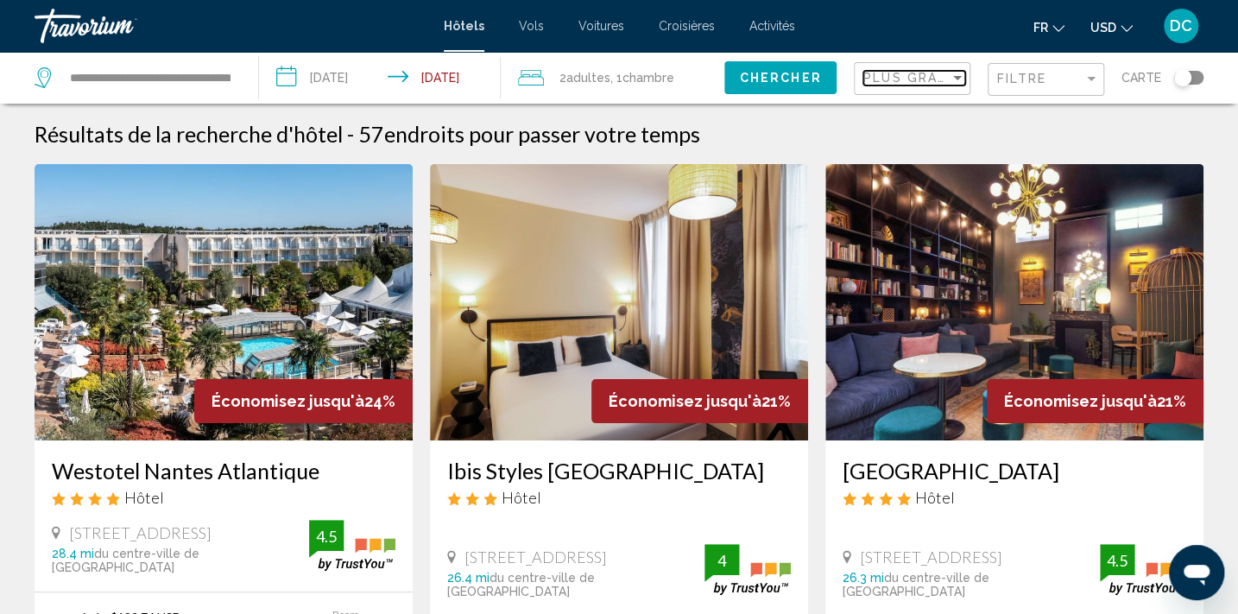
click at [937, 73] on span "Plus grandes économies" at bounding box center [965, 78] width 205 height 14
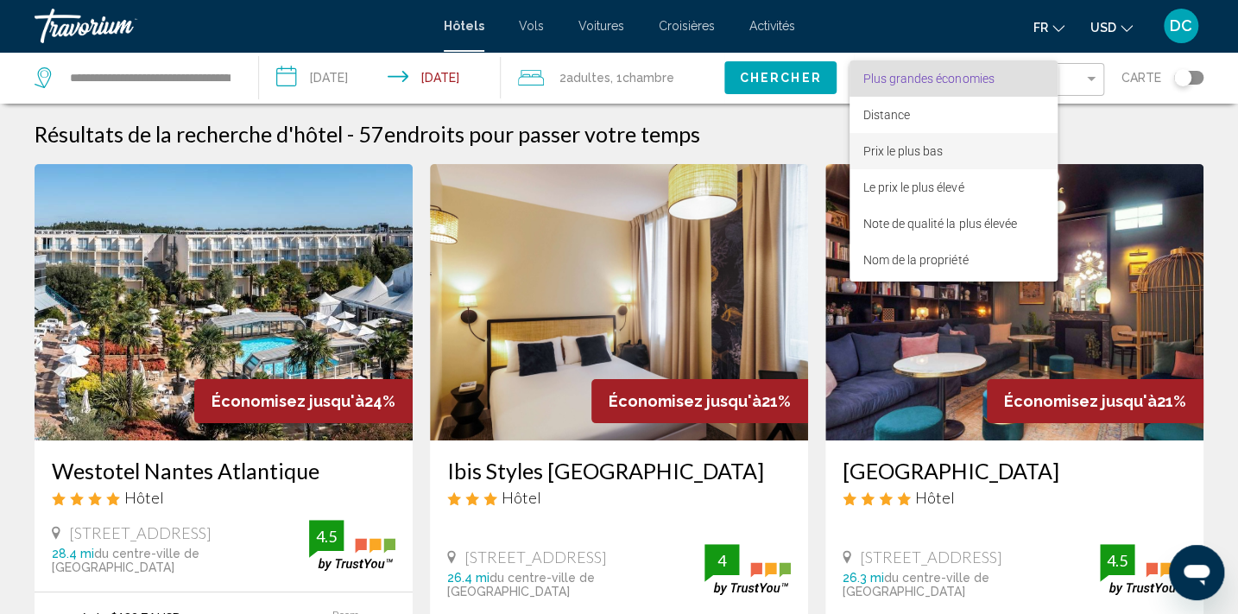
click at [917, 152] on span "Prix le plus bas" at bounding box center [902, 151] width 79 height 14
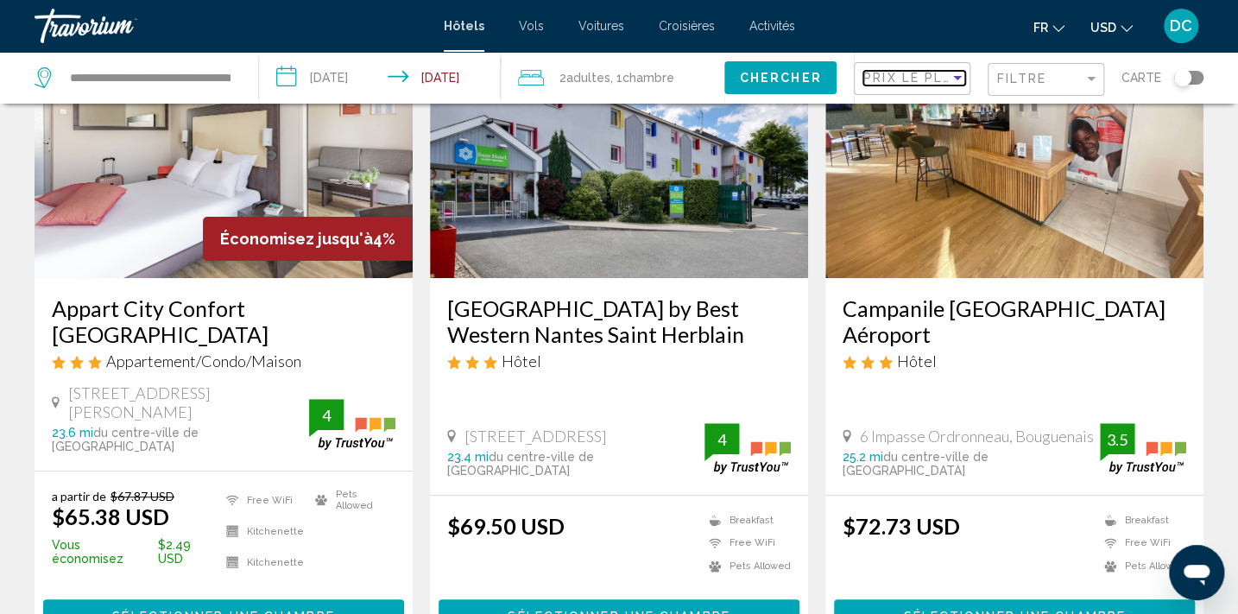
scroll to position [313, 0]
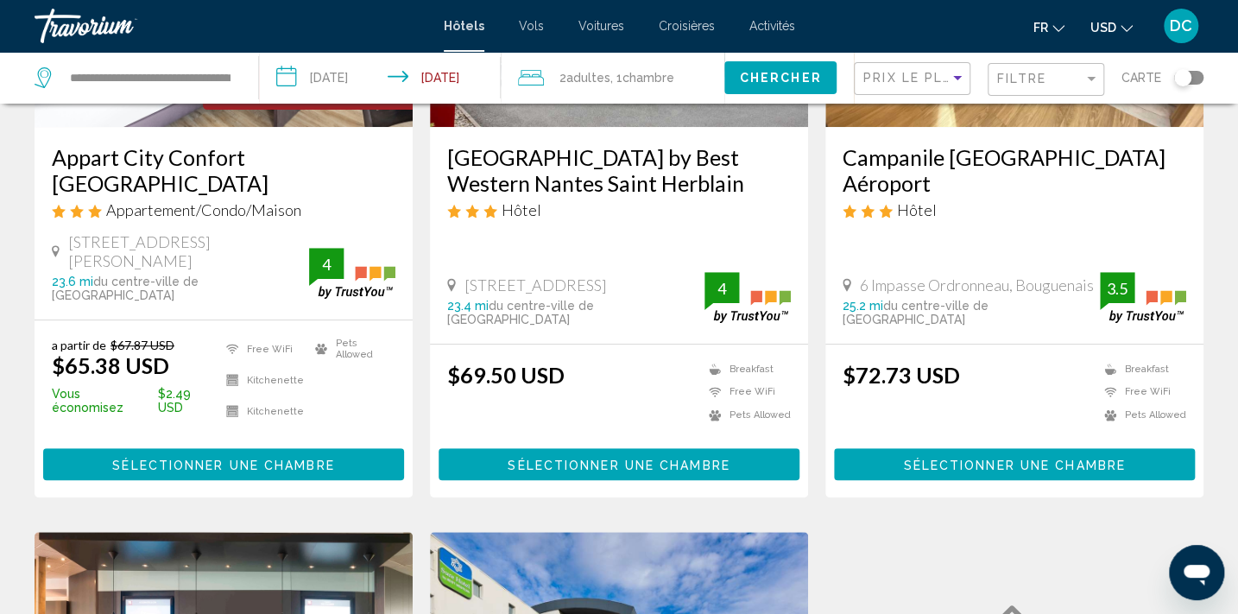
click at [206, 457] on span "Sélectionner une chambre" at bounding box center [223, 464] width 222 height 14
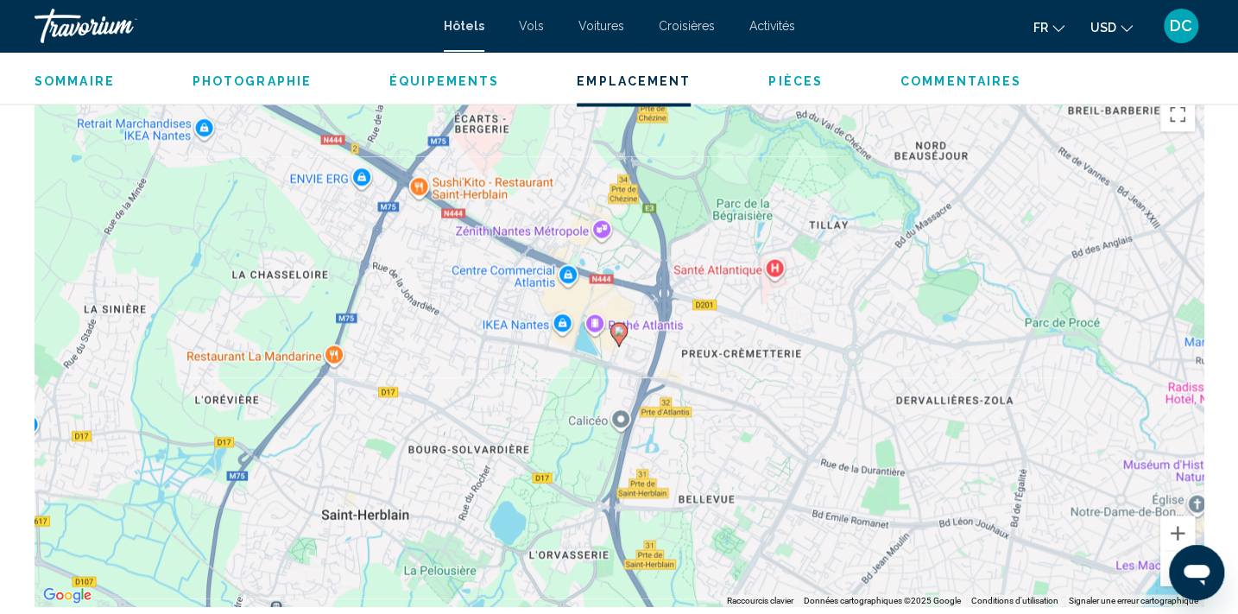
scroll to position [1652, 0]
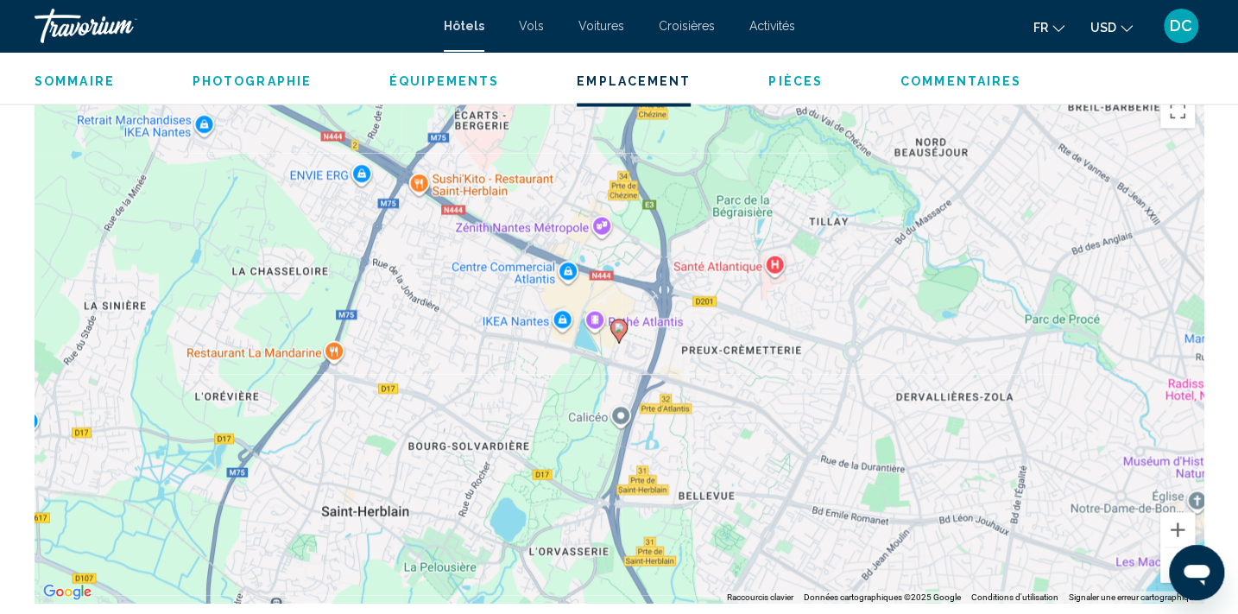
click at [312, 91] on div "Sommaire Photographie Équipements Emplacement Pièces Commentaires Voir les disp…" at bounding box center [619, 79] width 1238 height 54
click at [291, 83] on span "Photographie" at bounding box center [251, 80] width 119 height 14
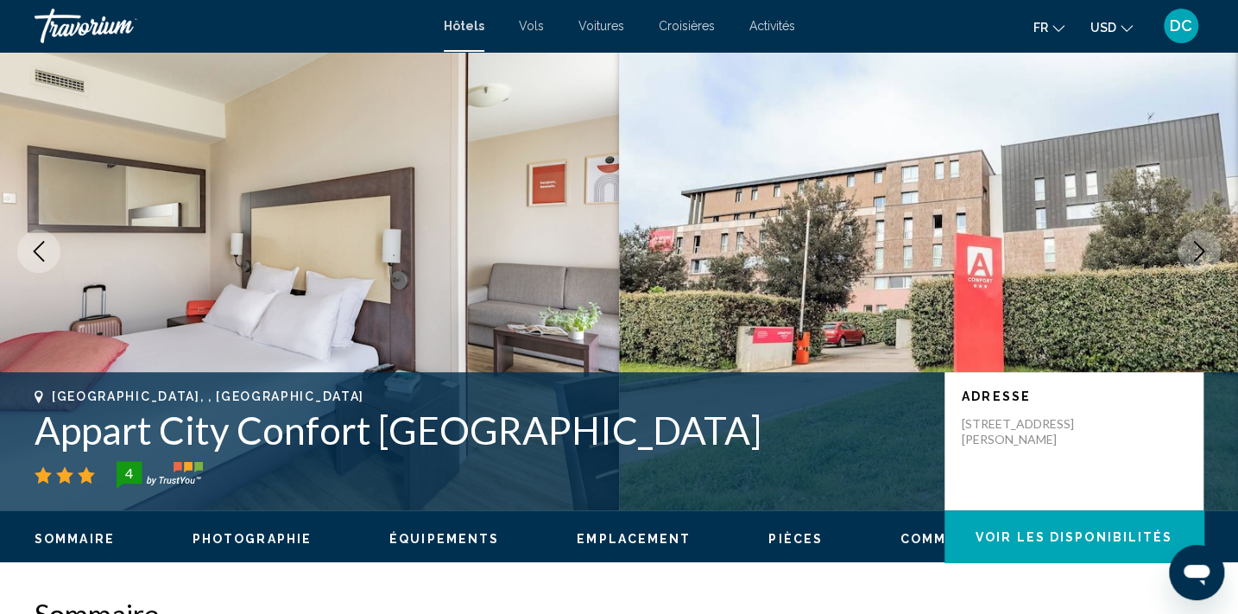
scroll to position [0, 0]
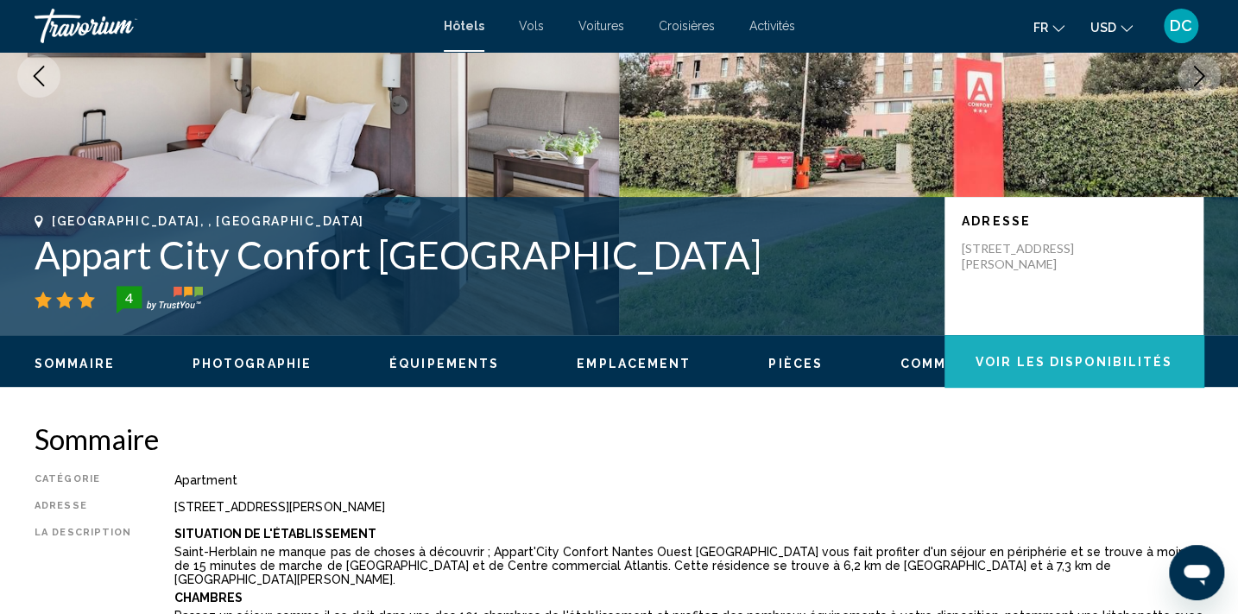
click at [1053, 355] on span "Voir les disponibilités" at bounding box center [1073, 362] width 197 height 14
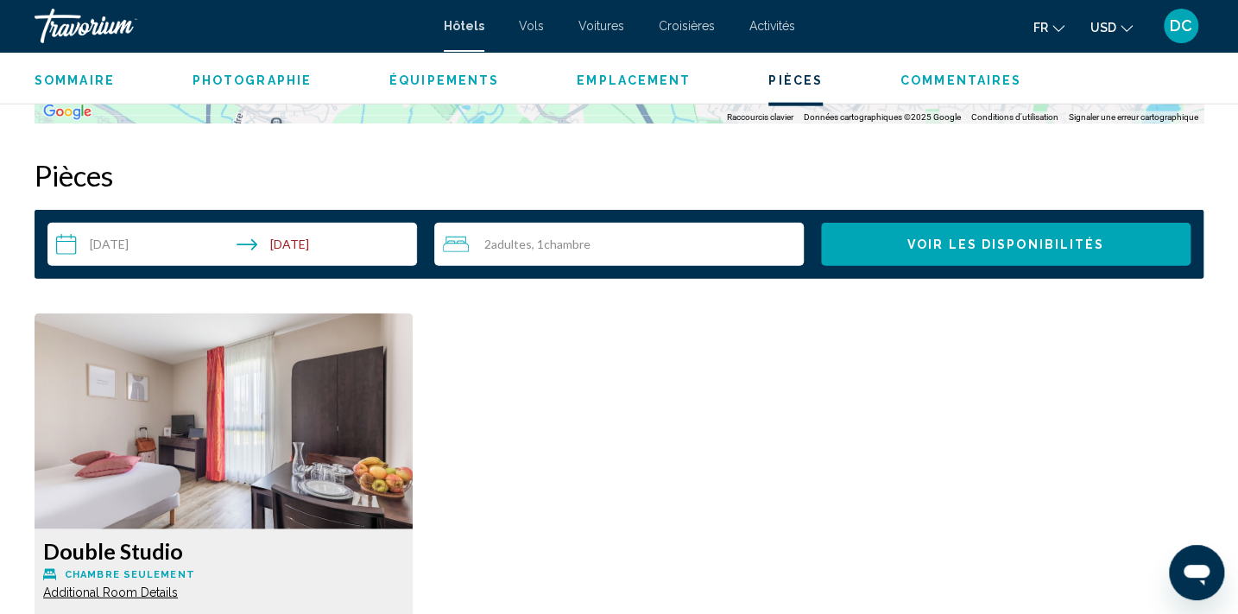
scroll to position [2184, 0]
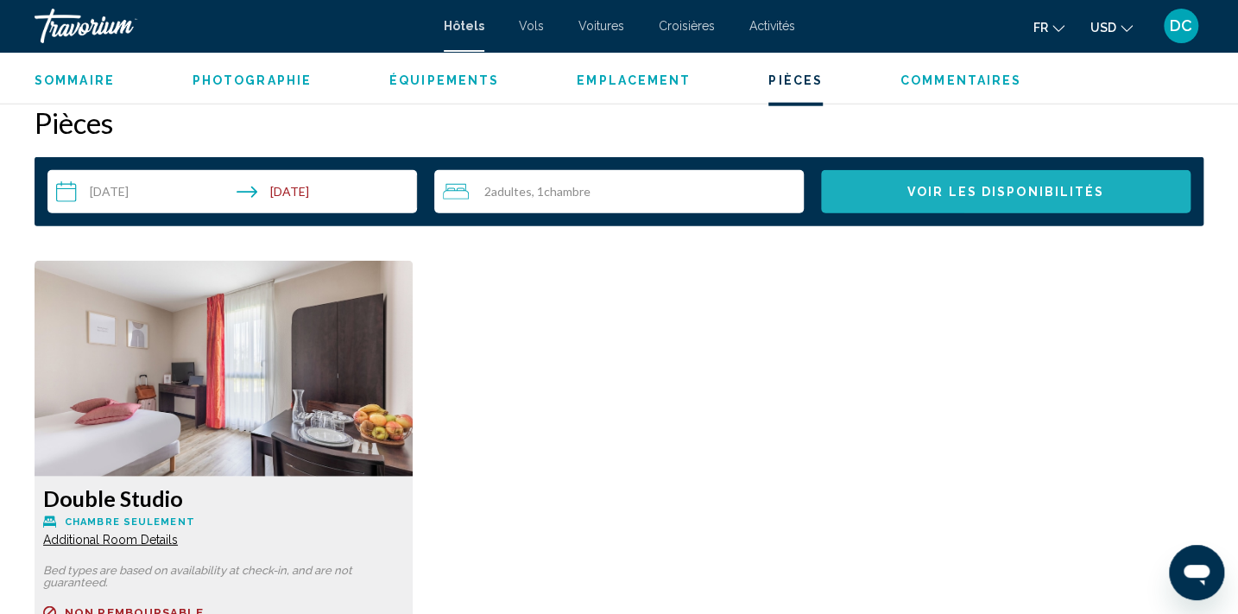
click at [968, 194] on span "Voir les disponibilités" at bounding box center [1005, 193] width 197 height 14
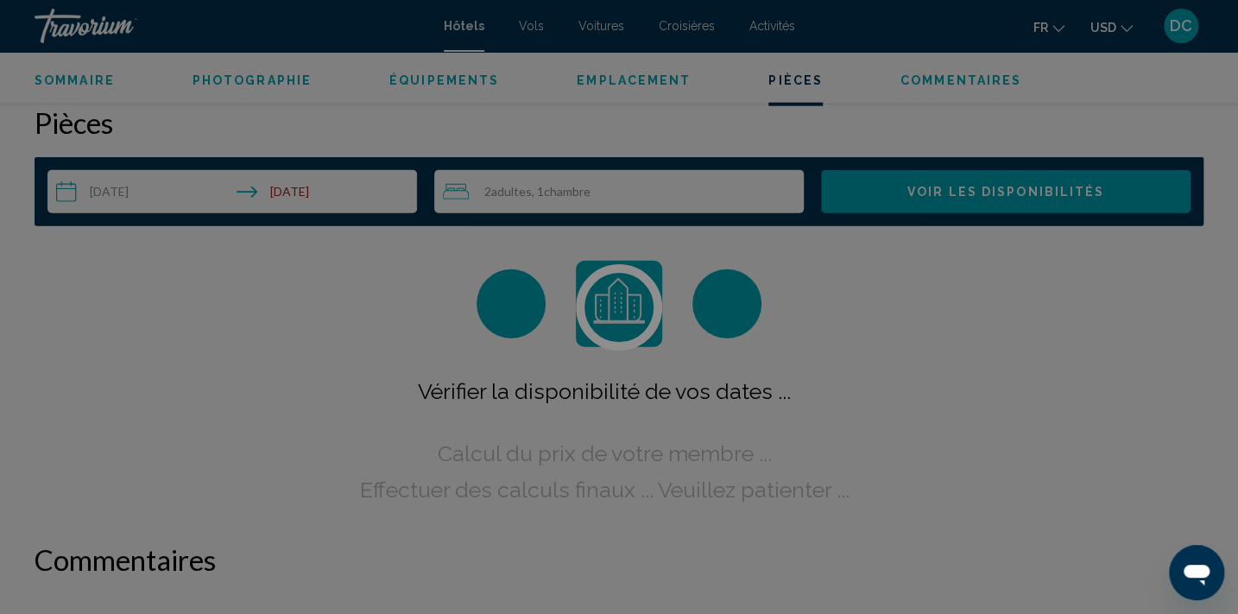
scroll to position [2185, 0]
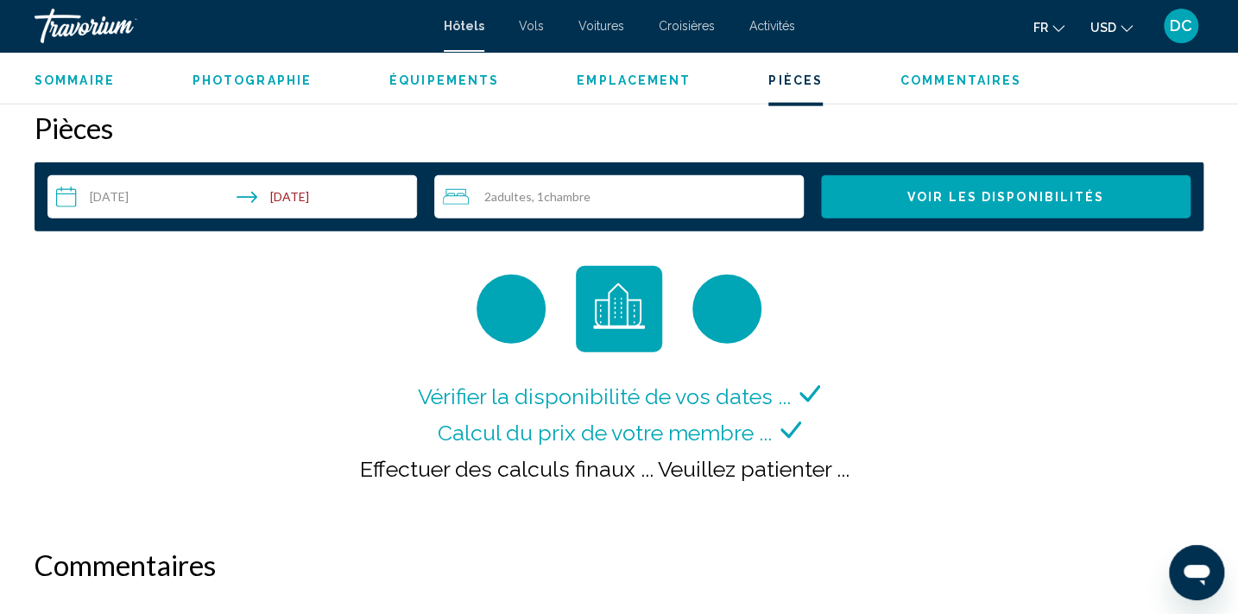
scroll to position [2171, 0]
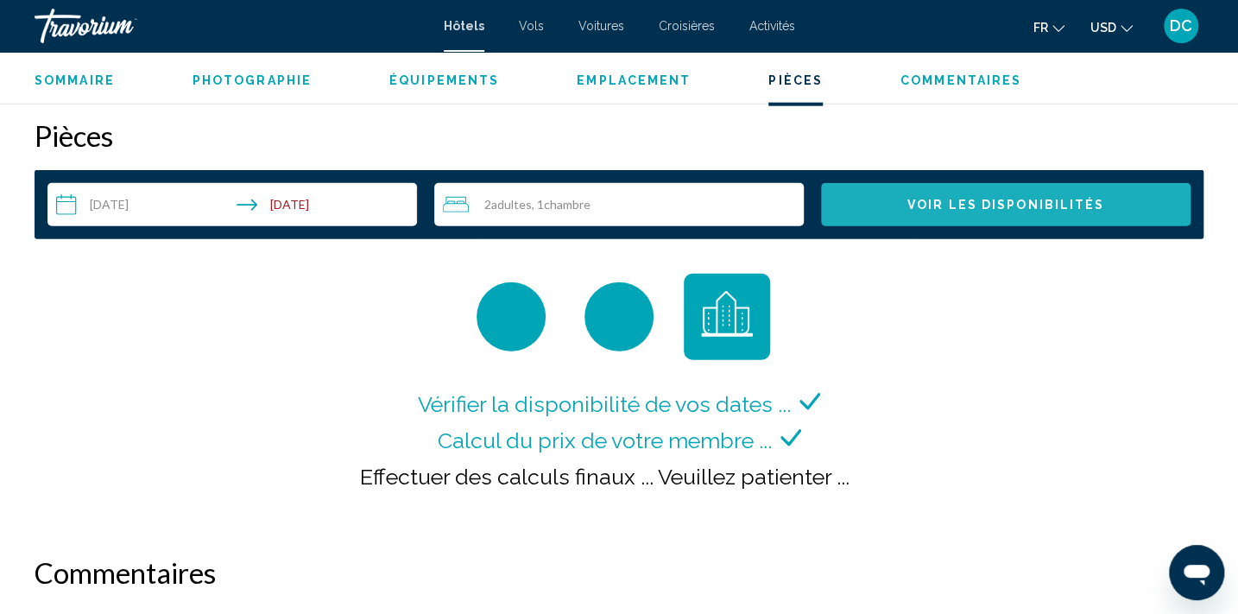
click at [1061, 205] on span "Voir les disponibilités" at bounding box center [1005, 206] width 197 height 14
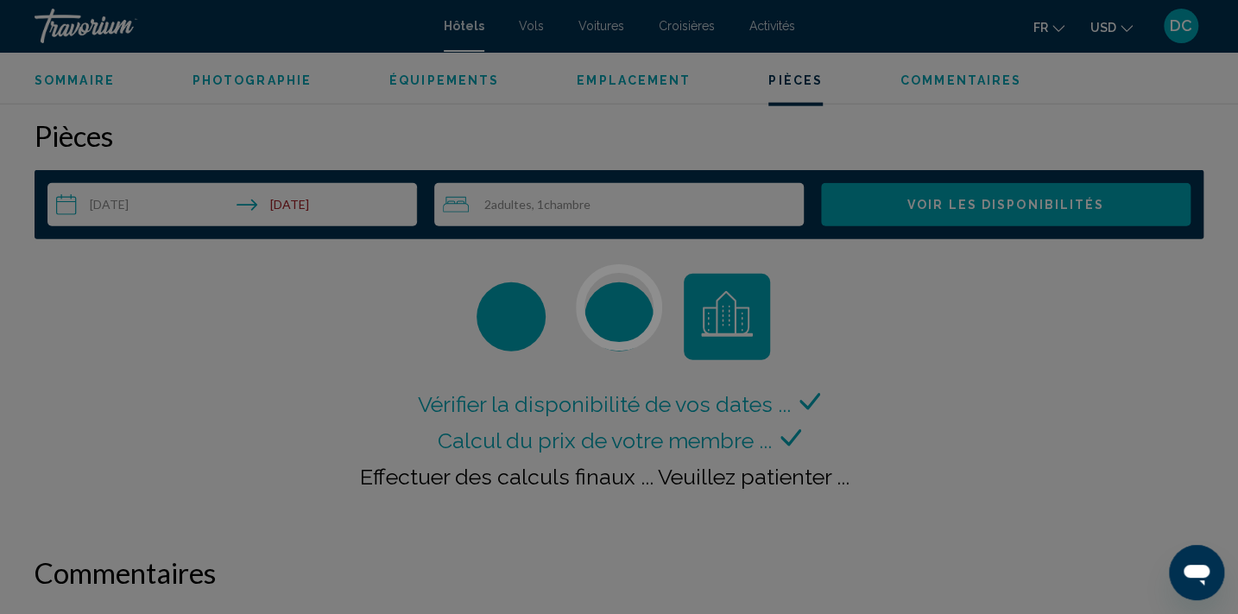
scroll to position [2185, 0]
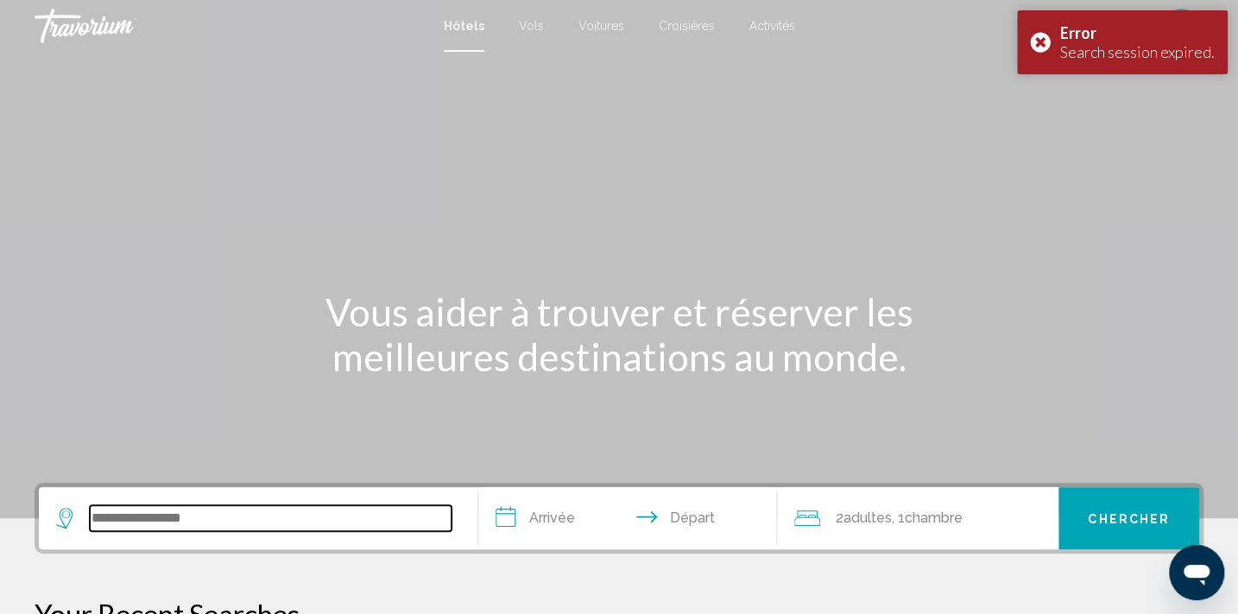
click at [180, 511] on input "Search widget" at bounding box center [271, 518] width 362 height 26
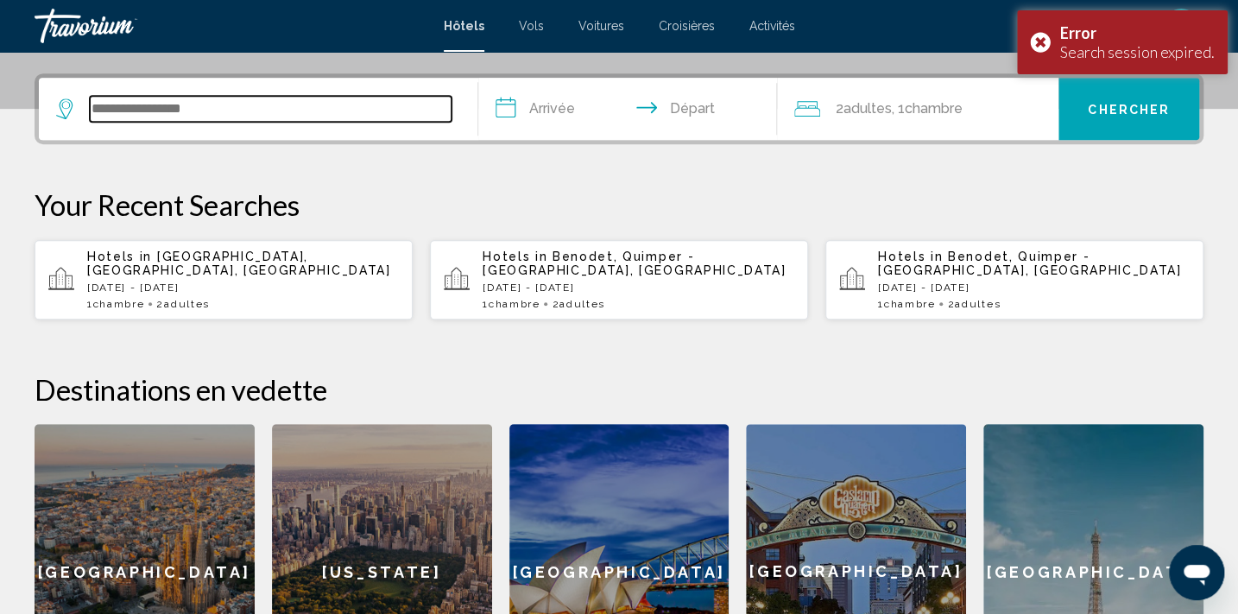
scroll to position [426, 0]
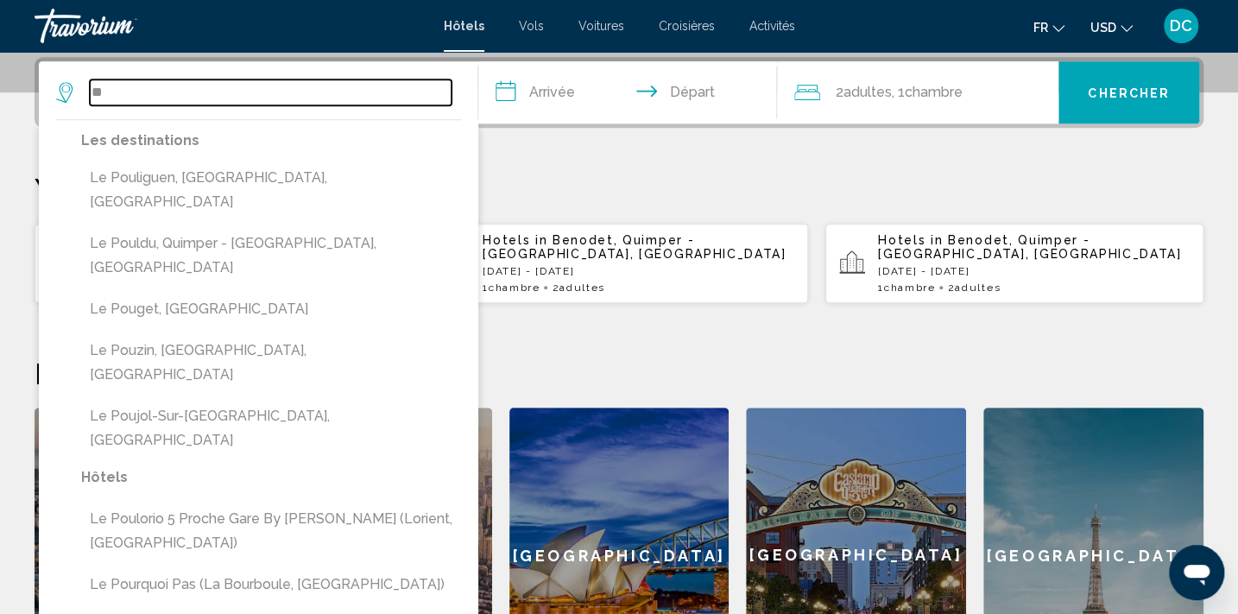
type input "*"
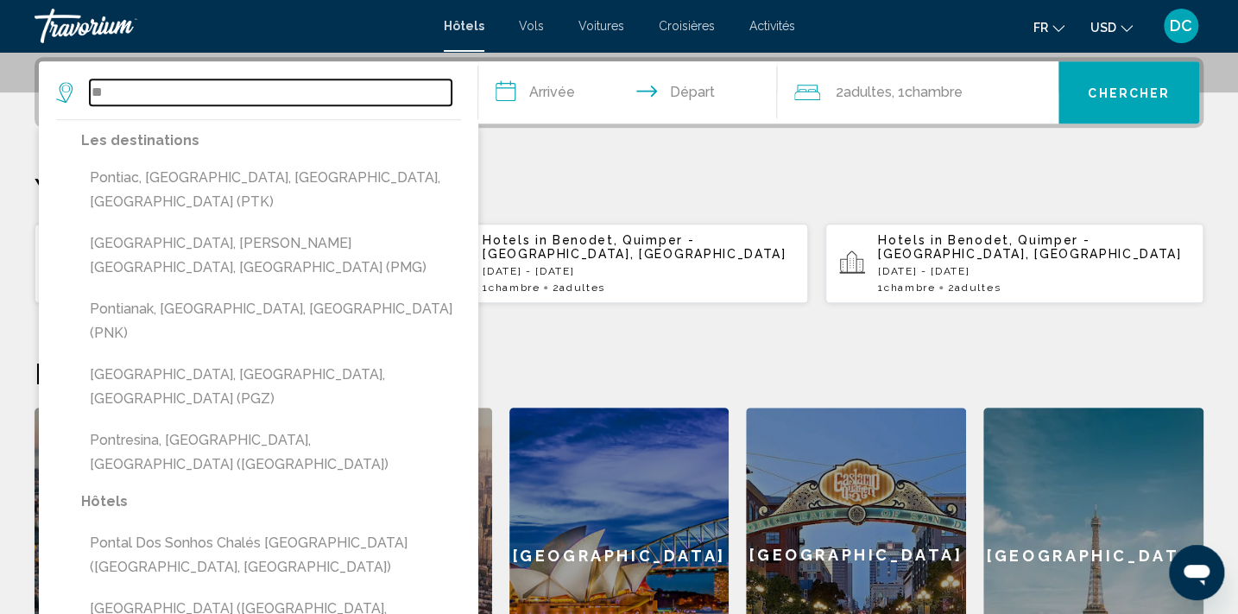
type input "*"
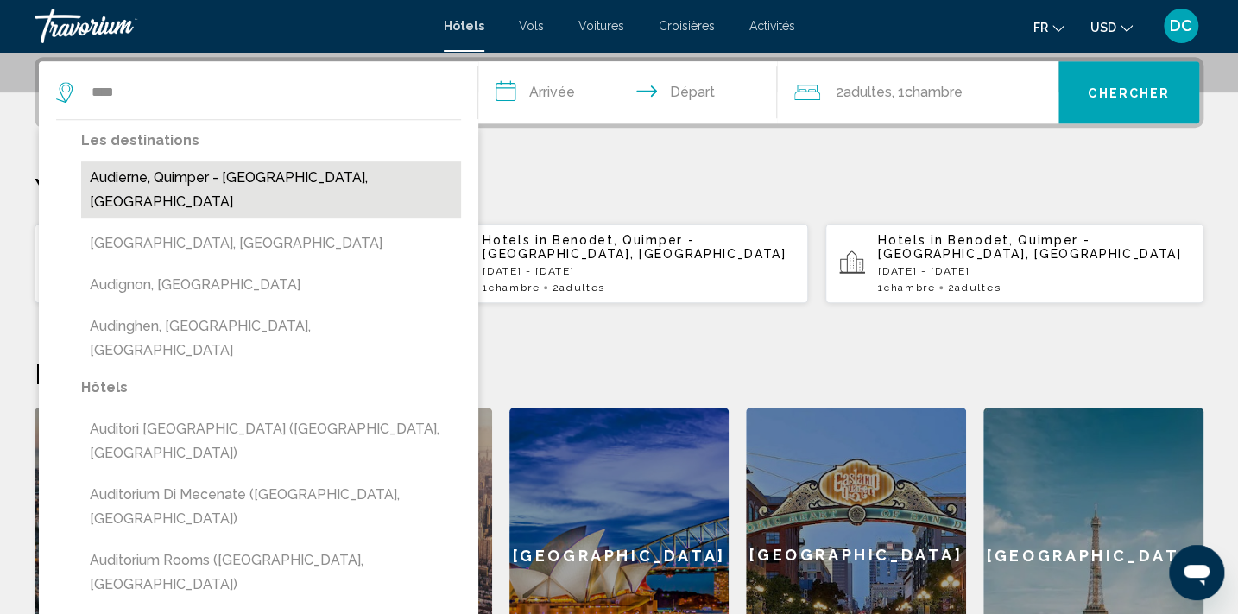
click at [206, 186] on button "Audierne, Quimper - [GEOGRAPHIC_DATA], [GEOGRAPHIC_DATA]" at bounding box center [271, 189] width 380 height 57
type input "**********"
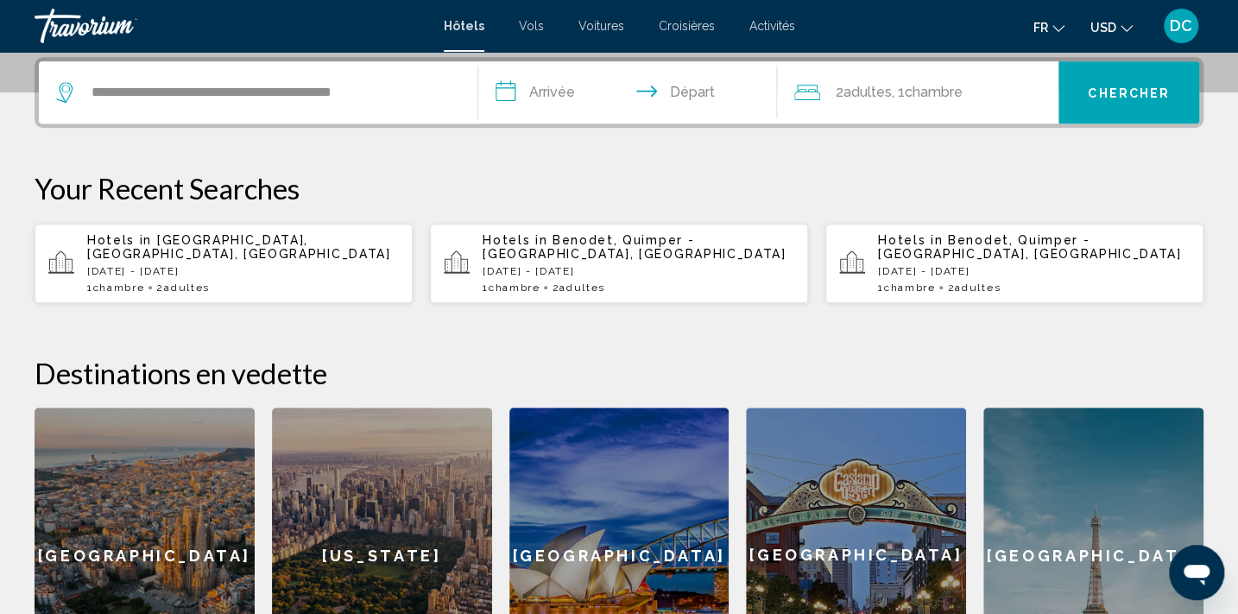
click at [579, 98] on input "**********" at bounding box center [631, 94] width 306 height 67
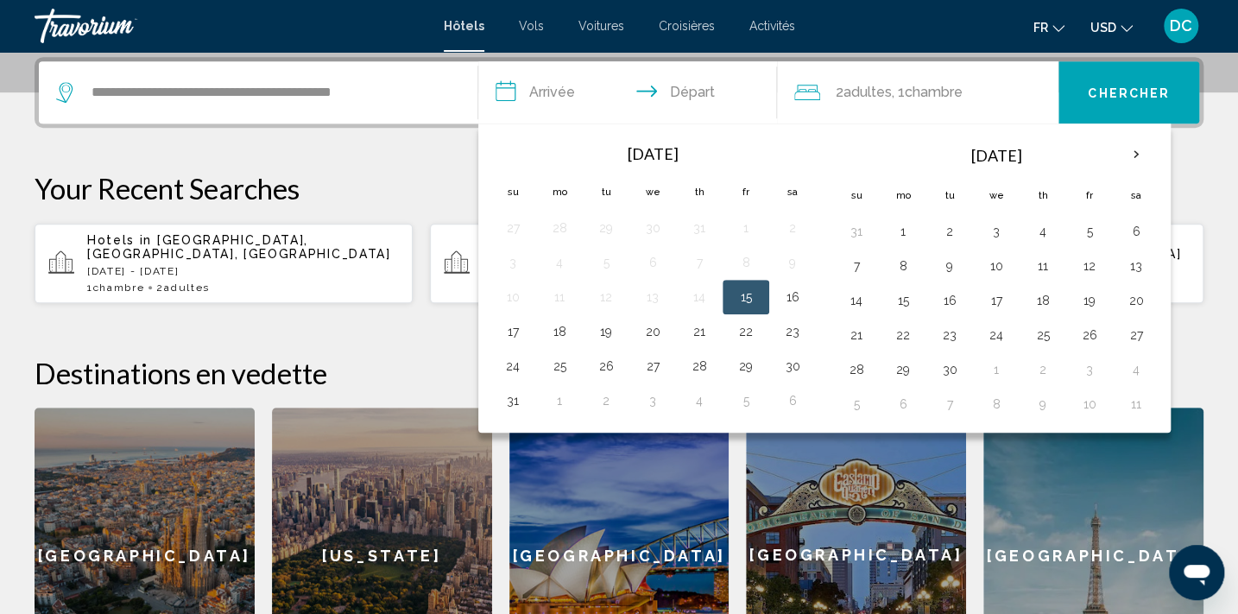
click at [744, 295] on button "15" at bounding box center [746, 297] width 28 height 24
click at [797, 294] on button "16" at bounding box center [793, 297] width 28 height 24
type input "**********"
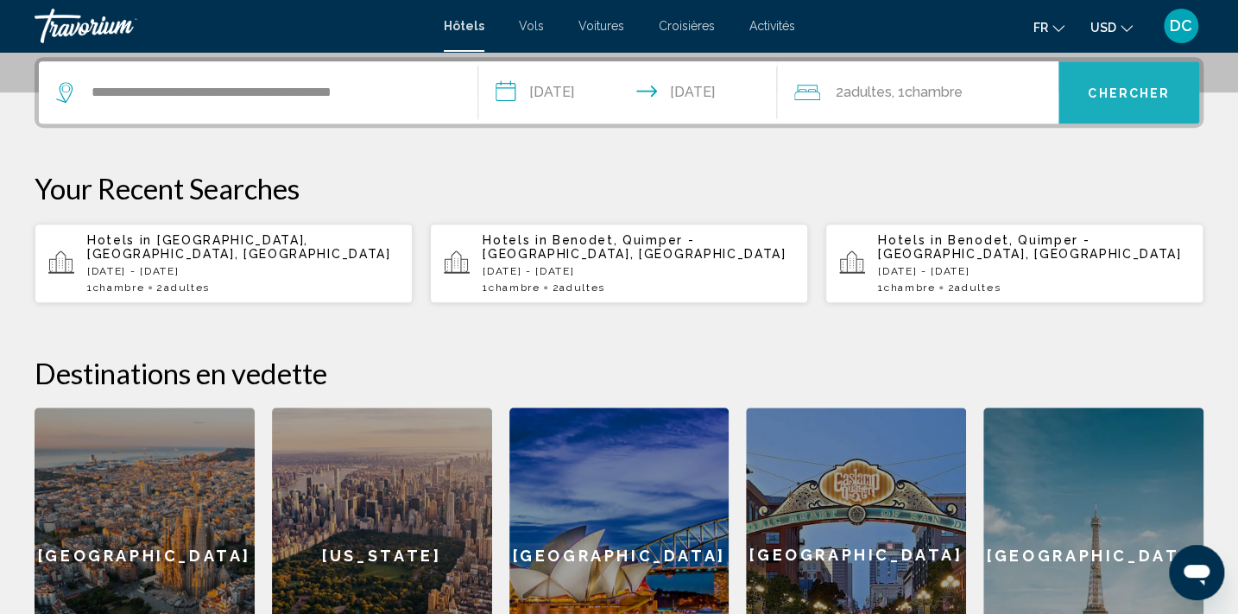
click at [1102, 87] on span "Chercher" at bounding box center [1129, 93] width 82 height 14
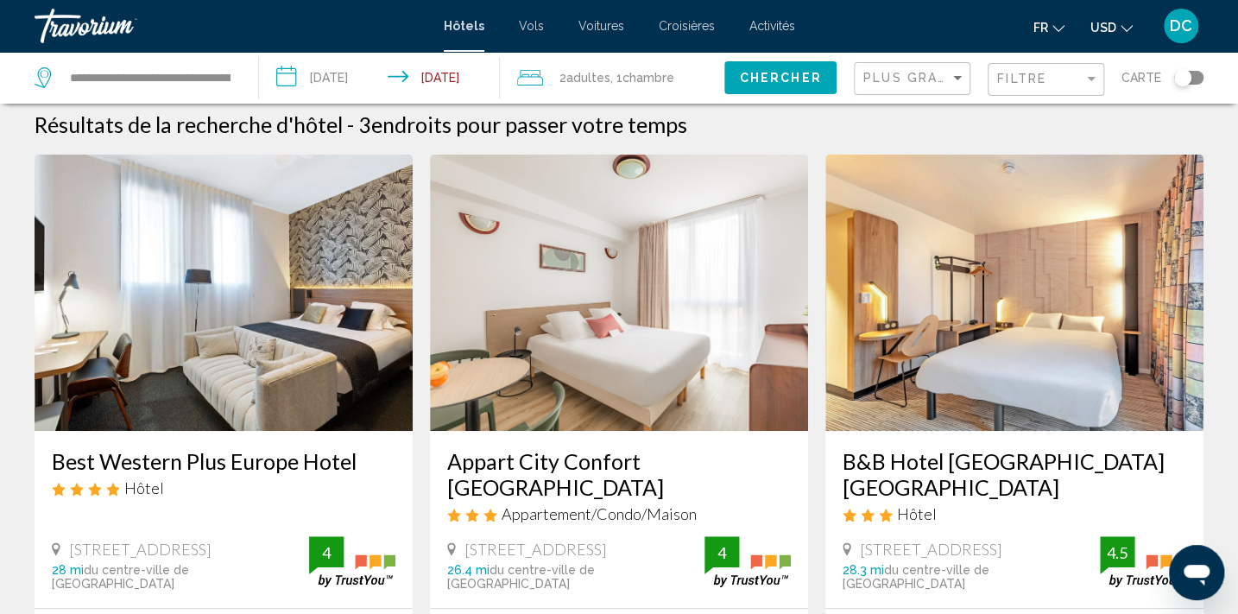
scroll to position [78, 0]
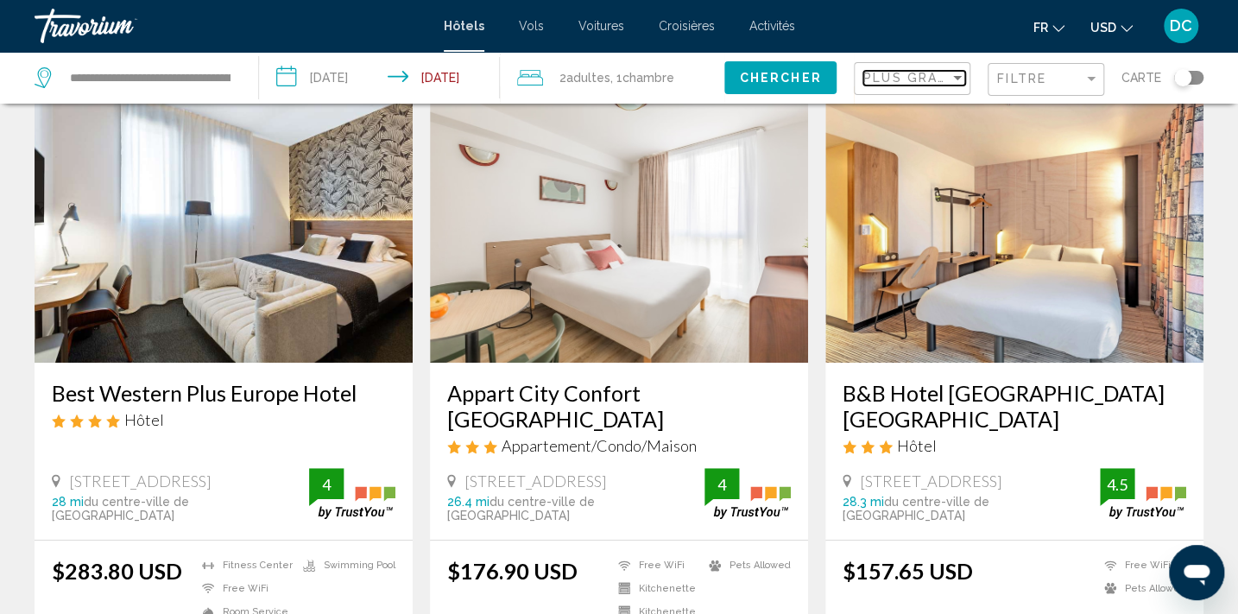
click at [889, 80] on span "Plus grandes économies" at bounding box center [965, 78] width 205 height 14
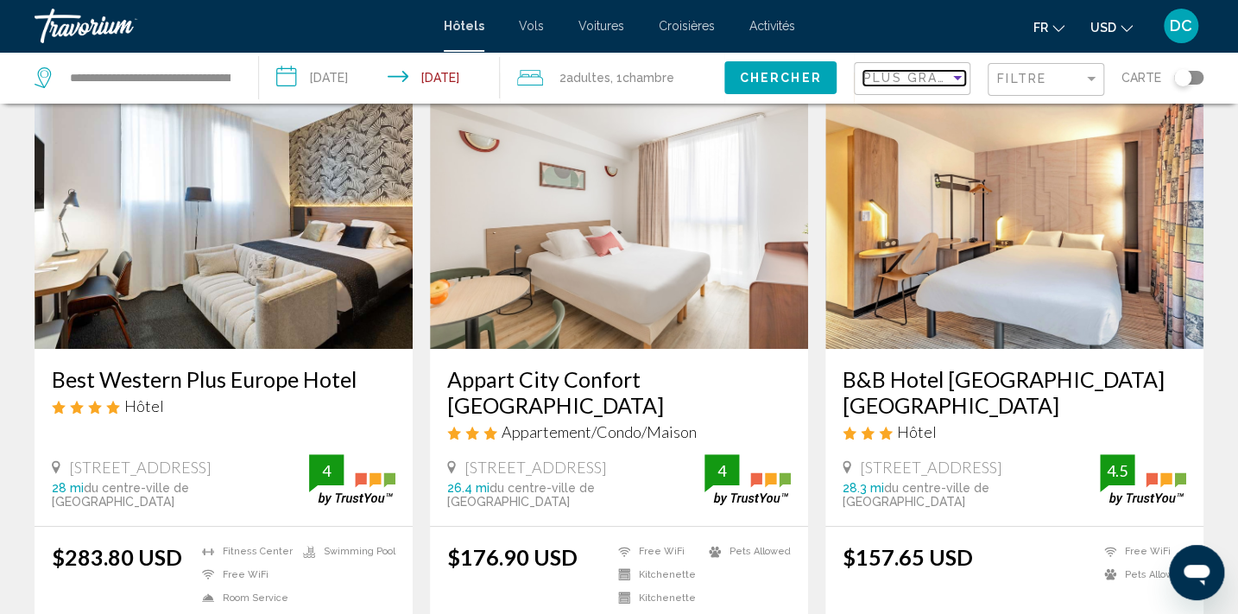
scroll to position [0, 0]
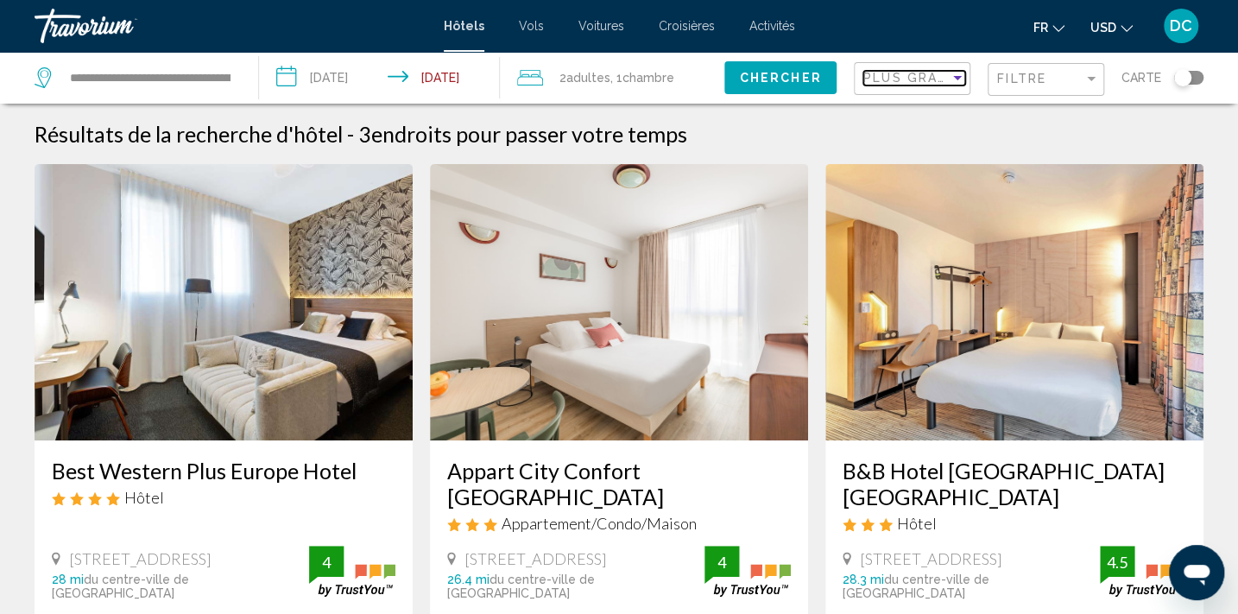
click at [906, 78] on span "Plus grandes économies" at bounding box center [965, 78] width 205 height 14
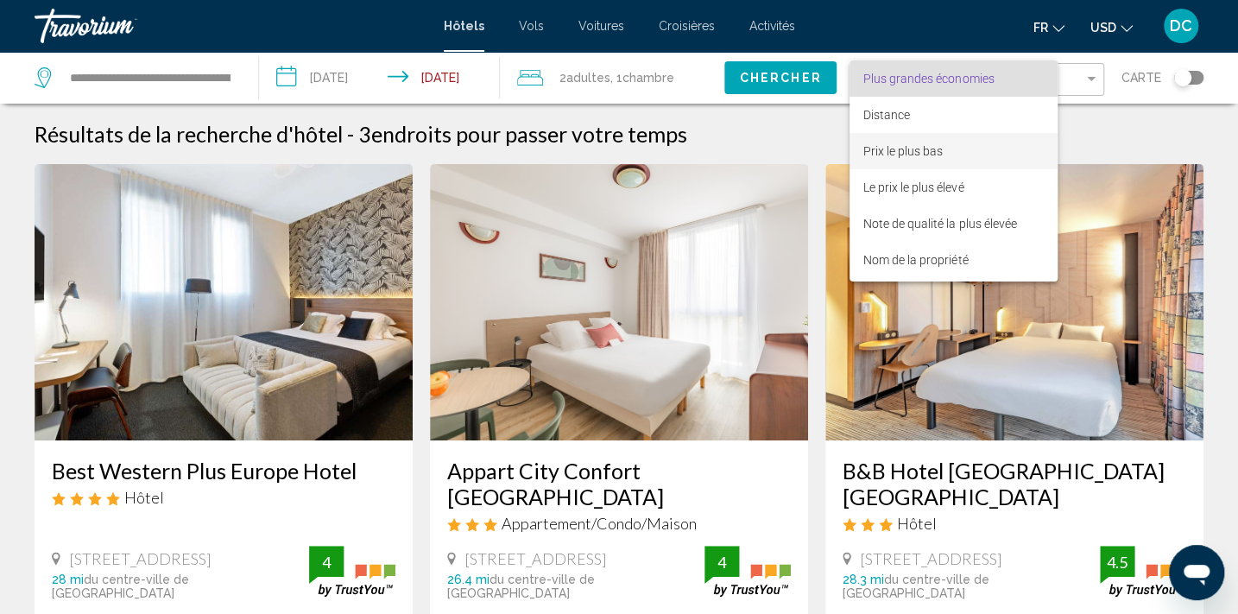
click at [906, 154] on span "Prix le plus bas" at bounding box center [902, 151] width 79 height 14
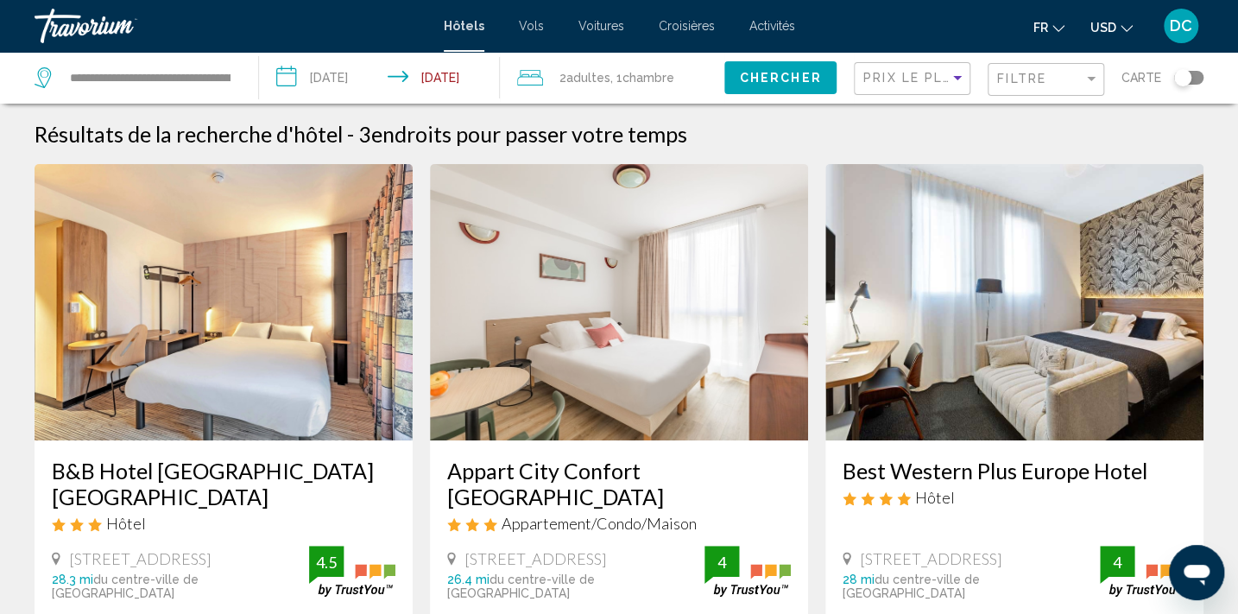
click at [1195, 75] on div "Toggle map" at bounding box center [1188, 78] width 29 height 14
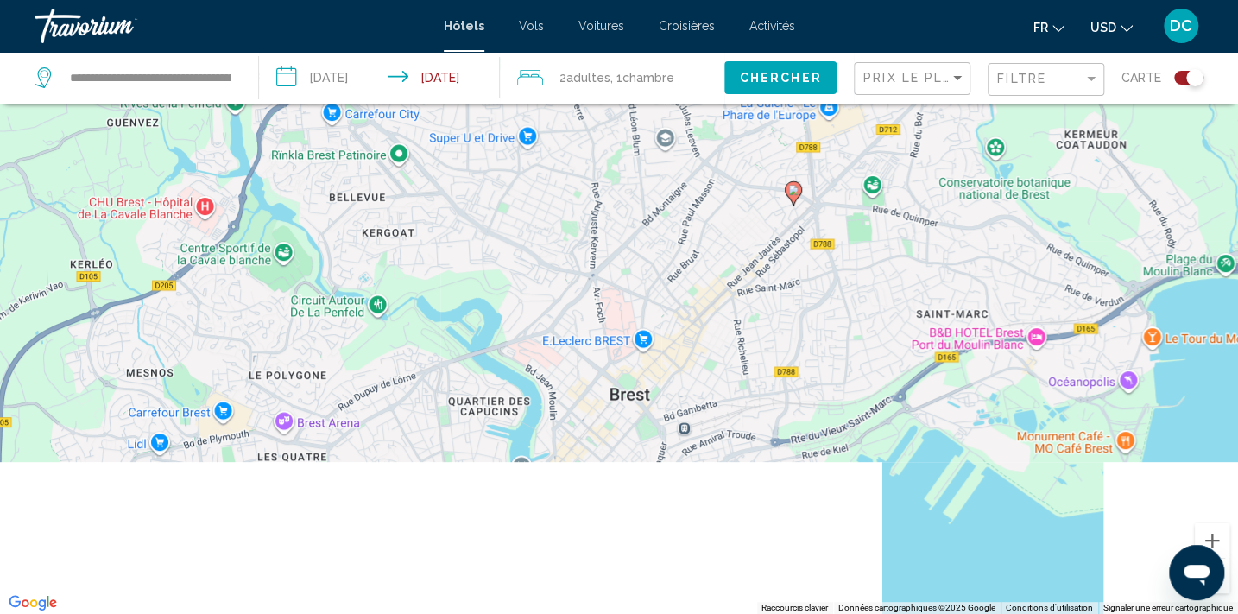
drag, startPoint x: 545, startPoint y: 446, endPoint x: 699, endPoint y: 106, distance: 373.2
click at [698, 107] on div "Pour activer le glissement avec le clavier, appuyez sur Alt+Entrée. Une fois ce…" at bounding box center [619, 307] width 1238 height 614
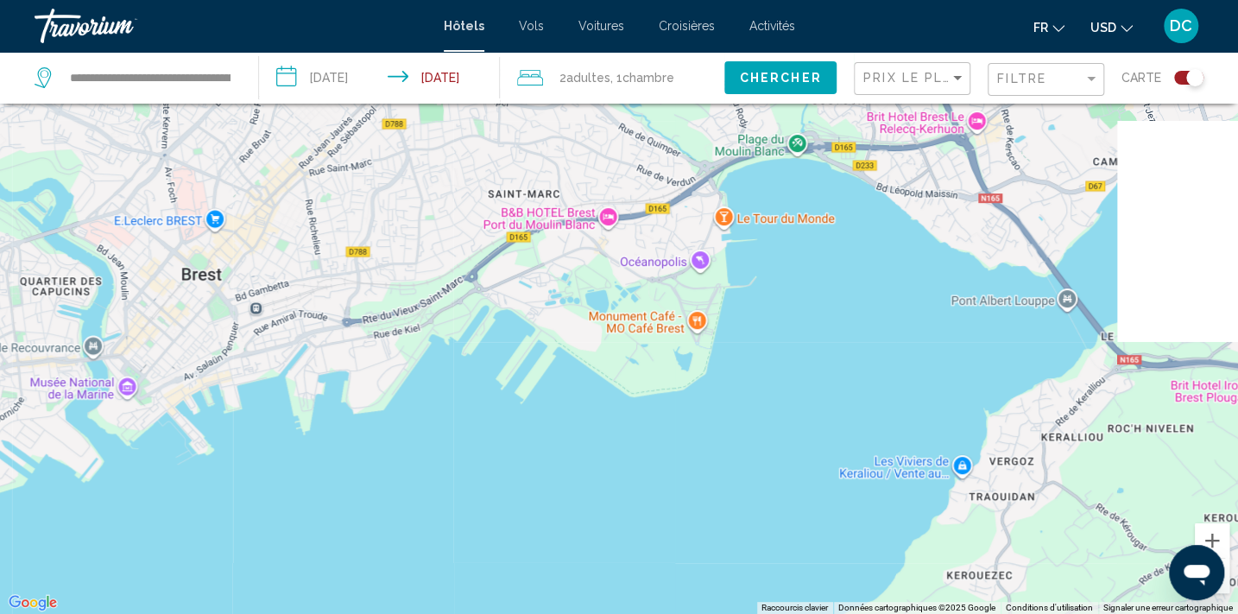
drag, startPoint x: 894, startPoint y: 529, endPoint x: 438, endPoint y: 469, distance: 460.6
click at [438, 469] on div "Pour activer le glissement avec le clavier, appuyez sur Alt+Entrée. Une fois ce…" at bounding box center [619, 307] width 1238 height 614
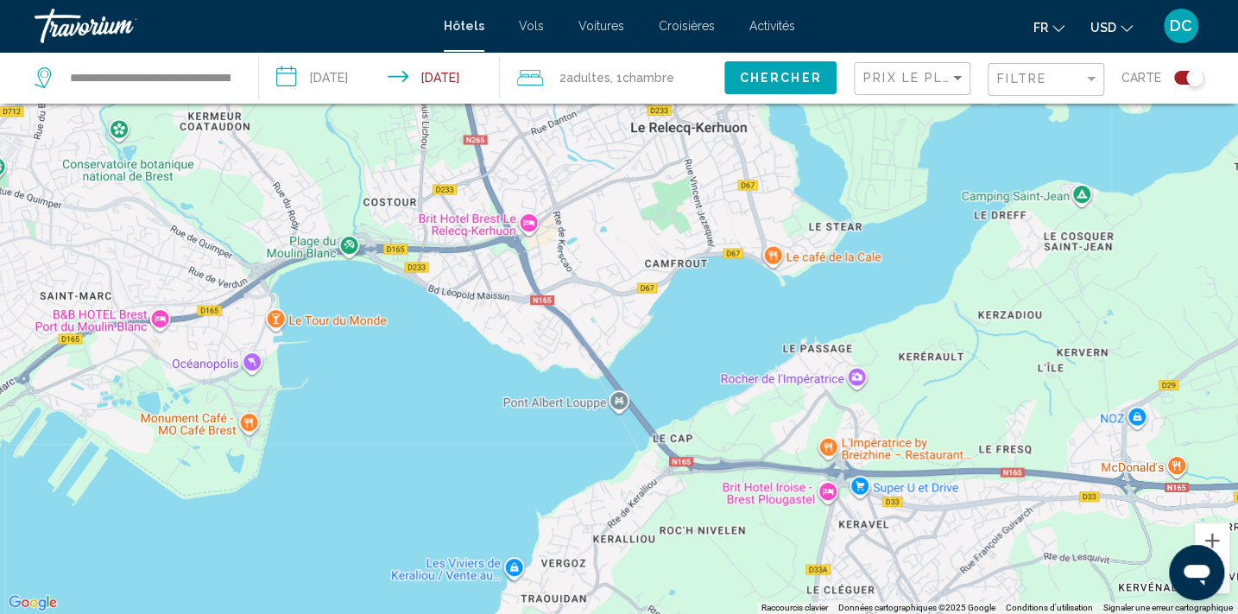
drag, startPoint x: 841, startPoint y: 348, endPoint x: 394, endPoint y: 449, distance: 458.3
click at [394, 449] on div "Pour activer le glissement avec le clavier, appuyez sur Alt+Entrée. Une fois ce…" at bounding box center [619, 307] width 1238 height 614
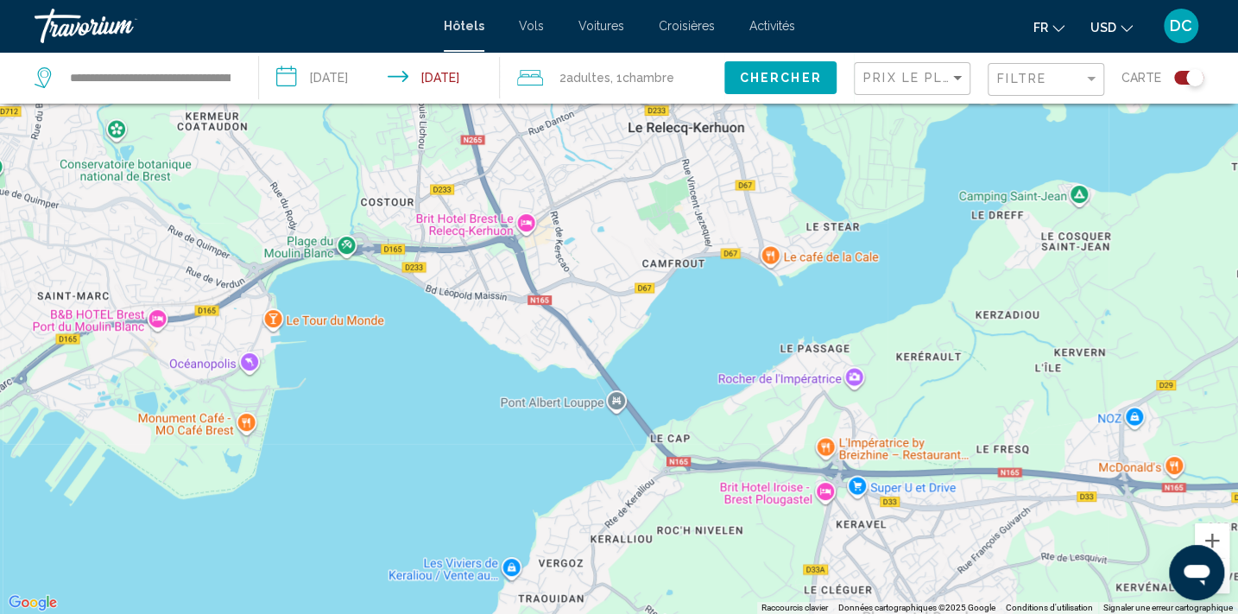
click at [1226, 588] on button "Zoom arrière" at bounding box center [1212, 575] width 35 height 35
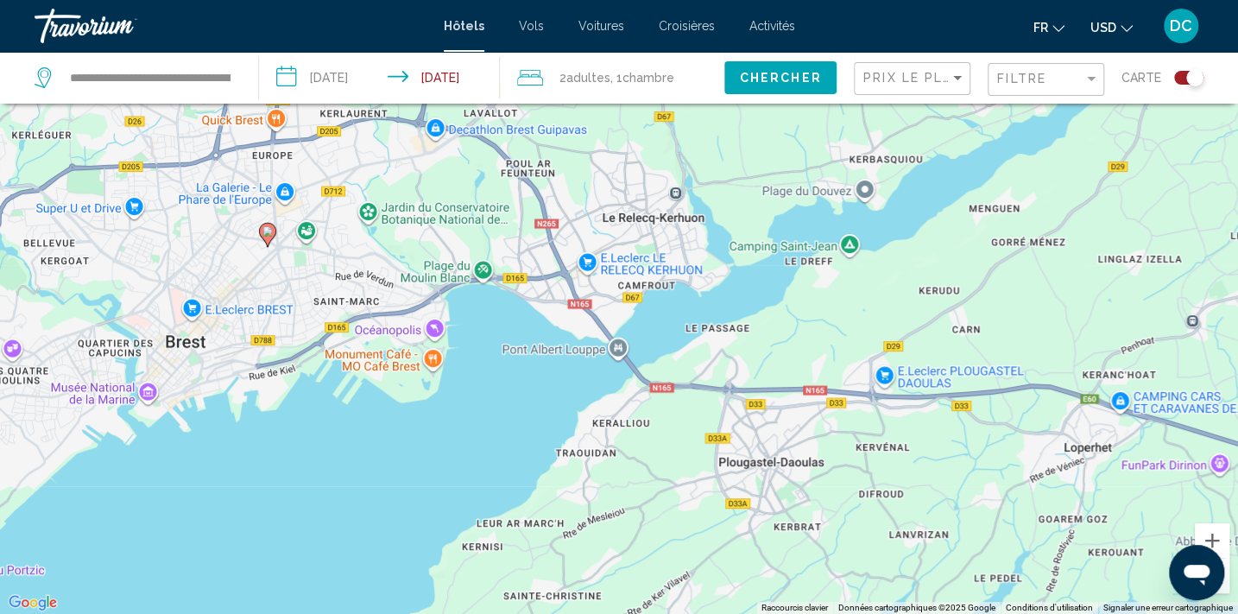
click at [1226, 587] on button "Zoom arrière" at bounding box center [1212, 575] width 35 height 35
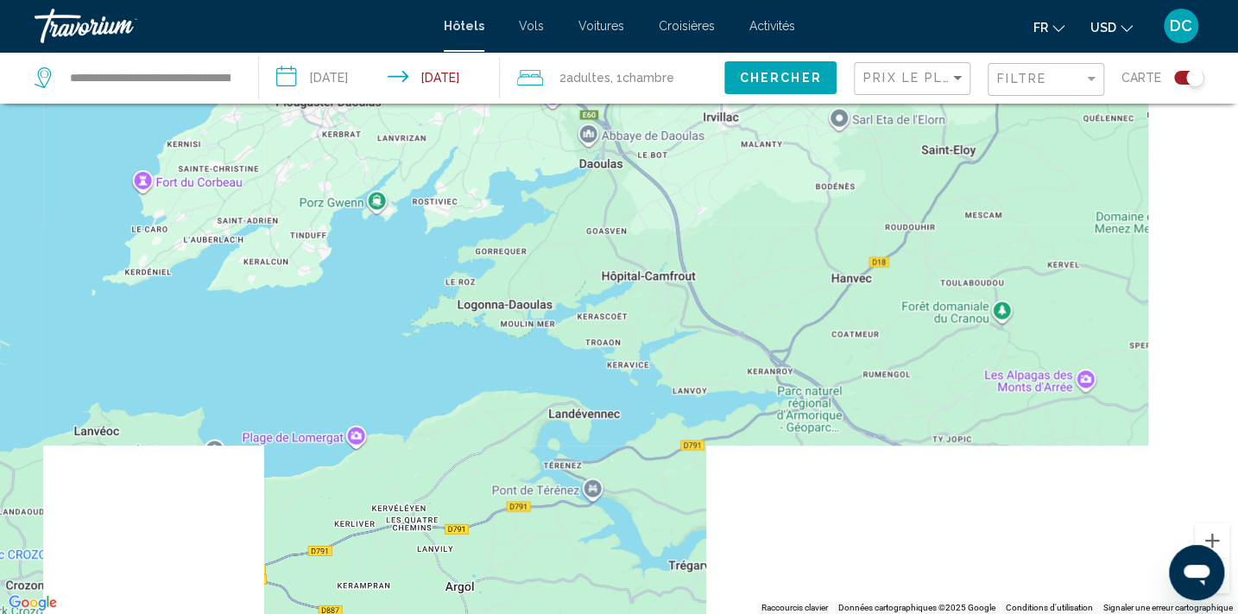
drag, startPoint x: 805, startPoint y: 548, endPoint x: 419, endPoint y: 268, distance: 477.0
click at [419, 268] on div "Pour activer le glissement avec le clavier, appuyez sur Alt+Entrée. Une fois ce…" at bounding box center [619, 307] width 1238 height 614
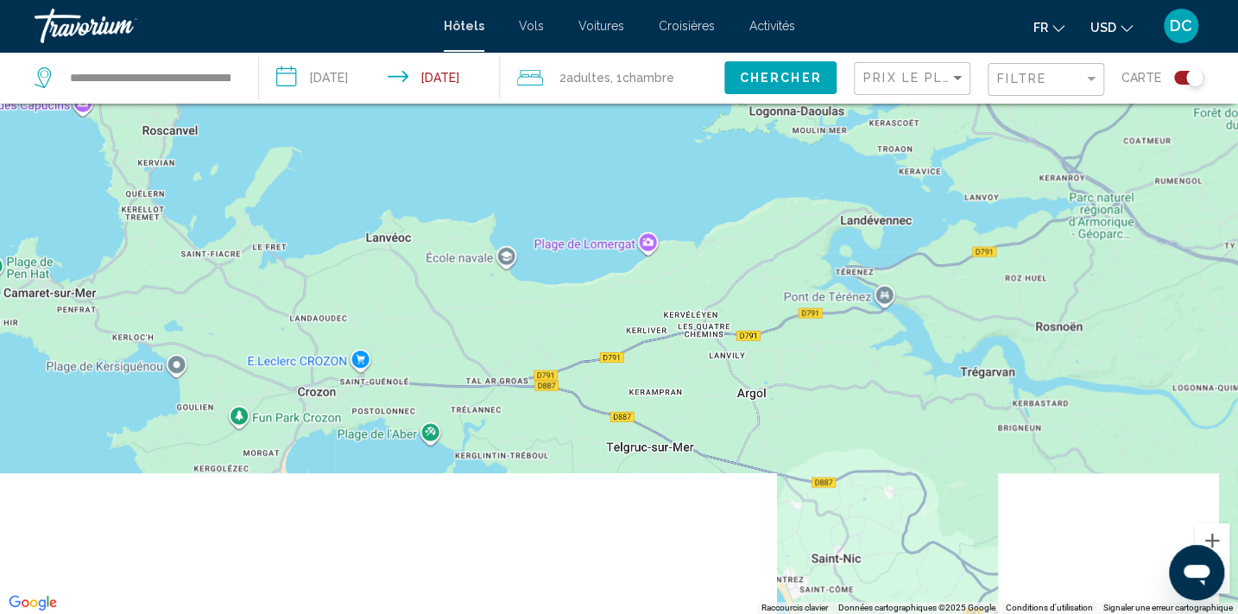
drag, startPoint x: 369, startPoint y: 325, endPoint x: 684, endPoint y: 113, distance: 379.9
click at [684, 113] on div "Pour activer le glissement avec le clavier, appuyez sur Alt+Entrée. Une fois ce…" at bounding box center [619, 307] width 1238 height 614
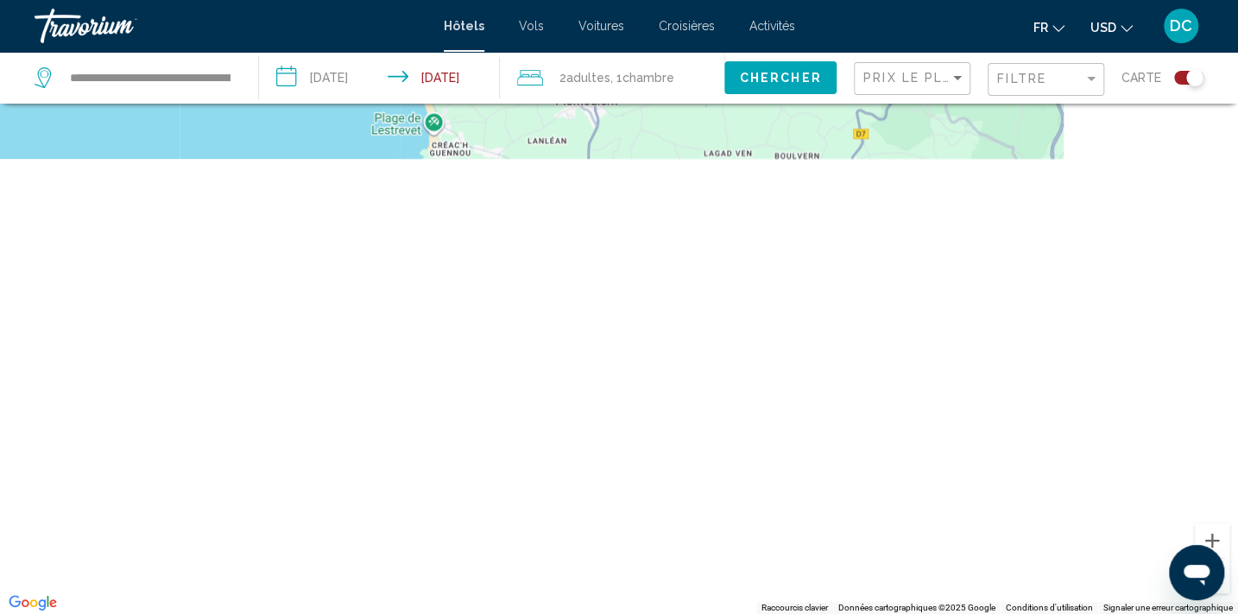
drag, startPoint x: 508, startPoint y: 511, endPoint x: 148, endPoint y: 10, distance: 616.0
click at [148, 10] on div "**********" at bounding box center [619, 203] width 1238 height 614
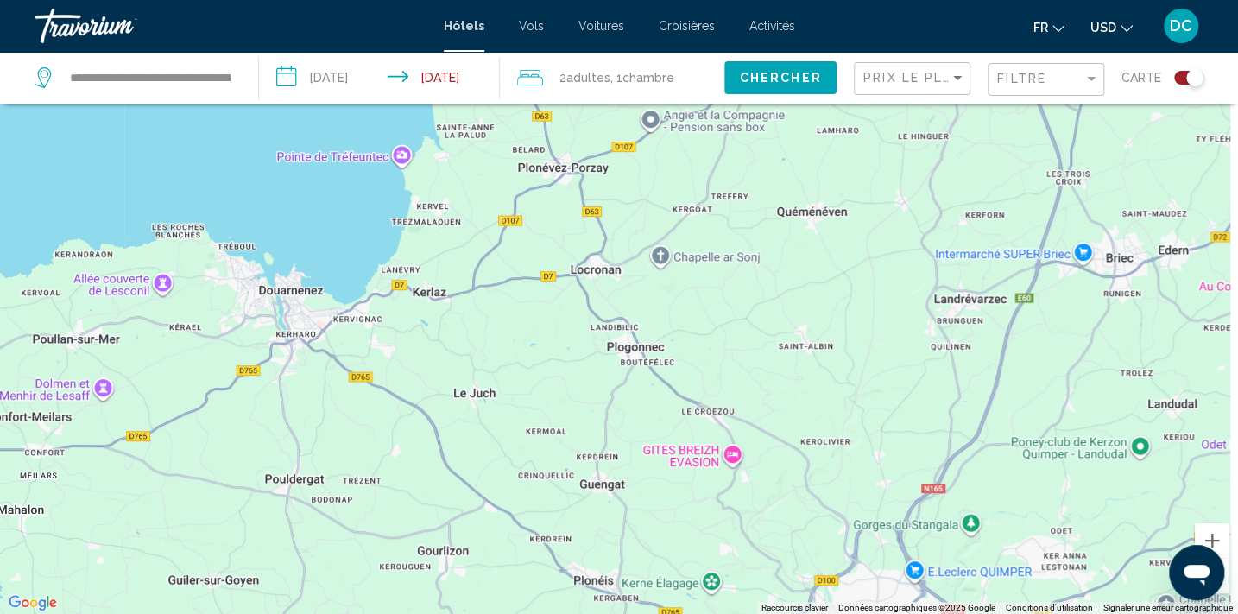
drag, startPoint x: 389, startPoint y: 361, endPoint x: 352, endPoint y: 201, distance: 163.9
click at [352, 201] on div "Main content" at bounding box center [619, 307] width 1238 height 614
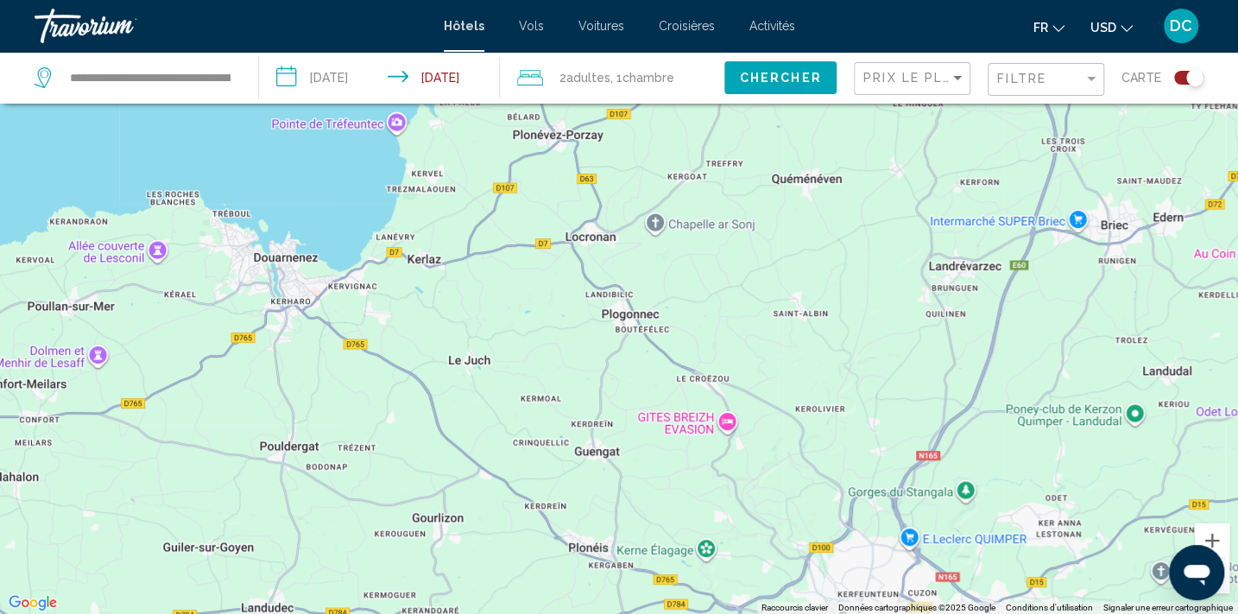
click at [1224, 589] on button "Zoom arrière" at bounding box center [1212, 575] width 35 height 35
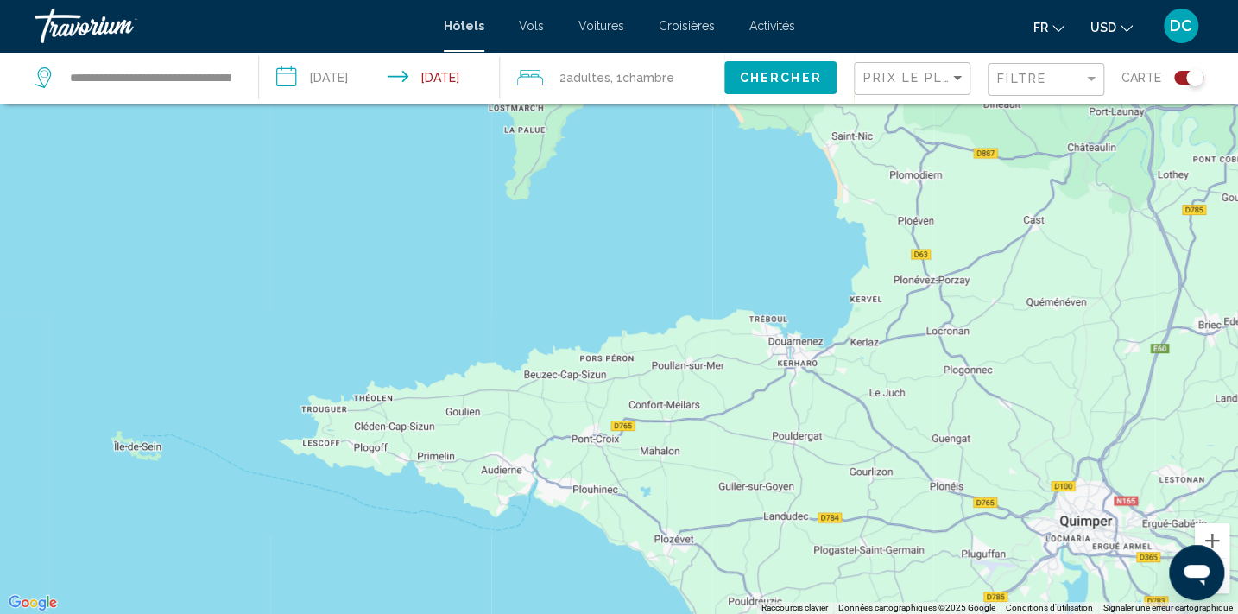
drag, startPoint x: 275, startPoint y: 556, endPoint x: 616, endPoint y: 612, distance: 345.5
click at [616, 612] on div "Main content" at bounding box center [619, 307] width 1238 height 614
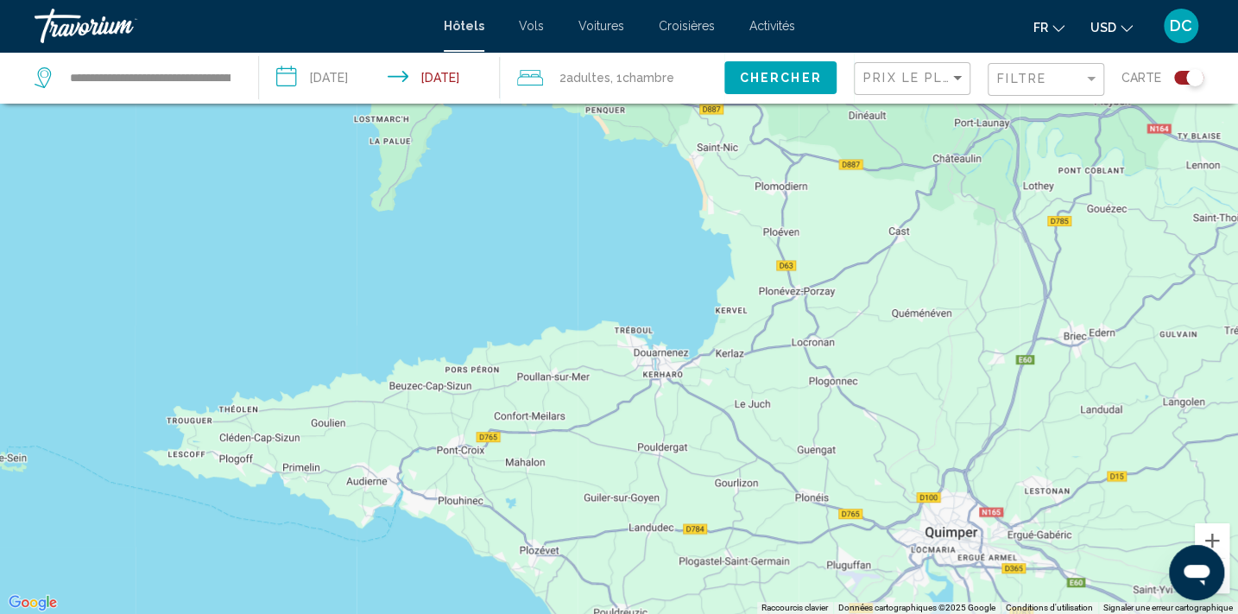
drag, startPoint x: 371, startPoint y: 545, endPoint x: 211, endPoint y: 561, distance: 160.4
click at [211, 561] on div "Main content" at bounding box center [619, 307] width 1238 height 614
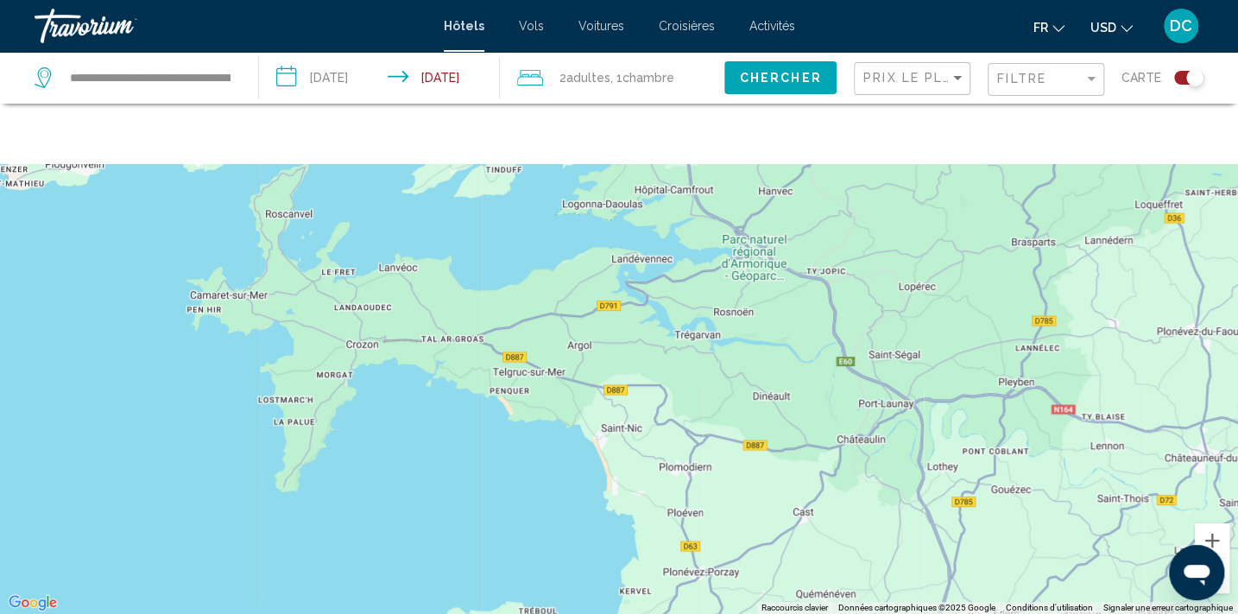
drag, startPoint x: 561, startPoint y: 215, endPoint x: 493, endPoint y: 495, distance: 287.8
click at [493, 495] on div "Main content" at bounding box center [619, 307] width 1238 height 614
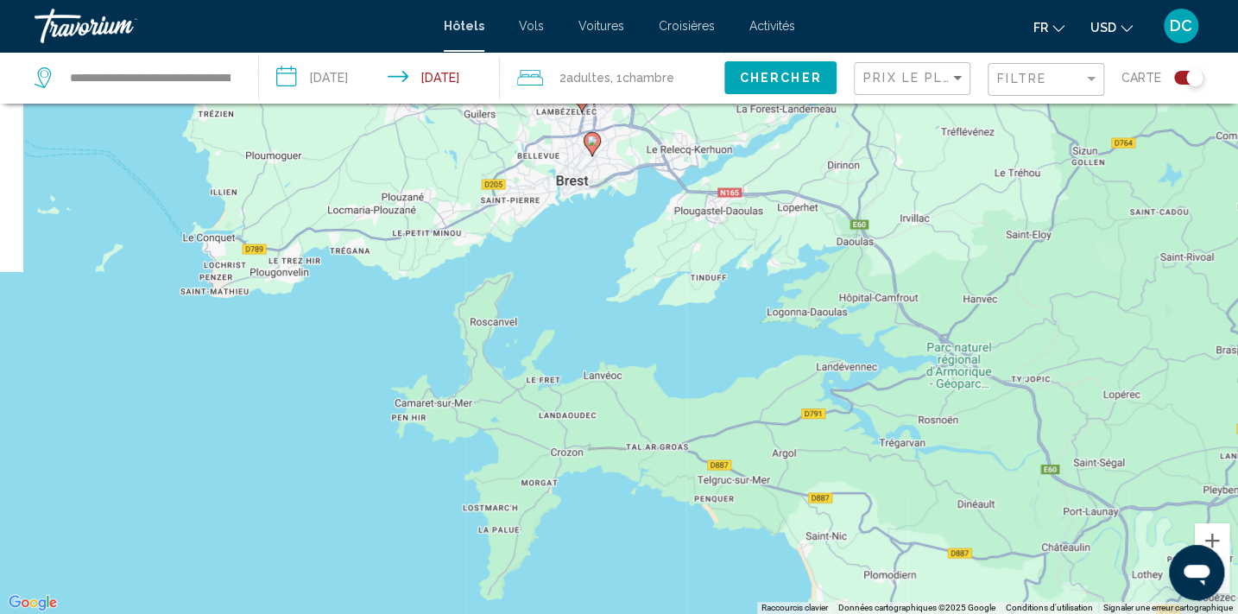
drag, startPoint x: 493, startPoint y: 495, endPoint x: 699, endPoint y: 627, distance: 245.4
click at [699, 510] on html "**********" at bounding box center [619, 203] width 1238 height 614
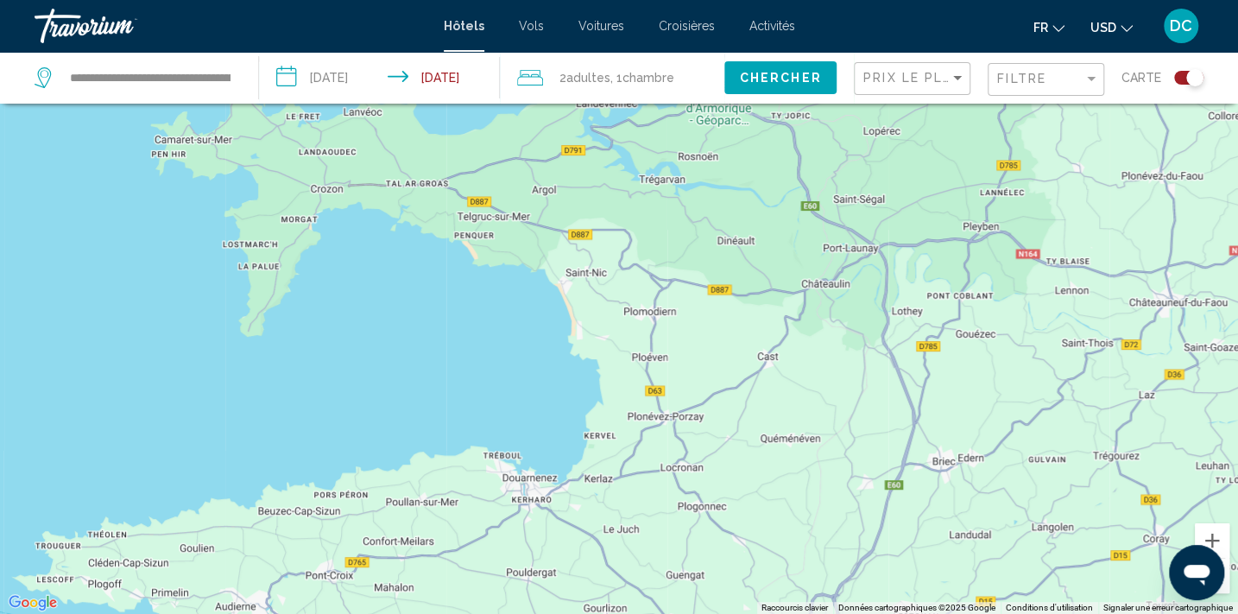
drag, startPoint x: 600, startPoint y: 353, endPoint x: 278, endPoint y: 0, distance: 477.8
click at [278, 0] on div "**********" at bounding box center [619, 203] width 1238 height 614
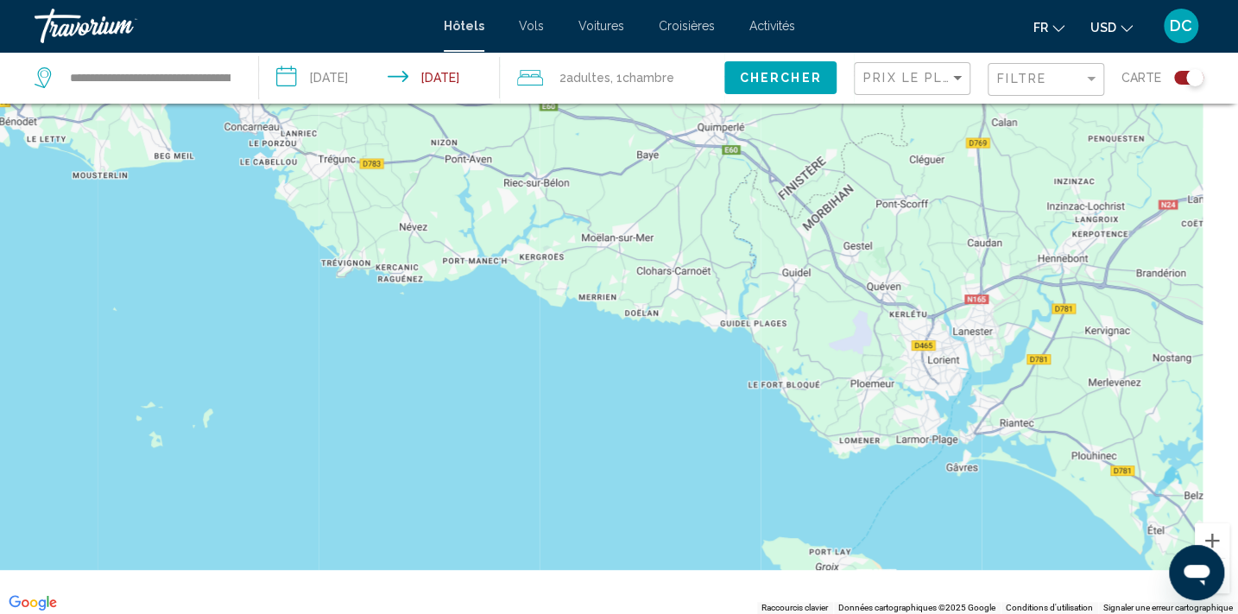
drag, startPoint x: 446, startPoint y: 561, endPoint x: 270, endPoint y: 331, distance: 290.0
click at [270, 331] on div "Main content" at bounding box center [619, 307] width 1238 height 614
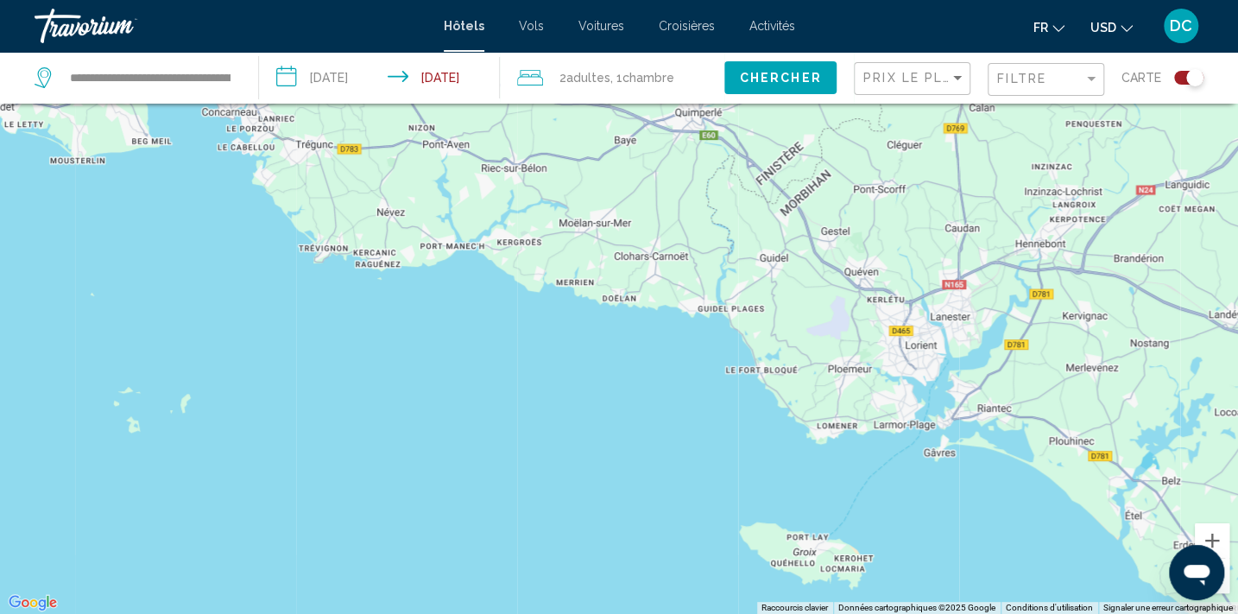
click at [1179, 76] on div "Toggle map" at bounding box center [1188, 78] width 29 height 14
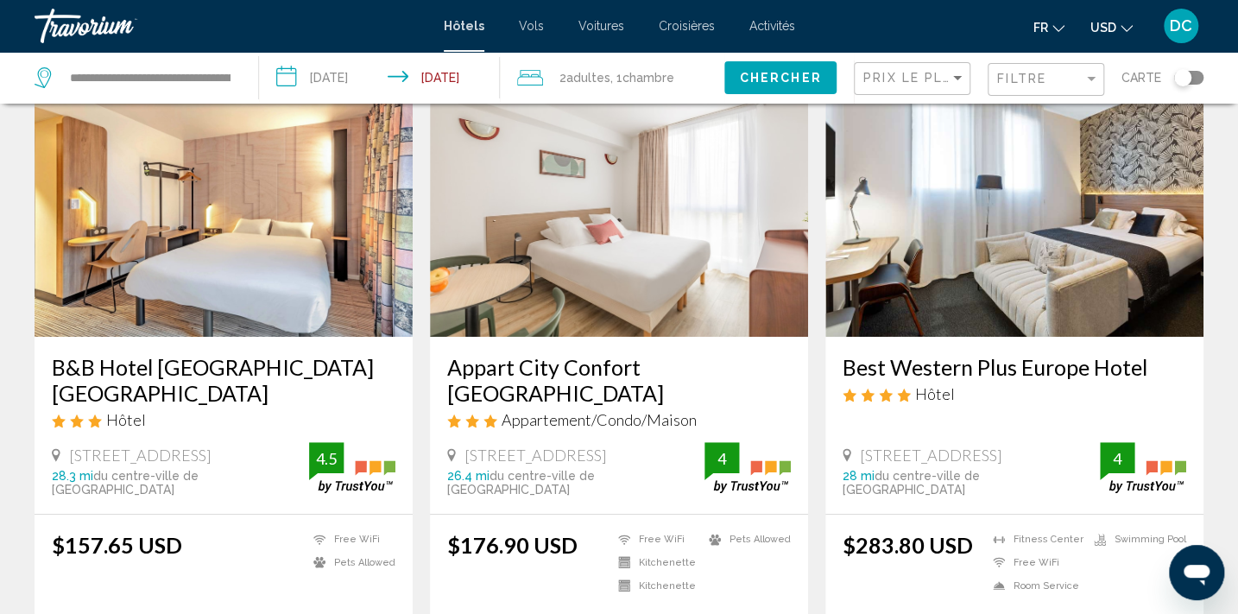
scroll to position [121, 0]
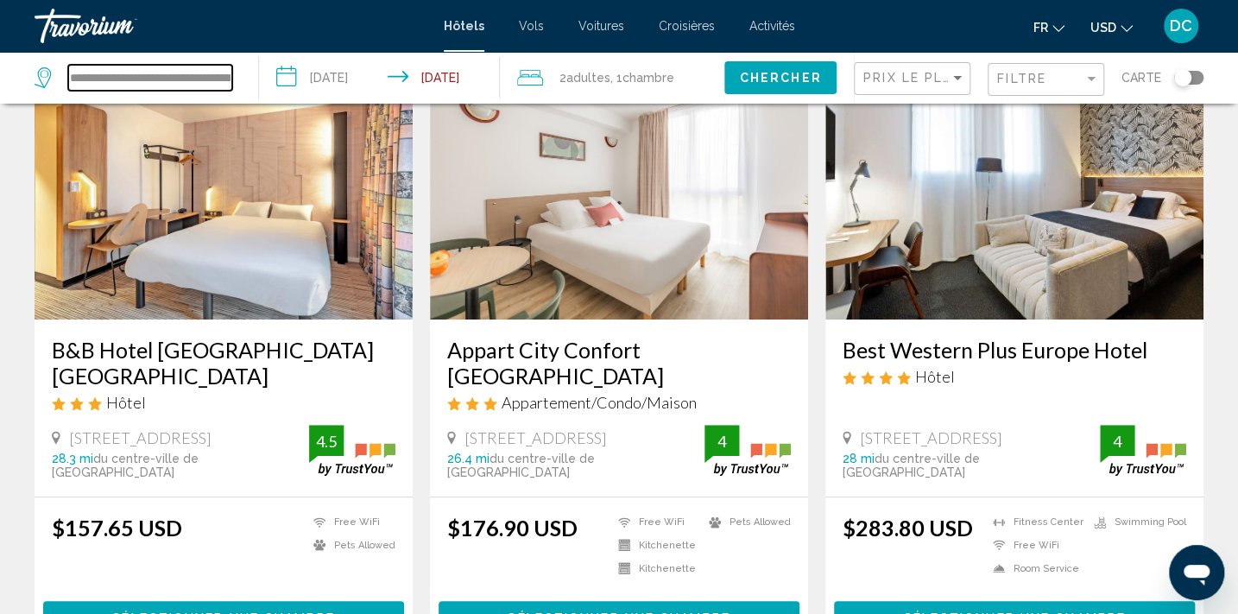
click at [175, 76] on input "**********" at bounding box center [150, 78] width 164 height 26
drag, startPoint x: 127, startPoint y: 78, endPoint x: 47, endPoint y: 70, distance: 79.8
click at [47, 70] on div "**********" at bounding box center [134, 78] width 198 height 26
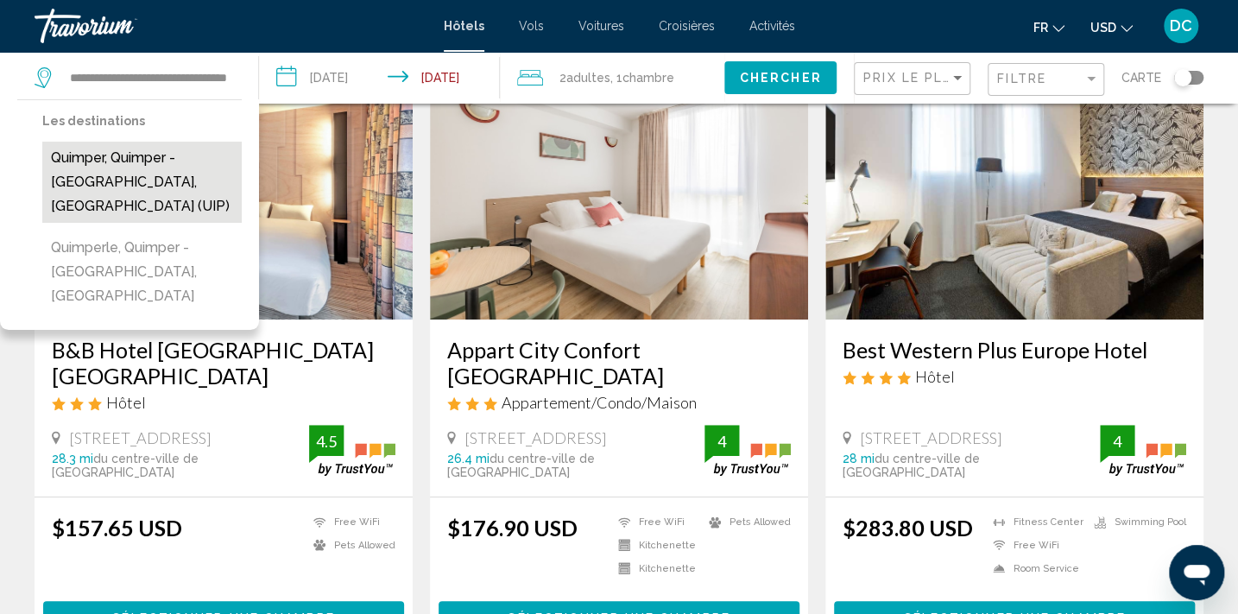
click at [129, 169] on button "Quimper, Quimper - [GEOGRAPHIC_DATA], [GEOGRAPHIC_DATA] (UIP)" at bounding box center [141, 182] width 199 height 81
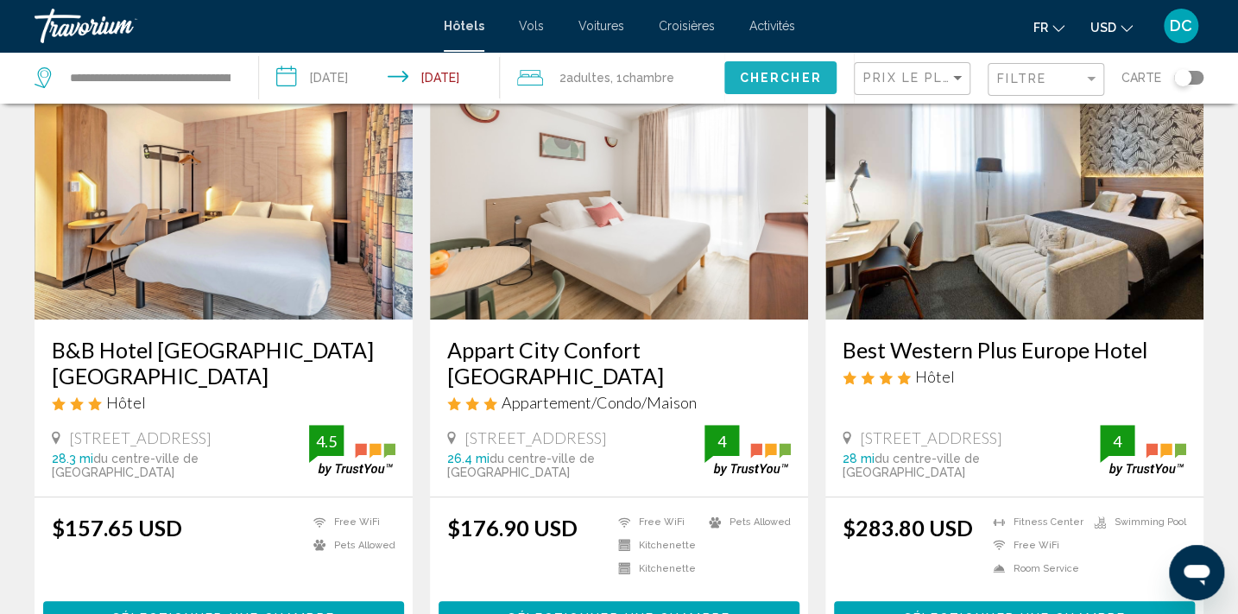
click at [810, 81] on span "Chercher" at bounding box center [781, 79] width 82 height 14
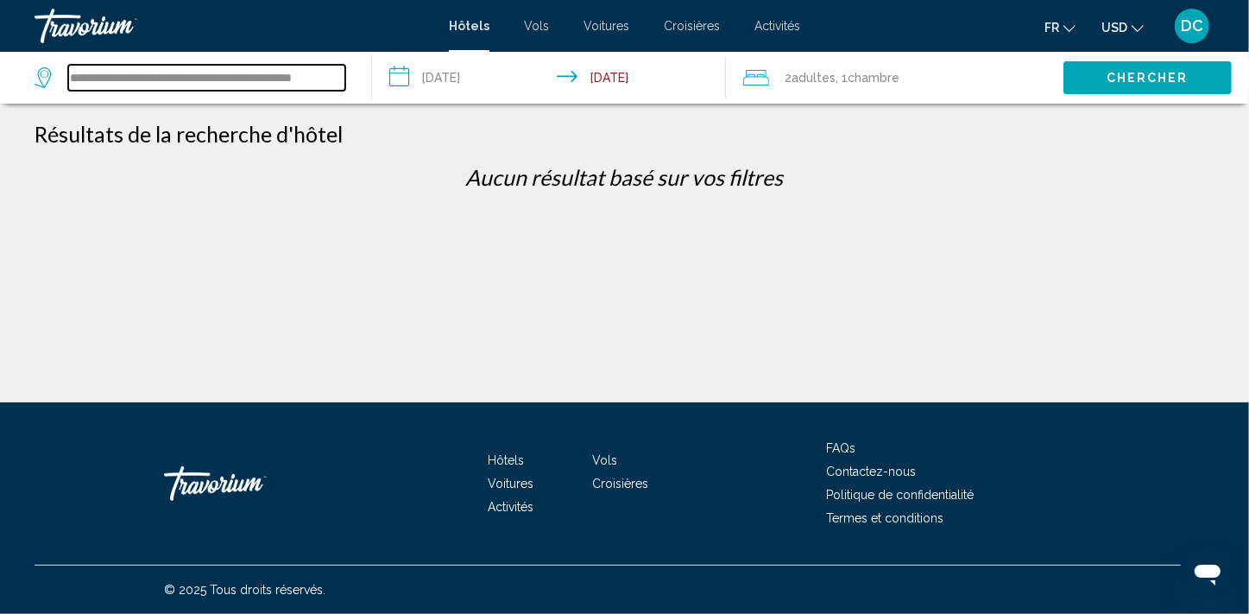
click at [175, 72] on input "**********" at bounding box center [206, 78] width 277 height 26
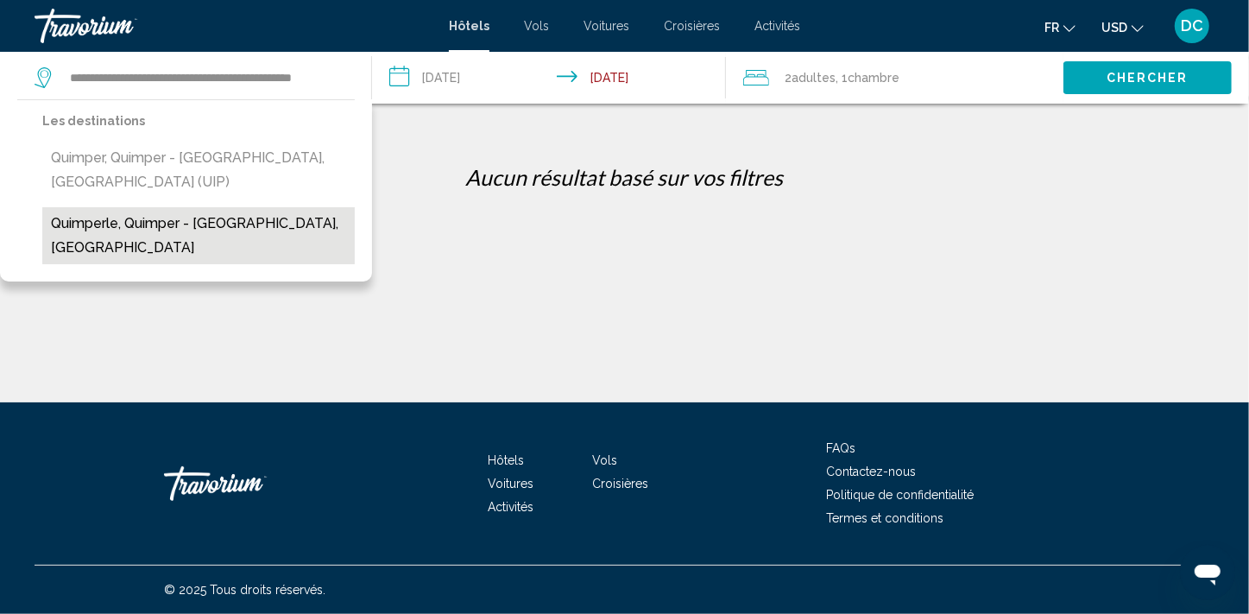
click at [121, 229] on button "Quimperle, Quimper - [GEOGRAPHIC_DATA], [GEOGRAPHIC_DATA]" at bounding box center [198, 235] width 312 height 57
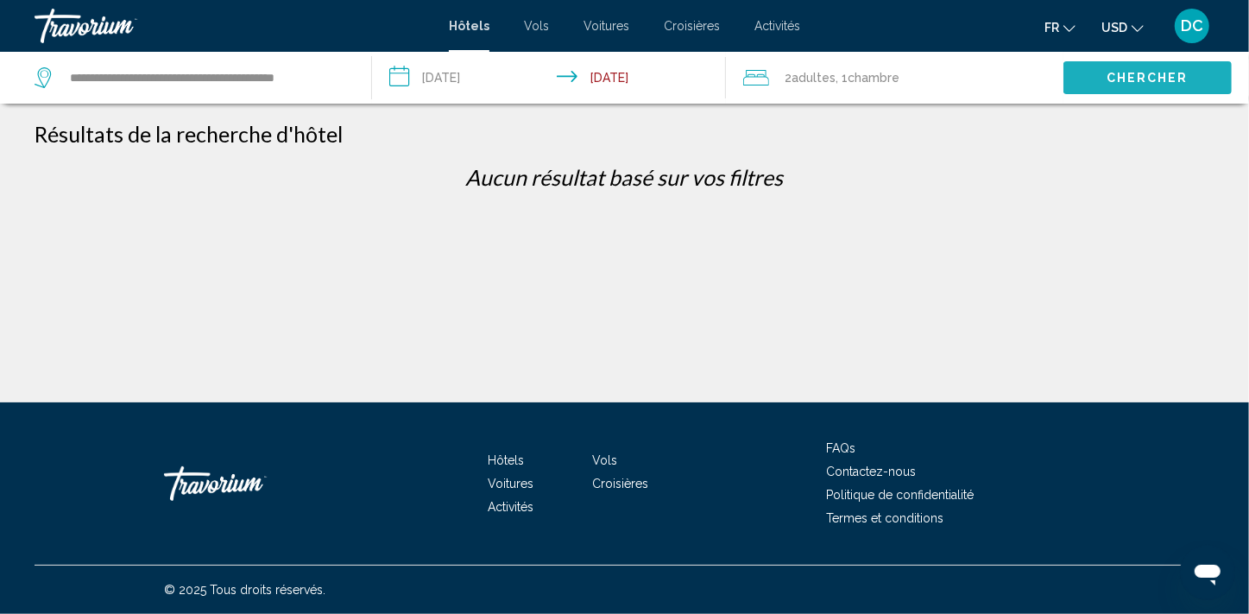
click at [1139, 79] on span "Chercher" at bounding box center [1147, 79] width 82 height 14
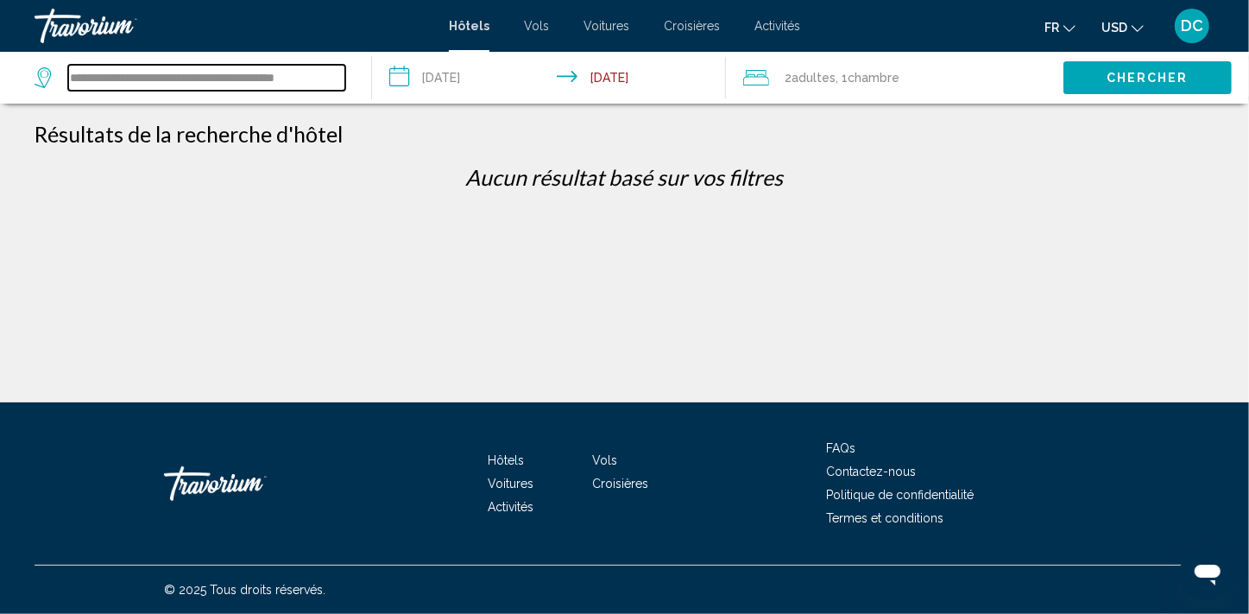
click at [179, 78] on input "**********" at bounding box center [206, 78] width 277 height 26
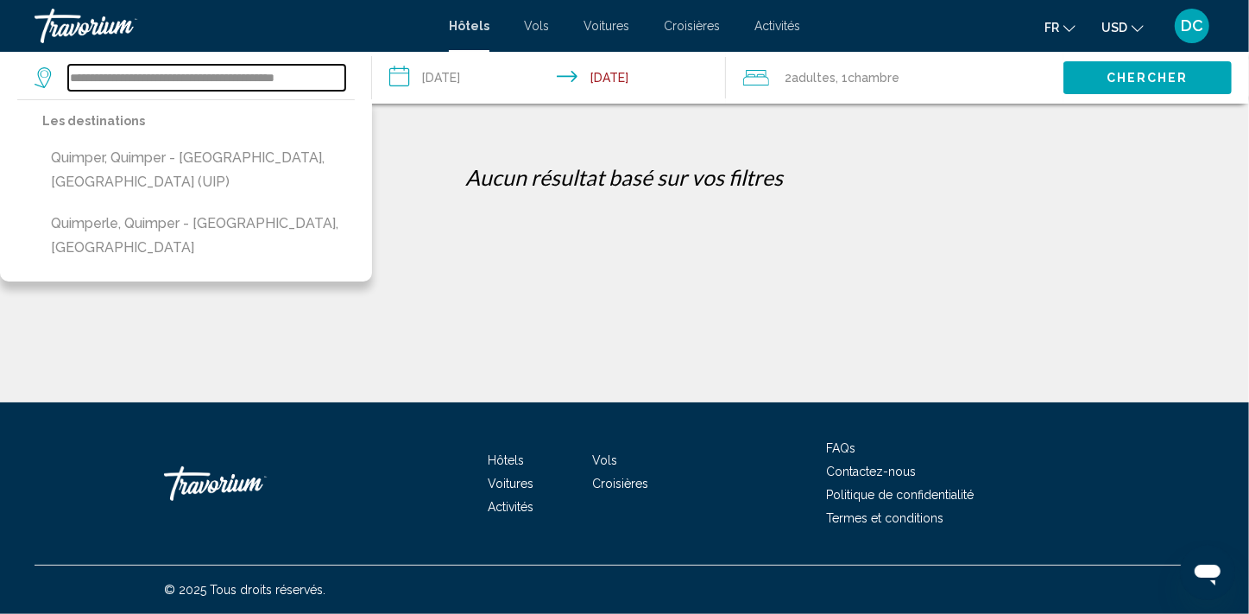
click at [136, 78] on input "**********" at bounding box center [206, 78] width 277 height 26
drag, startPoint x: 117, startPoint y: 76, endPoint x: 350, endPoint y: 84, distance: 233.2
click at [350, 84] on div "**********" at bounding box center [194, 78] width 319 height 52
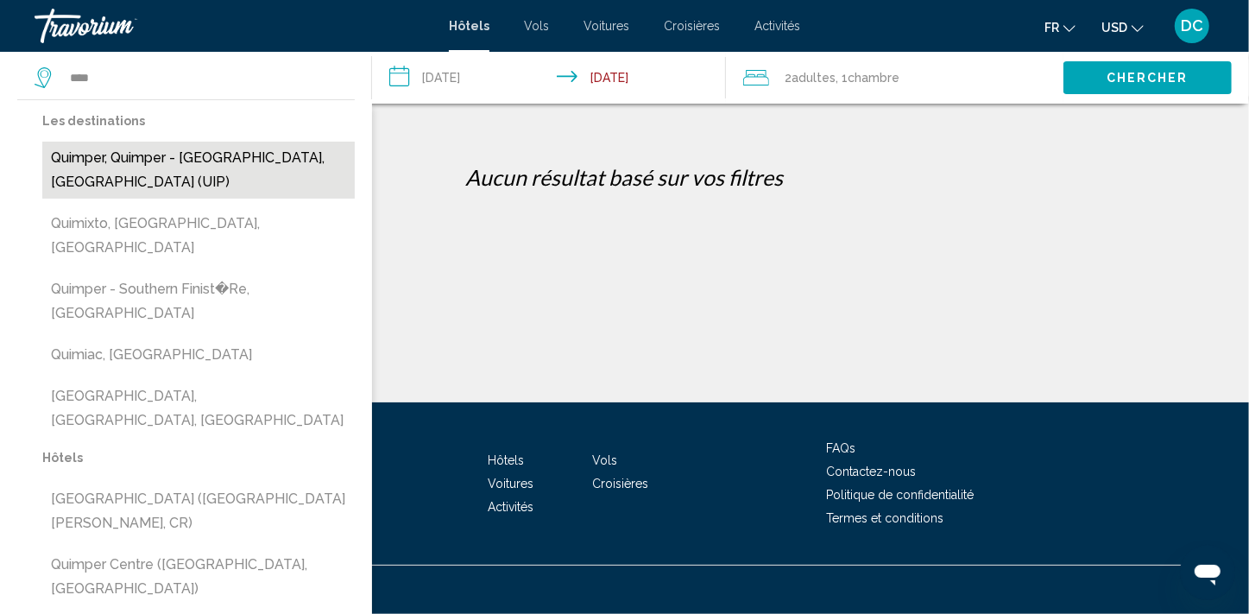
click at [229, 166] on button "Quimper, Quimper - [GEOGRAPHIC_DATA], [GEOGRAPHIC_DATA] (UIP)" at bounding box center [198, 170] width 312 height 57
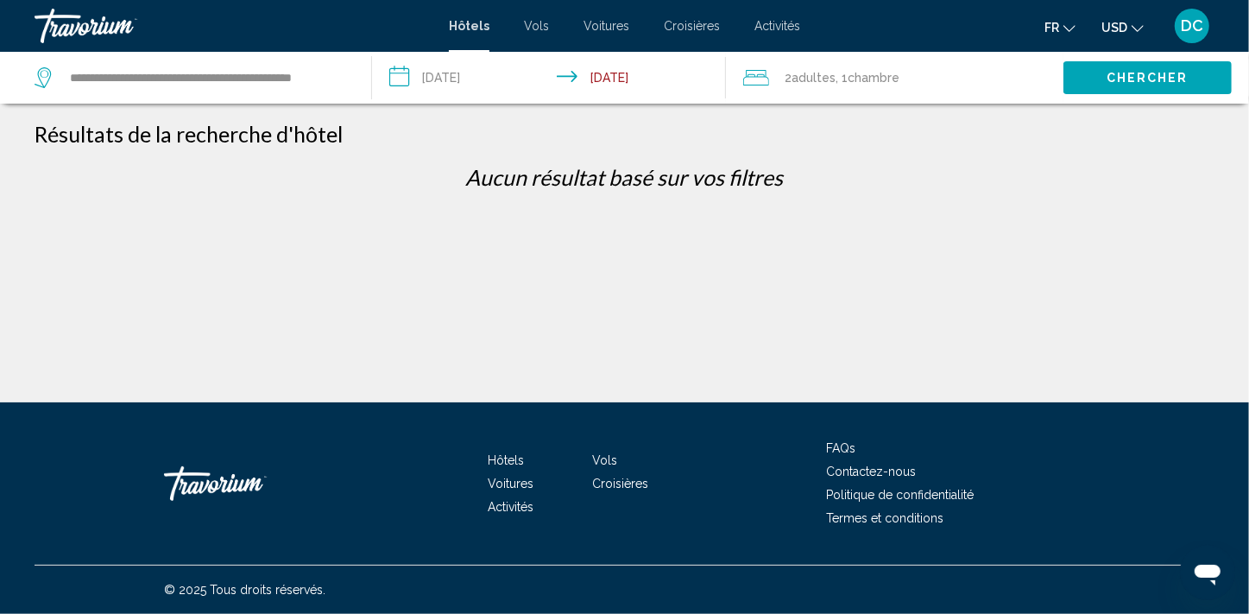
click at [1155, 67] on button "Chercher" at bounding box center [1147, 77] width 168 height 32
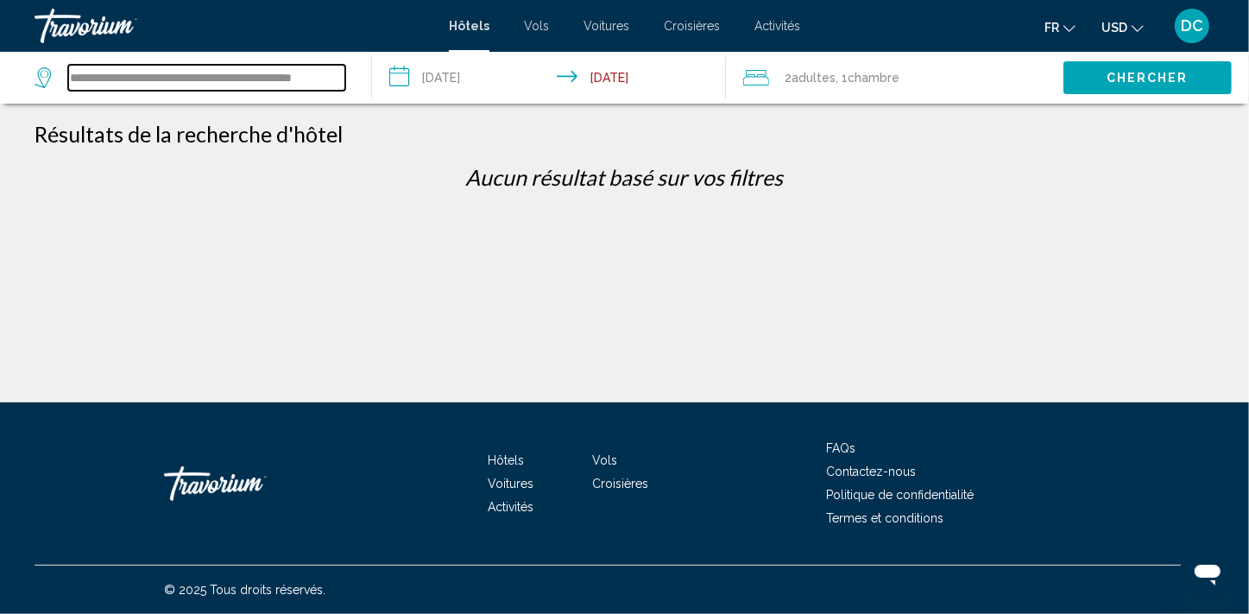
click at [240, 71] on input "**********" at bounding box center [206, 78] width 277 height 26
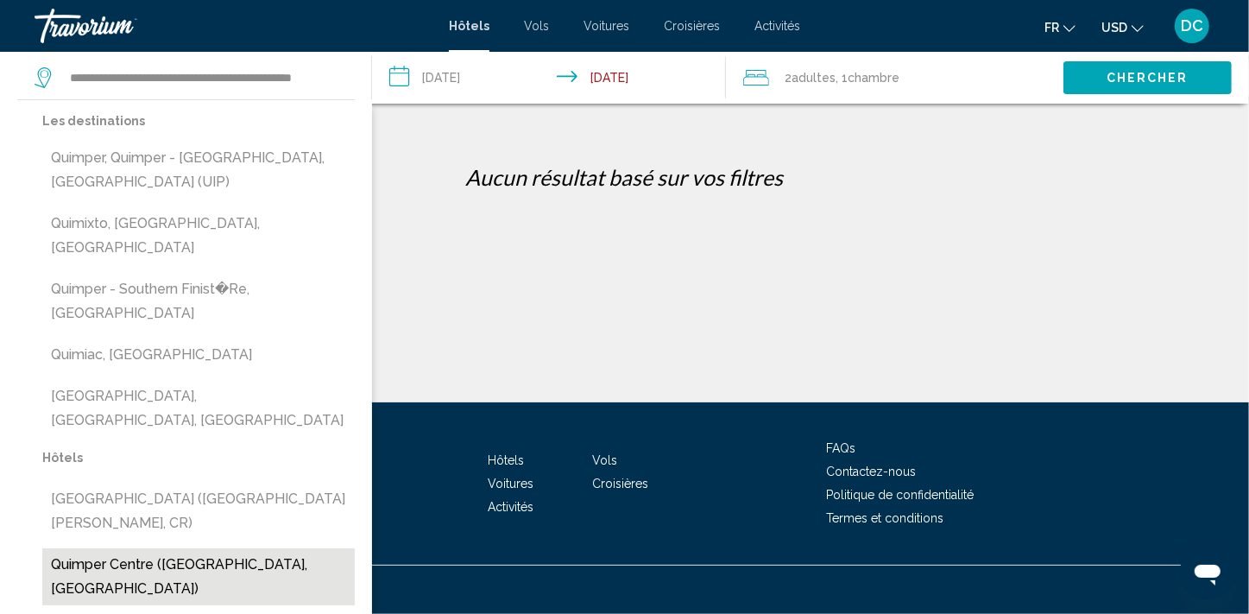
click at [162, 548] on button "Quimper Centre ([GEOGRAPHIC_DATA], [GEOGRAPHIC_DATA])" at bounding box center [198, 576] width 312 height 57
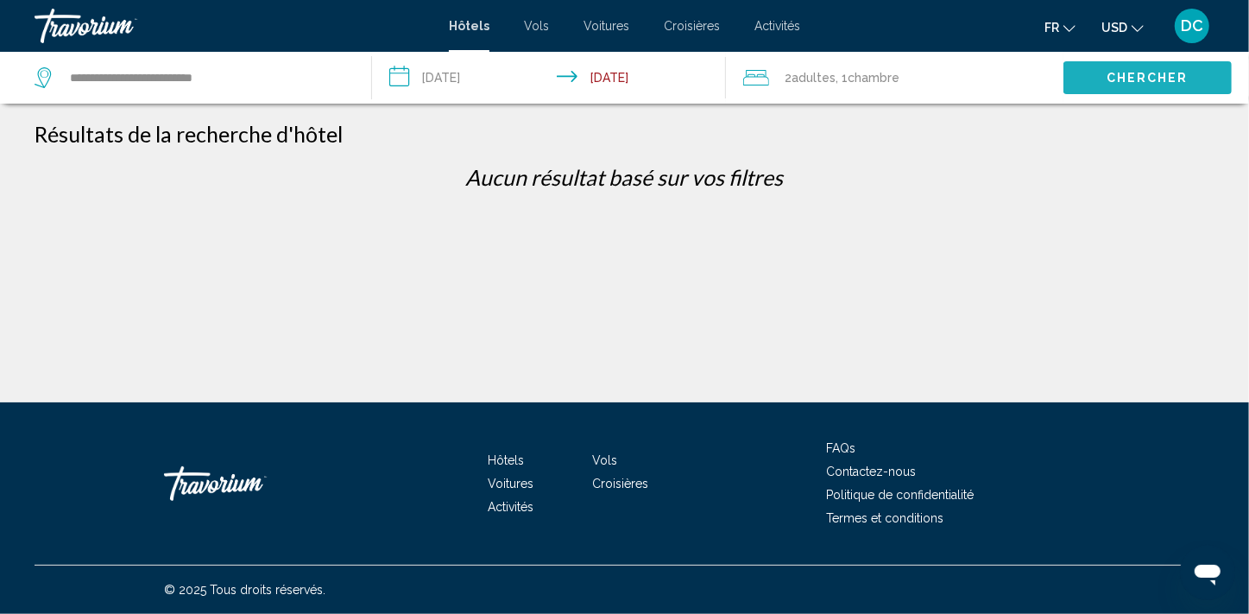
click at [1176, 67] on button "Chercher" at bounding box center [1147, 77] width 168 height 32
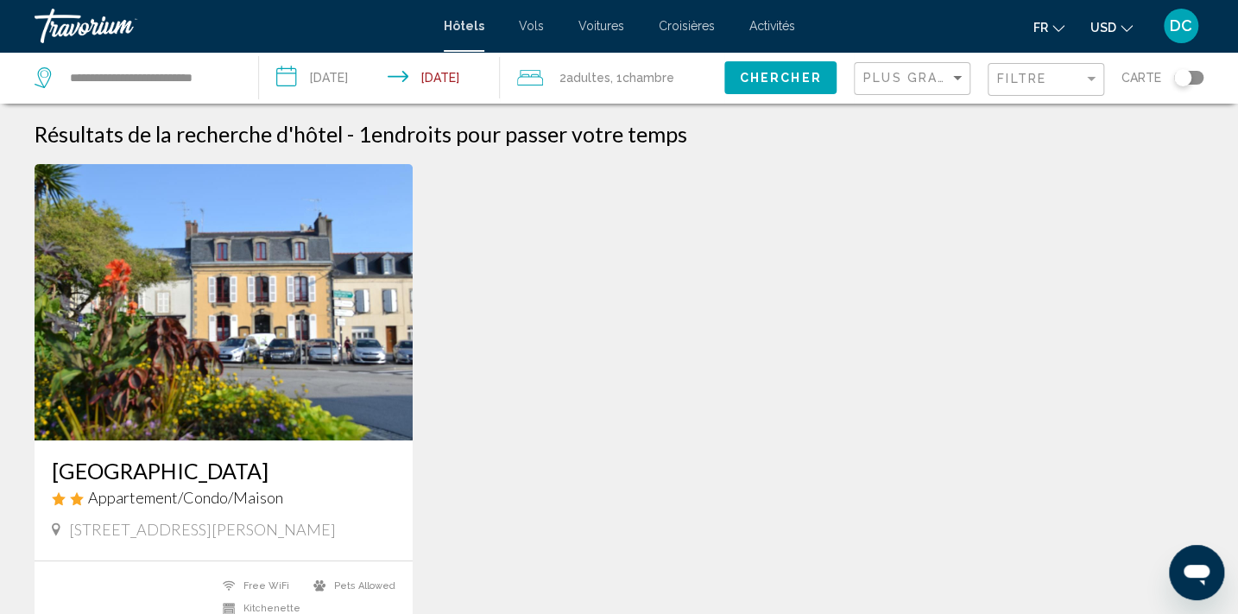
click at [1196, 73] on div "Toggle map" at bounding box center [1188, 78] width 29 height 14
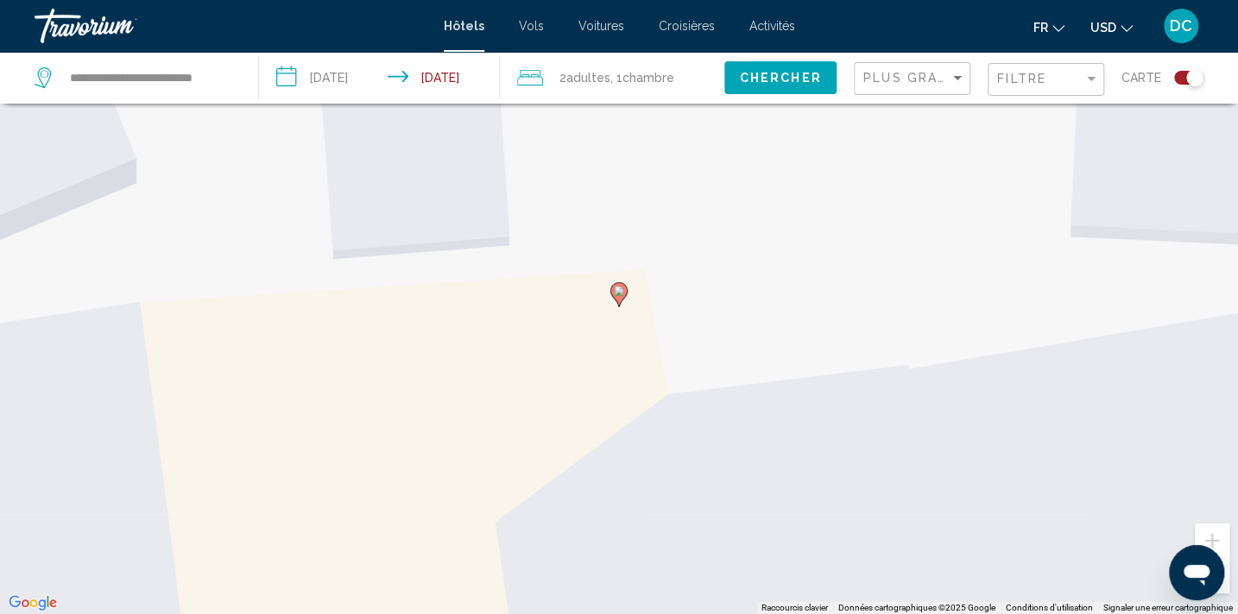
click at [1226, 585] on button "Zoom arrière" at bounding box center [1212, 575] width 35 height 35
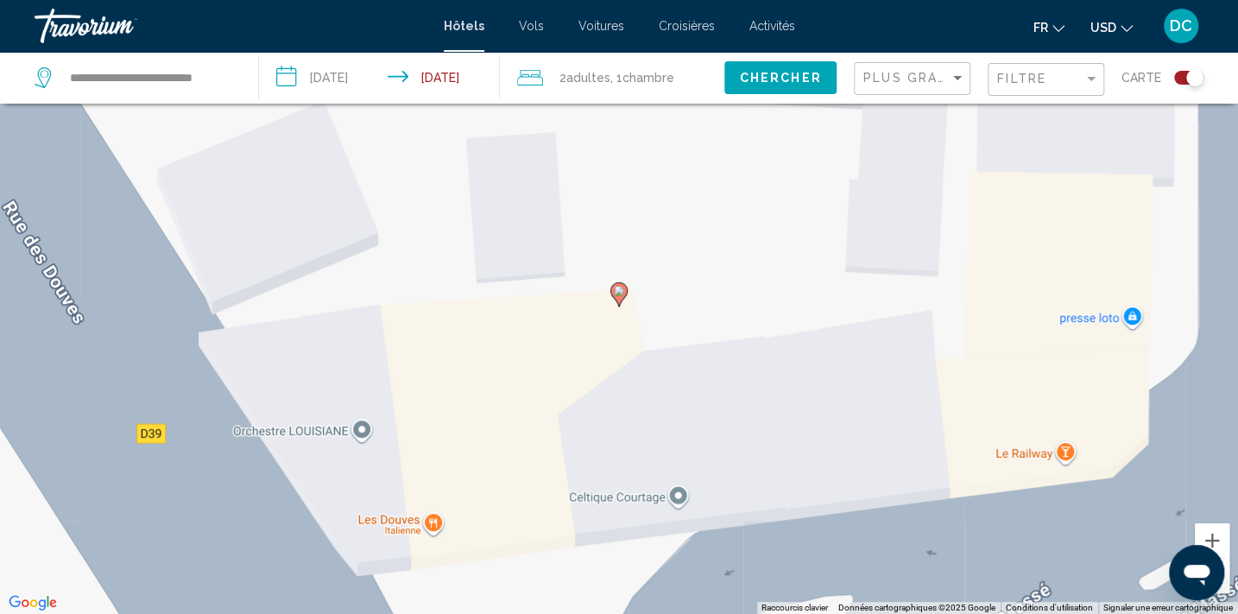
click at [1226, 585] on button "Zoom arrière" at bounding box center [1212, 575] width 35 height 35
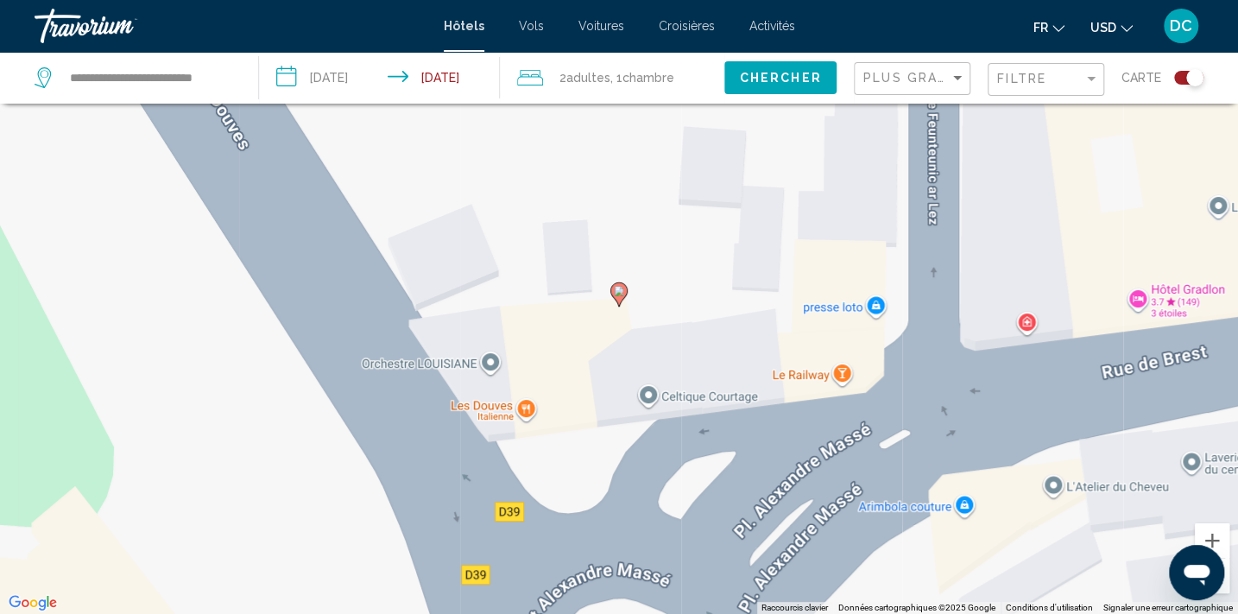
click at [1226, 585] on button "Zoom arrière" at bounding box center [1212, 575] width 35 height 35
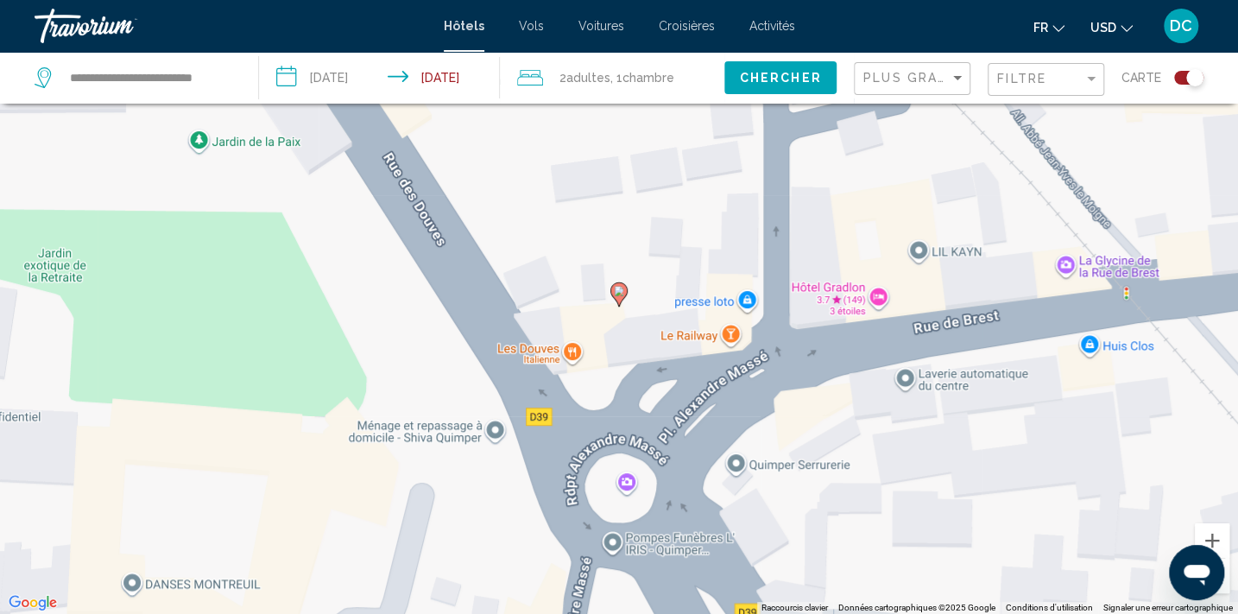
click at [1226, 589] on button "Zoom arrière" at bounding box center [1212, 575] width 35 height 35
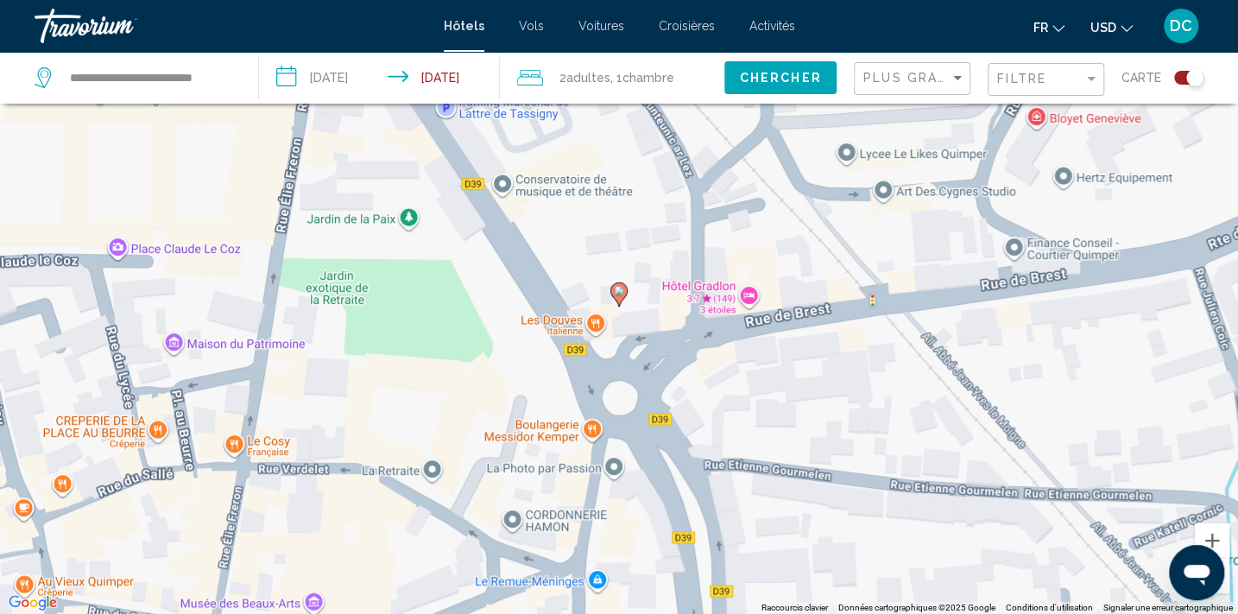
click at [1226, 589] on button "Zoom arrière" at bounding box center [1212, 575] width 35 height 35
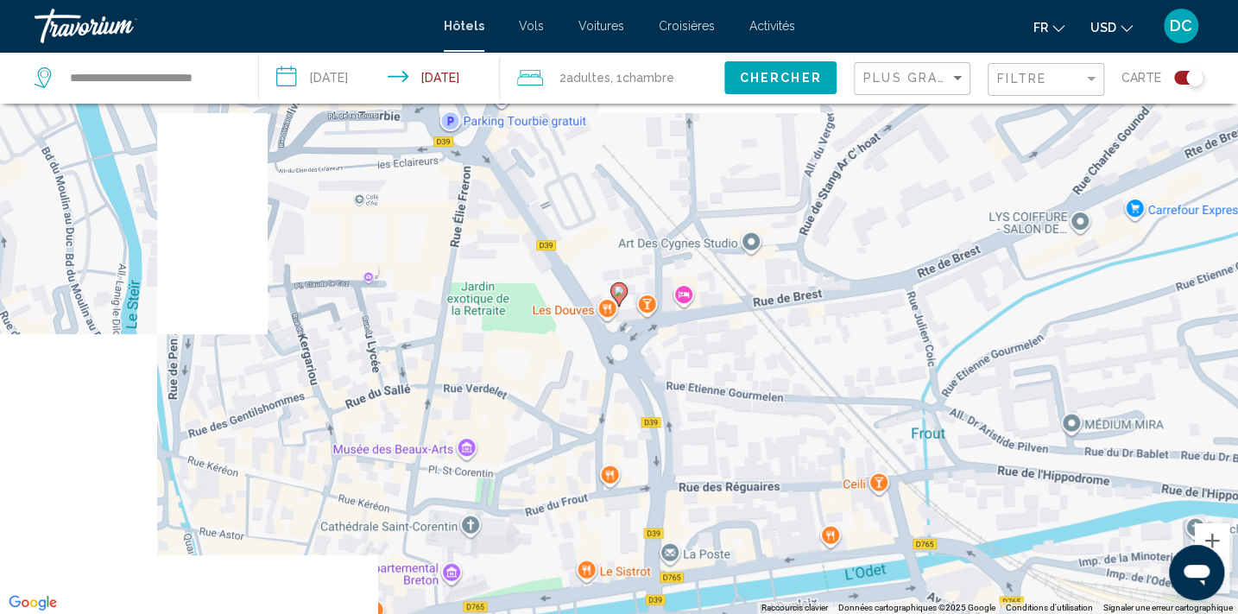
click at [1226, 589] on button "Zoom arrière" at bounding box center [1212, 575] width 35 height 35
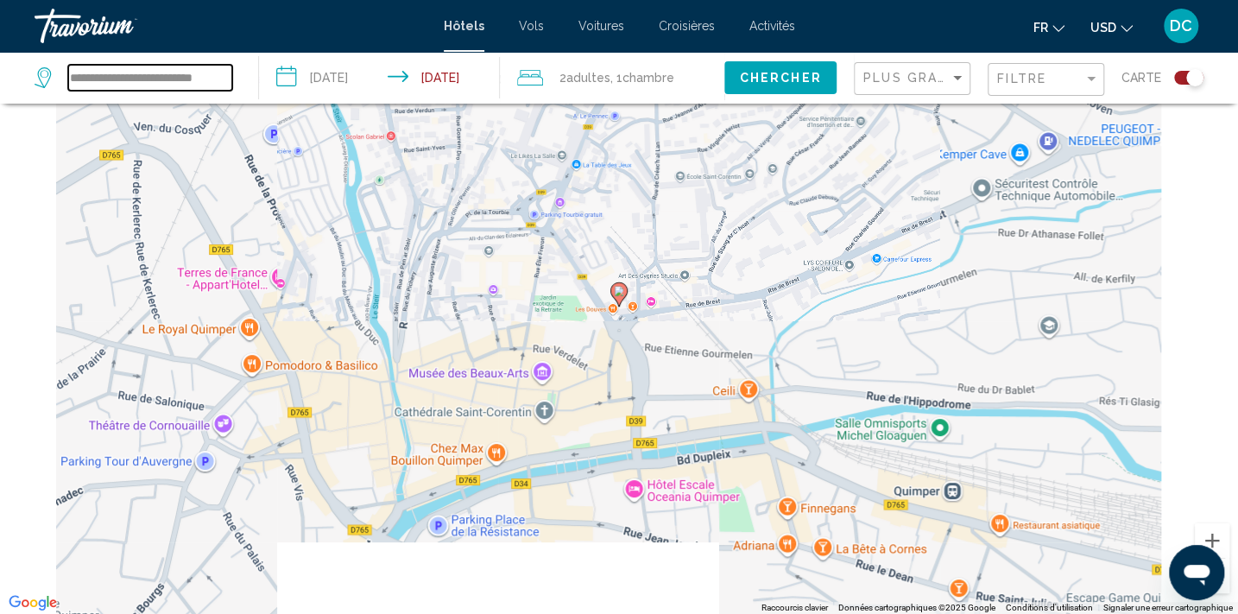
click at [97, 85] on input "**********" at bounding box center [150, 78] width 164 height 26
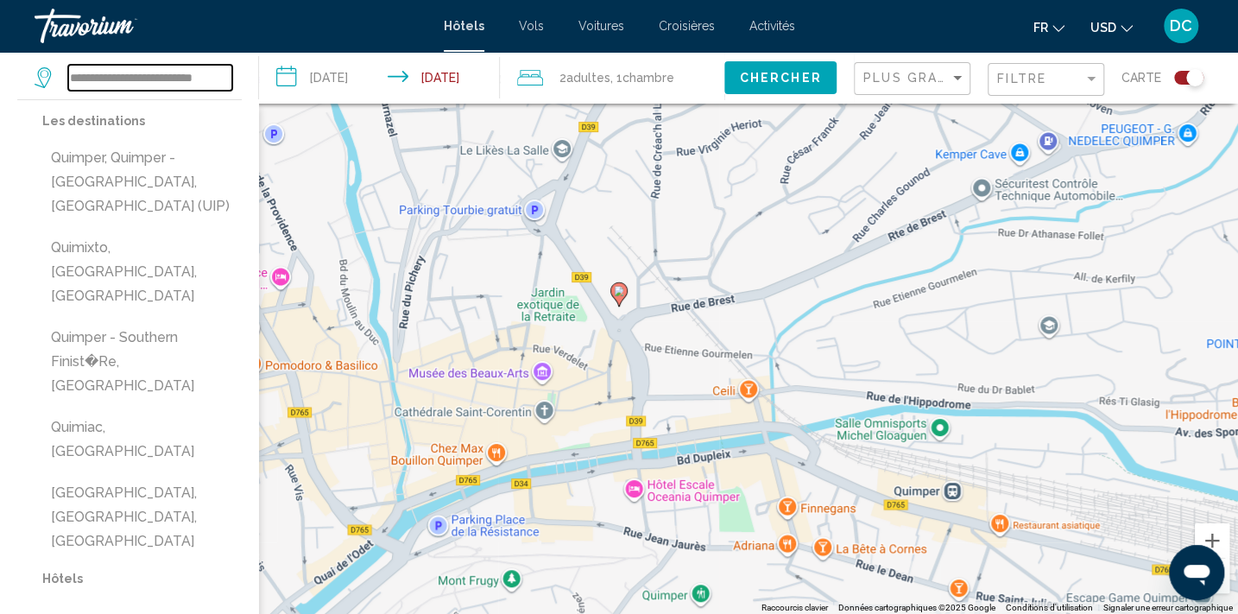
scroll to position [0, 8]
drag, startPoint x: 70, startPoint y: 75, endPoint x: 401, endPoint y: 101, distance: 332.4
click at [401, 101] on div "**********" at bounding box center [619, 78] width 1238 height 52
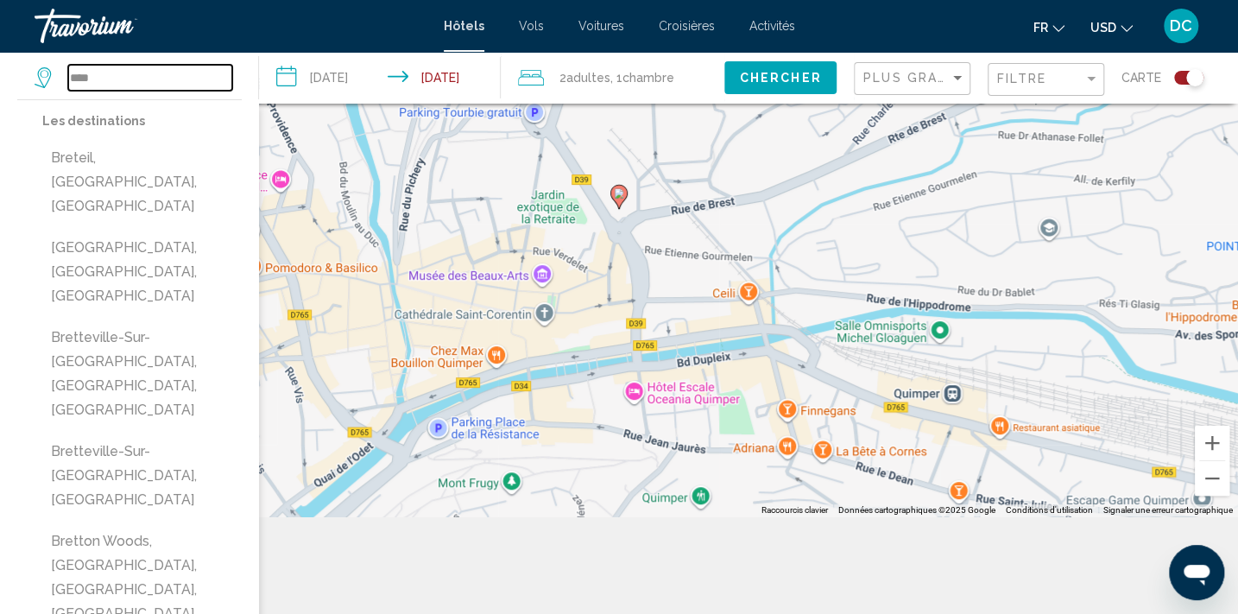
scroll to position [207, 0]
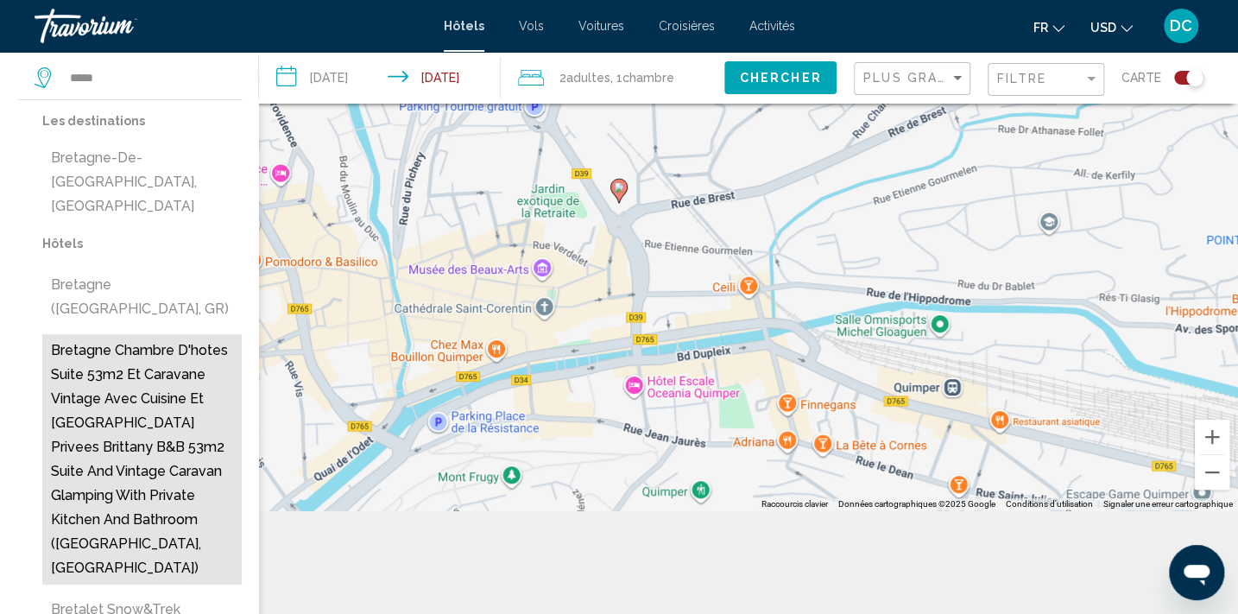
click at [86, 334] on button "Bretagne Chambre D'hotes Suite 53m2 Et Caravane Vintage Avec Cuisine Et [GEOGRA…" at bounding box center [141, 459] width 199 height 250
type input "**********"
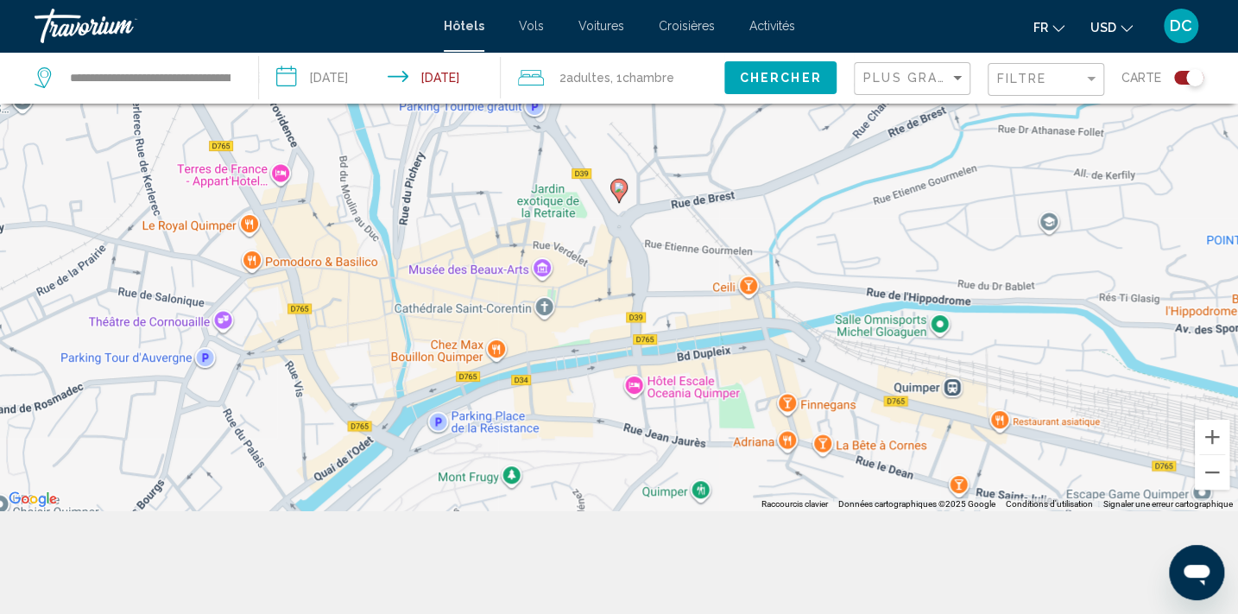
click at [785, 86] on button "Chercher" at bounding box center [780, 77] width 112 height 32
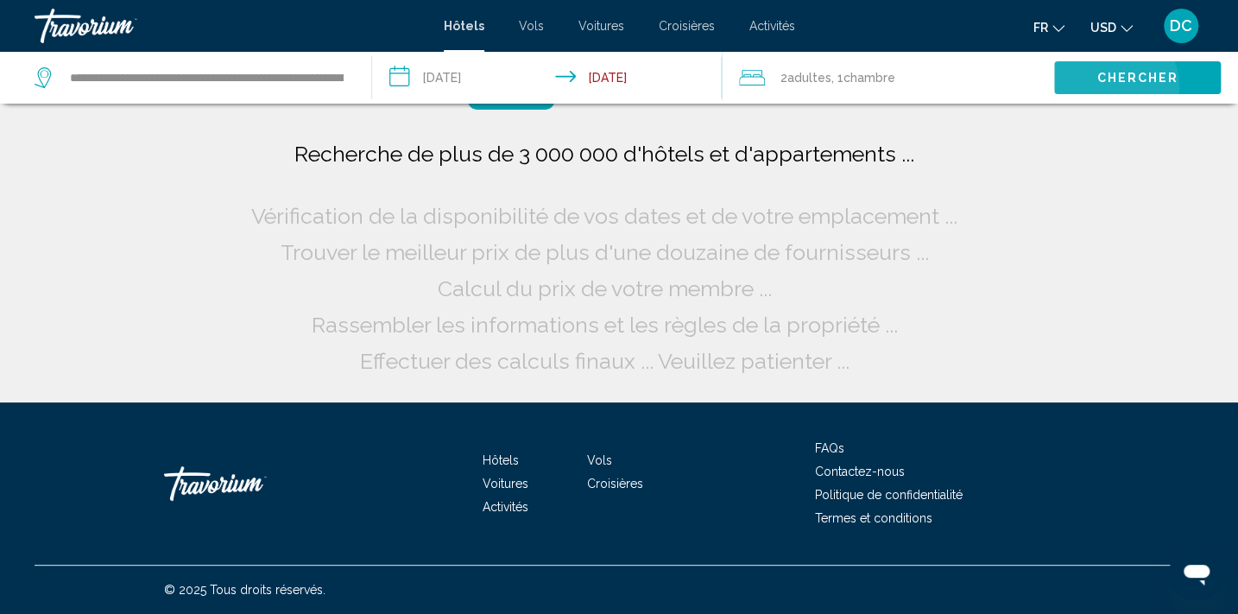
scroll to position [0, 0]
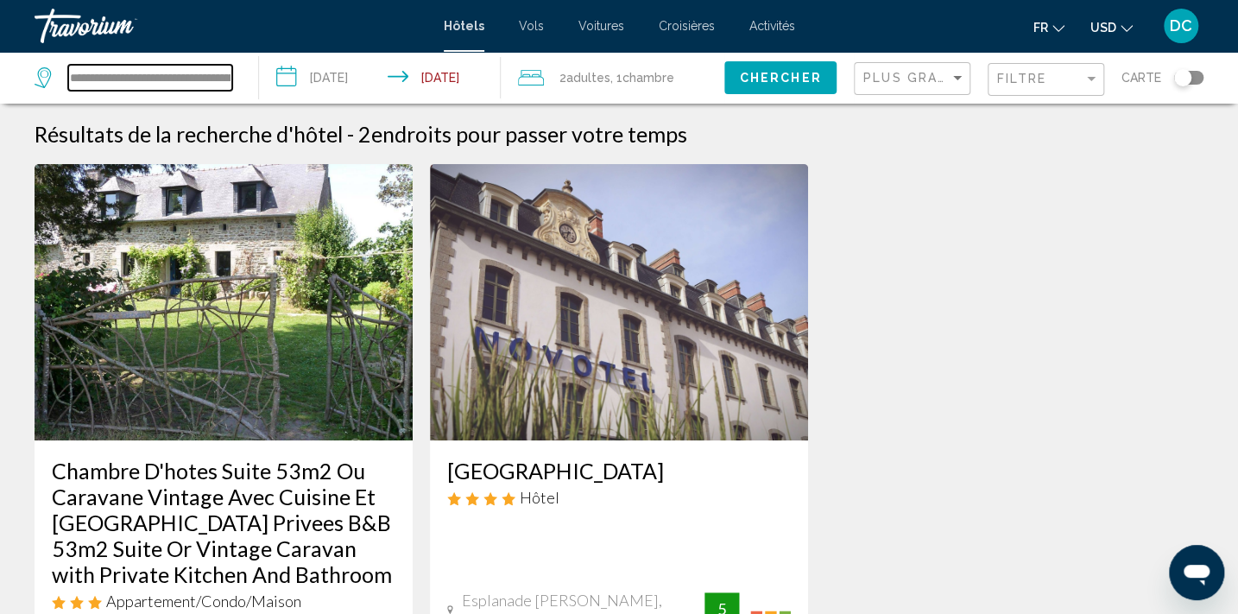
click at [186, 74] on input "**********" at bounding box center [150, 78] width 164 height 26
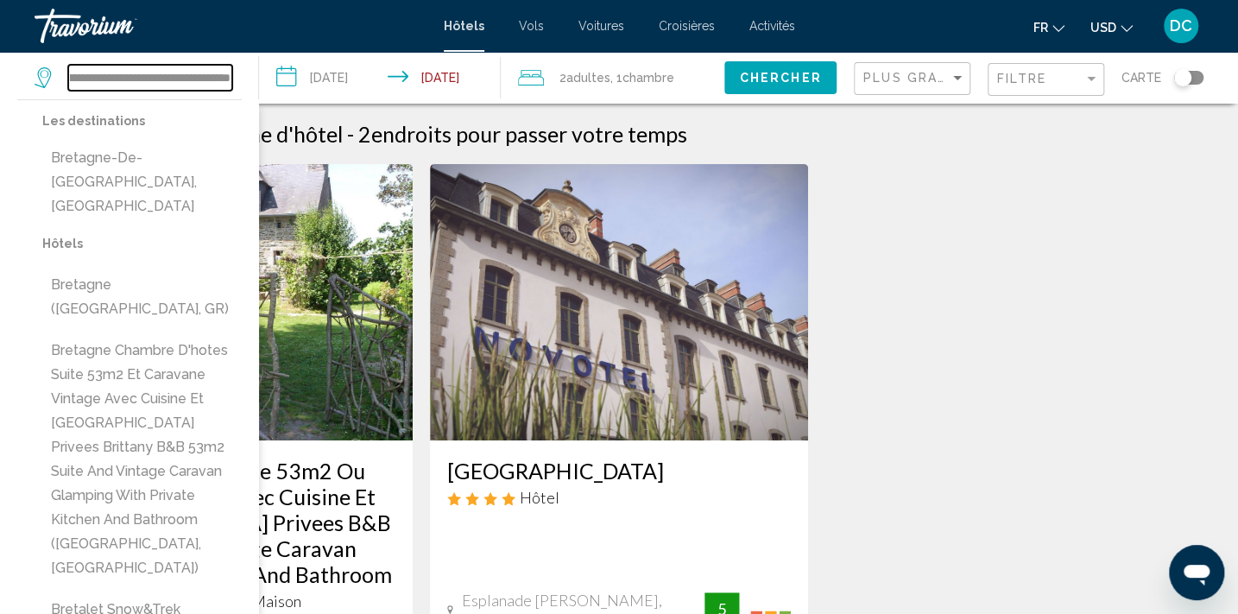
scroll to position [0, 1039]
drag, startPoint x: 70, startPoint y: 79, endPoint x: 306, endPoint y: 104, distance: 237.0
click at [306, 104] on div "**********" at bounding box center [619, 78] width 1238 height 52
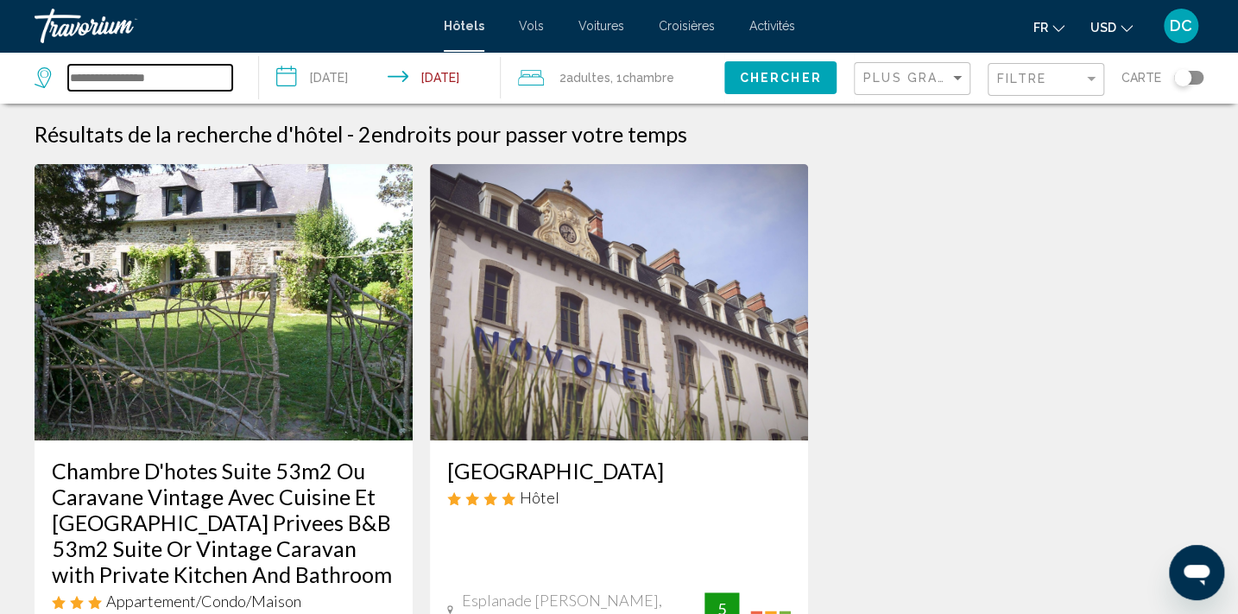
scroll to position [0, 0]
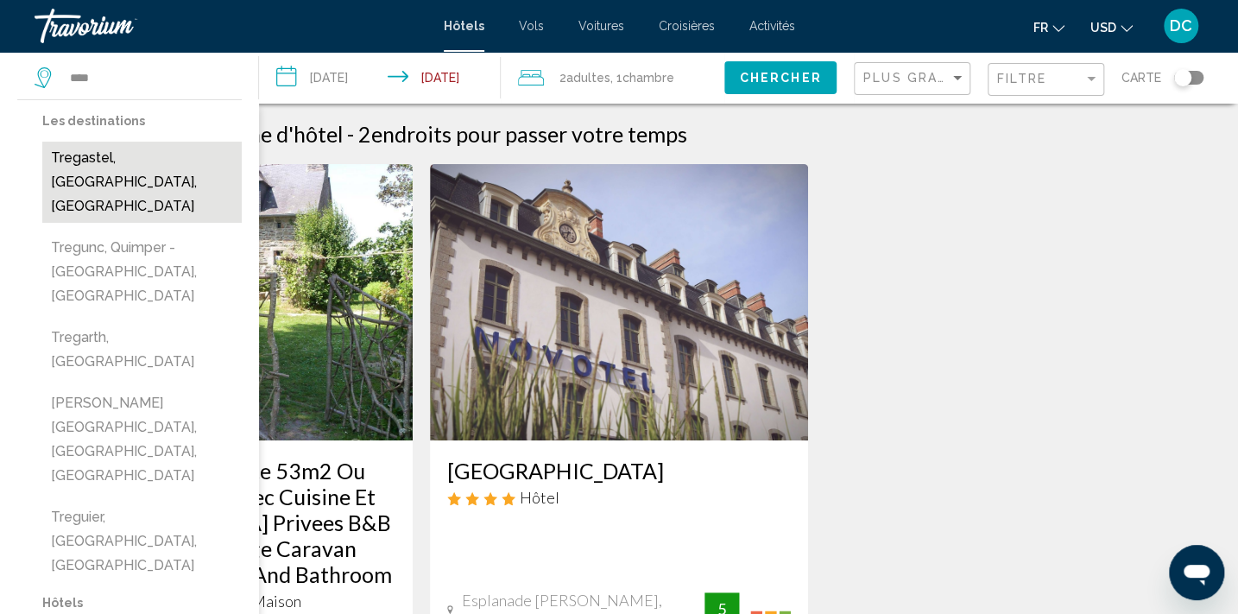
click at [156, 182] on button "Tregastel, [GEOGRAPHIC_DATA], [GEOGRAPHIC_DATA]" at bounding box center [141, 182] width 199 height 81
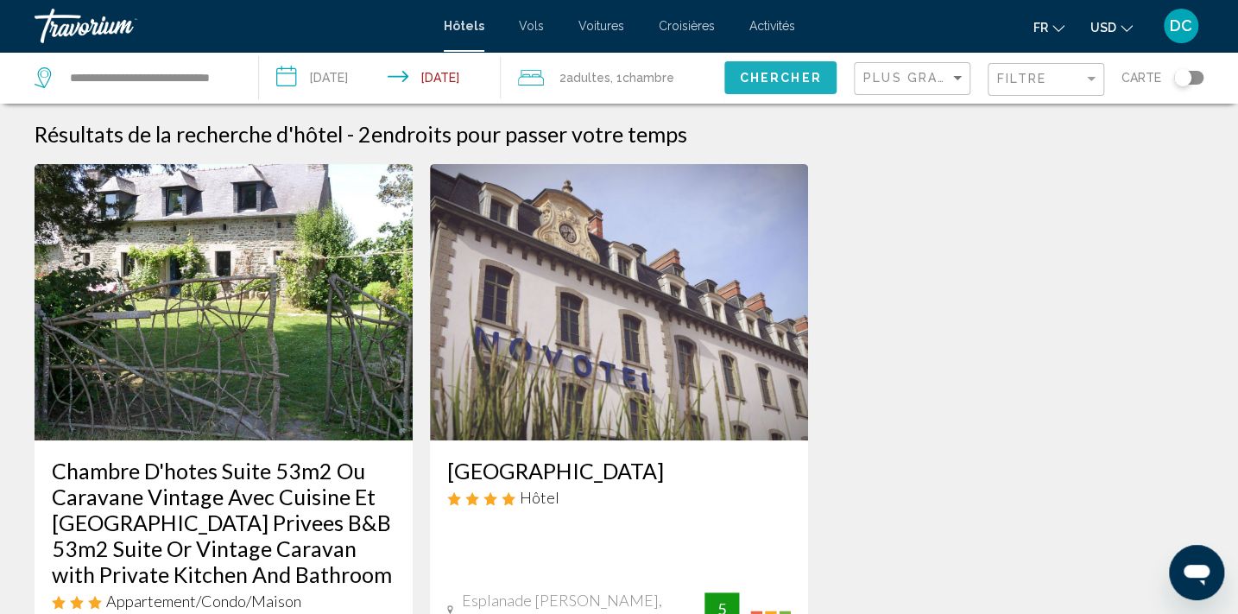
click at [765, 85] on button "Chercher" at bounding box center [780, 77] width 112 height 32
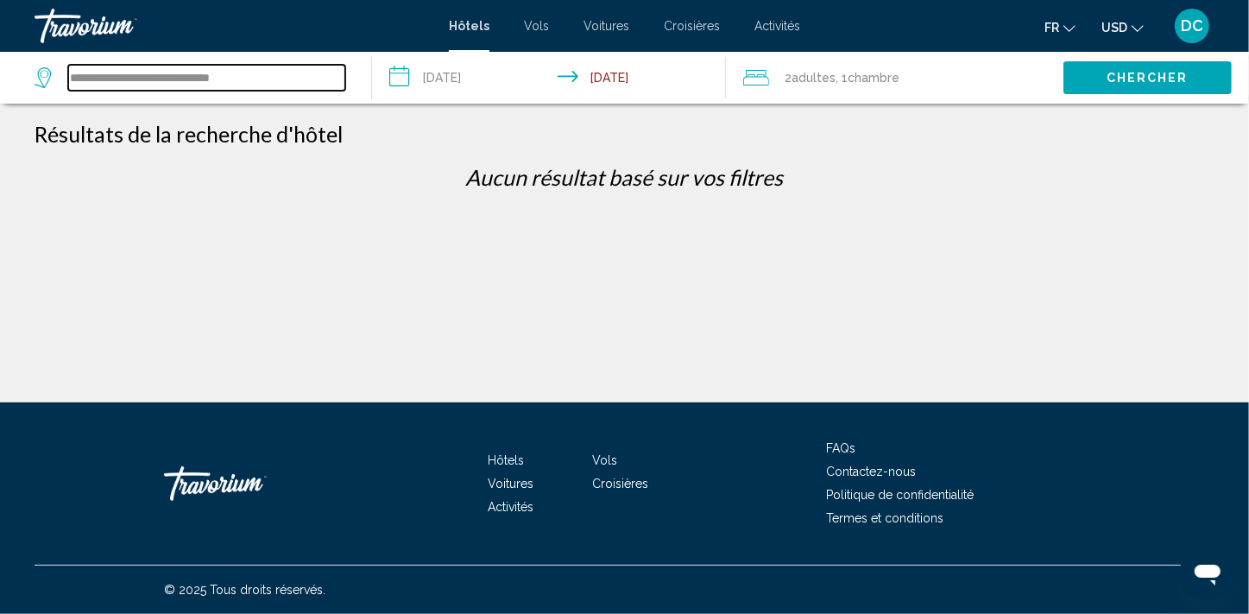
click at [182, 73] on input "**********" at bounding box center [206, 78] width 277 height 26
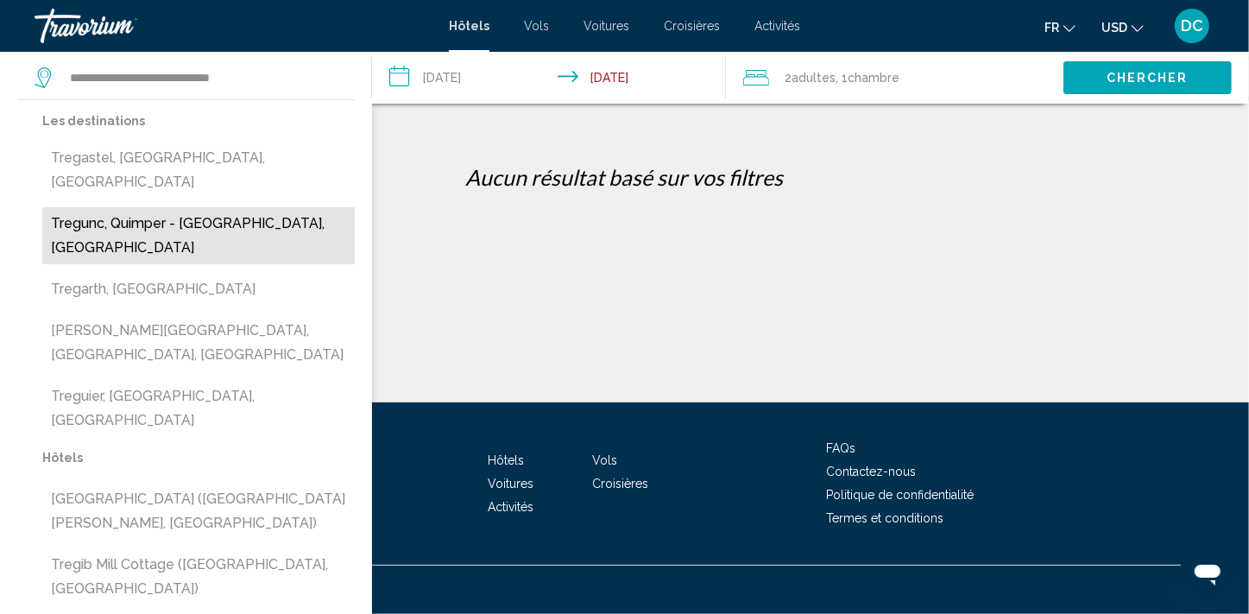
click at [195, 207] on button "Tregunc, Quimper - [GEOGRAPHIC_DATA], [GEOGRAPHIC_DATA]" at bounding box center [198, 235] width 312 height 57
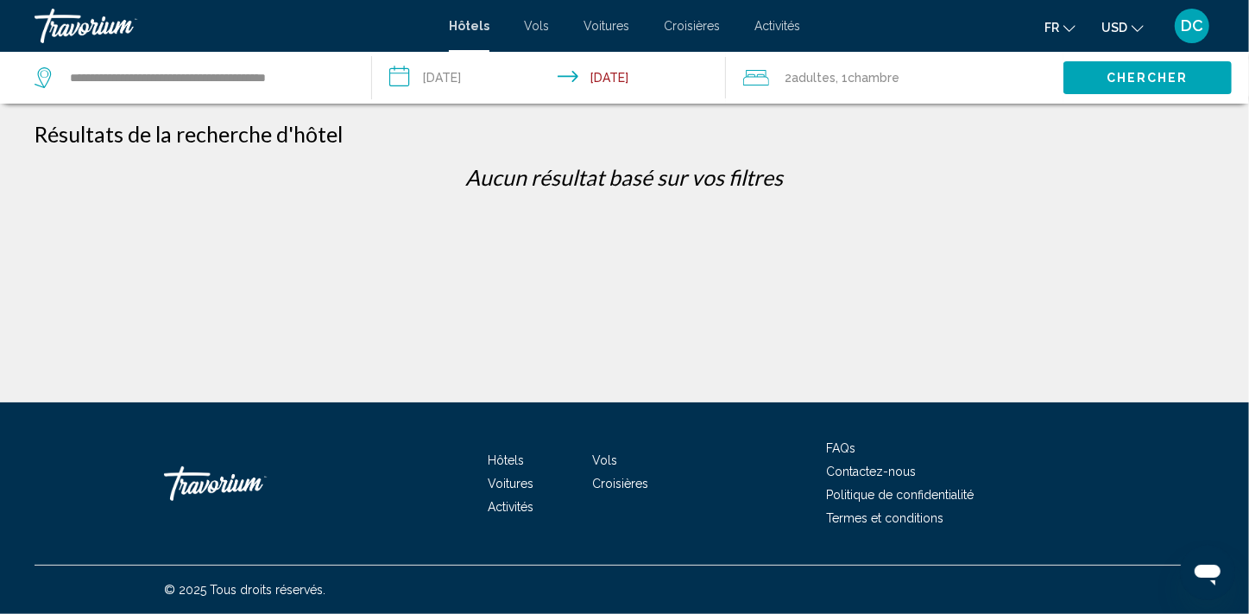
click at [1123, 74] on span "Chercher" at bounding box center [1147, 79] width 82 height 14
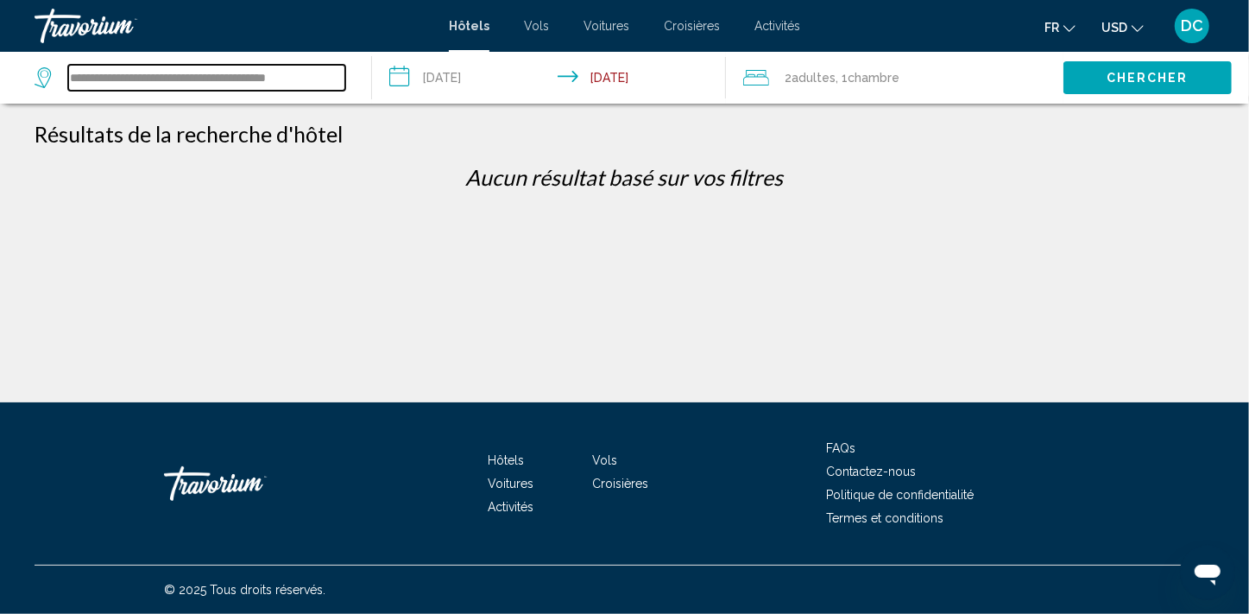
drag, startPoint x: 334, startPoint y: 77, endPoint x: -3, endPoint y: 34, distance: 340.2
click at [0, 34] on html "**********" at bounding box center [624, 307] width 1249 height 614
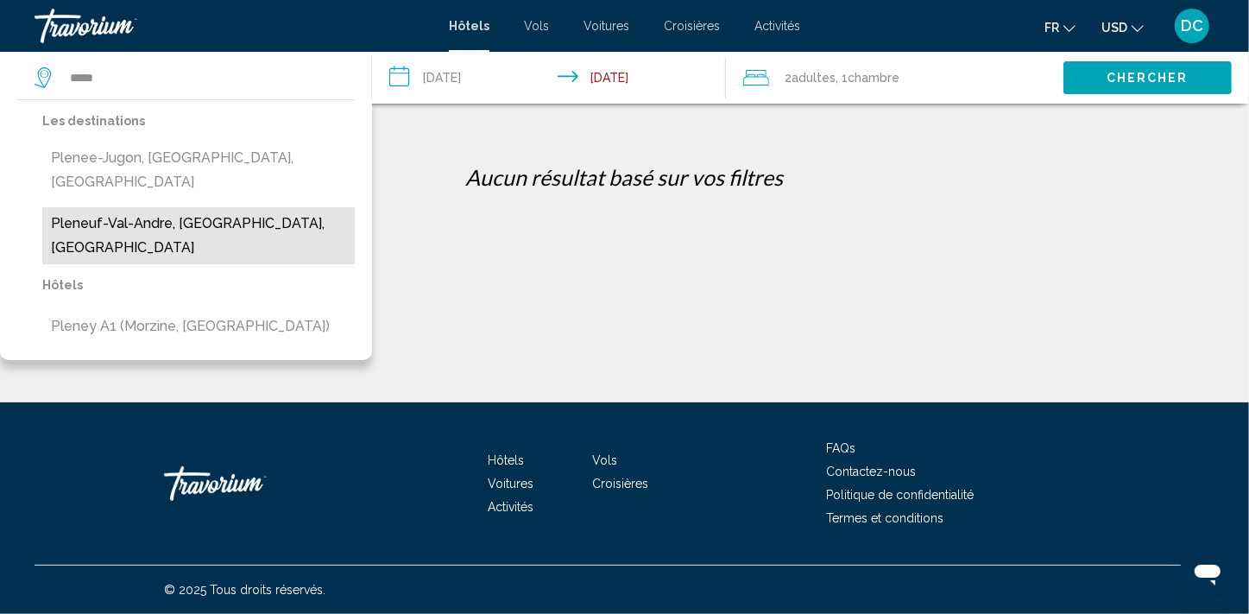
click at [198, 208] on button "Pleneuf-Val-Andre, [GEOGRAPHIC_DATA], [GEOGRAPHIC_DATA]" at bounding box center [198, 235] width 312 height 57
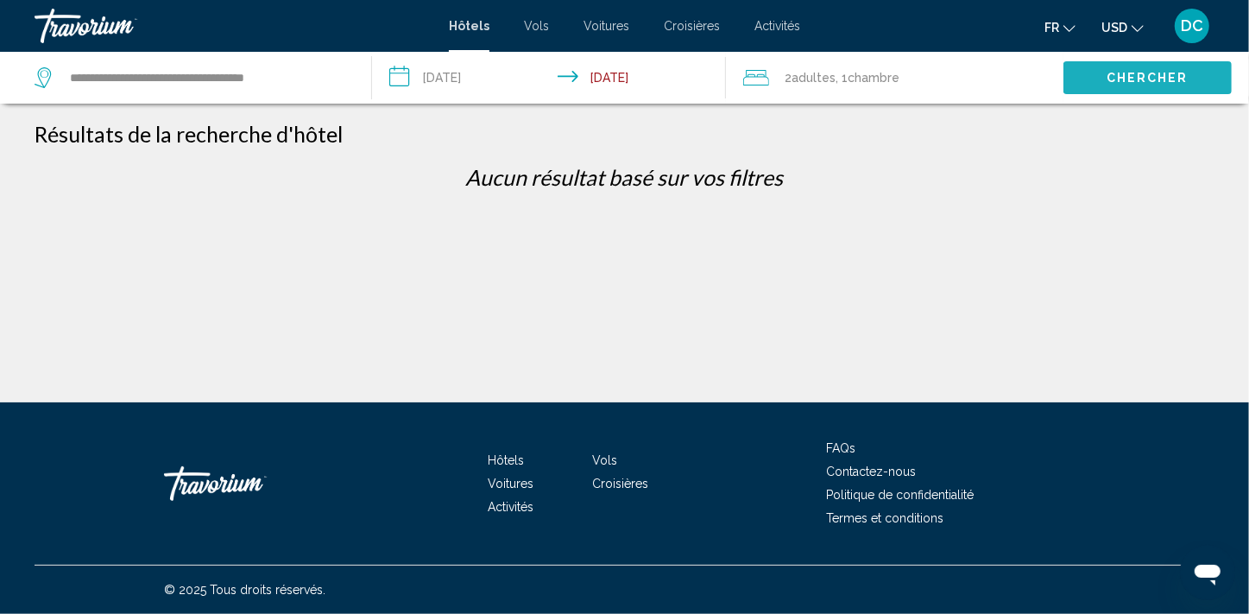
click at [1116, 86] on button "Chercher" at bounding box center [1147, 77] width 168 height 32
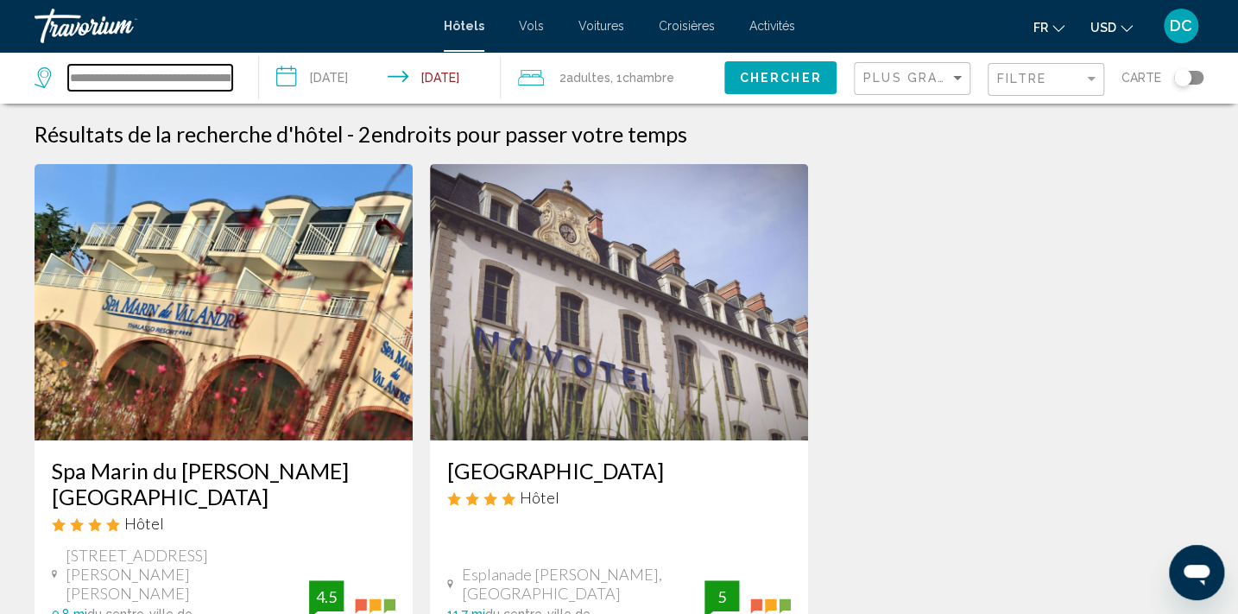
click at [196, 70] on input "**********" at bounding box center [150, 78] width 164 height 26
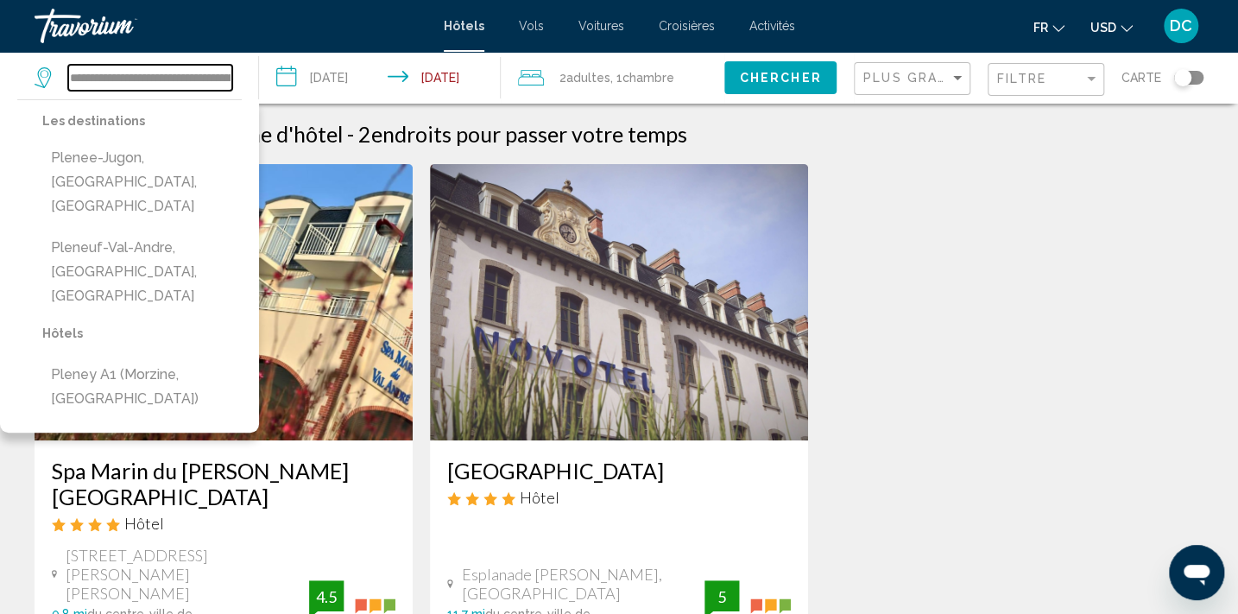
scroll to position [0, 73]
drag, startPoint x: 69, startPoint y: 78, endPoint x: 325, endPoint y: 96, distance: 256.1
click at [325, 96] on div "**********" at bounding box center [619, 78] width 1238 height 52
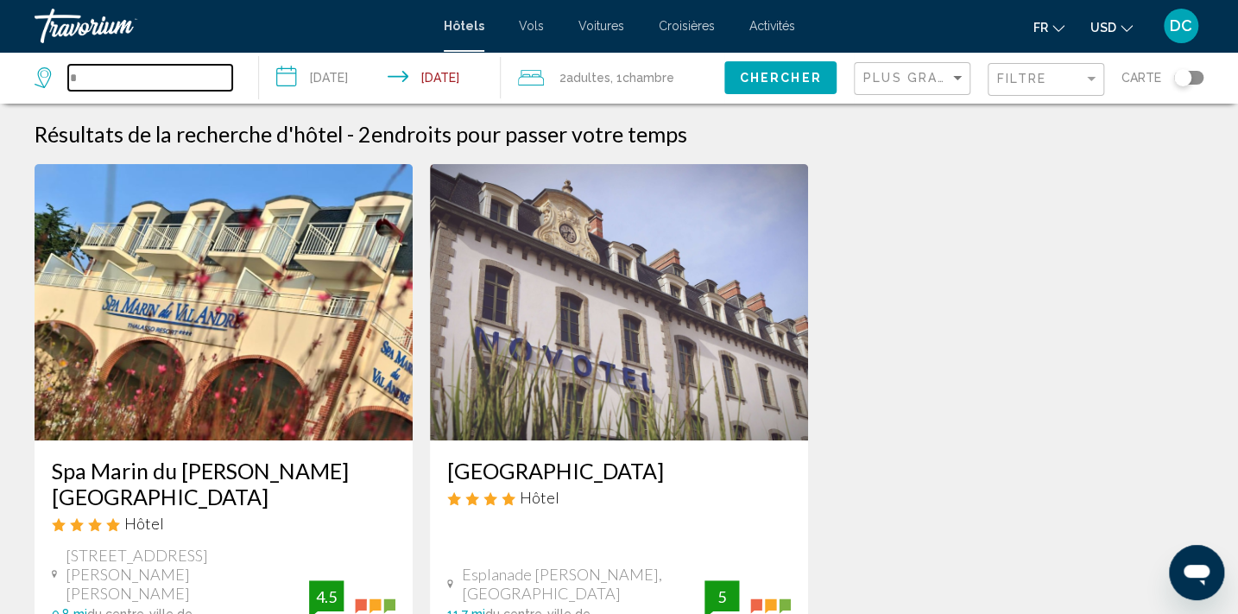
scroll to position [0, 0]
type input "*"
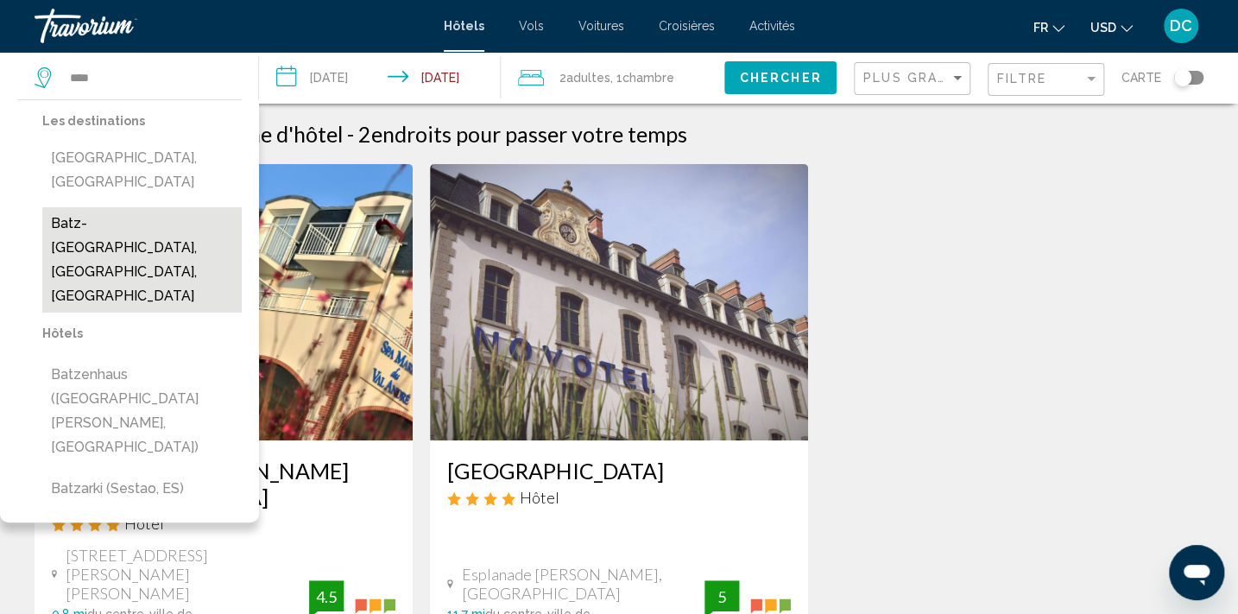
click at [203, 211] on button "Batz-[GEOGRAPHIC_DATA], [GEOGRAPHIC_DATA], [GEOGRAPHIC_DATA]" at bounding box center [141, 259] width 199 height 105
type input "**********"
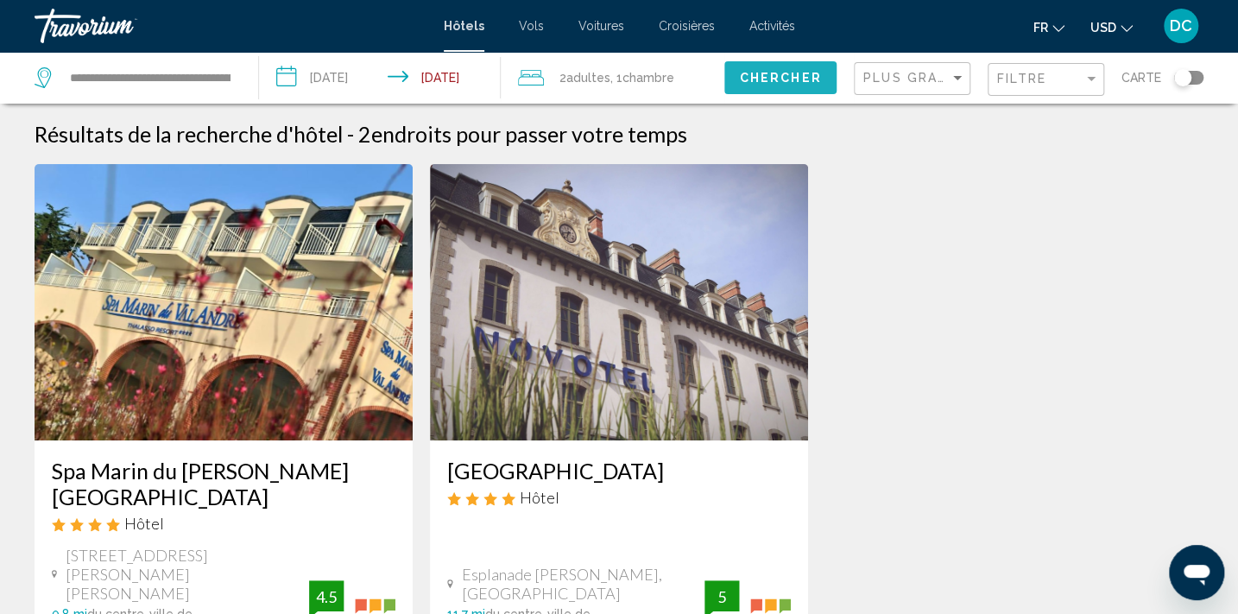
click at [786, 66] on button "Chercher" at bounding box center [780, 77] width 112 height 32
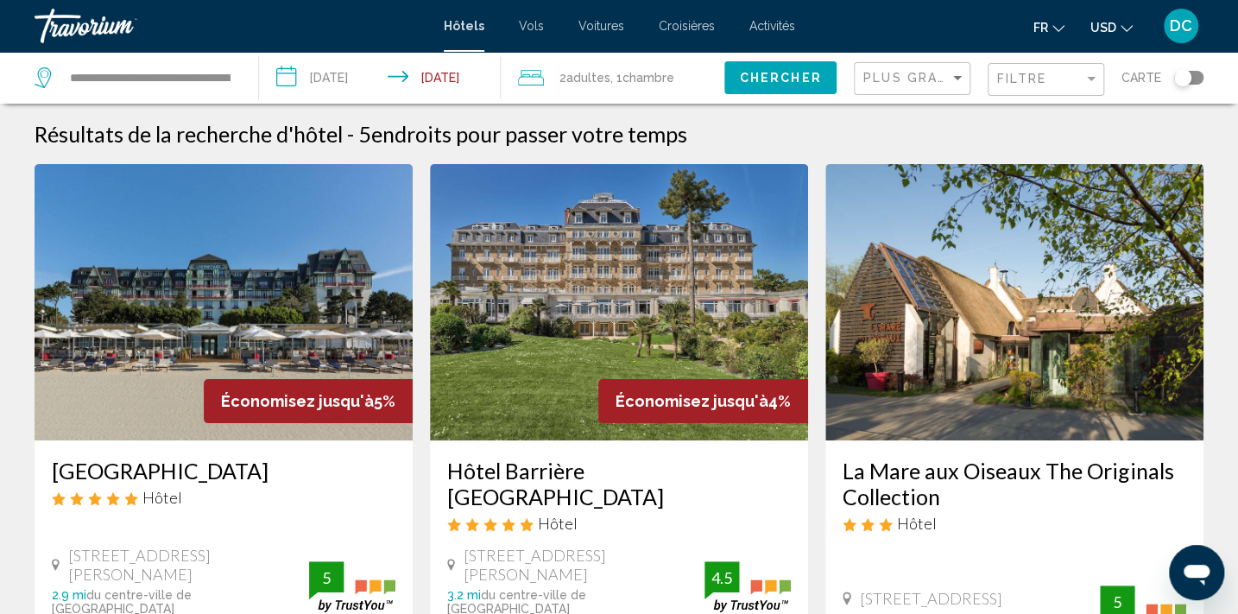
click at [774, 27] on span "Activités" at bounding box center [772, 26] width 46 height 14
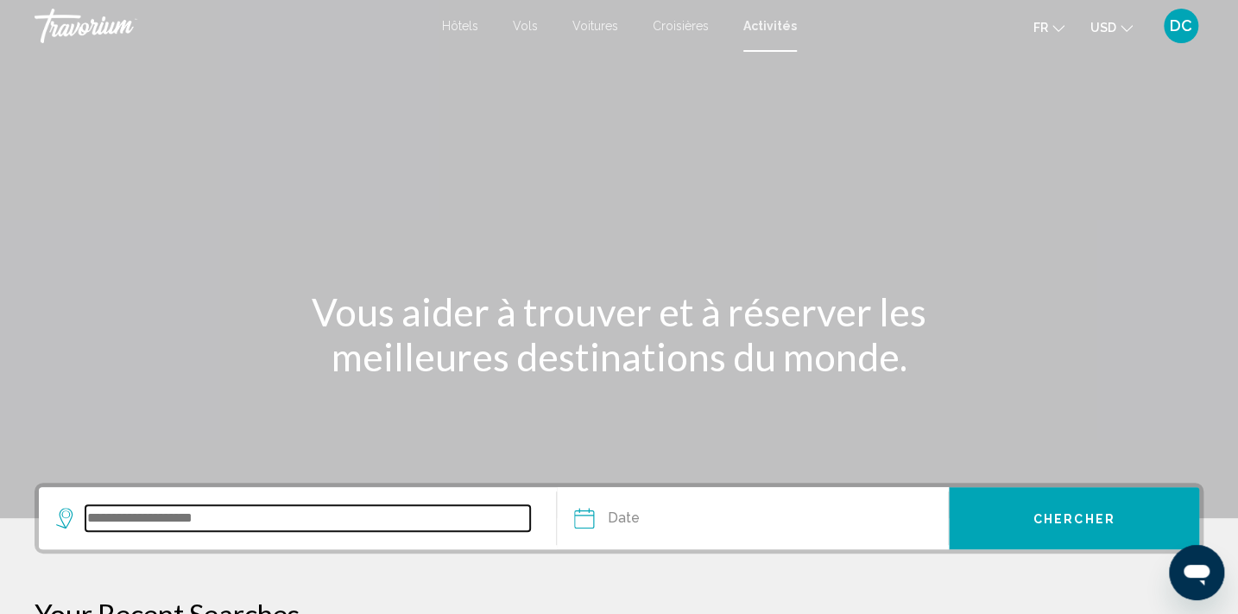
click at [134, 515] on input "Search widget" at bounding box center [307, 518] width 444 height 26
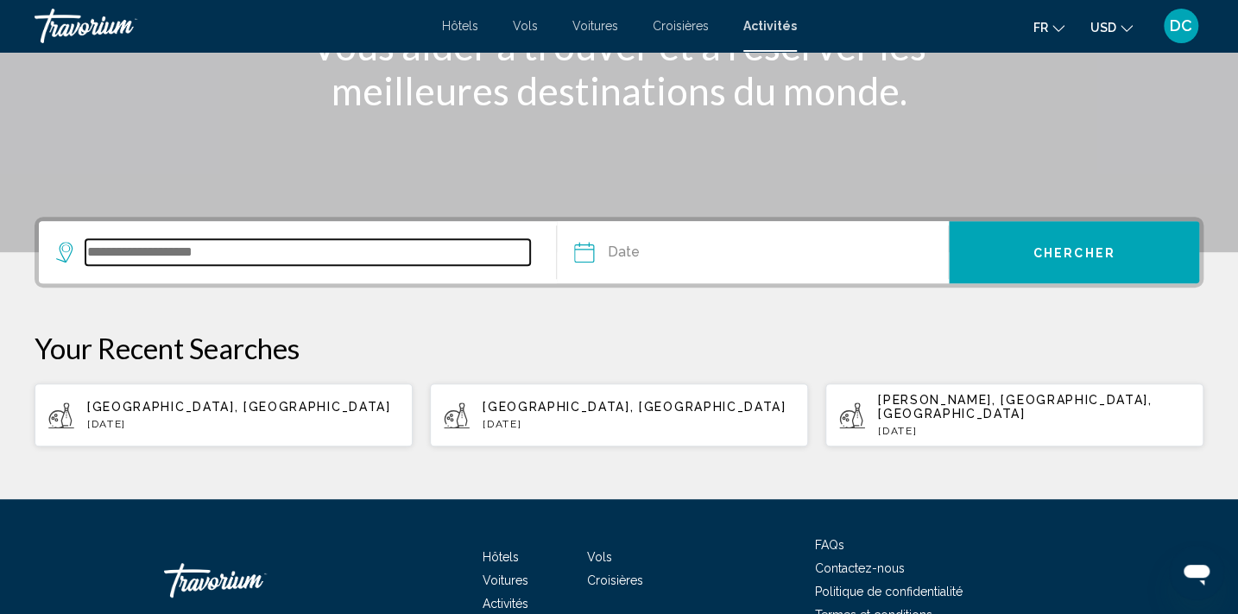
scroll to position [349, 0]
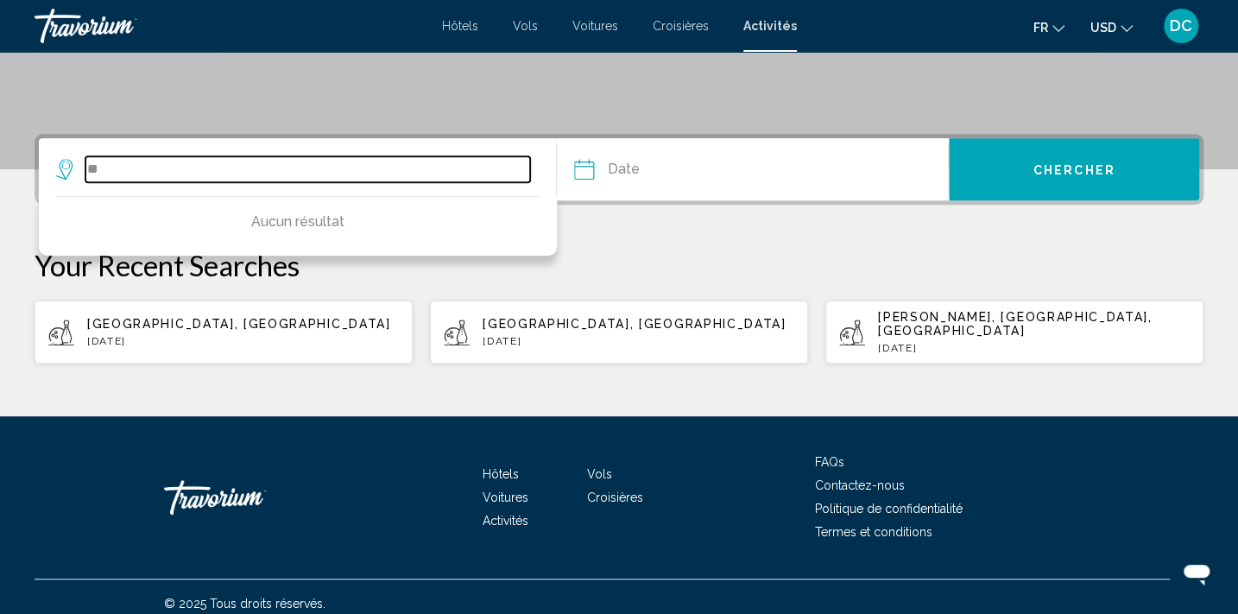
type input "*"
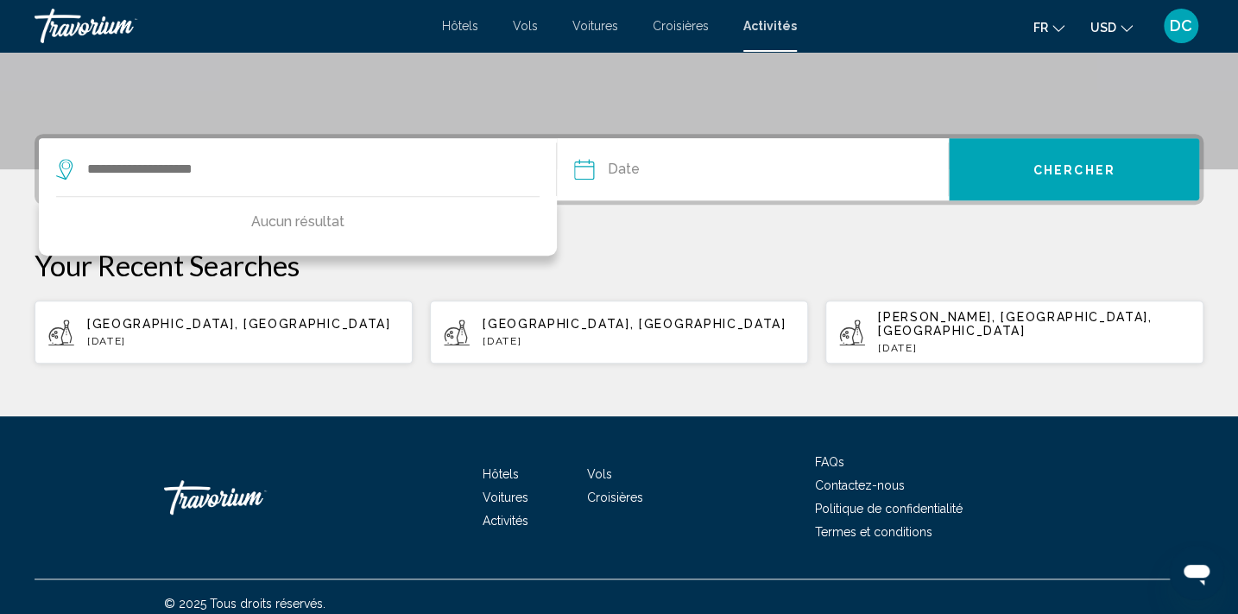
click at [466, 24] on span "Hôtels" at bounding box center [460, 26] width 36 height 14
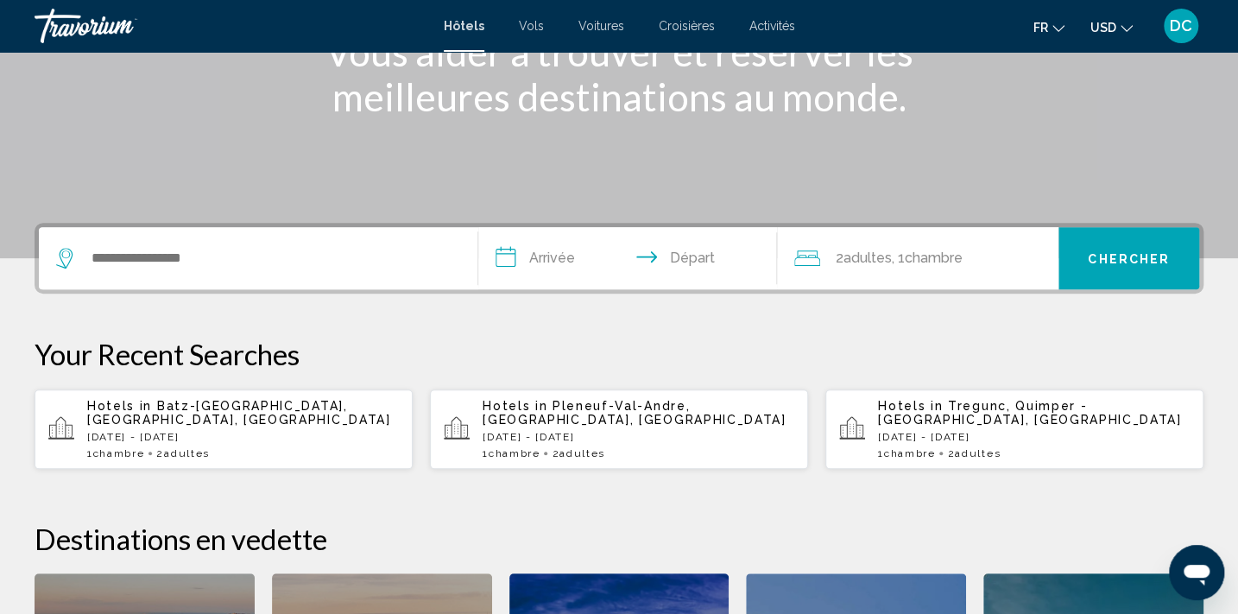
scroll to position [299, 0]
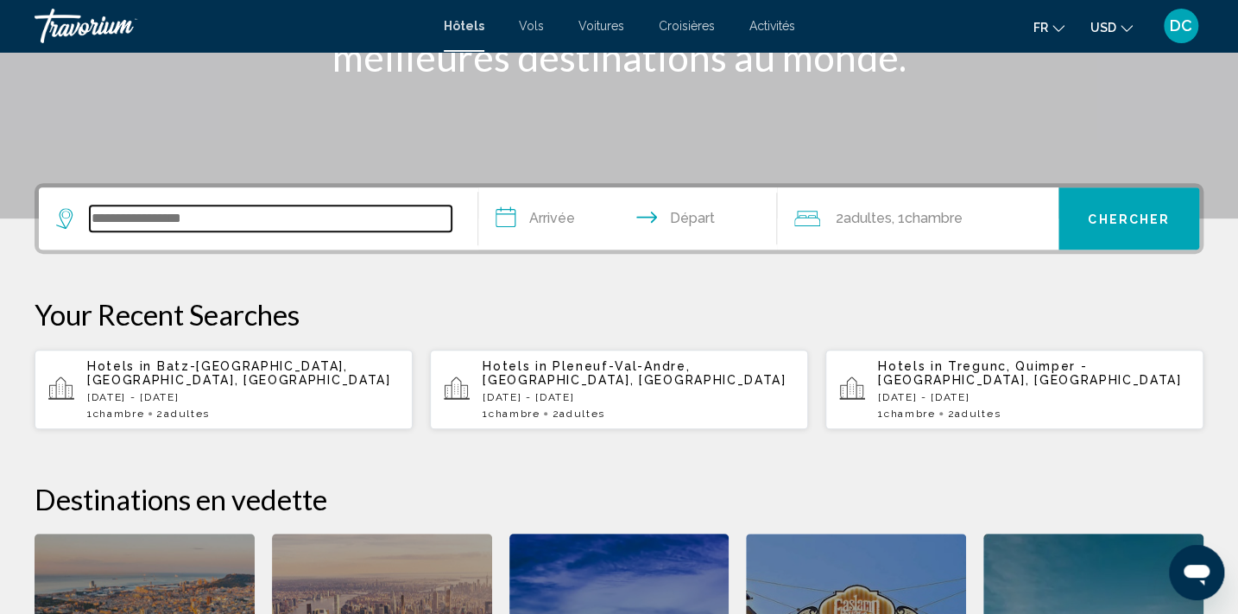
click at [153, 217] on input "Search widget" at bounding box center [271, 218] width 362 height 26
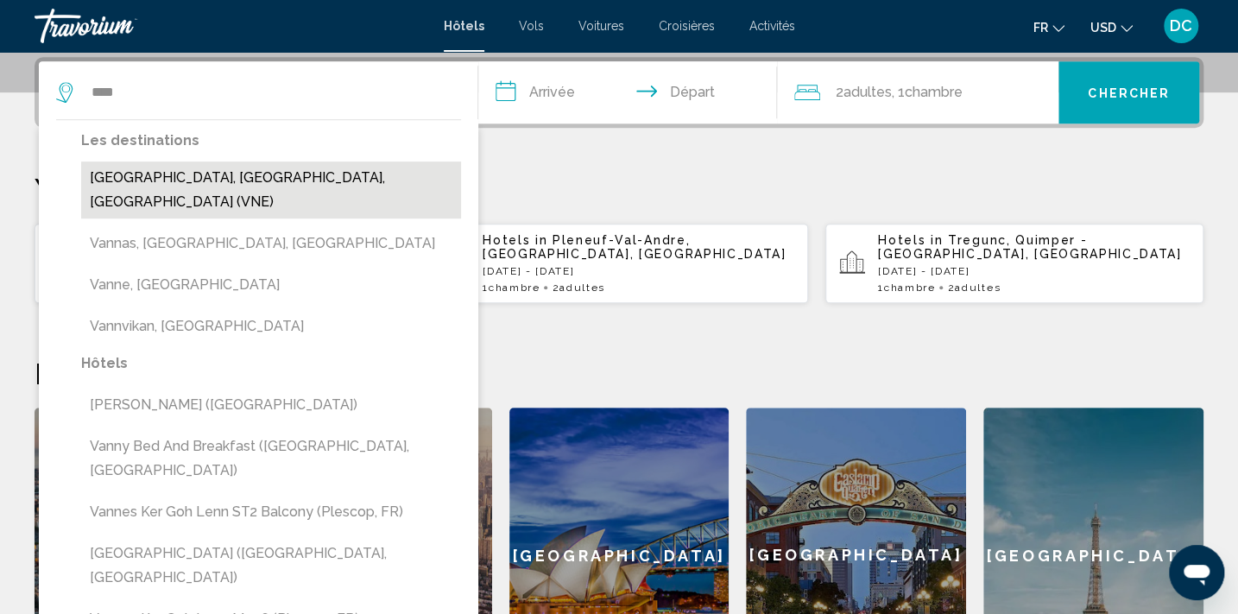
click at [211, 182] on button "[GEOGRAPHIC_DATA], [GEOGRAPHIC_DATA], [GEOGRAPHIC_DATA] (VNE)" at bounding box center [271, 189] width 380 height 57
type input "**********"
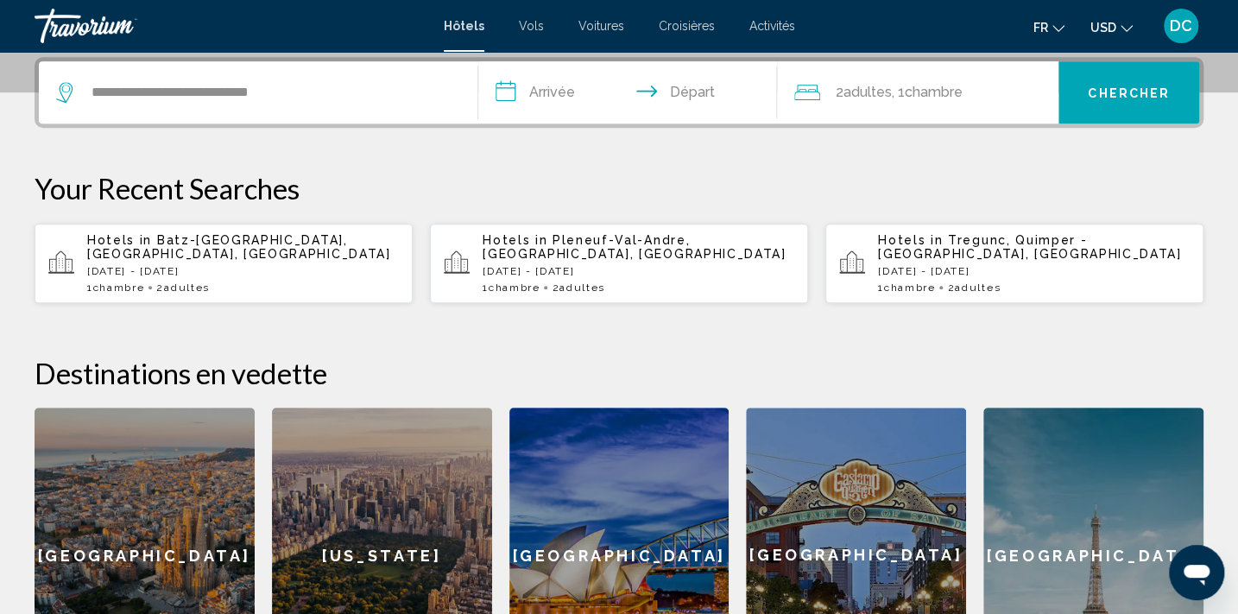
click at [1121, 86] on span "Chercher" at bounding box center [1129, 93] width 82 height 14
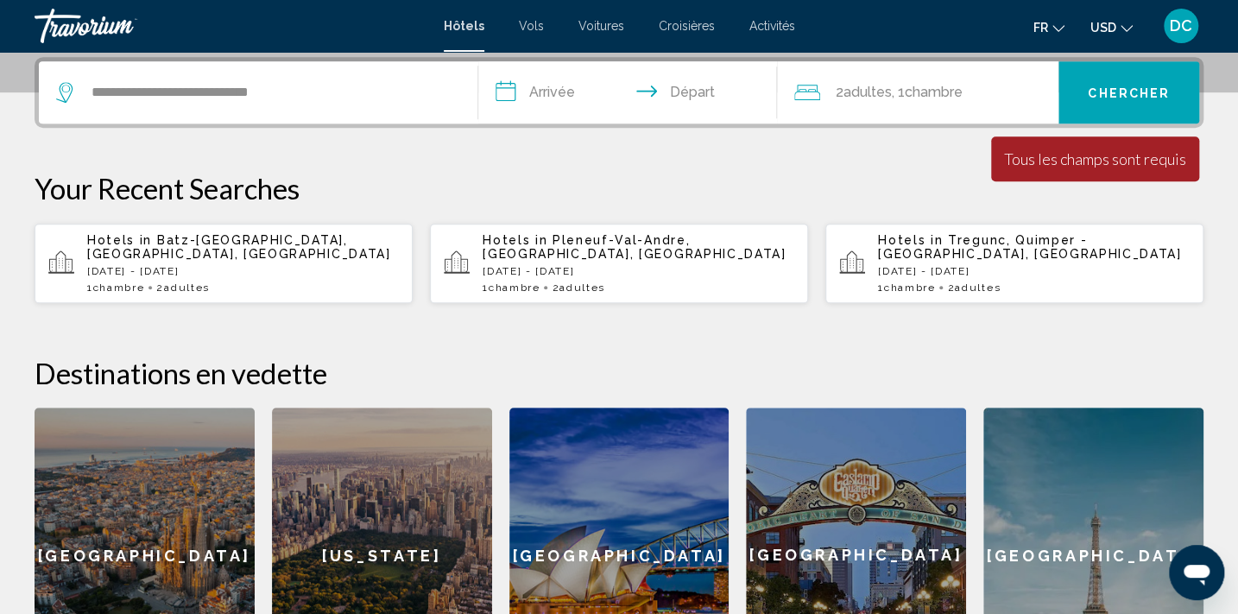
click at [543, 93] on input "**********" at bounding box center [631, 94] width 306 height 67
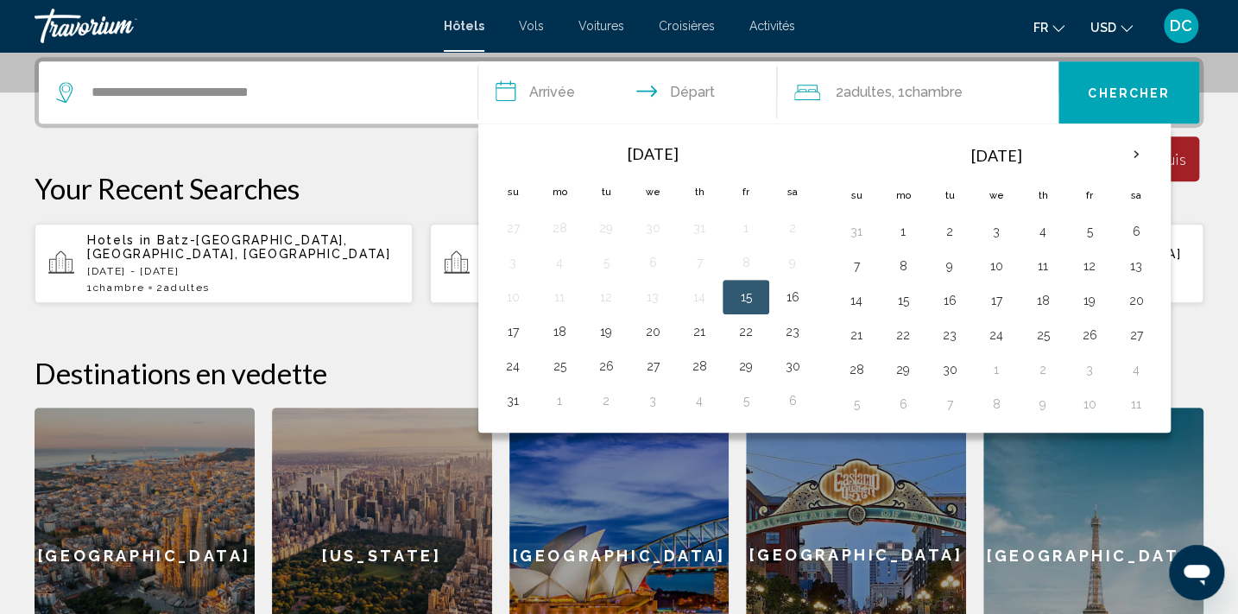
click at [749, 293] on button "15" at bounding box center [746, 297] width 28 height 24
click at [793, 296] on button "16" at bounding box center [793, 297] width 28 height 24
type input "**********"
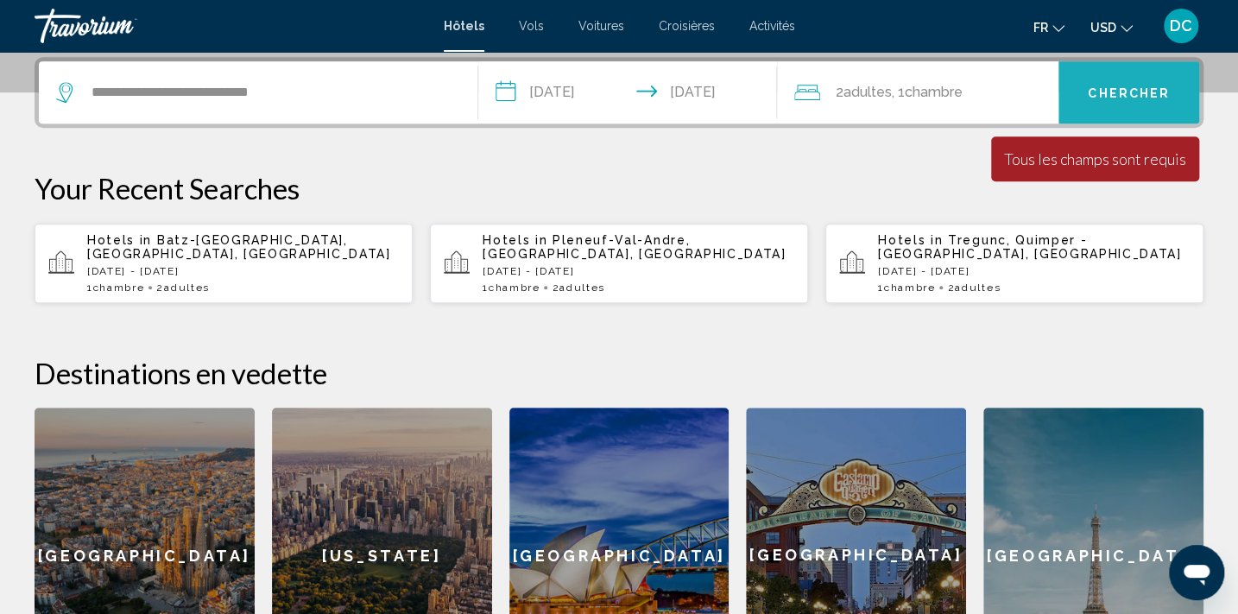
click at [1114, 86] on span "Chercher" at bounding box center [1129, 93] width 82 height 14
